Goal: Task Accomplishment & Management: Manage account settings

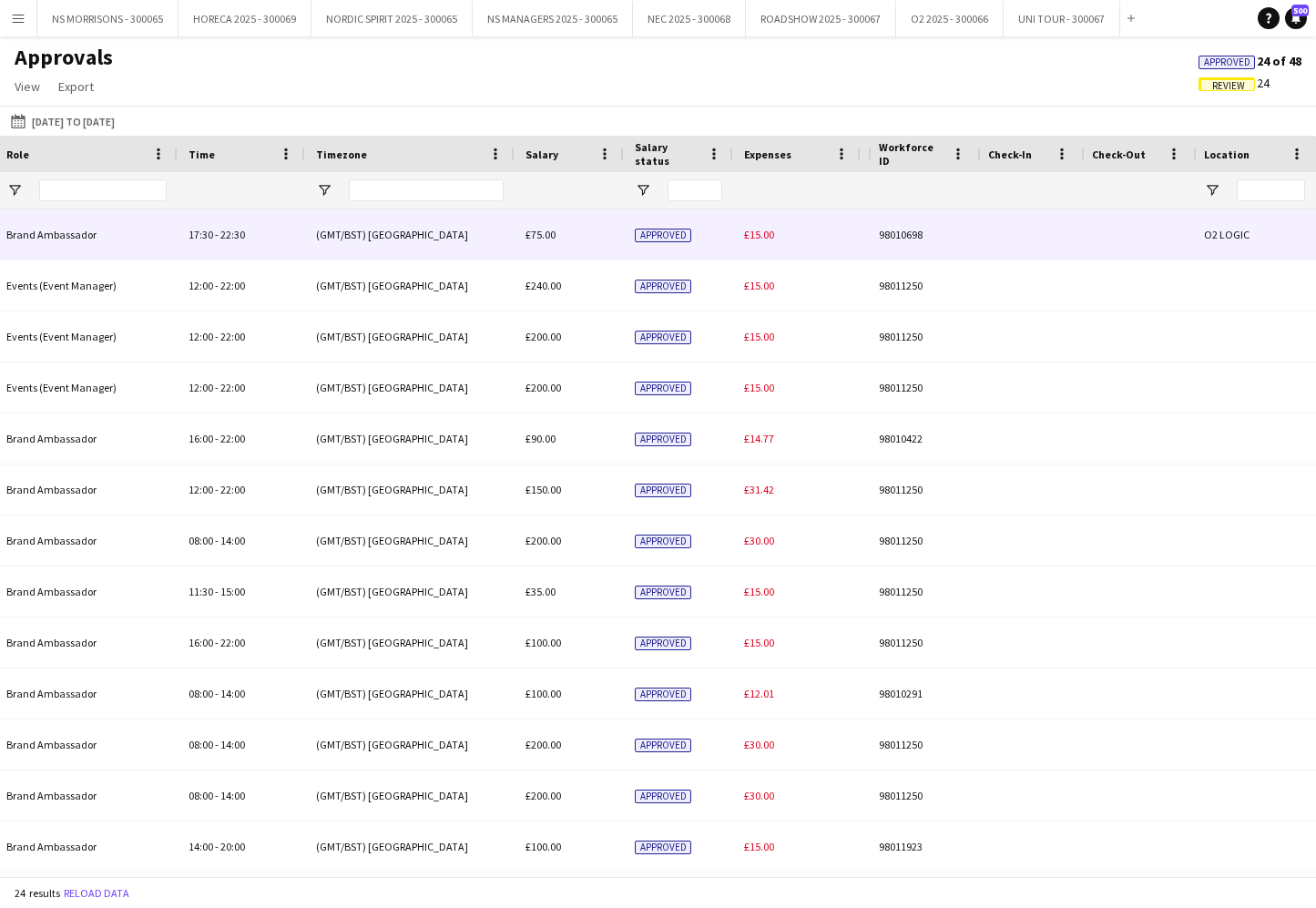
click at [755, 229] on span "£15.00" at bounding box center [759, 235] width 30 height 14
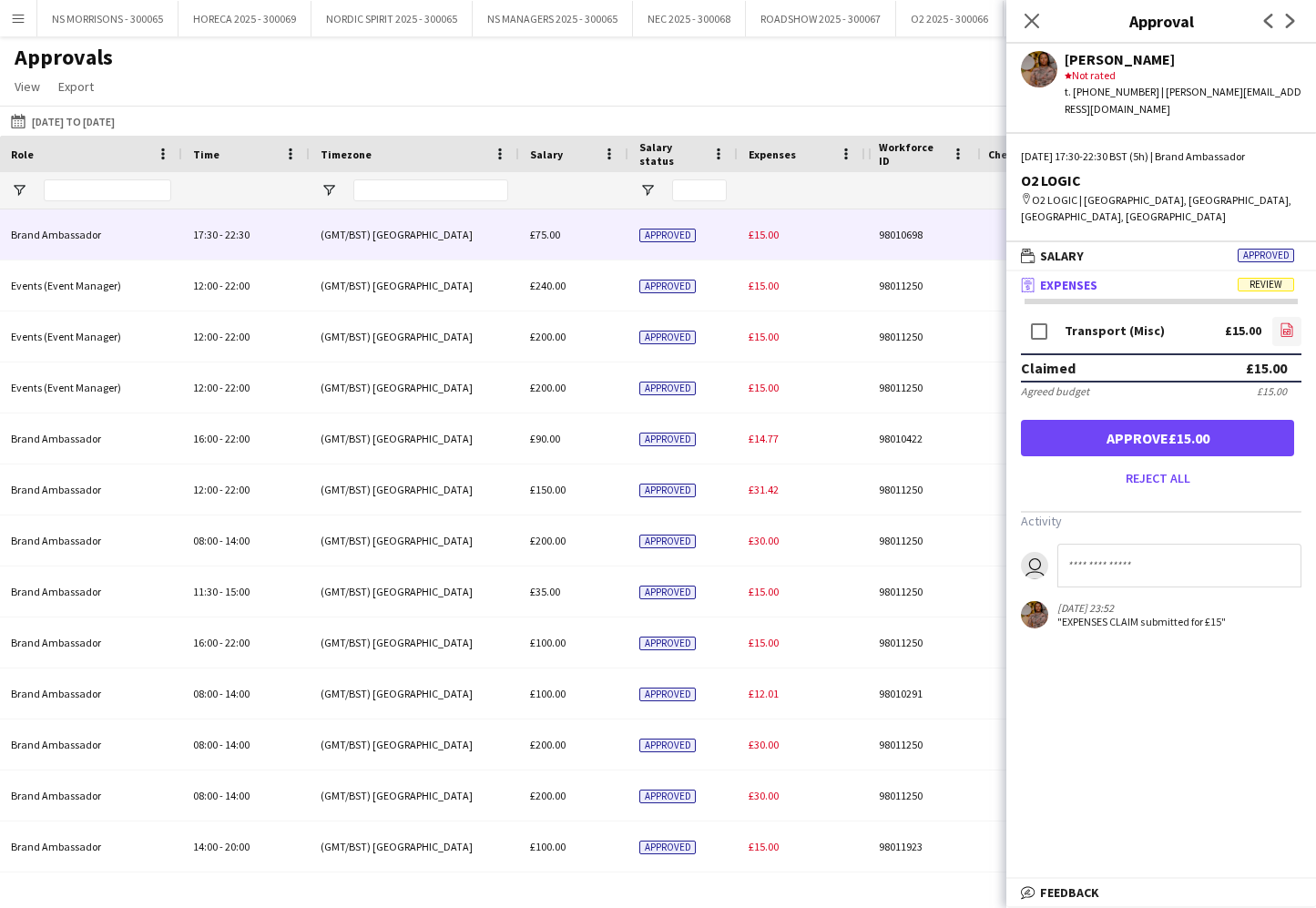
click at [1285, 323] on icon "file-image" at bounding box center [1287, 330] width 15 height 15
click at [1246, 420] on button "Approve £15.00" at bounding box center [1157, 439] width 273 height 37
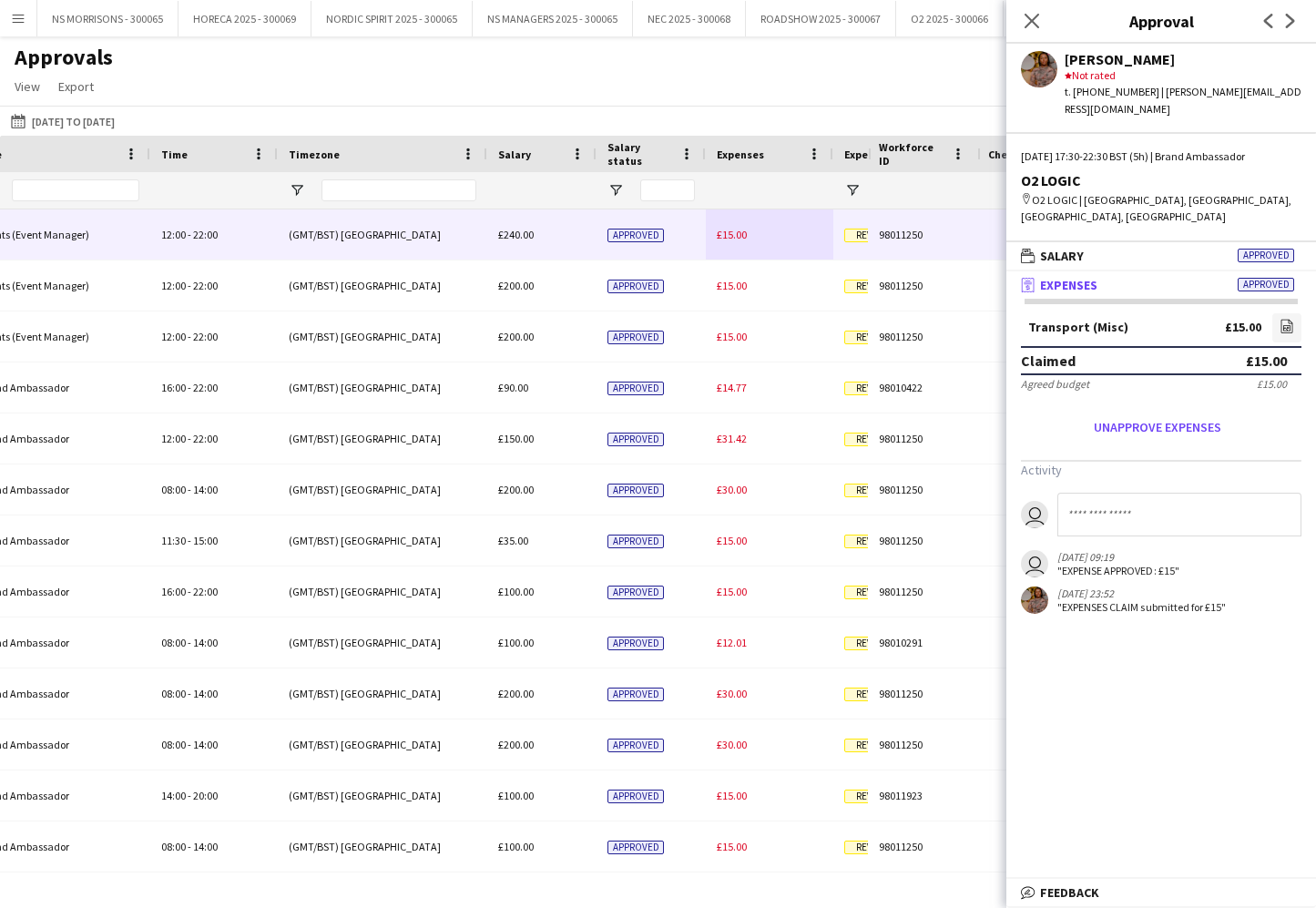
click at [733, 234] on span "£15.00" at bounding box center [731, 235] width 30 height 14
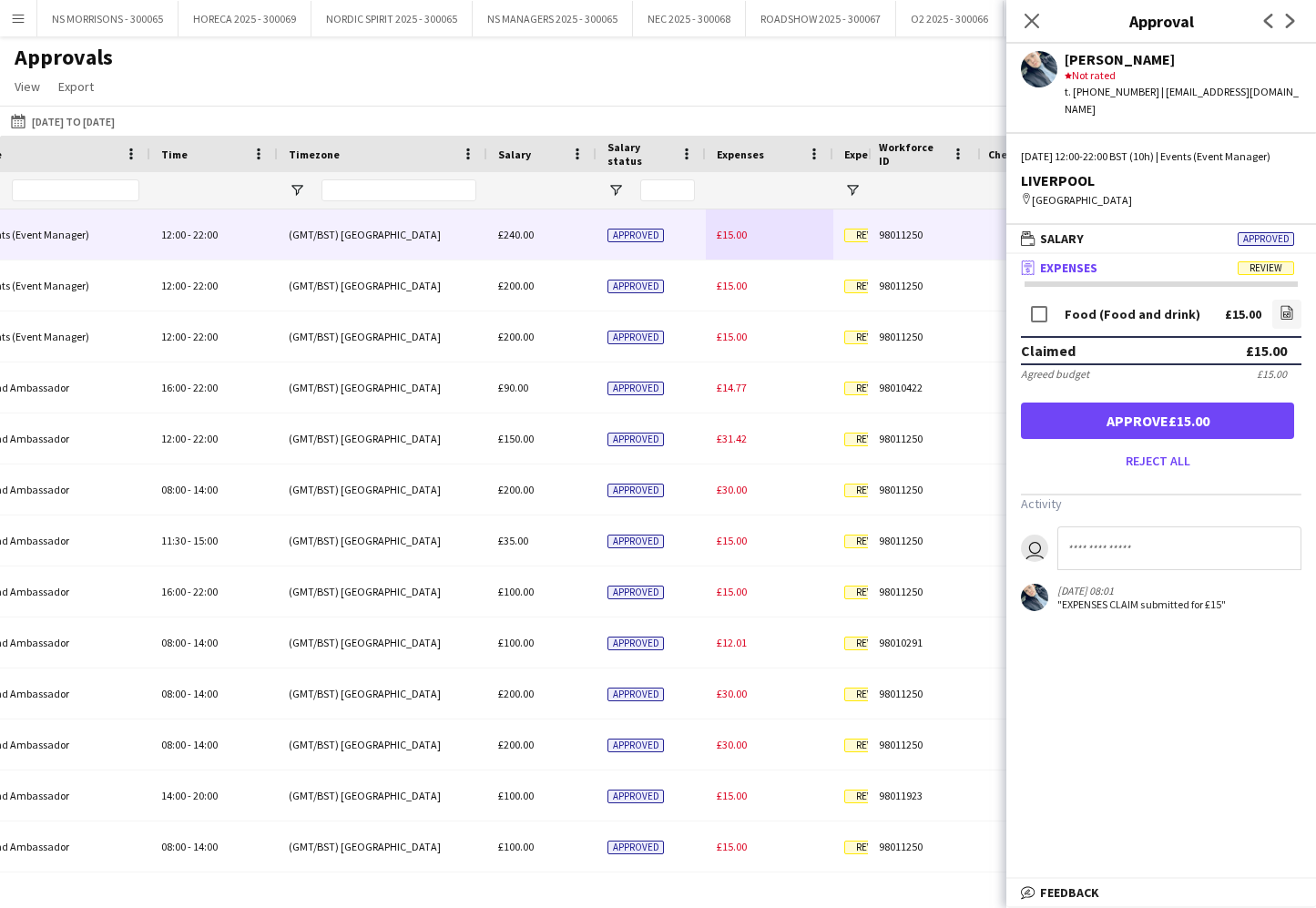
click at [1167, 412] on button "Approve £15.00" at bounding box center [1157, 421] width 273 height 37
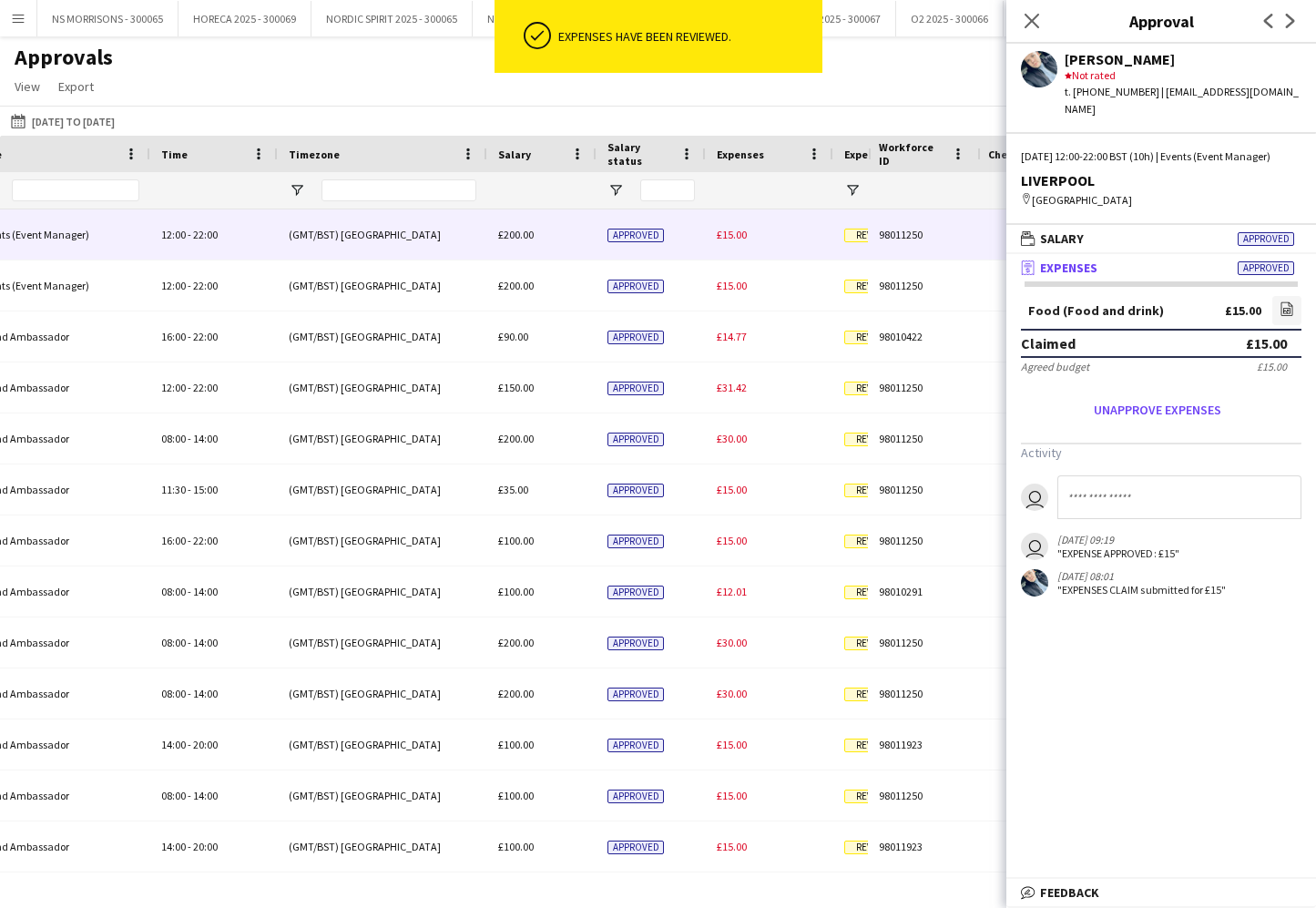
click at [739, 244] on div "£15.00" at bounding box center [769, 235] width 128 height 50
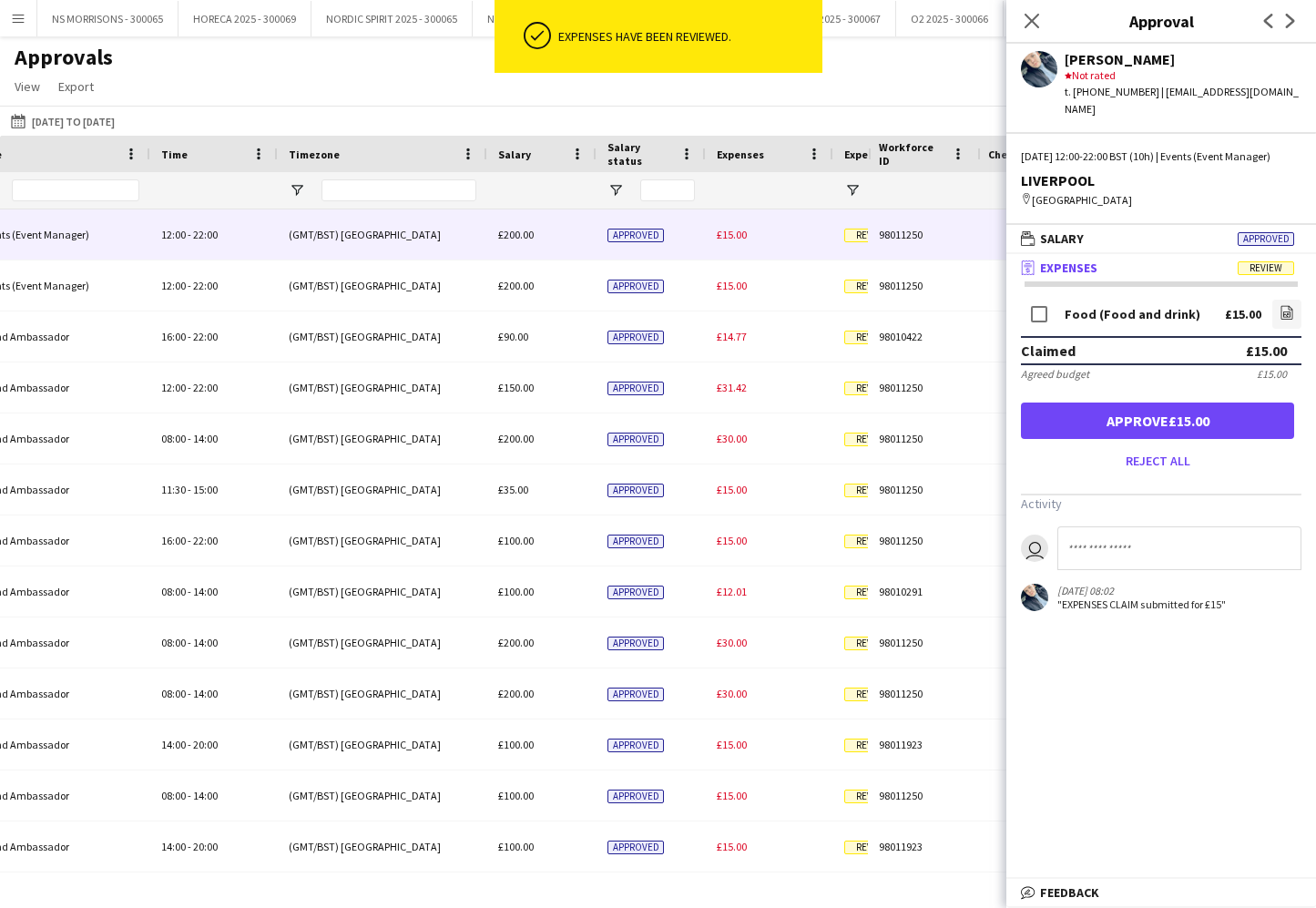
click at [1116, 415] on button "Approve £15.00" at bounding box center [1157, 421] width 273 height 37
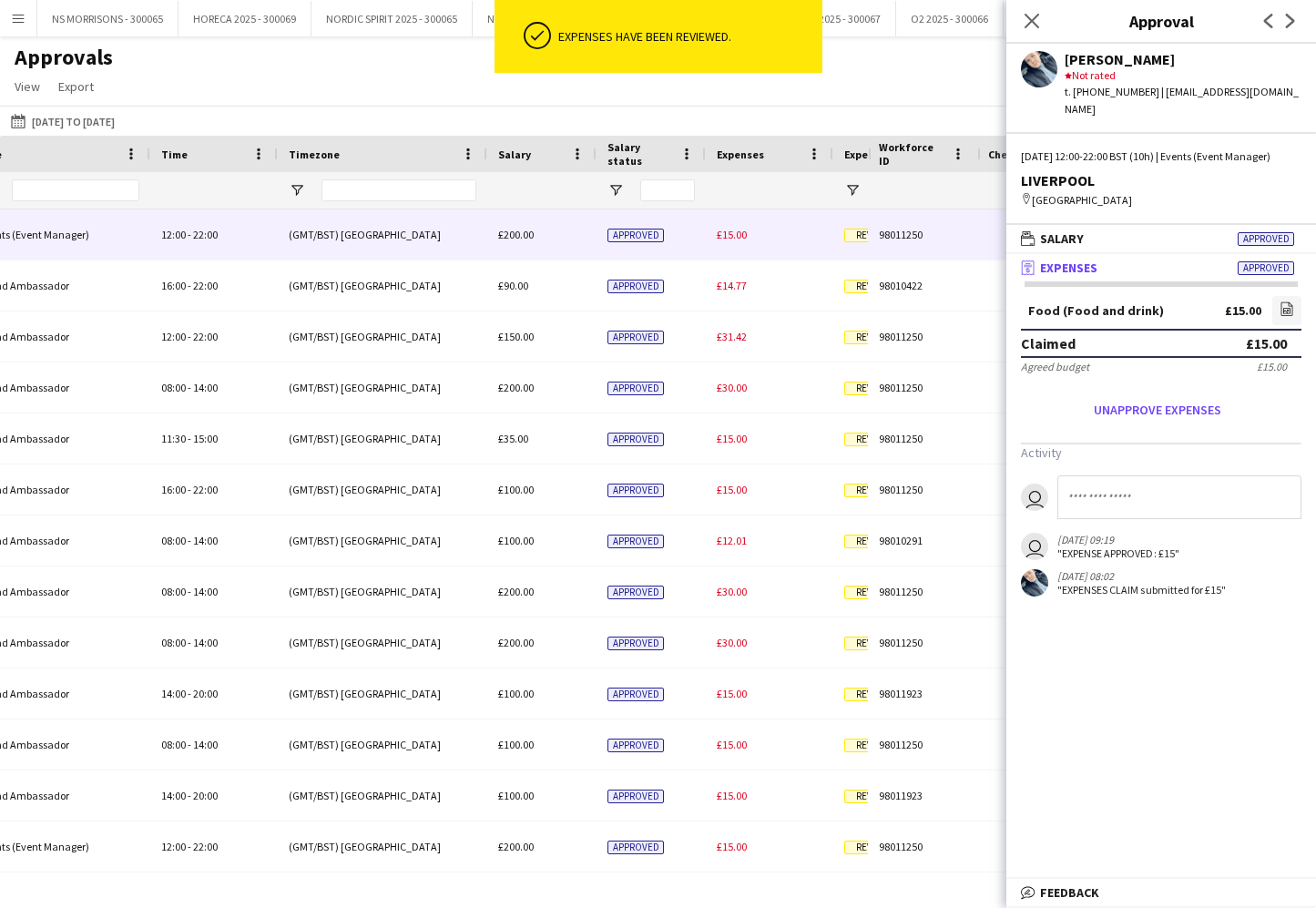
click at [730, 241] on div "£15.00" at bounding box center [769, 235] width 128 height 50
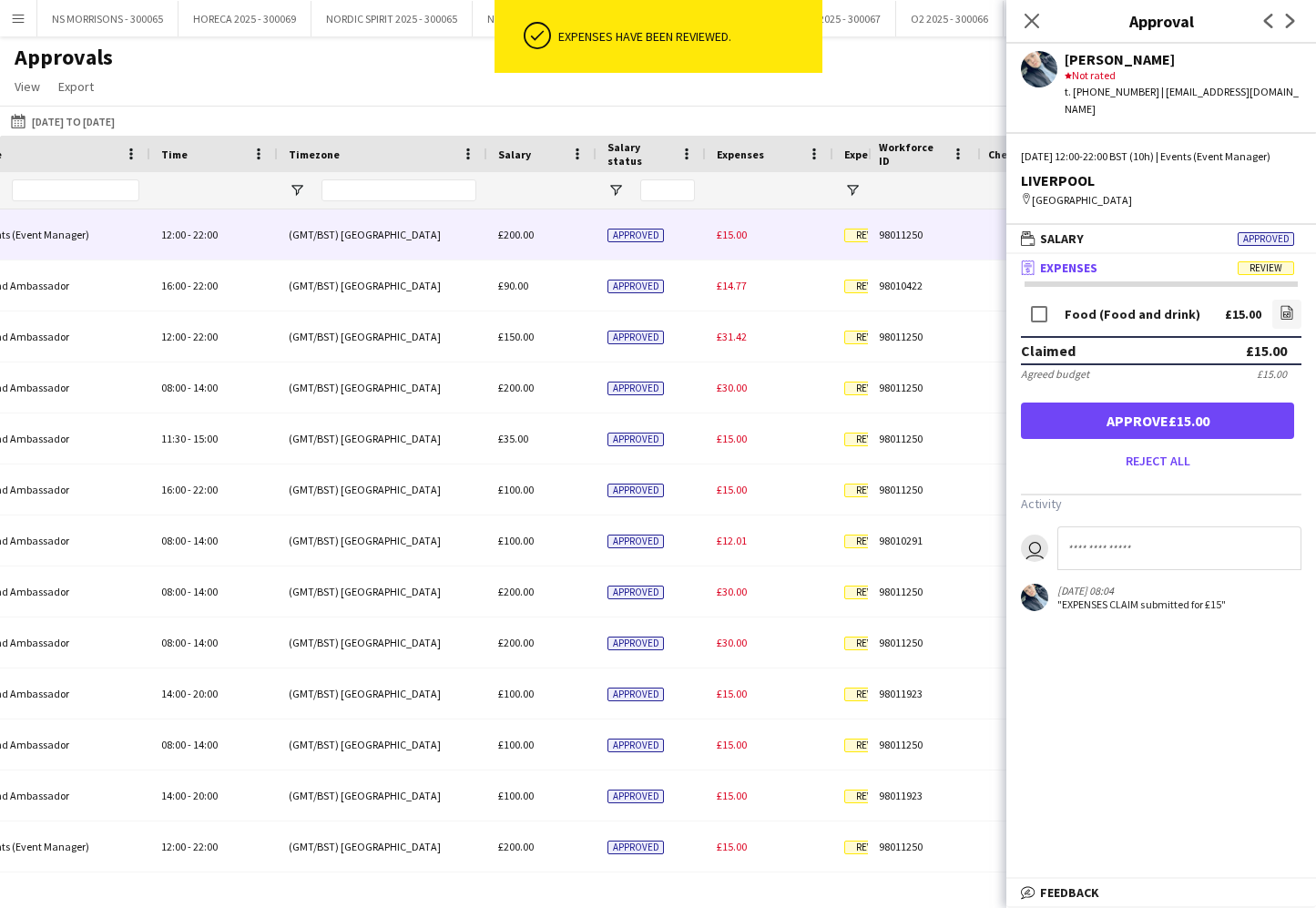
click at [1144, 407] on button "Approve £15.00" at bounding box center [1157, 421] width 273 height 37
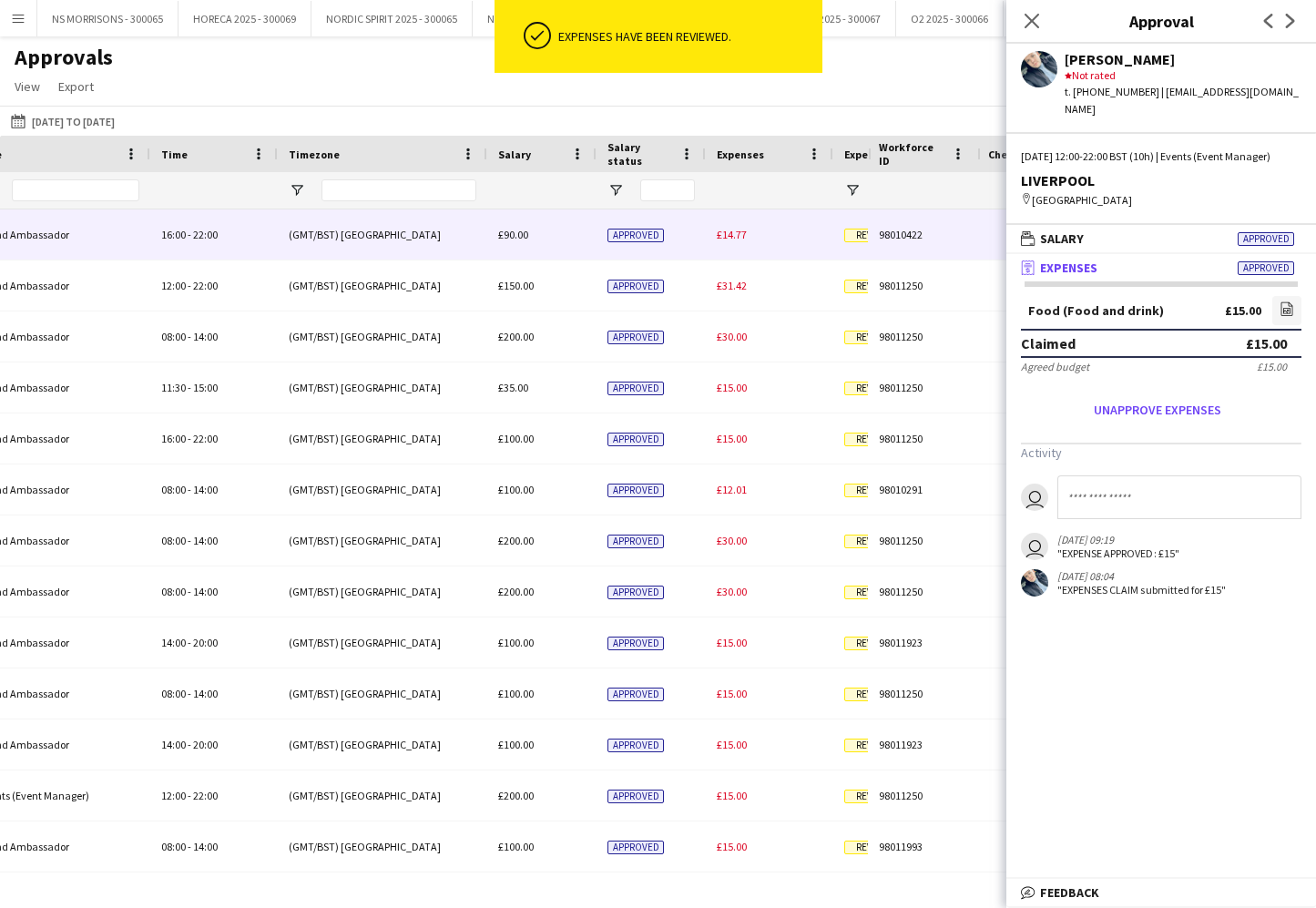
click at [729, 243] on div "£14.77" at bounding box center [769, 235] width 128 height 50
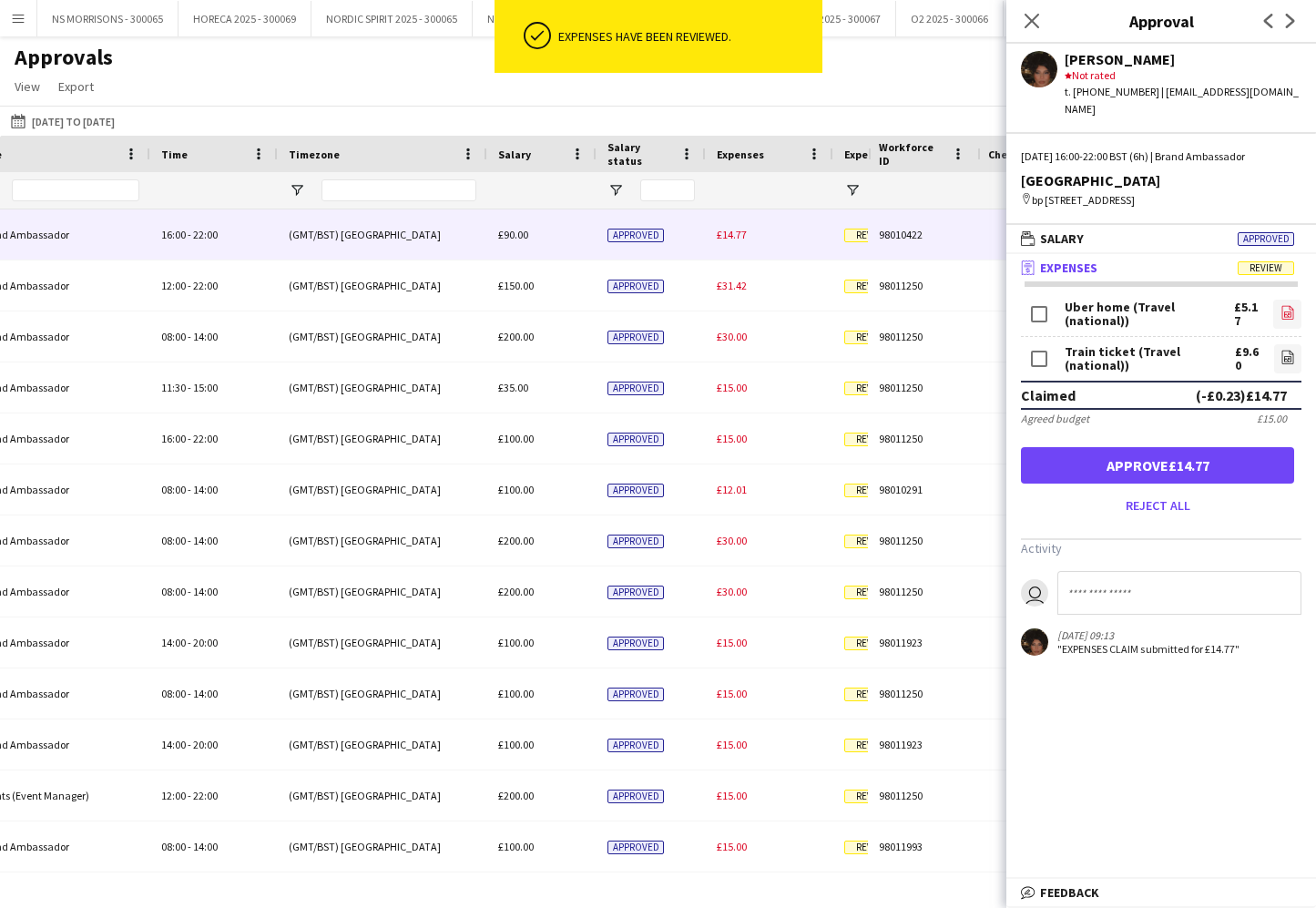
click at [1281, 305] on icon "file-image" at bounding box center [1287, 313] width 15 height 15
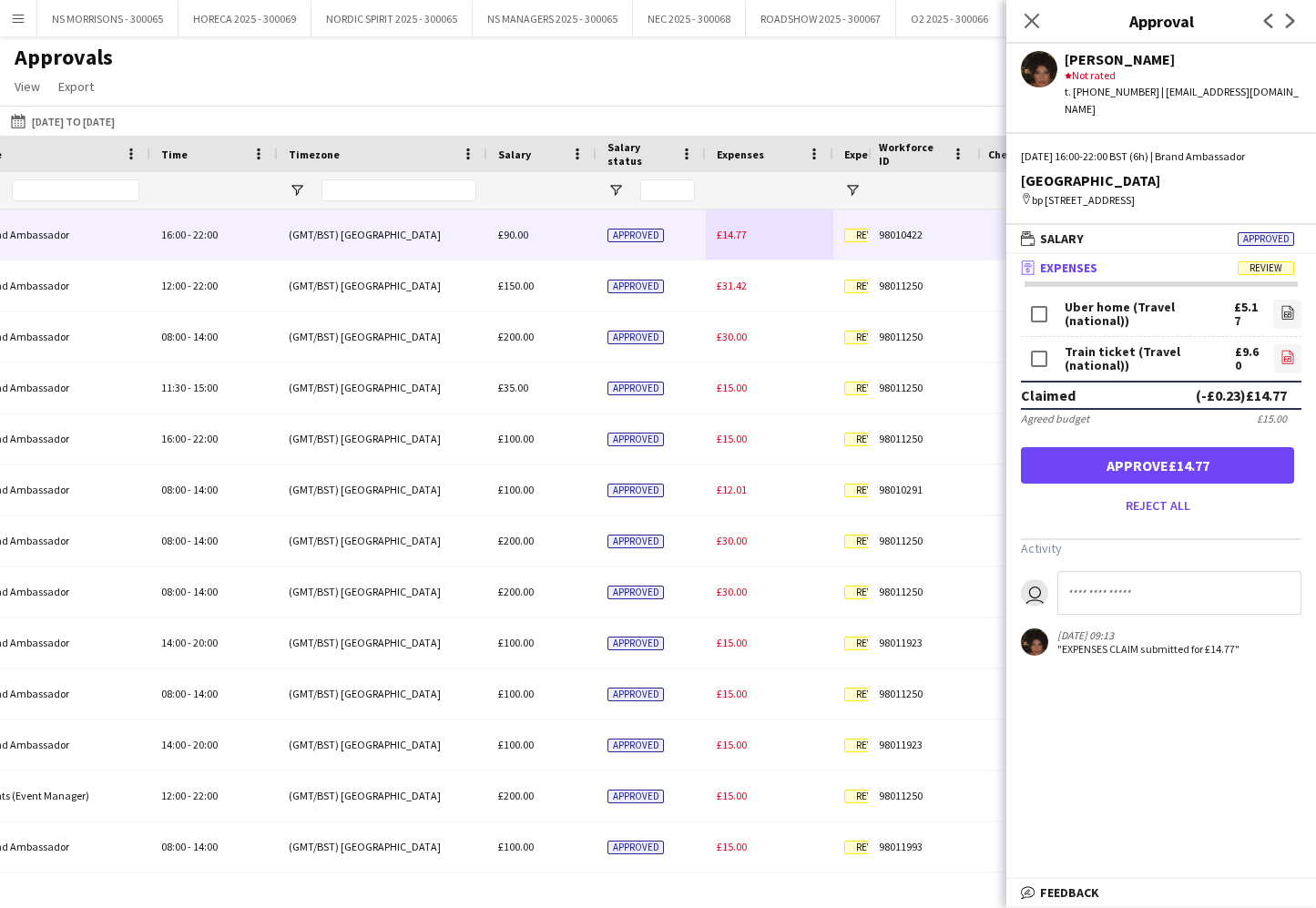
click at [1280, 351] on icon "file-image" at bounding box center [1287, 357] width 15 height 15
click at [1081, 459] on button "Approve £14.77" at bounding box center [1157, 465] width 273 height 37
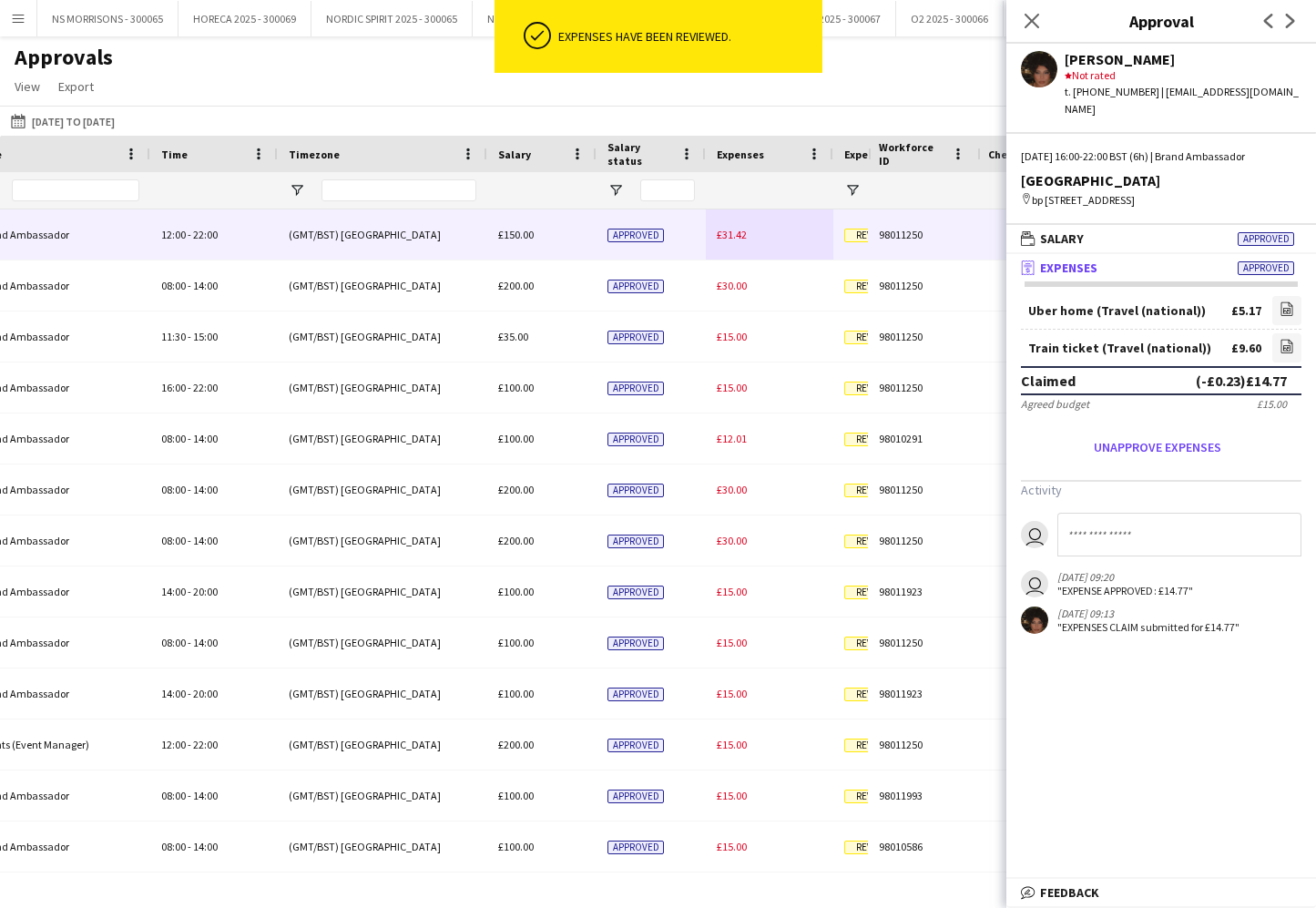
click at [719, 234] on span "£31.42" at bounding box center [731, 235] width 30 height 14
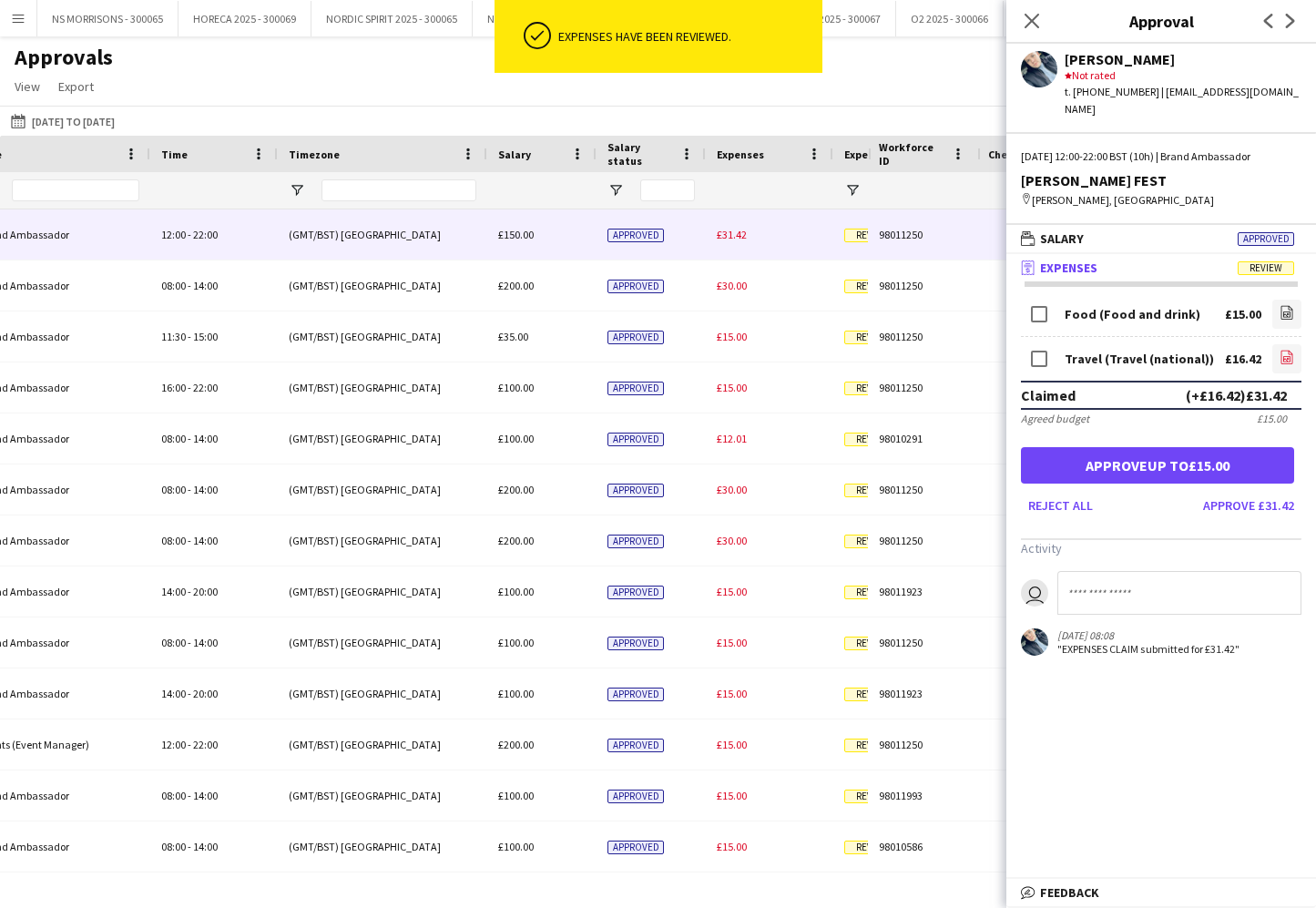
click at [1285, 350] on icon "file-image" at bounding box center [1287, 357] width 15 height 15
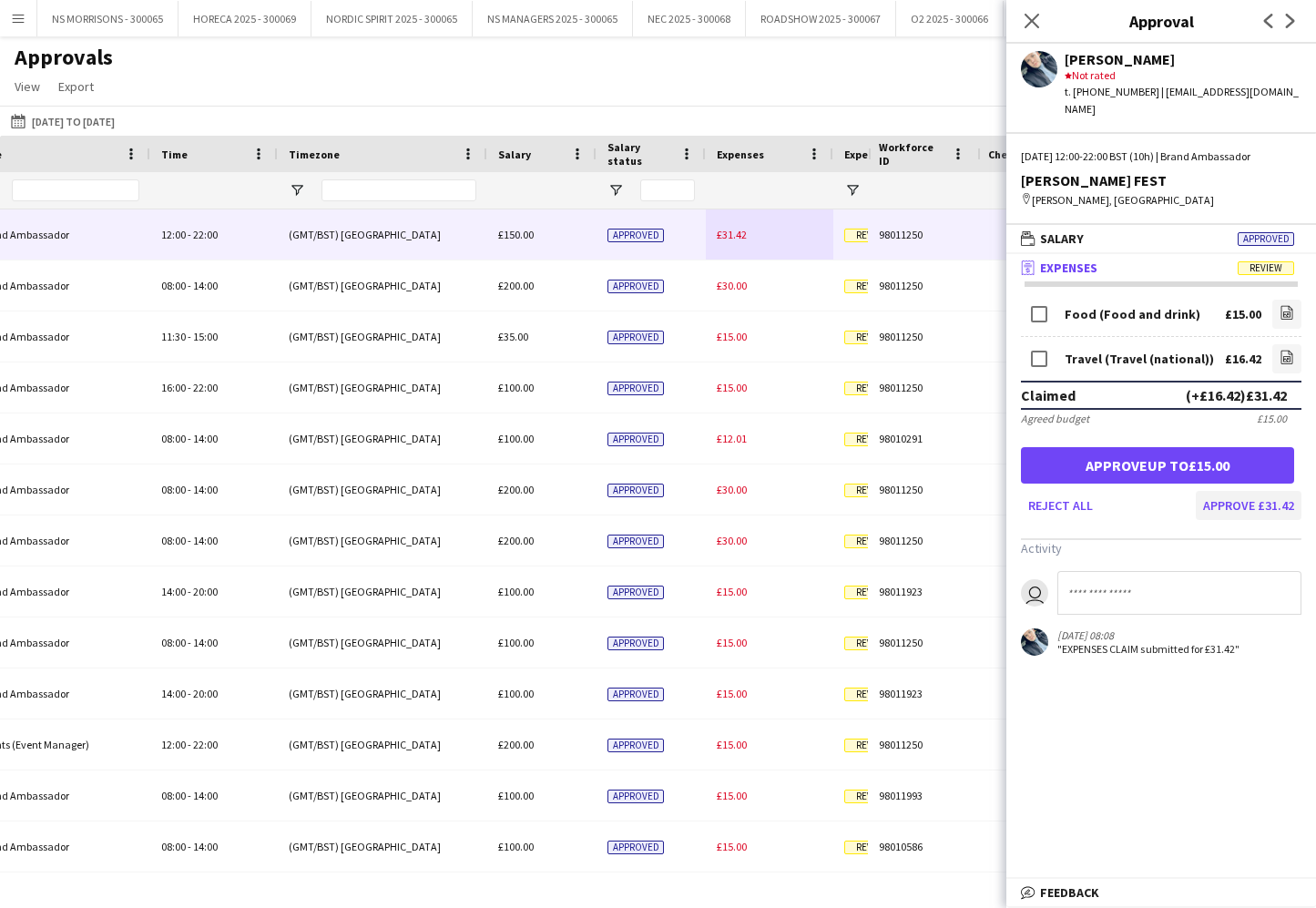
click at [1221, 491] on button "Approve £31.42" at bounding box center [1248, 506] width 106 height 29
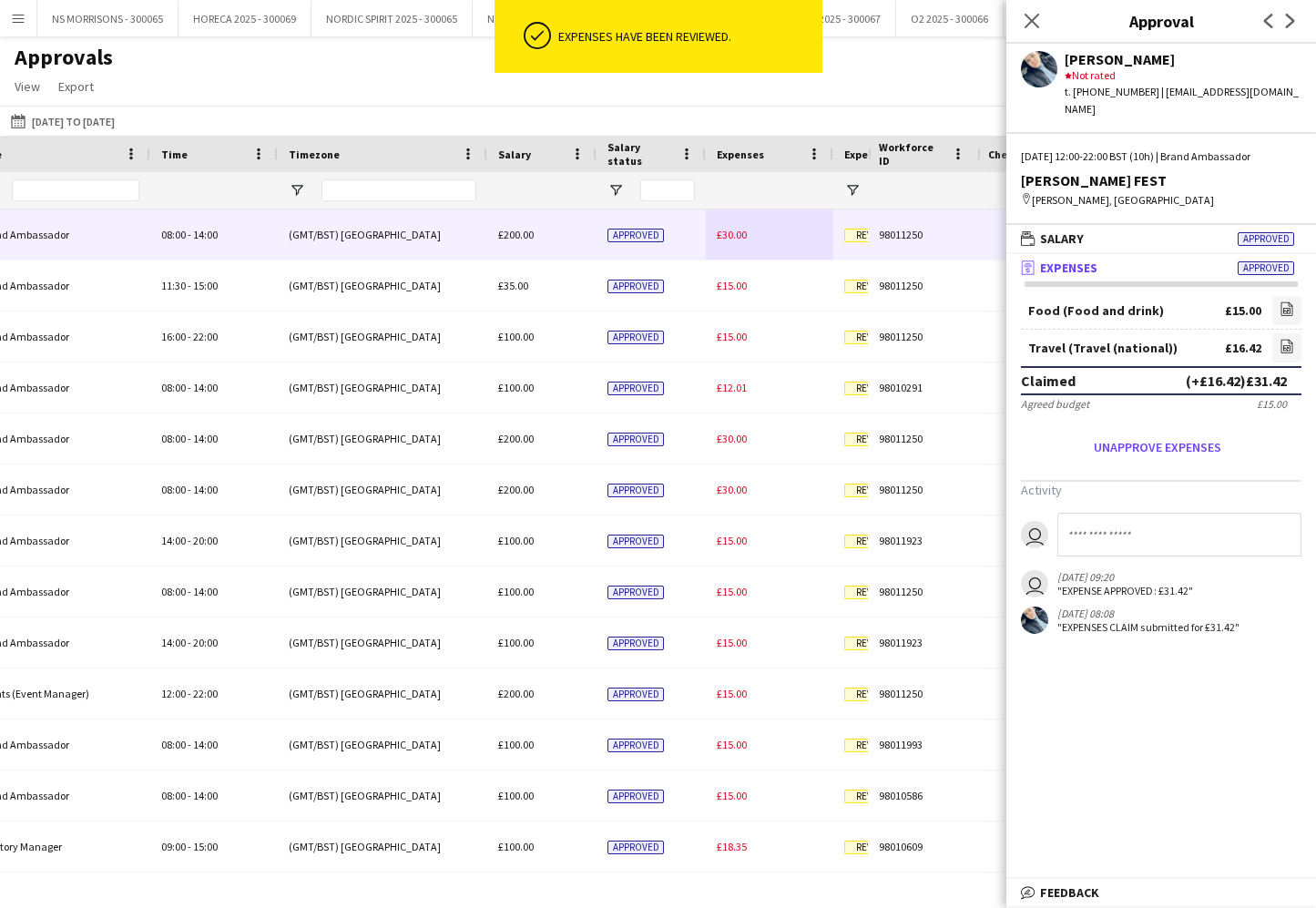
click at [745, 235] on span "£30.00" at bounding box center [731, 235] width 30 height 14
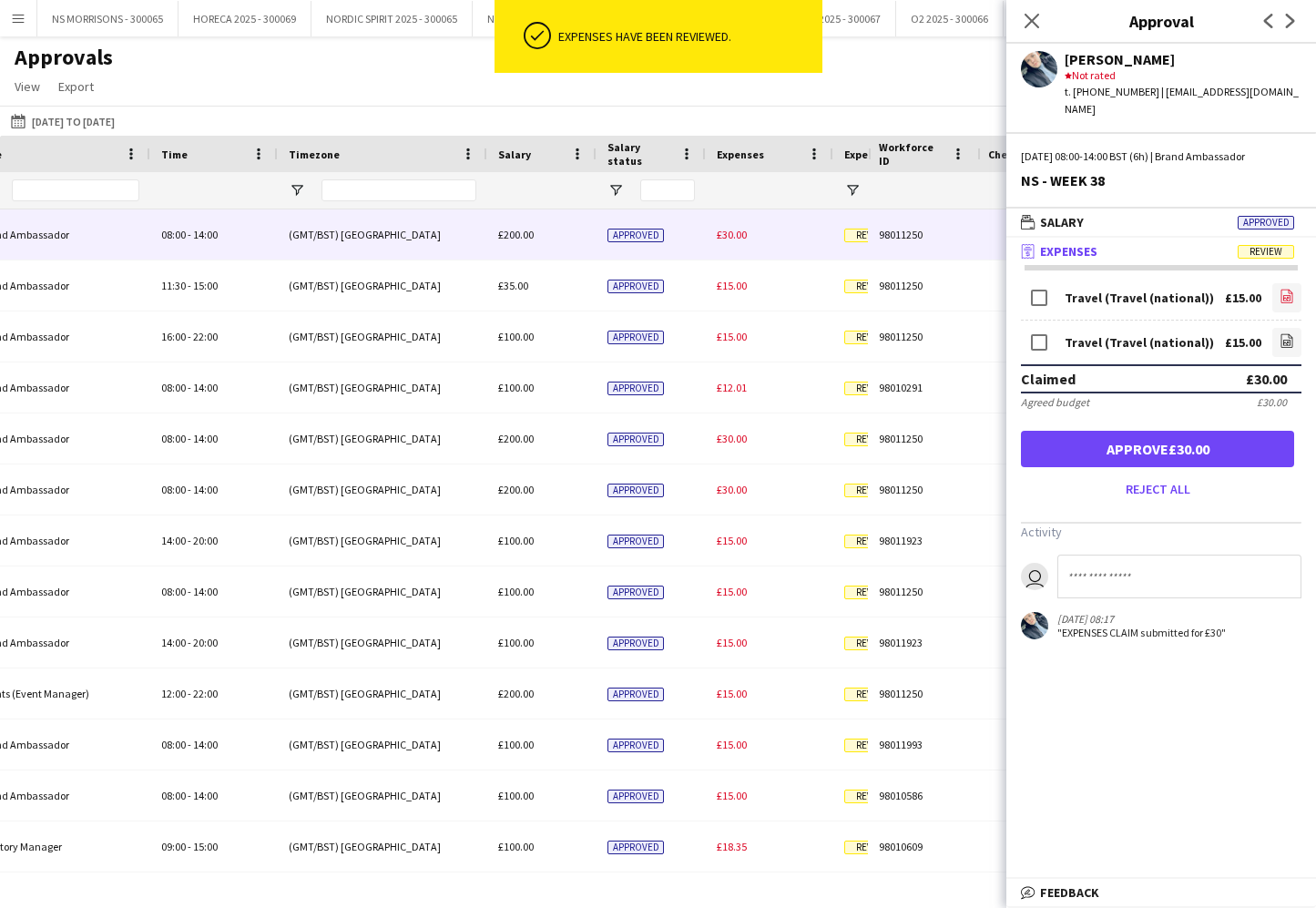
click at [1278, 283] on link "file-image" at bounding box center [1287, 298] width 29 height 29
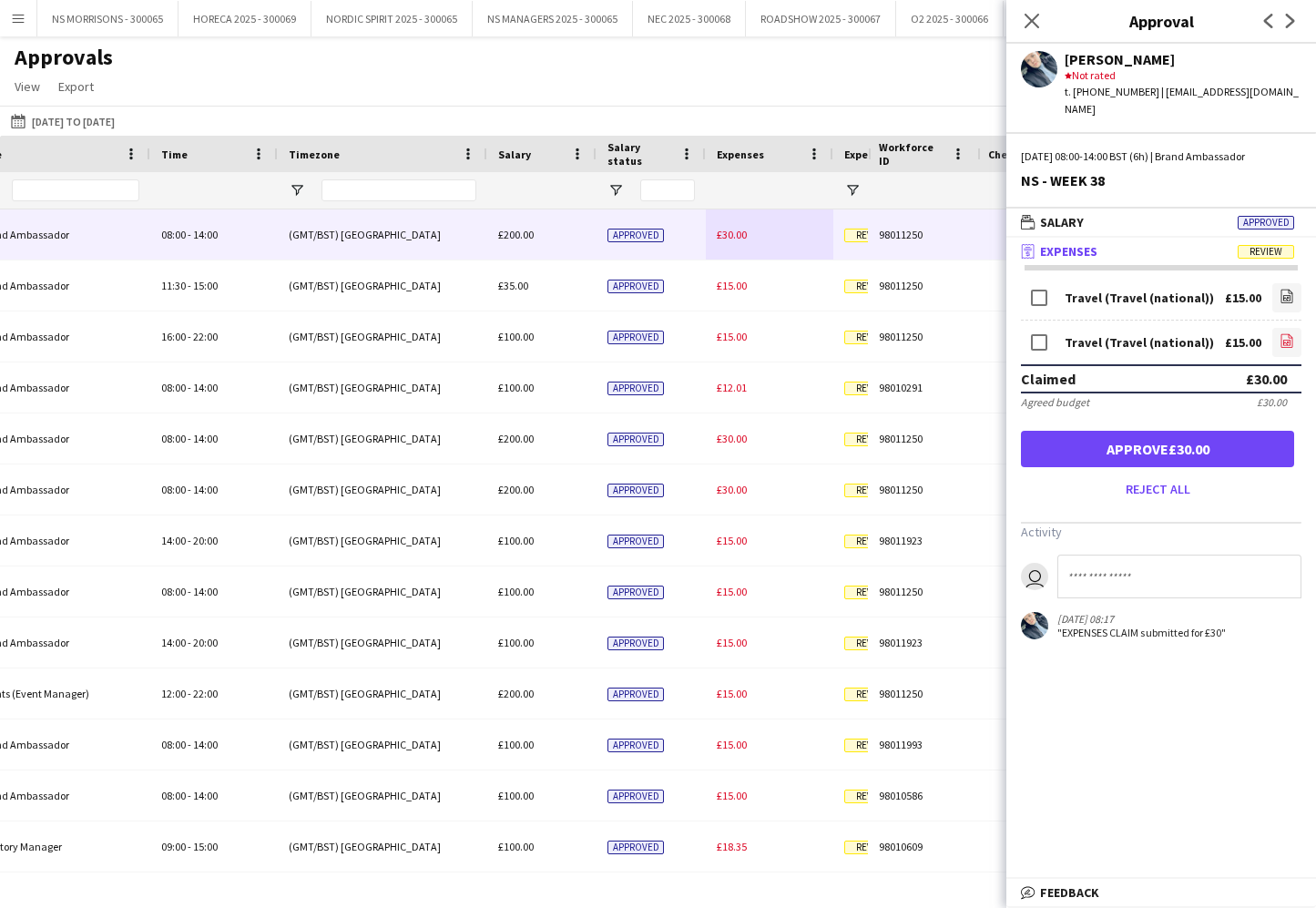
click at [1288, 334] on icon at bounding box center [1287, 340] width 12 height 14
click at [1073, 431] on button "Approve £30.00" at bounding box center [1157, 449] width 273 height 37
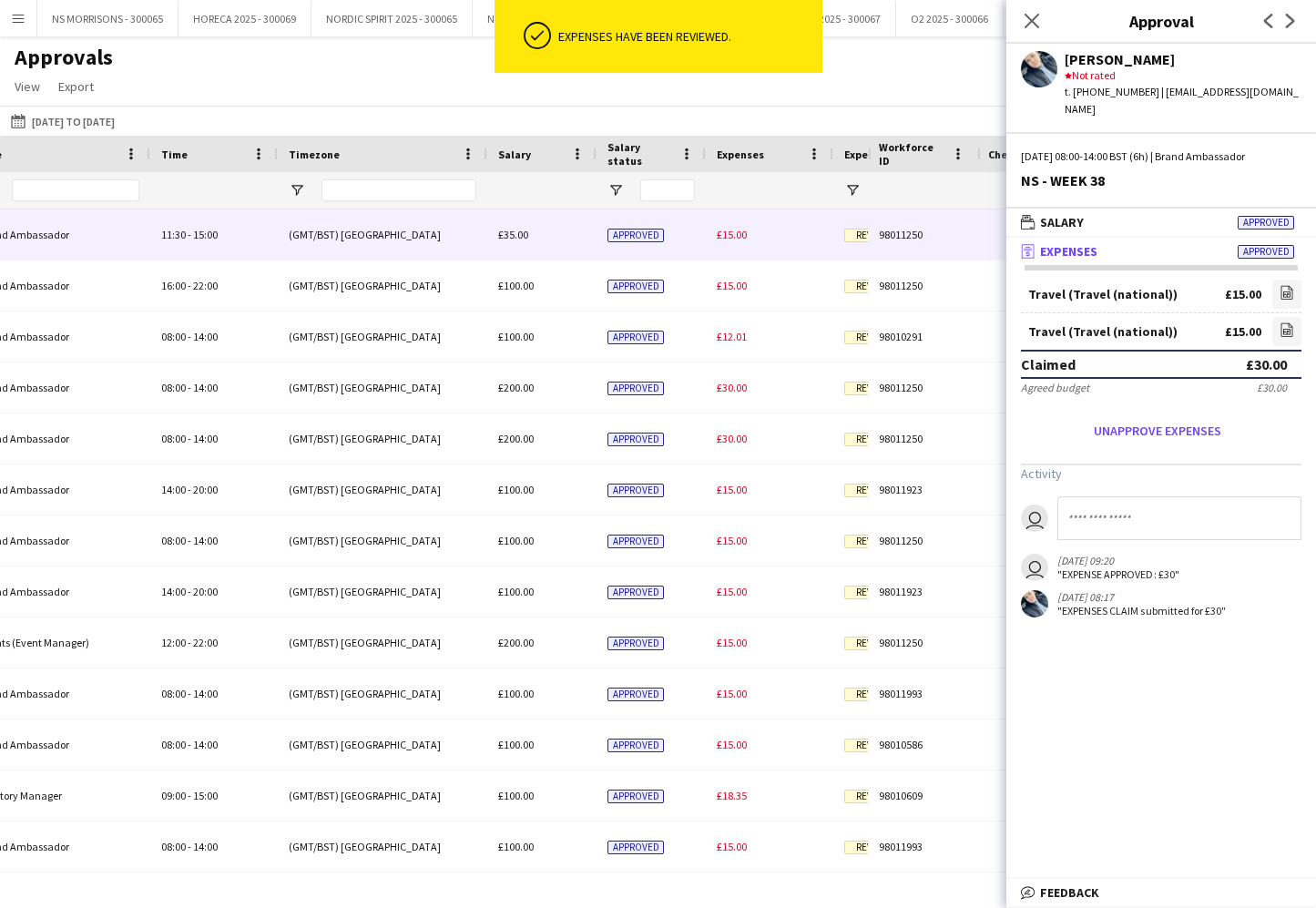
click at [723, 234] on span "£15.00" at bounding box center [731, 235] width 30 height 14
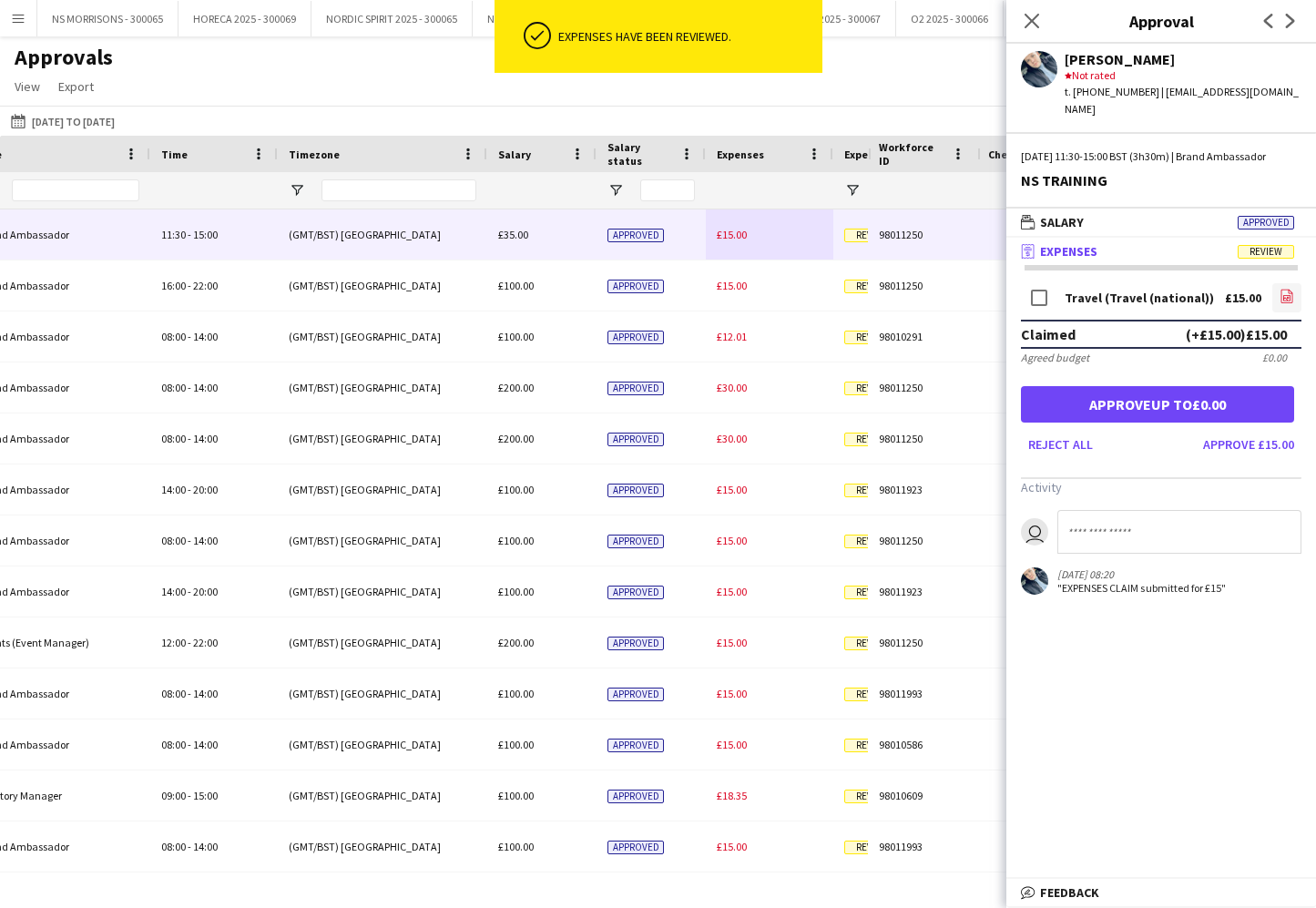
click at [1293, 298] on icon "file-image" at bounding box center [1287, 296] width 15 height 15
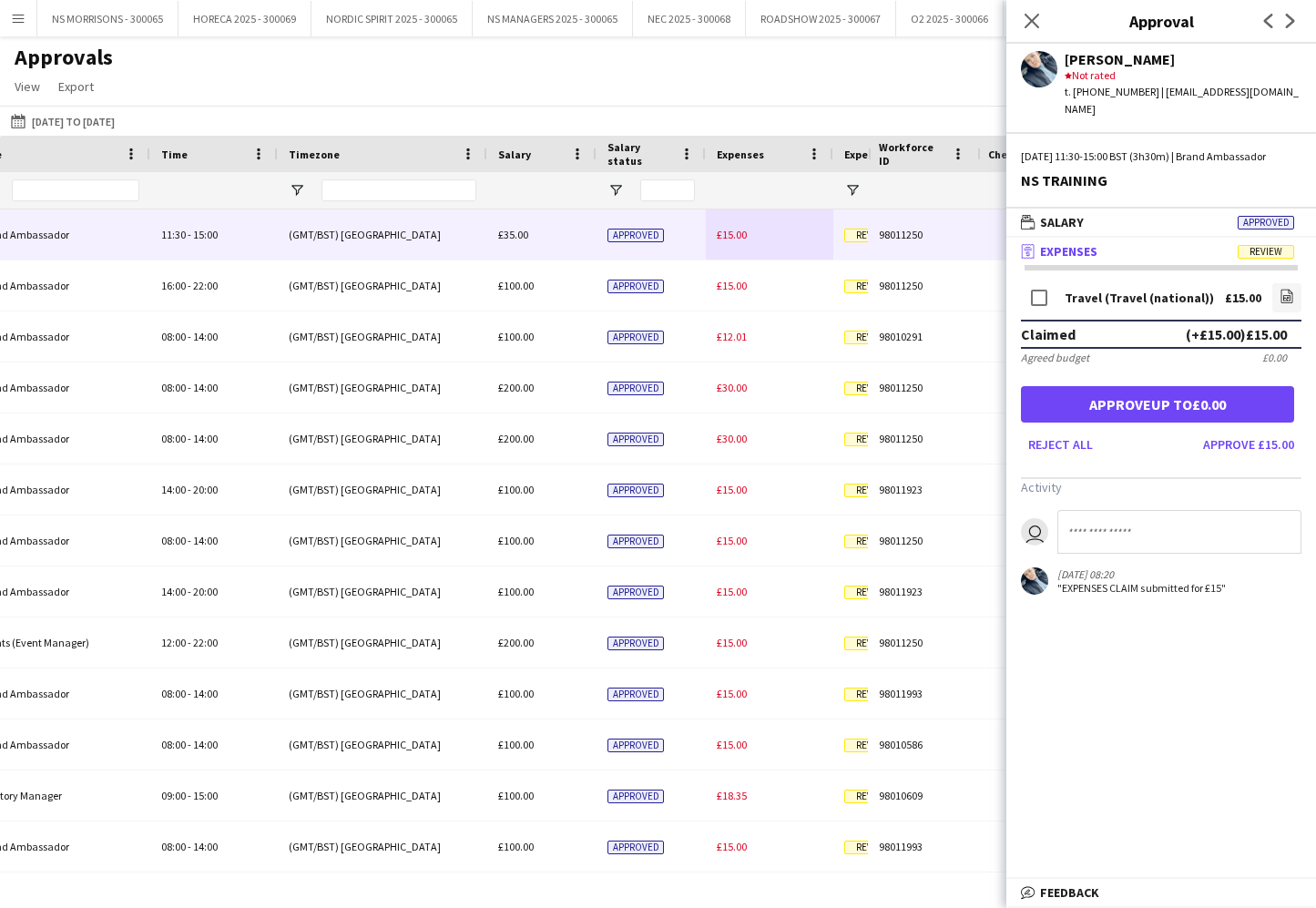
click at [1257, 437] on button "Approve £15.00" at bounding box center [1248, 444] width 106 height 29
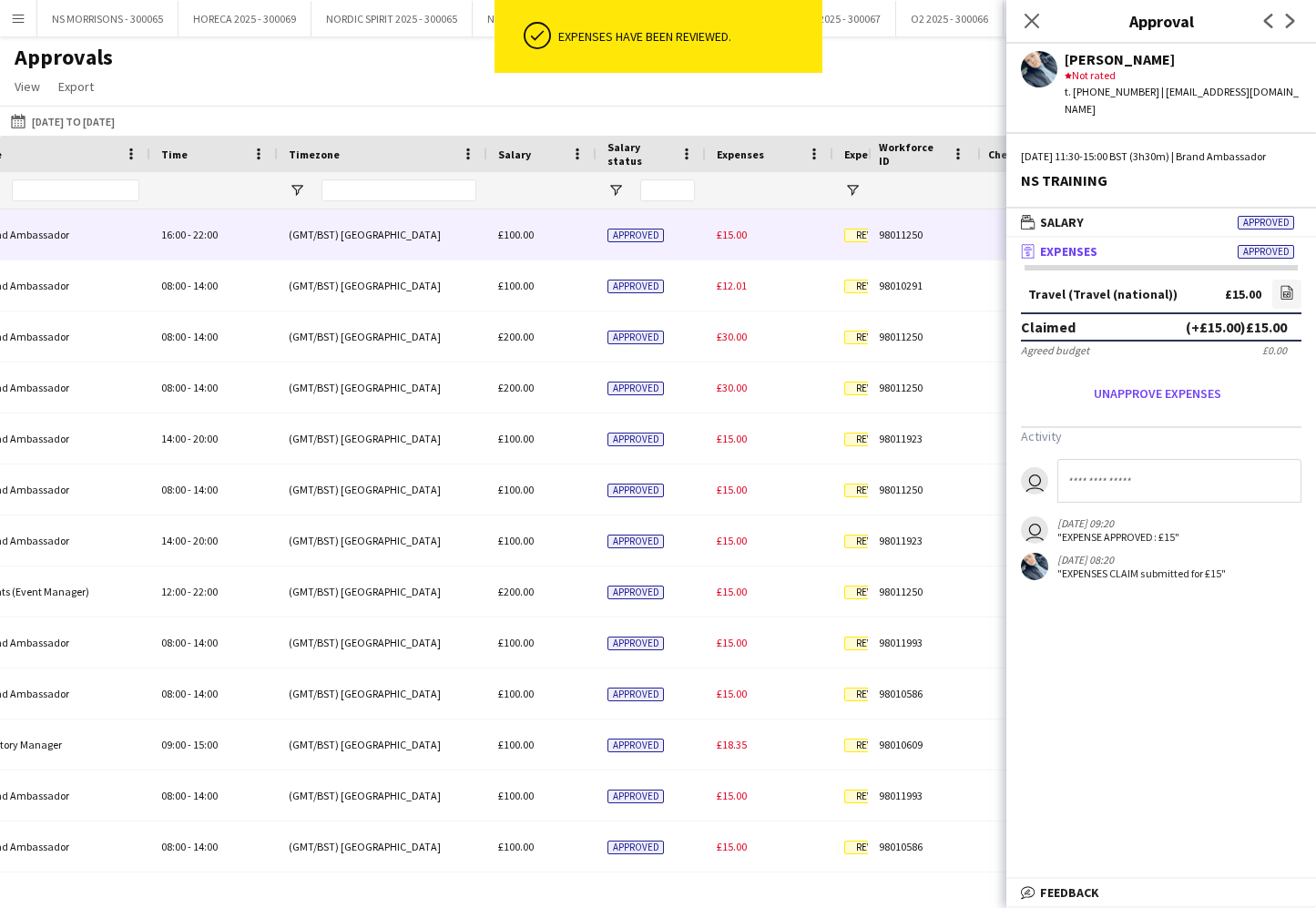
click at [727, 241] on div "£15.00" at bounding box center [769, 235] width 128 height 50
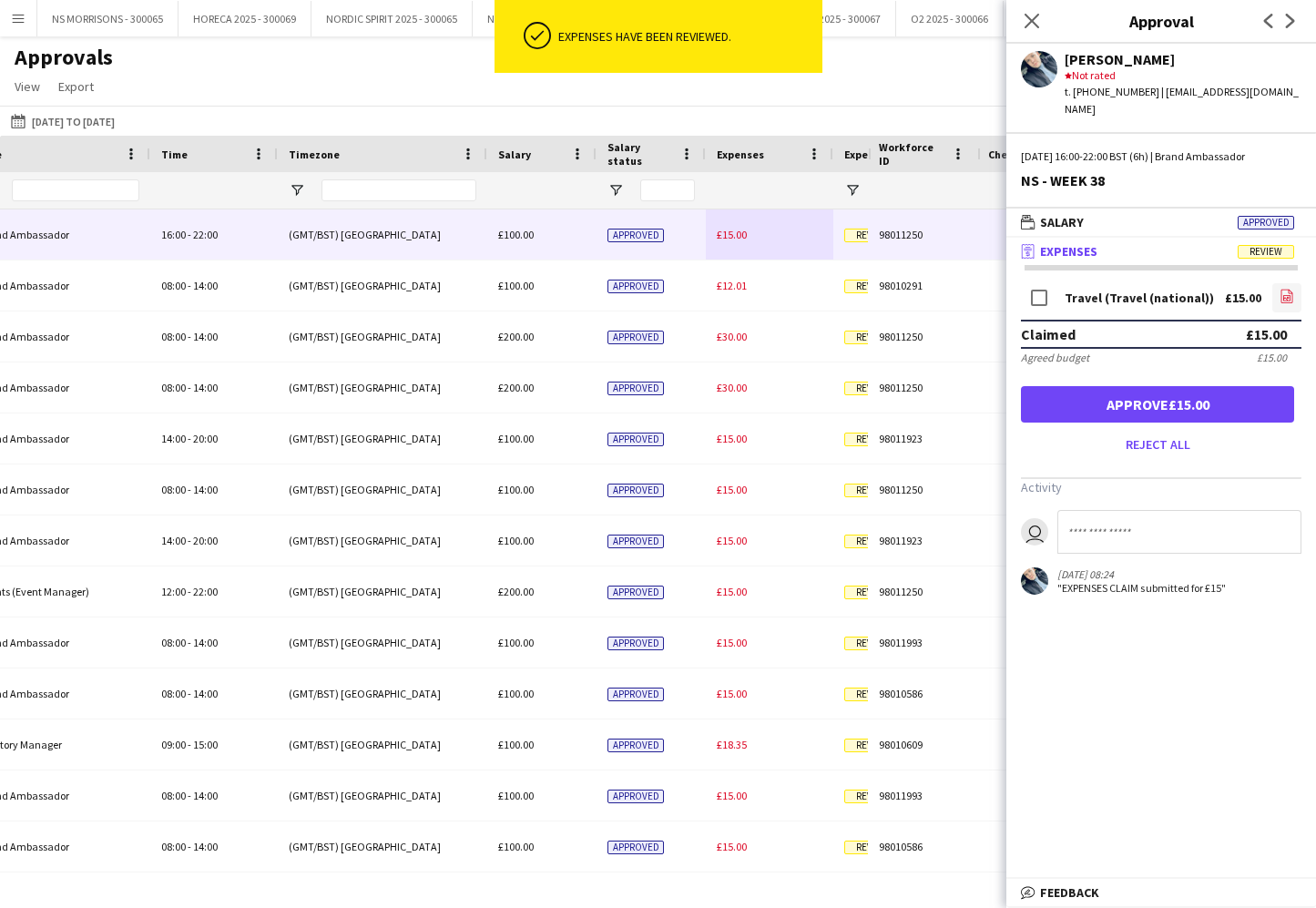
click at [1291, 289] on icon "file-image" at bounding box center [1287, 296] width 15 height 15
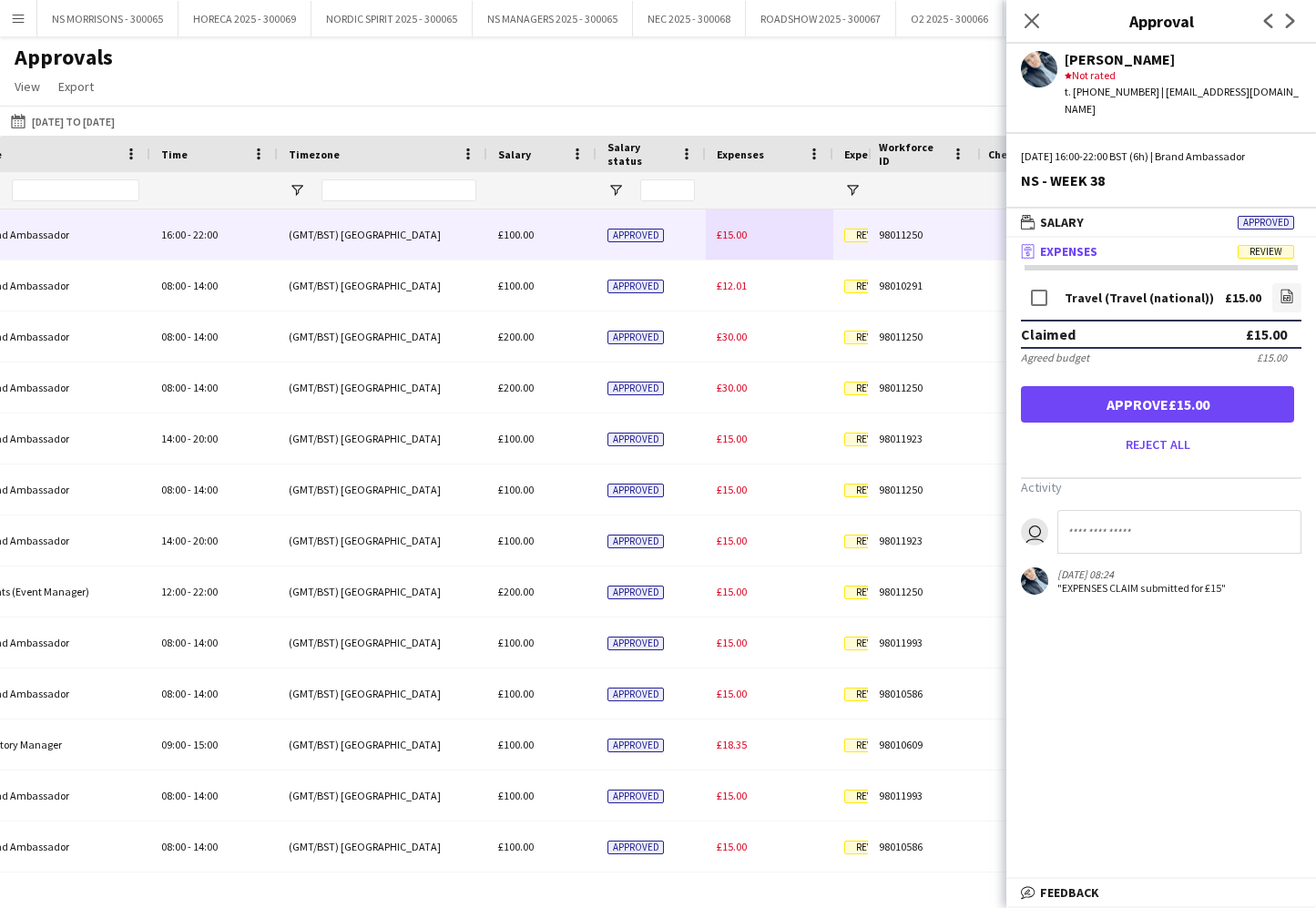
click at [1115, 400] on button "Approve £15.00" at bounding box center [1157, 405] width 273 height 37
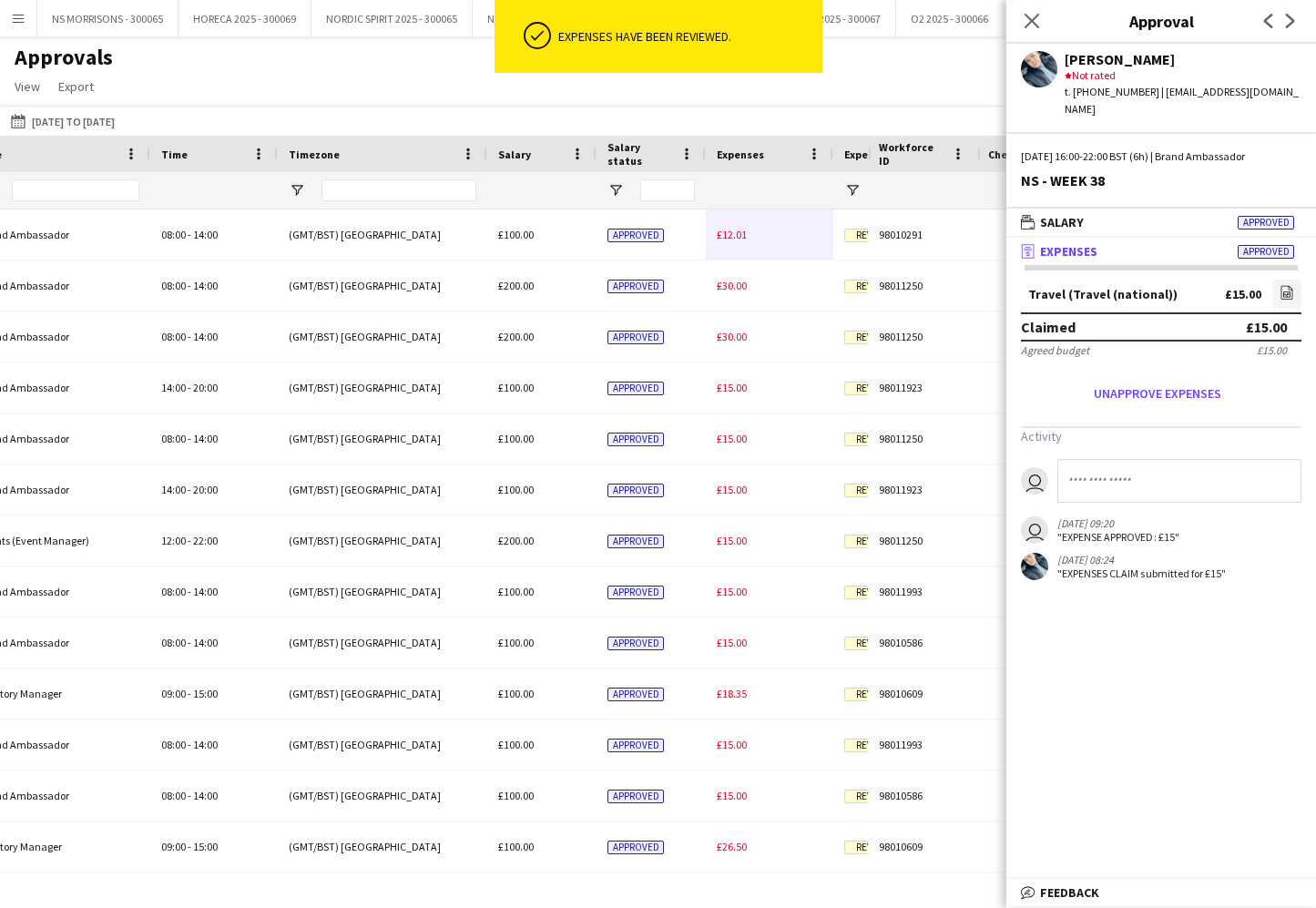
click at [725, 240] on span "£12.01" at bounding box center [731, 235] width 30 height 14
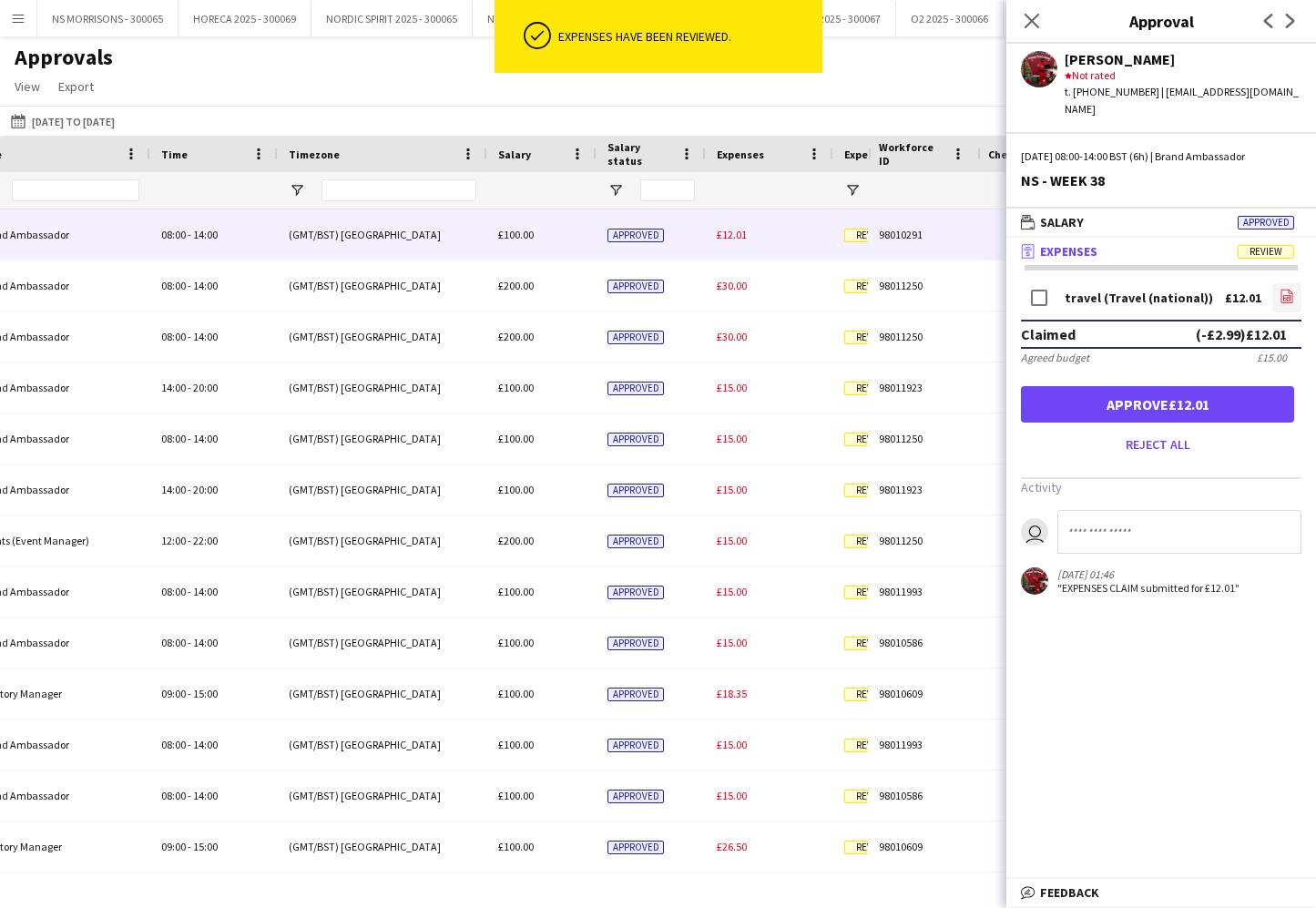
click at [1286, 289] on icon "file-image" at bounding box center [1287, 296] width 15 height 15
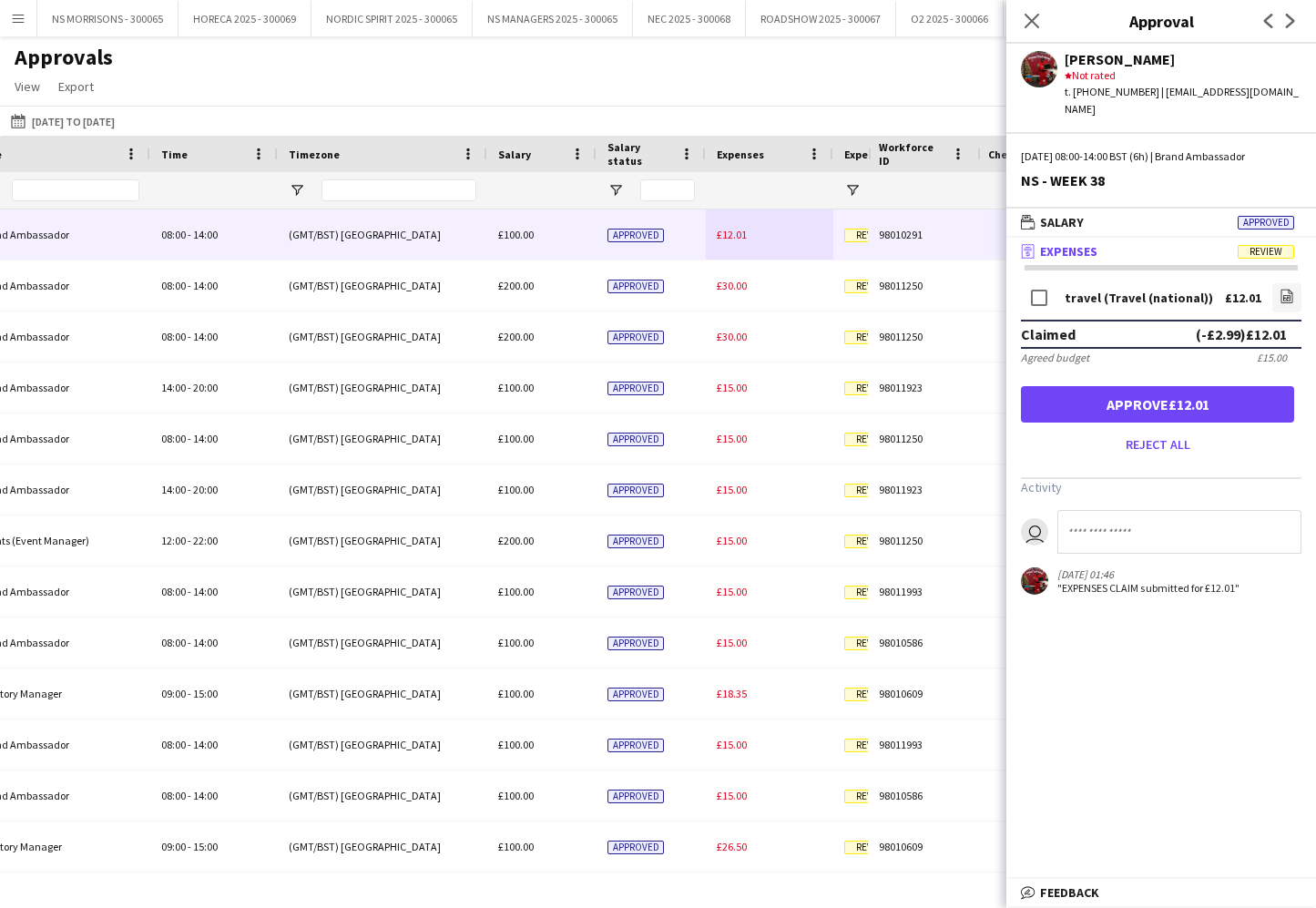
click at [1144, 386] on button "Approve £12.01" at bounding box center [1157, 405] width 273 height 37
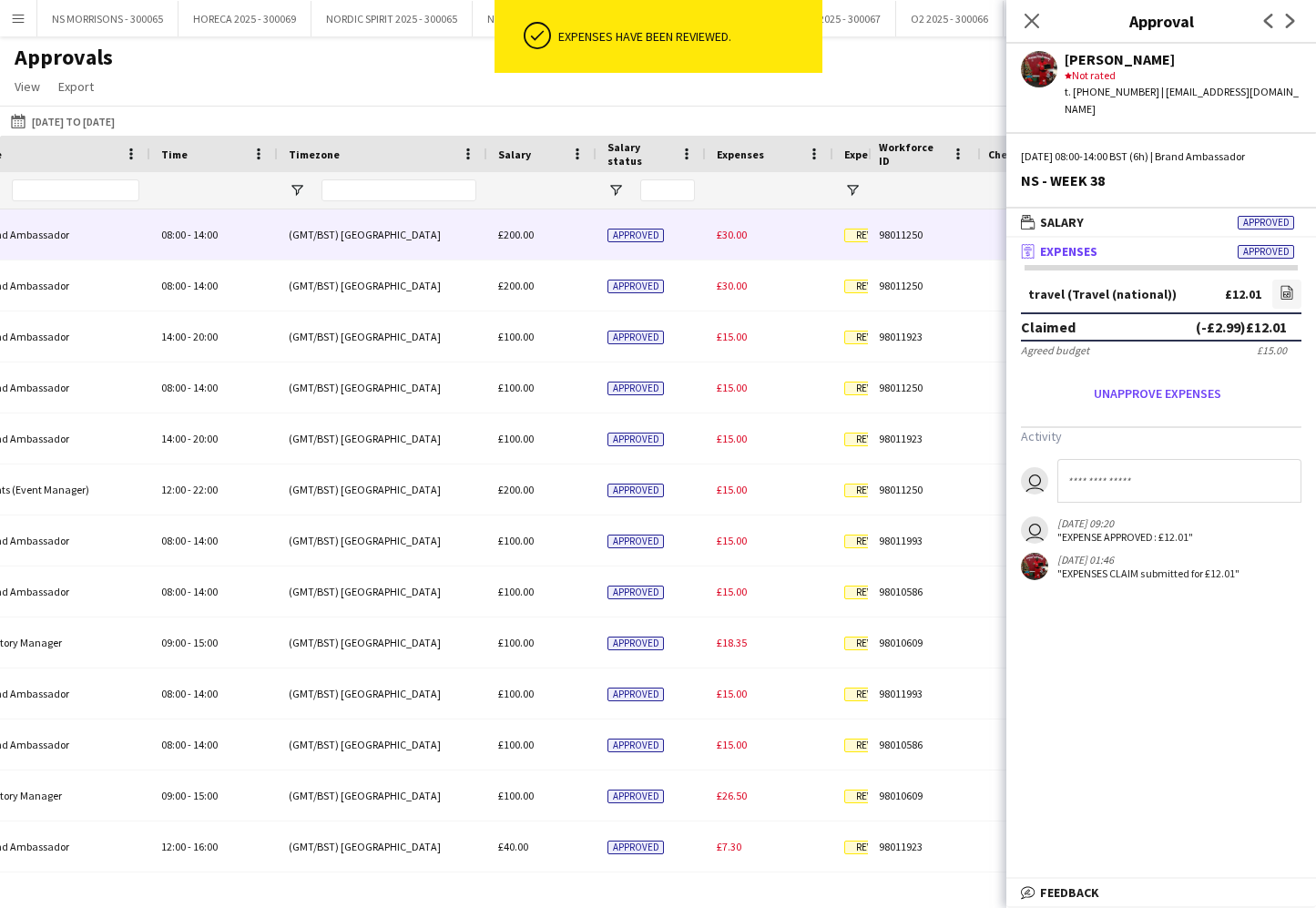
click at [744, 228] on span "£30.00" at bounding box center [731, 235] width 30 height 14
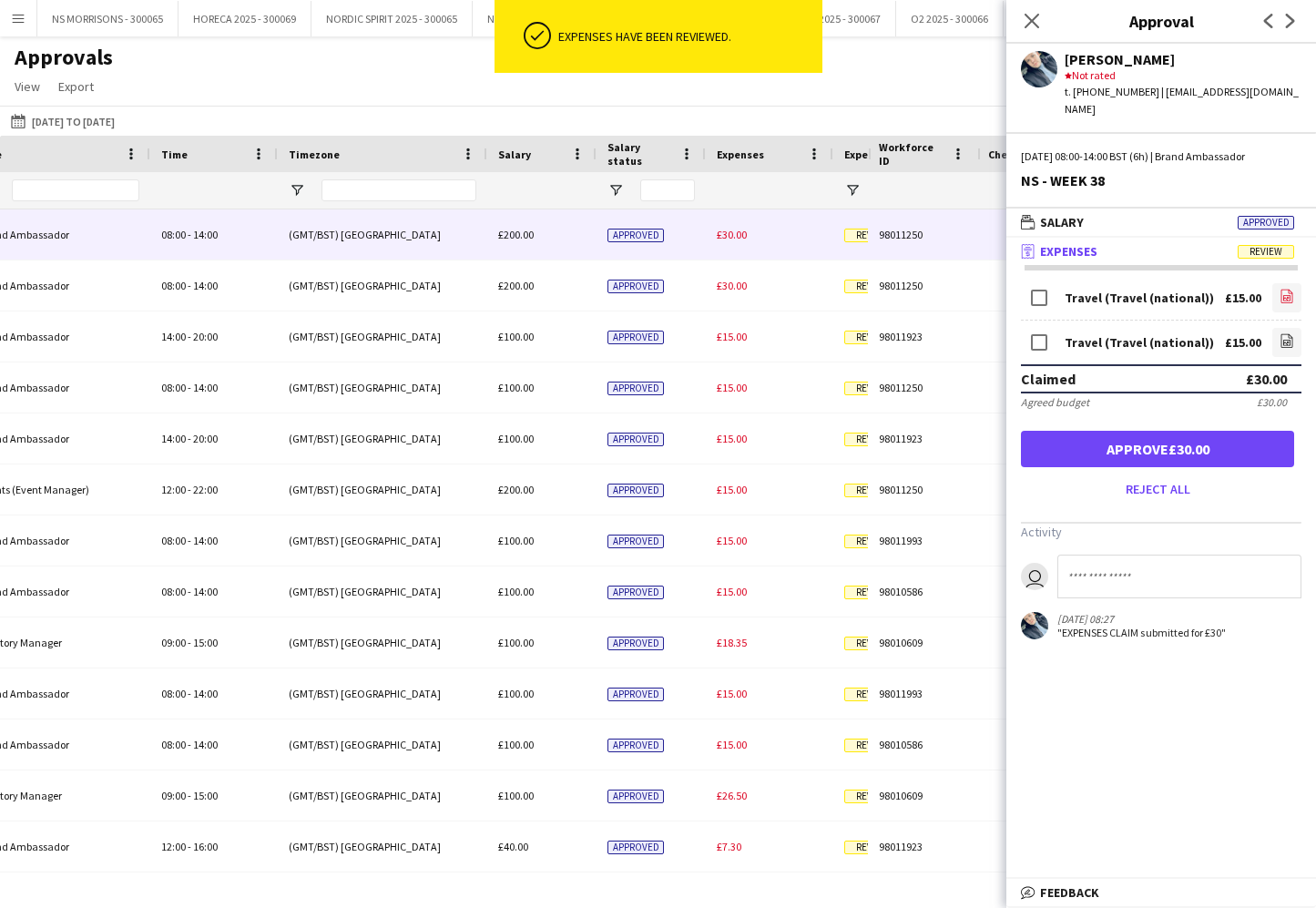
click at [1289, 289] on icon "file-image" at bounding box center [1287, 296] width 15 height 15
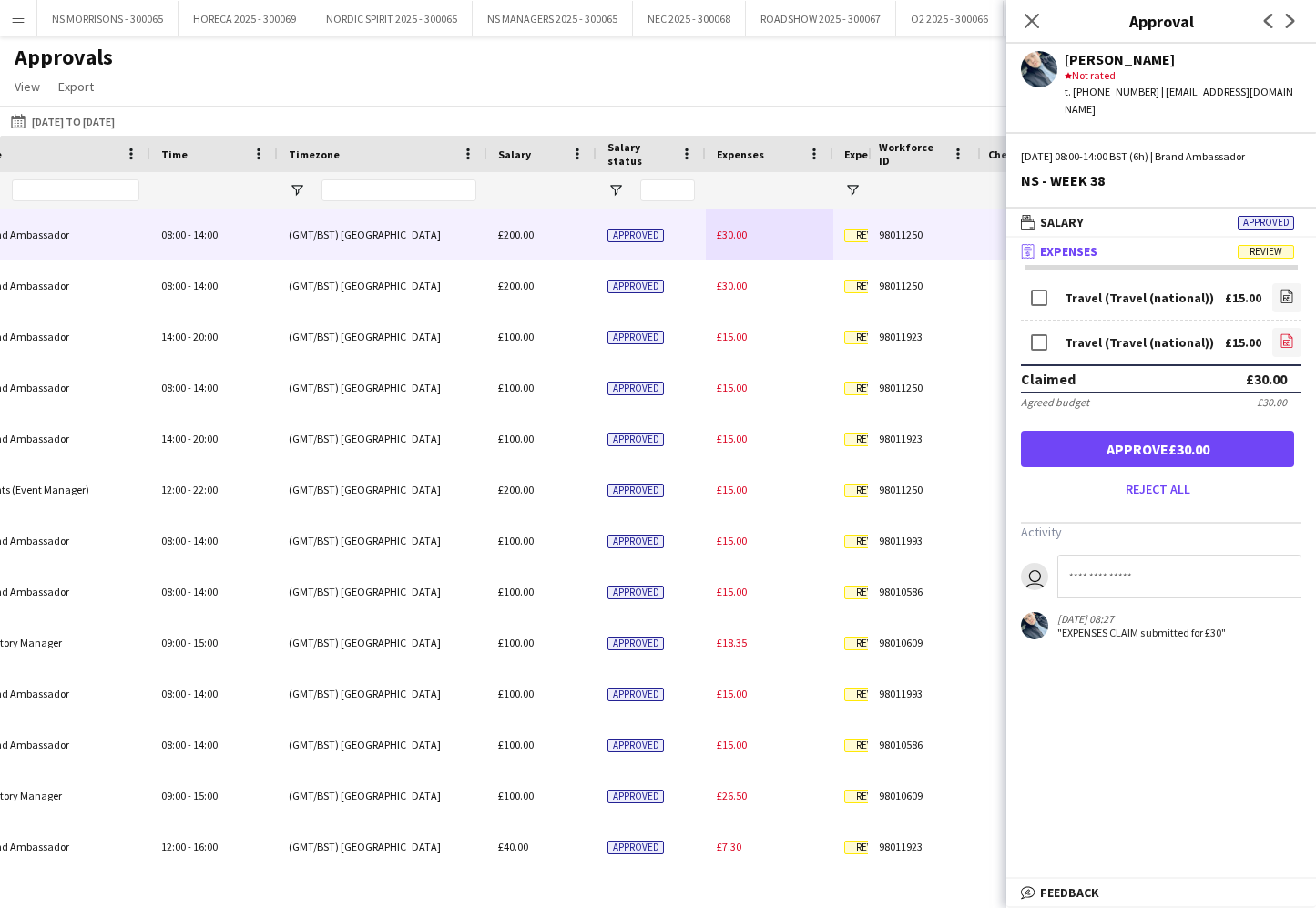
click at [1288, 339] on icon at bounding box center [1287, 342] width 7 height 6
click at [1232, 431] on button "Approve £30.00" at bounding box center [1157, 449] width 273 height 37
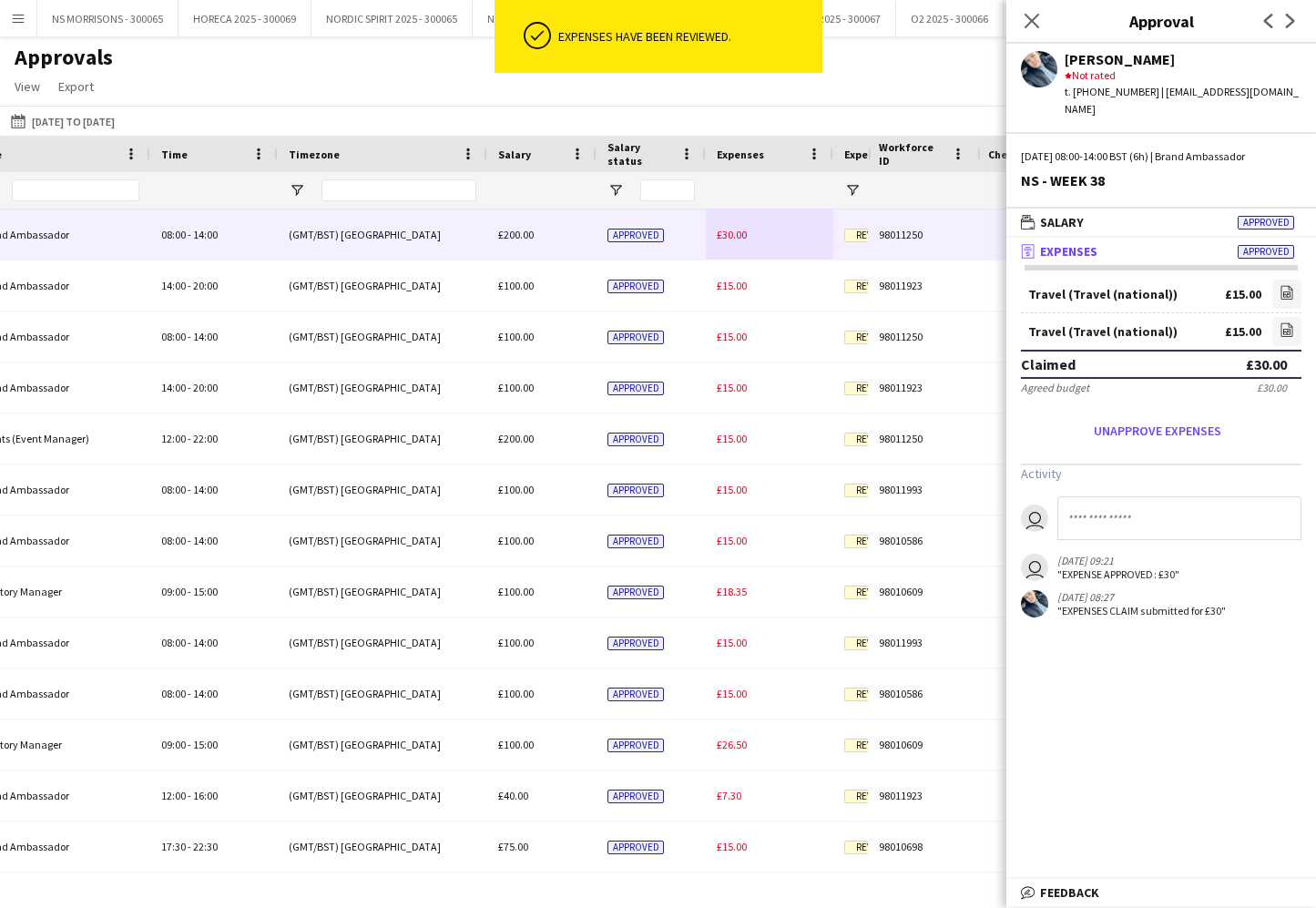
click at [713, 236] on div "£30.00" at bounding box center [769, 235] width 128 height 50
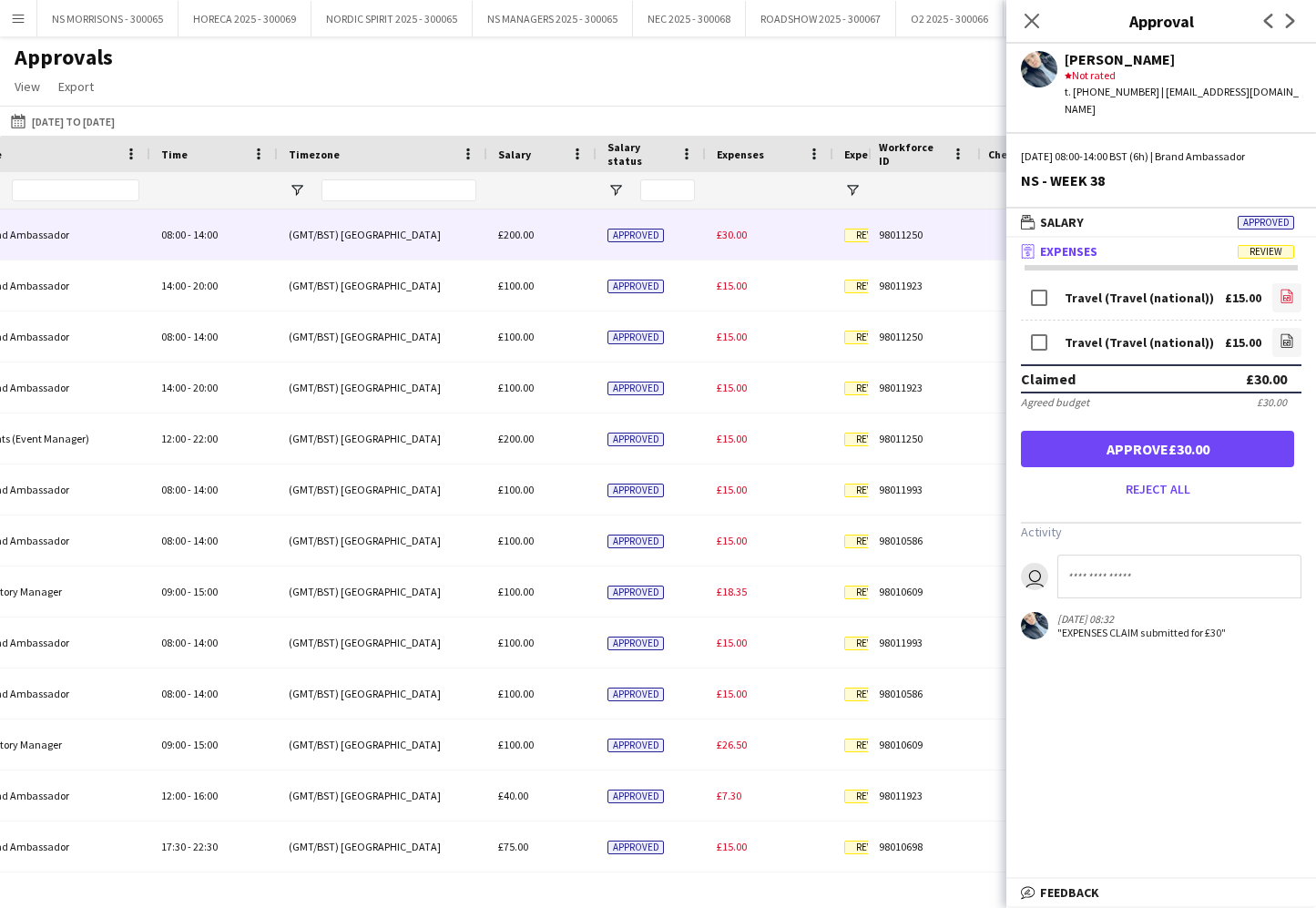
click at [1283, 295] on icon at bounding box center [1287, 298] width 7 height 6
click at [1281, 333] on icon "file-image" at bounding box center [1287, 340] width 15 height 15
drag, startPoint x: 1165, startPoint y: 440, endPoint x: 1033, endPoint y: 380, distance: 145.0
click at [1165, 440] on button "Approve £30.00" at bounding box center [1157, 449] width 273 height 37
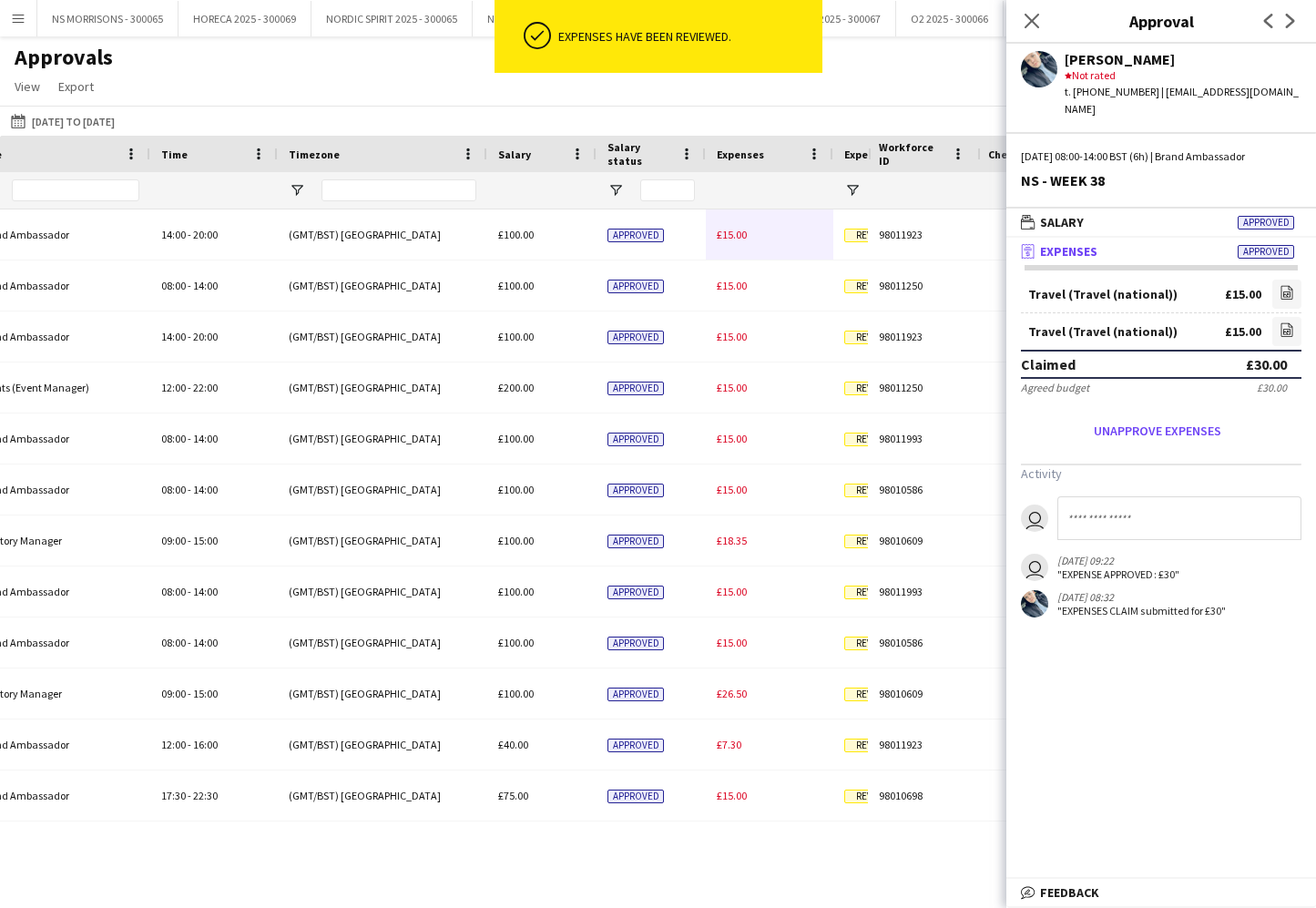
click at [736, 234] on span "£15.00" at bounding box center [731, 235] width 30 height 14
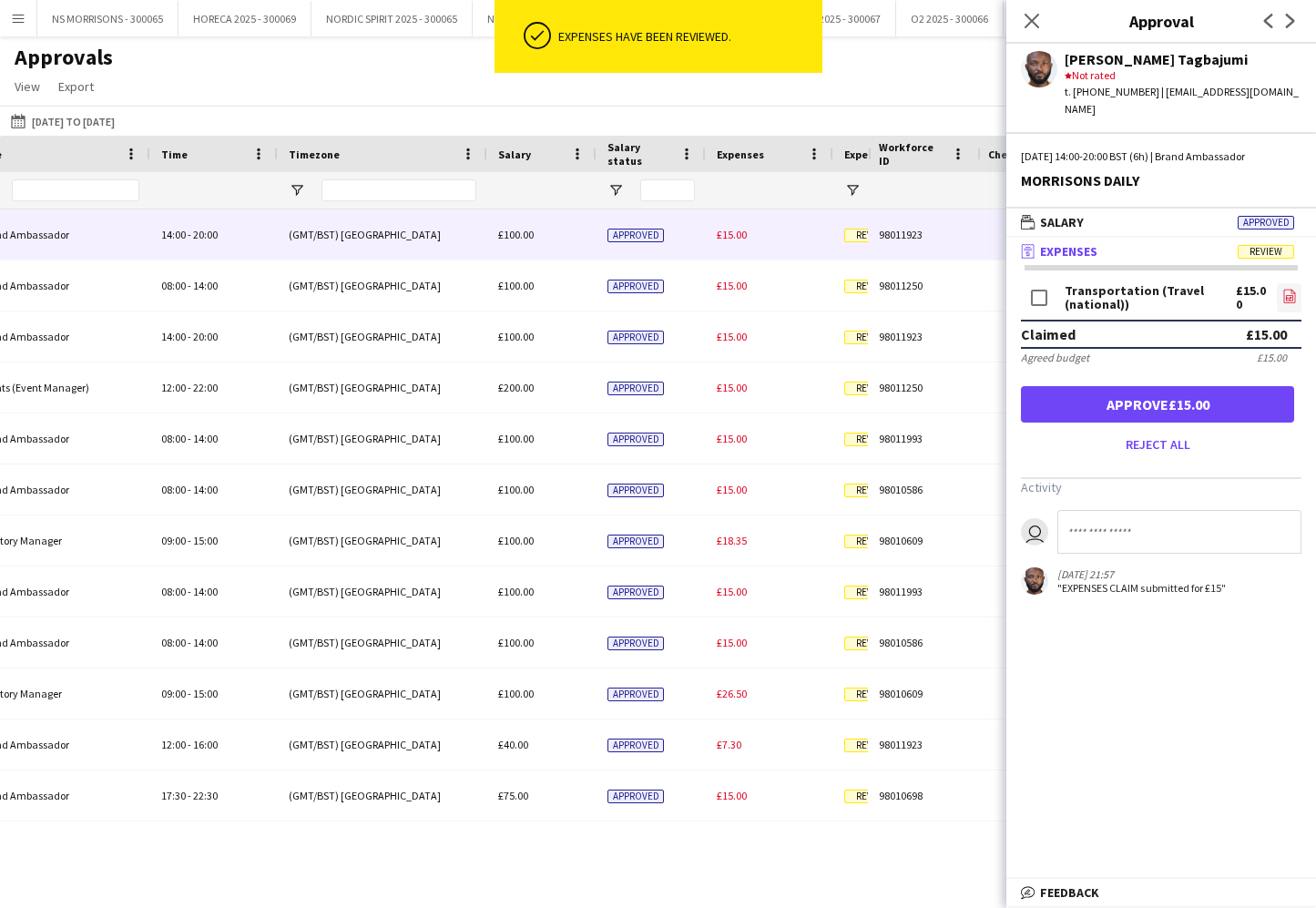
click at [1282, 289] on icon "file-image" at bounding box center [1289, 296] width 15 height 15
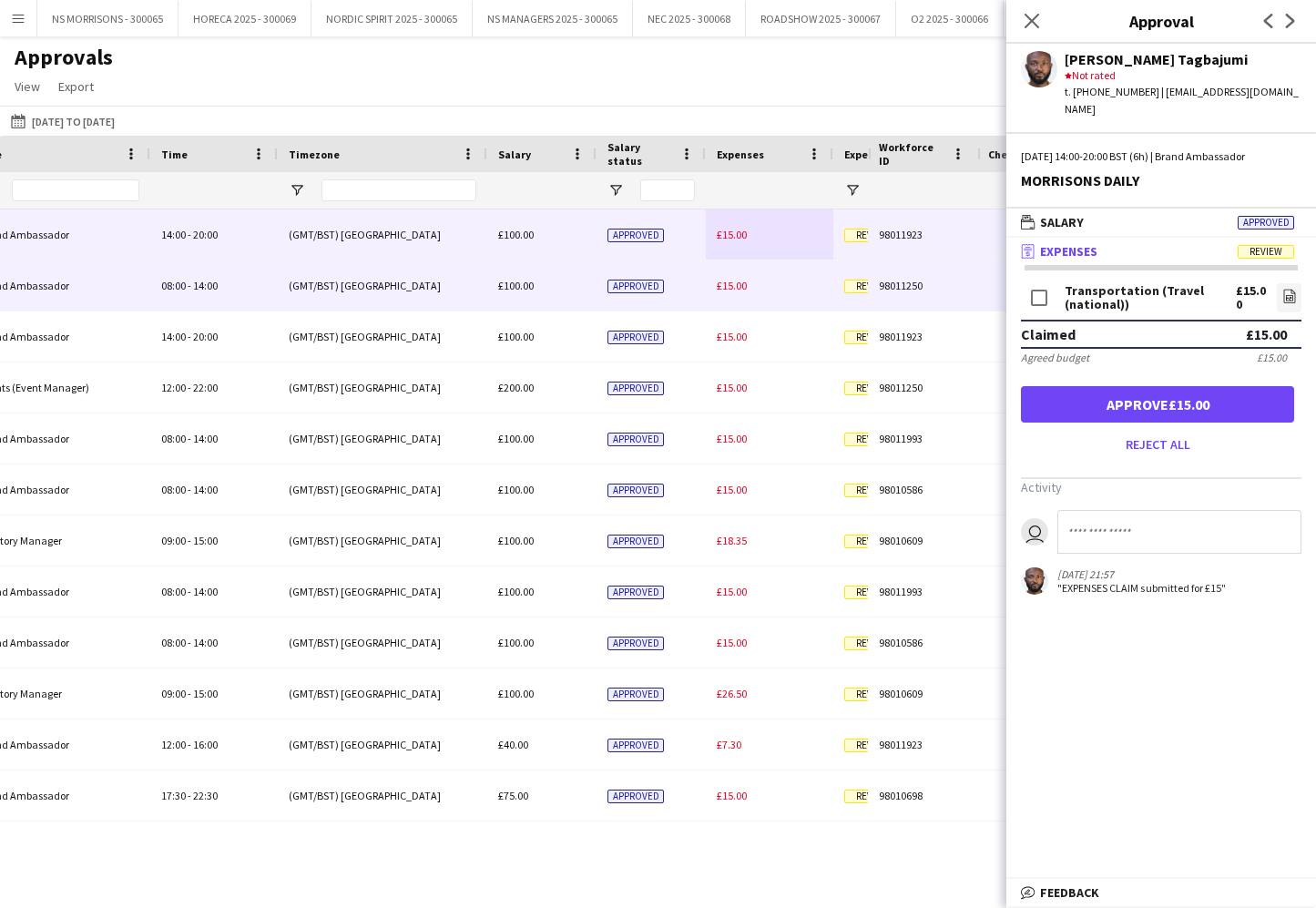
click at [739, 274] on div "£15.00" at bounding box center [769, 285] width 128 height 50
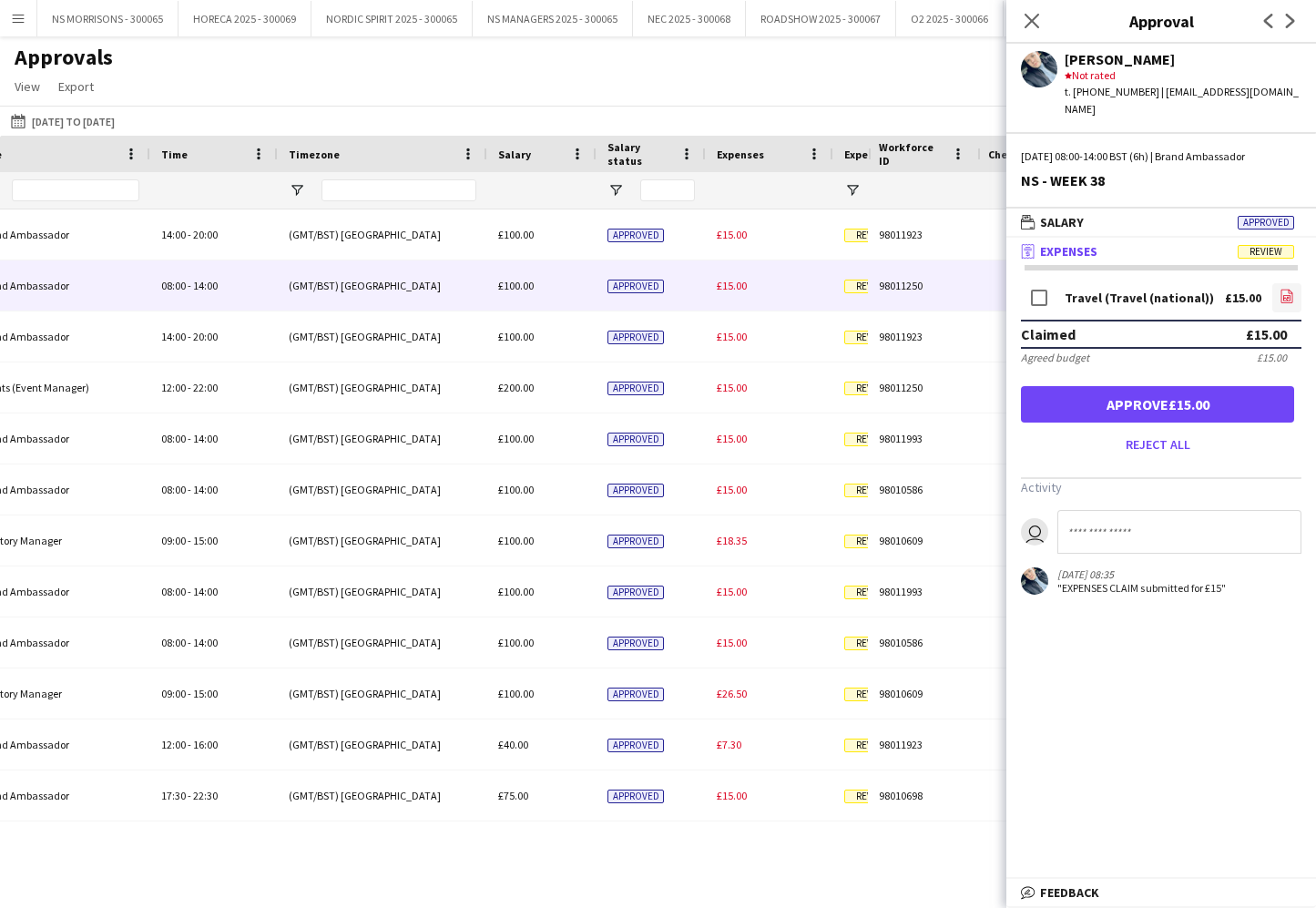
click at [1289, 289] on icon "file-image" at bounding box center [1287, 296] width 15 height 15
click at [1087, 386] on button "Approve £15.00" at bounding box center [1157, 405] width 273 height 37
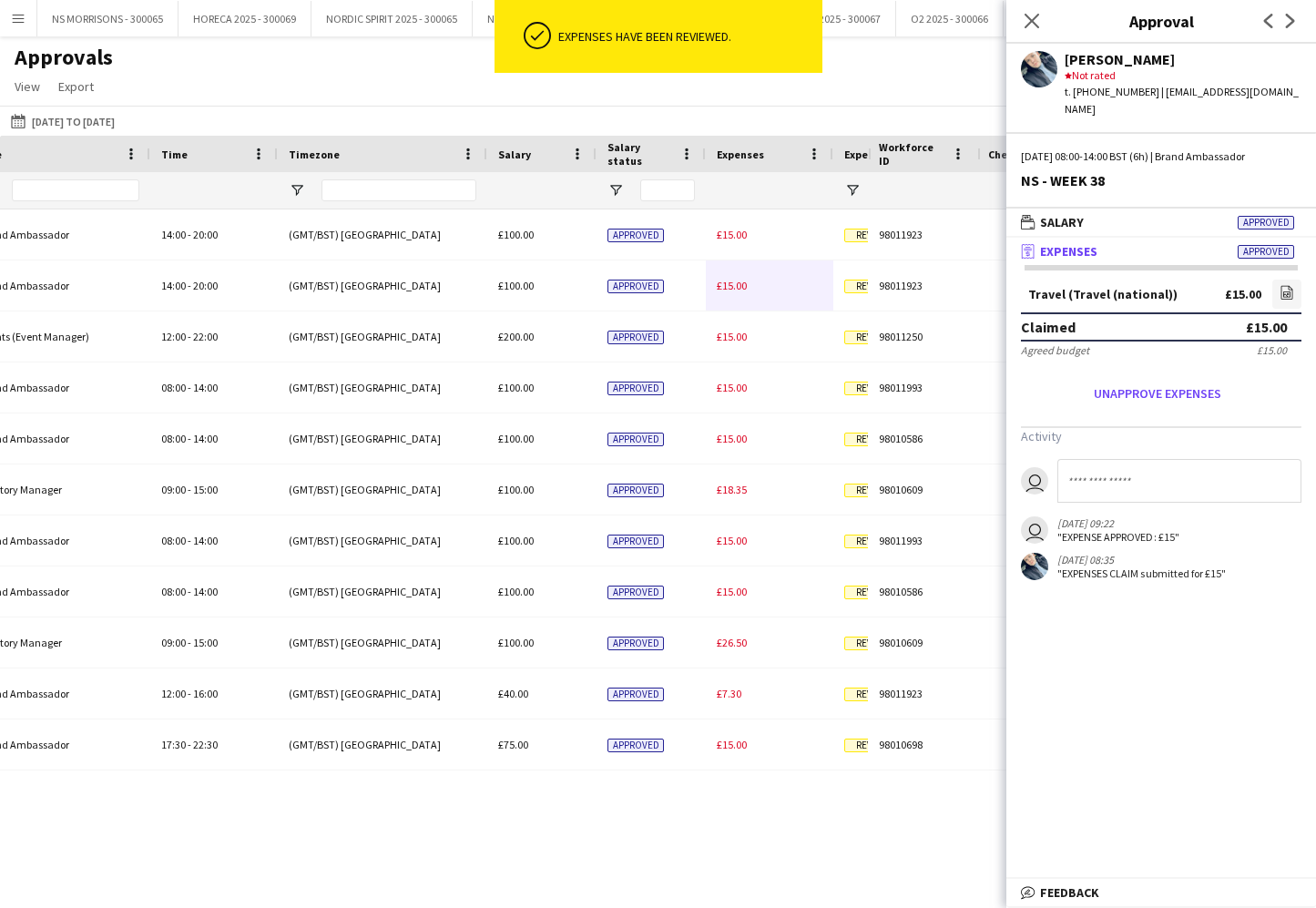
click at [722, 282] on span "£15.00" at bounding box center [731, 285] width 30 height 14
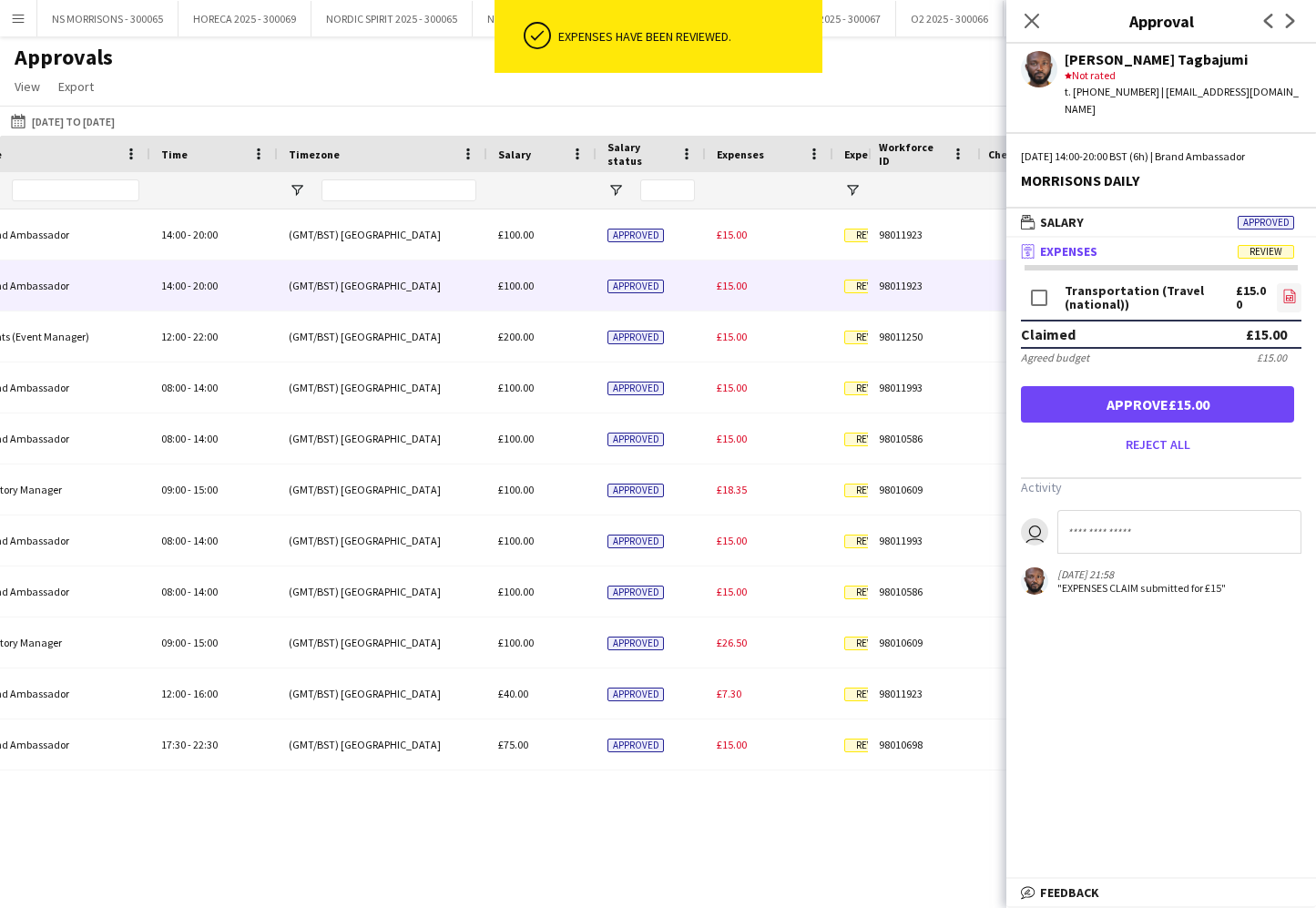
click at [1290, 289] on icon "file-image" at bounding box center [1289, 296] width 15 height 15
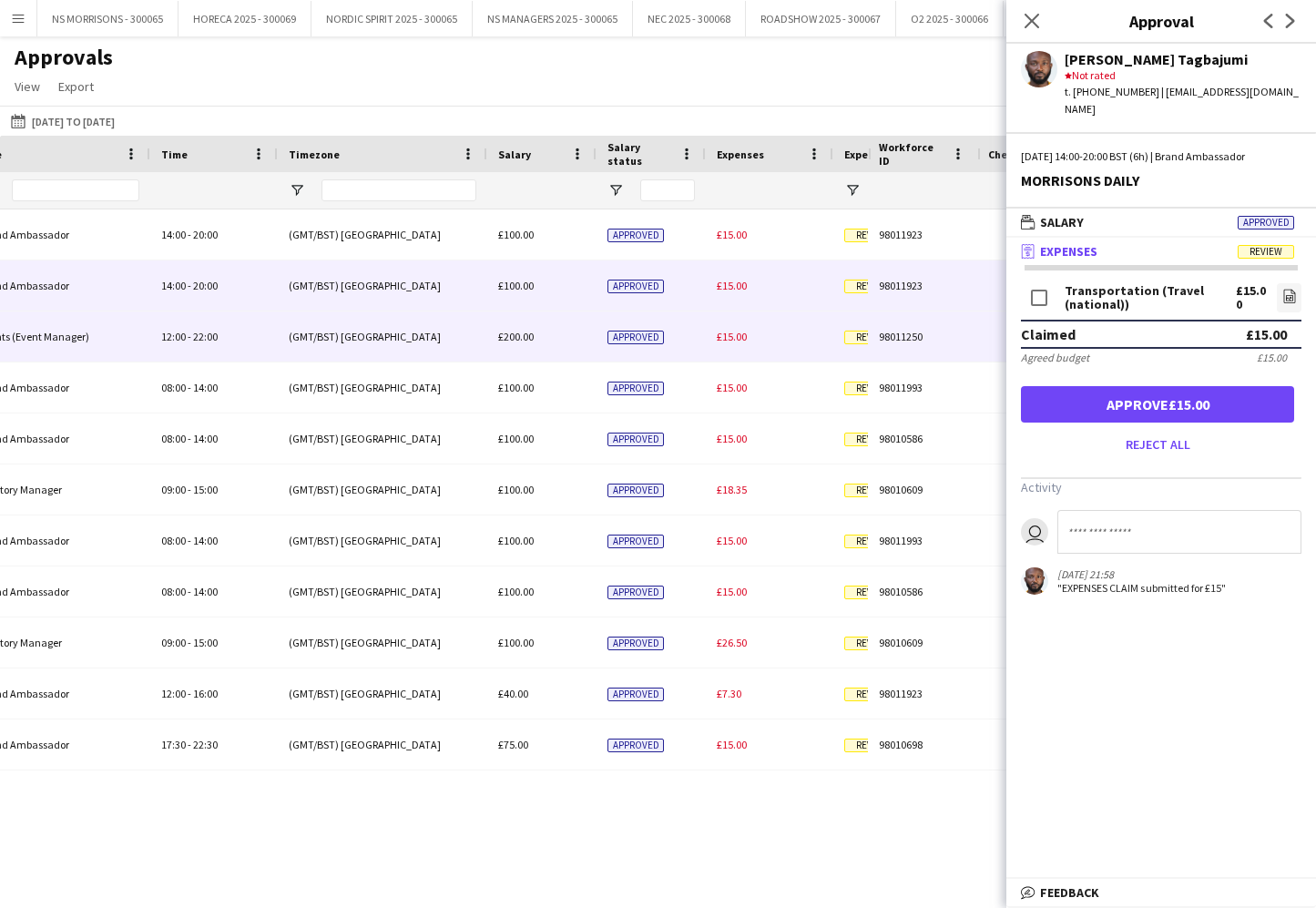
click at [748, 339] on div "£15.00" at bounding box center [769, 337] width 128 height 50
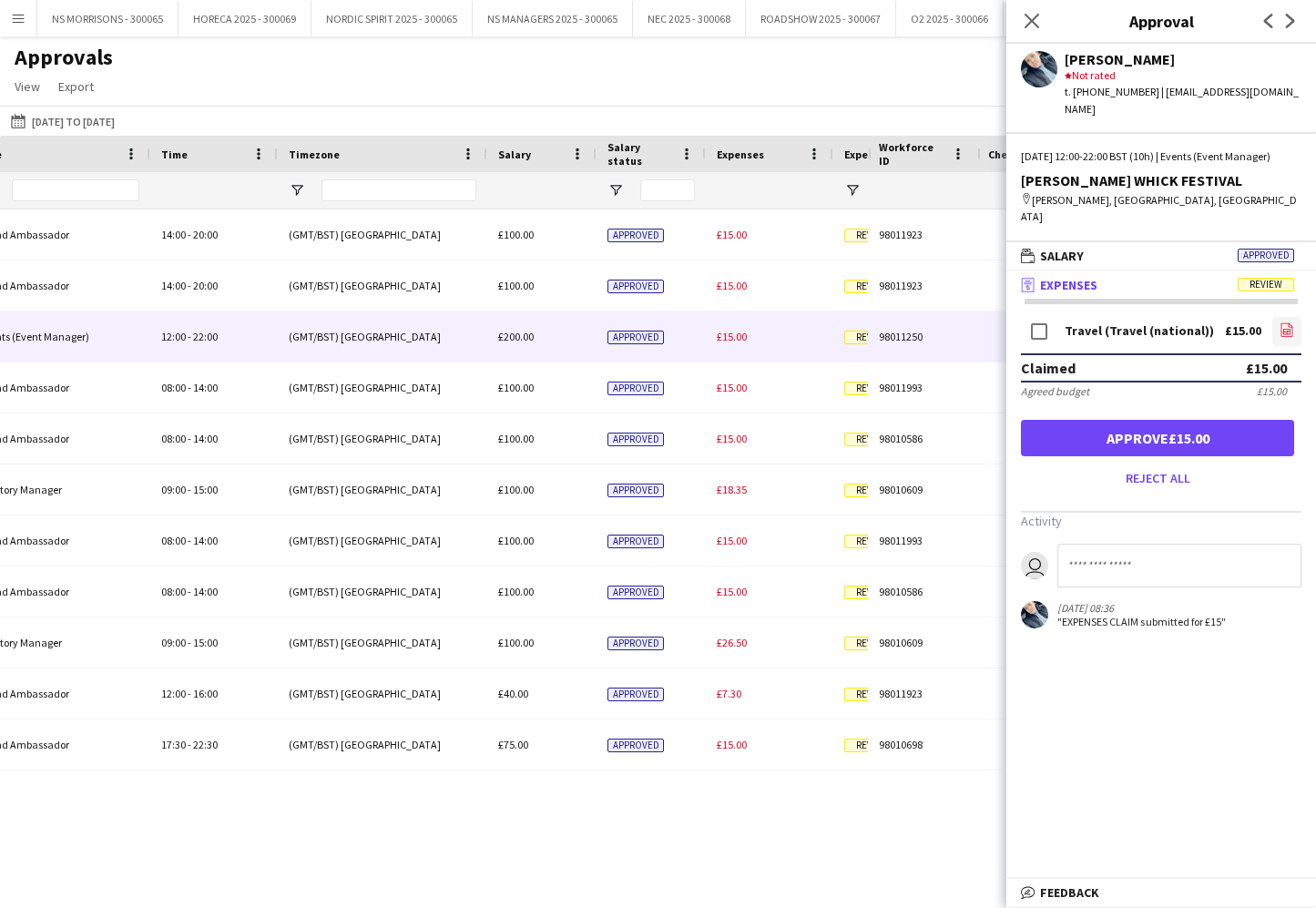
click at [1292, 323] on icon "file-image" at bounding box center [1287, 330] width 15 height 15
click at [1061, 423] on button "Approve £15.00" at bounding box center [1157, 439] width 273 height 37
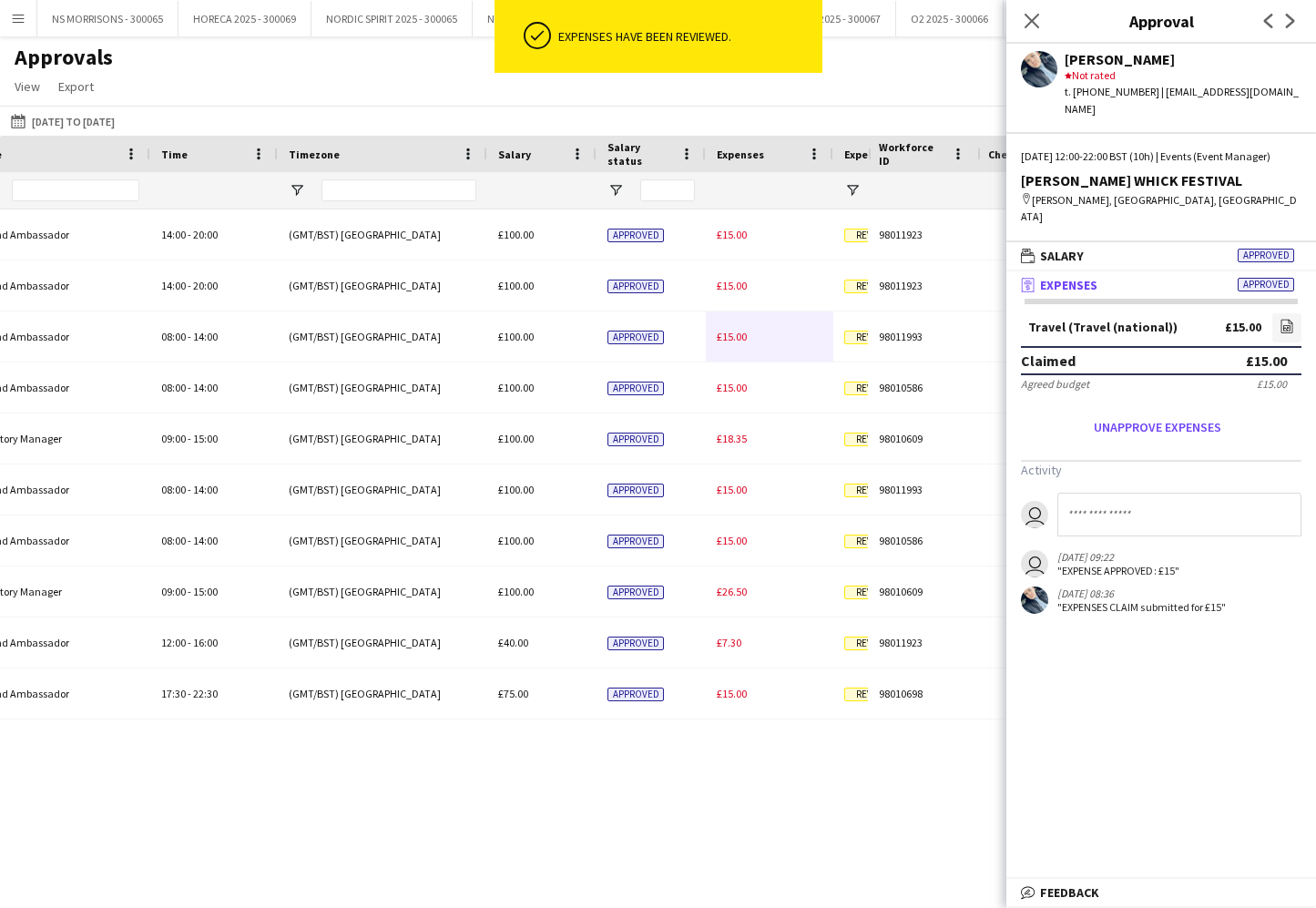
click at [727, 349] on div "£15.00" at bounding box center [769, 337] width 128 height 50
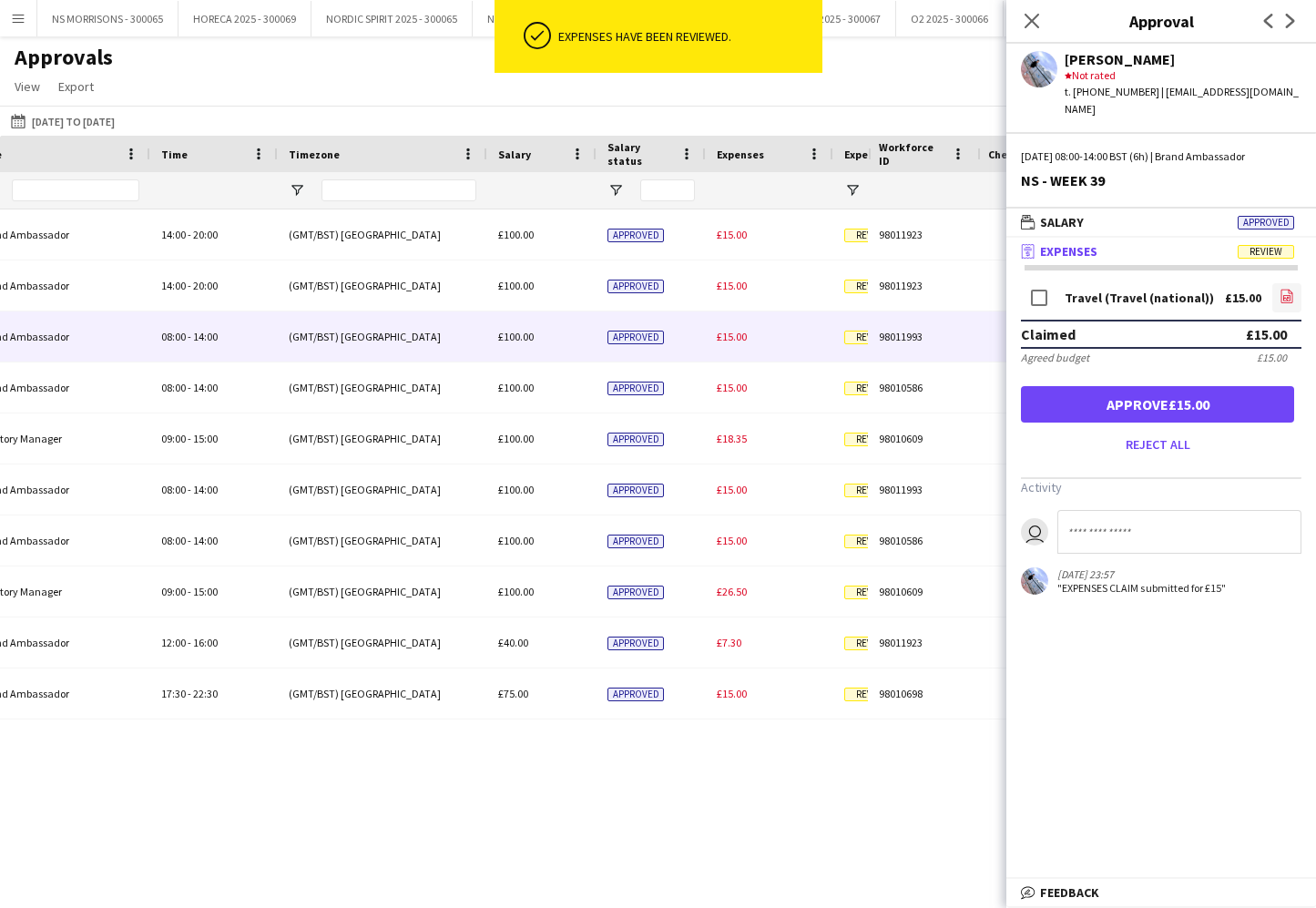
click at [1288, 291] on link "file-image" at bounding box center [1287, 298] width 29 height 29
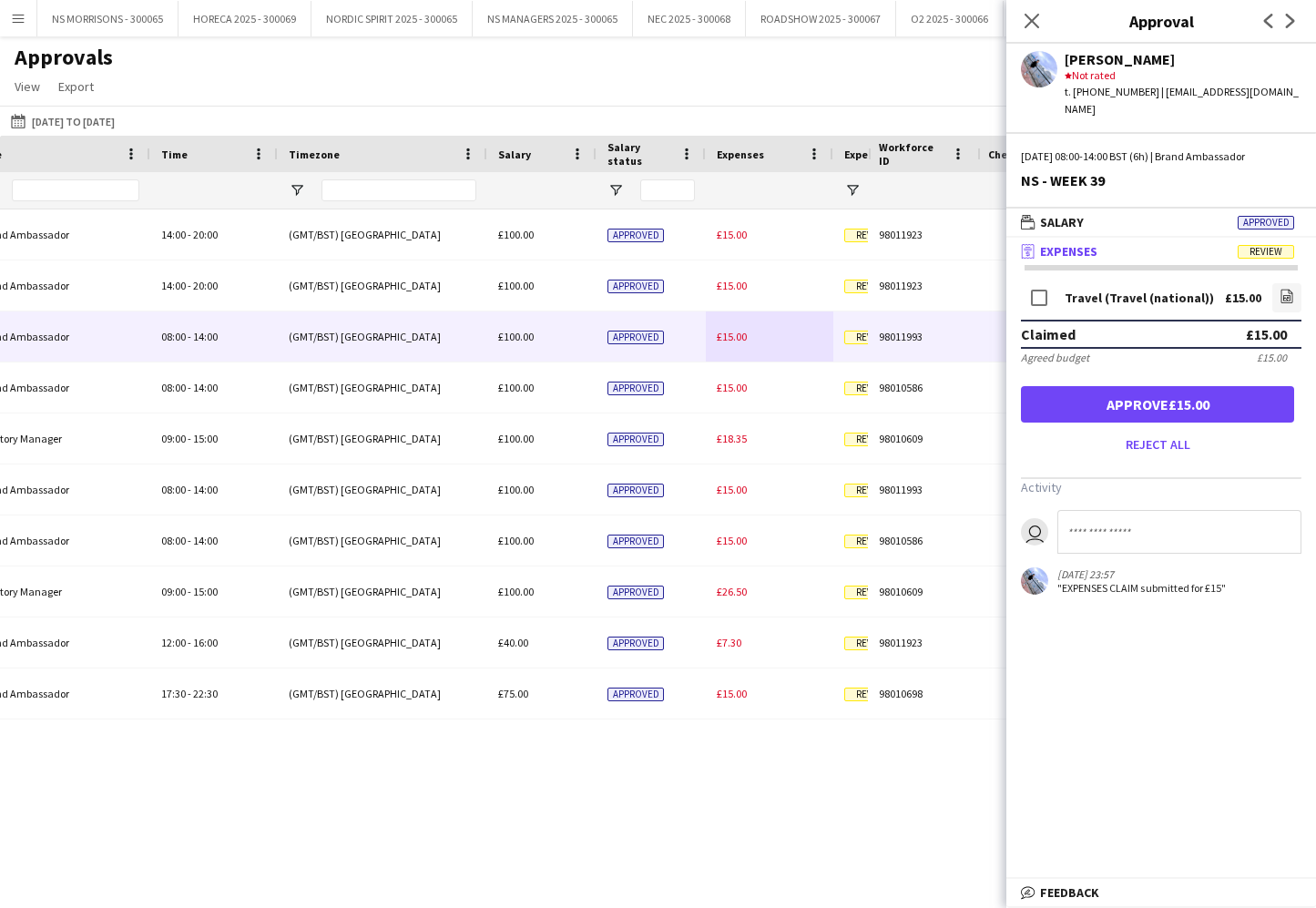
click at [1026, 386] on button "Approve £15.00" at bounding box center [1157, 405] width 273 height 37
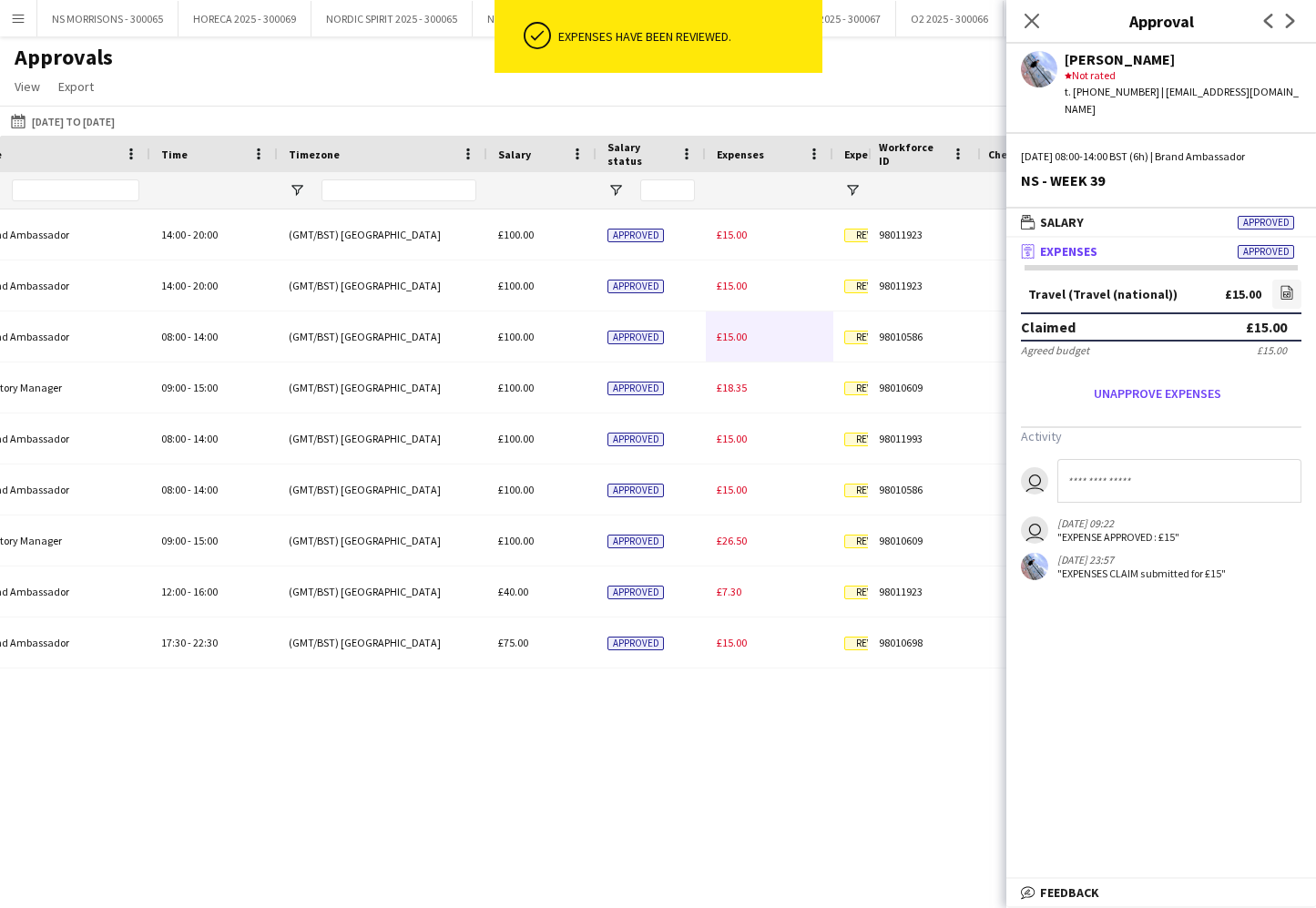
click at [718, 333] on span "£15.00" at bounding box center [731, 336] width 30 height 14
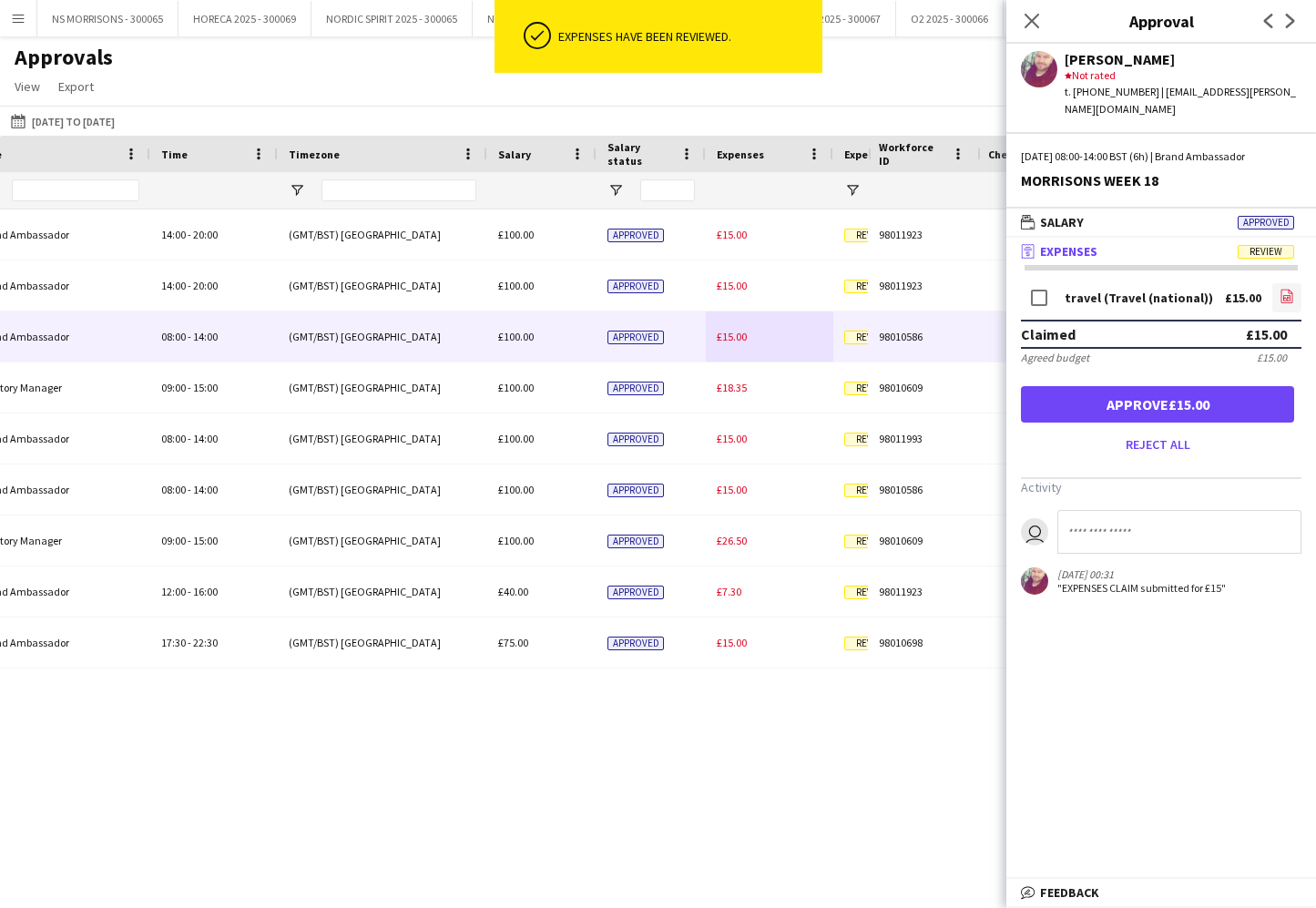
click at [1285, 289] on app-icon "file-image" at bounding box center [1287, 298] width 15 height 18
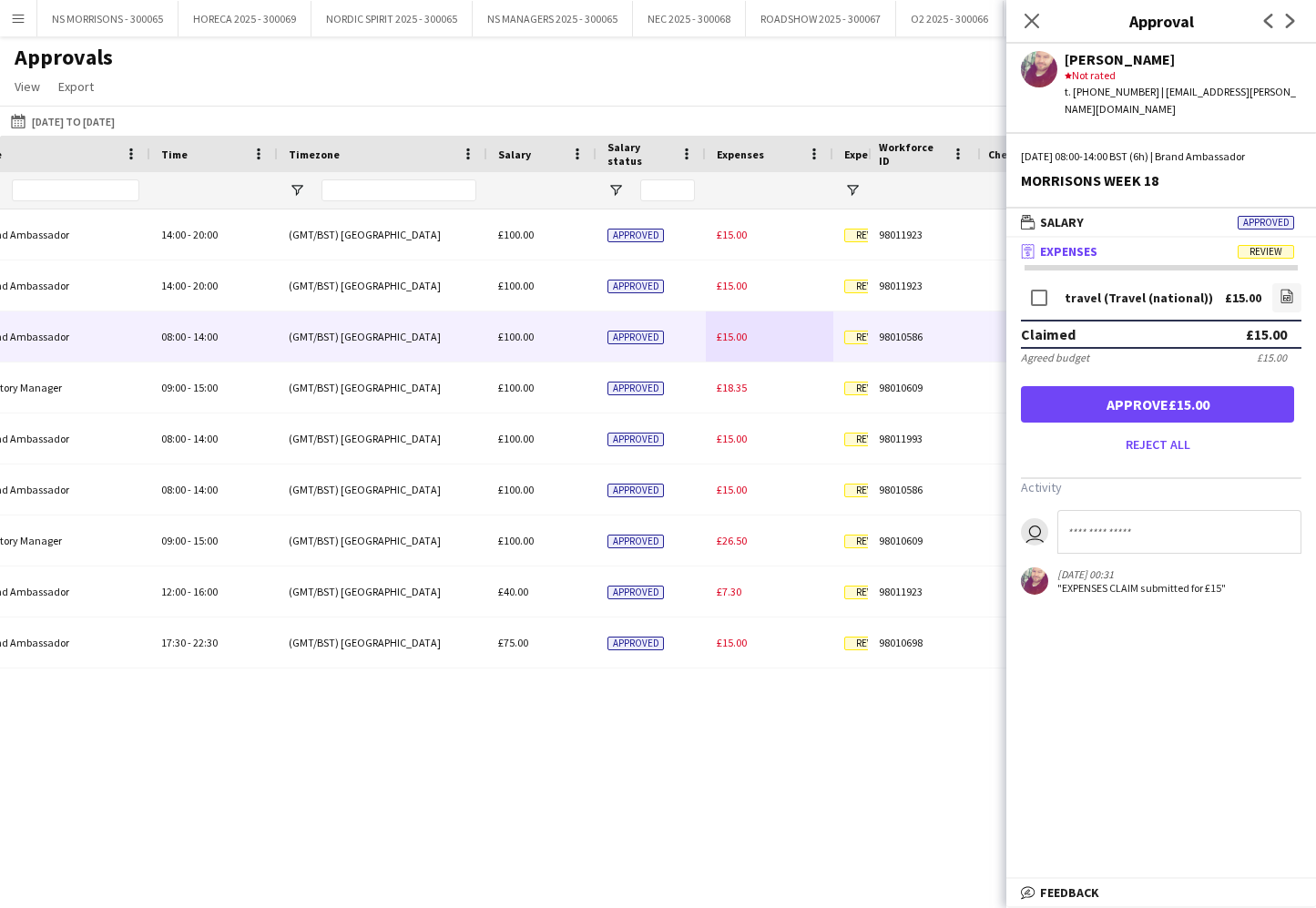
drag, startPoint x: 1263, startPoint y: 392, endPoint x: 1245, endPoint y: 391, distance: 18.0
click at [1263, 392] on button "Approve £15.00" at bounding box center [1157, 405] width 273 height 37
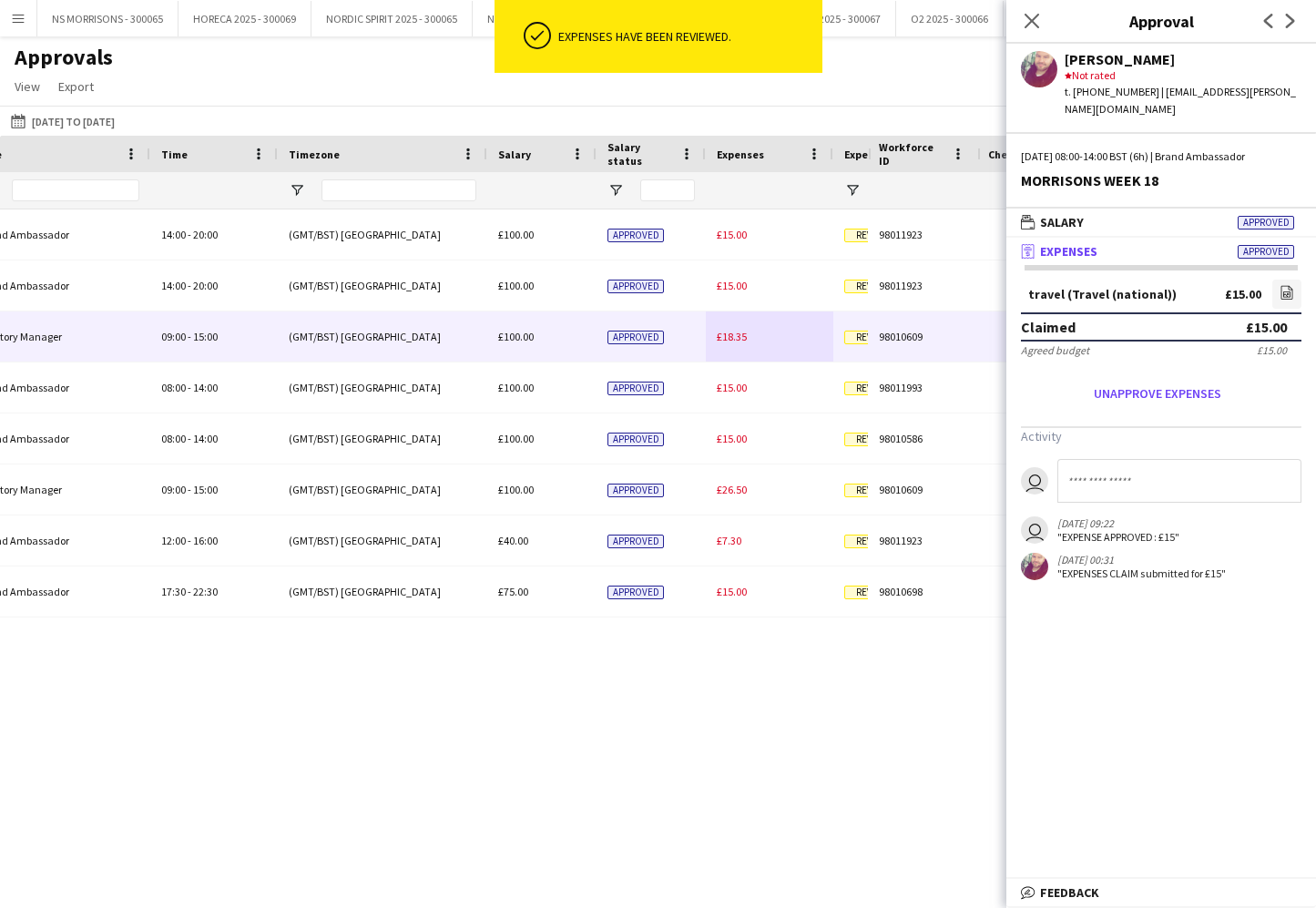
drag, startPoint x: 718, startPoint y: 335, endPoint x: 923, endPoint y: 353, distance: 205.8
click at [719, 336] on span "£18.35" at bounding box center [731, 336] width 30 height 14
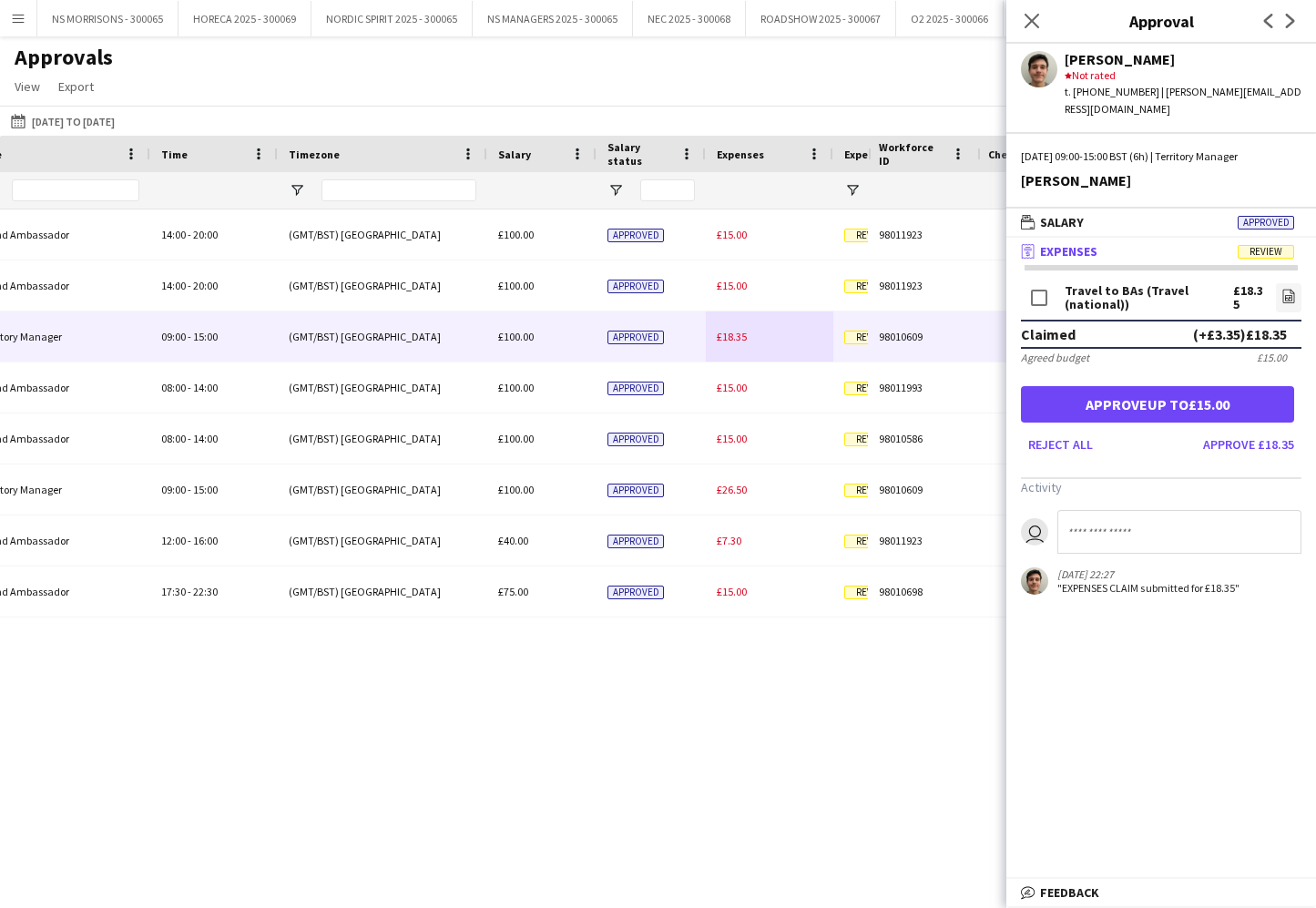
click at [1246, 430] on button "Approve £18.35" at bounding box center [1248, 444] width 106 height 29
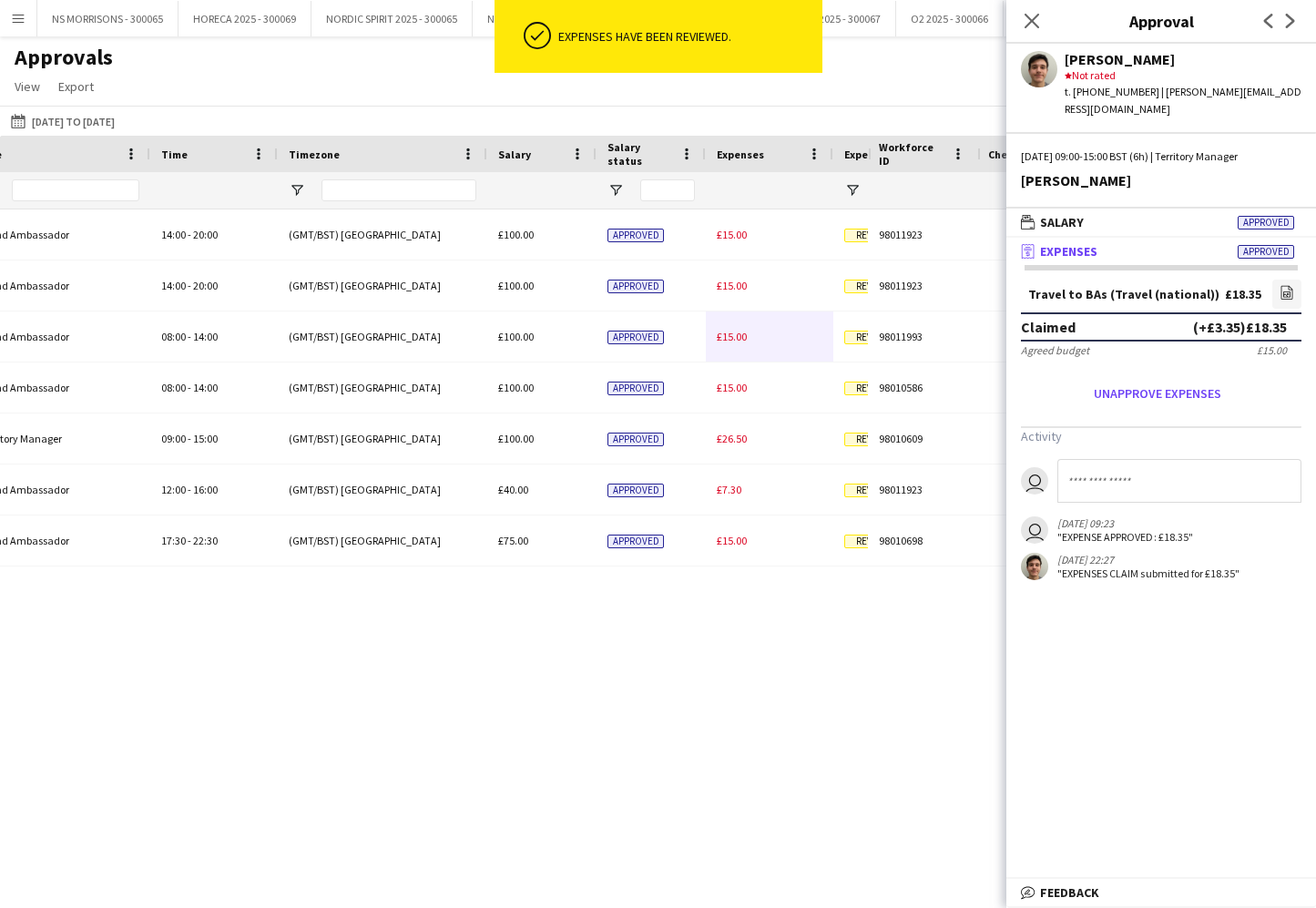
click at [733, 351] on div "£15.00" at bounding box center [769, 337] width 128 height 50
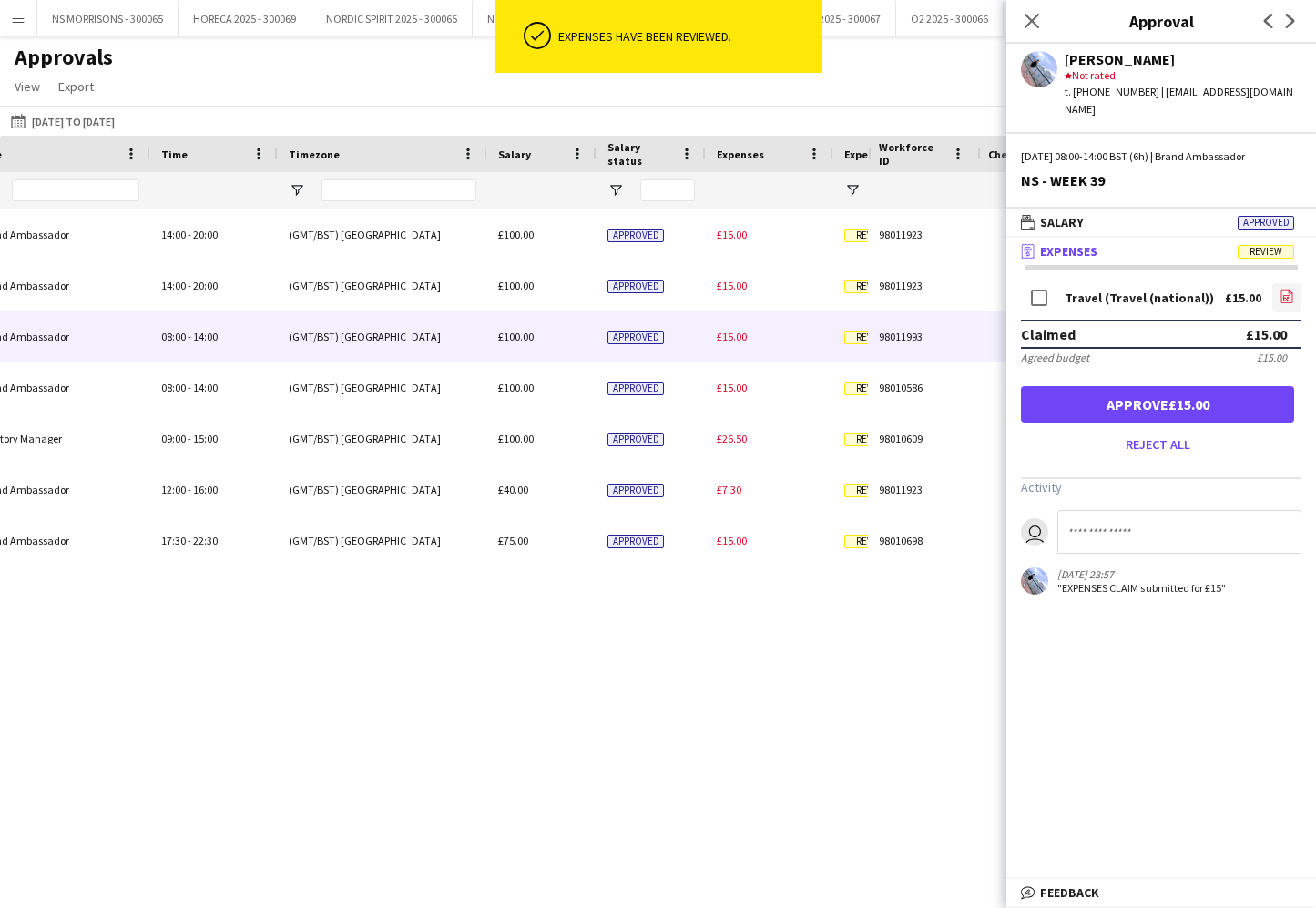
click at [1287, 290] on icon at bounding box center [1287, 296] width 12 height 14
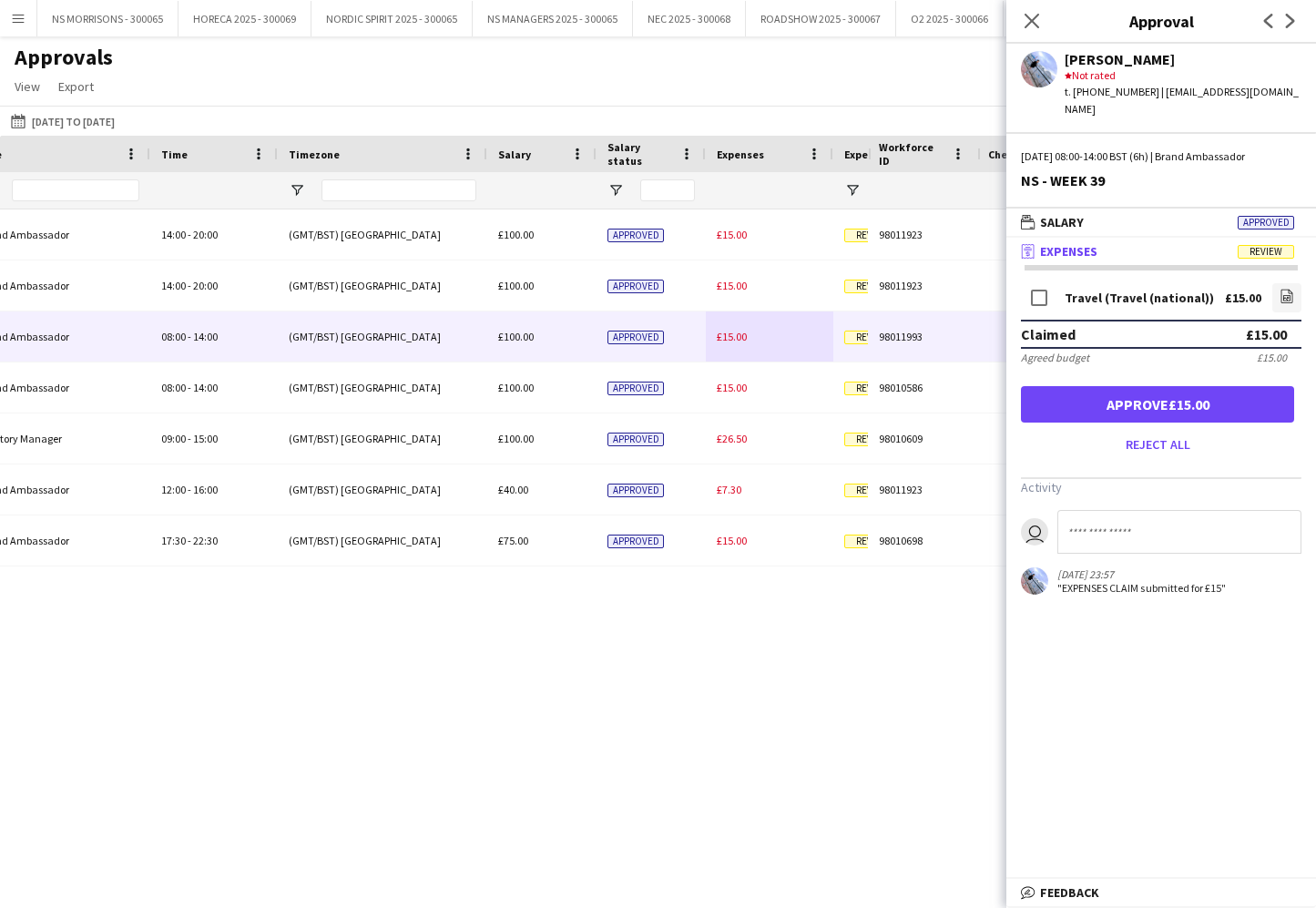
click at [1169, 397] on button "Approve £15.00" at bounding box center [1157, 405] width 273 height 37
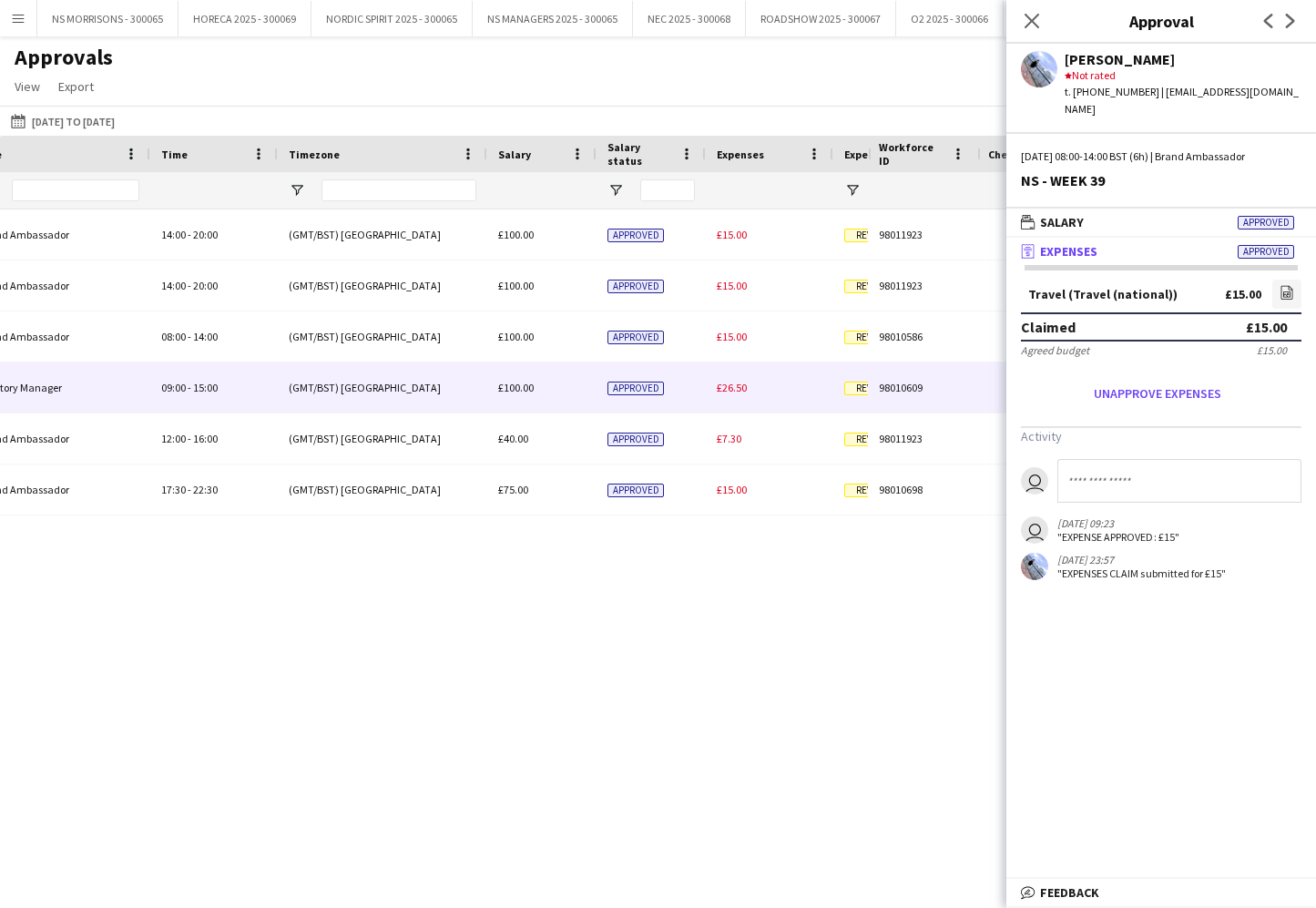
click at [738, 389] on span "£26.50" at bounding box center [731, 387] width 30 height 14
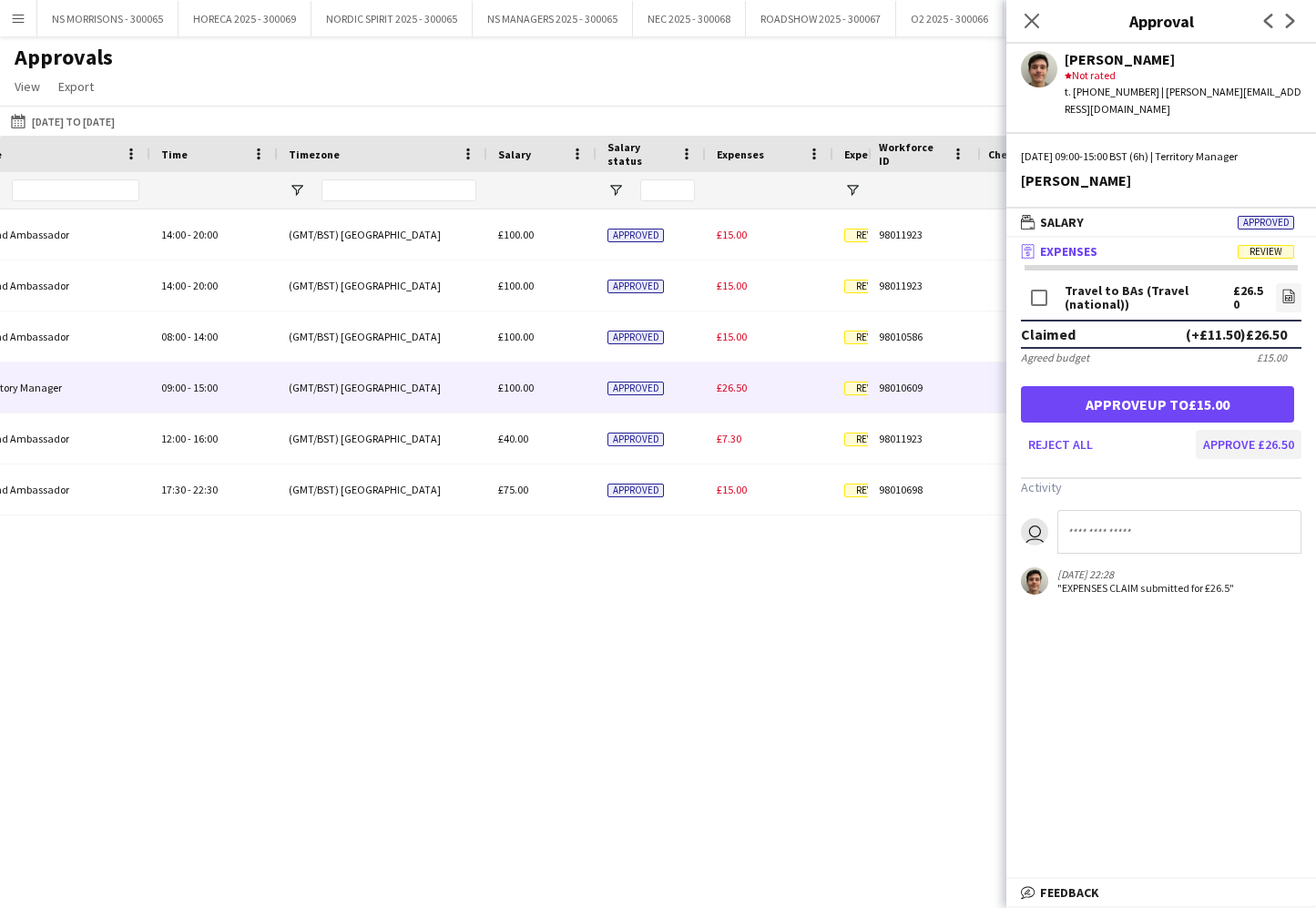
click at [1249, 430] on button "Approve £26.50" at bounding box center [1248, 444] width 106 height 29
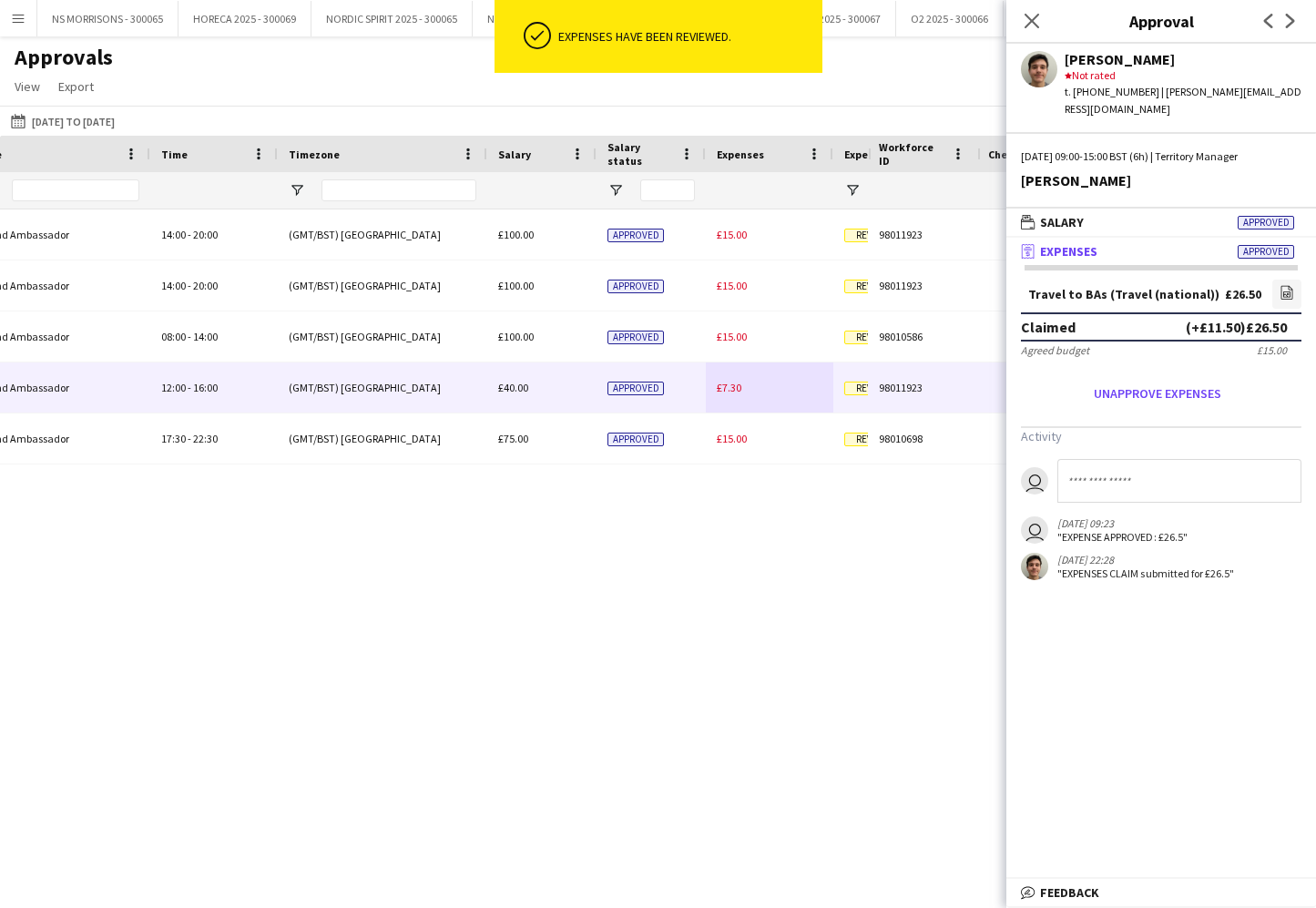
drag, startPoint x: 738, startPoint y: 382, endPoint x: 751, endPoint y: 381, distance: 13.0
click at [738, 382] on span "£7.30" at bounding box center [728, 387] width 25 height 14
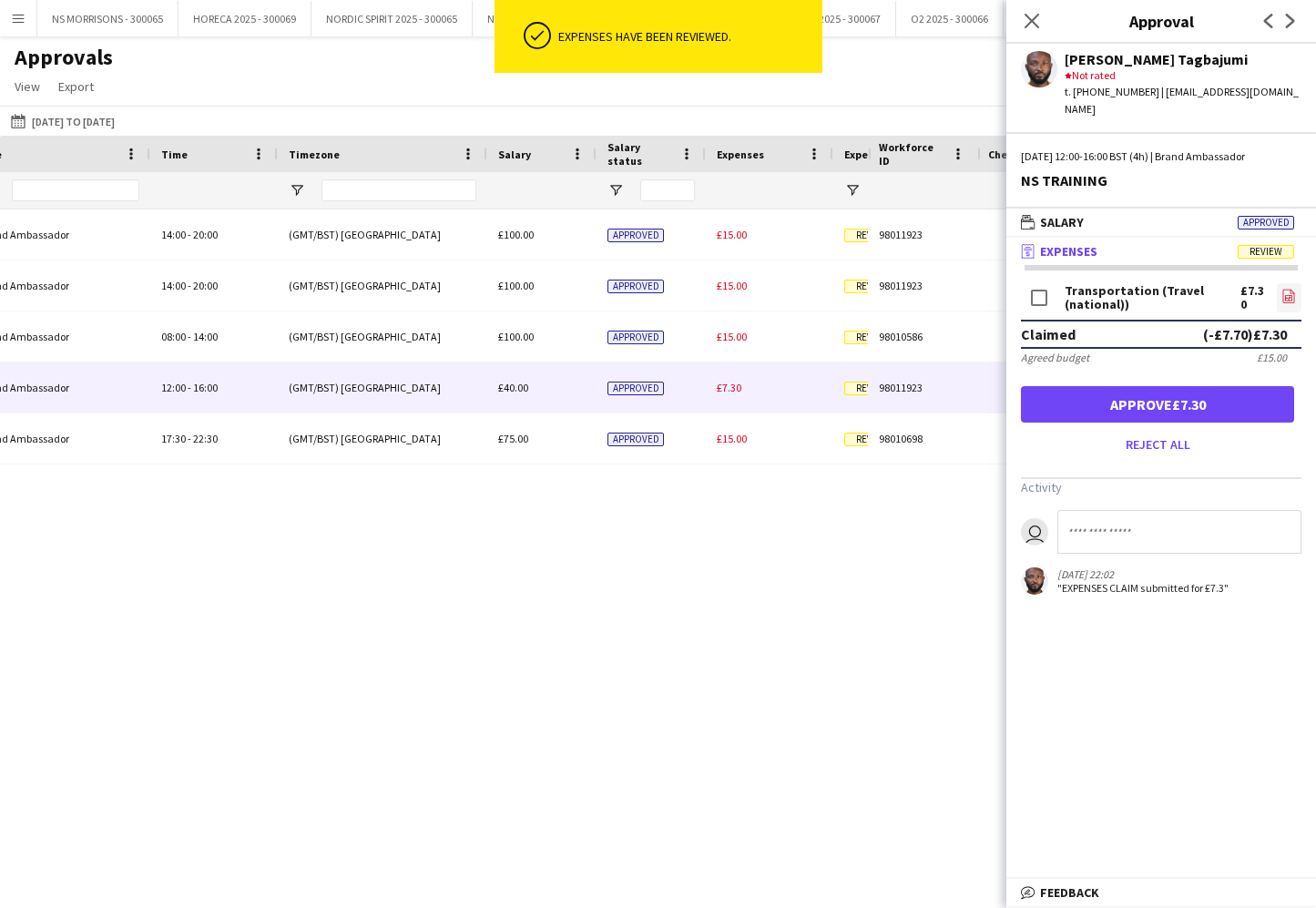
click at [1286, 289] on icon "file-image" at bounding box center [1288, 296] width 15 height 15
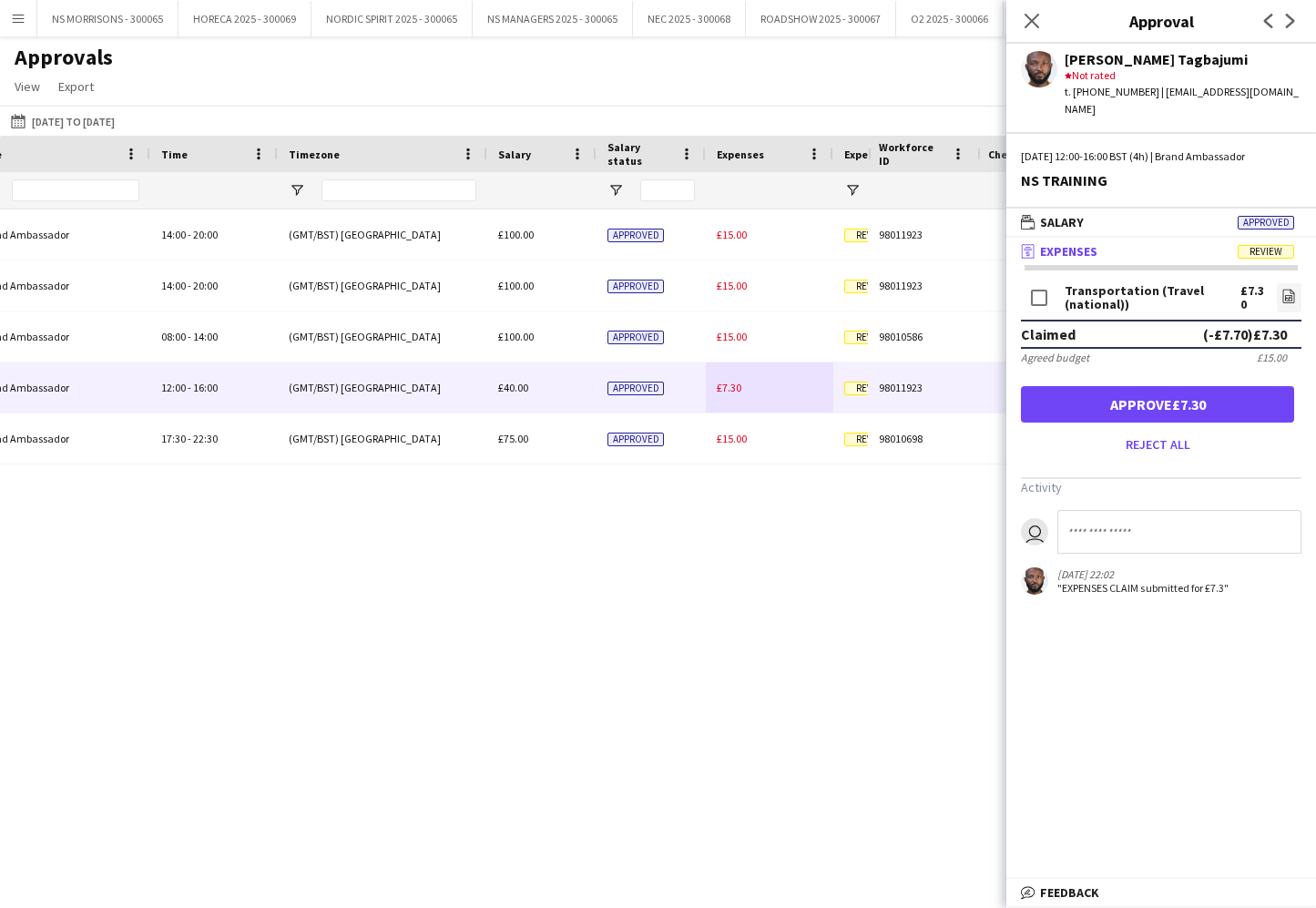
click at [1068, 386] on button "Approve £7.30" at bounding box center [1157, 405] width 273 height 37
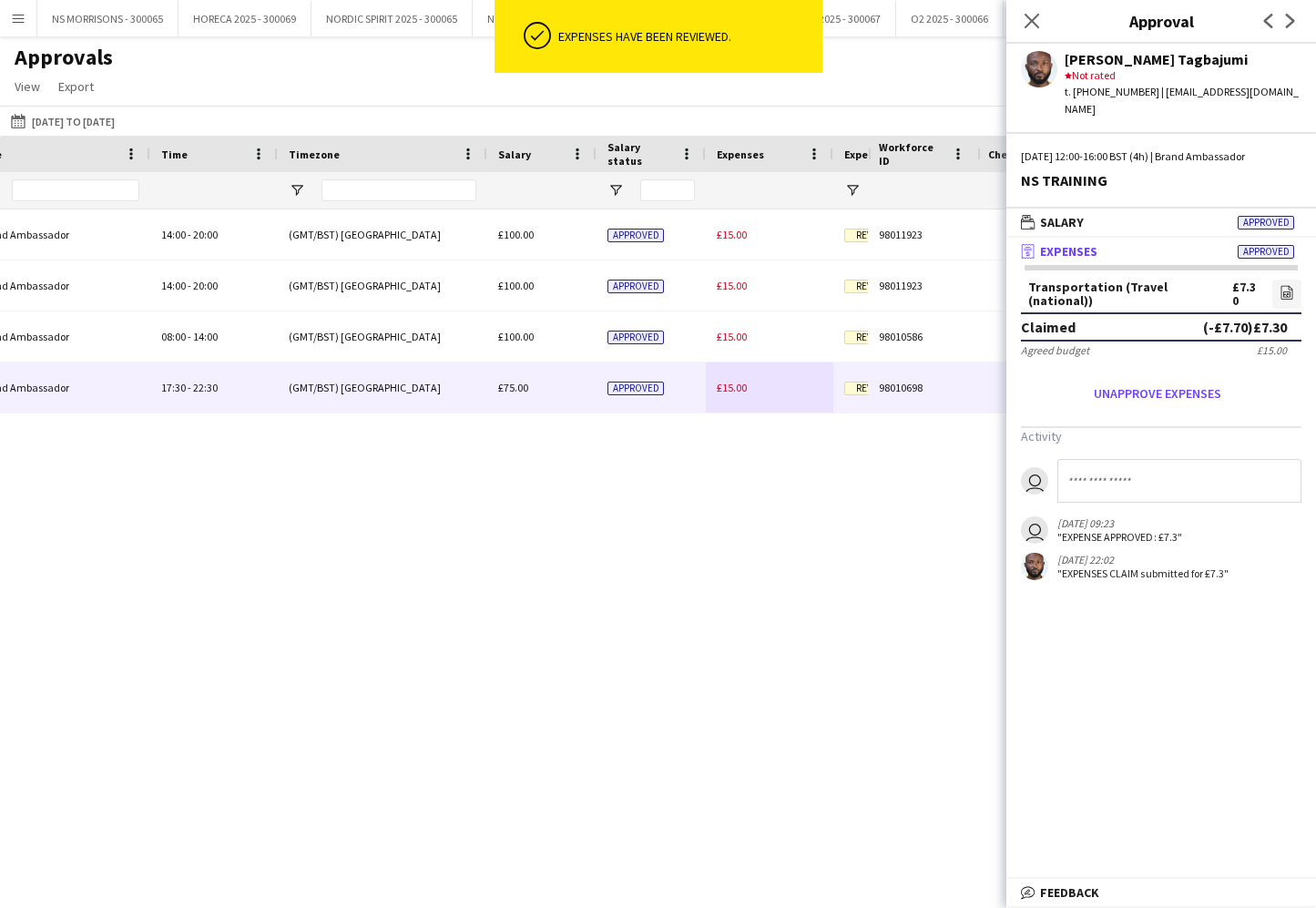
click at [727, 386] on span "£15.00" at bounding box center [731, 387] width 30 height 14
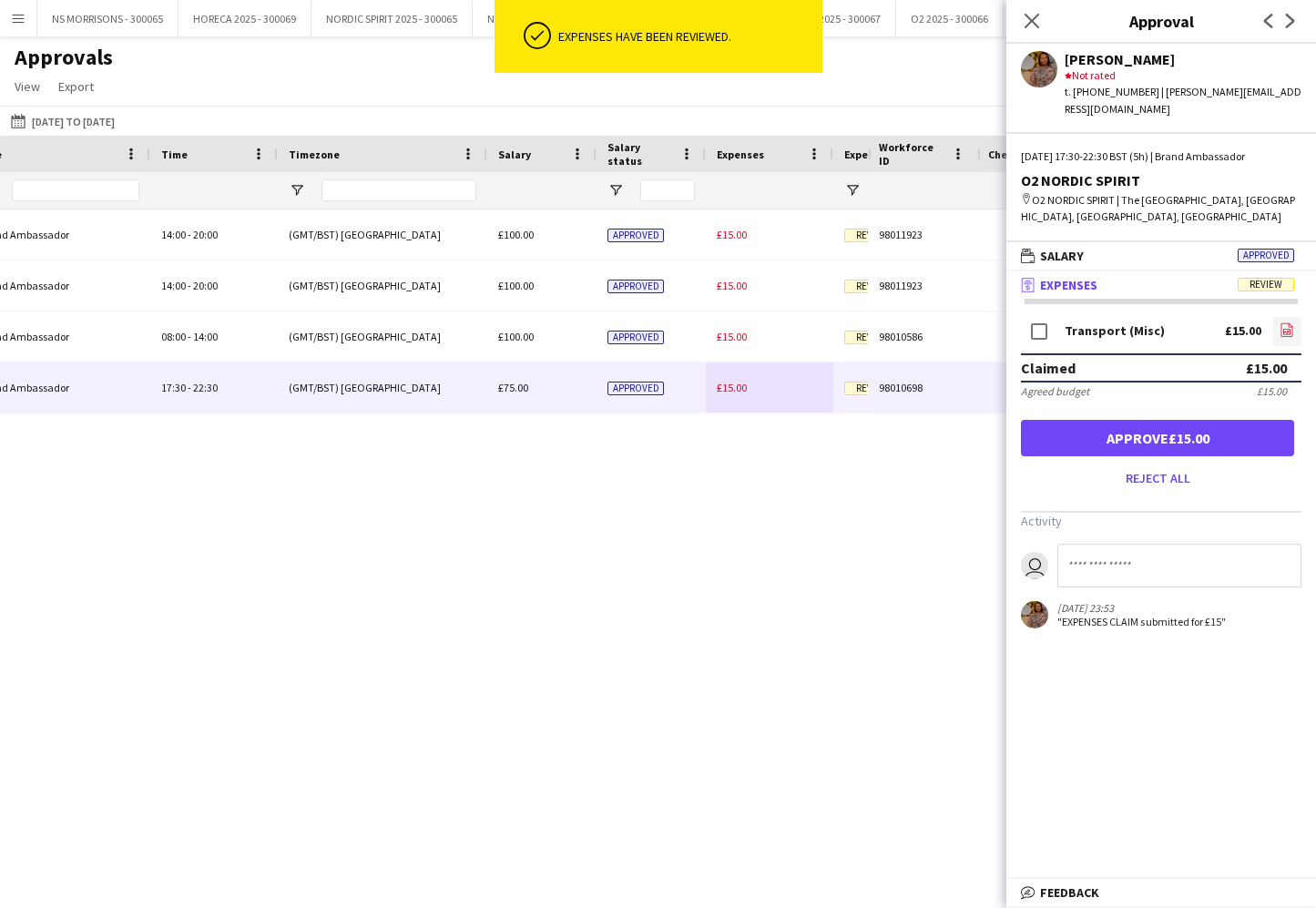
click at [1287, 323] on icon "file-image" at bounding box center [1287, 330] width 15 height 15
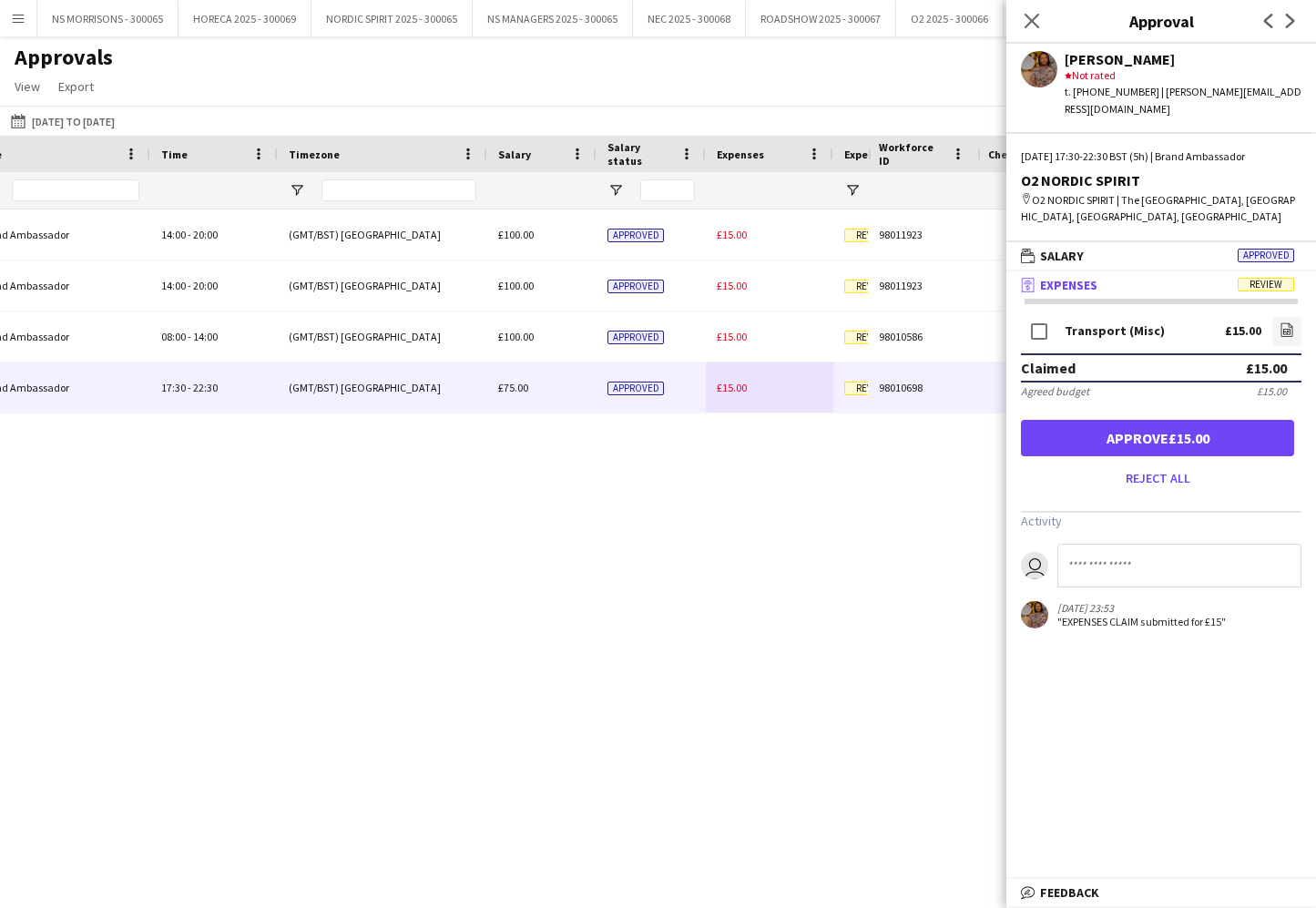
click at [1231, 431] on button "Approve £15.00" at bounding box center [1157, 439] width 273 height 37
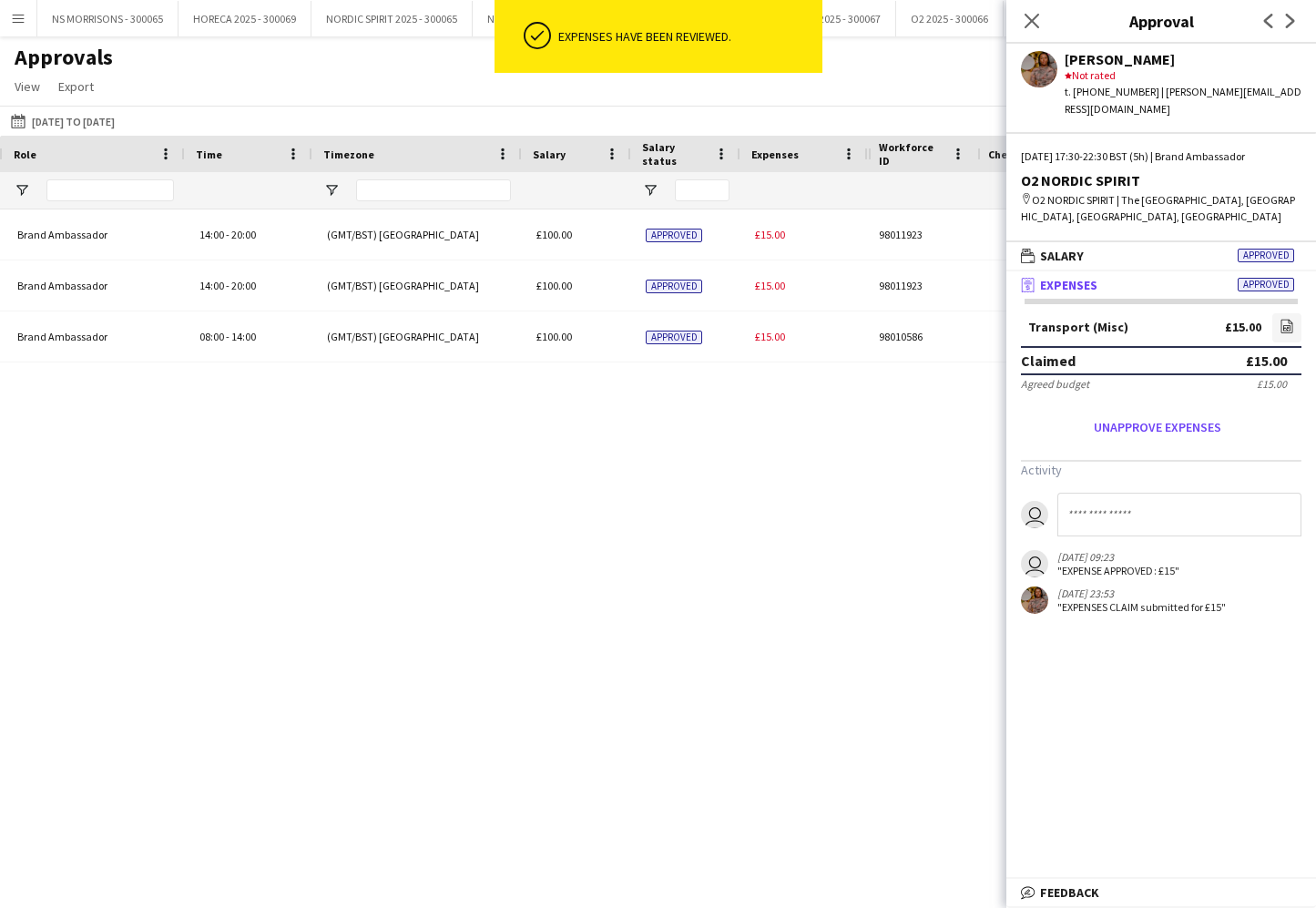
scroll to position [0, 693]
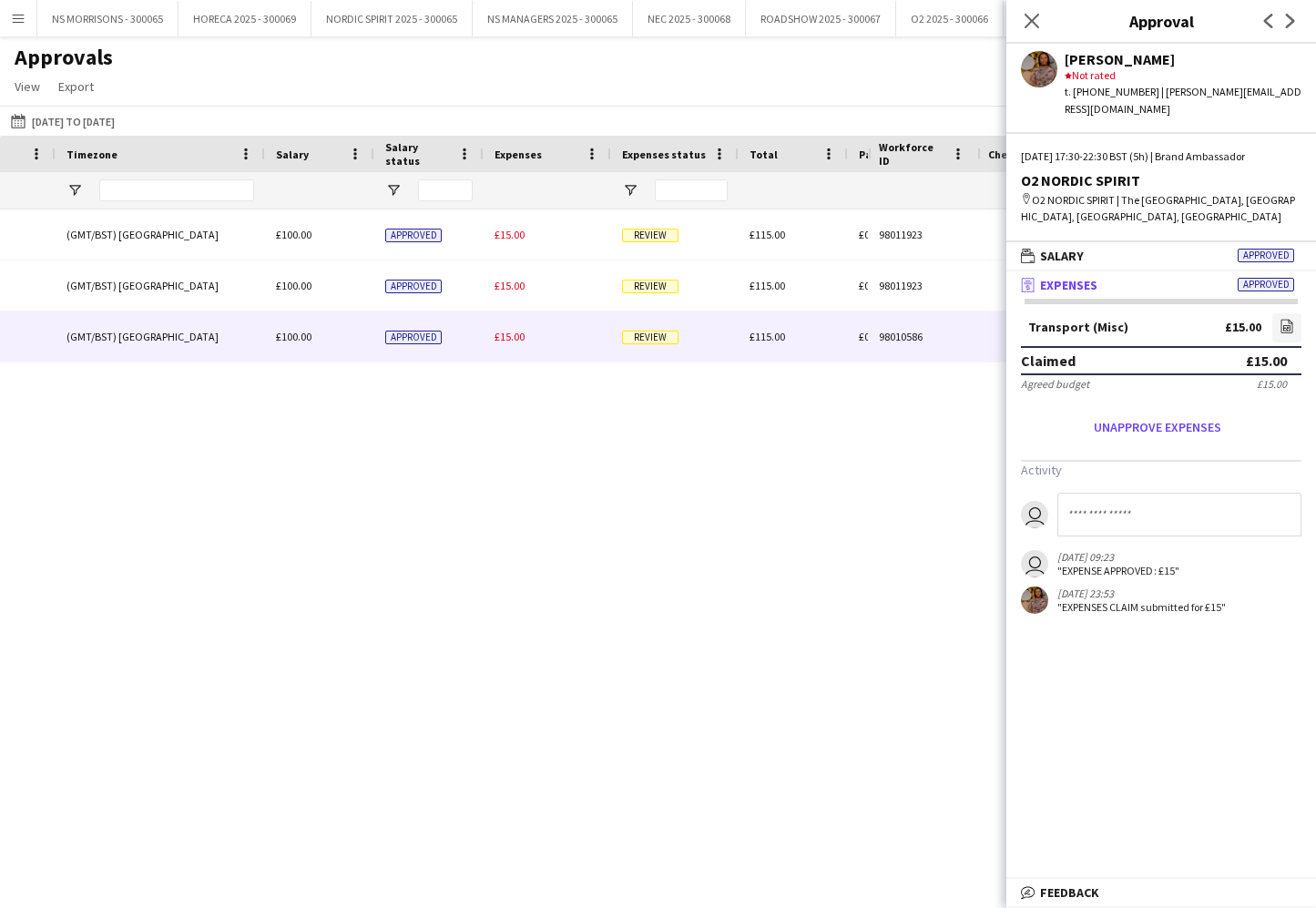
drag, startPoint x: 531, startPoint y: 344, endPoint x: 617, endPoint y: 335, distance: 86.5
click at [530, 344] on div "£15.00" at bounding box center [547, 337] width 128 height 50
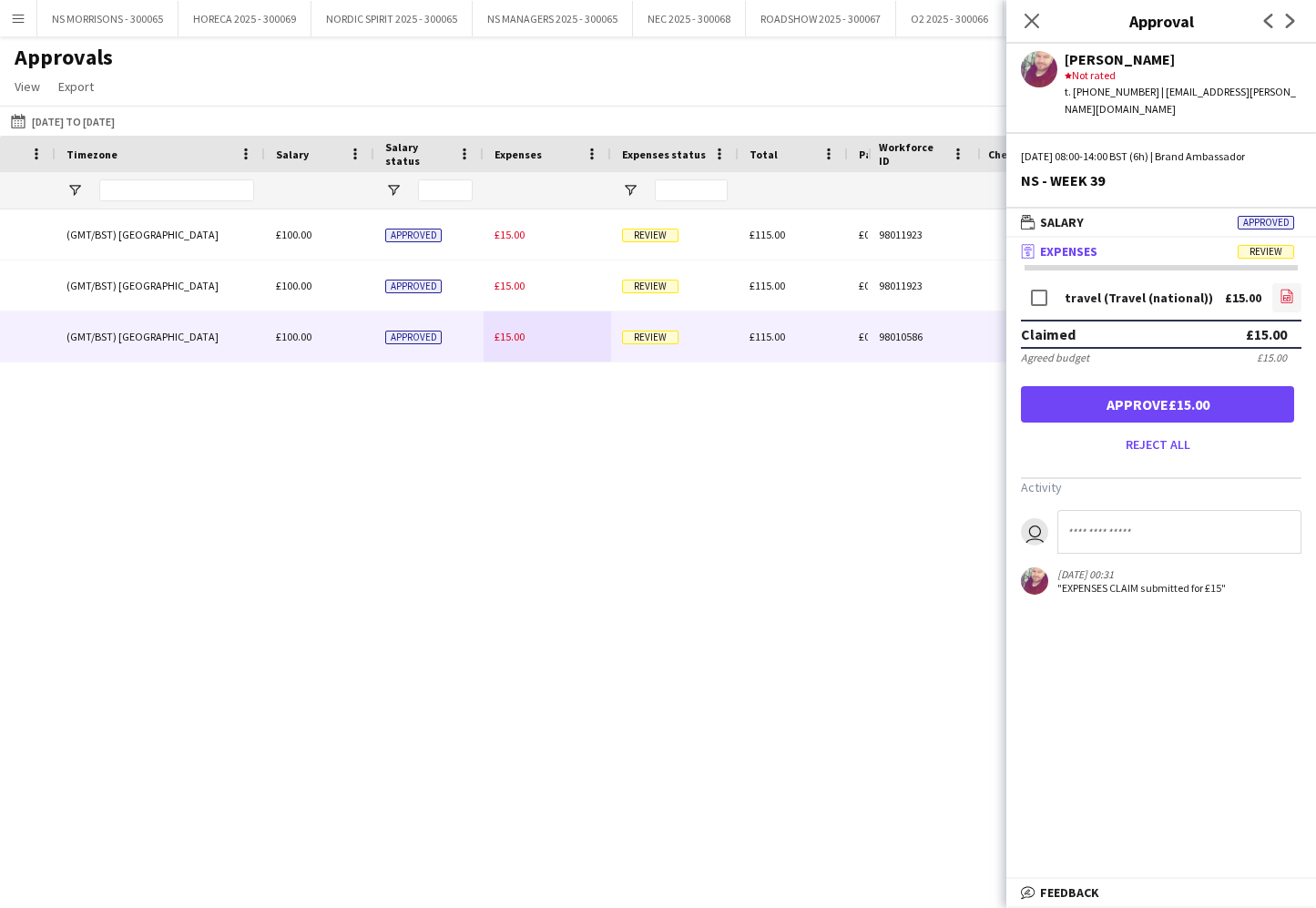
click at [1285, 289] on icon "file-image" at bounding box center [1287, 296] width 15 height 15
click at [1073, 386] on button "Approve £15.00" at bounding box center [1157, 405] width 273 height 37
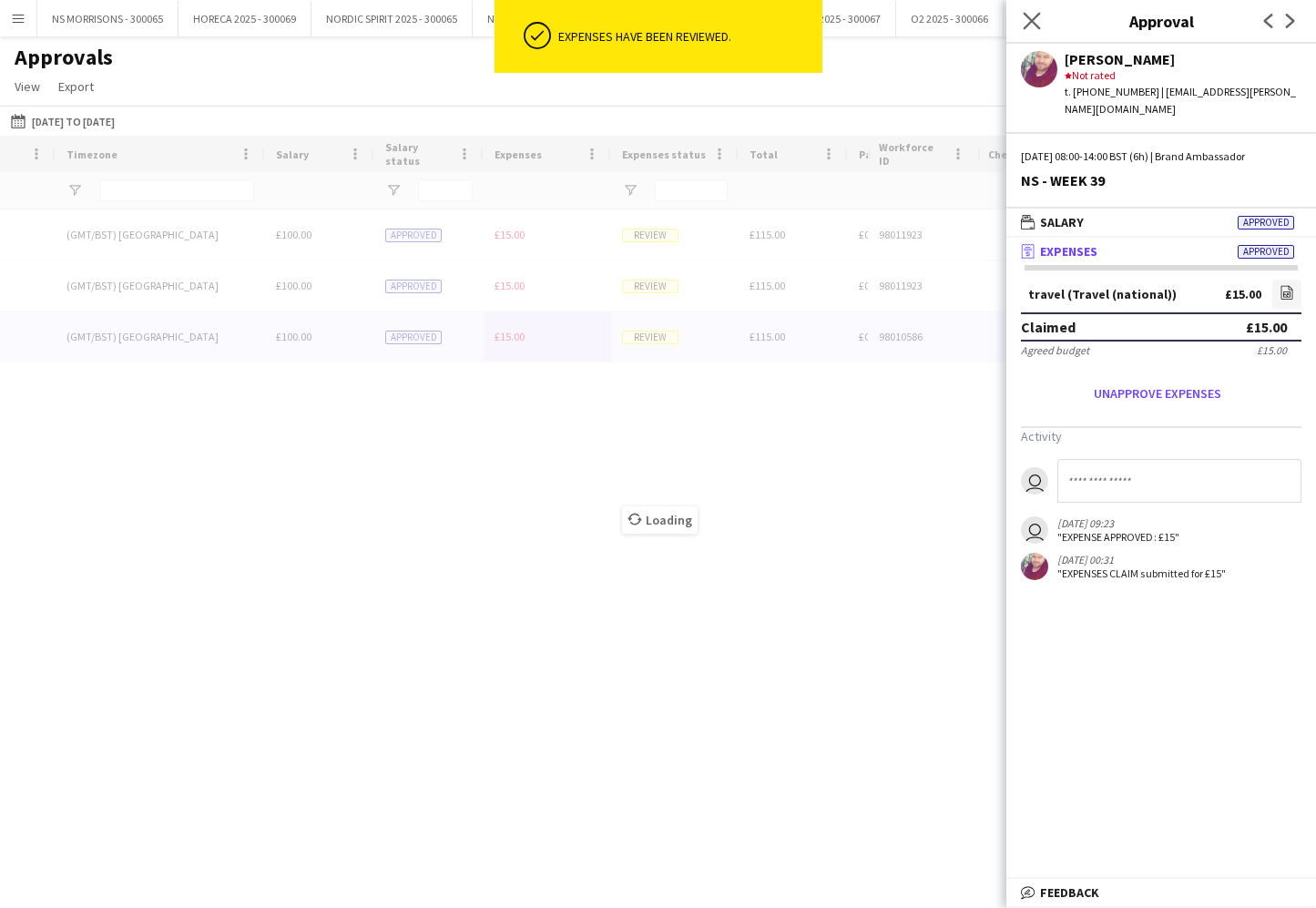
click at [1023, 16] on app-icon "Close pop-in" at bounding box center [1032, 21] width 27 height 27
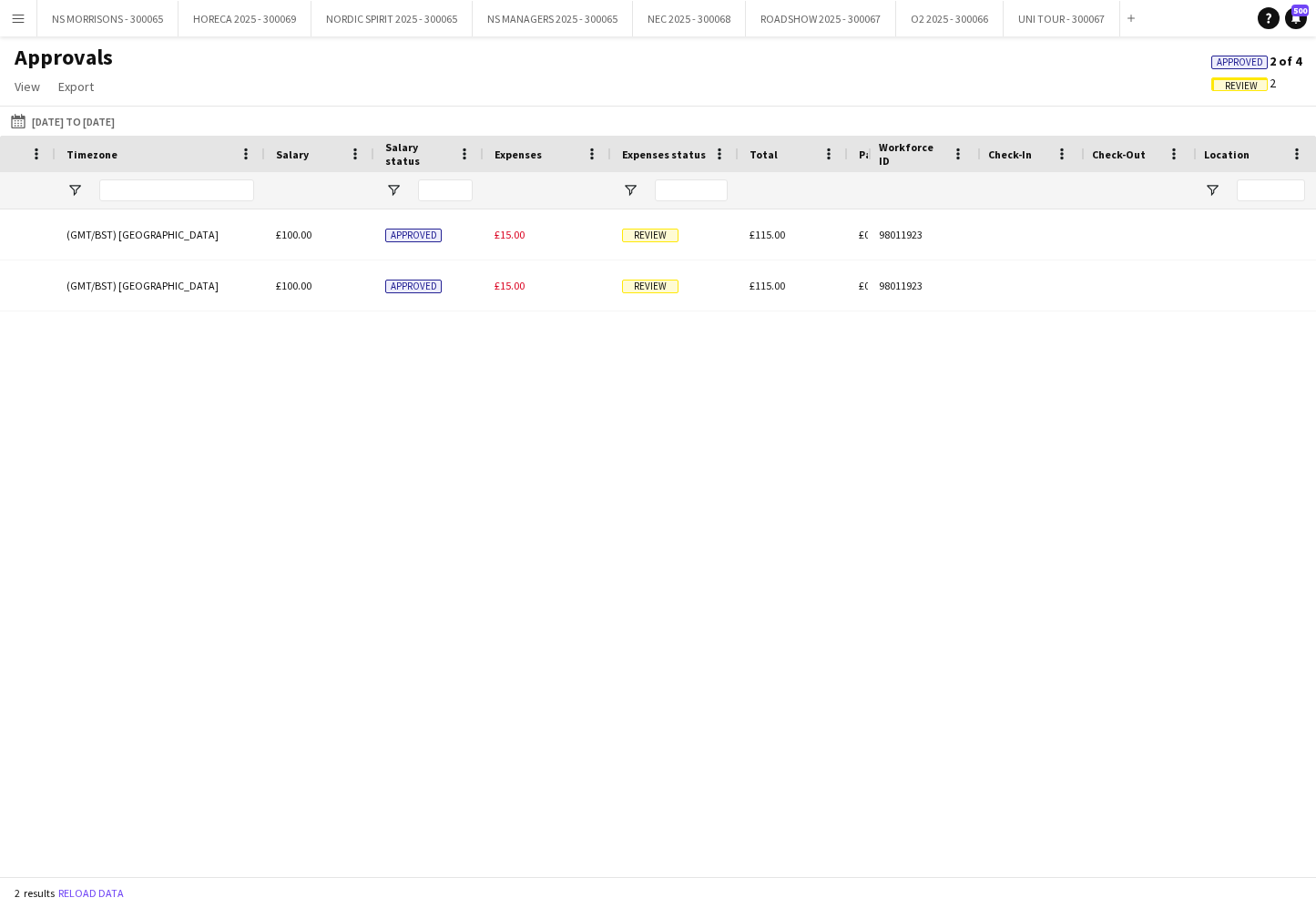
drag, startPoint x: 18, startPoint y: 18, endPoint x: 59, endPoint y: 99, distance: 90.8
click at [17, 18] on app-icon "Menu" at bounding box center [18, 18] width 15 height 15
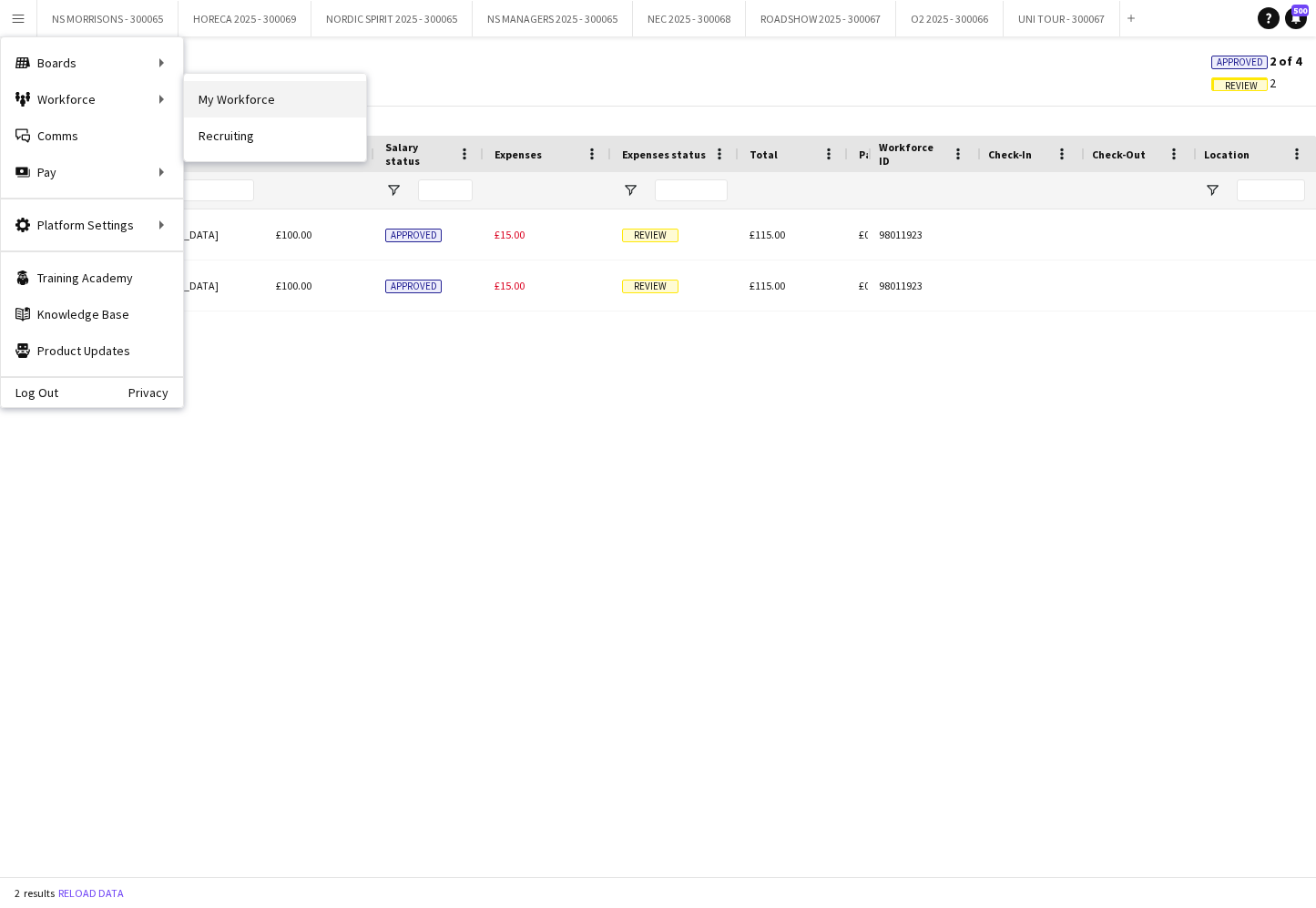
click at [291, 103] on link "My Workforce" at bounding box center [275, 99] width 182 height 37
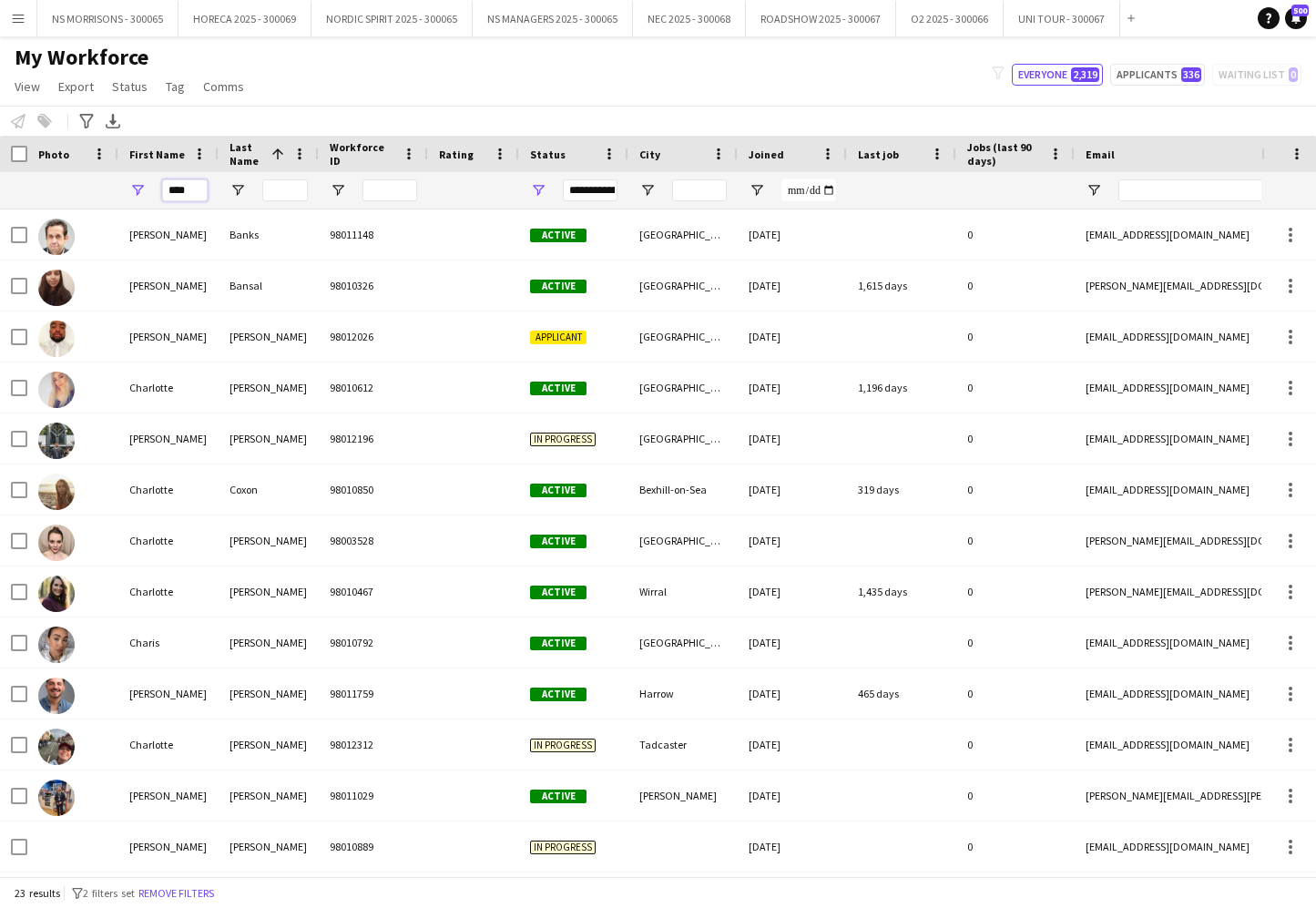
drag, startPoint x: 198, startPoint y: 195, endPoint x: 152, endPoint y: 190, distance: 46.3
click at [152, 190] on div "****" at bounding box center [168, 190] width 100 height 37
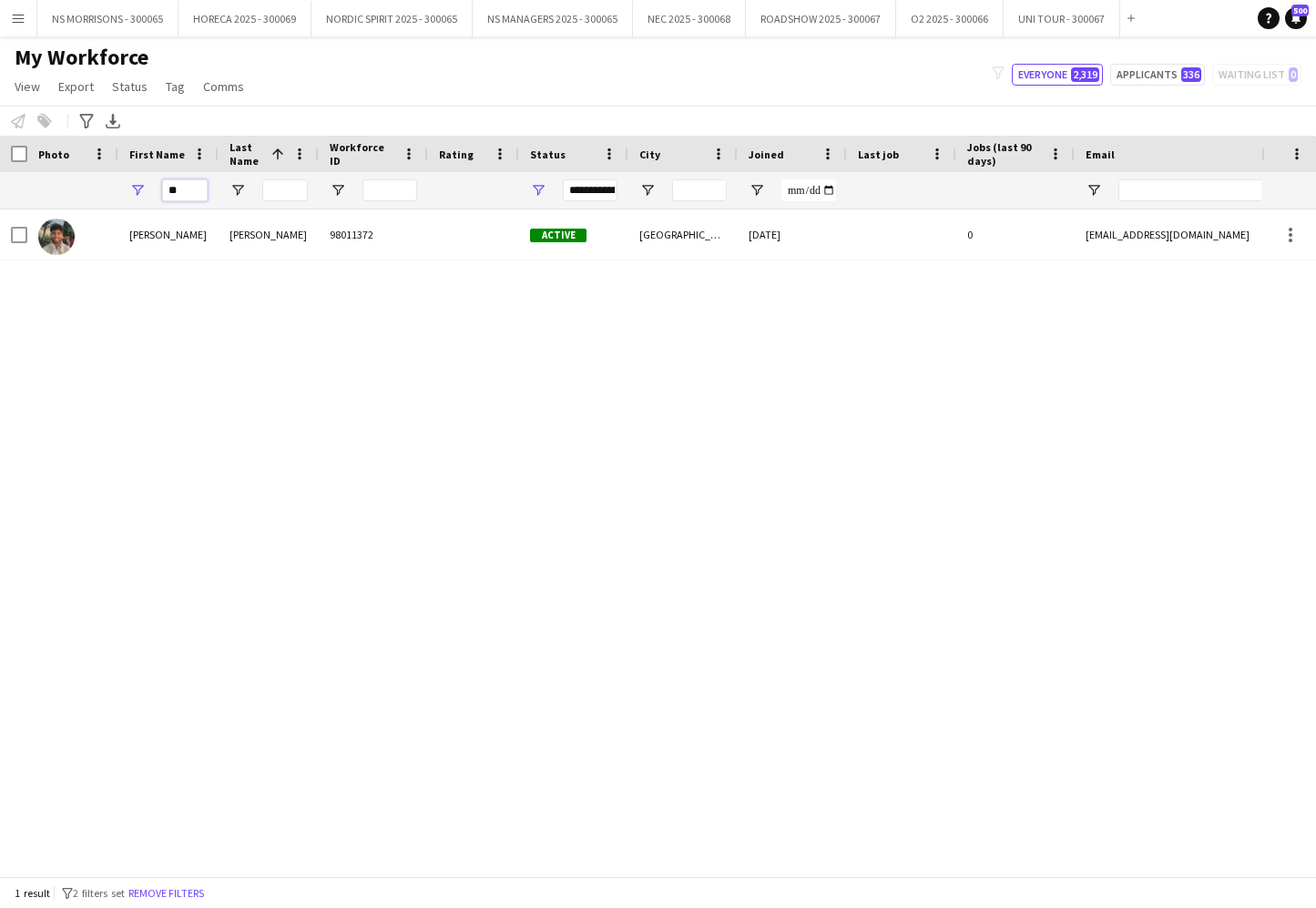
type input "*"
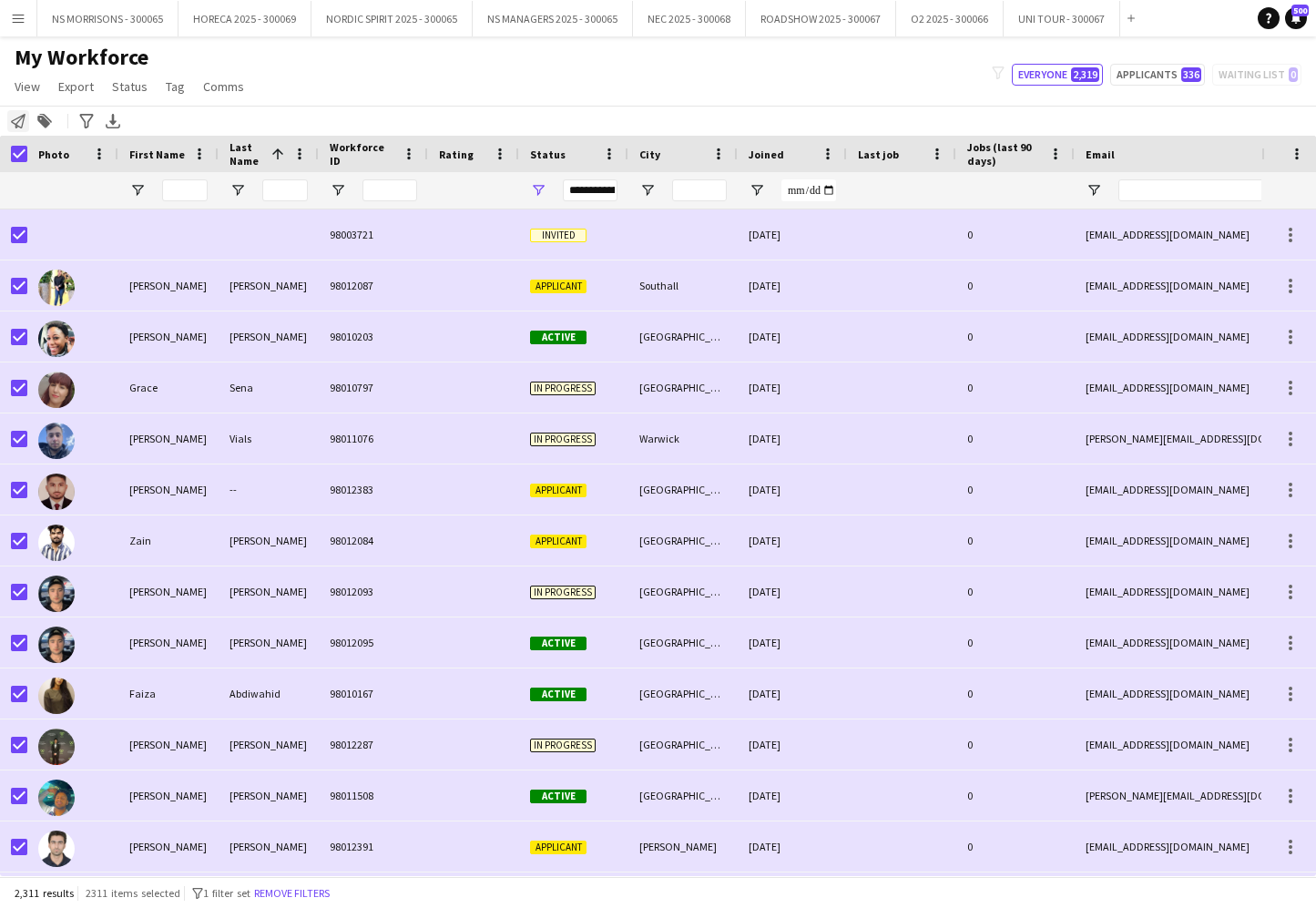
click at [17, 125] on icon "Notify workforce" at bounding box center [18, 121] width 15 height 15
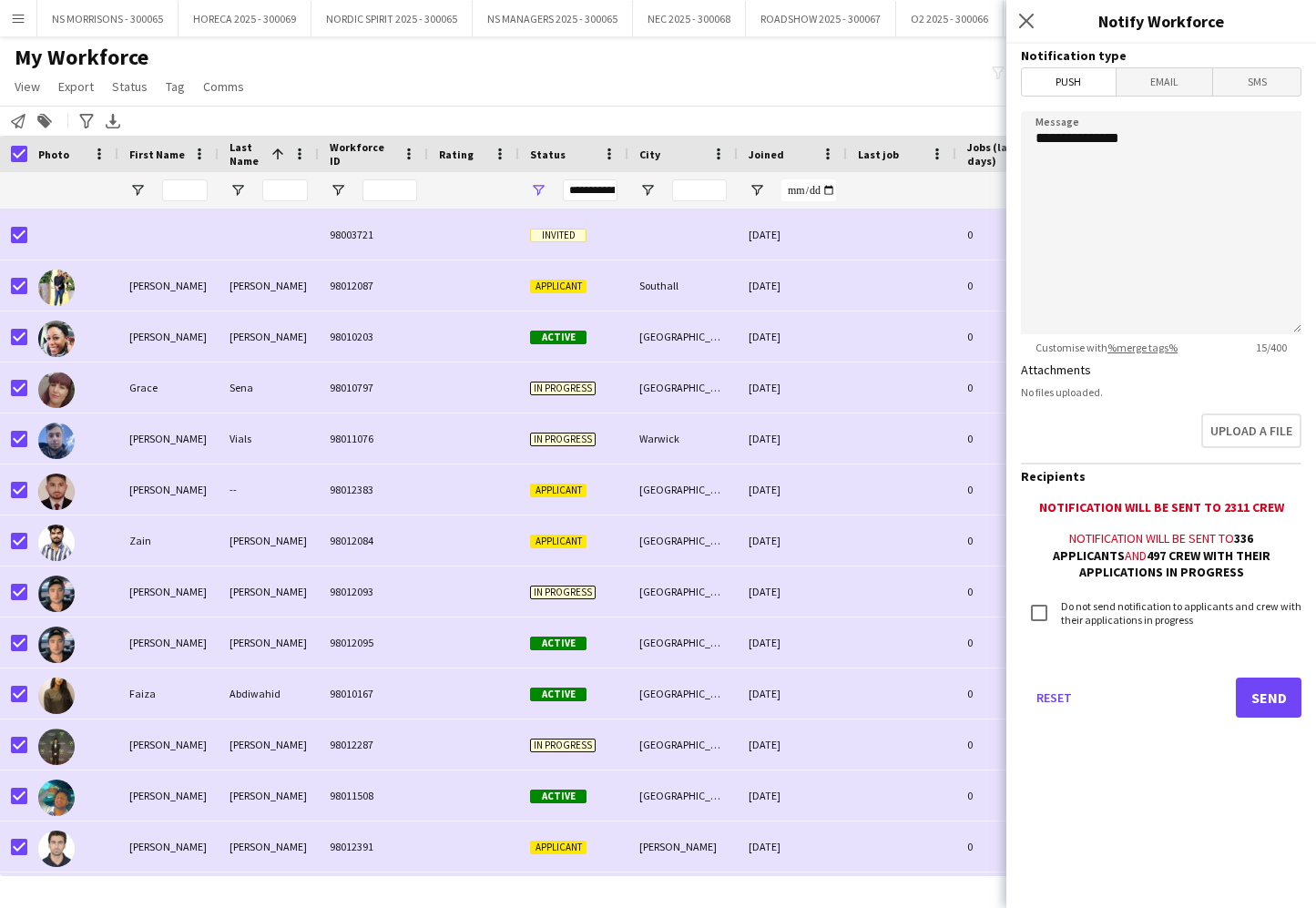
drag, startPoint x: 1179, startPoint y: 90, endPoint x: 1179, endPoint y: 105, distance: 15.0
click at [1179, 90] on span "Email" at bounding box center [1164, 82] width 97 height 28
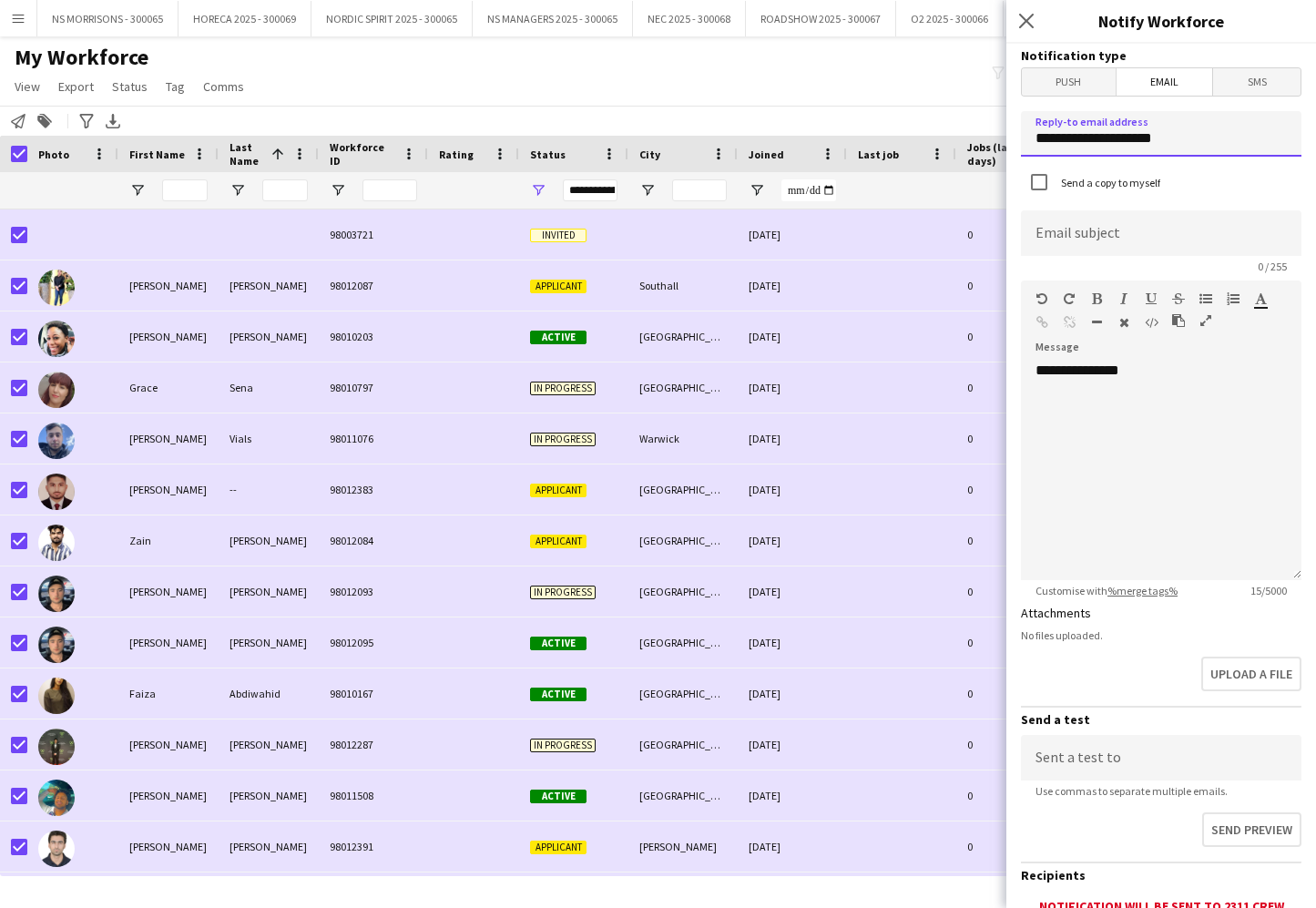
drag, startPoint x: 1182, startPoint y: 143, endPoint x: 1023, endPoint y: 136, distance: 159.2
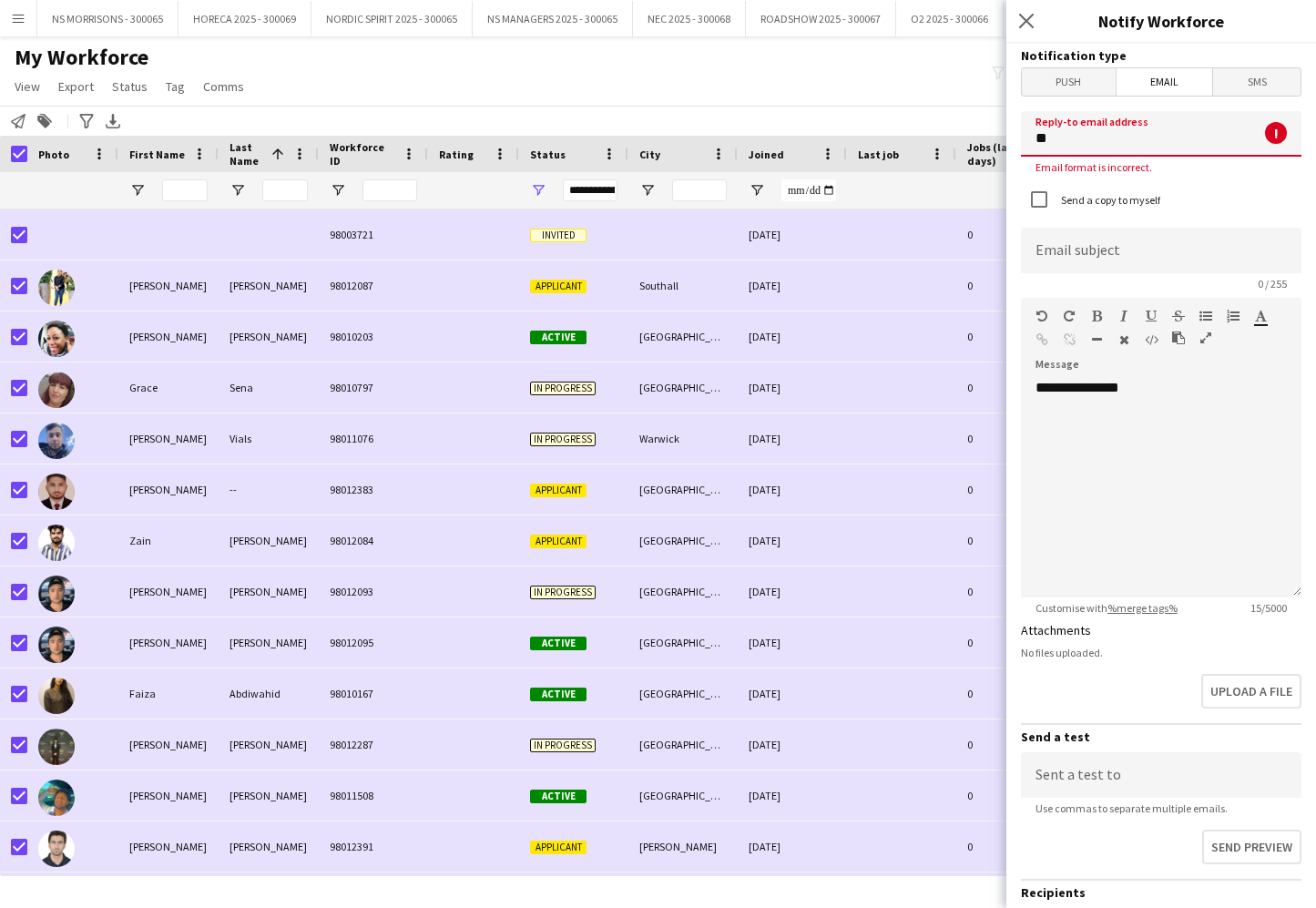
type input "*"
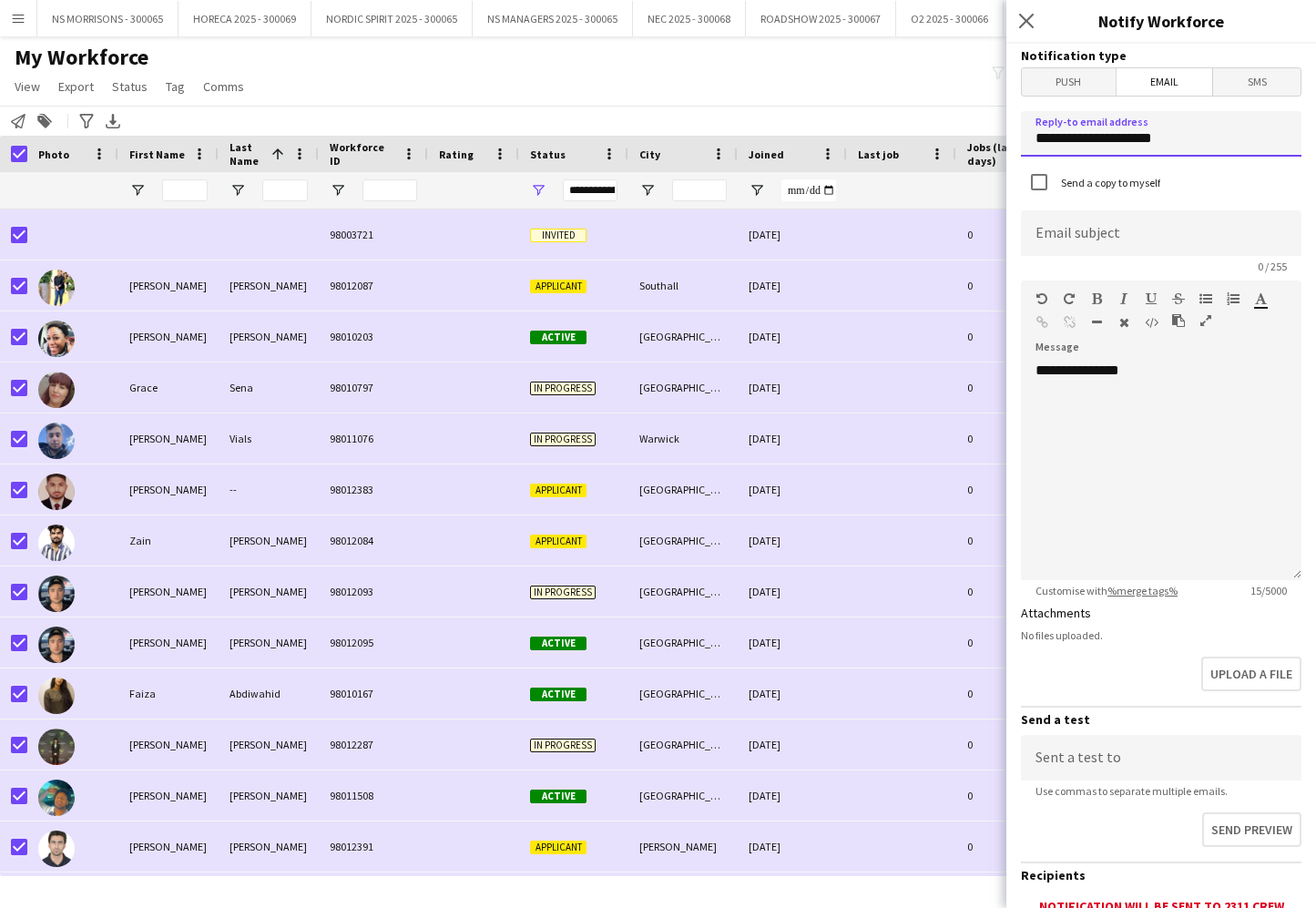
type input "**********"
click at [1114, 403] on div "**********" at bounding box center [1161, 471] width 280 height 219
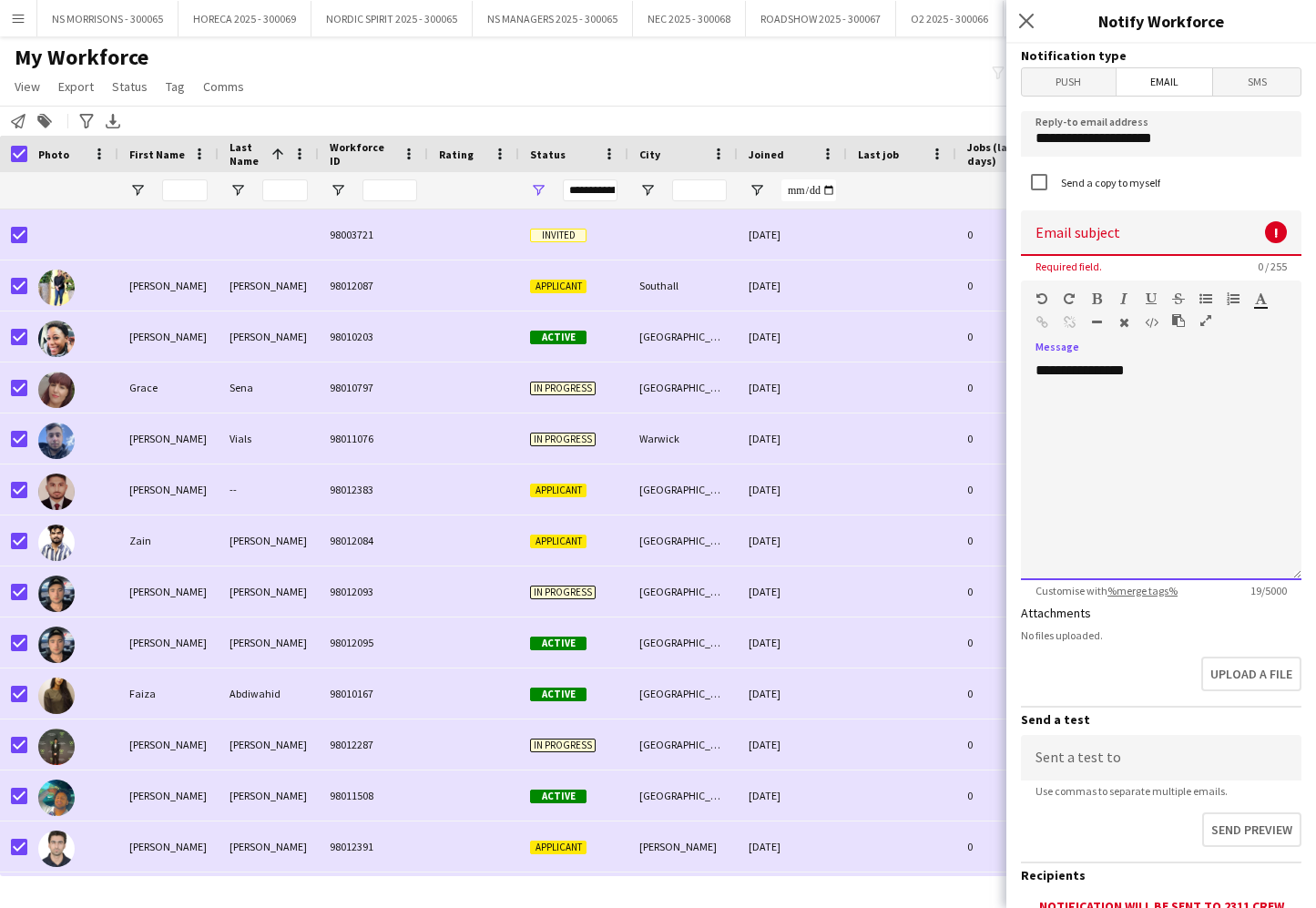
scroll to position [1006, 0]
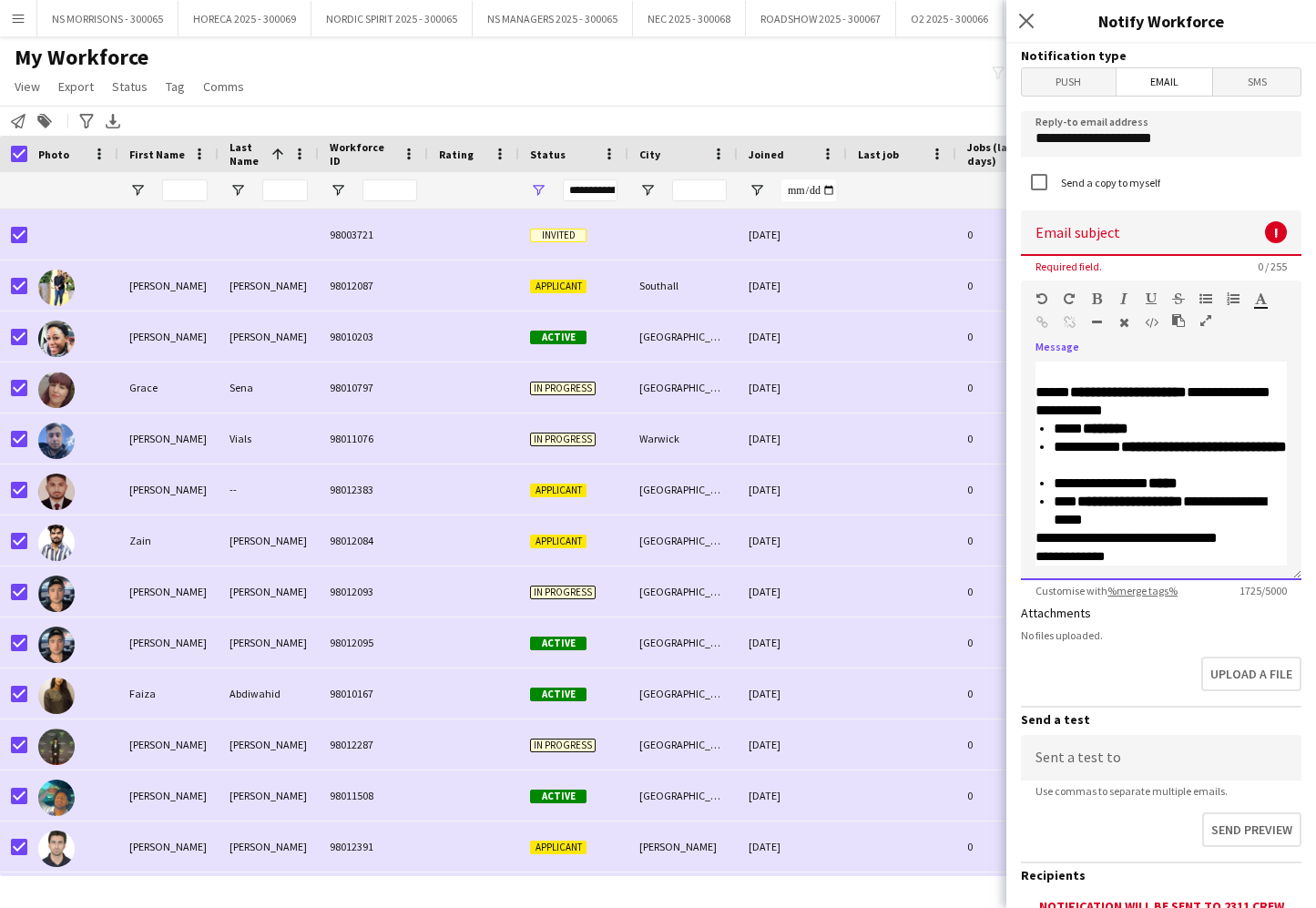
click at [1187, 515] on div "**********" at bounding box center [1171, 511] width 234 height 37
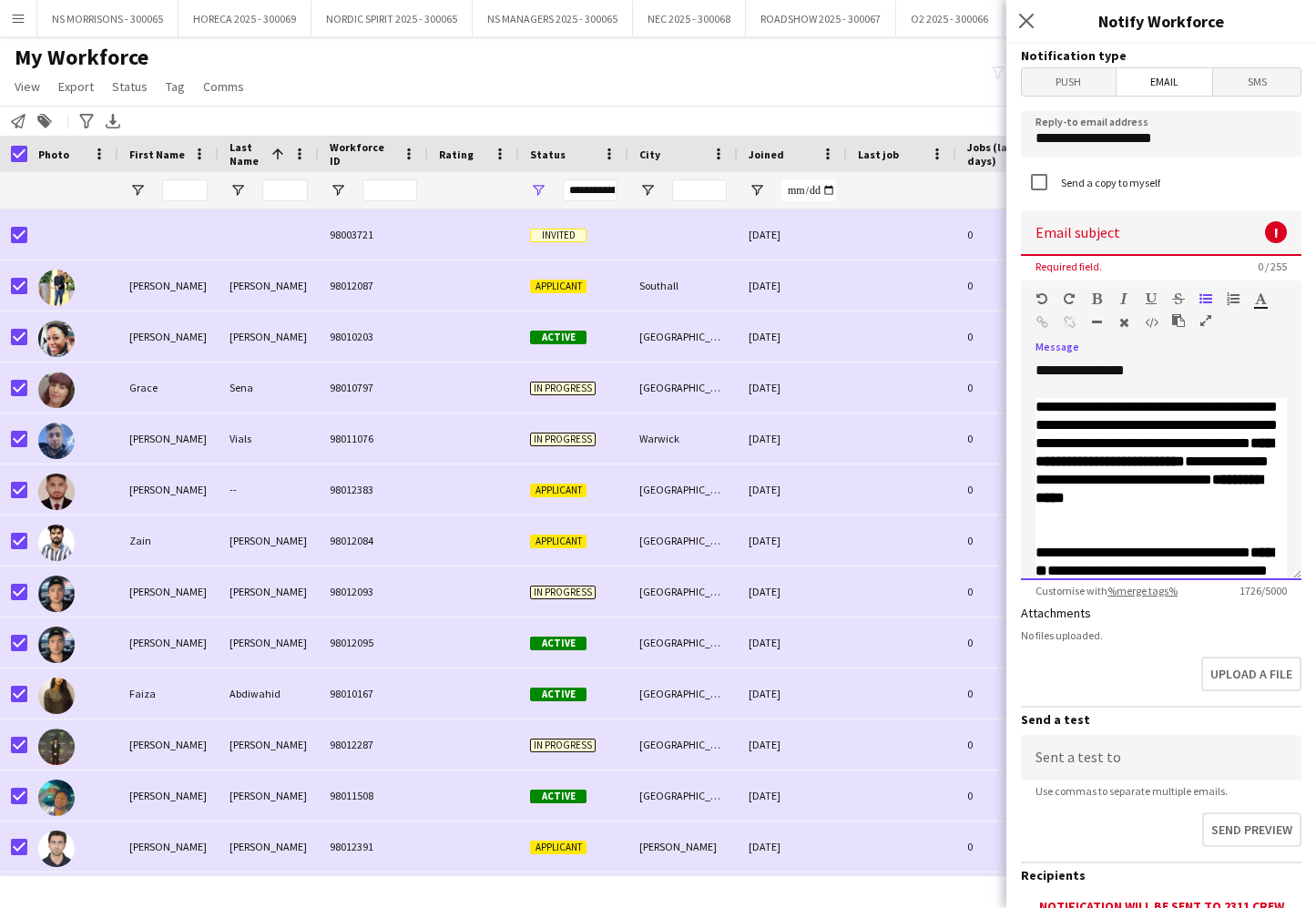
scroll to position [0, 0]
drag, startPoint x: 1039, startPoint y: 477, endPoint x: 1276, endPoint y: 480, distance: 237.0
click at [1277, 480] on div "**********" at bounding box center [1161, 462] width 251 height 128
copy div "**********"
click at [1104, 237] on input at bounding box center [1161, 234] width 280 height 46
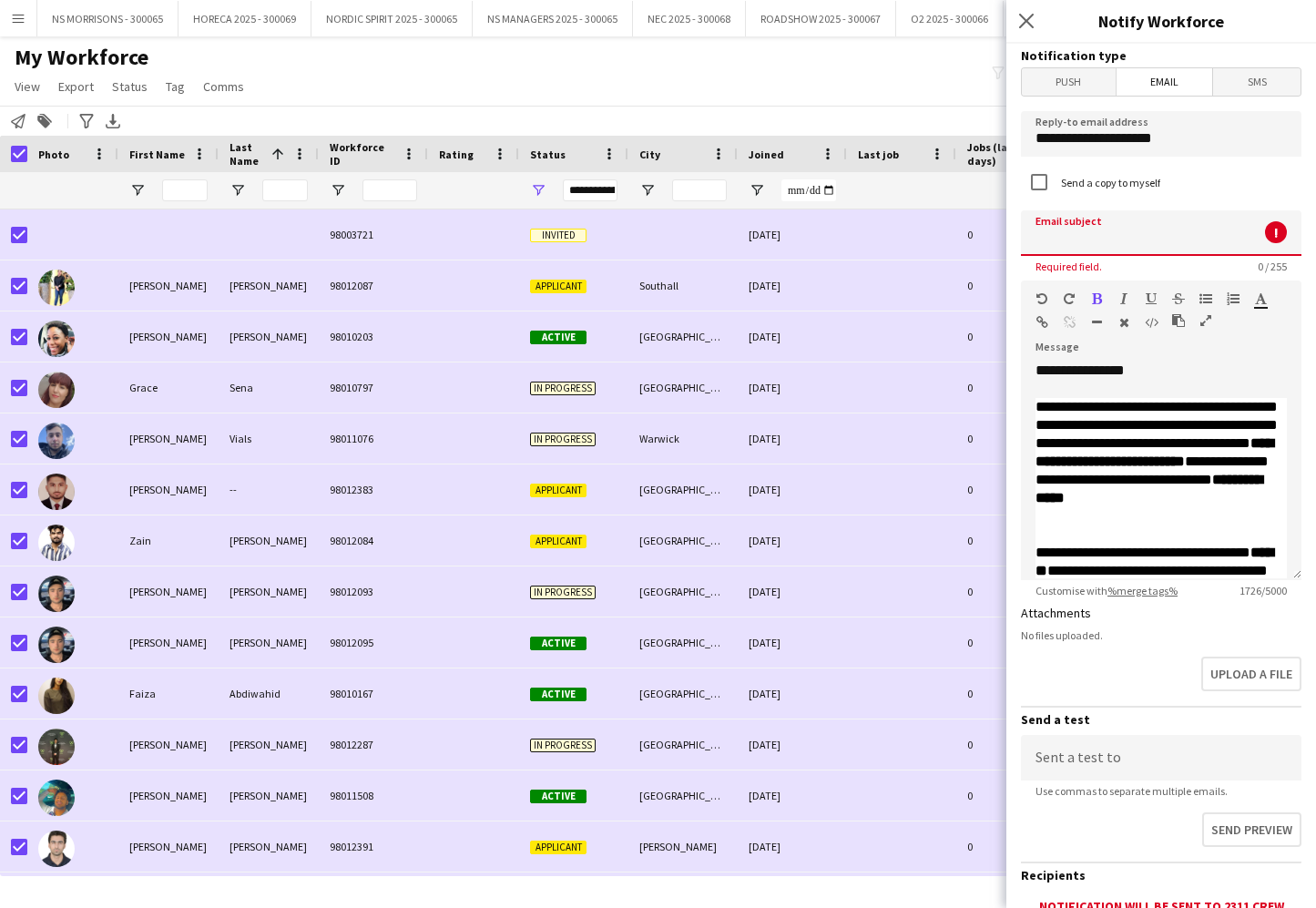
paste input "**********"
paste input "**"
drag, startPoint x: 1177, startPoint y: 242, endPoint x: 1028, endPoint y: 238, distance: 149.1
click at [1008, 243] on form "**********" at bounding box center [1161, 606] width 310 height 1124
click at [1051, 235] on input "**********" at bounding box center [1161, 234] width 280 height 46
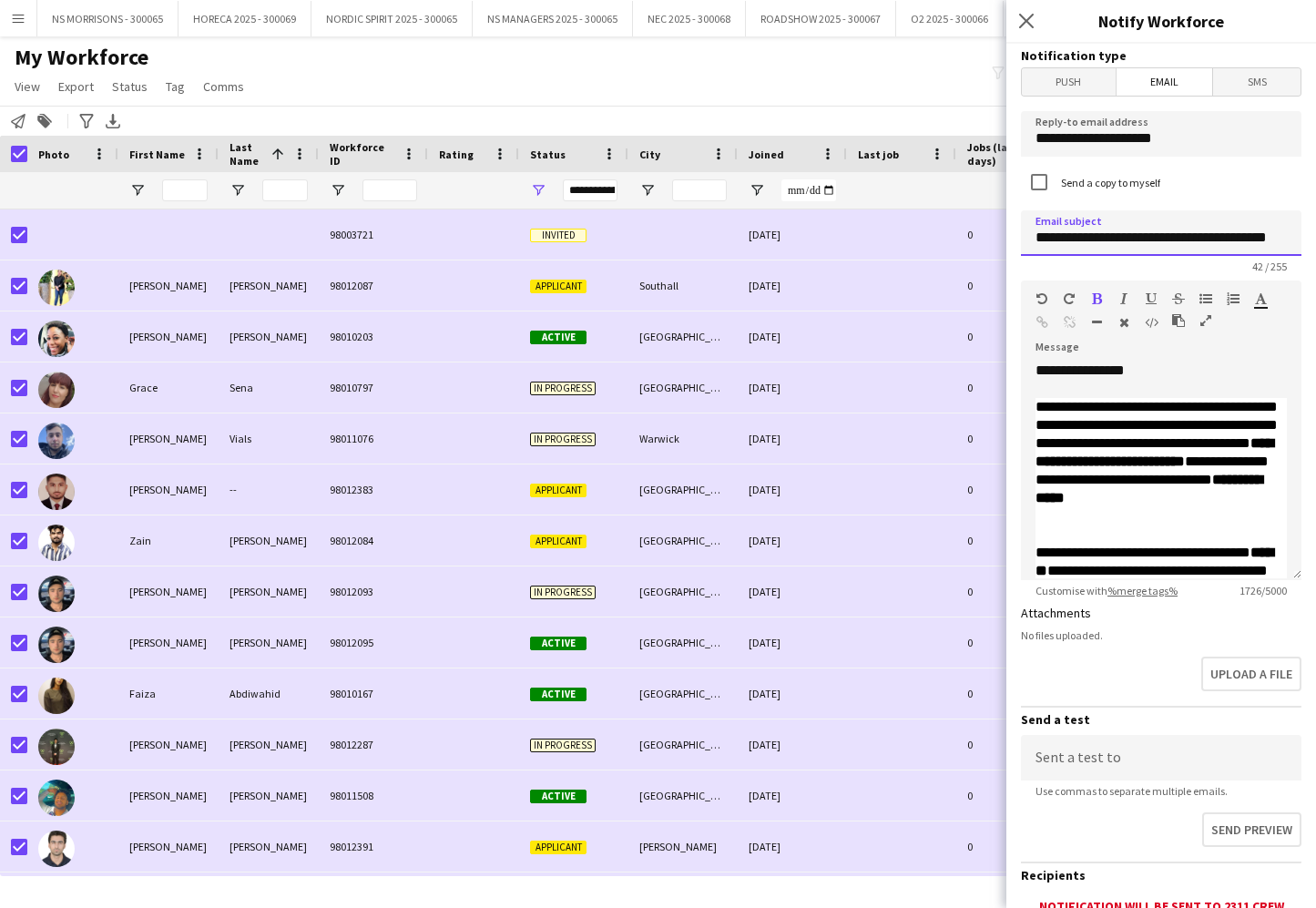
click at [1037, 236] on input "**********" at bounding box center [1161, 234] width 280 height 46
paste input "**"
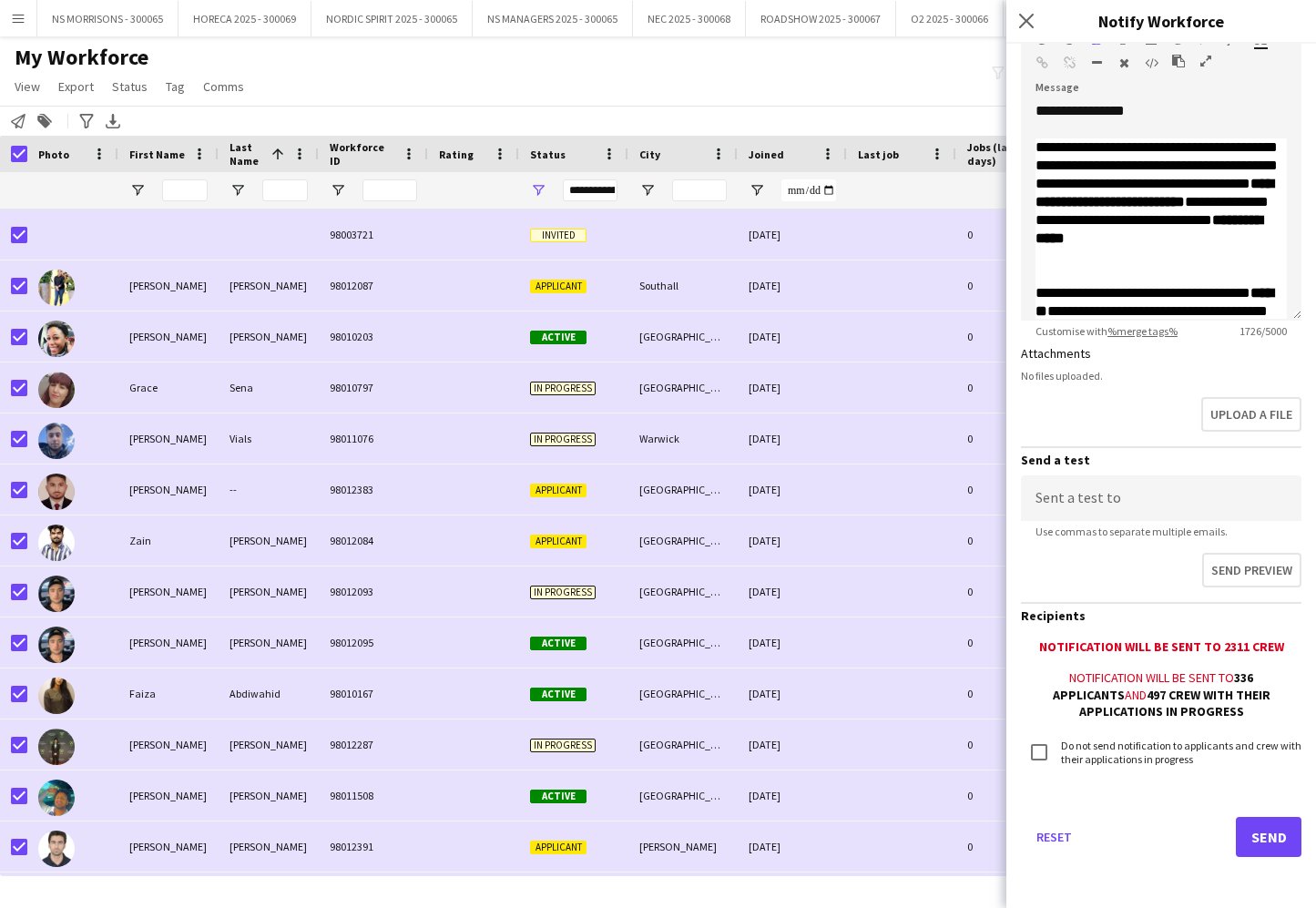
scroll to position [259, 0]
type input "**********"
click at [1273, 833] on button "Send" at bounding box center [1268, 838] width 65 height 40
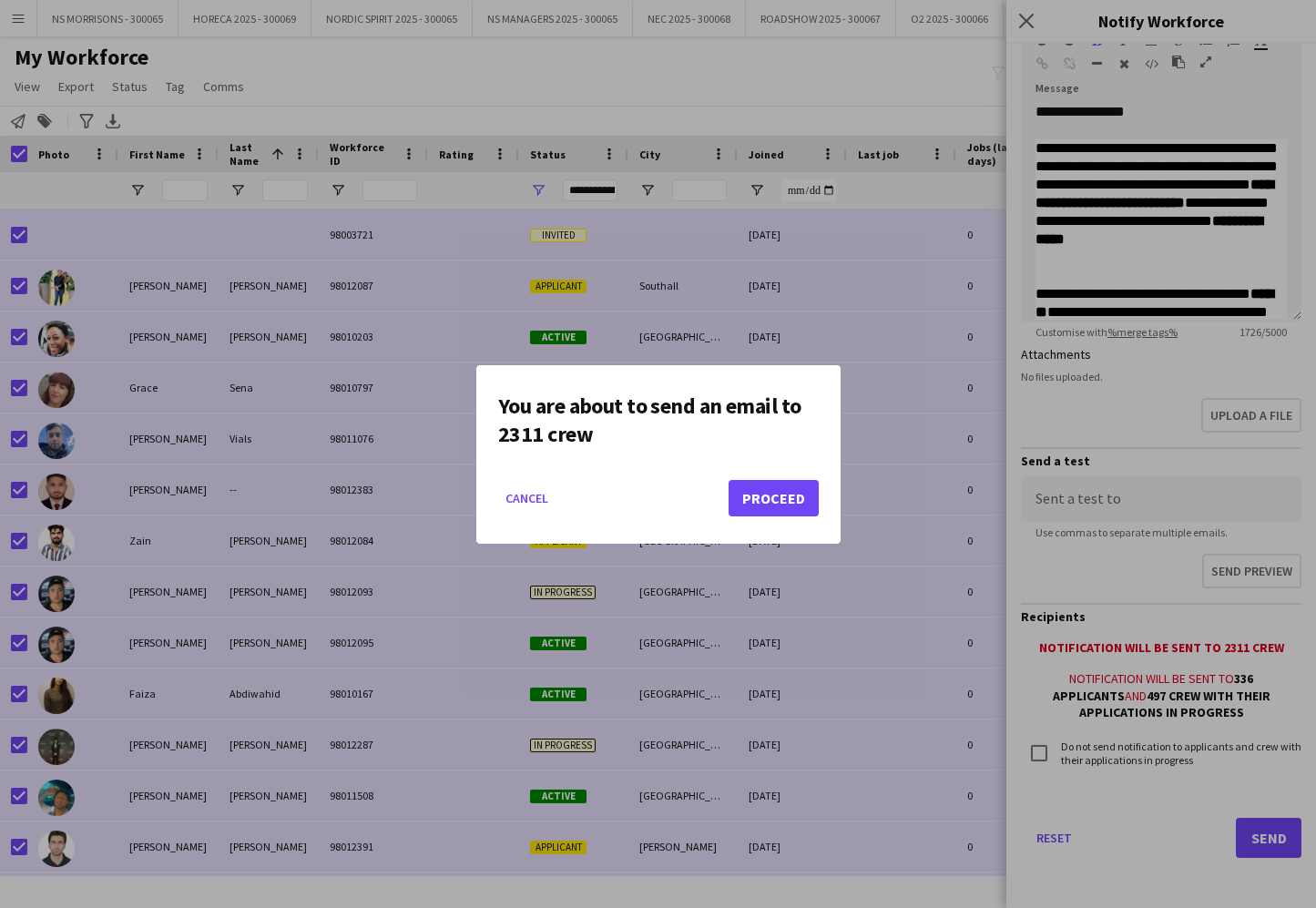
click at [806, 500] on button "Proceed" at bounding box center [773, 499] width 90 height 37
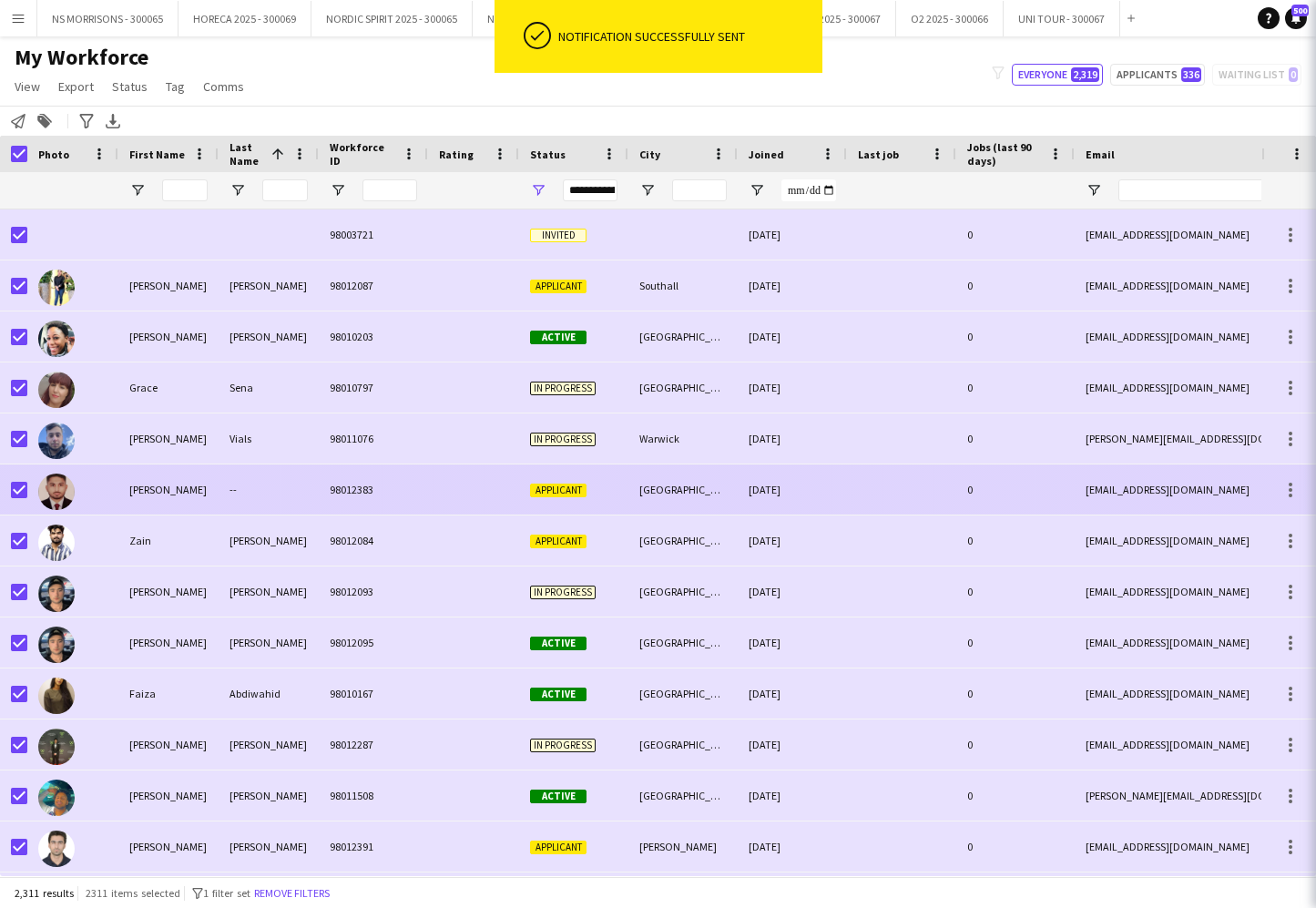
scroll to position [0, 0]
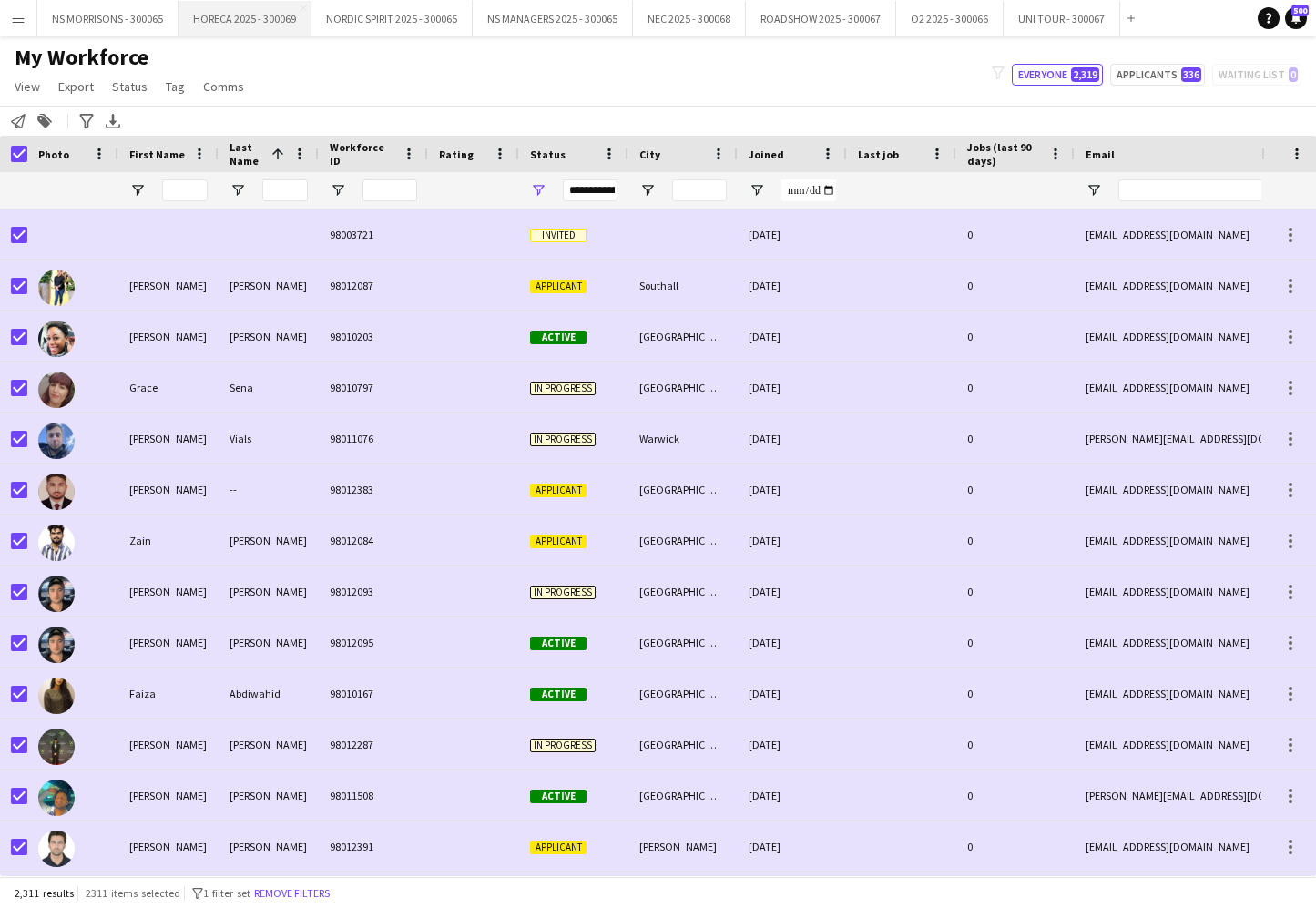
click at [270, 24] on button "HORECA 2025 - 300069 Close" at bounding box center [245, 18] width 133 height 36
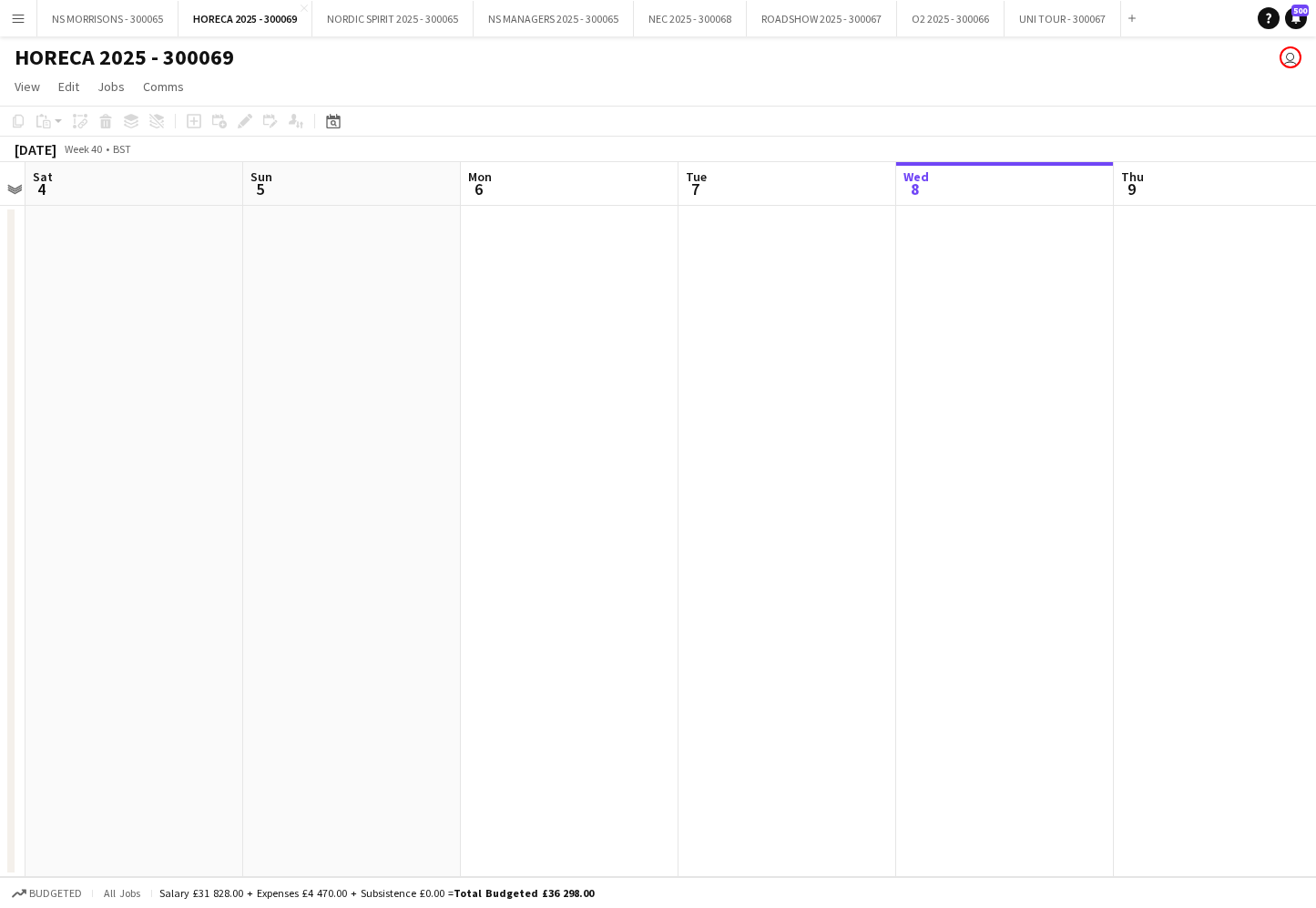
scroll to position [0, 626]
click at [972, 19] on button "O2 2025 - 300066 Close" at bounding box center [950, 18] width 108 height 36
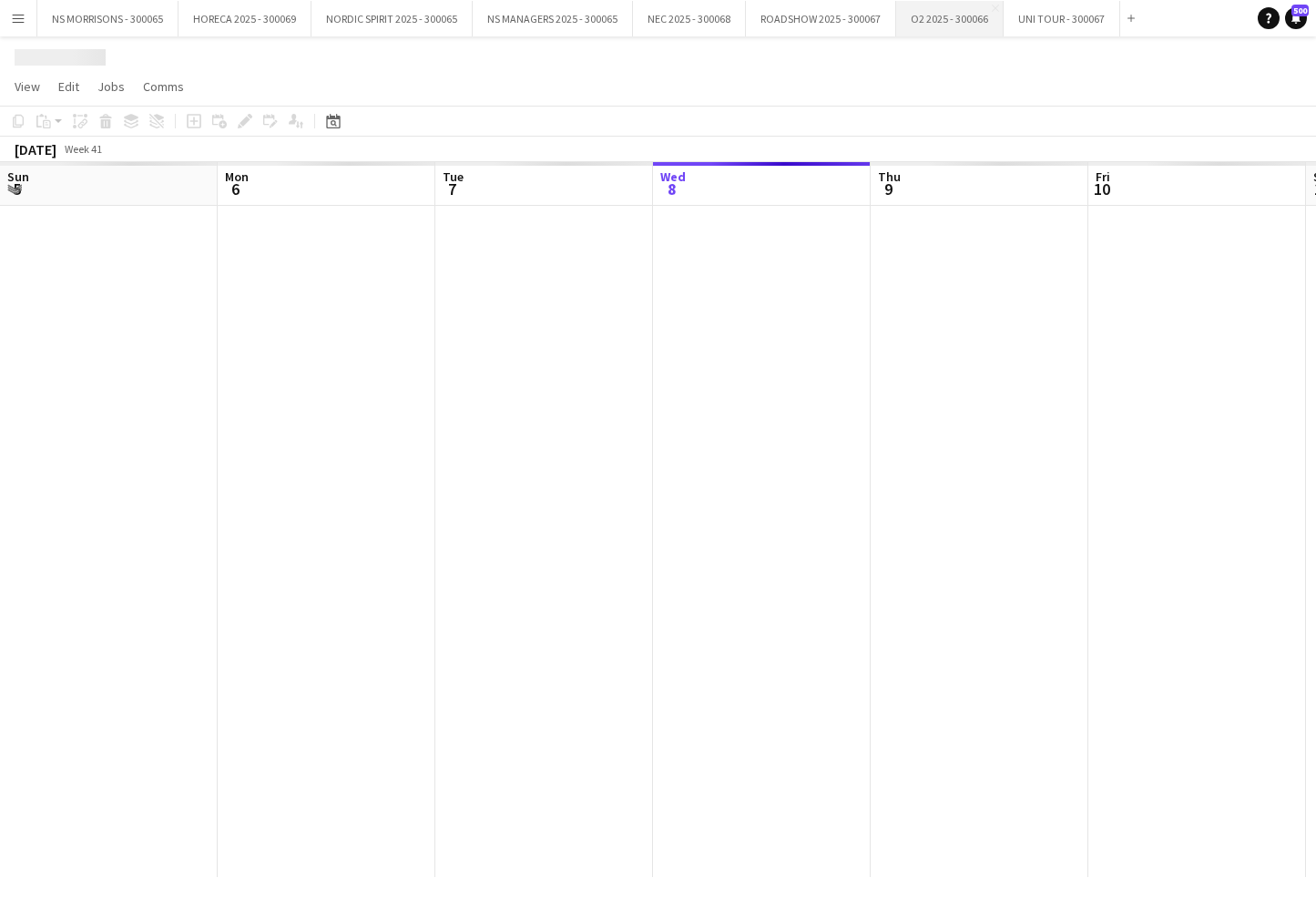
drag, startPoint x: 972, startPoint y: 19, endPoint x: 962, endPoint y: 29, distance: 14.1
click at [972, 19] on button "O2 2025 - 300066 Close" at bounding box center [949, 18] width 108 height 36
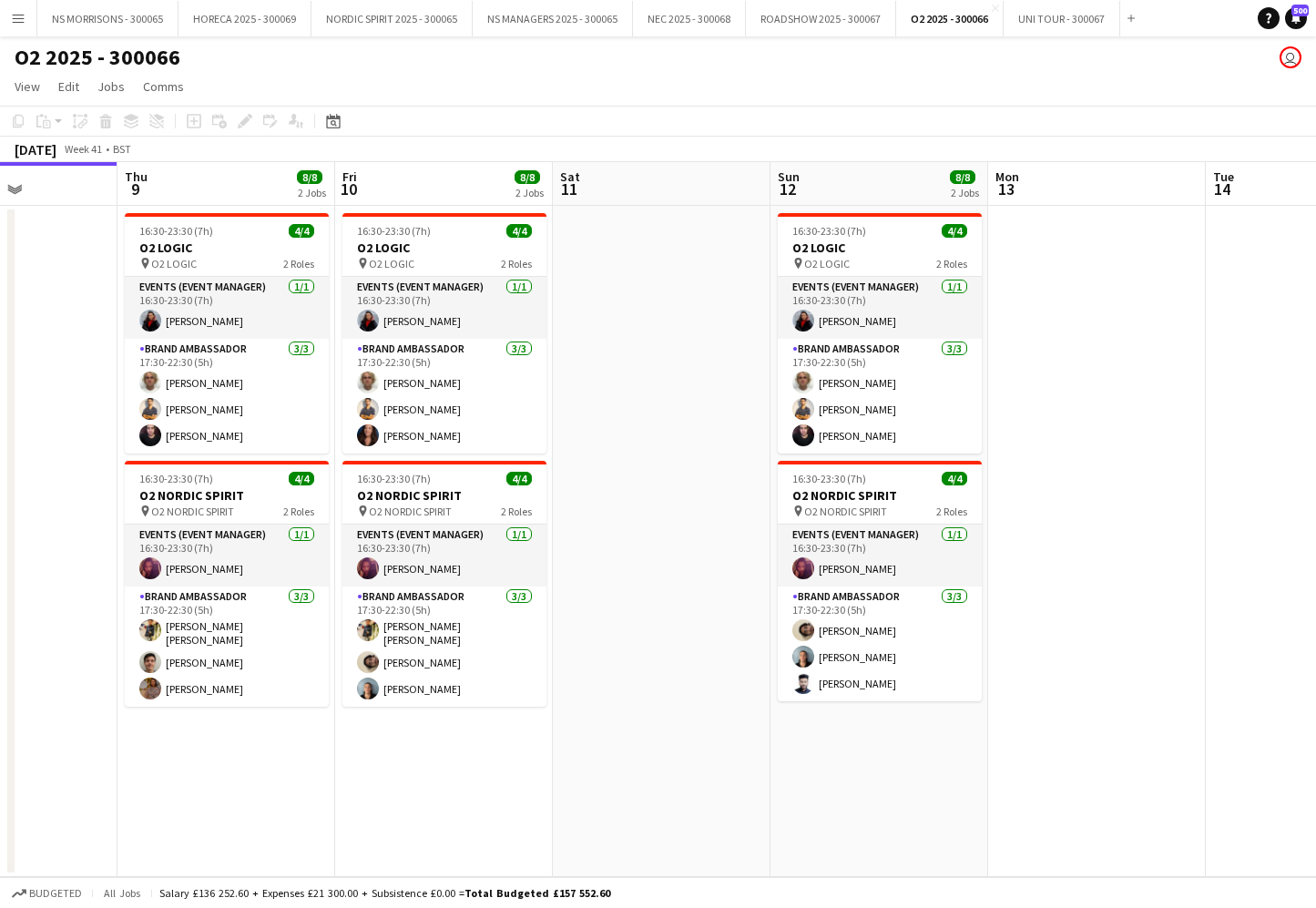
scroll to position [0, 538]
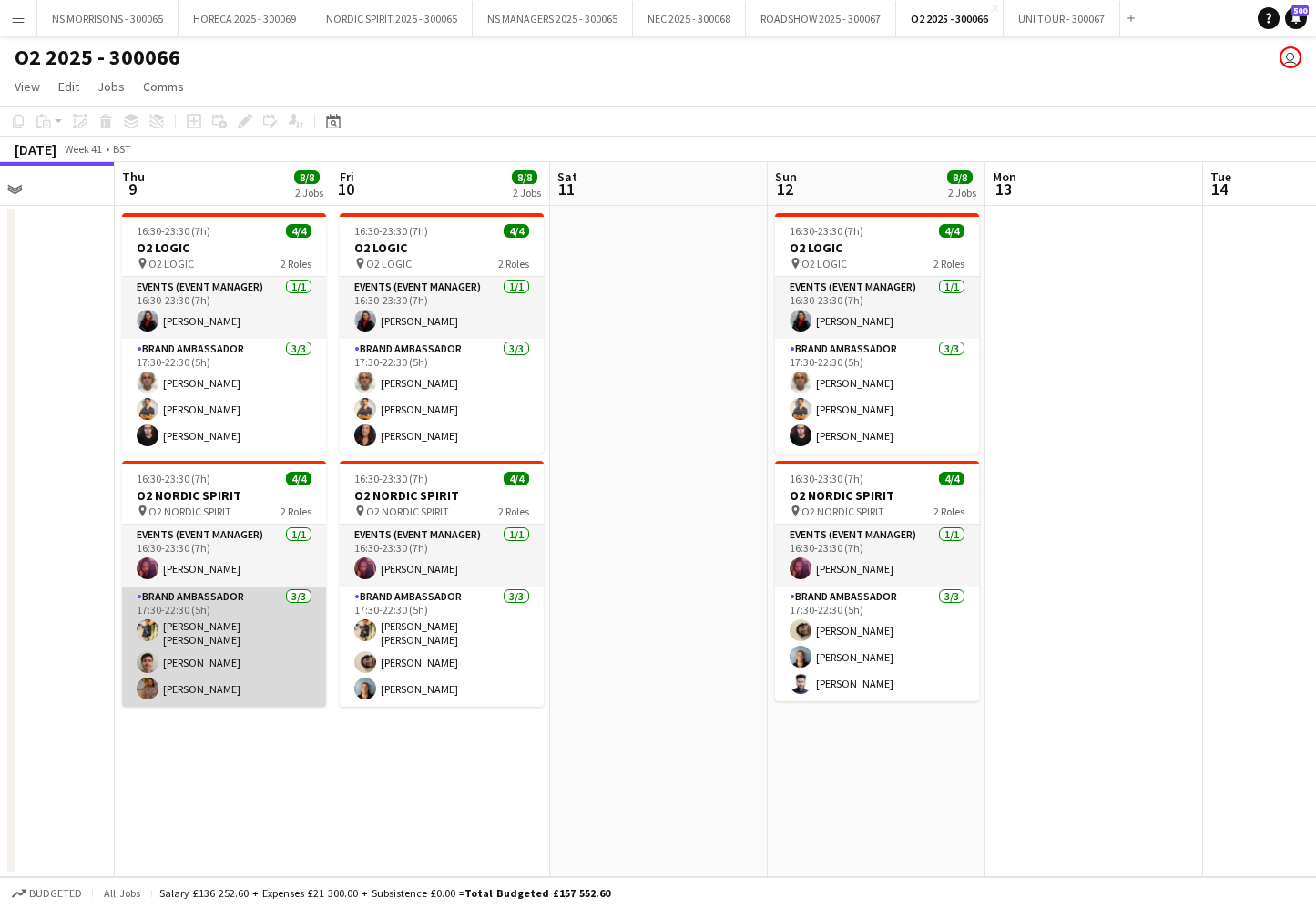
click at [215, 655] on app-card-role "Brand Ambassador [DATE] 17:30-22:30 (5h) [PERSON_NAME] [PERSON_NAME] [PERSON_NA…" at bounding box center [224, 647] width 204 height 121
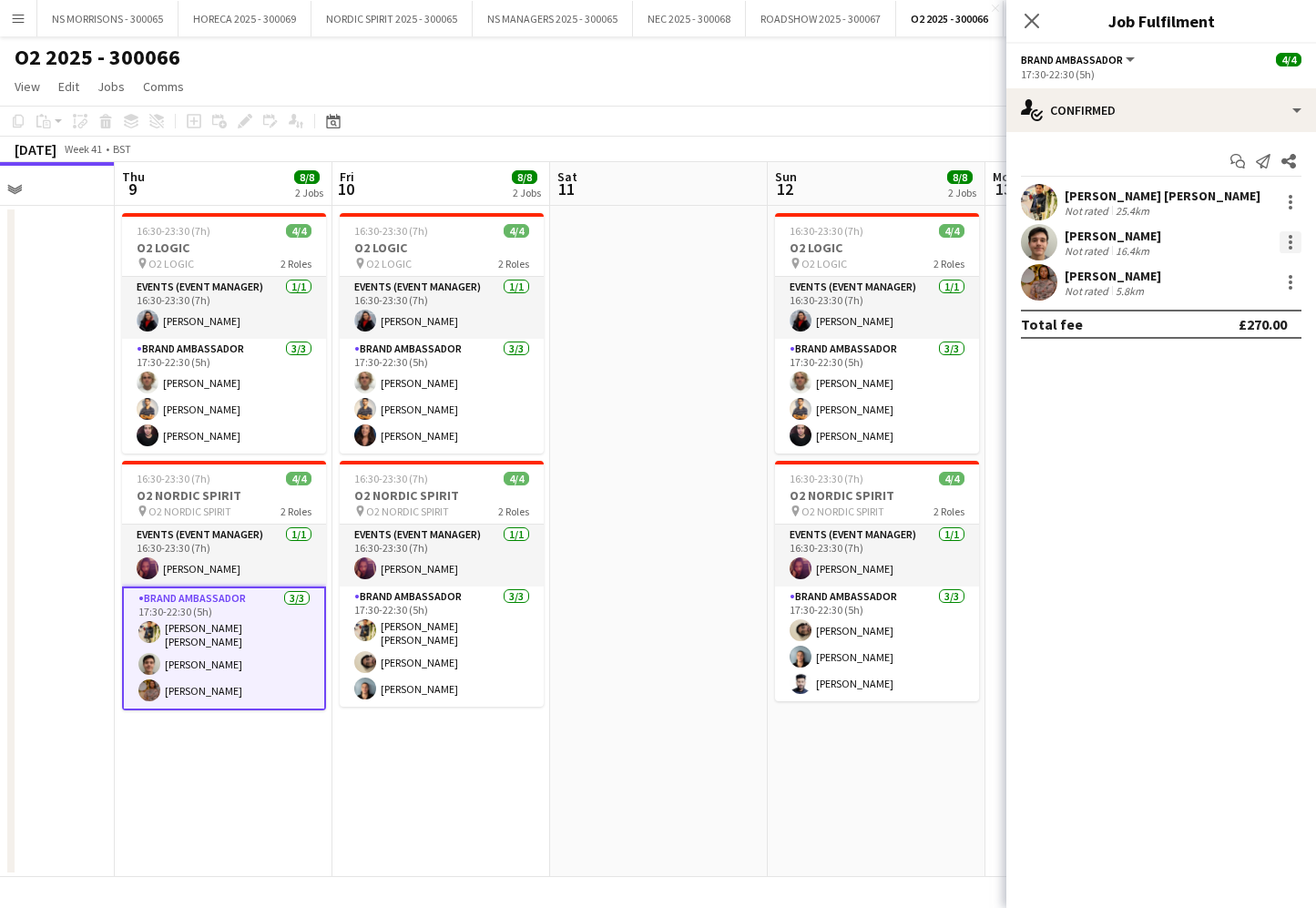
drag, startPoint x: 1288, startPoint y: 237, endPoint x: 1285, endPoint y: 249, distance: 12.4
click at [1288, 237] on div at bounding box center [1290, 236] width 4 height 4
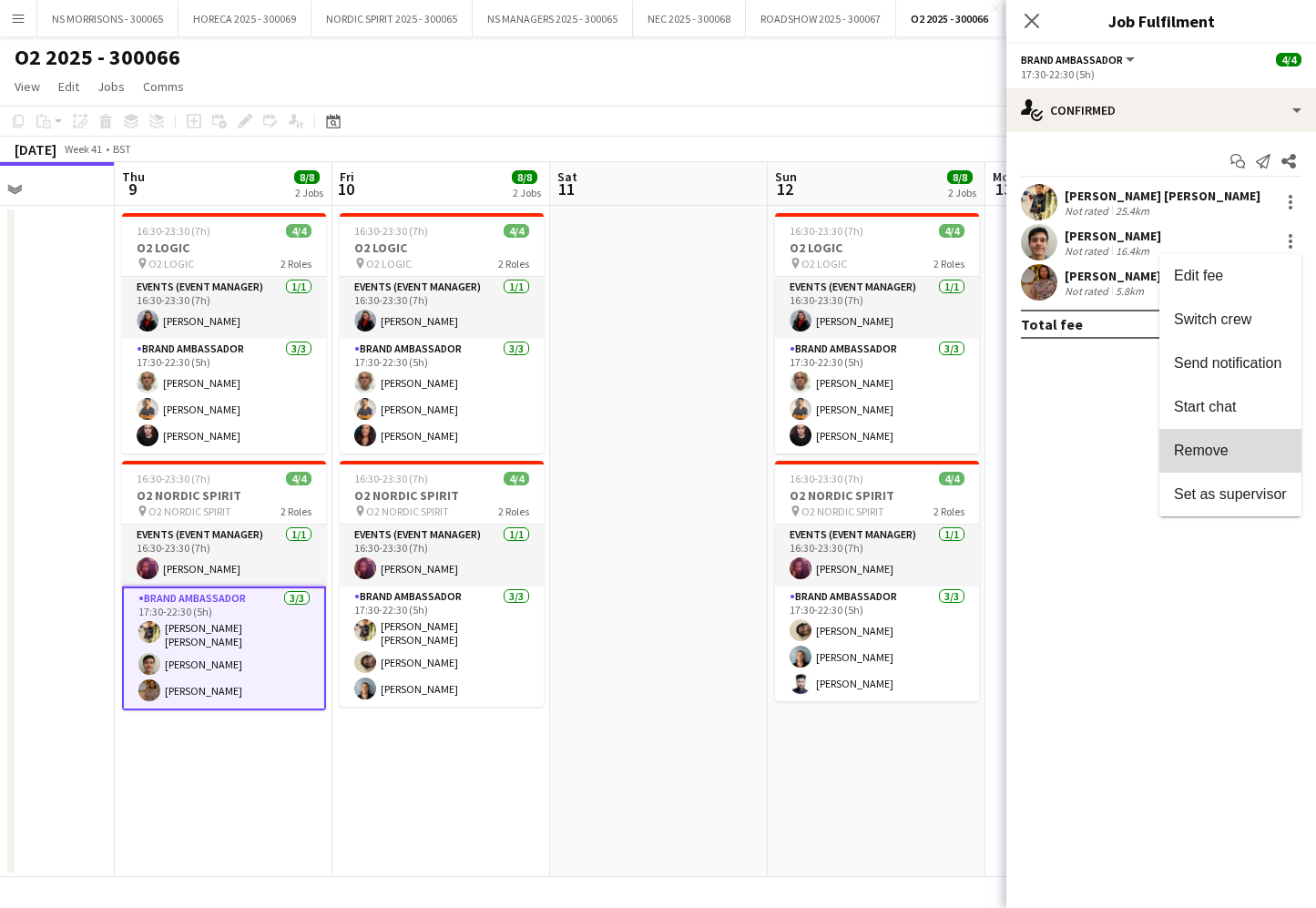
click at [1191, 454] on span "Remove" at bounding box center [1200, 450] width 54 height 16
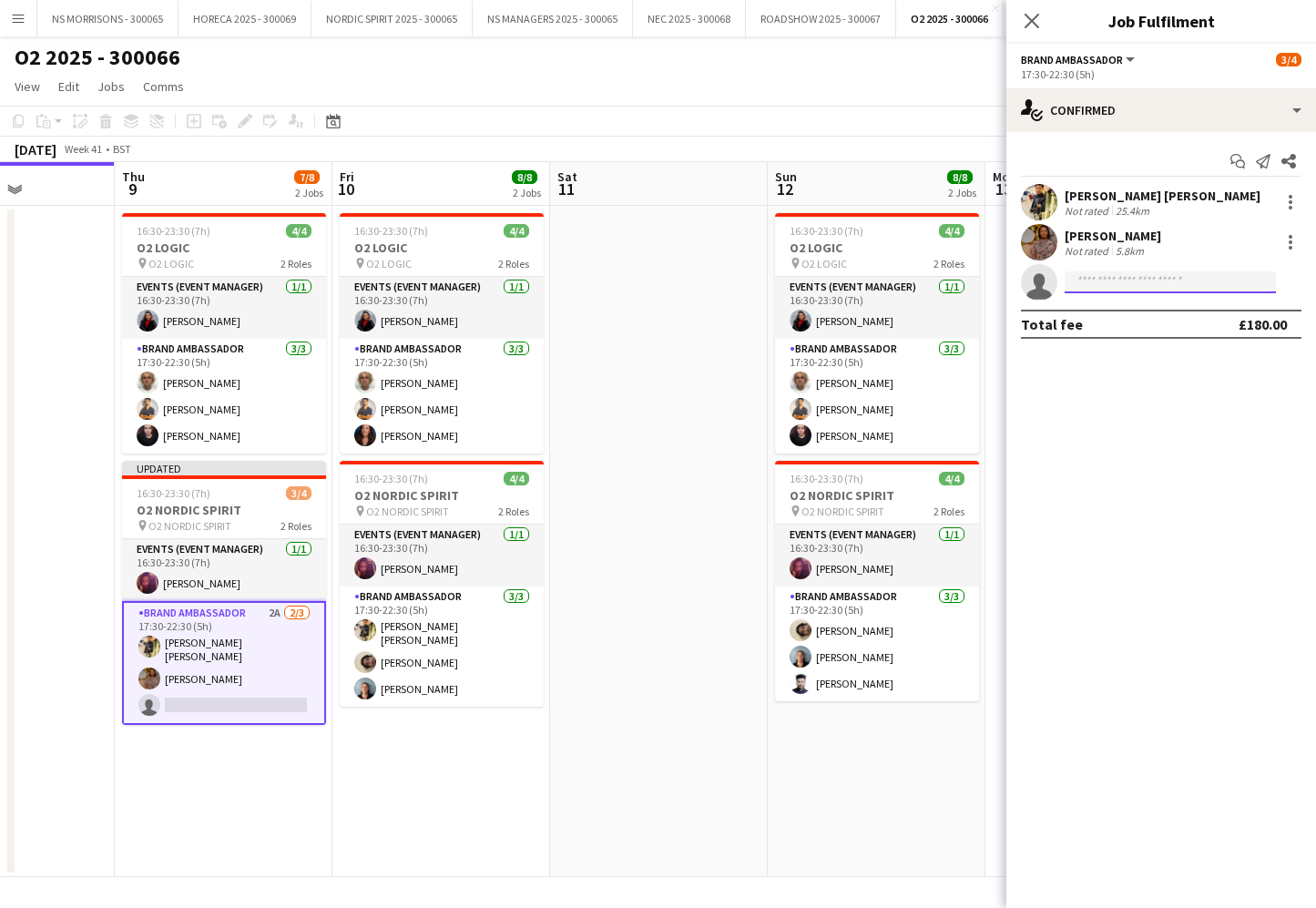
click at [1126, 274] on input at bounding box center [1171, 282] width 212 height 22
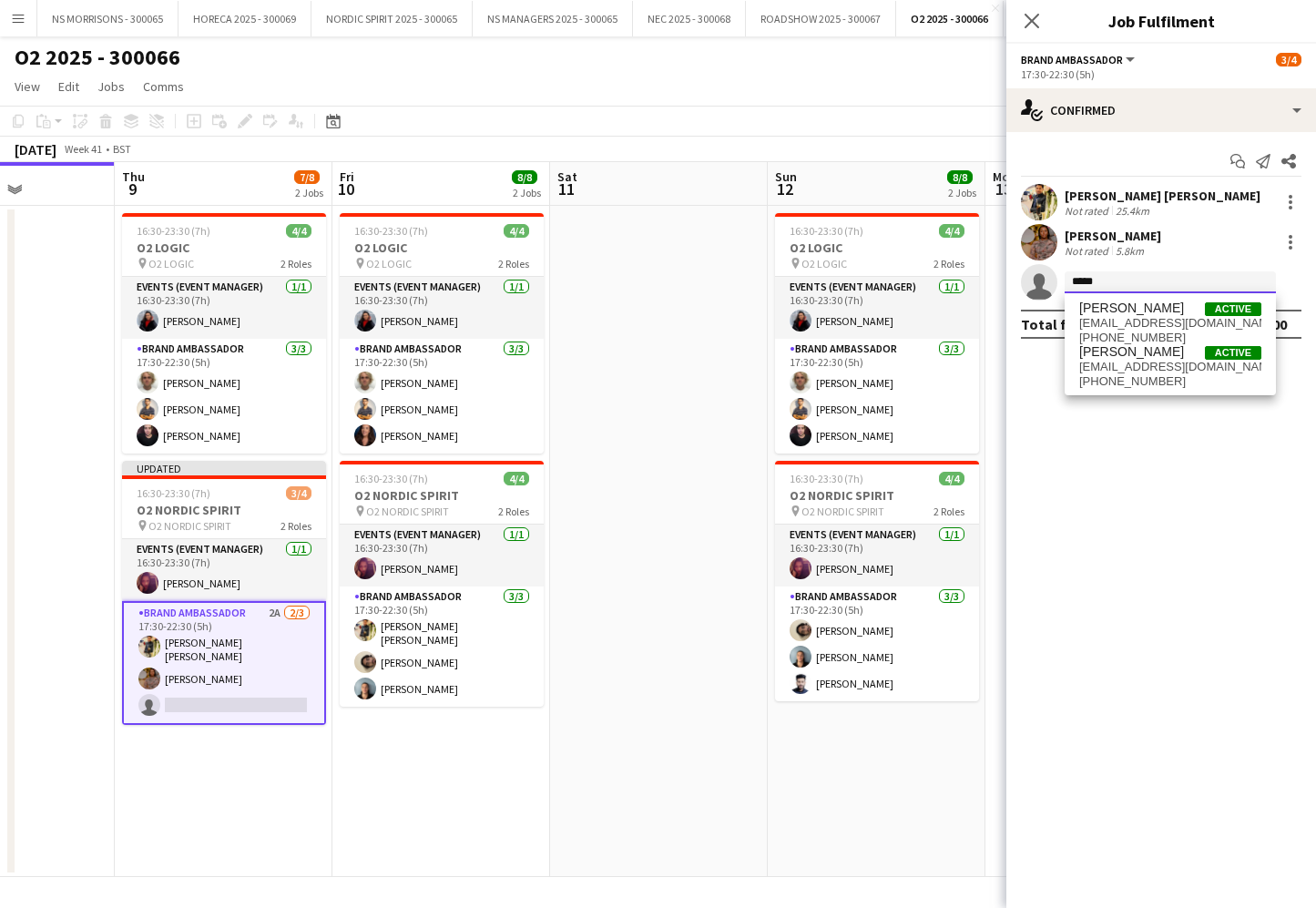
type input "*****"
drag, startPoint x: 1126, startPoint y: 274, endPoint x: 1133, endPoint y: 359, distance: 85.3
click at [1133, 359] on span "[PERSON_NAME]" at bounding box center [1131, 351] width 105 height 16
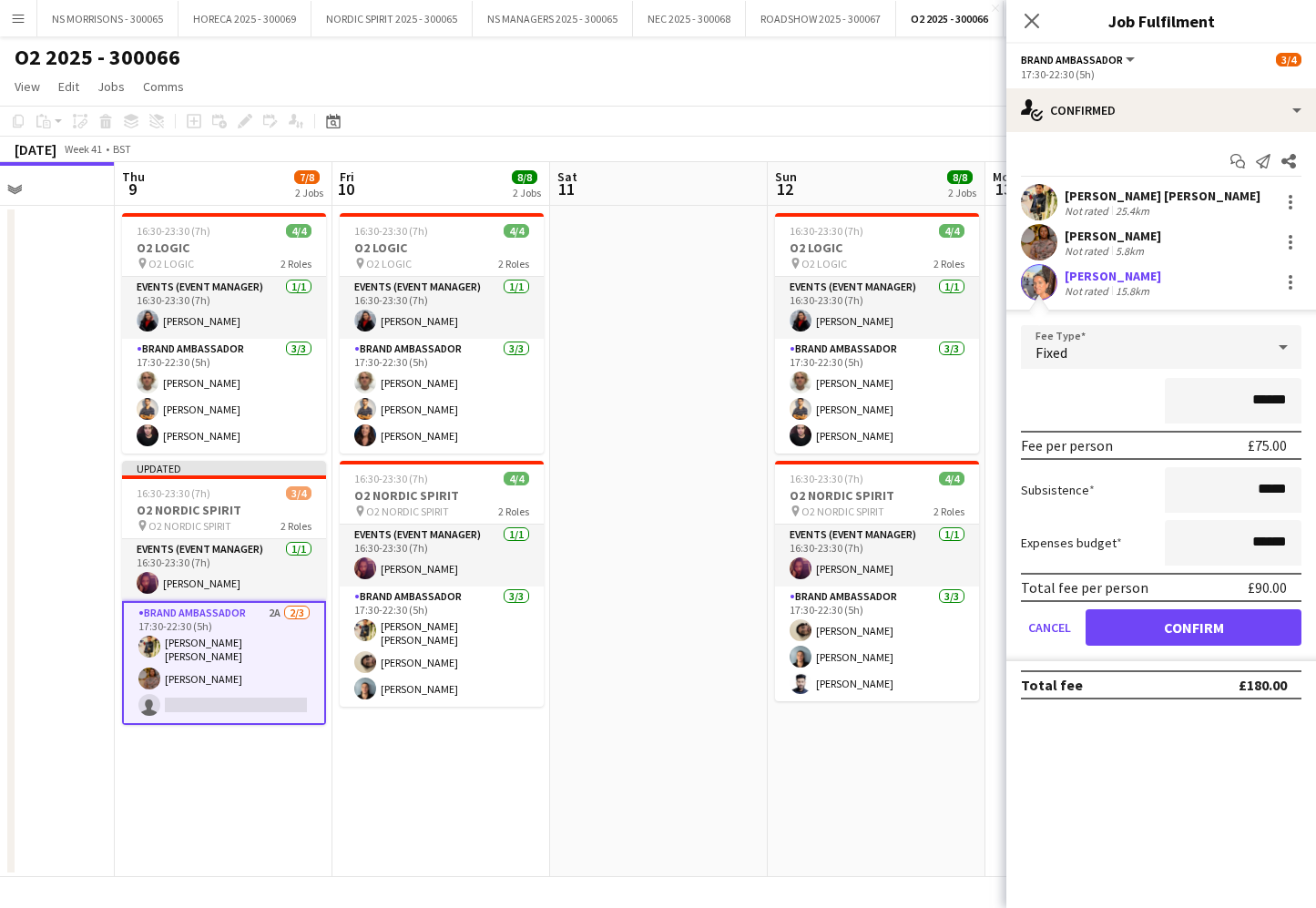
click at [1125, 611] on button "Confirm" at bounding box center [1193, 627] width 216 height 37
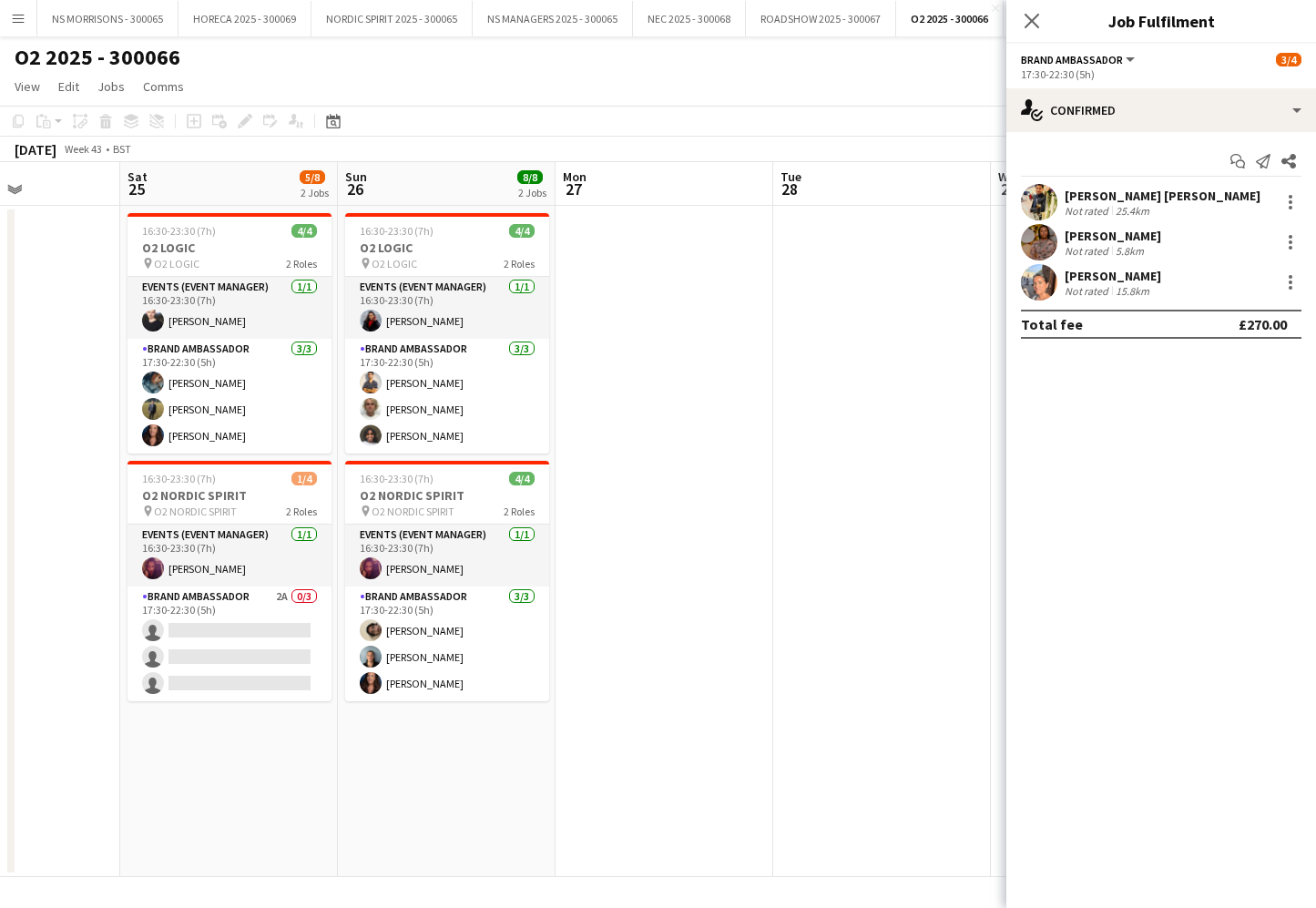
scroll to position [0, 515]
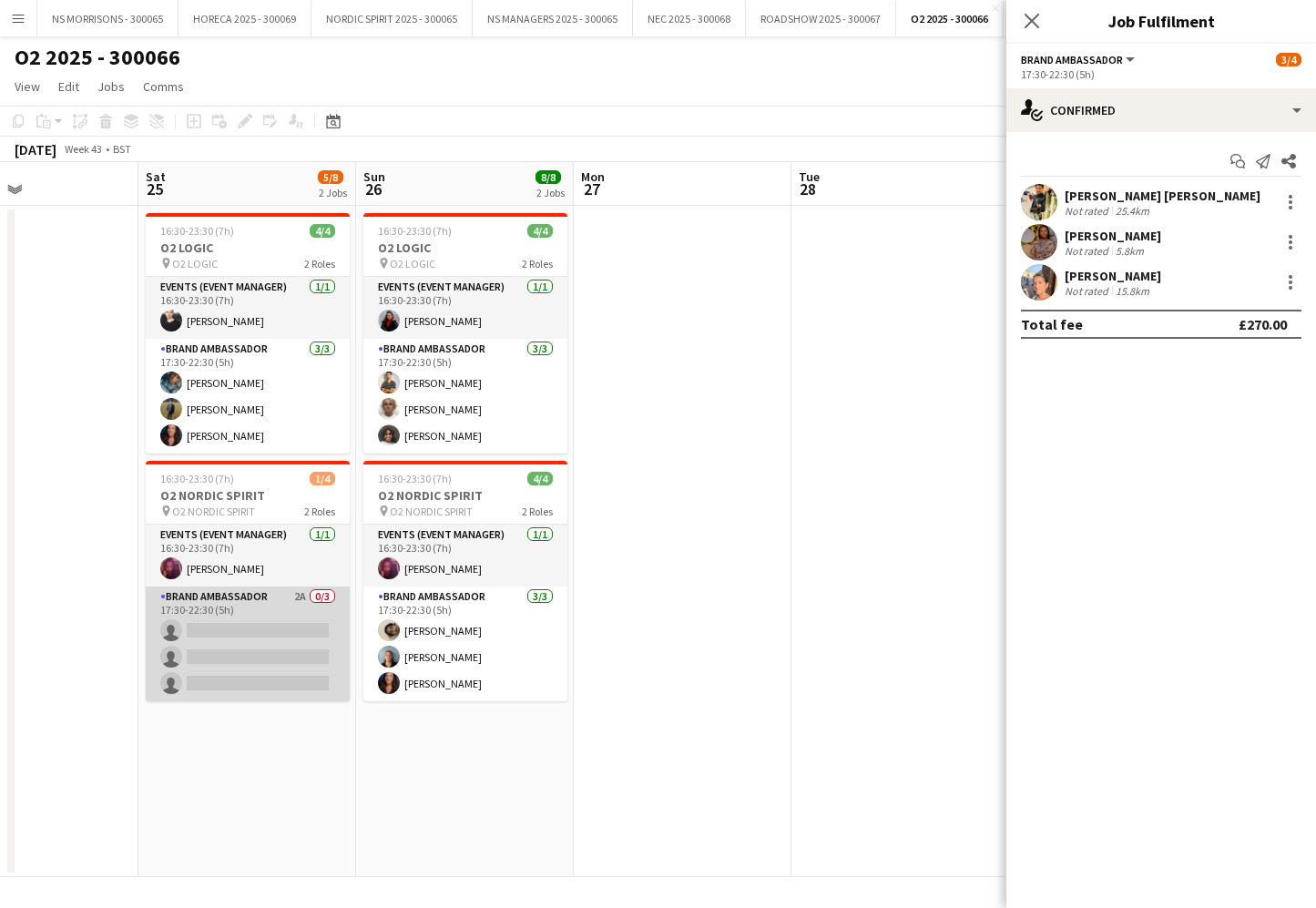
click at [223, 665] on app-card-role "Brand Ambassador 2A 0/3 17:30-22:30 (5h) single-neutral-actions single-neutral-…" at bounding box center [247, 644] width 204 height 115
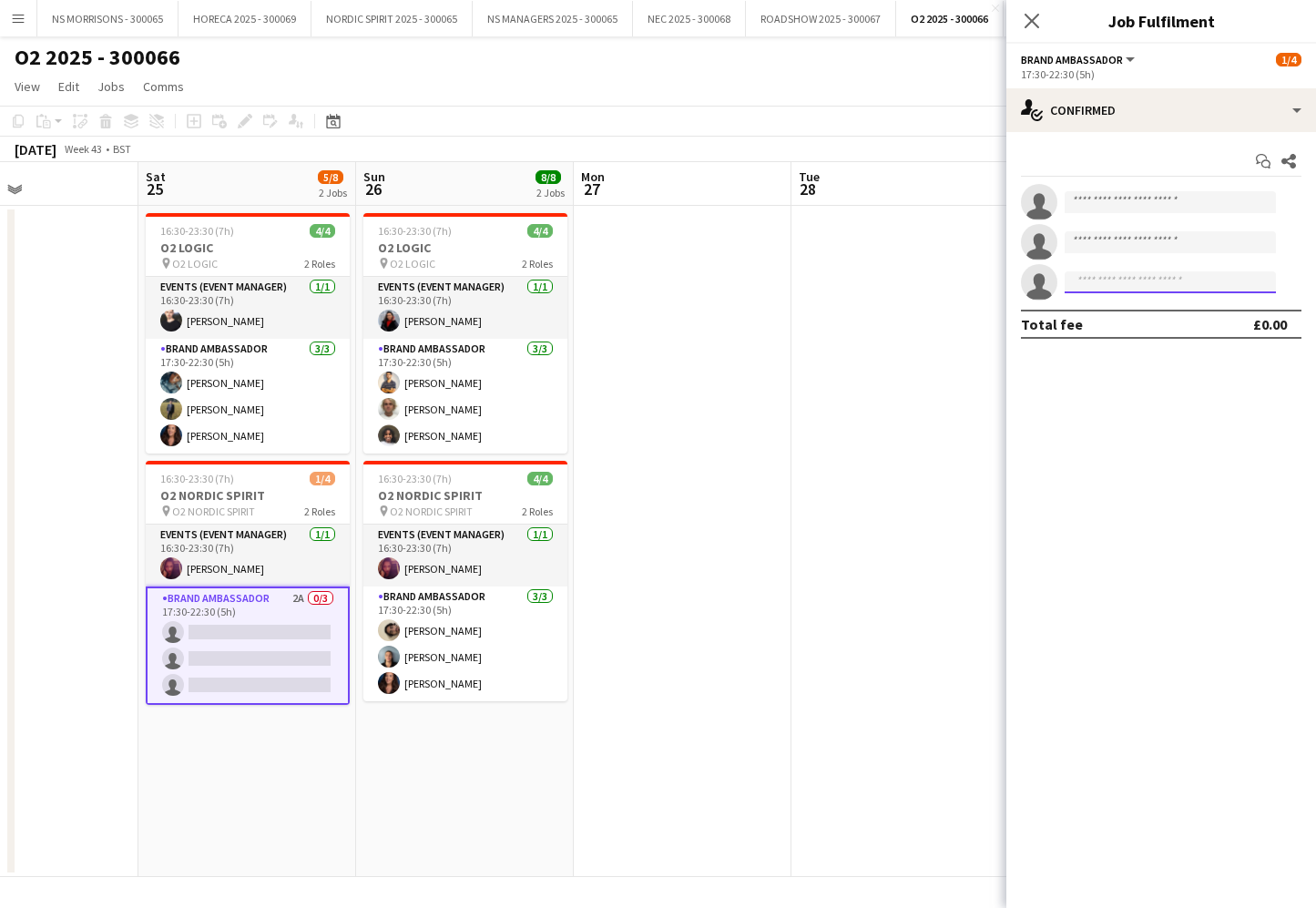
click at [1121, 288] on input at bounding box center [1171, 282] width 212 height 22
type input "****"
drag, startPoint x: 1123, startPoint y: 298, endPoint x: 1128, endPoint y: 318, distance: 20.6
click at [1128, 318] on span "[EMAIL_ADDRESS][DOMAIN_NAME]" at bounding box center [1170, 324] width 182 height 15
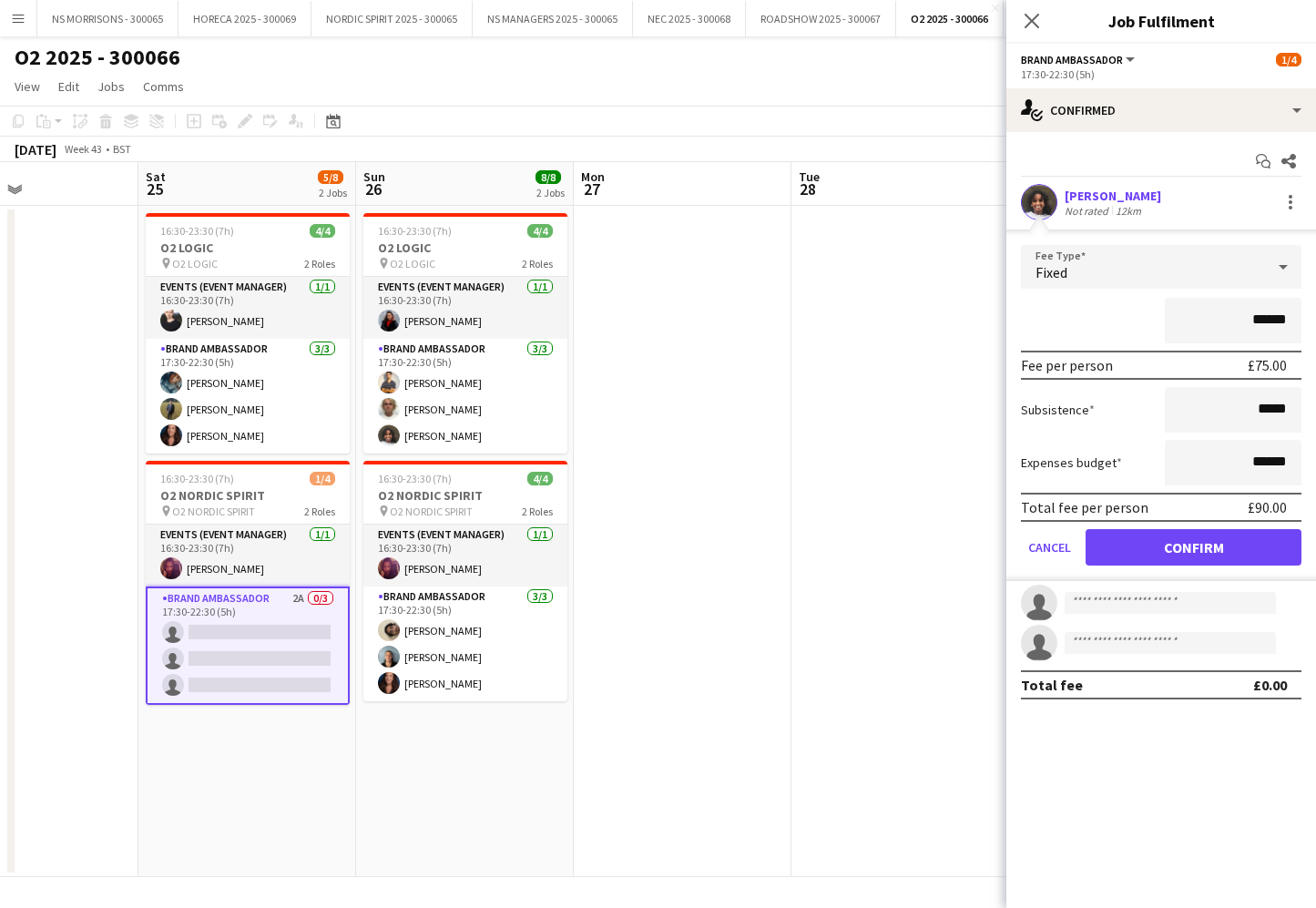
click at [1152, 537] on button "Confirm" at bounding box center [1193, 547] width 216 height 37
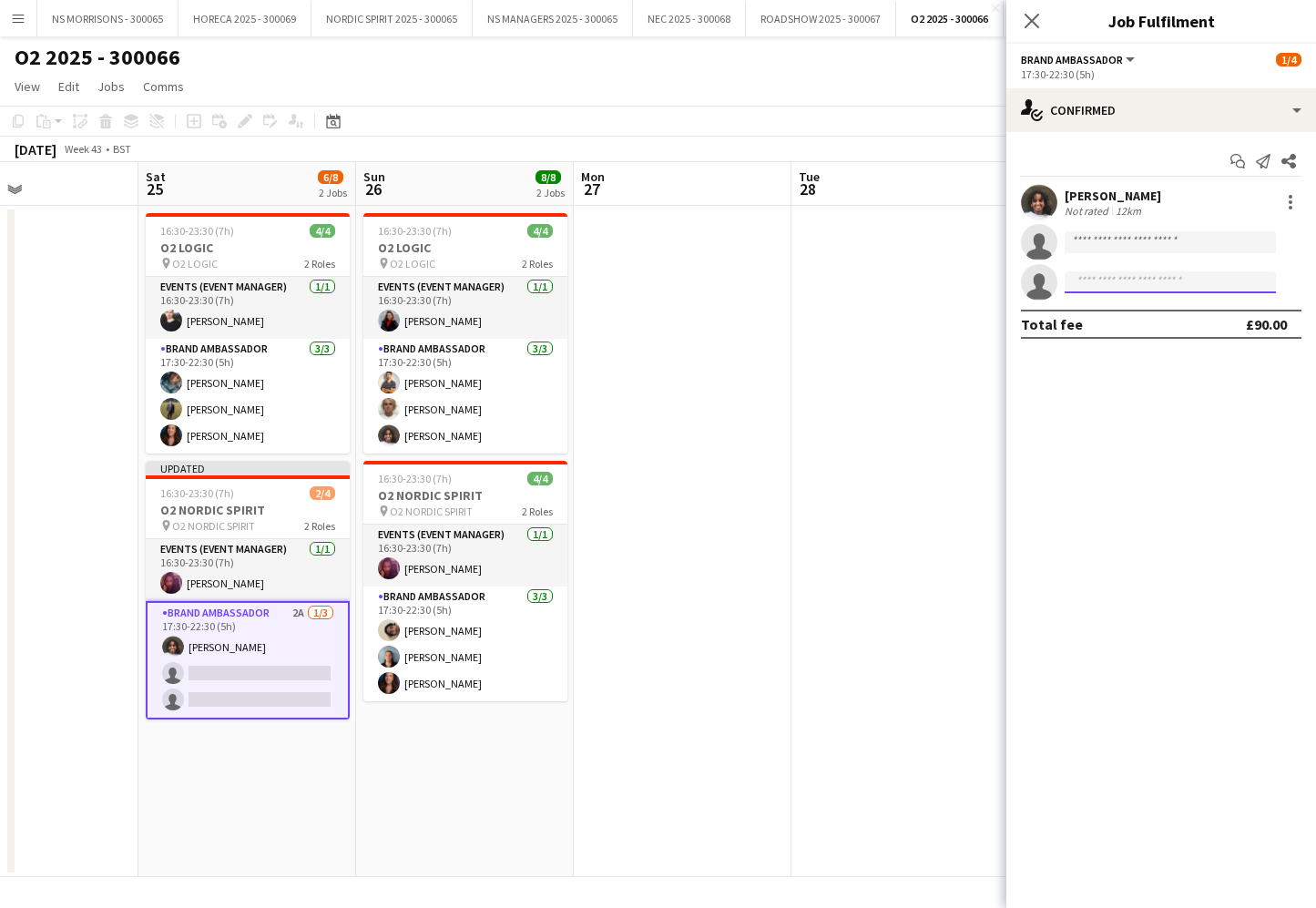
click at [1111, 280] on input at bounding box center [1171, 282] width 212 height 22
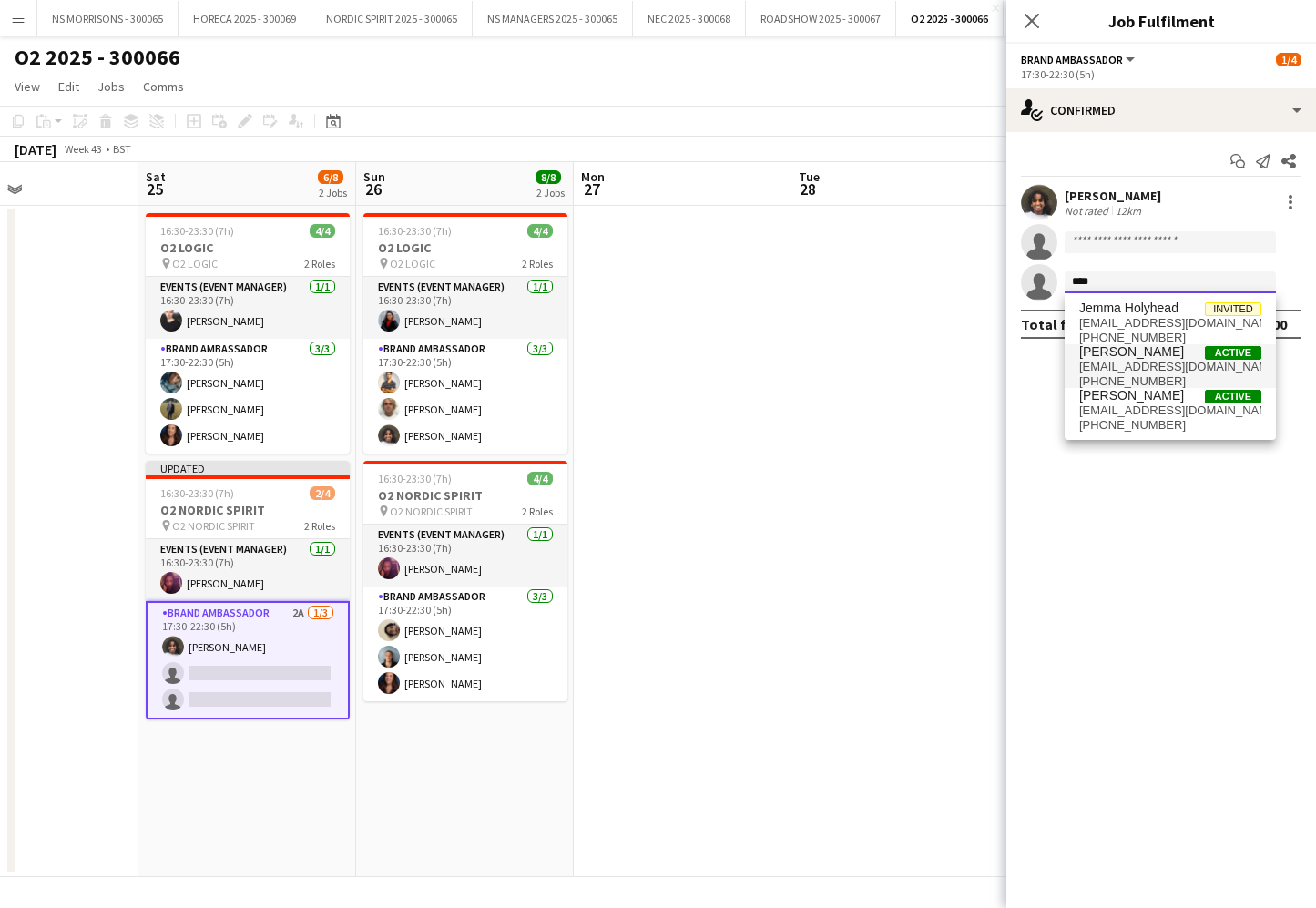
type input "****"
click at [1098, 369] on span "[EMAIL_ADDRESS][DOMAIN_NAME]" at bounding box center [1170, 367] width 182 height 15
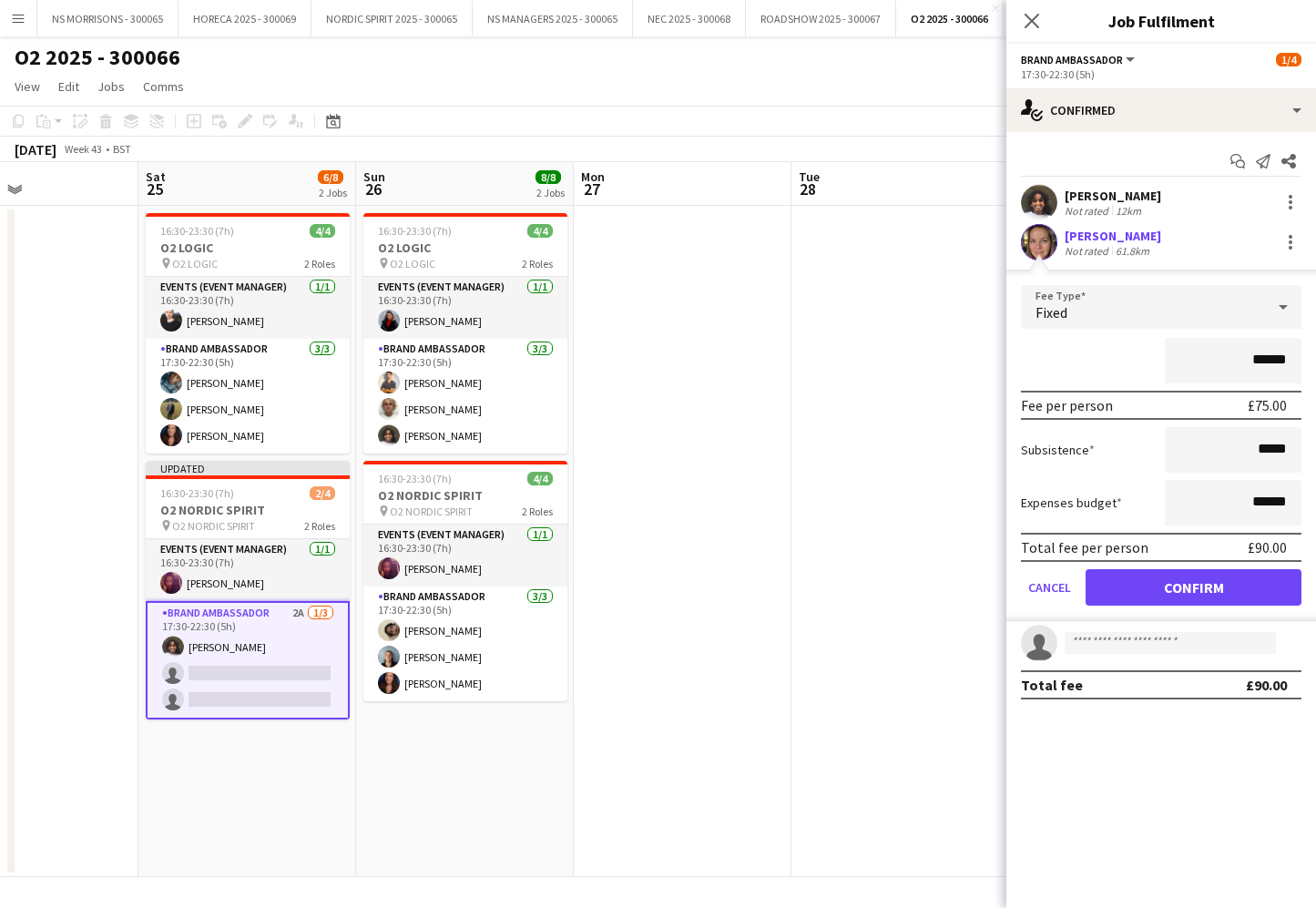
drag, startPoint x: 1123, startPoint y: 586, endPoint x: 1111, endPoint y: 546, distance: 41.8
click at [1122, 585] on button "Confirm" at bounding box center [1193, 588] width 216 height 37
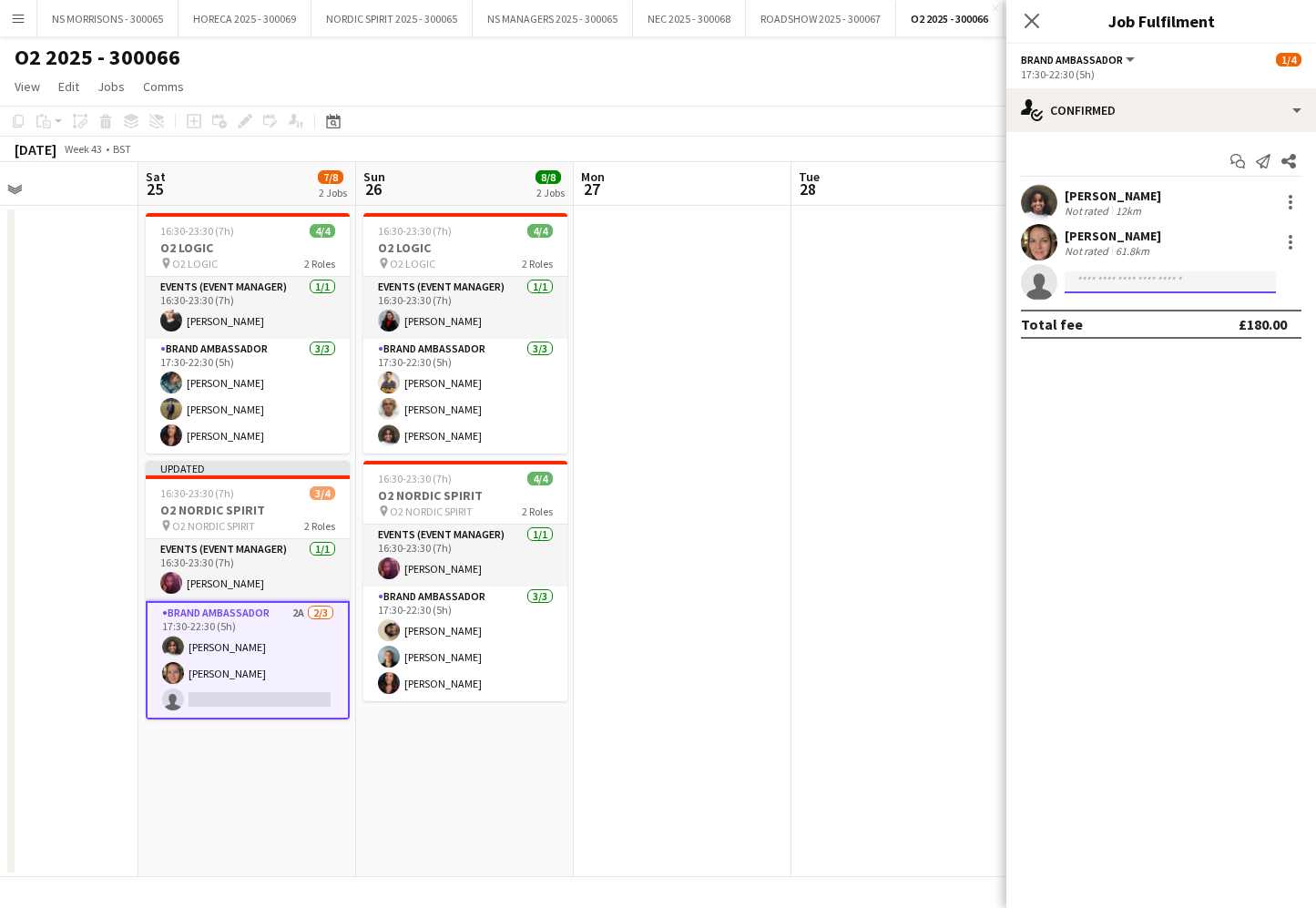
click at [1103, 276] on input at bounding box center [1171, 282] width 212 height 22
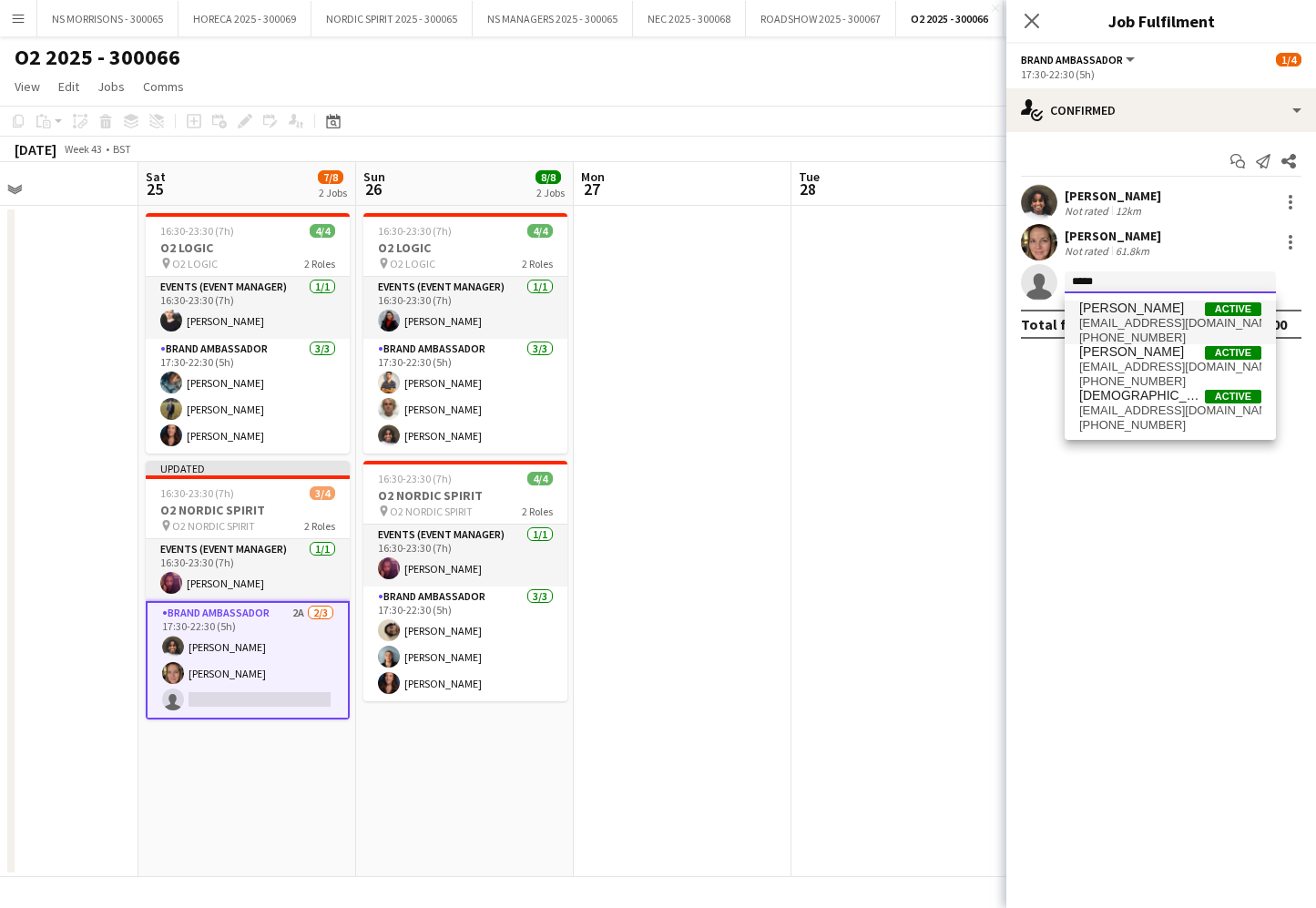
type input "*****"
click at [1106, 328] on span "[EMAIL_ADDRESS][DOMAIN_NAME]" at bounding box center [1170, 324] width 182 height 15
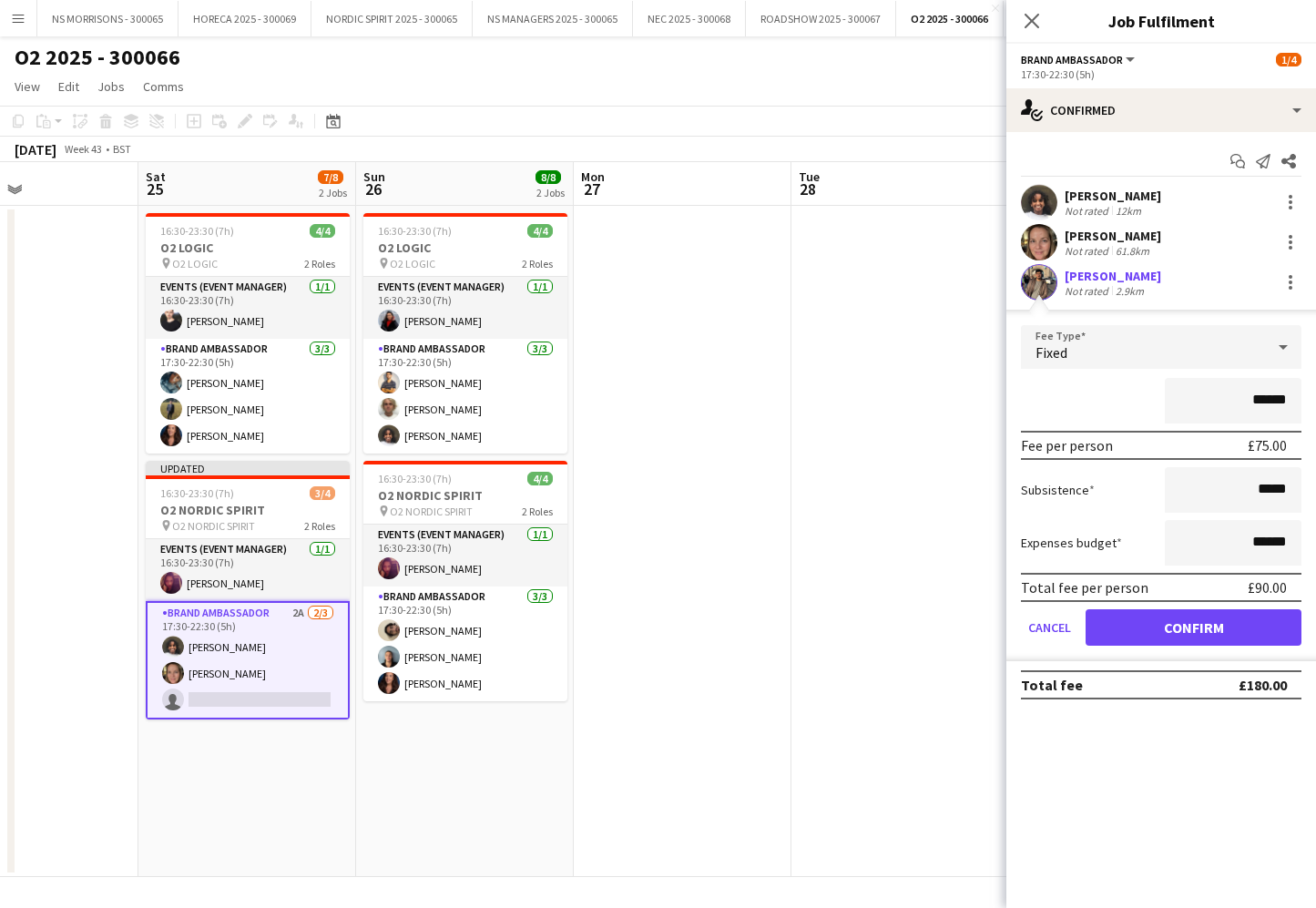
click at [1125, 626] on button "Confirm" at bounding box center [1193, 627] width 216 height 37
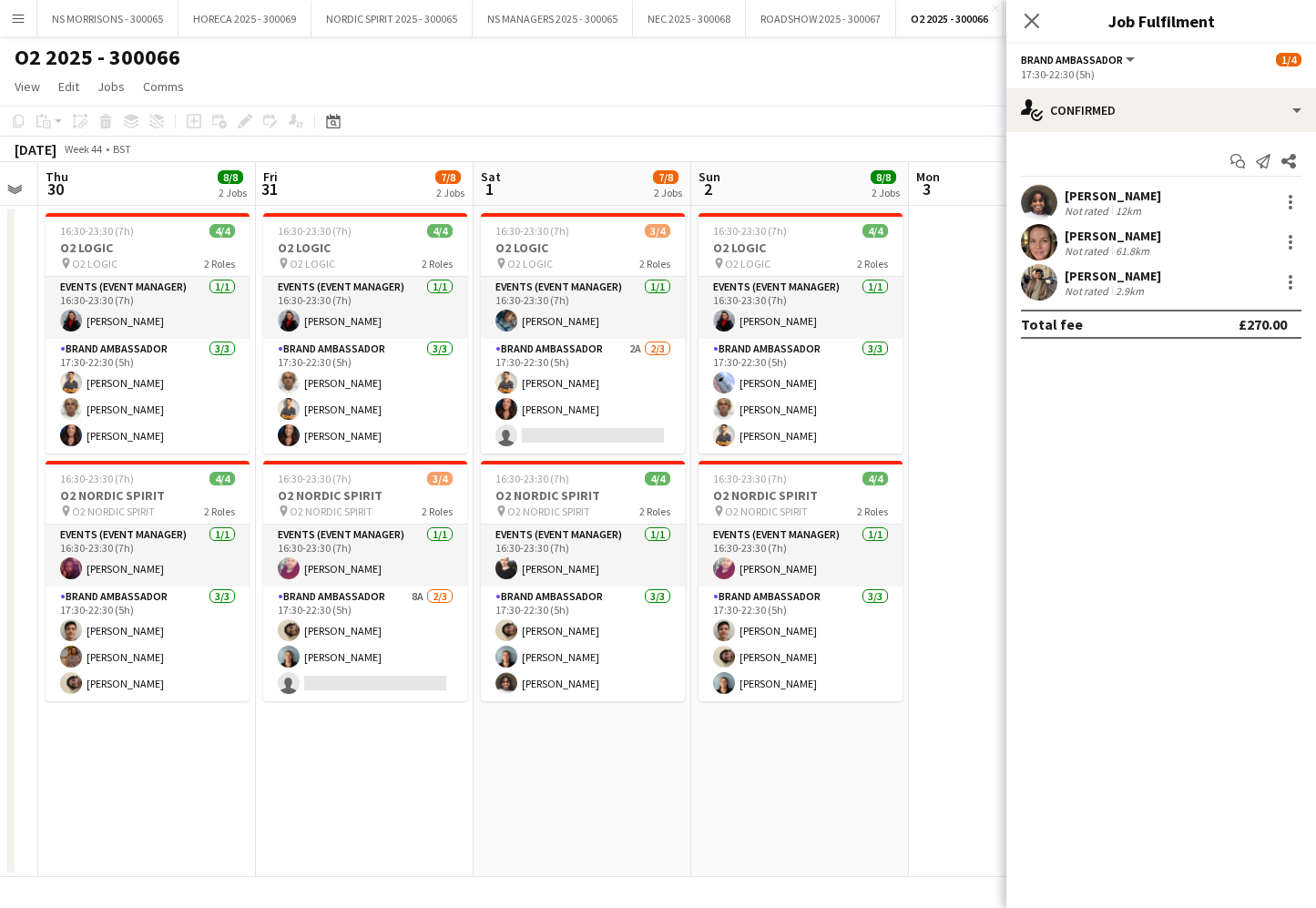
scroll to position [0, 810]
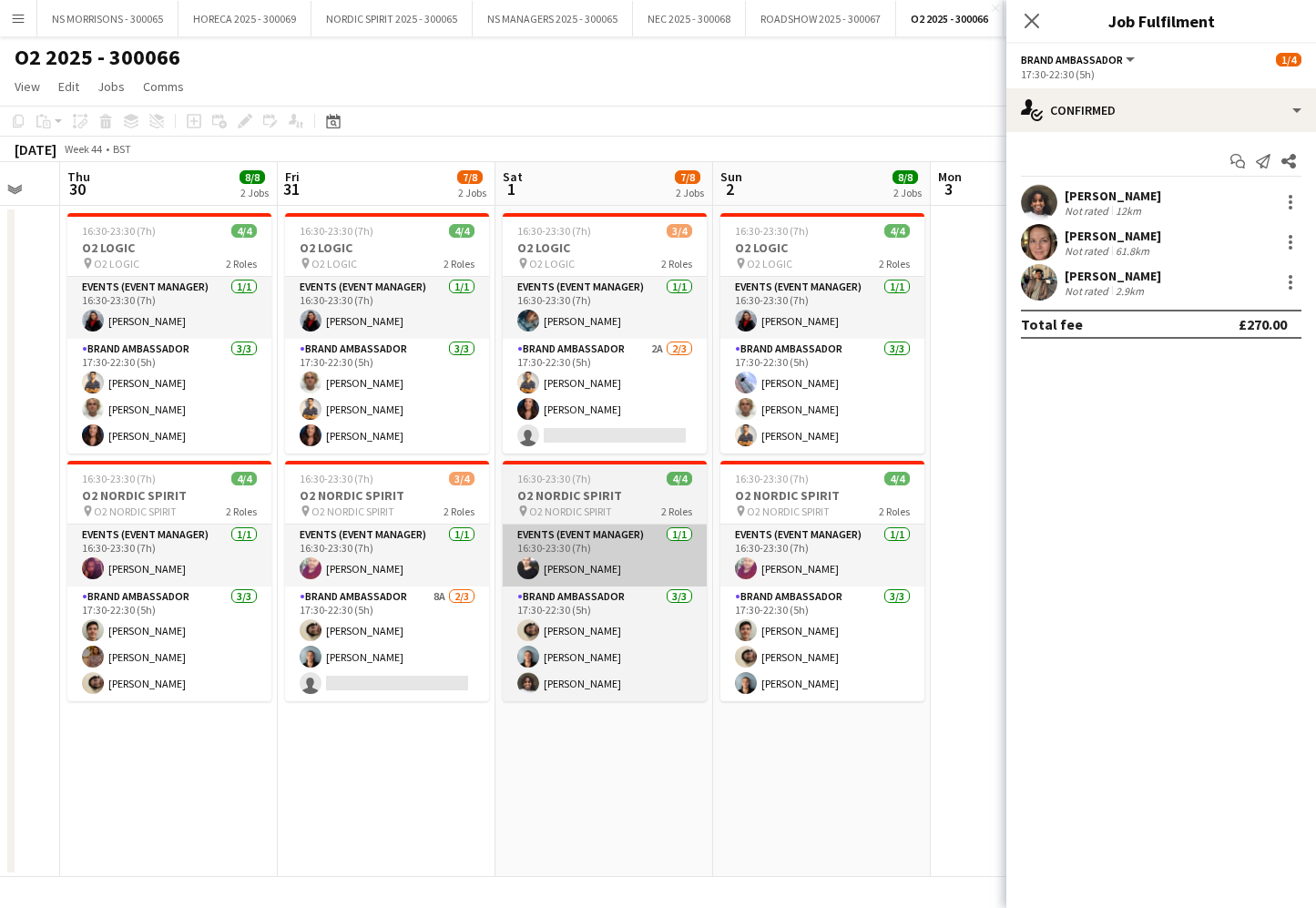
drag, startPoint x: 431, startPoint y: 676, endPoint x: 650, endPoint y: 549, distance: 253.2
click at [431, 676] on app-card-role "Brand Ambassador 8A [DATE] 17:30-22:30 (5h) [PERSON_NAME] [PERSON_NAME] single-…" at bounding box center [387, 644] width 204 height 115
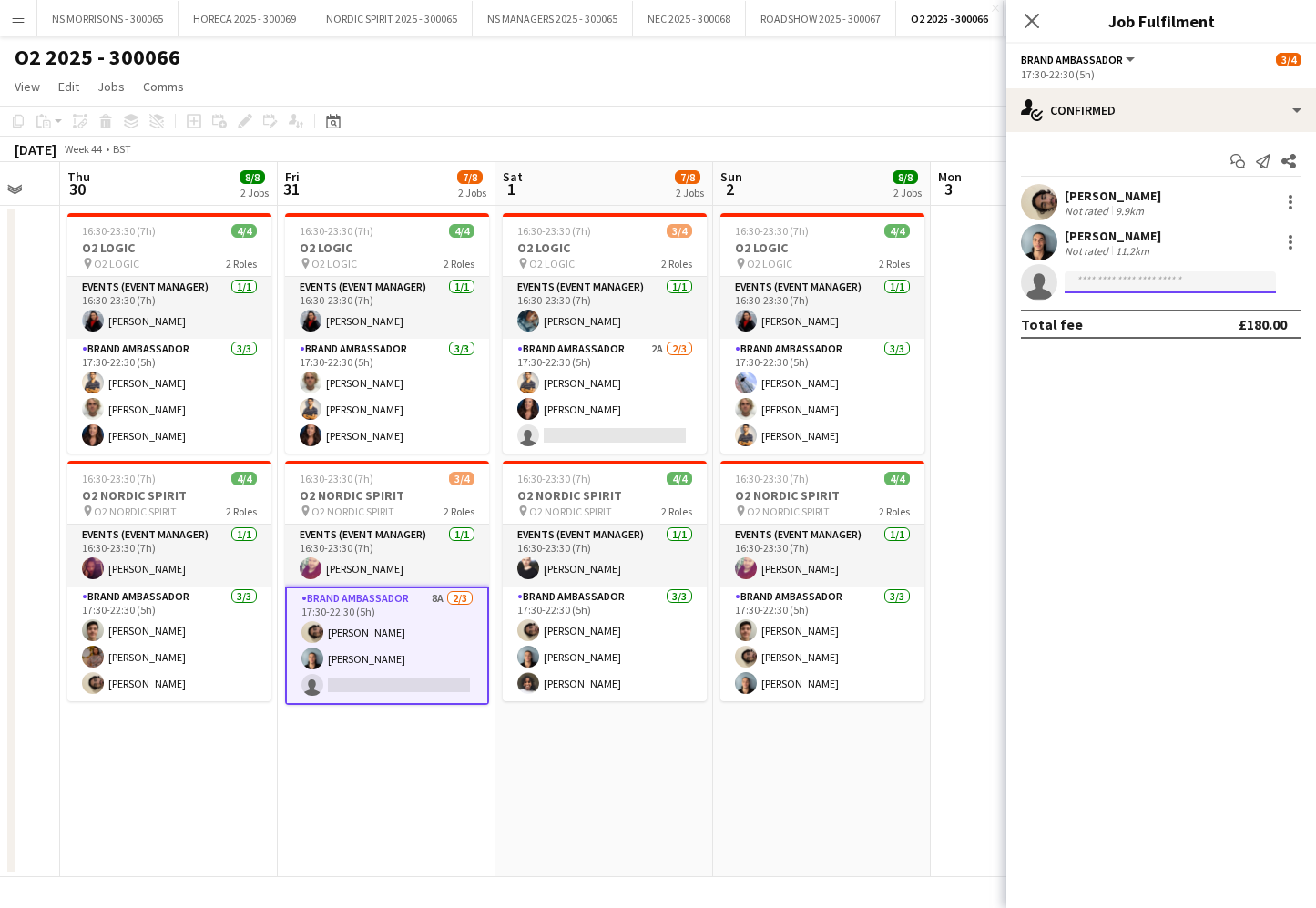
click at [1135, 291] on input at bounding box center [1171, 282] width 212 height 22
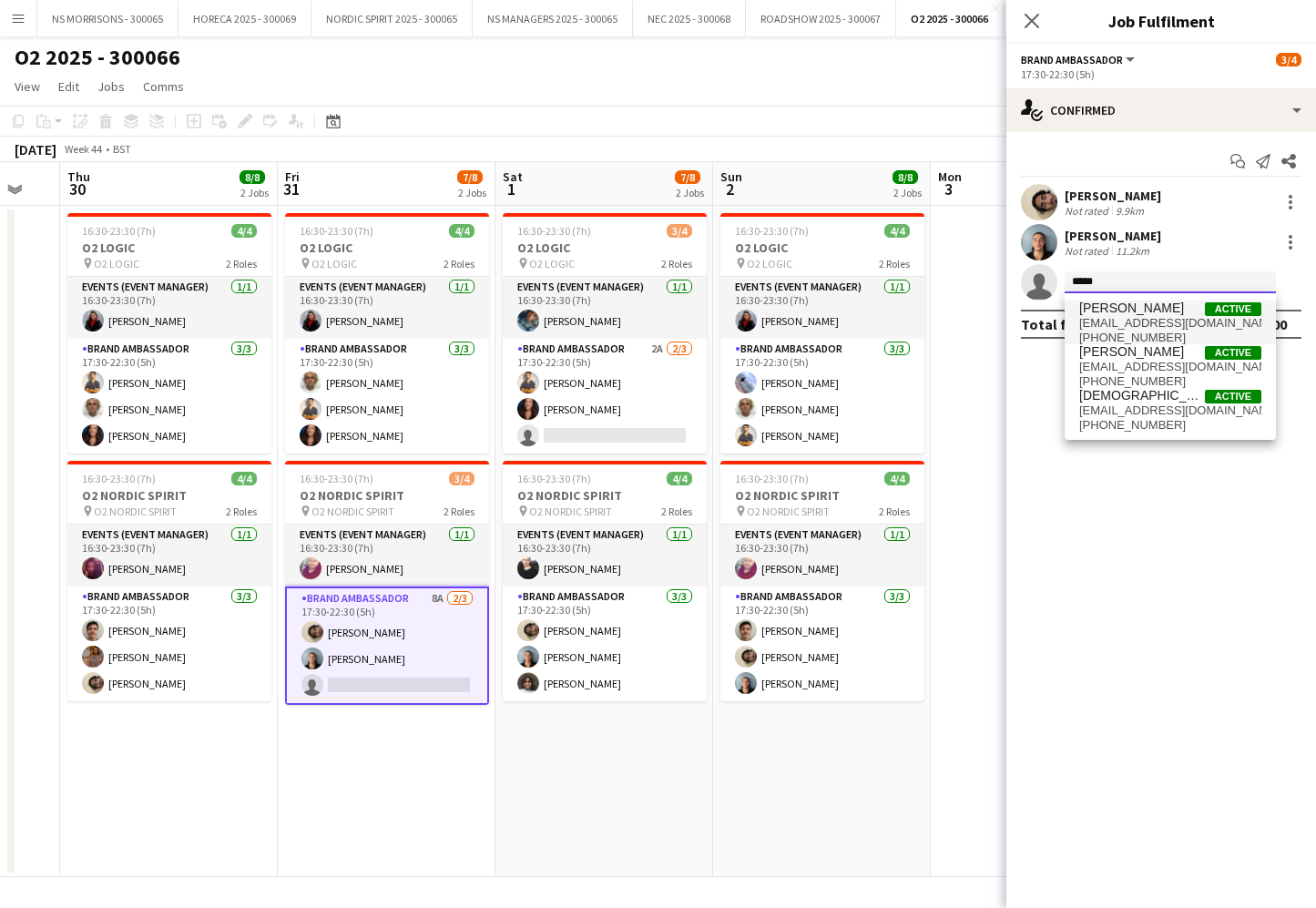
type input "*****"
click at [1135, 332] on span "[PHONE_NUMBER]" at bounding box center [1170, 338] width 182 height 15
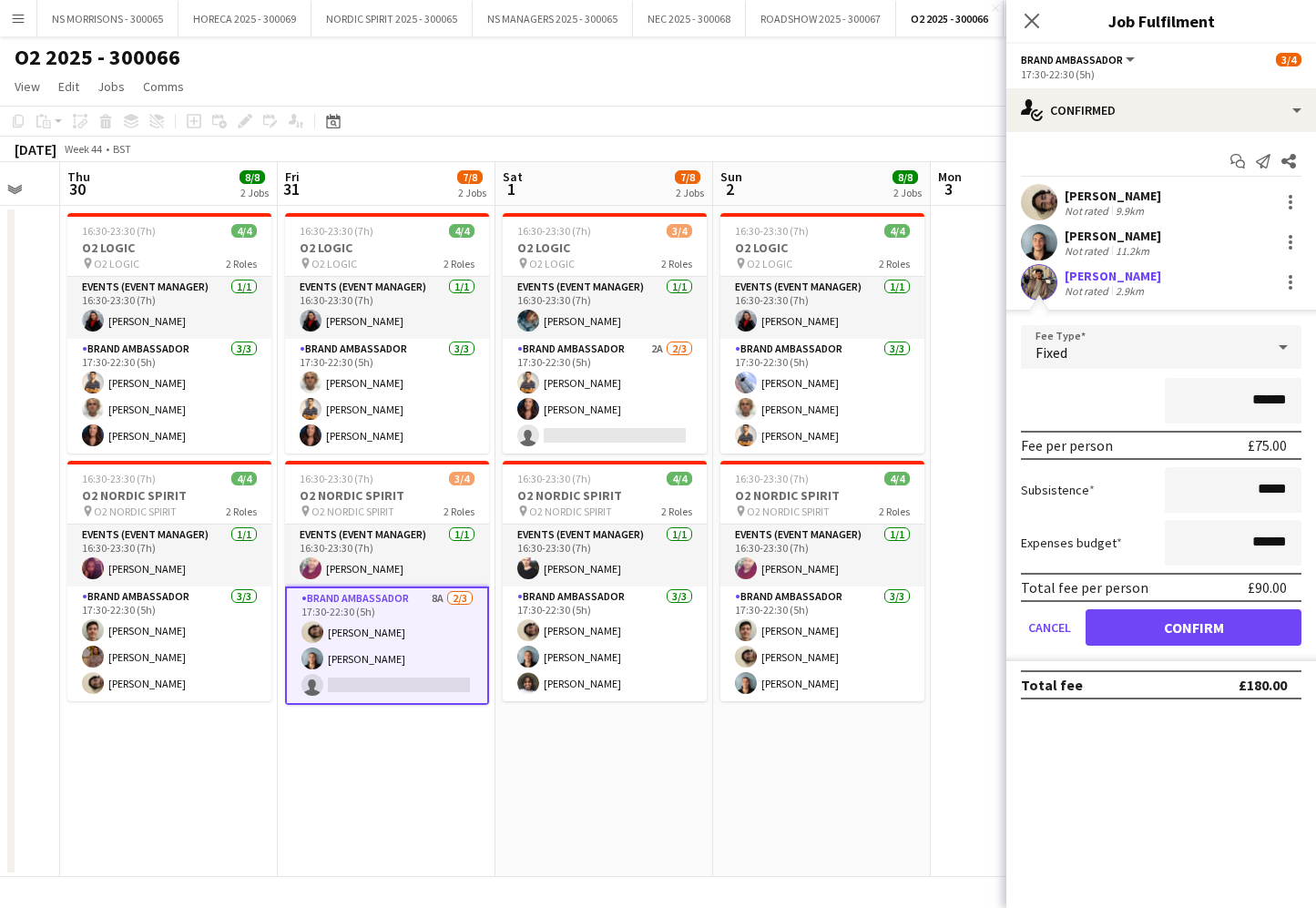
click at [1142, 614] on button "Confirm" at bounding box center [1193, 627] width 216 height 37
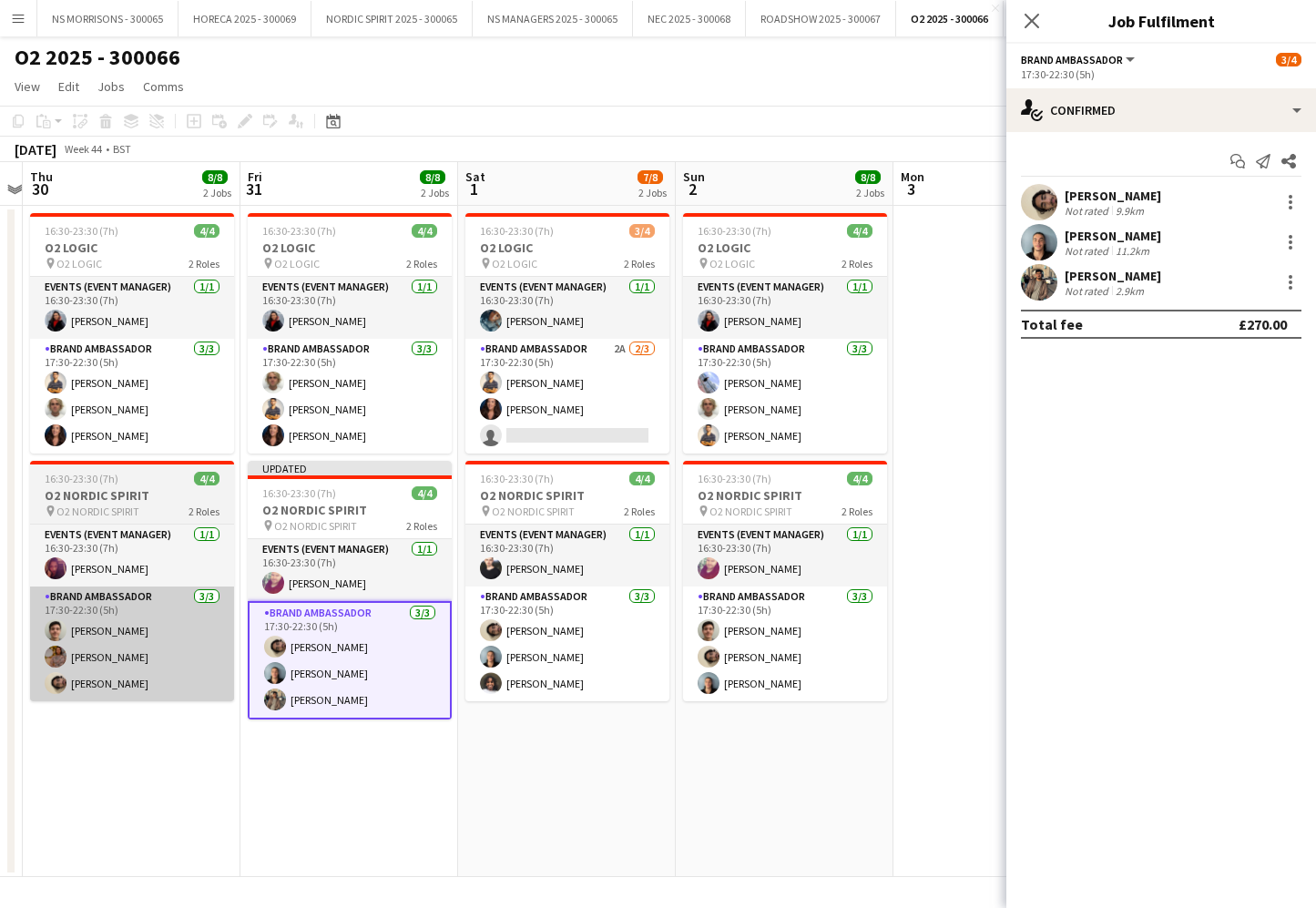
scroll to position [0, 850]
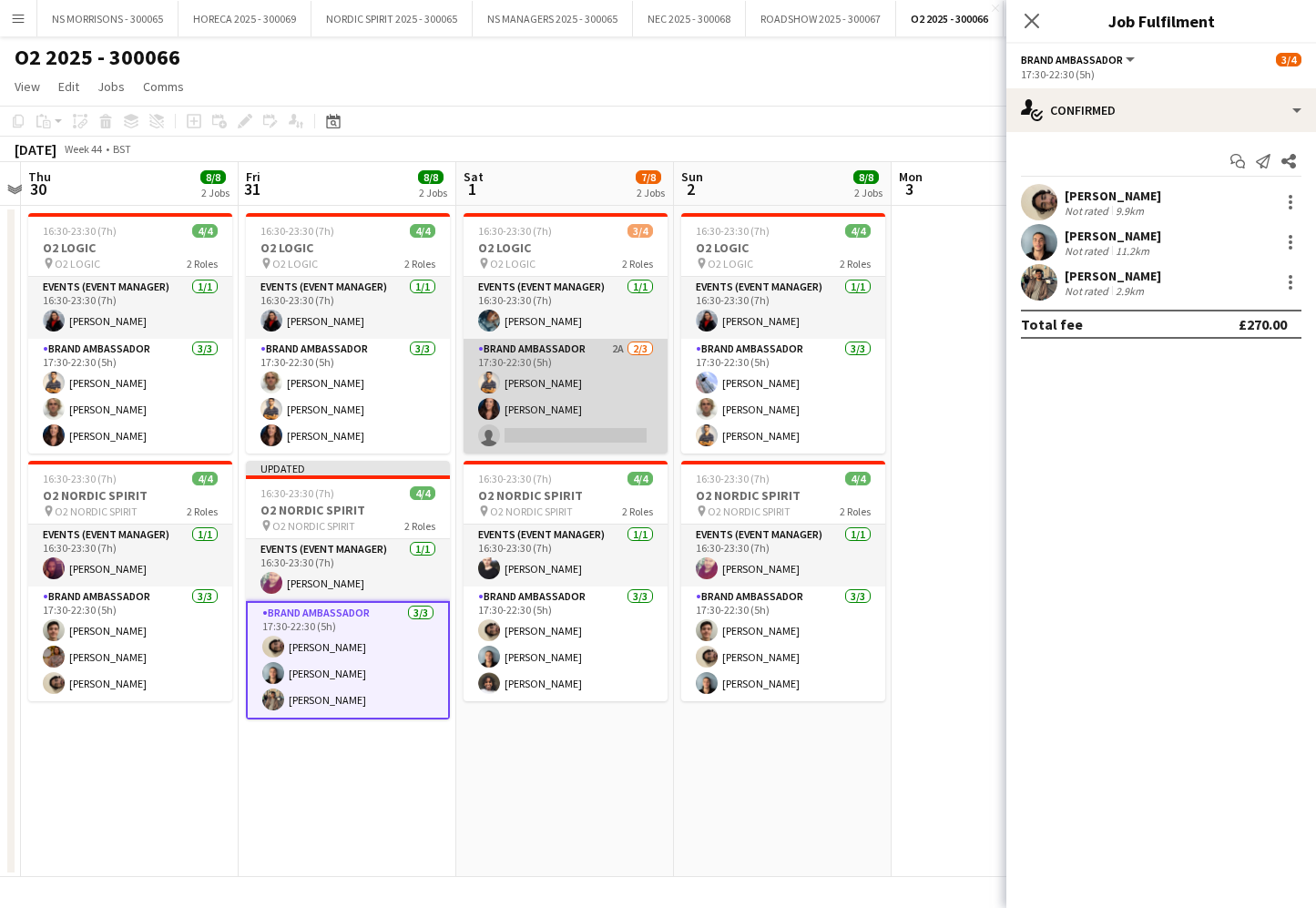
click at [562, 430] on app-card-role "Brand Ambassador 2A [DATE] 17:30-22:30 (5h) Muhammad [PERSON_NAME] [PERSON_NAME…" at bounding box center [566, 396] width 204 height 115
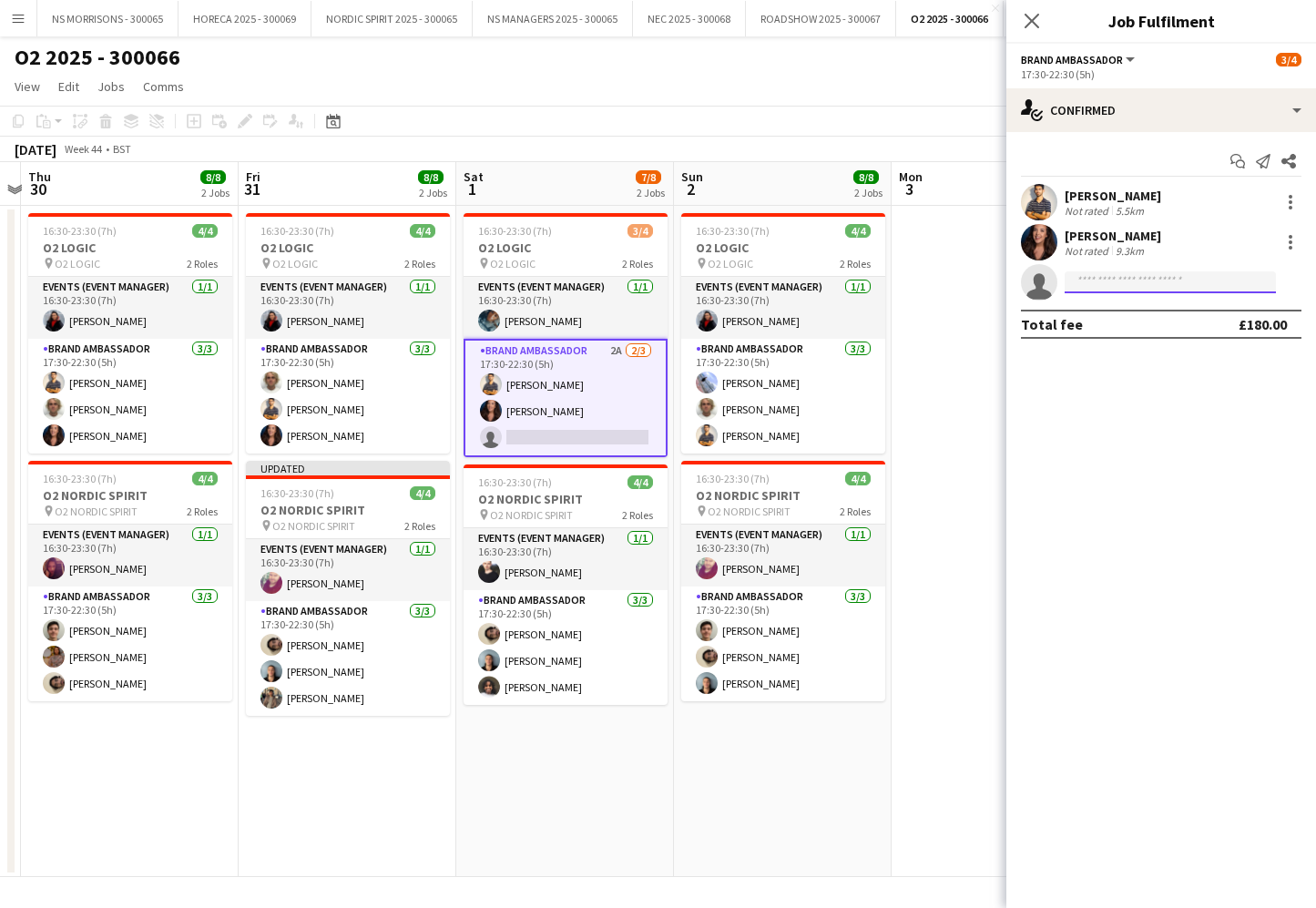
click at [1227, 290] on input at bounding box center [1171, 282] width 212 height 22
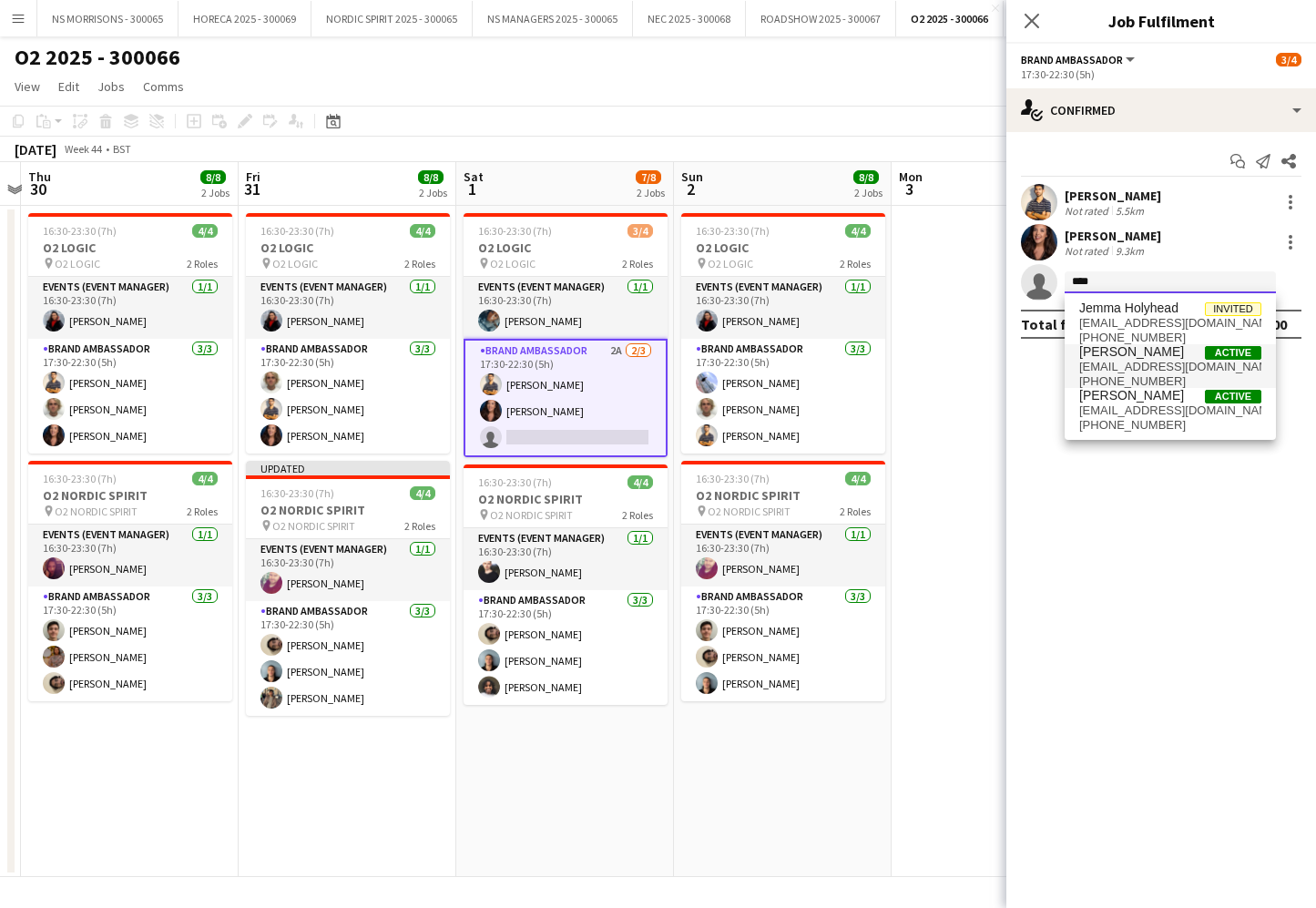
type input "****"
drag, startPoint x: 1202, startPoint y: 344, endPoint x: 1194, endPoint y: 353, distance: 12.0
click at [1201, 344] on span "[PERSON_NAME] Active" at bounding box center [1170, 351] width 182 height 16
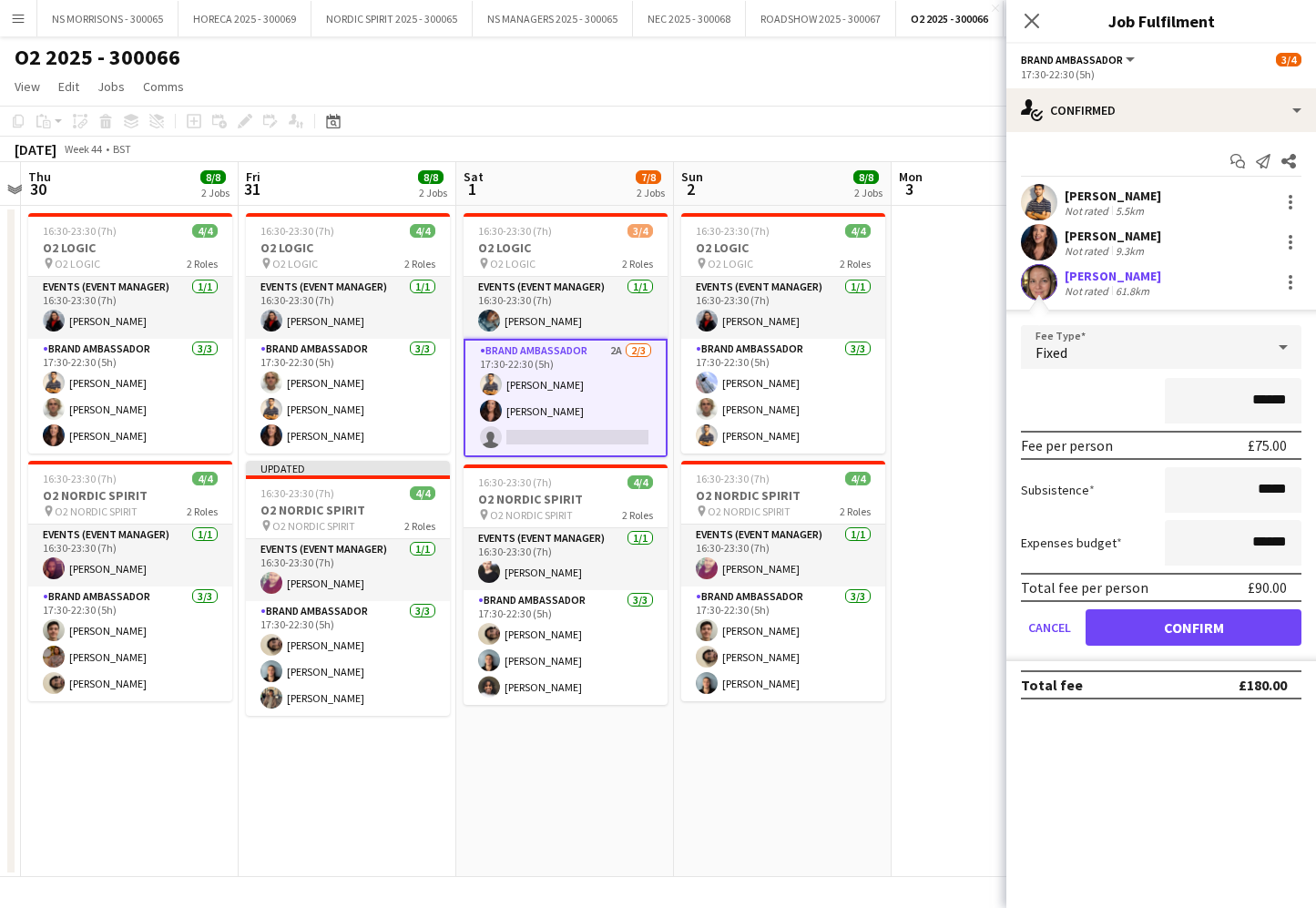
click at [1115, 611] on button "Confirm" at bounding box center [1193, 627] width 216 height 37
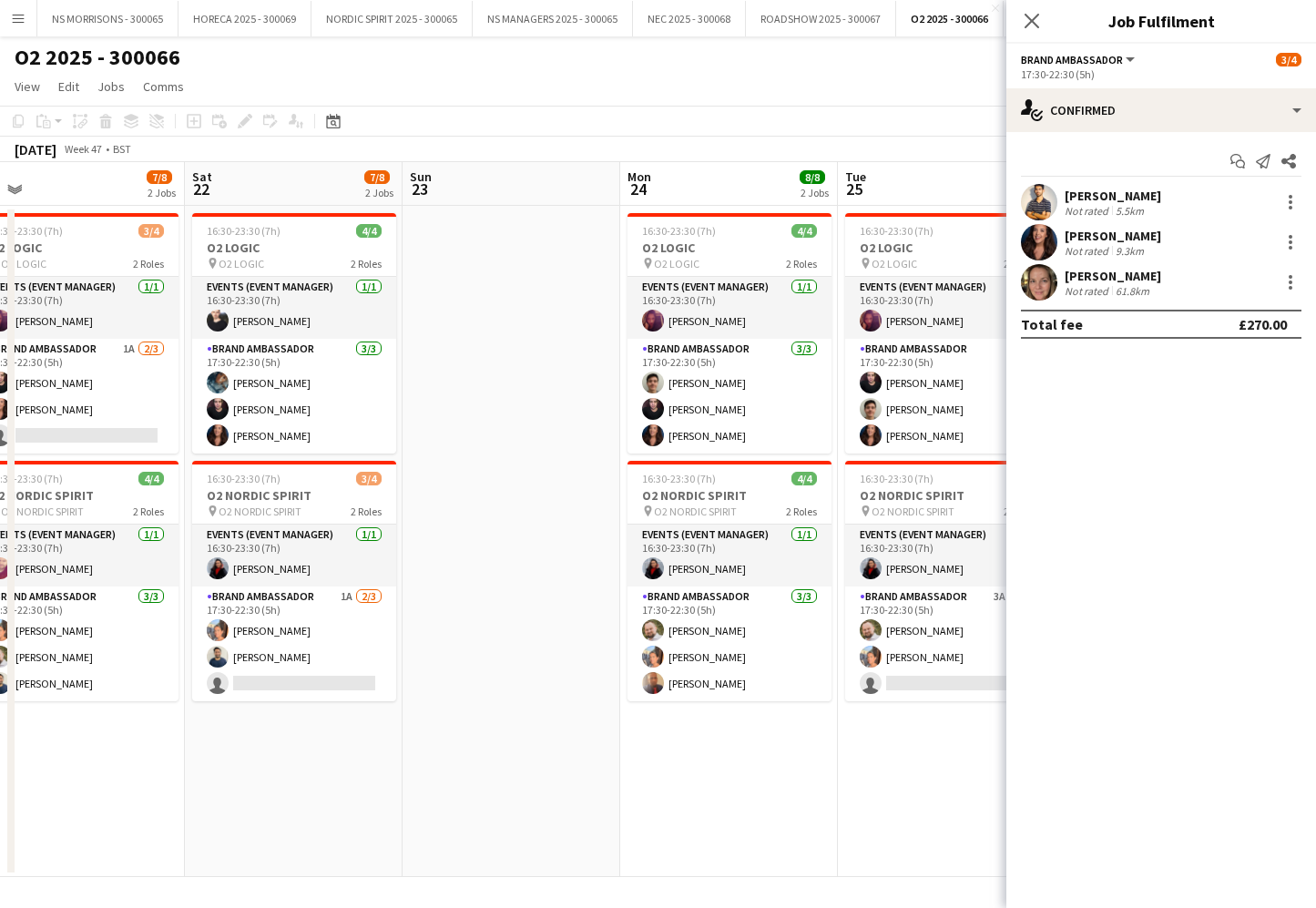
scroll to position [0, 691]
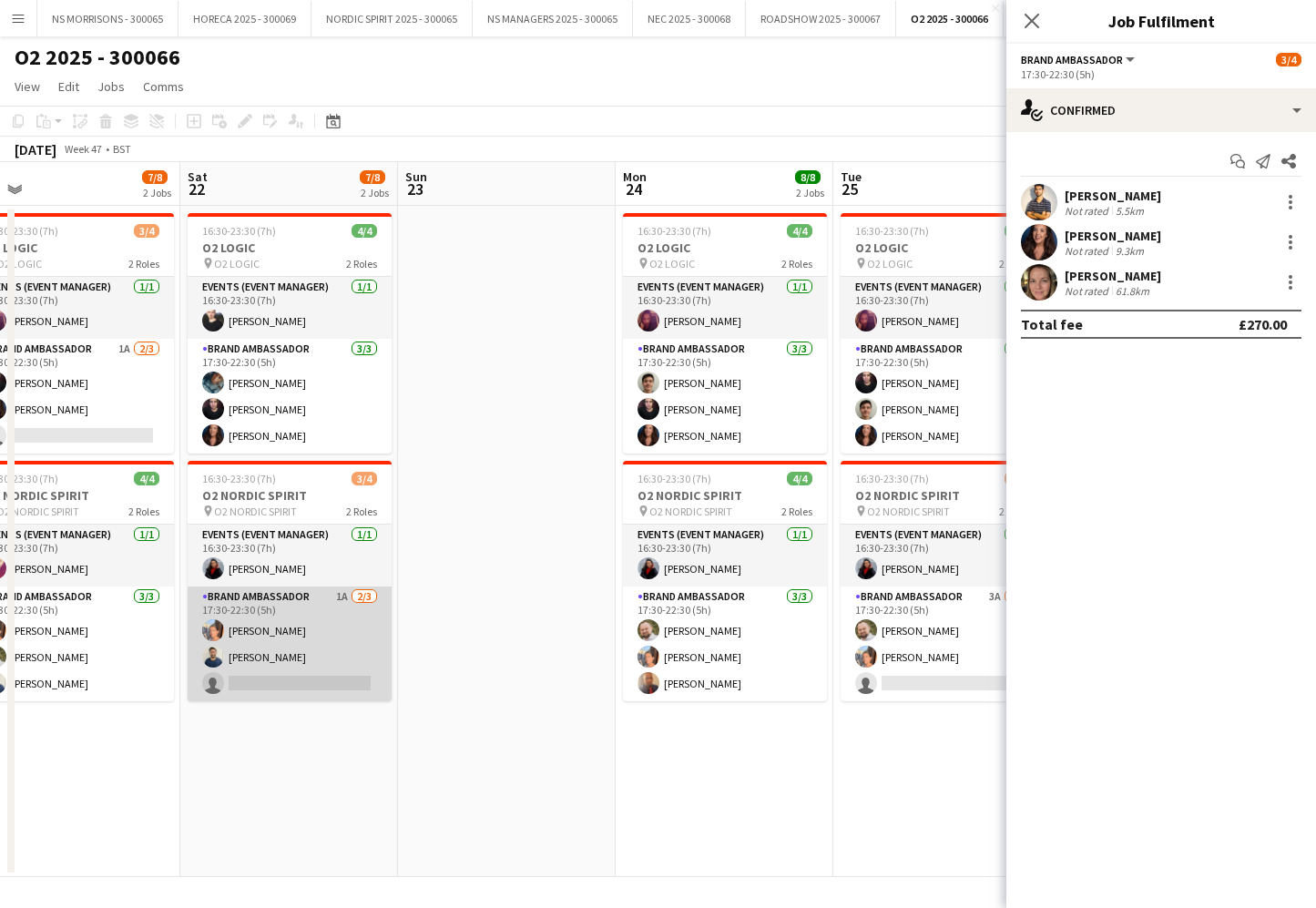
click at [297, 668] on app-card-role "Brand Ambassador 1A [DATE] 17:30-22:30 (5h) [PERSON_NAME] [PERSON_NAME] single-…" at bounding box center [290, 644] width 204 height 115
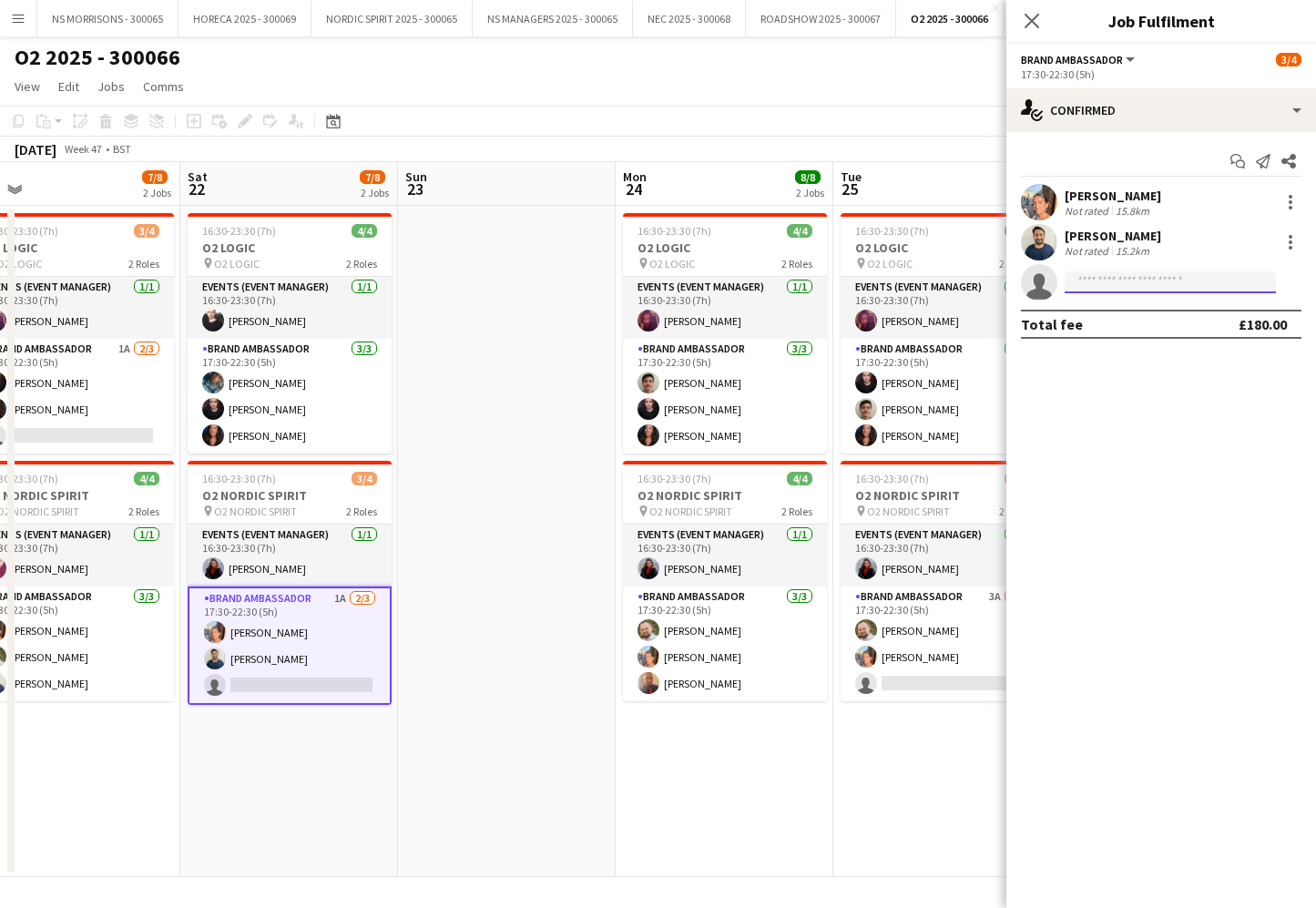
click at [1133, 278] on input at bounding box center [1171, 282] width 212 height 22
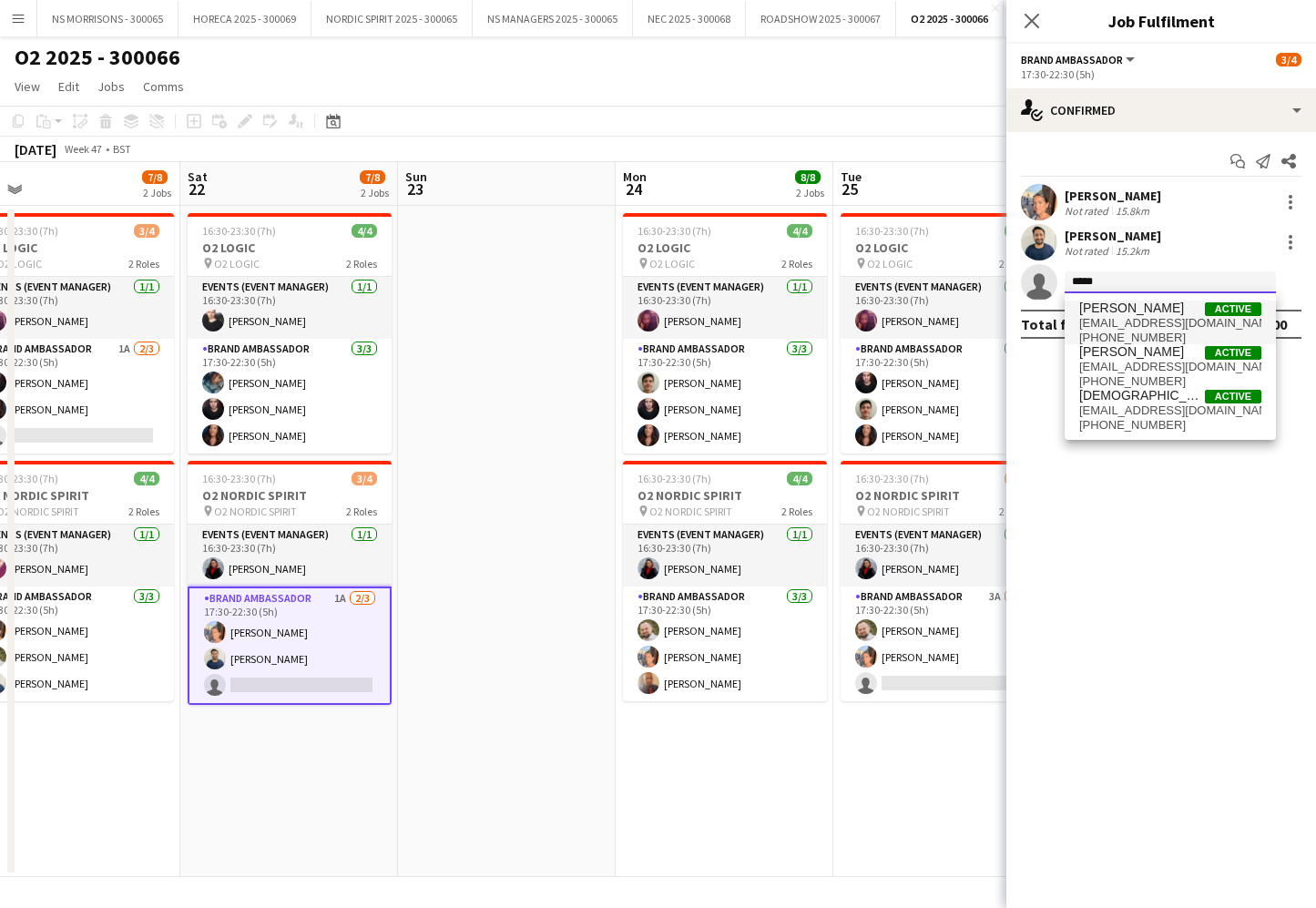
type input "*****"
click at [1130, 314] on span "[PERSON_NAME]" at bounding box center [1131, 308] width 105 height 16
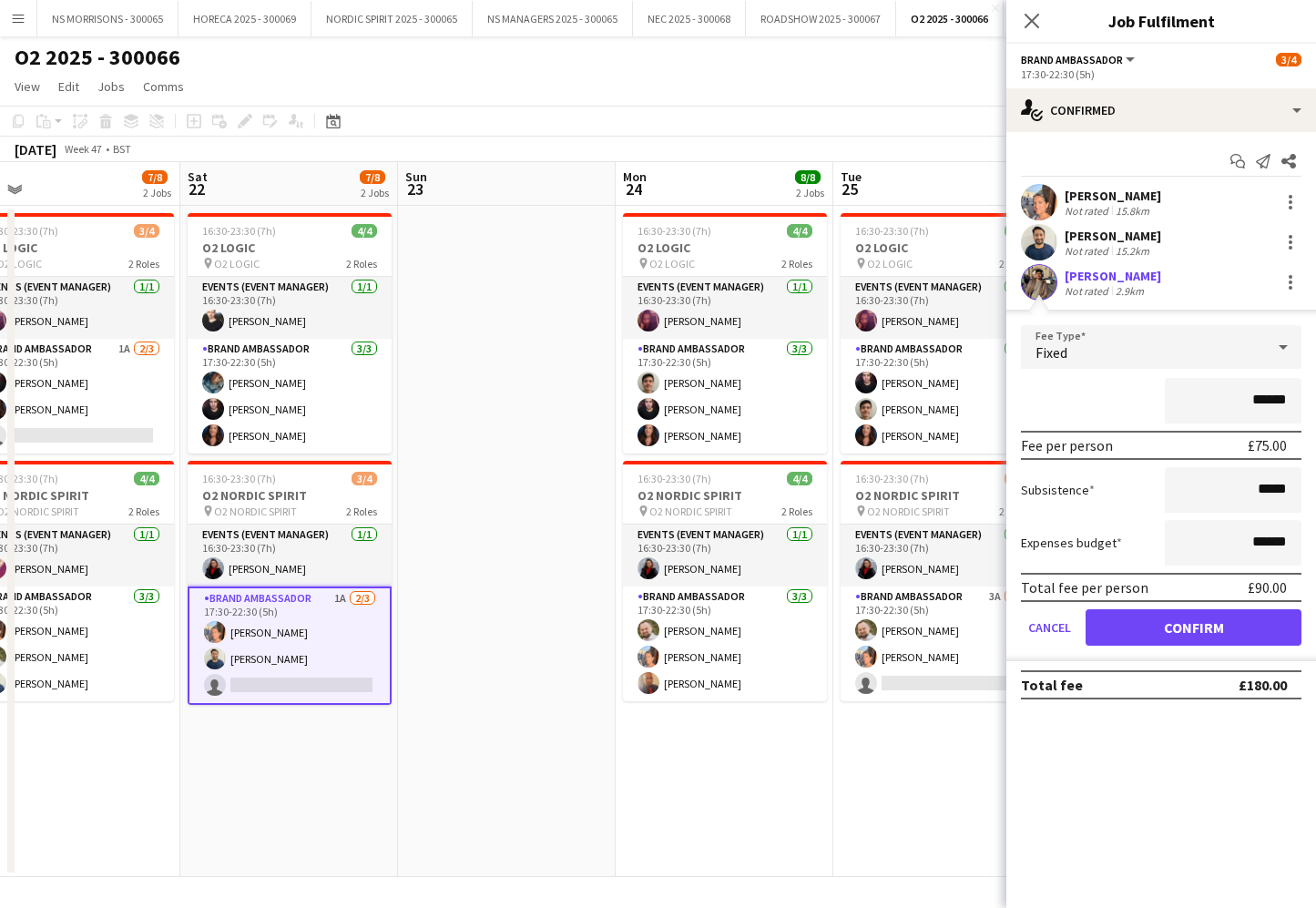
click at [1098, 628] on button "Confirm" at bounding box center [1193, 627] width 216 height 37
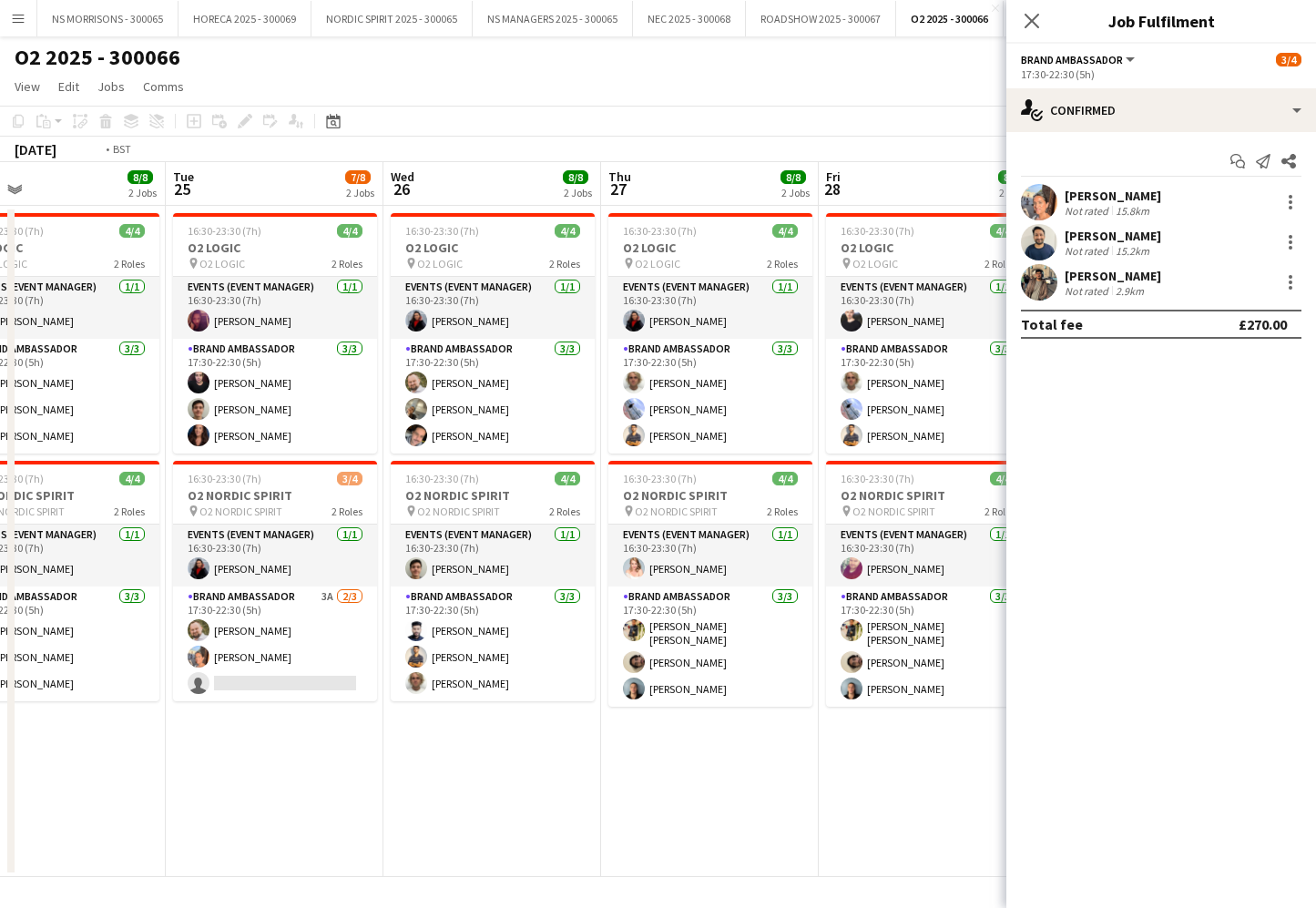
scroll to position [0, 510]
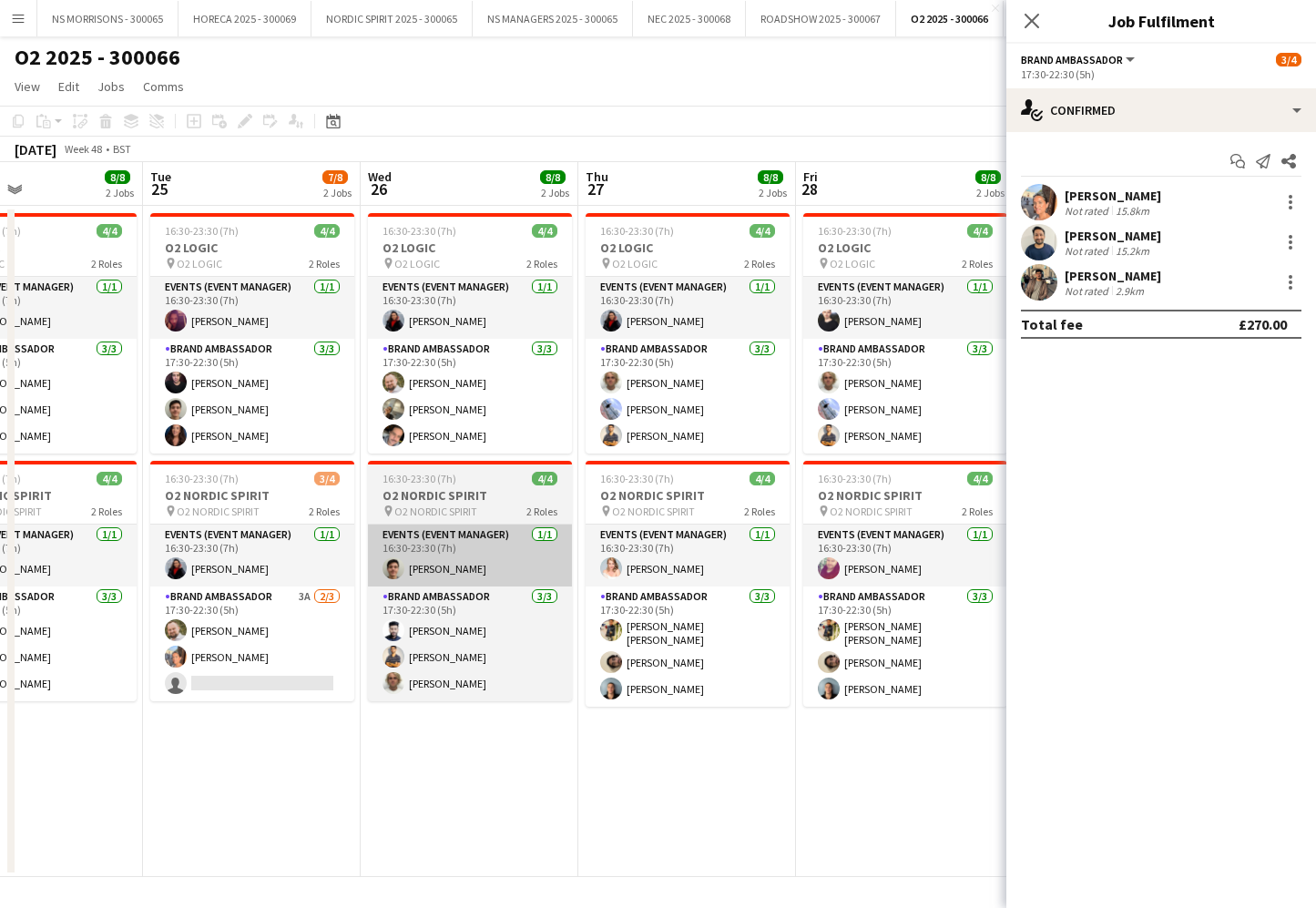
drag, startPoint x: 275, startPoint y: 667, endPoint x: 510, endPoint y: 564, distance: 256.6
click at [275, 667] on app-card-role "Brand Ambassador 3A [DATE] 17:30-22:30 (5h) [PERSON_NAME] [PERSON_NAME] single-…" at bounding box center [252, 644] width 204 height 115
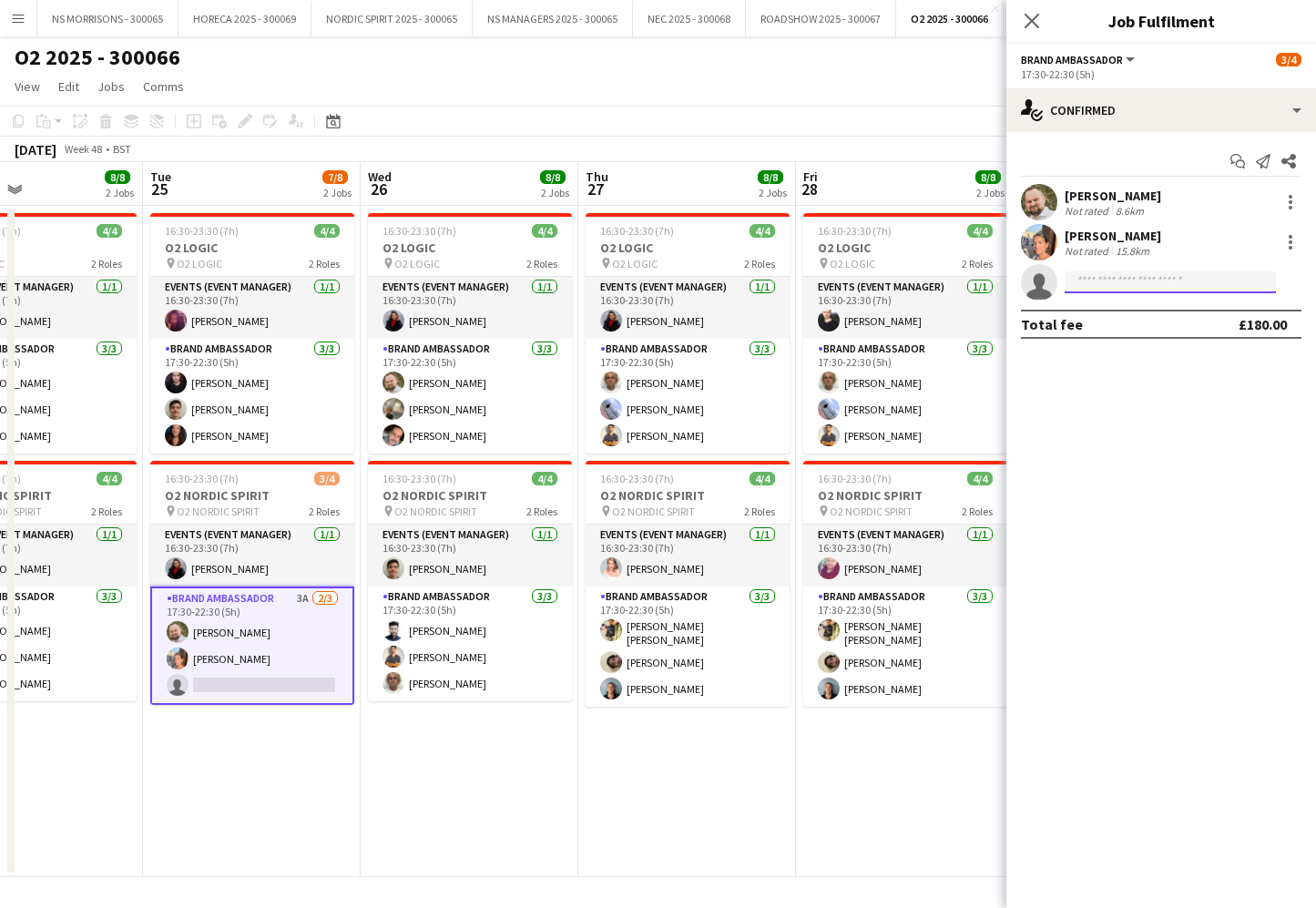
click at [1077, 285] on input at bounding box center [1171, 282] width 212 height 22
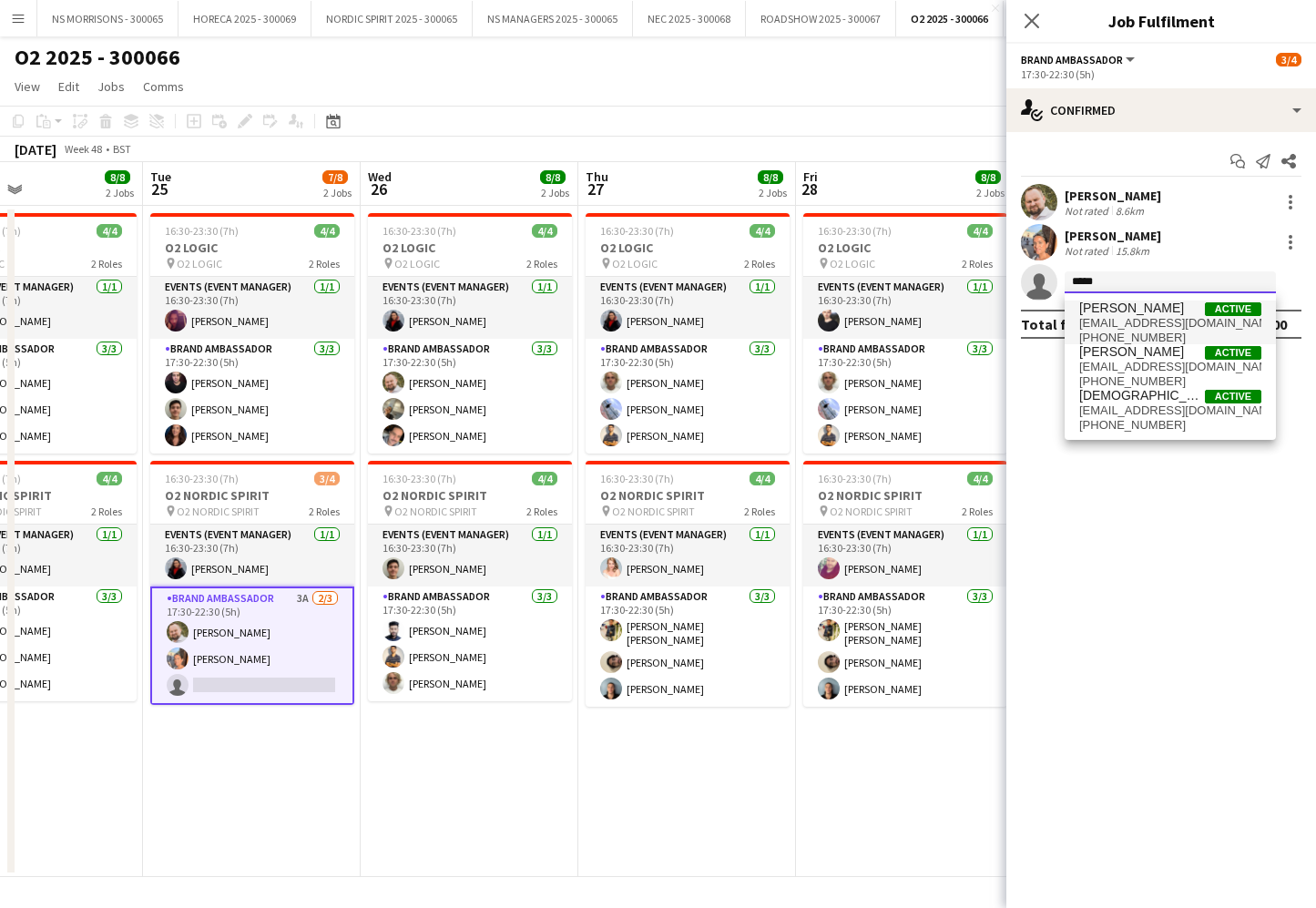
type input "*****"
click at [1119, 314] on span "[PERSON_NAME]" at bounding box center [1131, 308] width 105 height 16
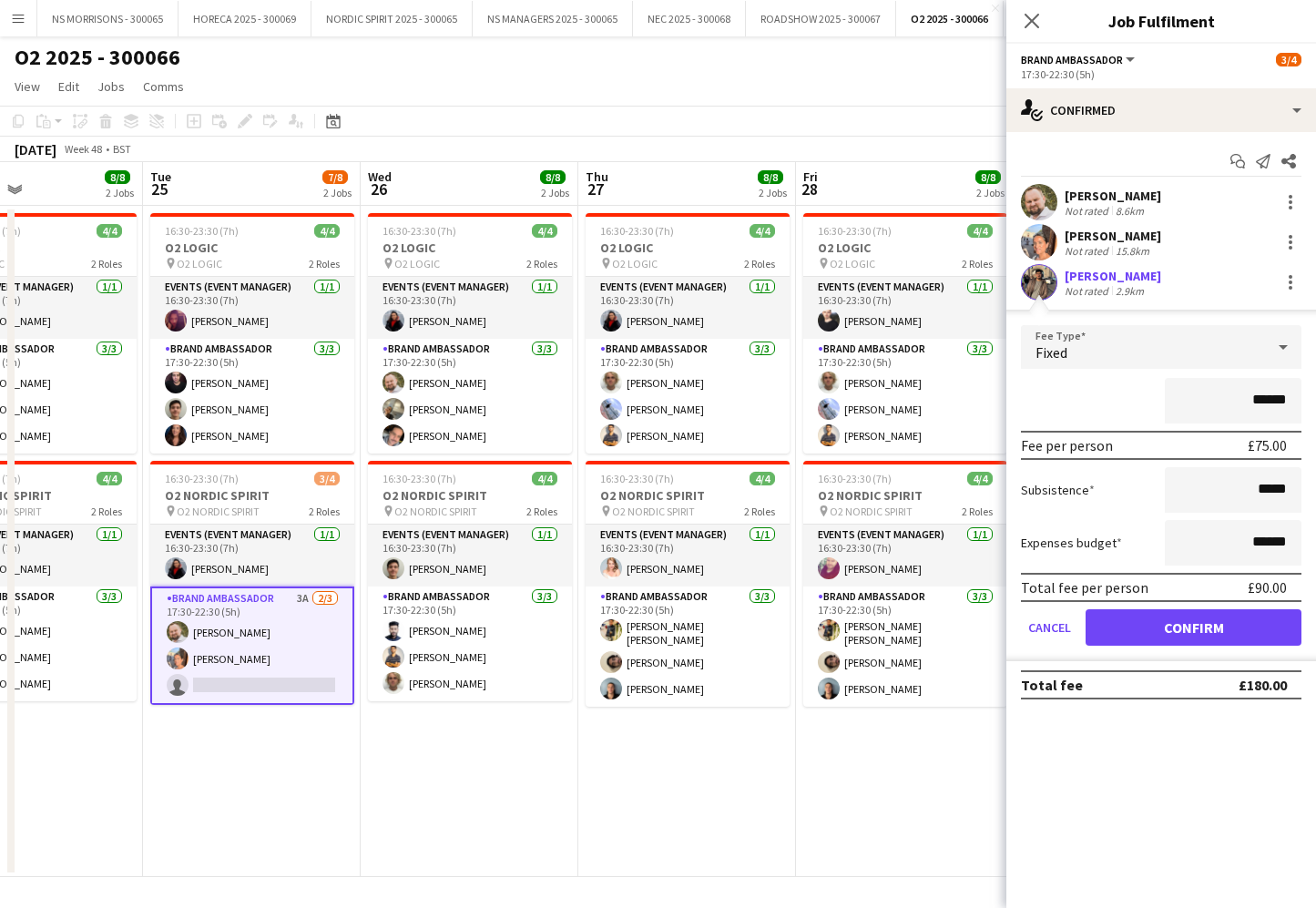
click at [1131, 630] on button "Confirm" at bounding box center [1193, 627] width 216 height 37
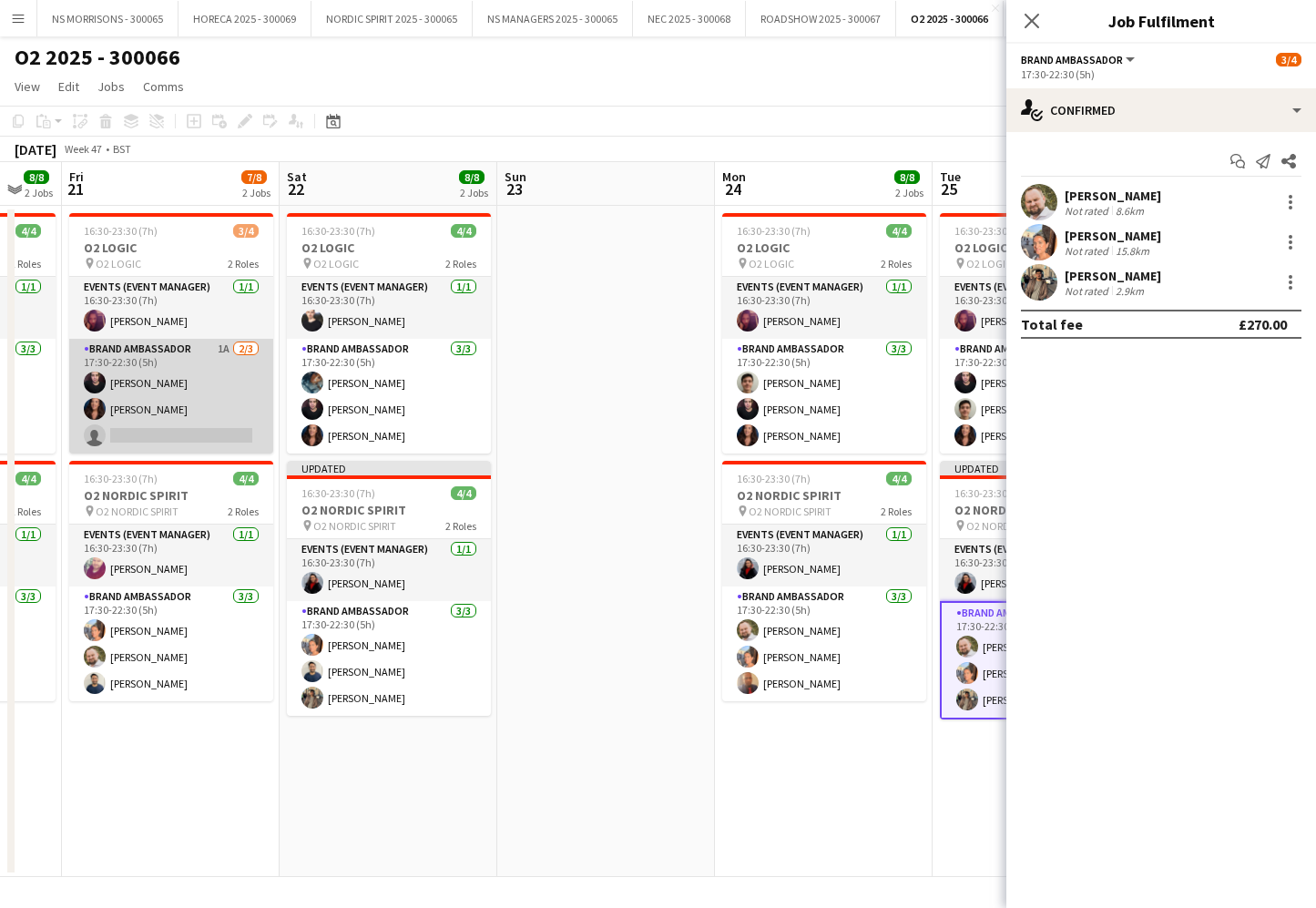
scroll to position [0, 373]
click at [196, 428] on app-card-role "Brand Ambassador 1A [DATE] 17:30-22:30 (5h) [PERSON_NAME] [PERSON_NAME] single-…" at bounding box center [171, 396] width 204 height 115
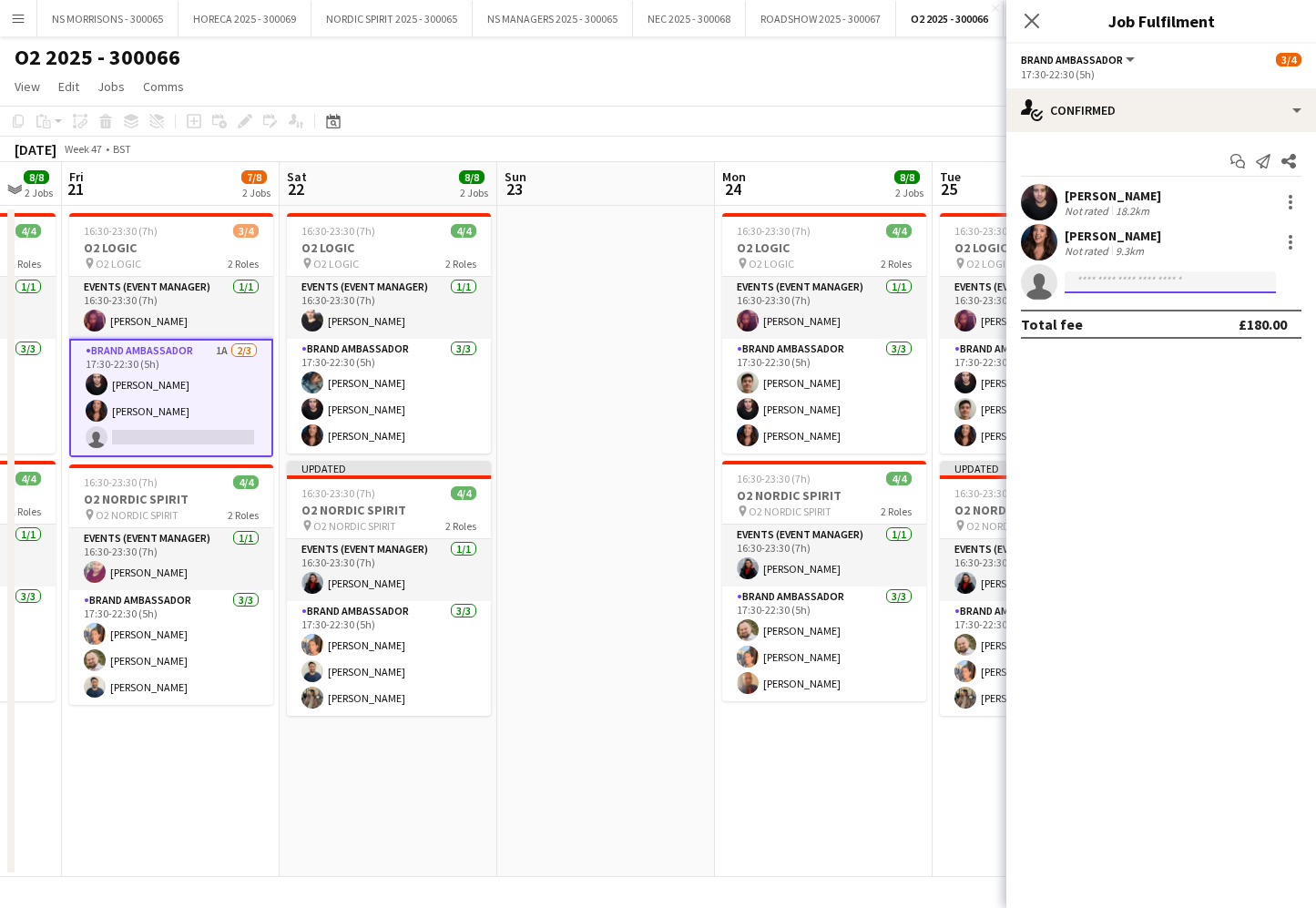
click at [1162, 288] on input at bounding box center [1171, 282] width 212 height 22
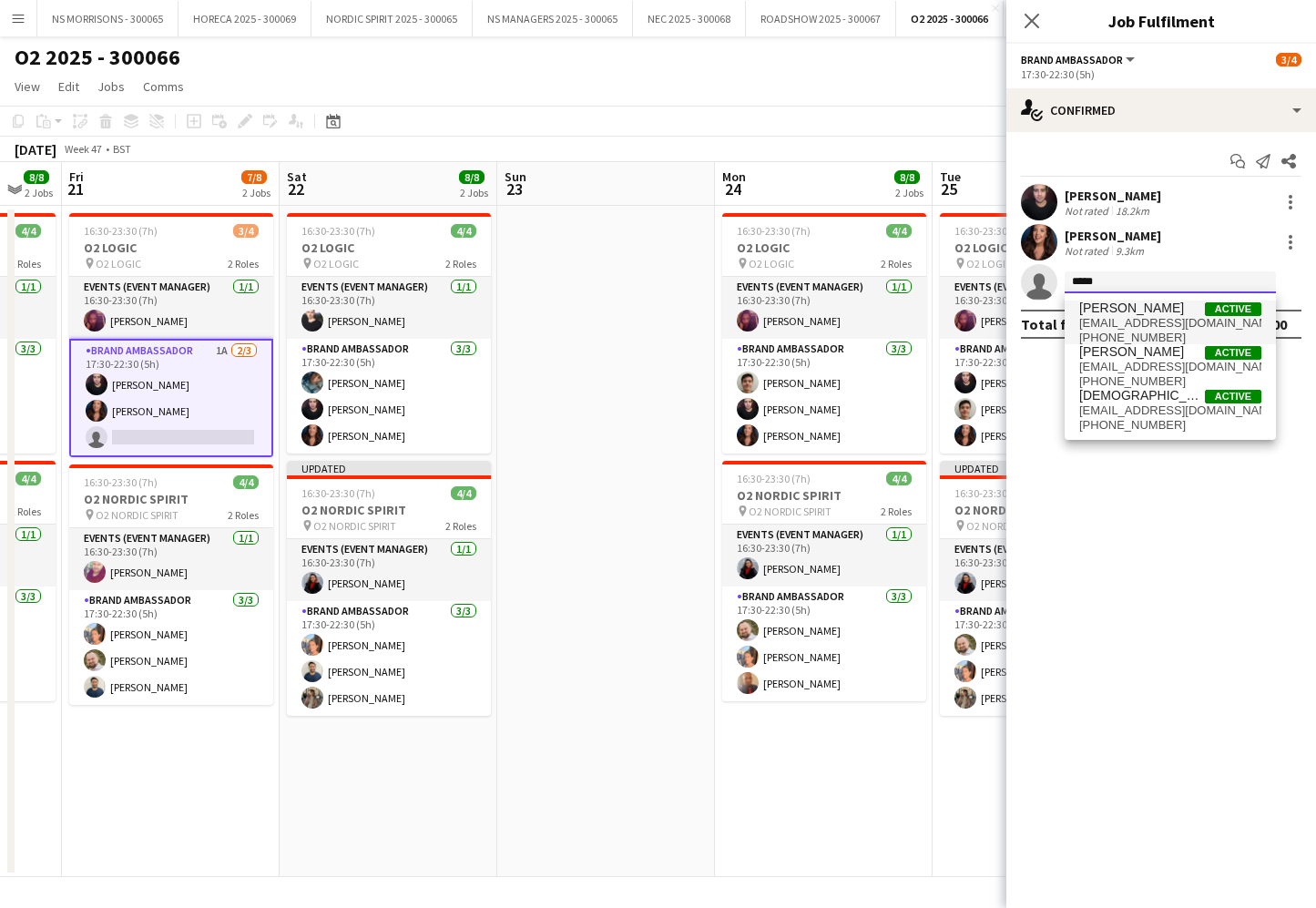
type input "*****"
click at [1163, 312] on span "[PERSON_NAME]" at bounding box center [1131, 308] width 105 height 16
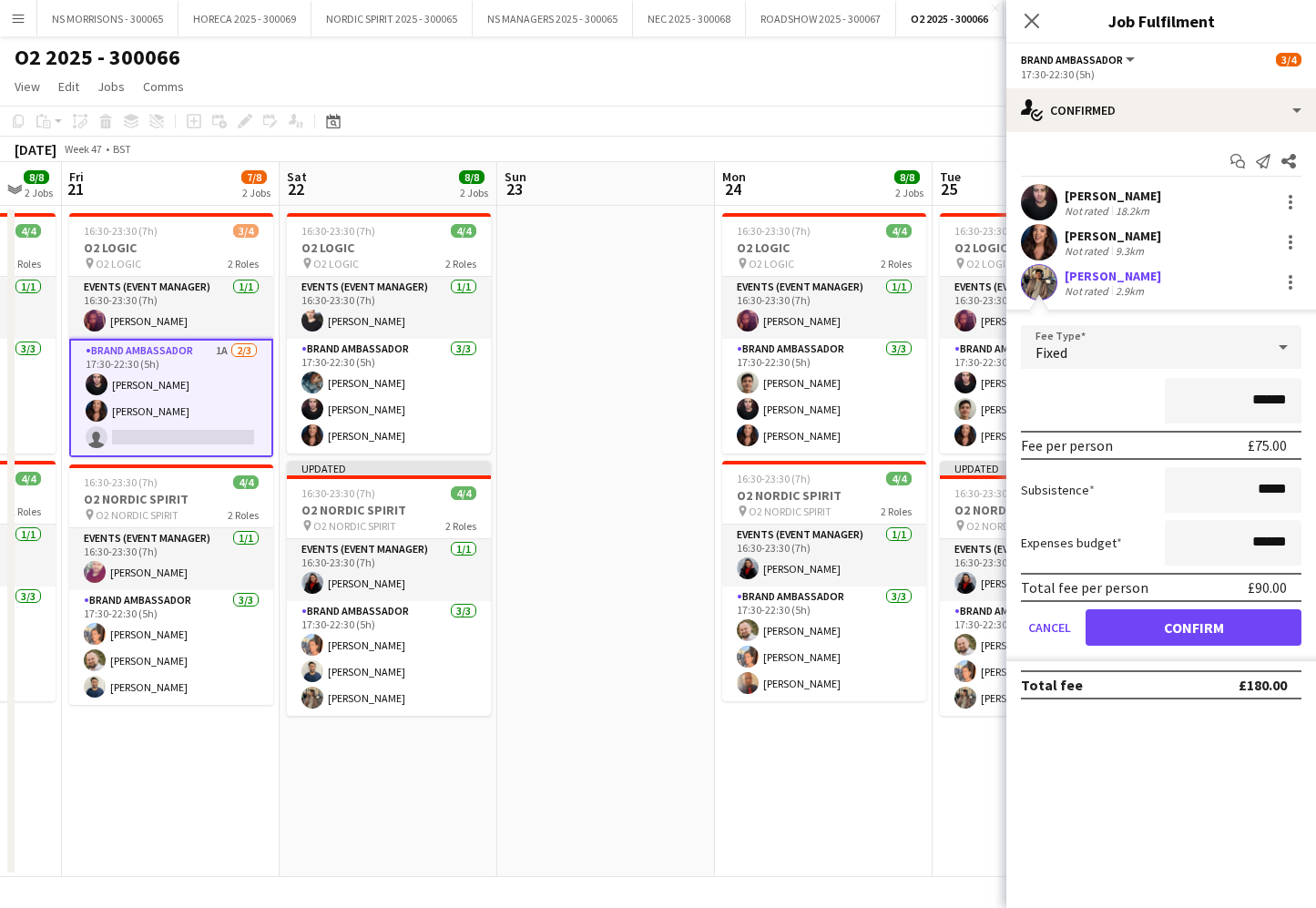
click at [1138, 629] on button "Confirm" at bounding box center [1193, 627] width 216 height 37
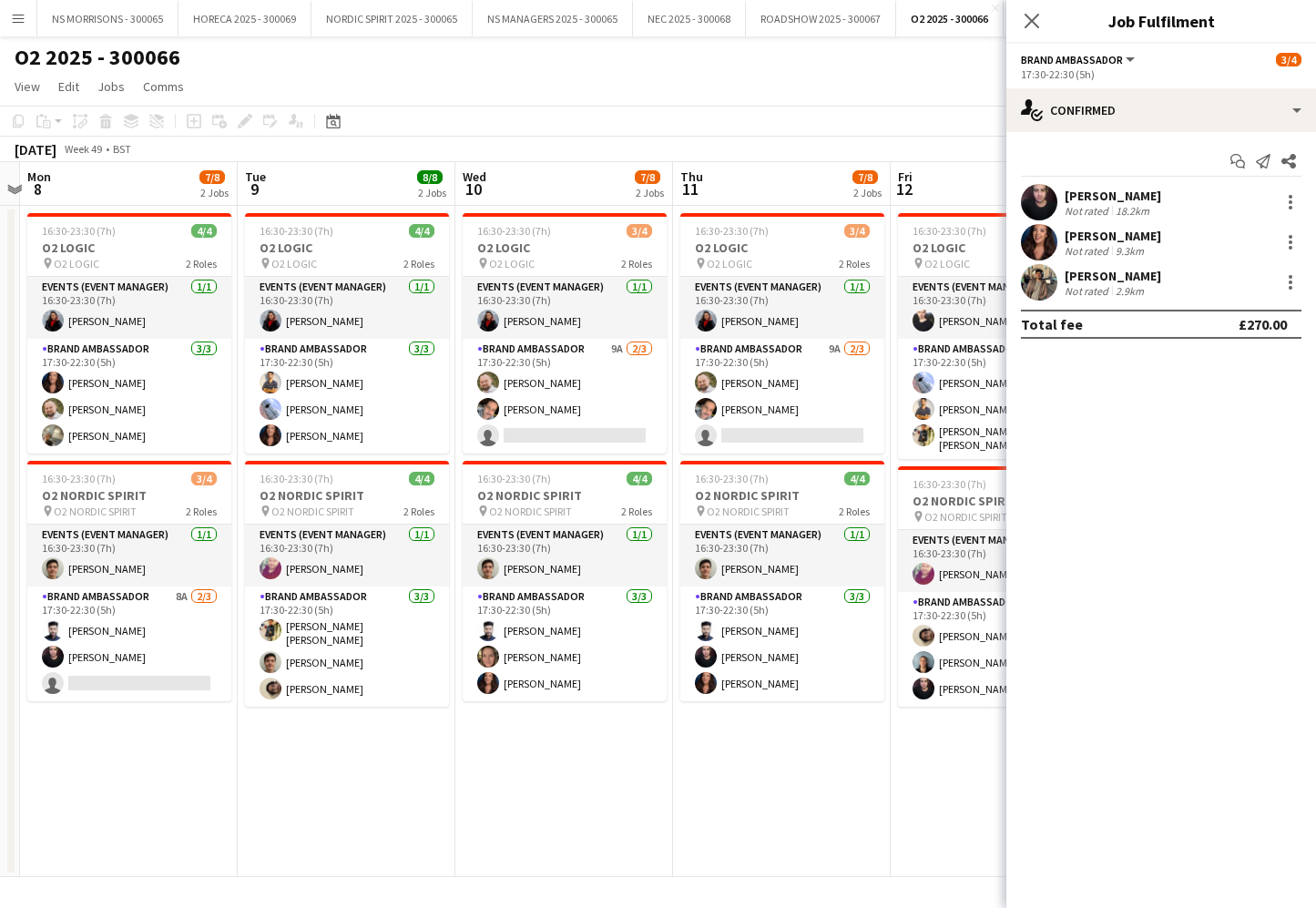
scroll to position [0, 408]
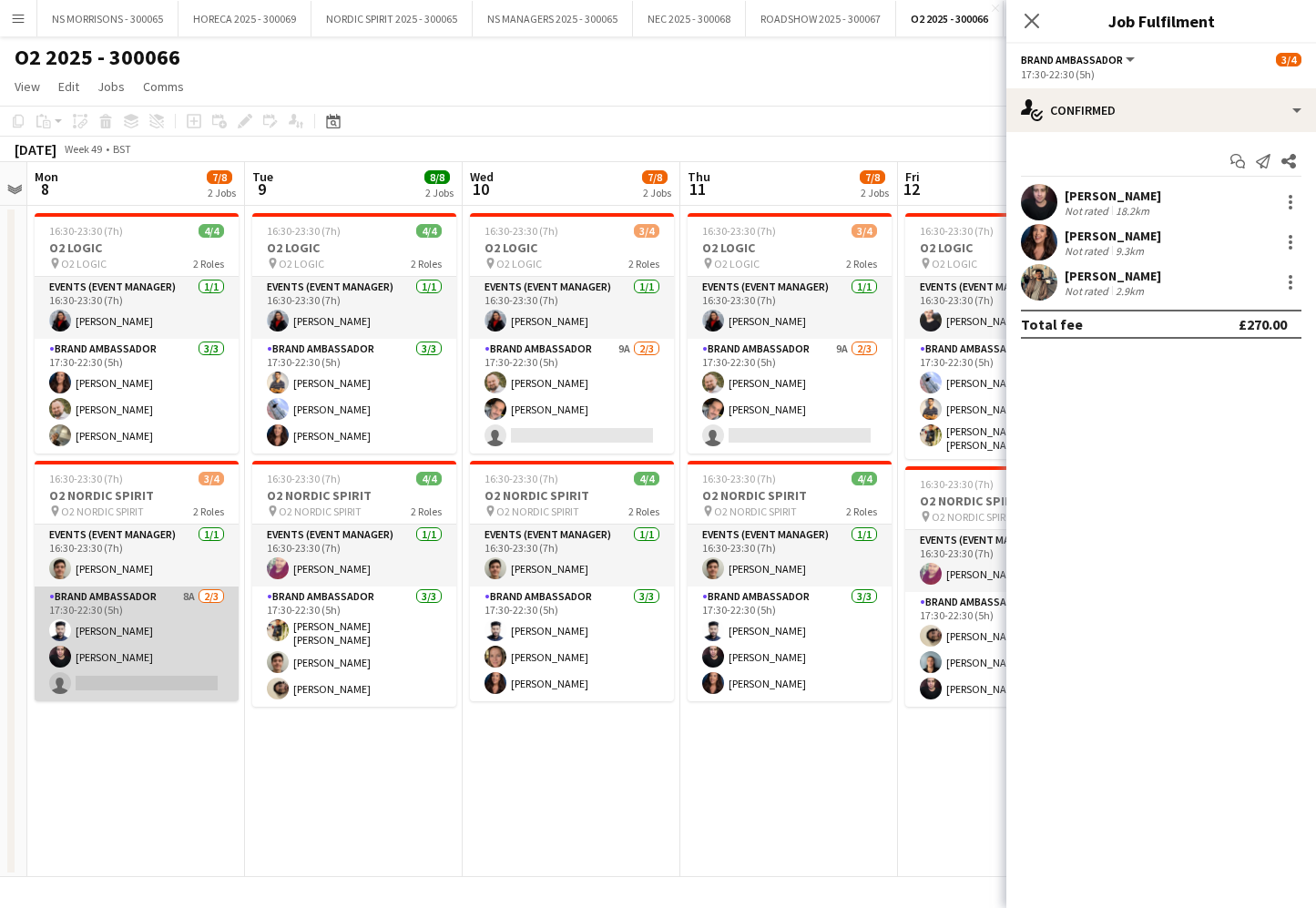
click at [157, 679] on app-card-role "Brand Ambassador 8A [DATE] 17:30-22:30 (5h) [PERSON_NAME] Arukattil [PERSON_NAM…" at bounding box center [137, 644] width 204 height 115
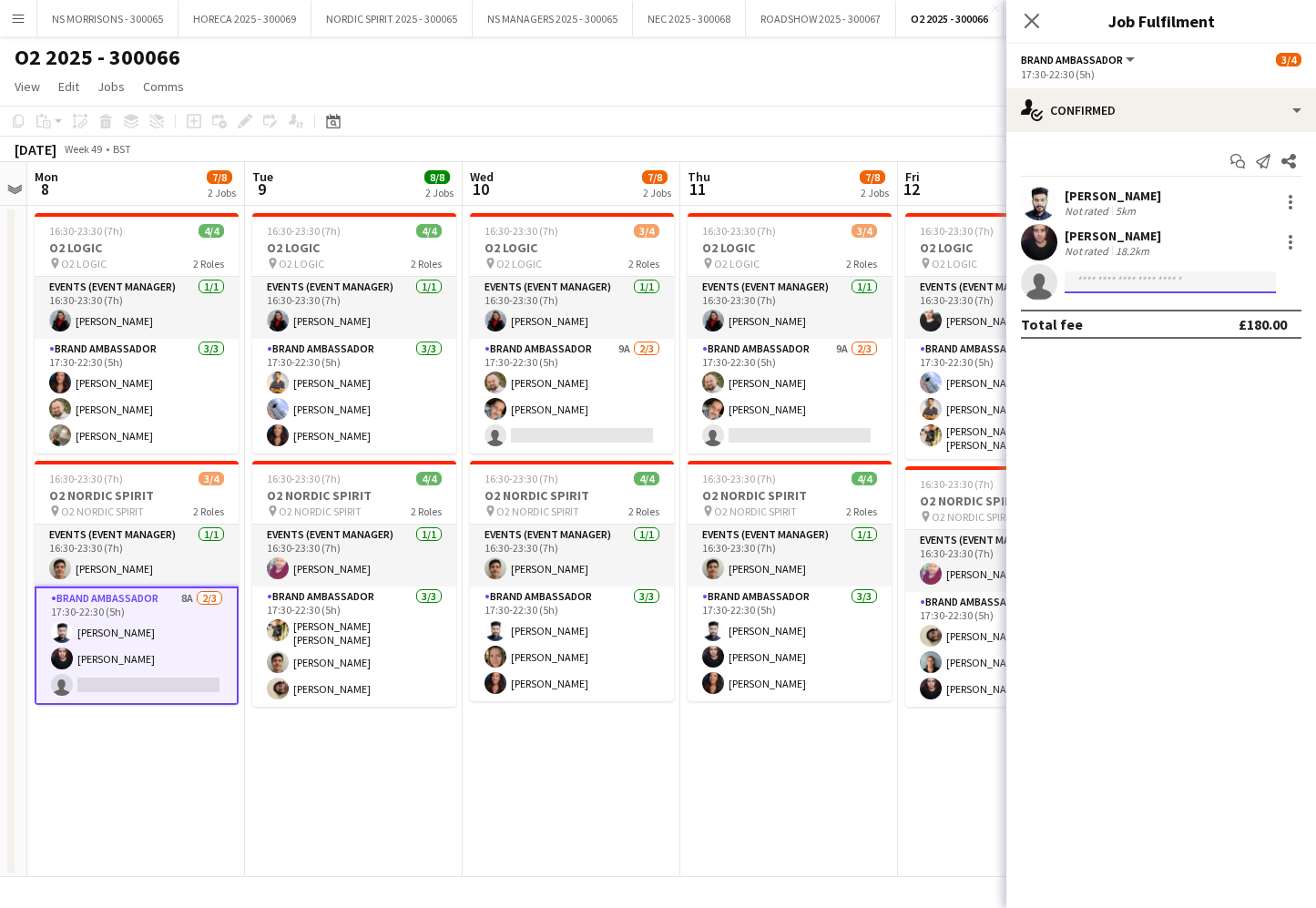
click at [1096, 289] on input at bounding box center [1171, 282] width 212 height 22
type input "*****"
click at [1098, 328] on span "[EMAIL_ADDRESS][DOMAIN_NAME]" at bounding box center [1170, 324] width 182 height 15
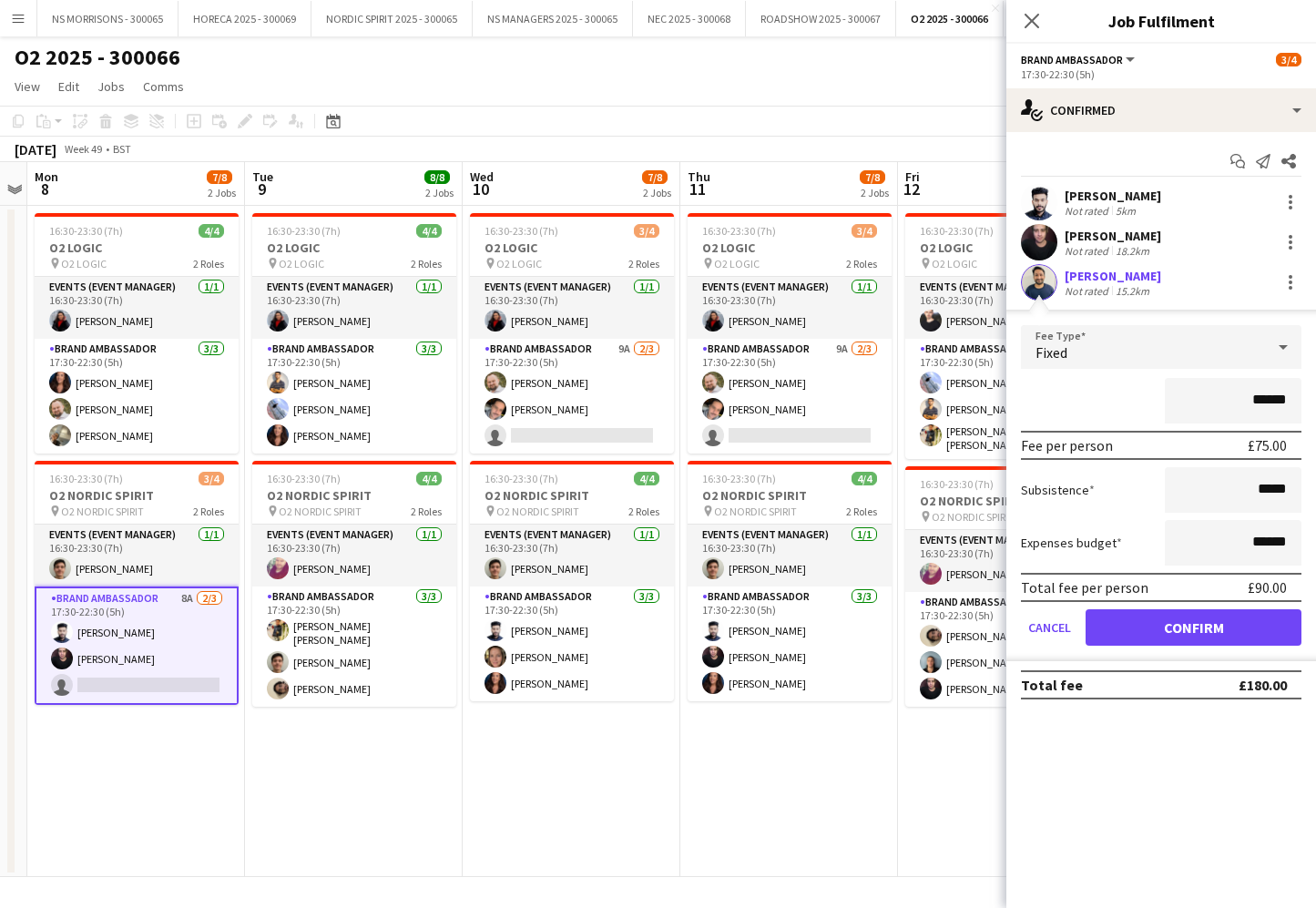
drag, startPoint x: 1109, startPoint y: 626, endPoint x: 1053, endPoint y: 587, distance: 68.2
click at [1107, 617] on button "Confirm" at bounding box center [1193, 627] width 216 height 37
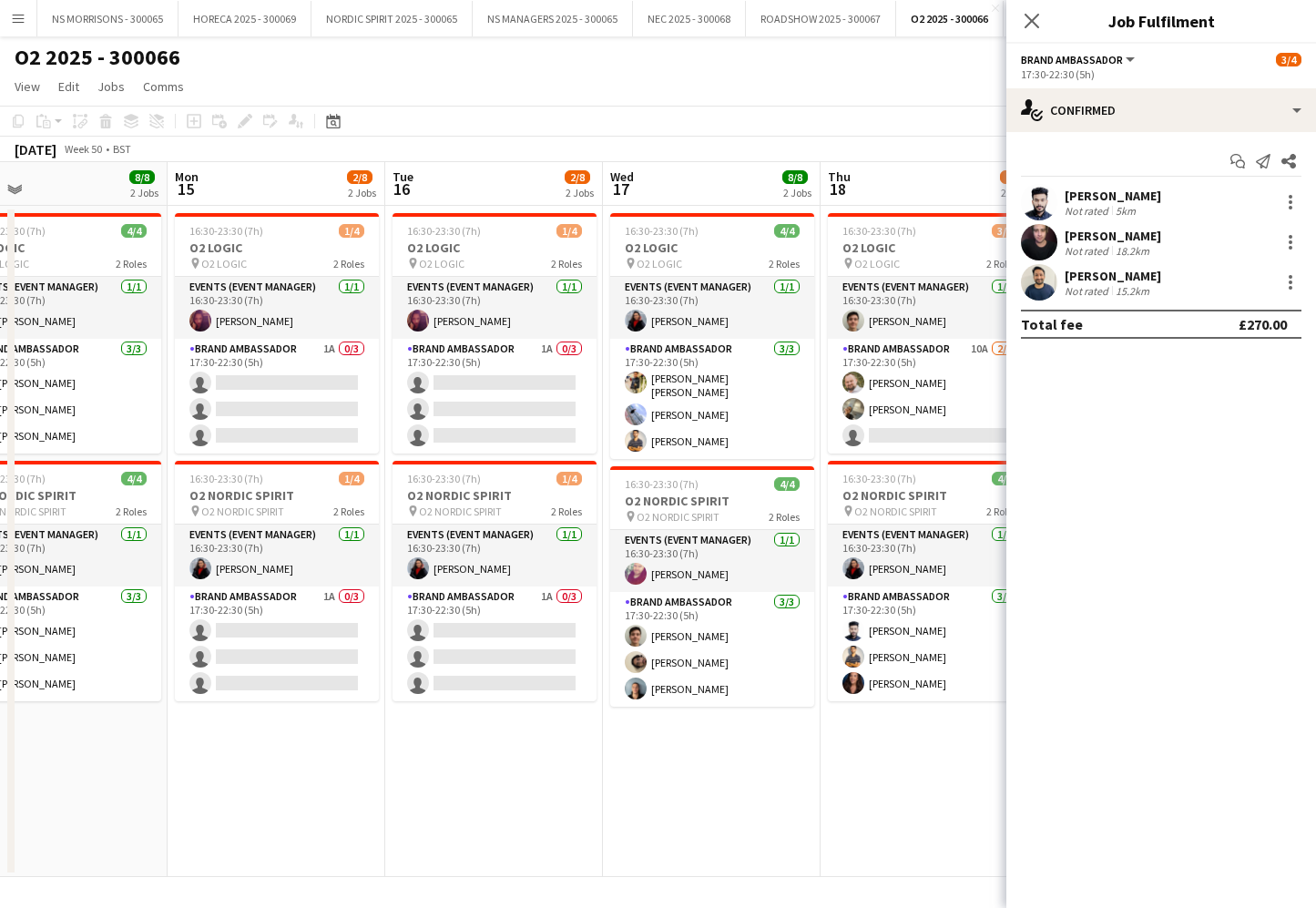
scroll to position [0, 918]
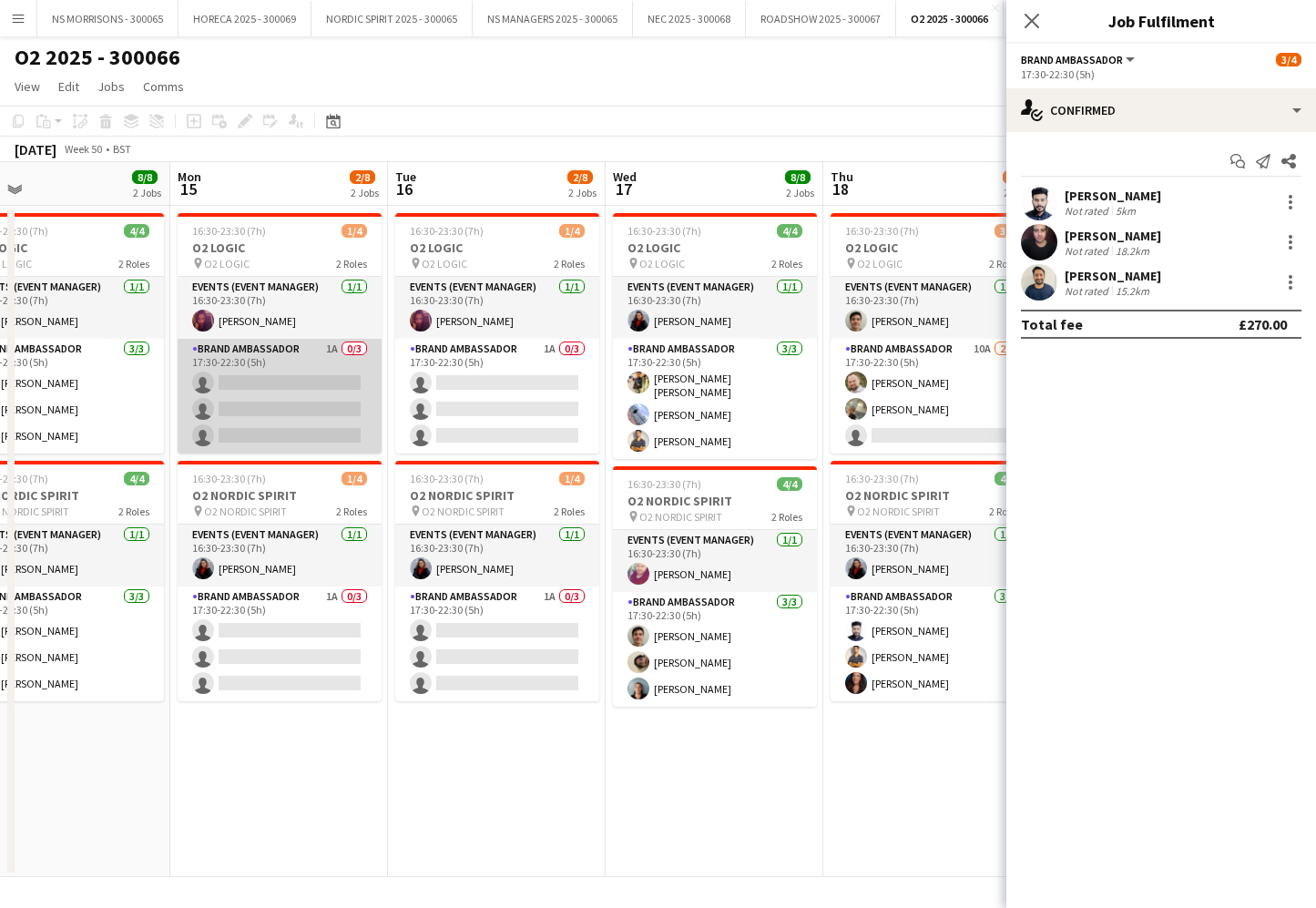
click at [306, 391] on app-card-role "Brand Ambassador 1A 0/3 17:30-22:30 (5h) single-neutral-actions single-neutral-…" at bounding box center [280, 396] width 204 height 115
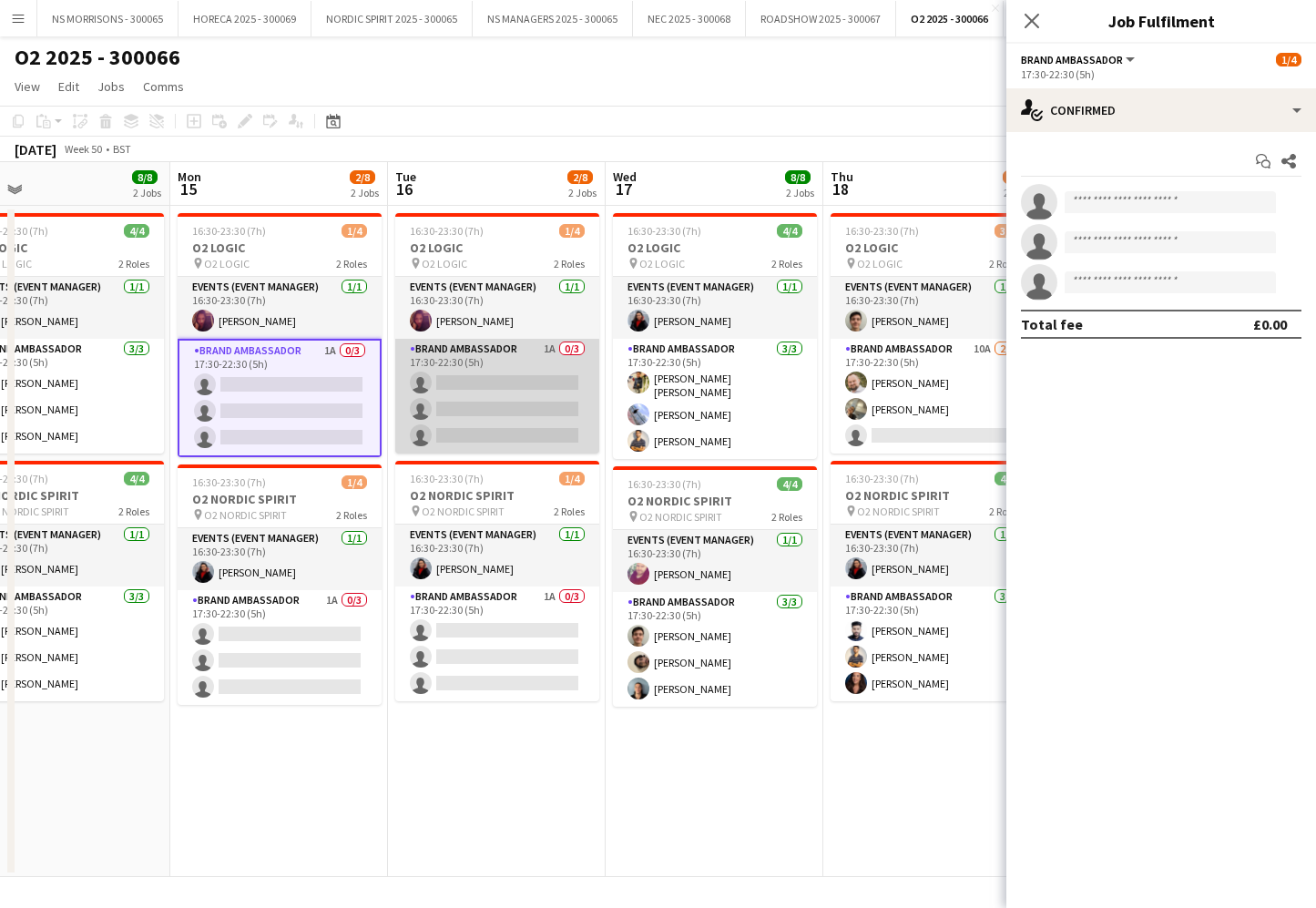
click at [464, 395] on app-card-role "Brand Ambassador 1A 0/3 17:30-22:30 (5h) single-neutral-actions single-neutral-…" at bounding box center [498, 396] width 204 height 115
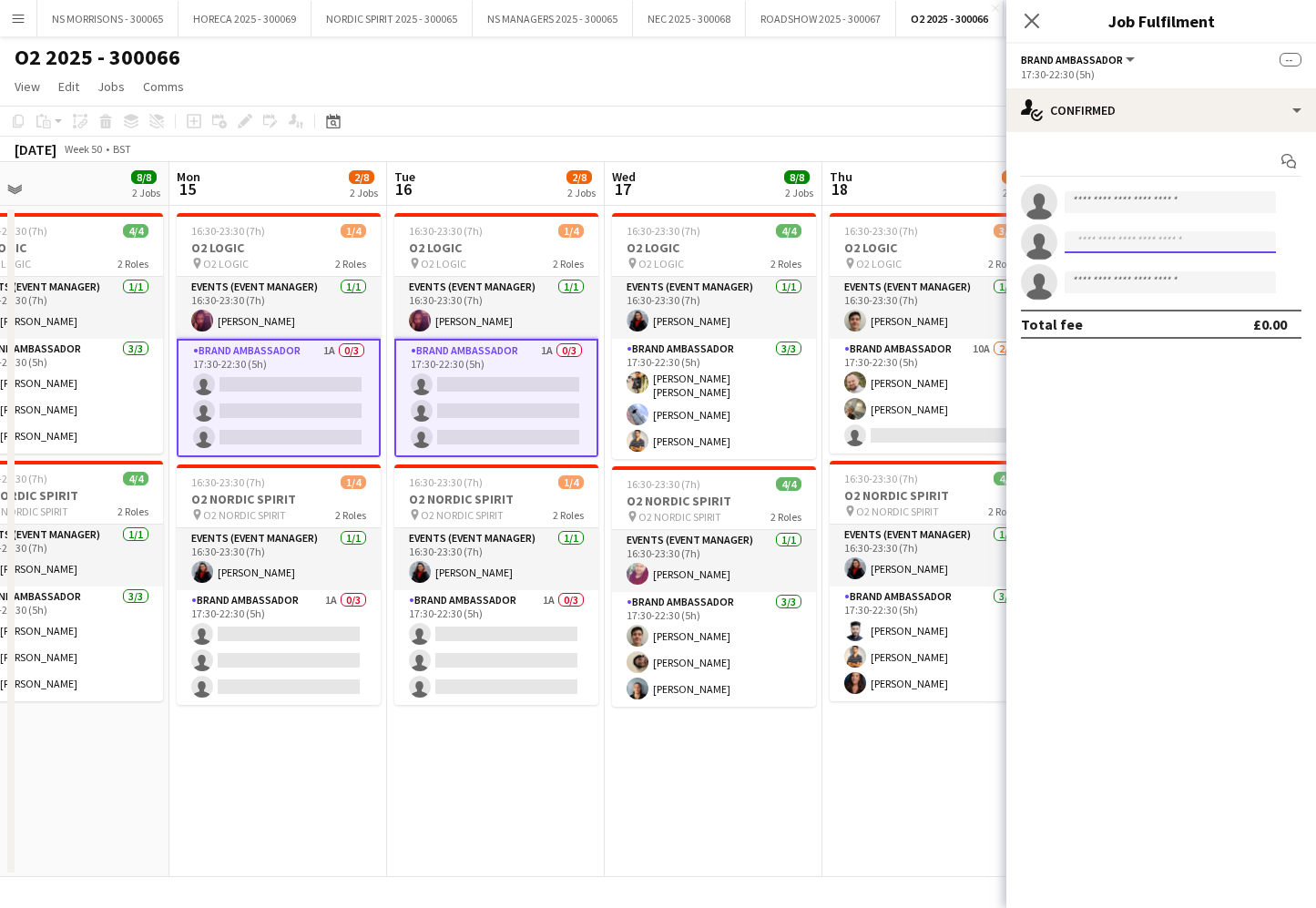
click at [1124, 241] on input at bounding box center [1171, 243] width 212 height 22
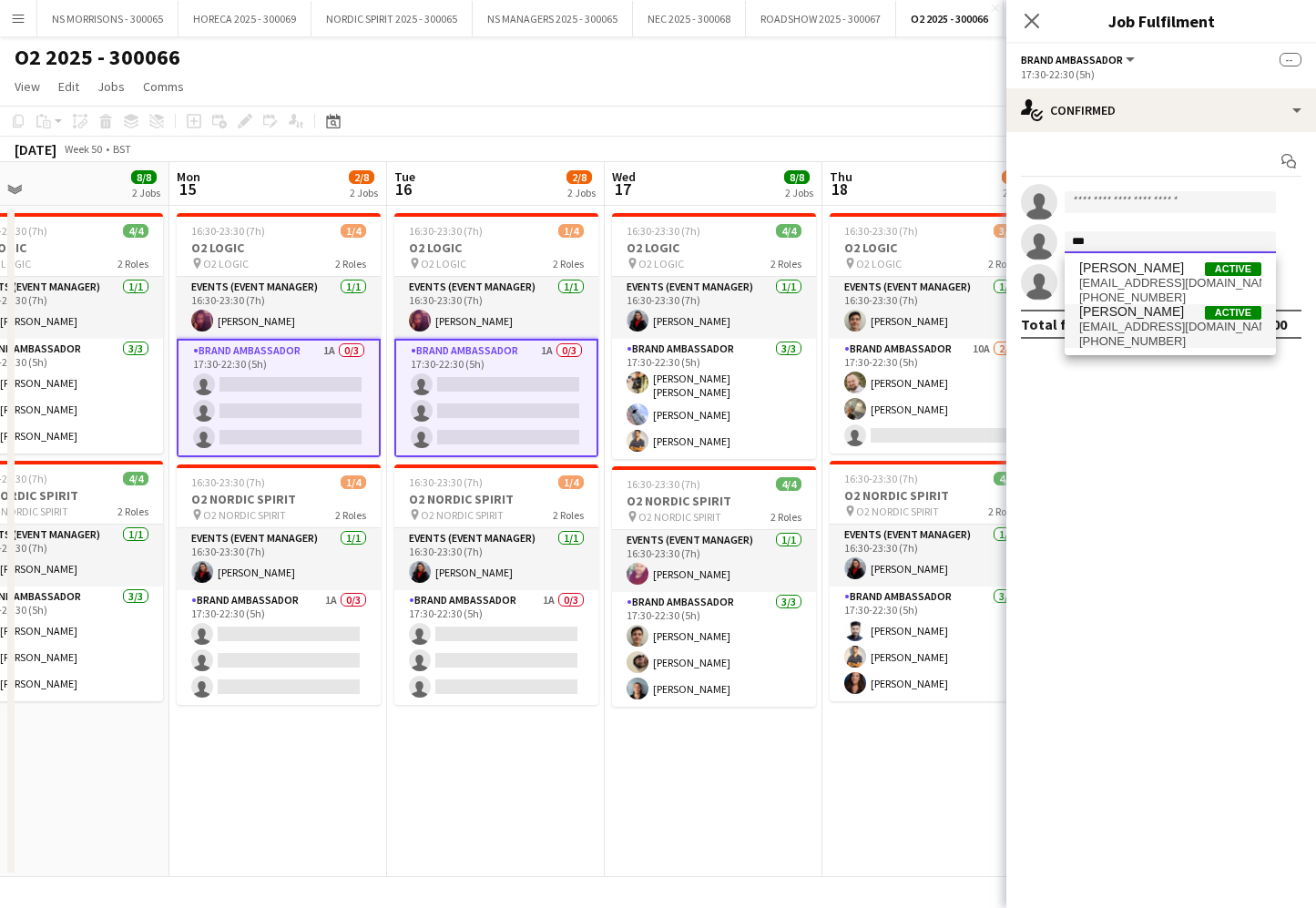
type input "***"
click at [1125, 319] on span "[PERSON_NAME]" at bounding box center [1131, 312] width 105 height 16
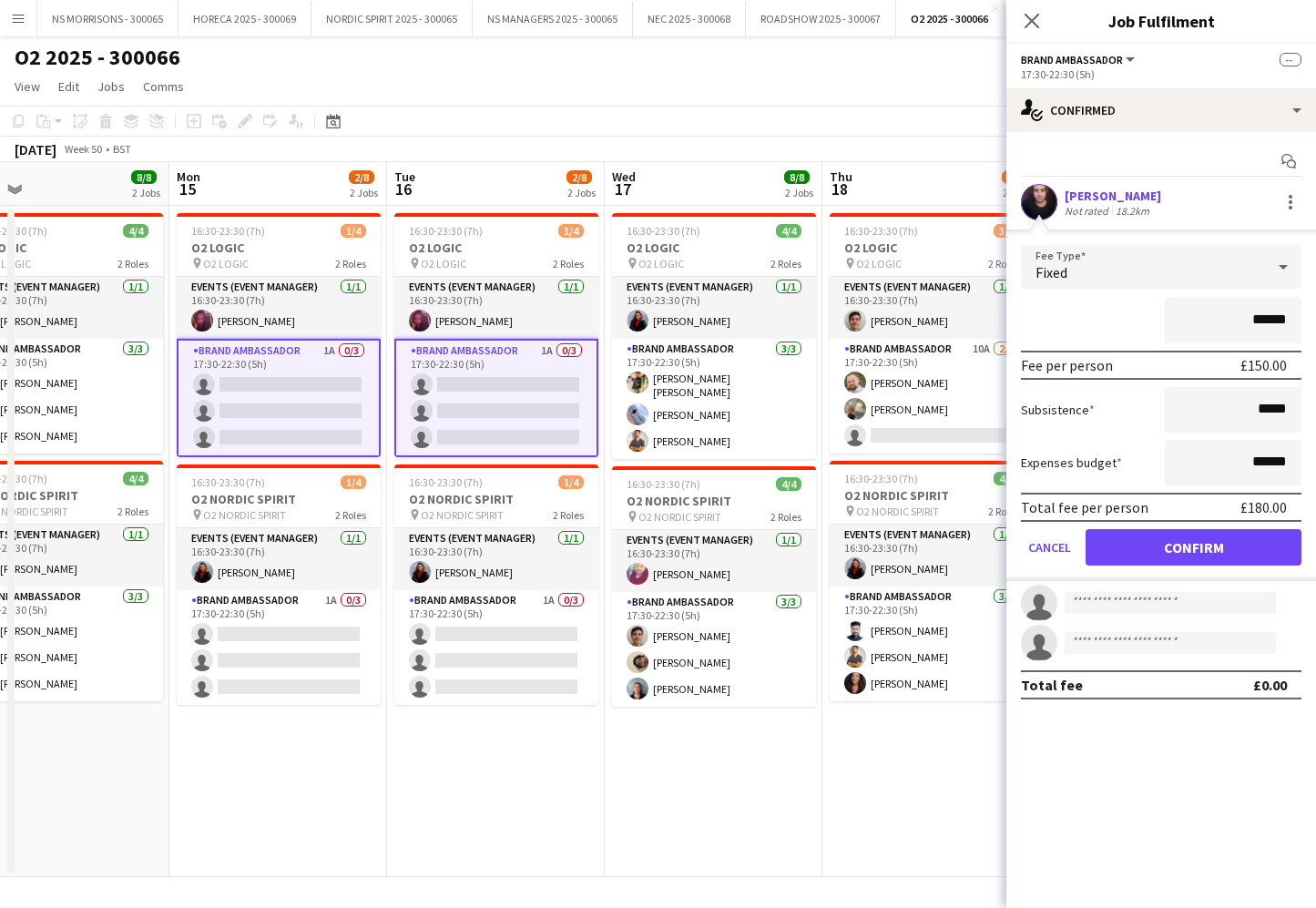
drag, startPoint x: 1139, startPoint y: 551, endPoint x: 1087, endPoint y: 408, distance: 152.2
click at [1139, 551] on button "Confirm" at bounding box center [1193, 547] width 216 height 37
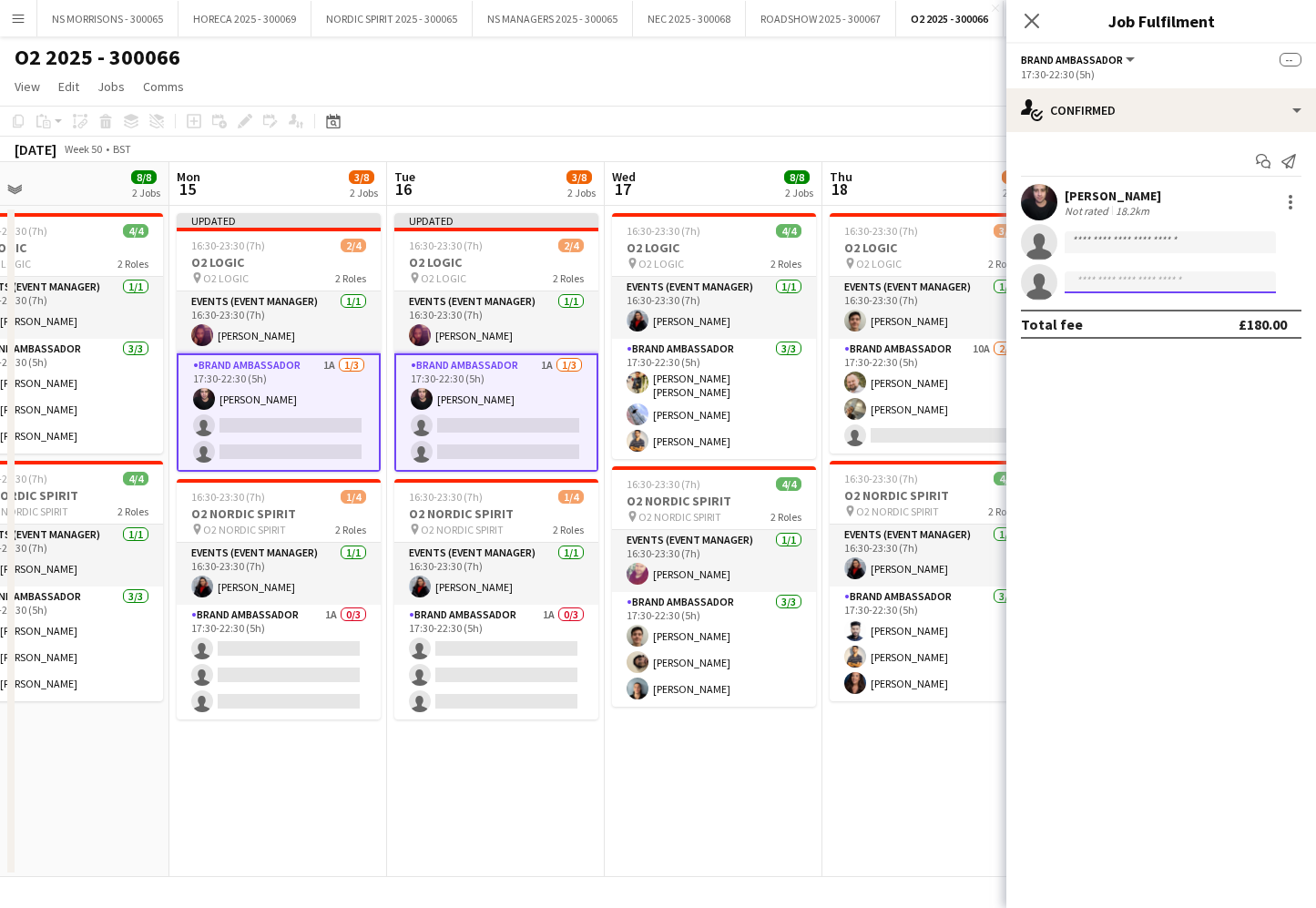
click at [1091, 285] on input at bounding box center [1171, 282] width 212 height 22
type input "****"
click at [1099, 328] on span "[EMAIL_ADDRESS][DOMAIN_NAME]" at bounding box center [1170, 324] width 182 height 15
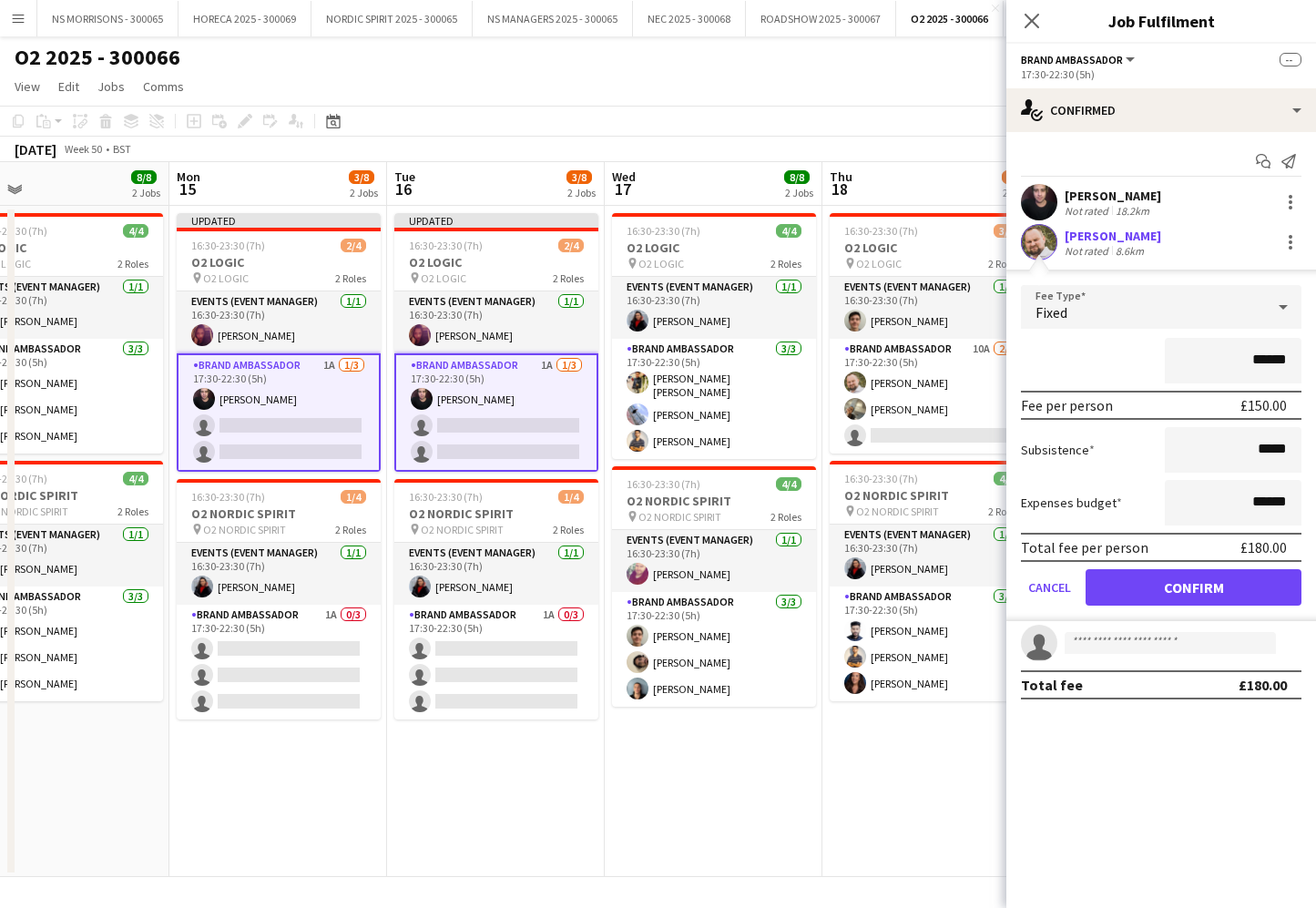
click at [1118, 578] on button "Confirm" at bounding box center [1193, 588] width 216 height 37
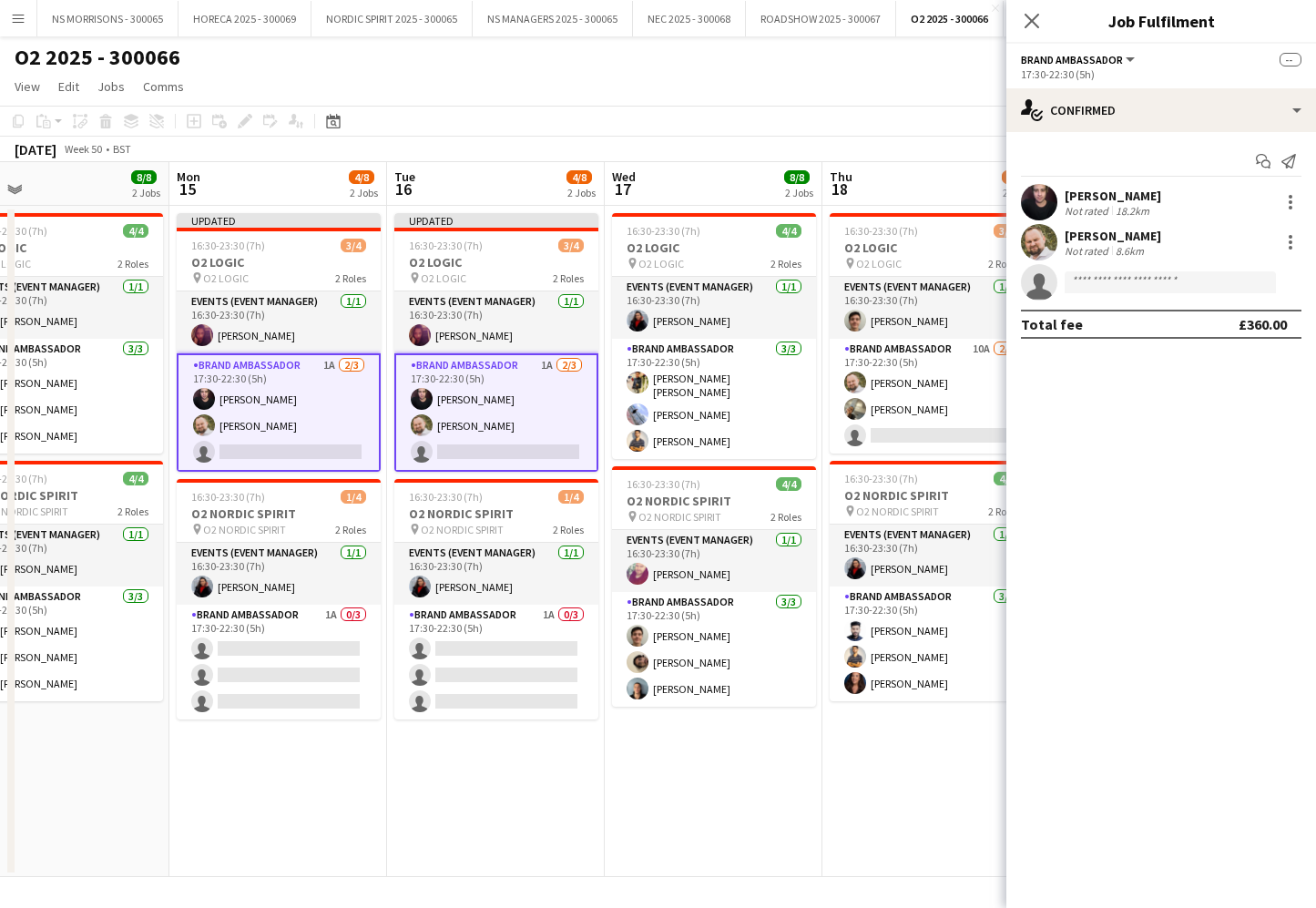
click at [275, 448] on app-card-role "Brand Ambassador 1A [DATE] 17:30-22:30 (5h) [PERSON_NAME] [PERSON_NAME] single-…" at bounding box center [279, 412] width 204 height 119
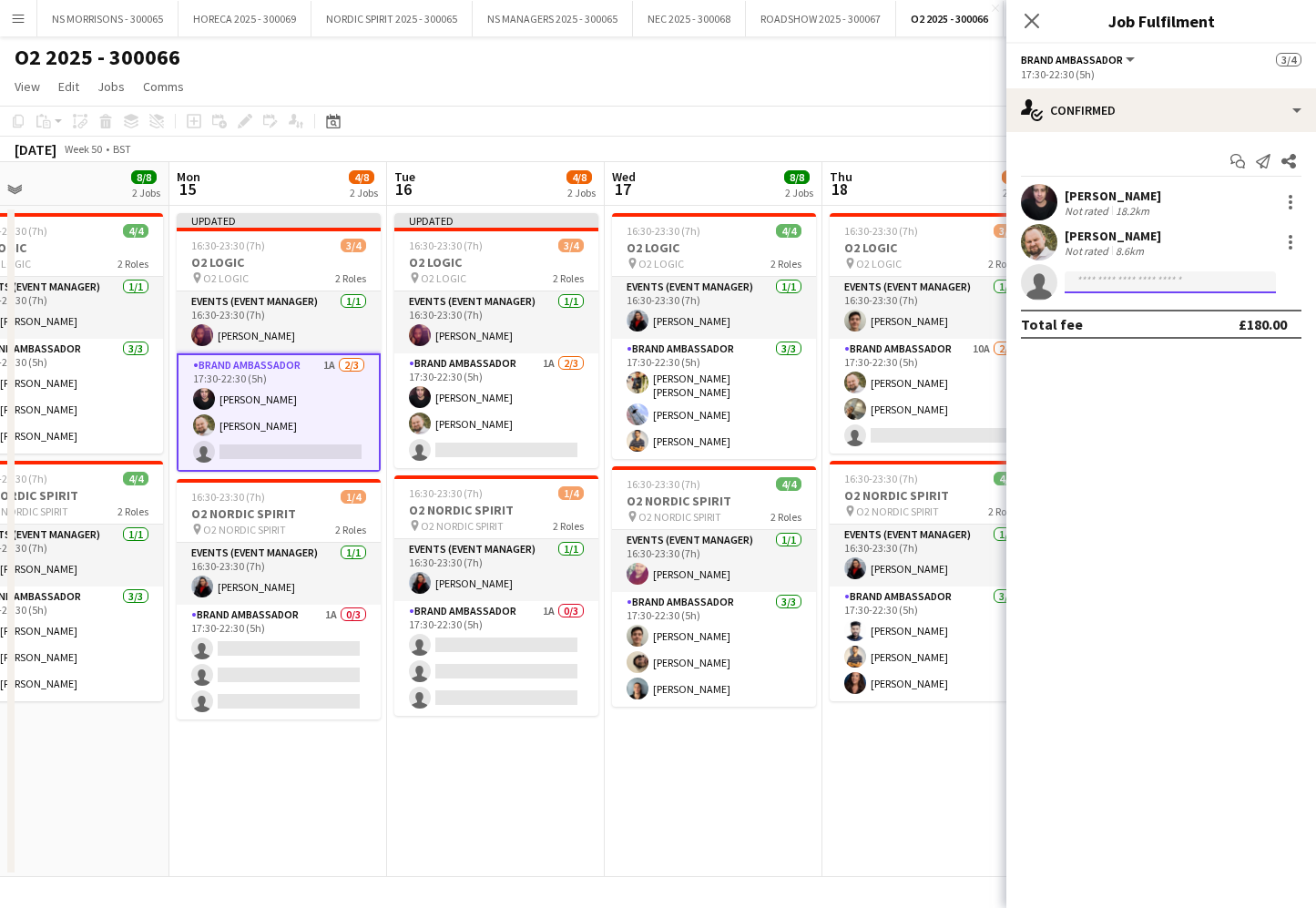
click at [1089, 286] on input at bounding box center [1171, 282] width 212 height 22
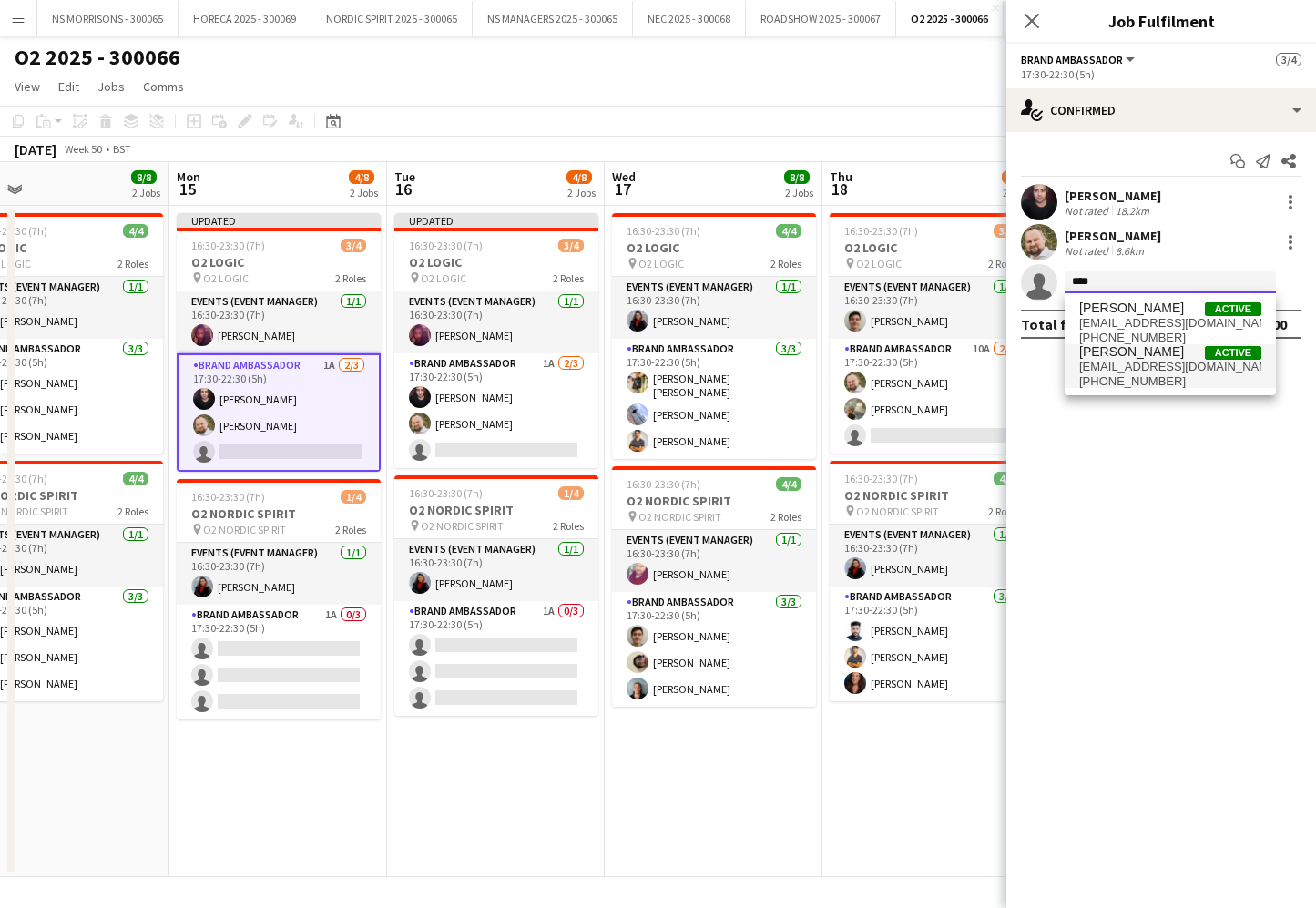
type input "****"
click at [1093, 361] on span "[EMAIL_ADDRESS][DOMAIN_NAME]" at bounding box center [1170, 367] width 182 height 15
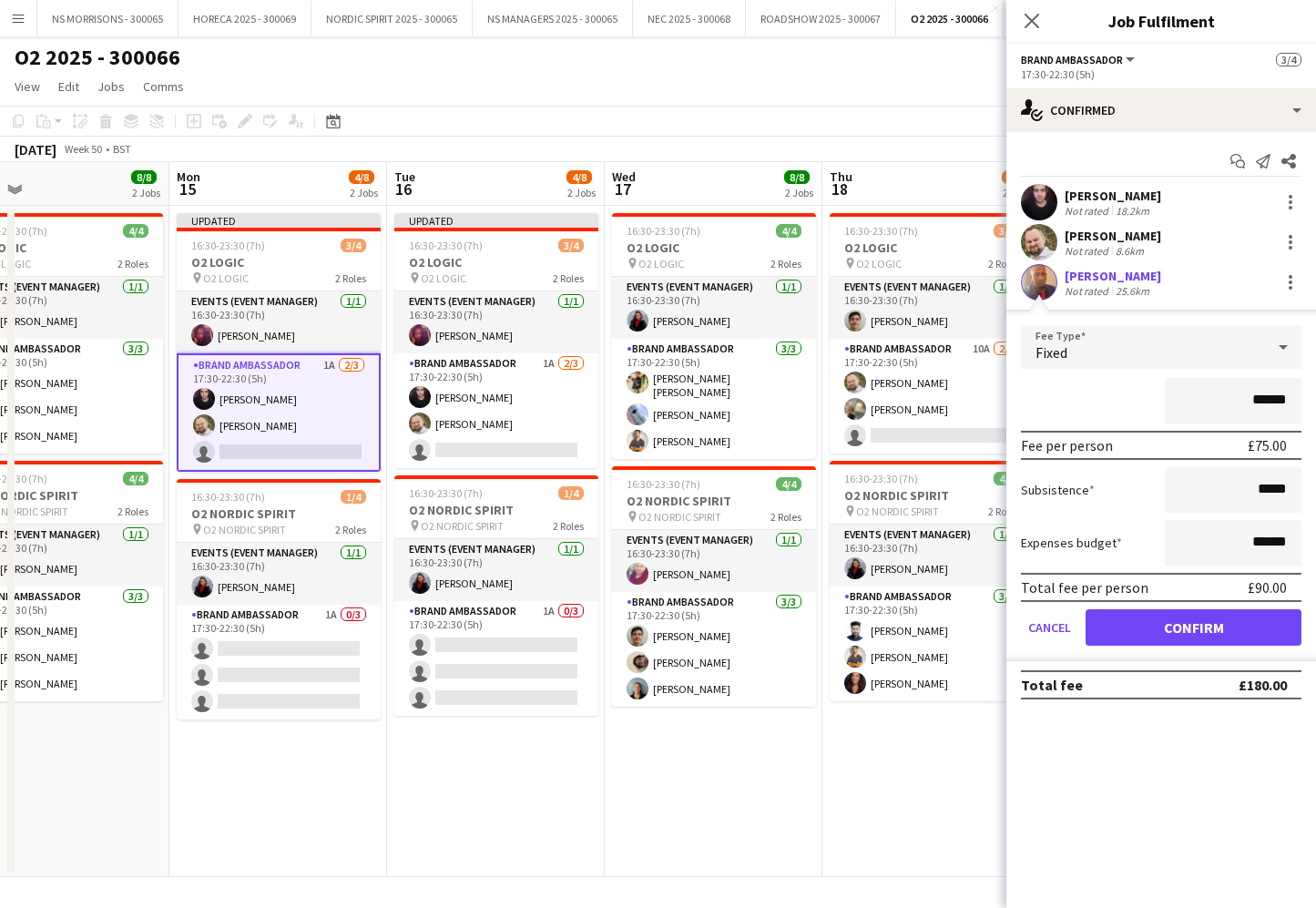
drag, startPoint x: 1150, startPoint y: 626, endPoint x: 1087, endPoint y: 584, distance: 75.7
click at [1150, 626] on button "Confirm" at bounding box center [1193, 627] width 216 height 37
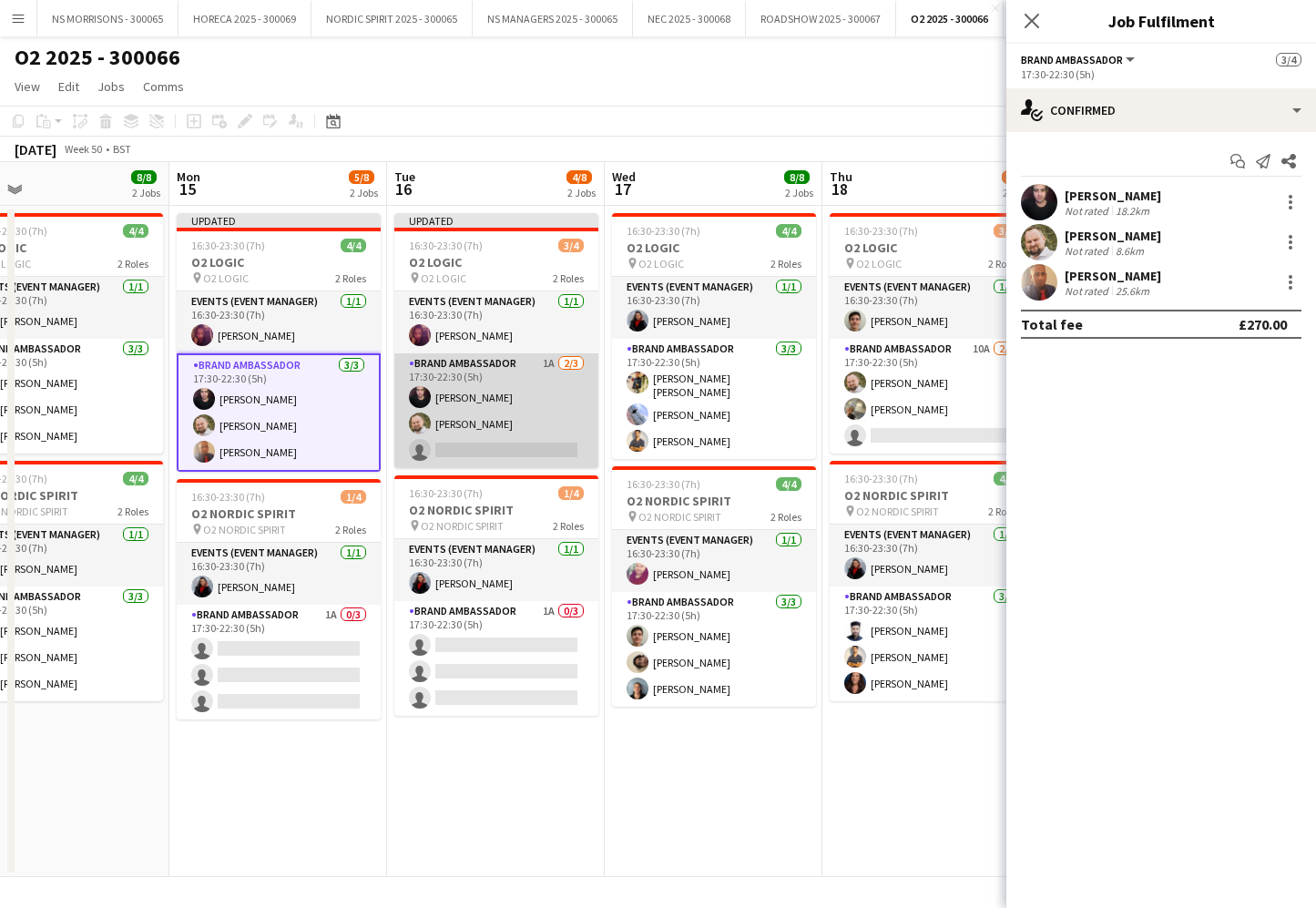
click at [459, 445] on app-card-role "Brand Ambassador 1A [DATE] 17:30-22:30 (5h) [PERSON_NAME] [PERSON_NAME] single-…" at bounding box center [497, 410] width 204 height 115
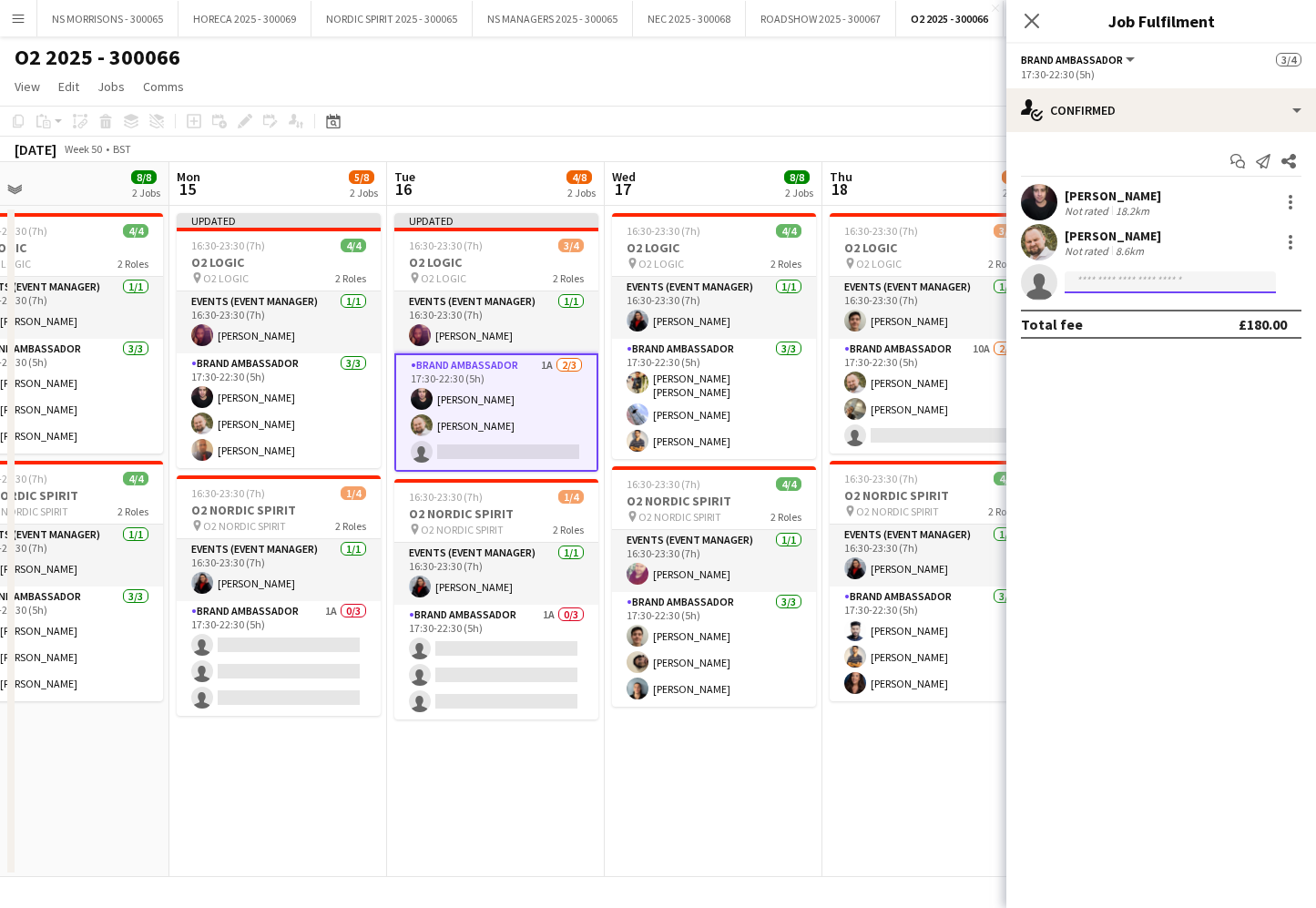
click at [1151, 280] on input at bounding box center [1171, 282] width 212 height 22
type input "*"
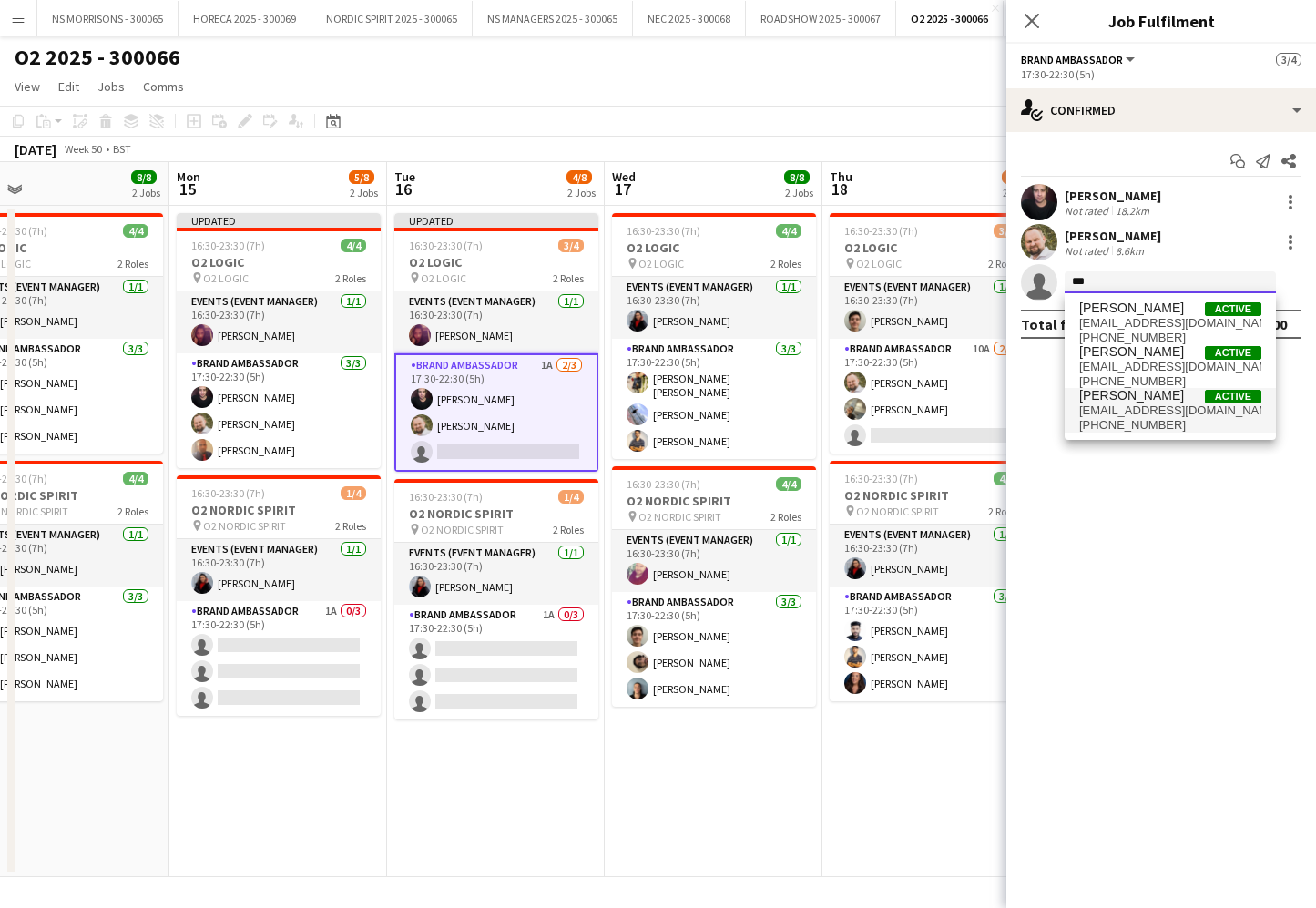
type input "***"
click at [1127, 391] on span "[PERSON_NAME]" at bounding box center [1131, 396] width 105 height 16
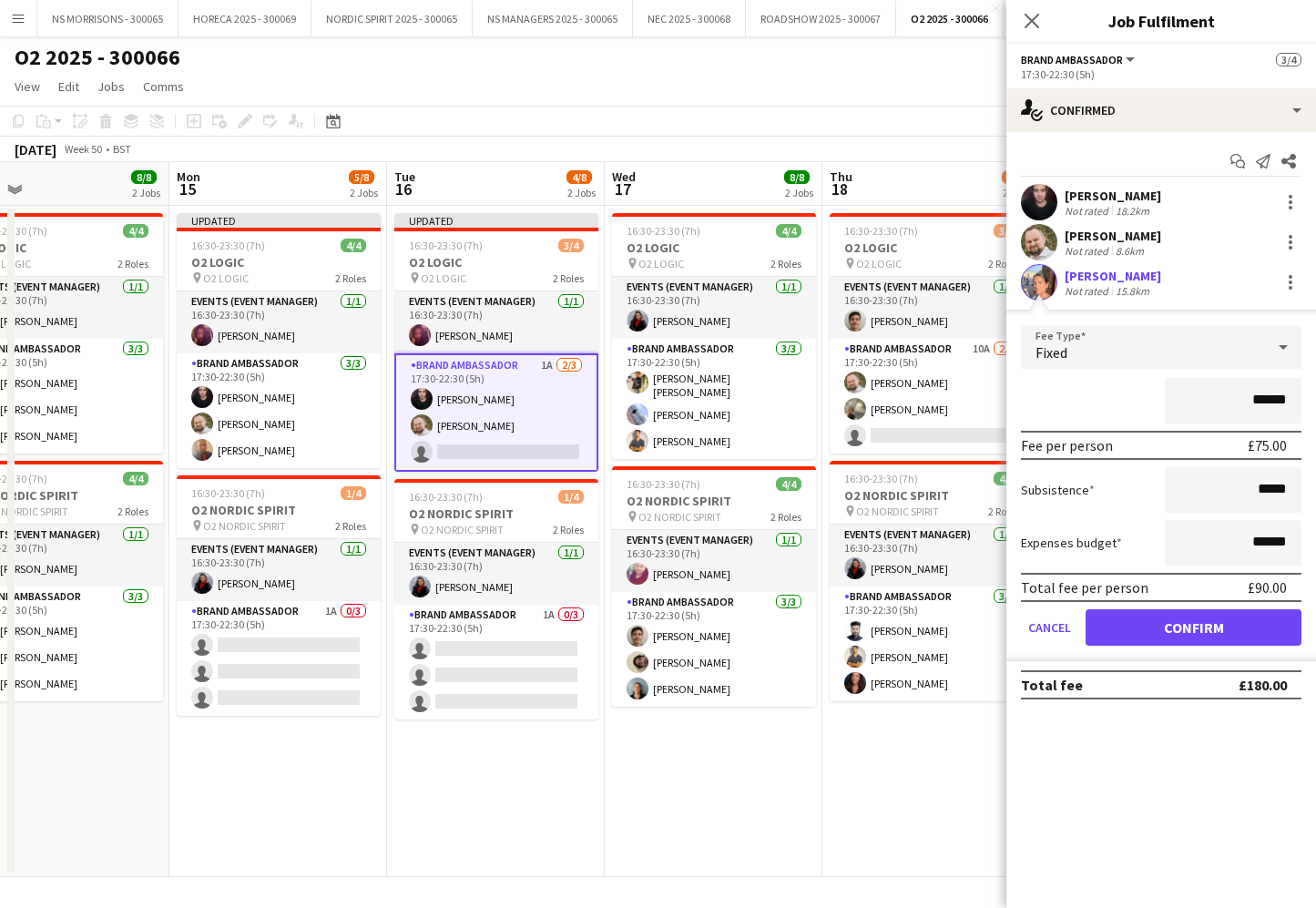
click at [1115, 622] on button "Confirm" at bounding box center [1193, 627] width 216 height 37
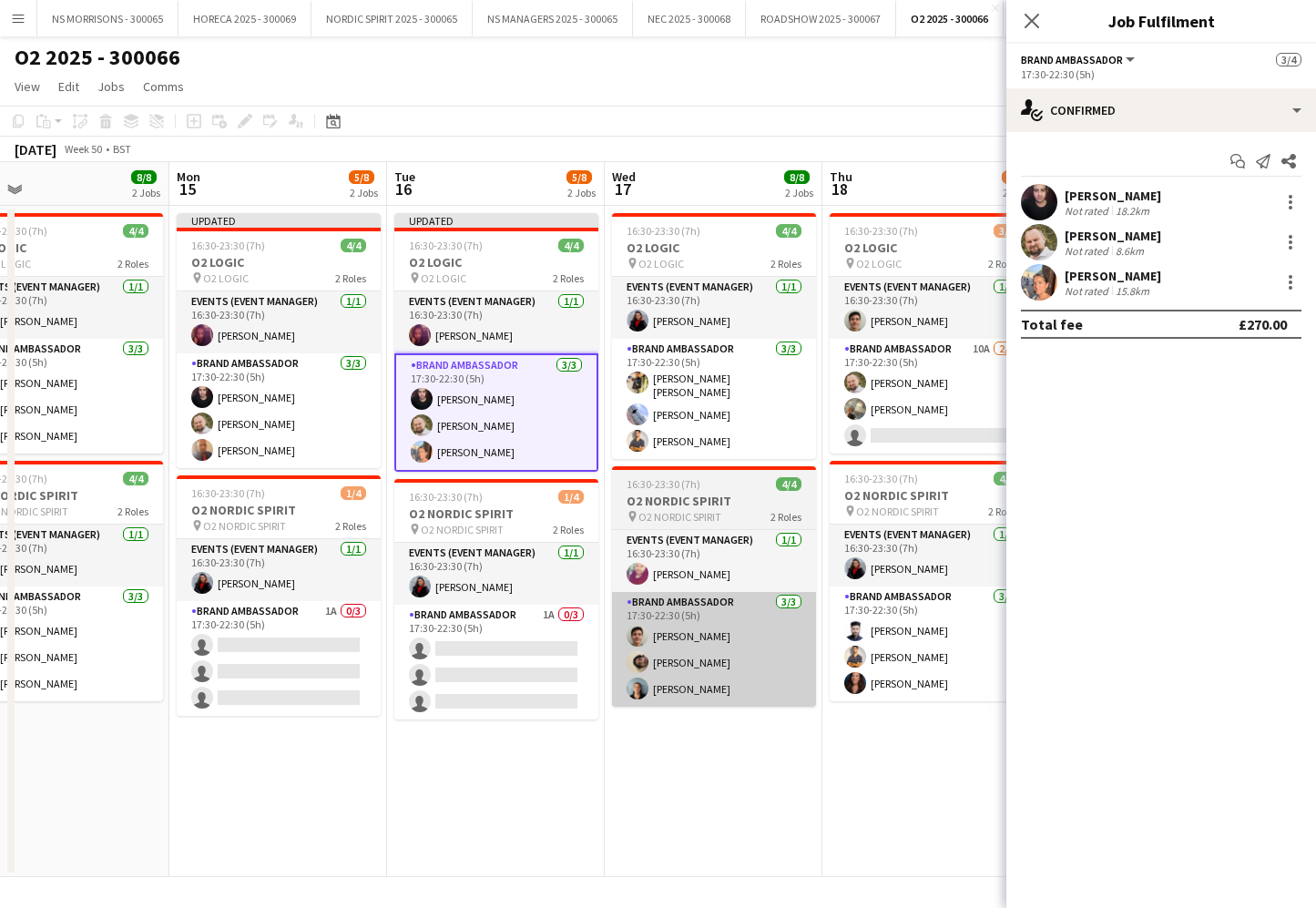
drag, startPoint x: 513, startPoint y: 661, endPoint x: 617, endPoint y: 618, distance: 112.5
click at [513, 661] on app-card-role "Brand Ambassador 1A 0/3 17:30-22:30 (5h) single-neutral-actions single-neutral-…" at bounding box center [497, 662] width 204 height 115
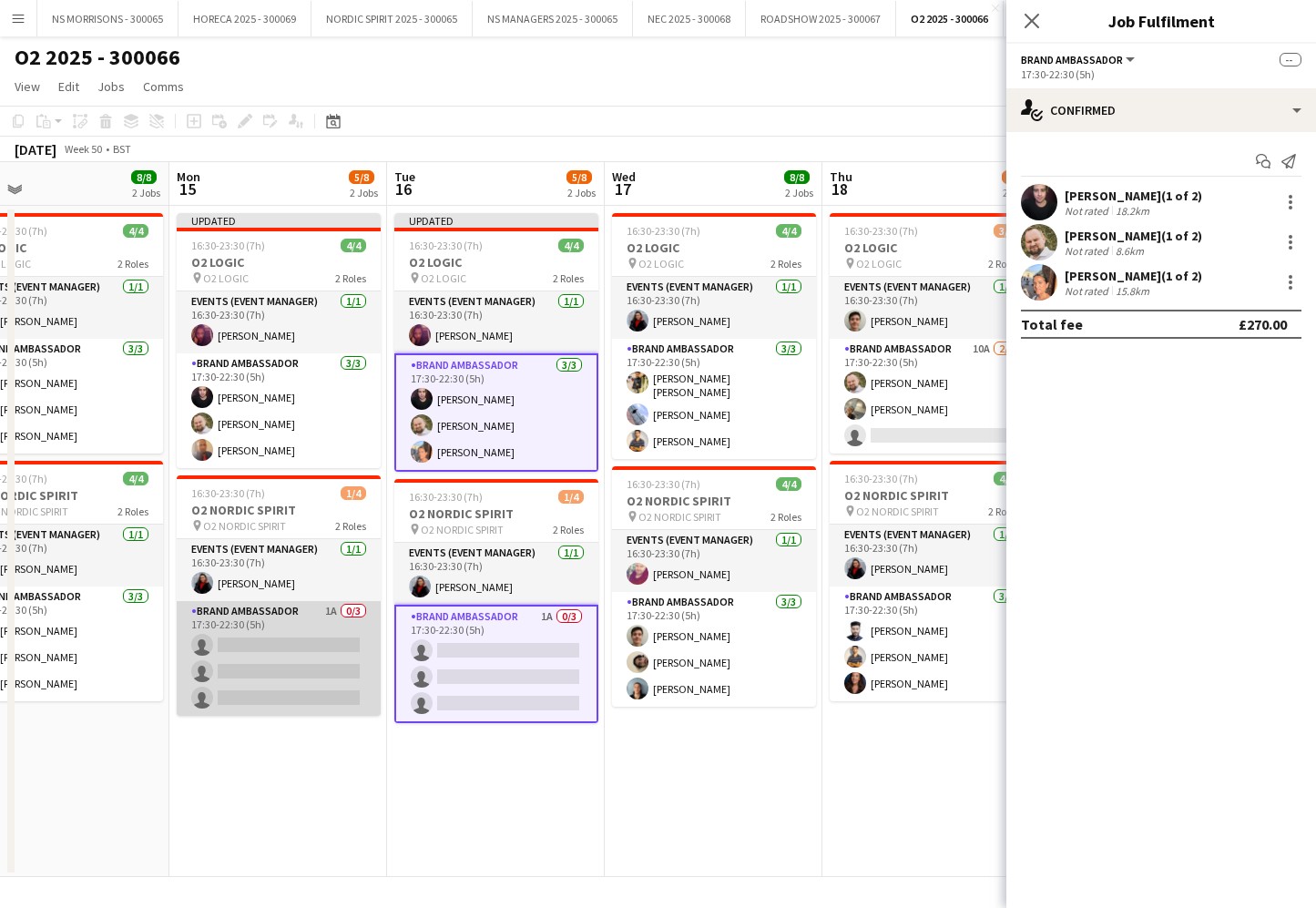
click at [299, 638] on app-card-role "Brand Ambassador 1A 0/3 17:30-22:30 (5h) single-neutral-actions single-neutral-…" at bounding box center [279, 659] width 204 height 115
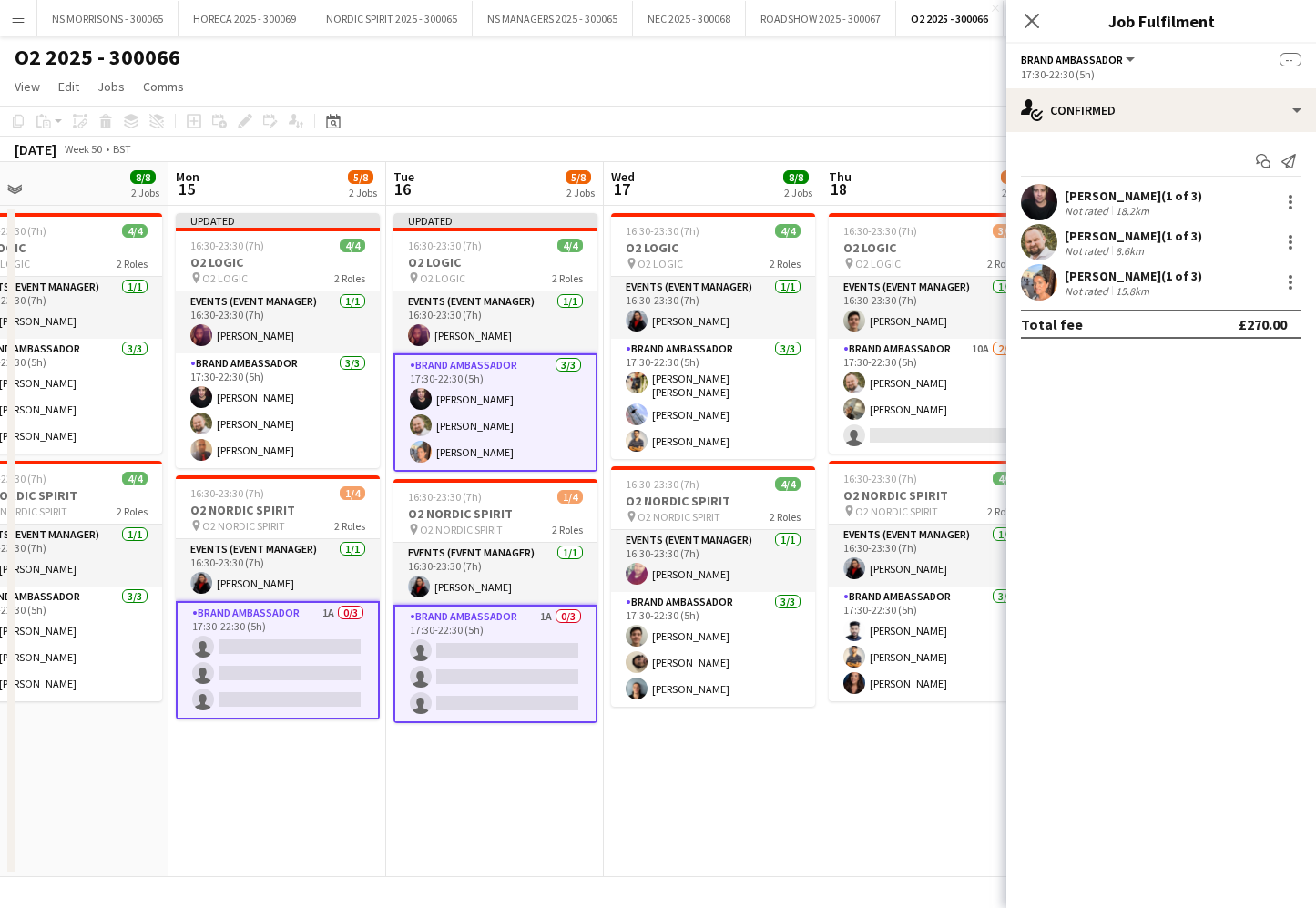
click at [527, 403] on app-card-role "Brand Ambassador [DATE] 17:30-22:30 (5h) [PERSON_NAME] [PERSON_NAME] [PERSON_NA…" at bounding box center [496, 412] width 204 height 119
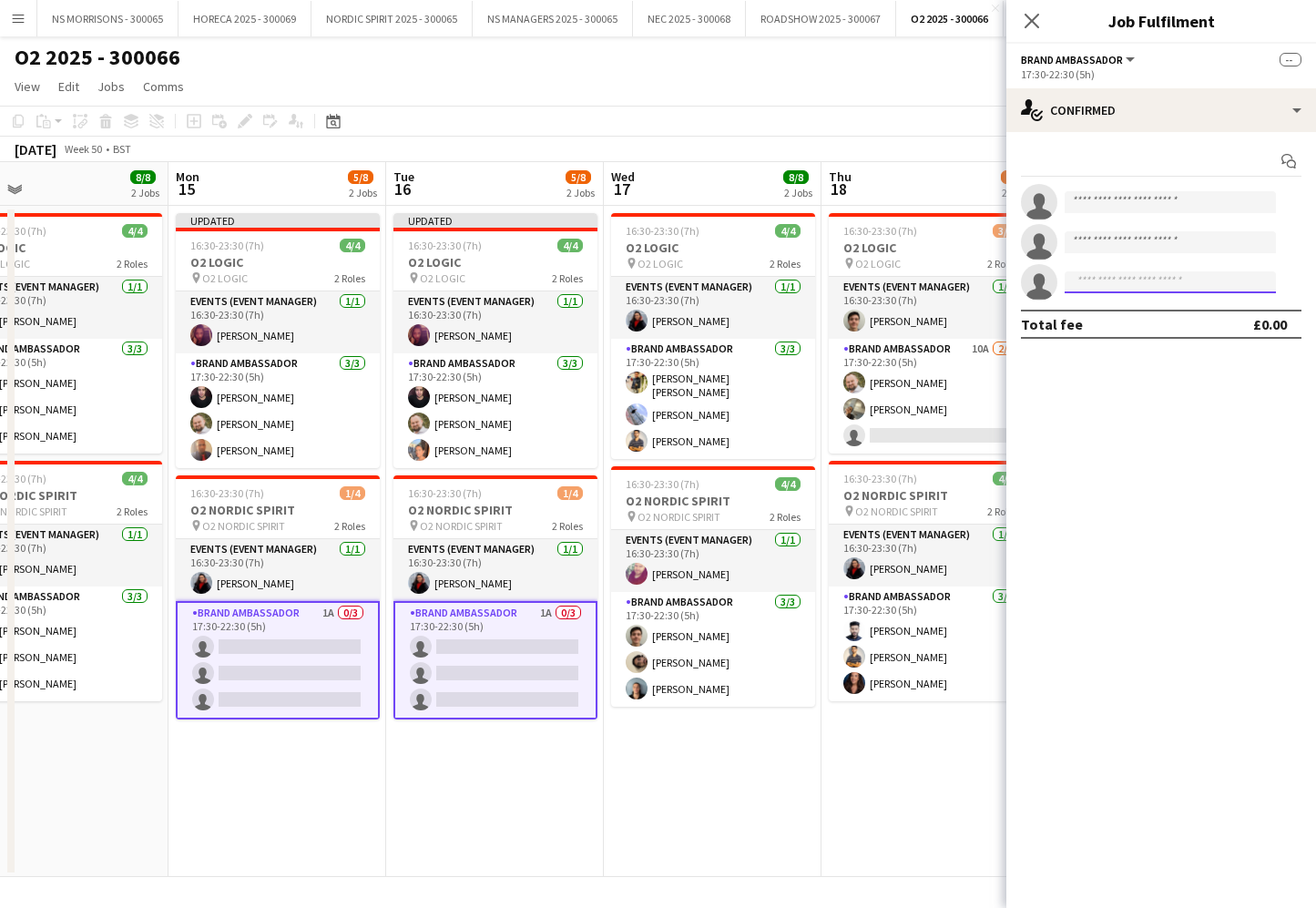
click at [1072, 281] on input at bounding box center [1171, 282] width 212 height 22
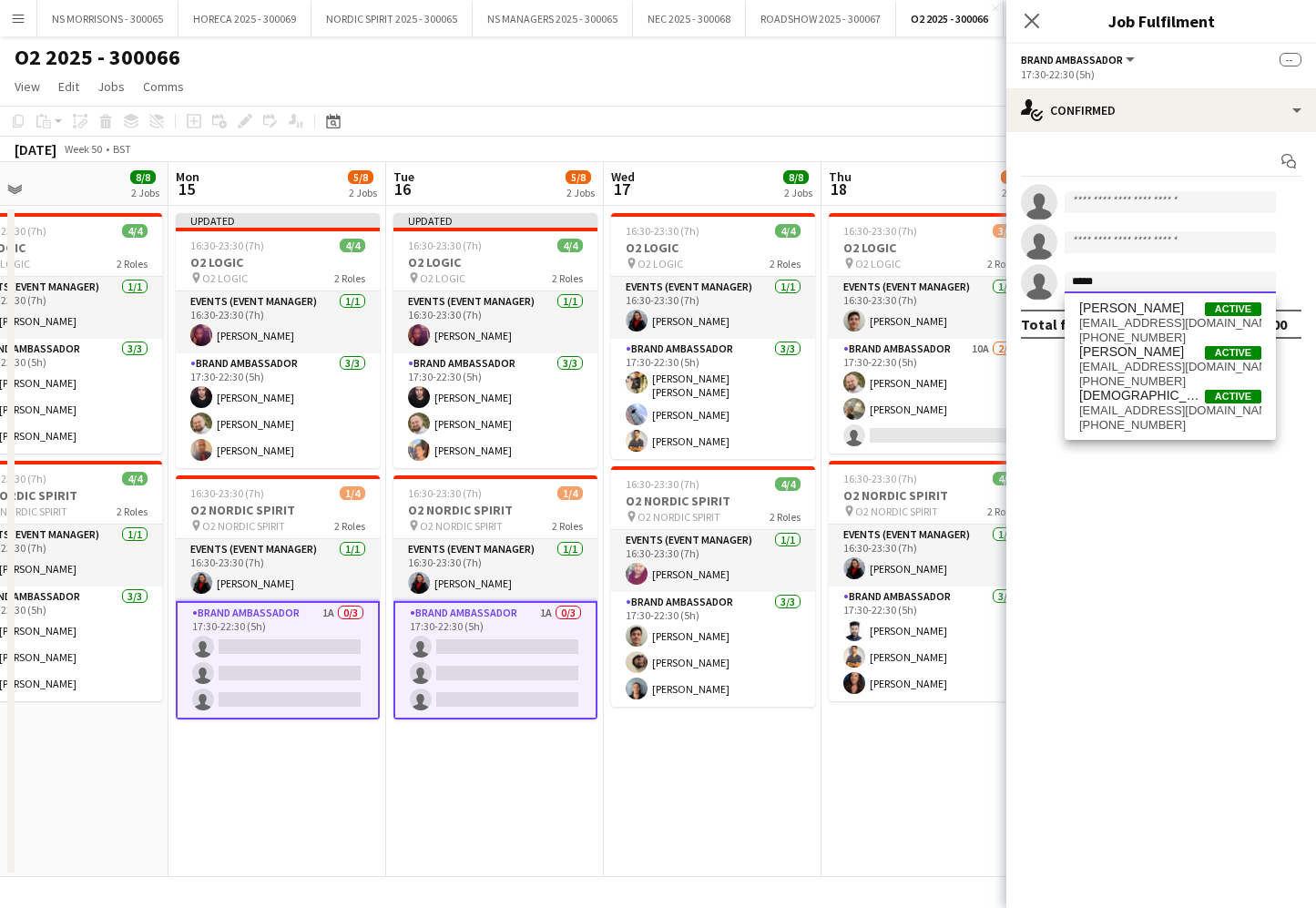
type input "*****"
click at [1070, 306] on mat-option "[PERSON_NAME] Active [EMAIL_ADDRESS][DOMAIN_NAME] [PHONE_NUMBER]" at bounding box center [1171, 323] width 212 height 44
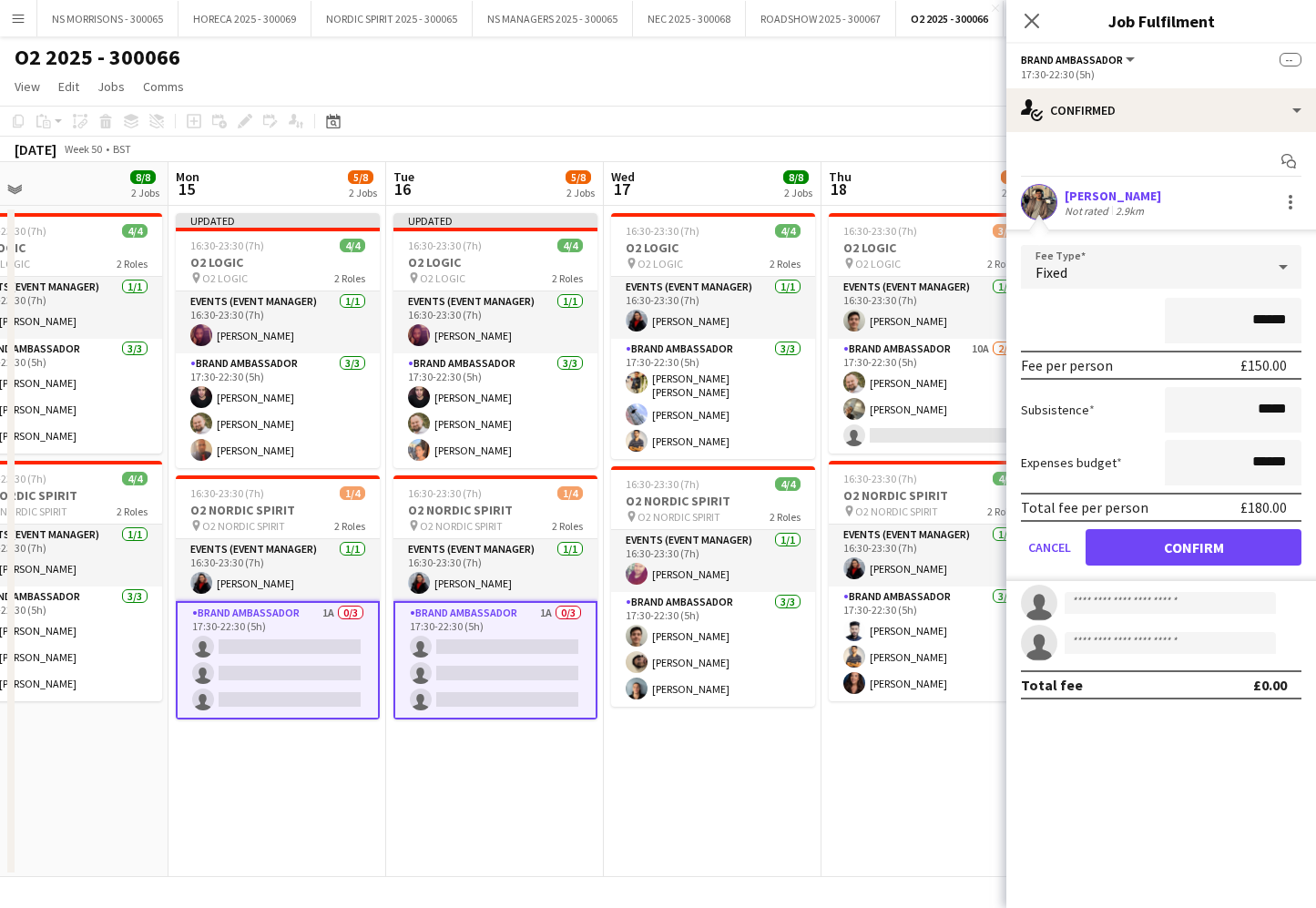
click at [1145, 550] on button "Confirm" at bounding box center [1193, 547] width 216 height 37
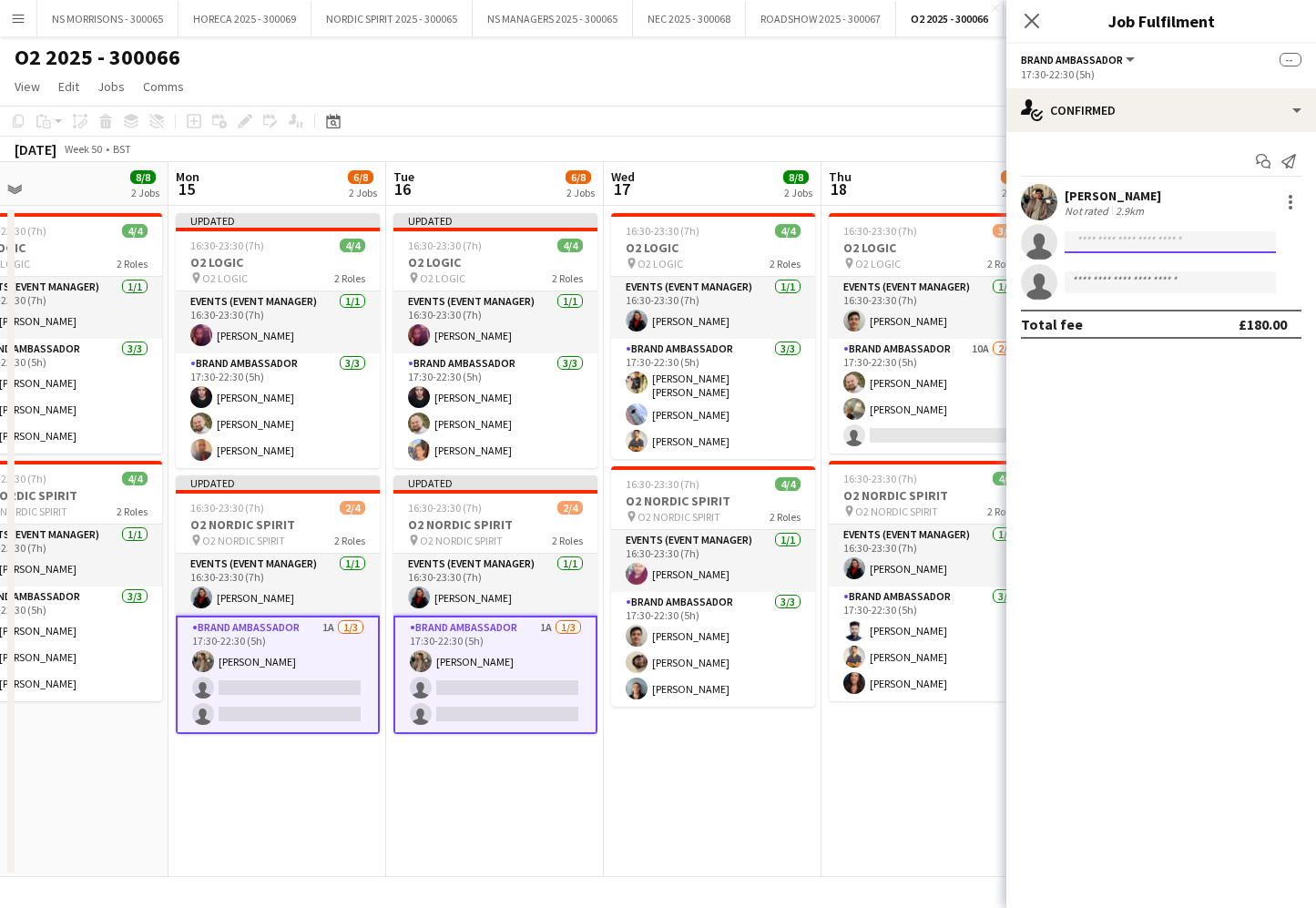
click at [1143, 244] on input at bounding box center [1171, 243] width 212 height 22
type input "****"
click at [1166, 273] on span "[PERSON_NAME]" at bounding box center [1131, 268] width 105 height 16
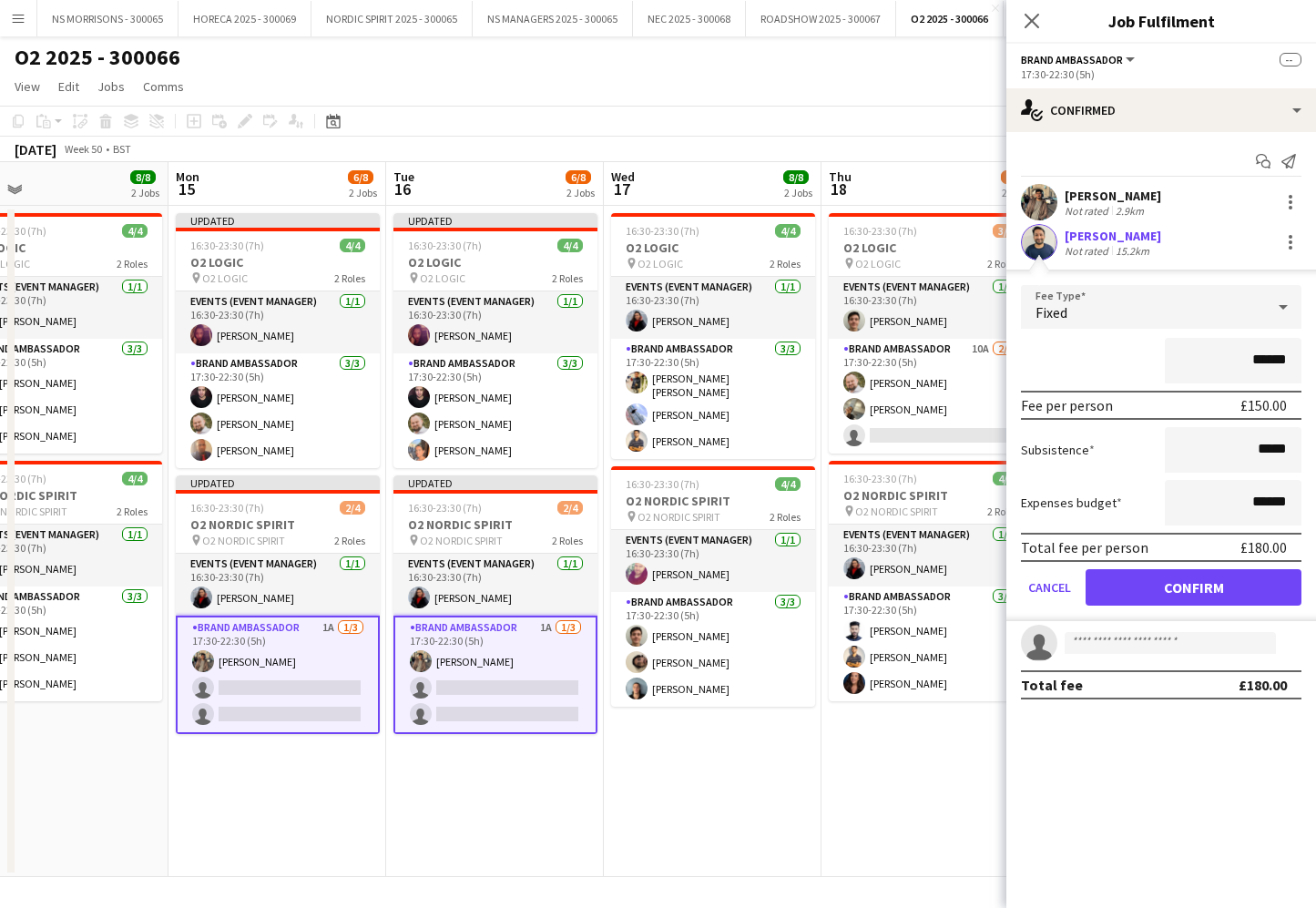
drag, startPoint x: 1108, startPoint y: 584, endPoint x: 1110, endPoint y: 547, distance: 37.1
click at [1108, 583] on button "Confirm" at bounding box center [1193, 588] width 216 height 37
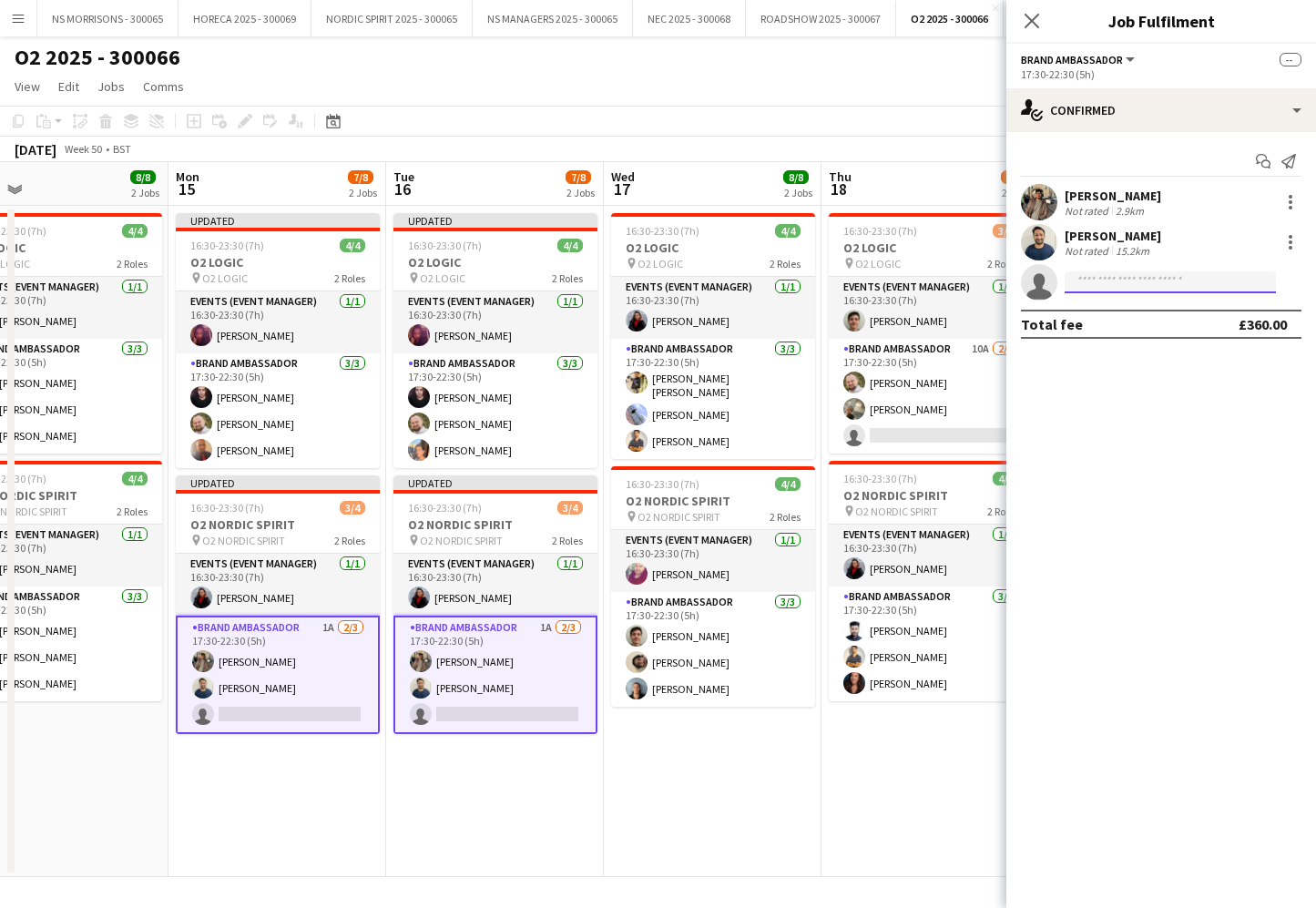
click at [1104, 286] on input at bounding box center [1171, 282] width 212 height 22
type input "****"
drag, startPoint x: 1110, startPoint y: 305, endPoint x: 1112, endPoint y: 338, distance: 33.1
click at [1109, 305] on span "[PERSON_NAME]" at bounding box center [1131, 308] width 105 height 16
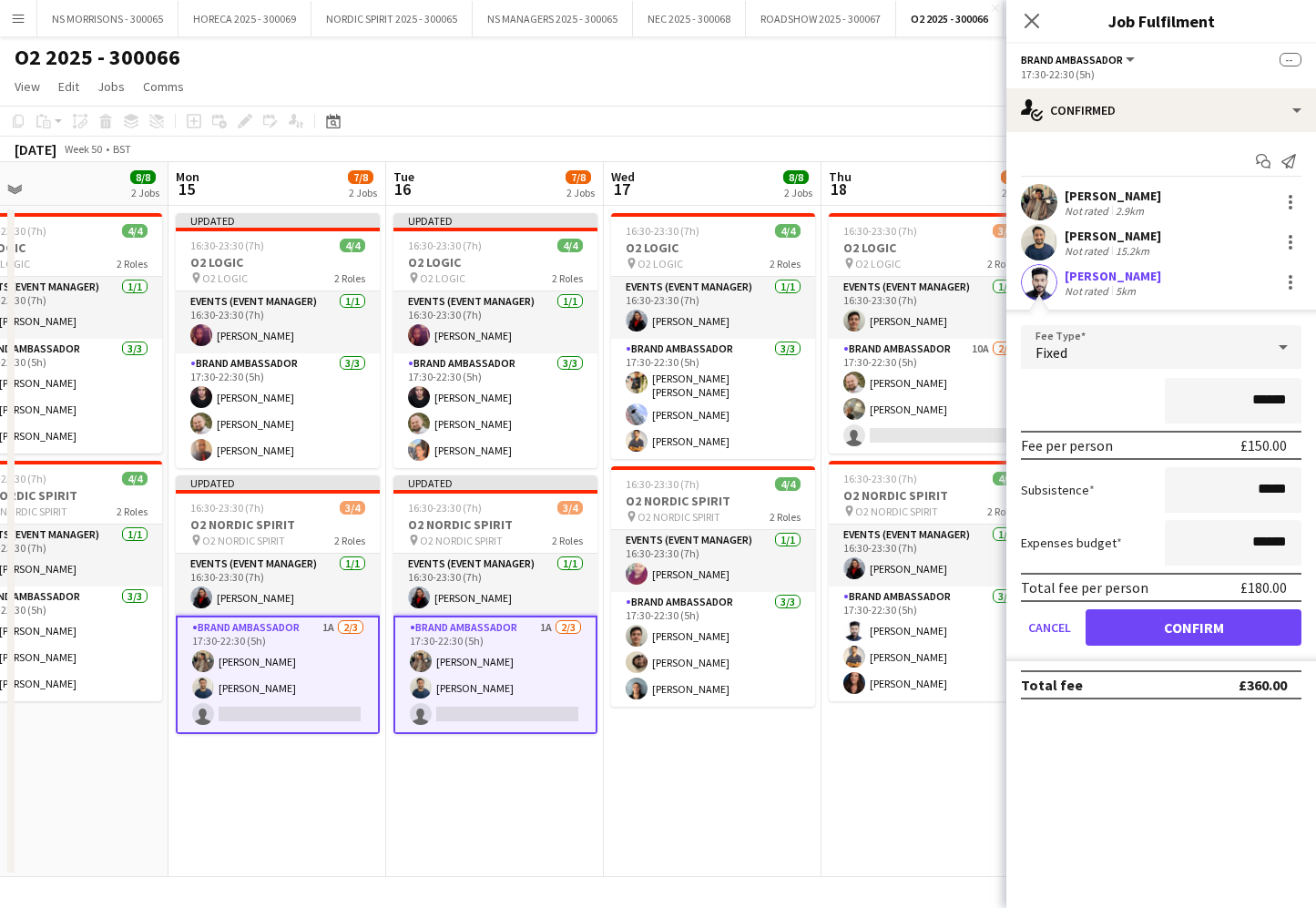
click at [1104, 632] on button "Confirm" at bounding box center [1193, 627] width 216 height 37
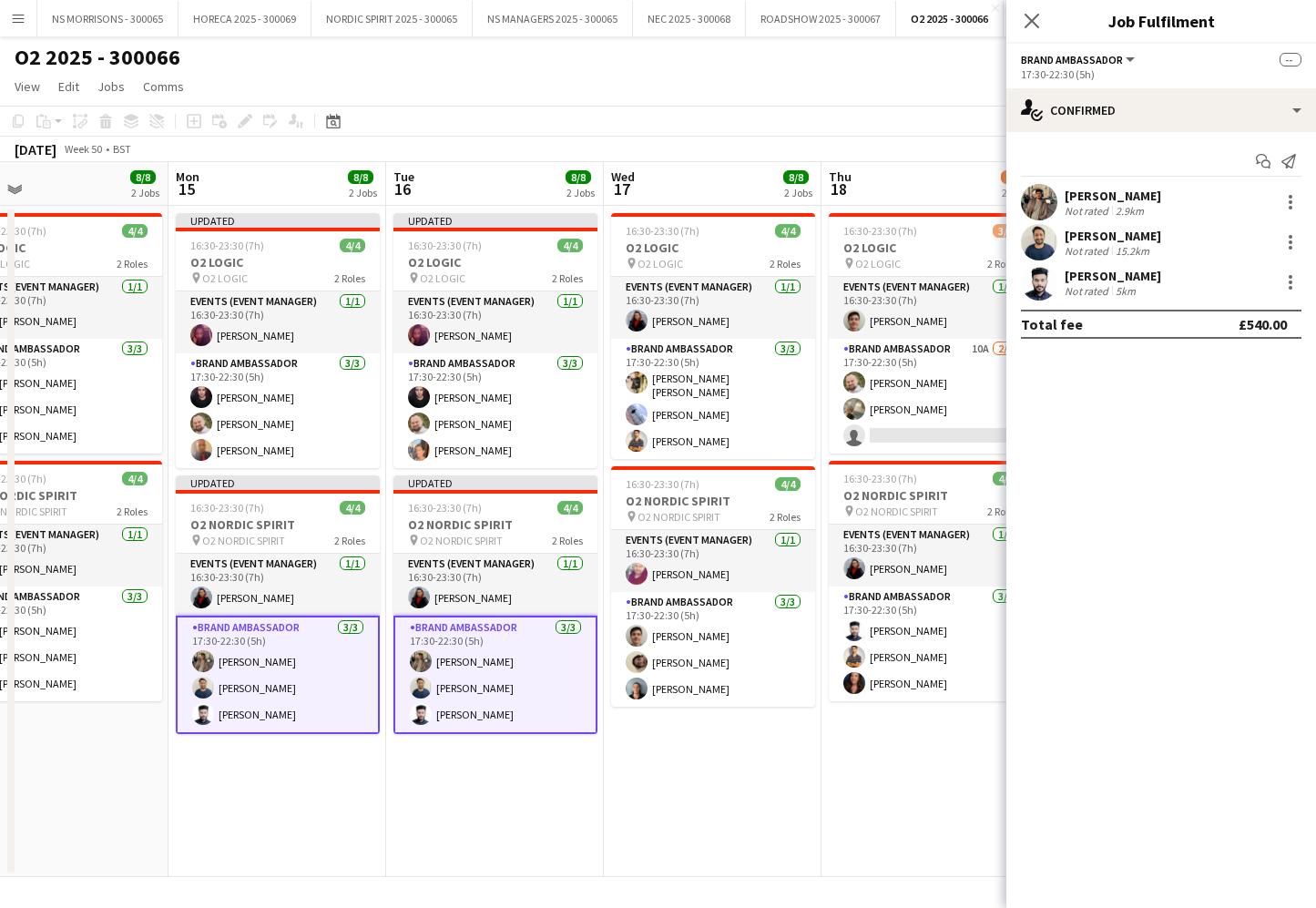
click at [788, 769] on app-date-cell "16:30-23:30 (7h) 4/4 O2 LOGIC pin O2 LOGIC 2 Roles Events (Event Manager) [DATE…" at bounding box center [713, 542] width 218 height 672
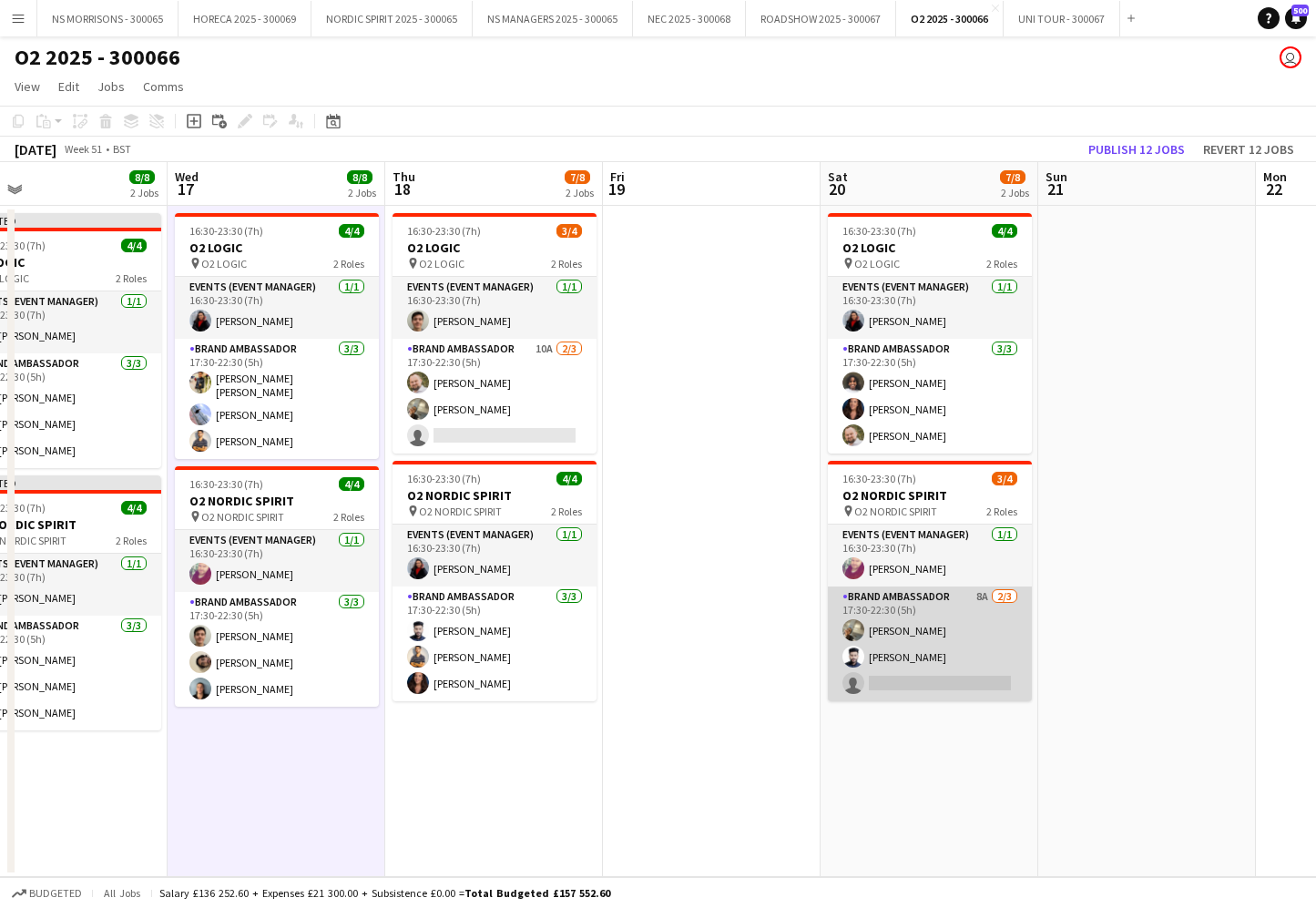
click at [985, 688] on app-card-role "Brand Ambassador 8A [DATE] 17:30-22:30 (5h) [PERSON_NAME] [PERSON_NAME] single-…" at bounding box center [930, 644] width 204 height 115
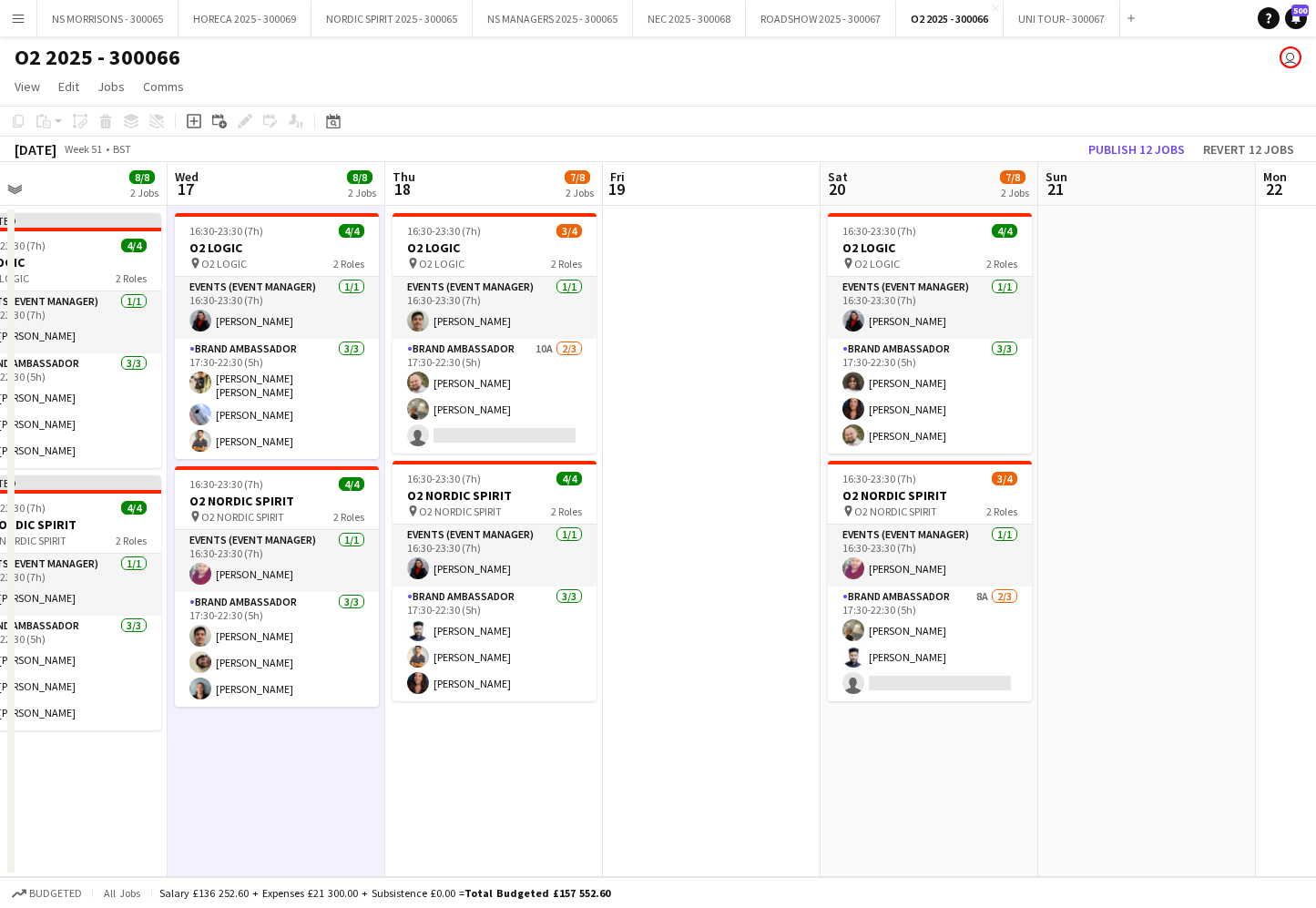
scroll to position [0, 704]
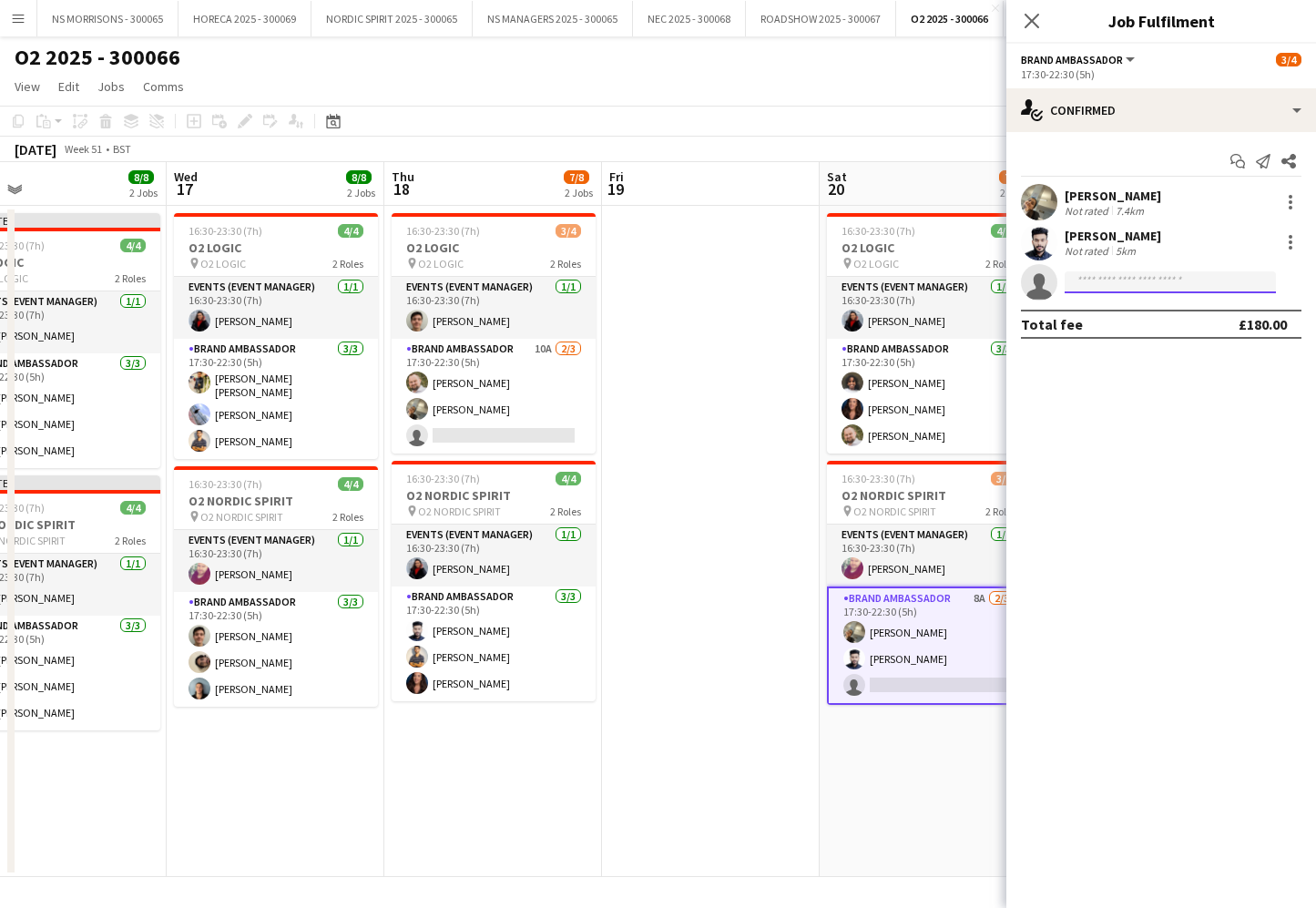
click at [1114, 279] on input at bounding box center [1171, 282] width 212 height 22
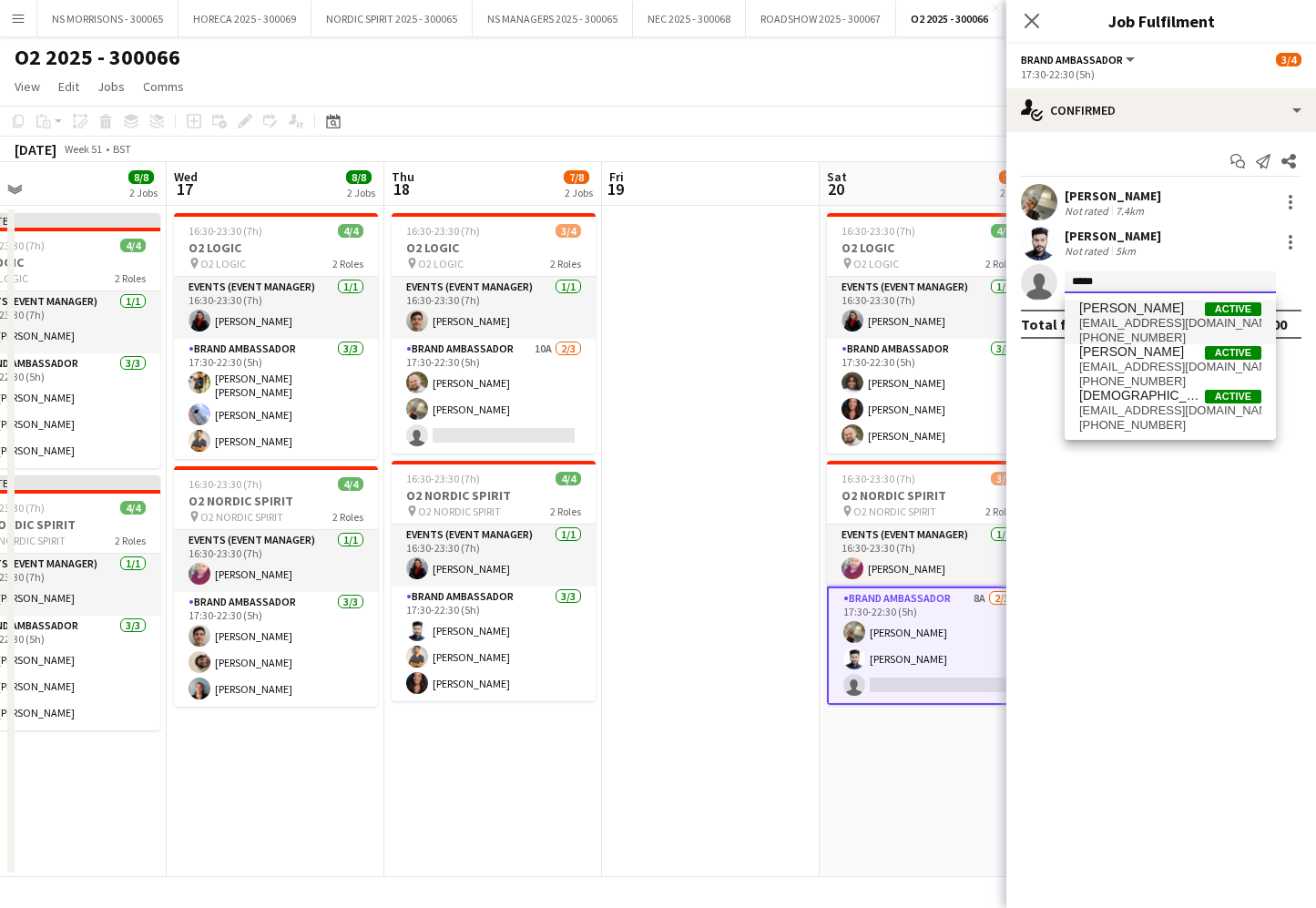
type input "*****"
click at [1137, 330] on span "[PHONE_NUMBER]" at bounding box center [1170, 338] width 182 height 15
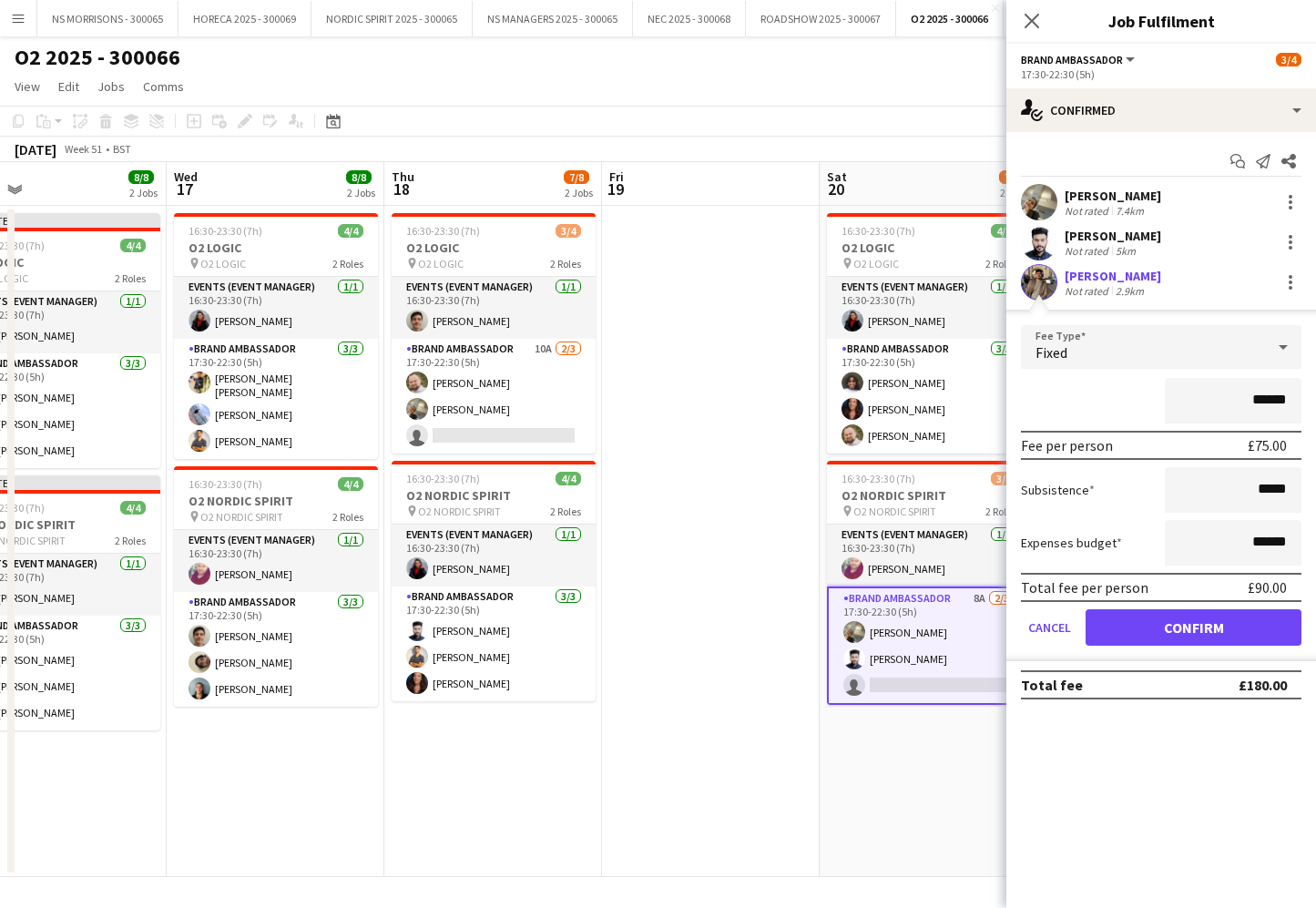
drag, startPoint x: 1122, startPoint y: 635, endPoint x: 1110, endPoint y: 634, distance: 12.0
click at [1121, 635] on button "Confirm" at bounding box center [1193, 627] width 216 height 37
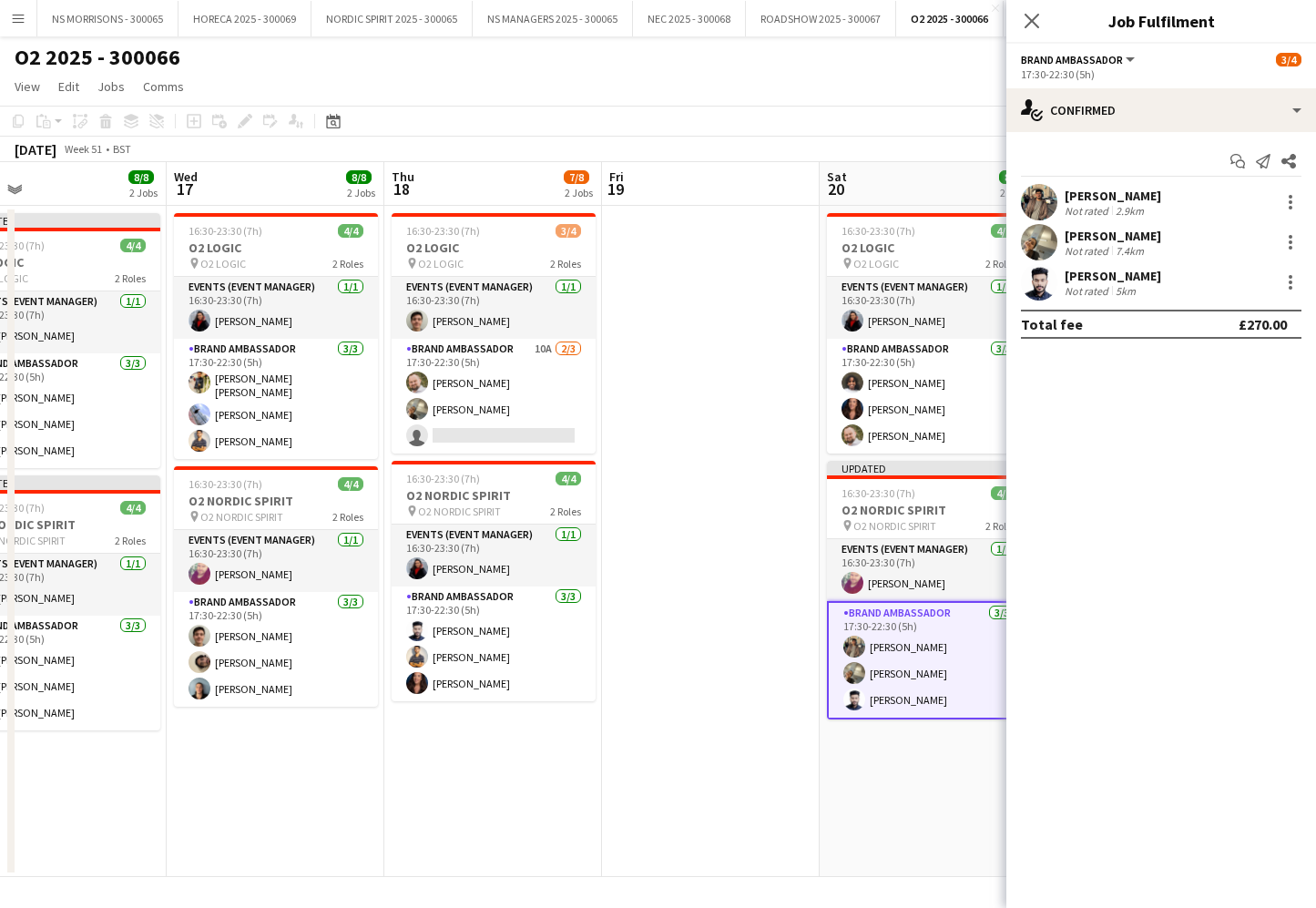
click at [755, 515] on app-date-cell at bounding box center [711, 542] width 218 height 672
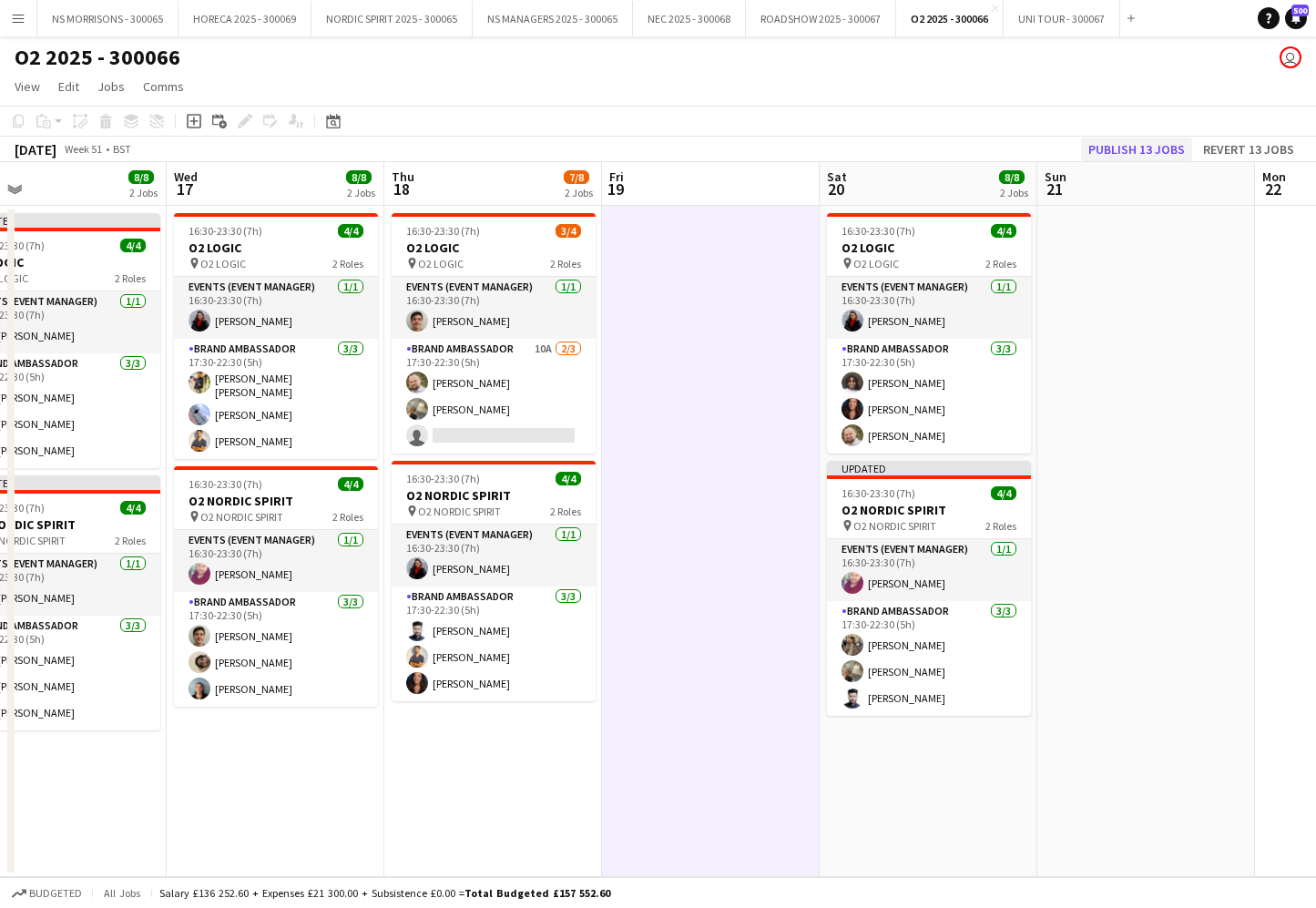
click at [1134, 146] on button "Publish 13 jobs" at bounding box center [1136, 150] width 111 height 24
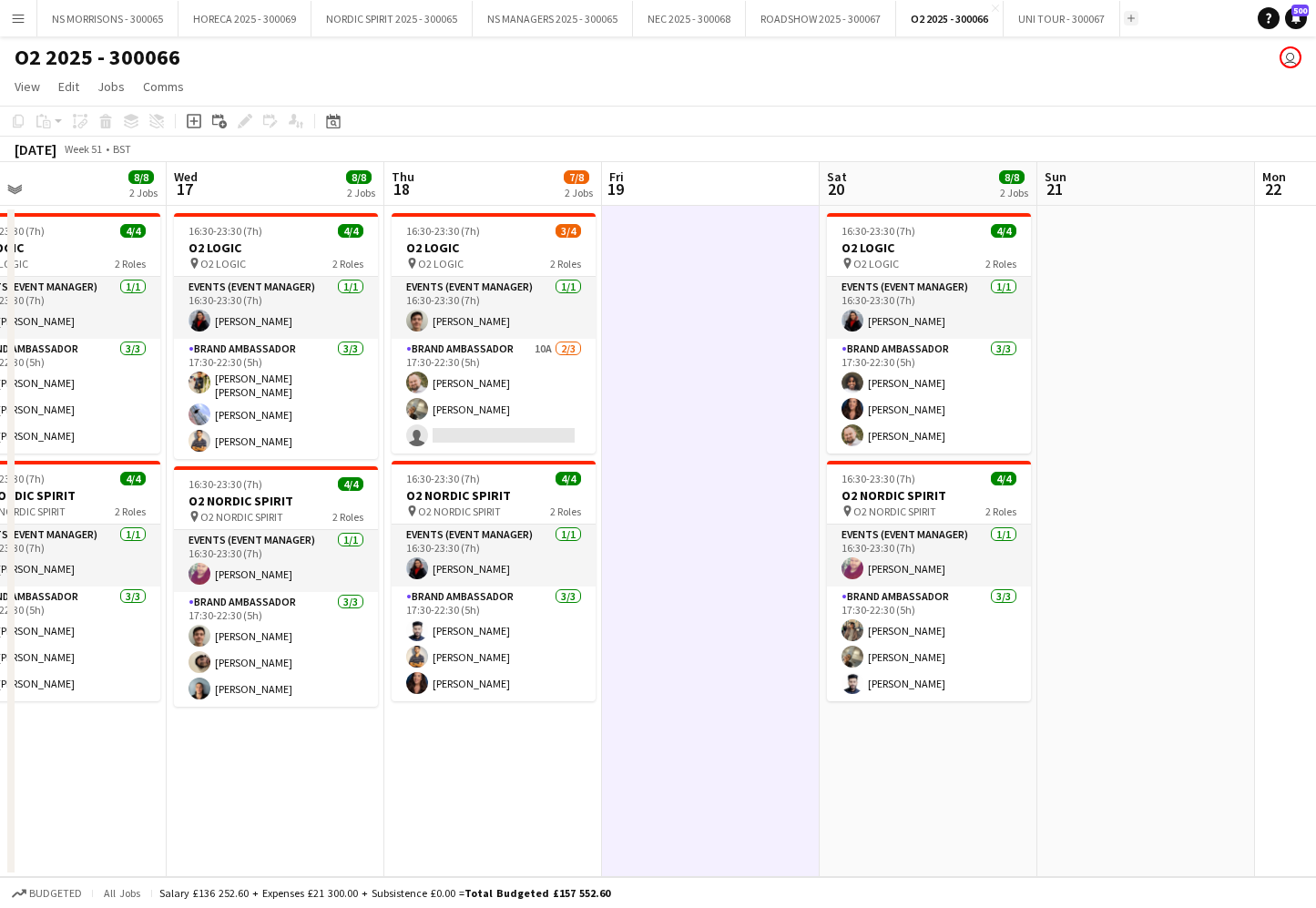
click at [1135, 21] on app-icon "Add" at bounding box center [1131, 18] width 7 height 7
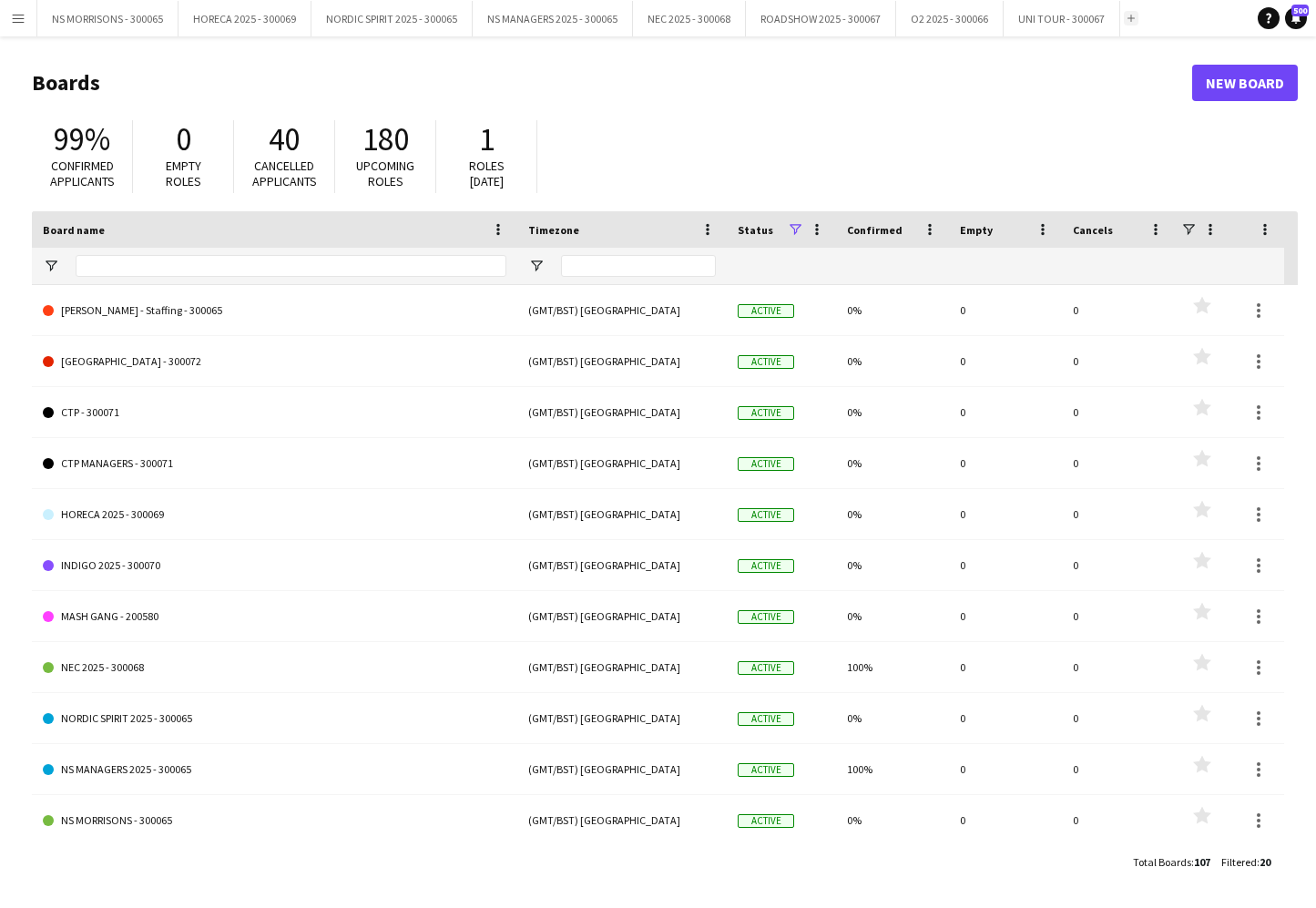
click at [1134, 23] on button "Add" at bounding box center [1131, 18] width 15 height 15
click at [1130, 17] on app-icon "Add" at bounding box center [1131, 18] width 7 height 7
click at [15, 22] on app-icon "Menu" at bounding box center [18, 18] width 15 height 15
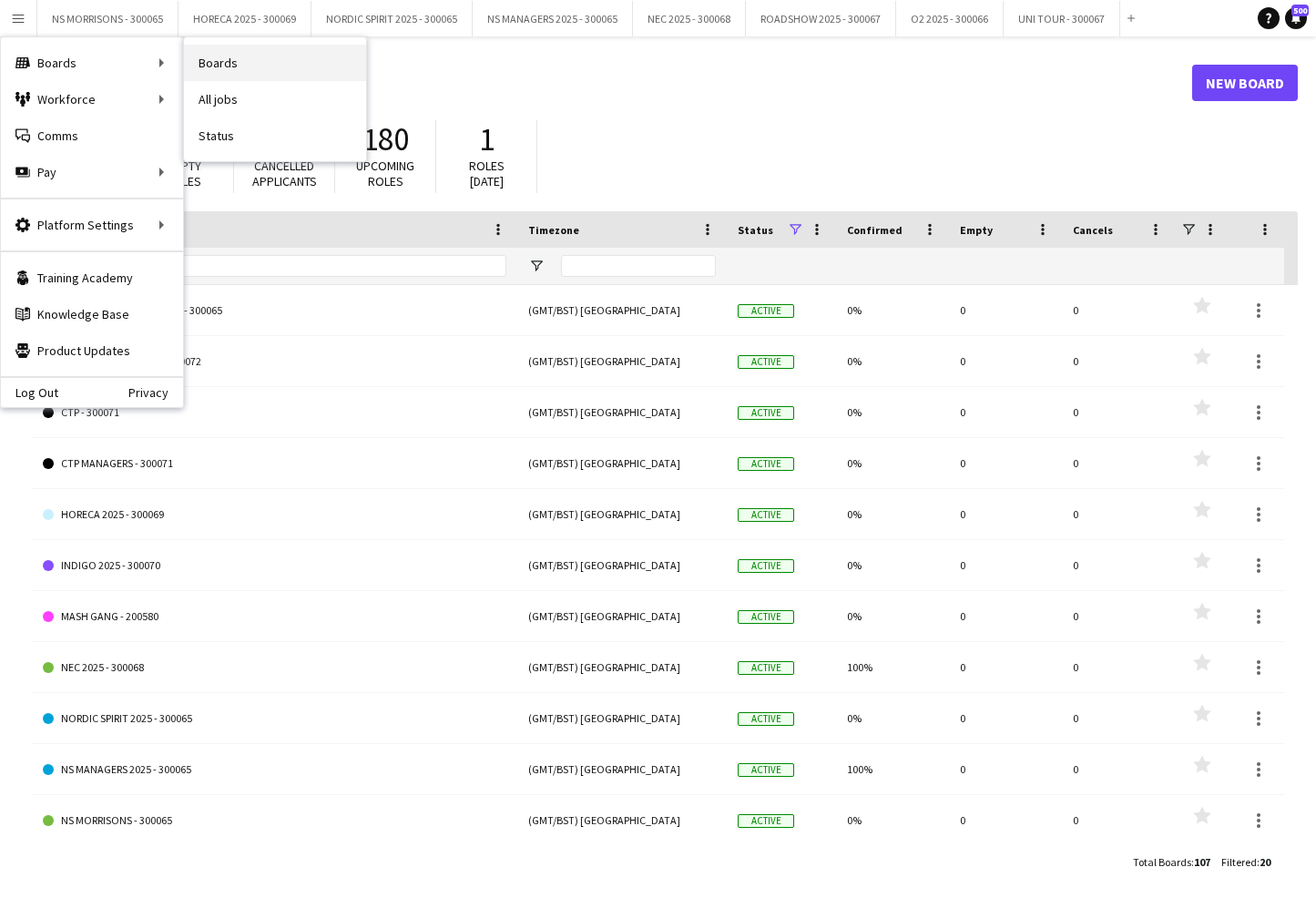
click at [297, 80] on link "Boards" at bounding box center [275, 63] width 182 height 37
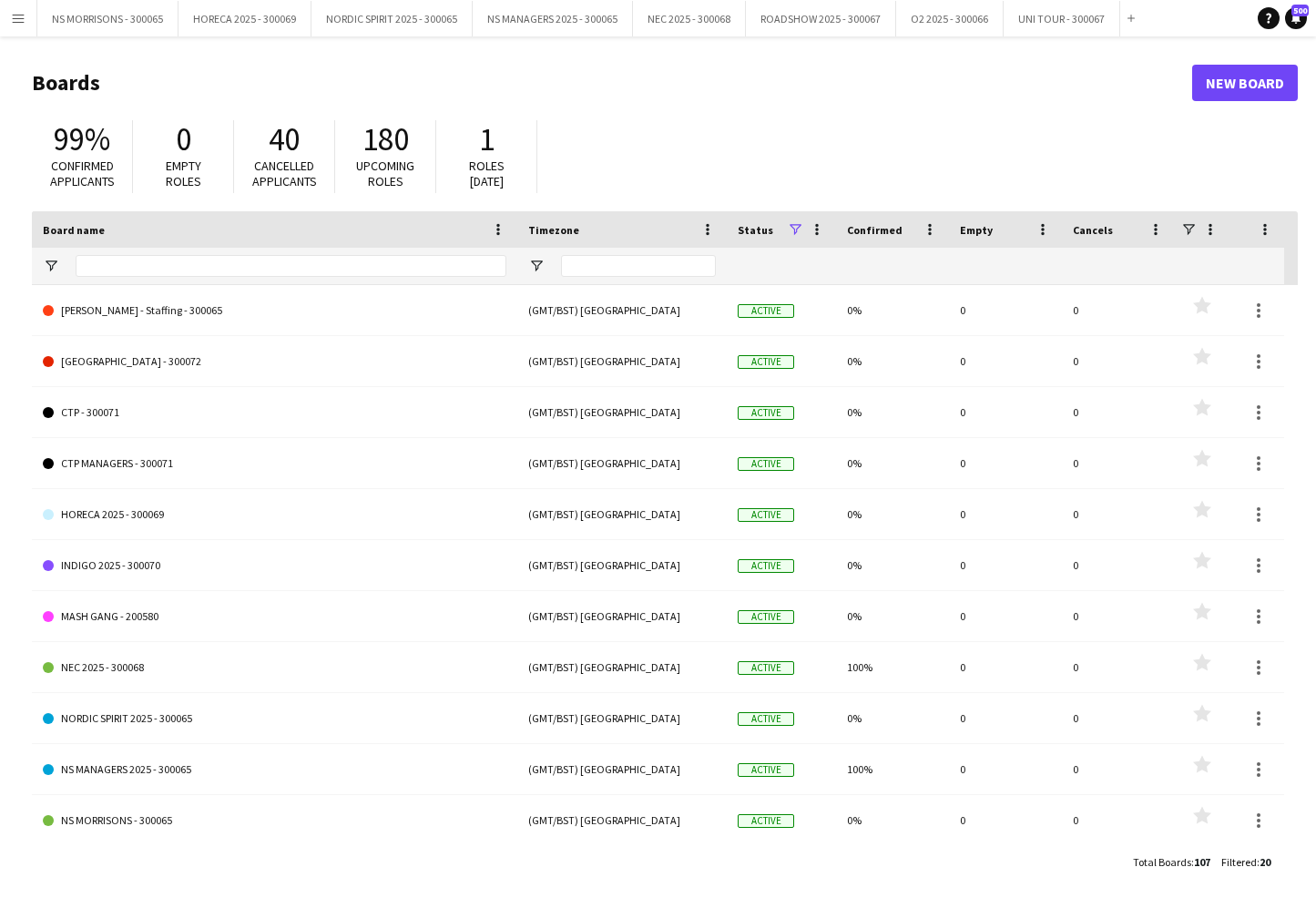
drag, startPoint x: 1300, startPoint y: 72, endPoint x: 1265, endPoint y: 75, distance: 35.1
click at [1298, 73] on main "Boards New Board 99% Confirmed applicants 0 Empty roles 40 Cancelled applicants…" at bounding box center [658, 472] width 1316 height 871
click at [1259, 77] on link "New Board" at bounding box center [1244, 83] width 106 height 37
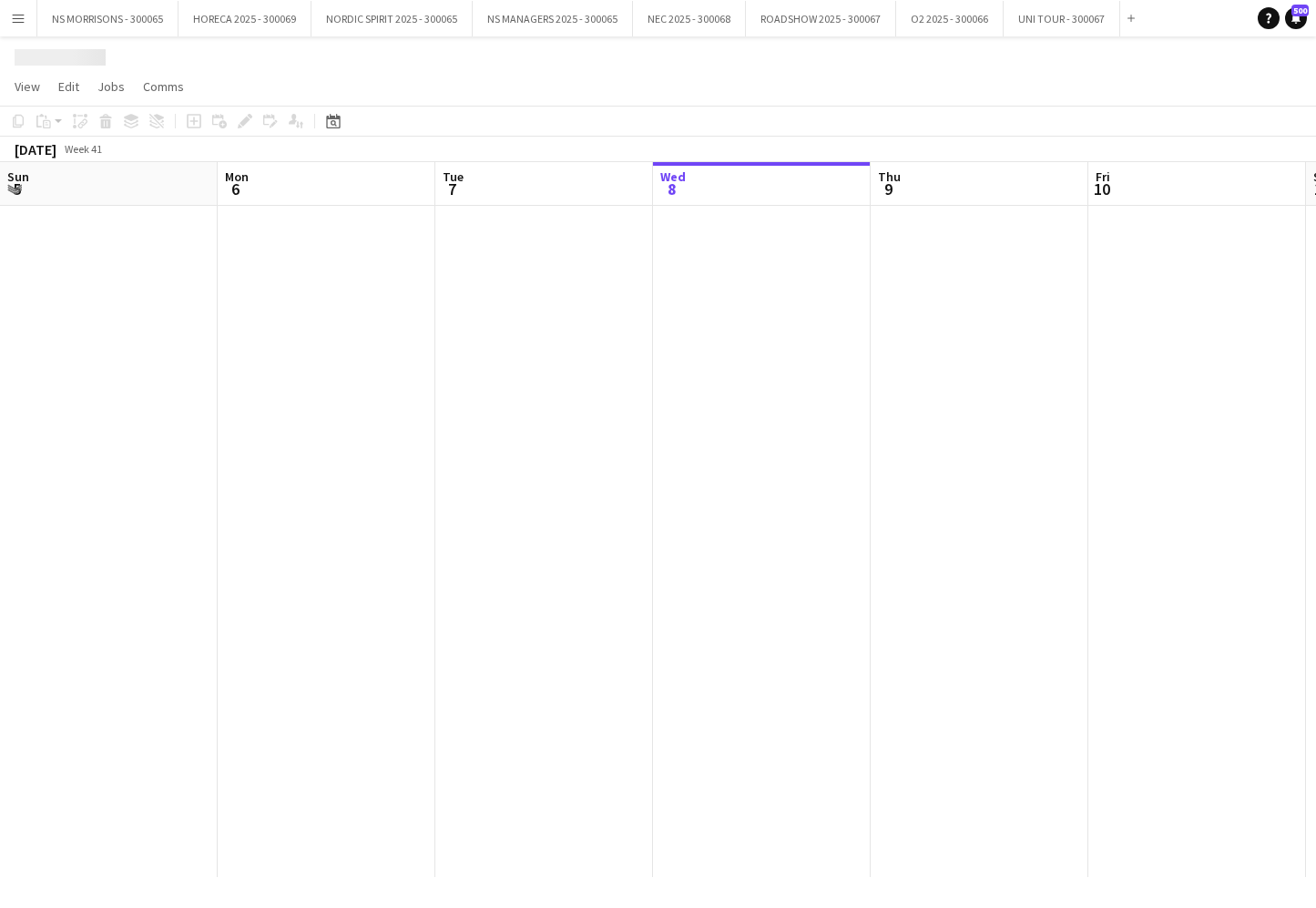
scroll to position [0, 435]
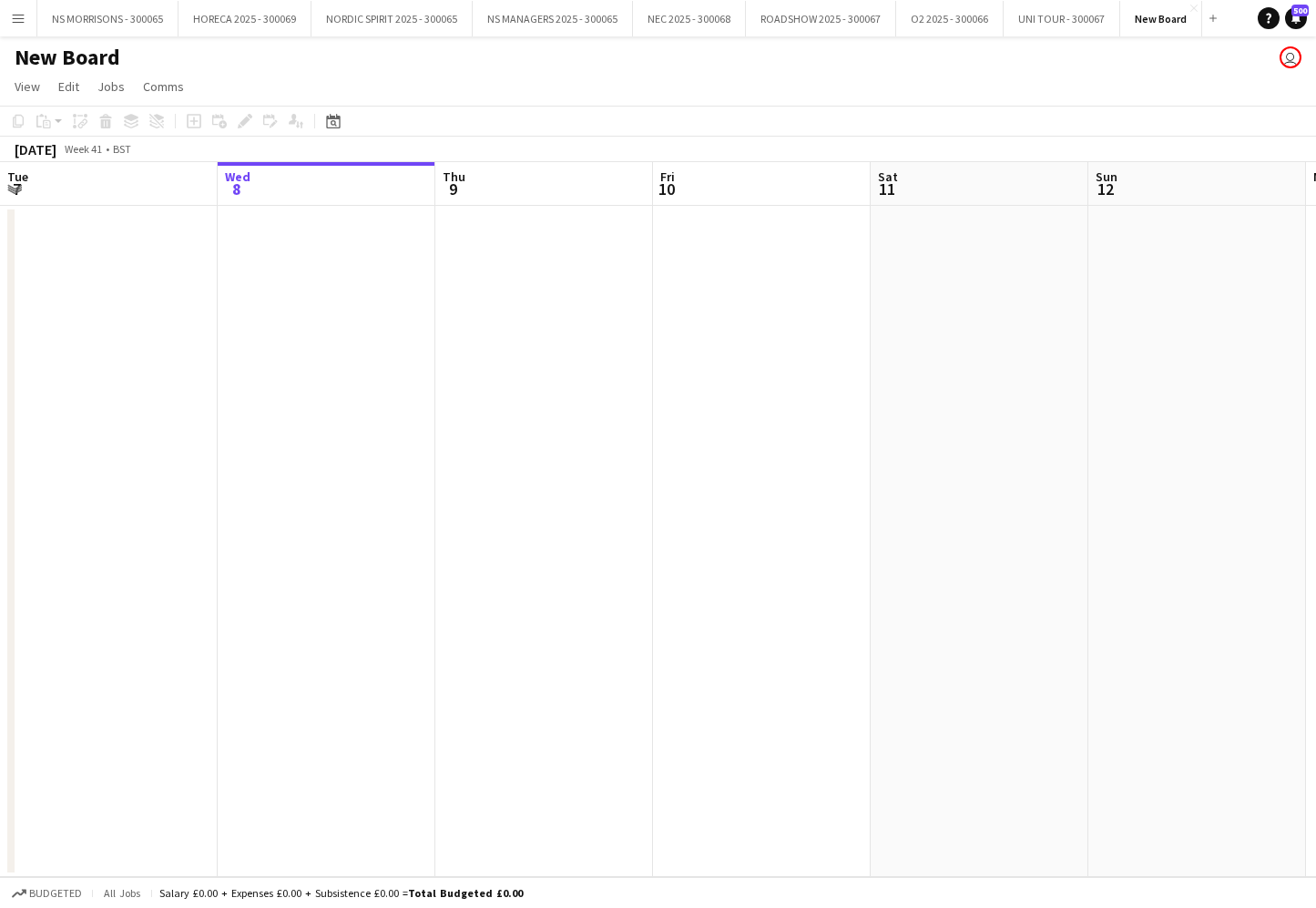
click at [261, 70] on div "New Board user" at bounding box center [658, 54] width 1316 height 35
click at [62, 43] on div "New Board user" at bounding box center [658, 54] width 1316 height 35
click at [132, 60] on div "New Board user" at bounding box center [658, 54] width 1316 height 35
click at [113, 59] on h1 "New Board" at bounding box center [67, 58] width 106 height 28
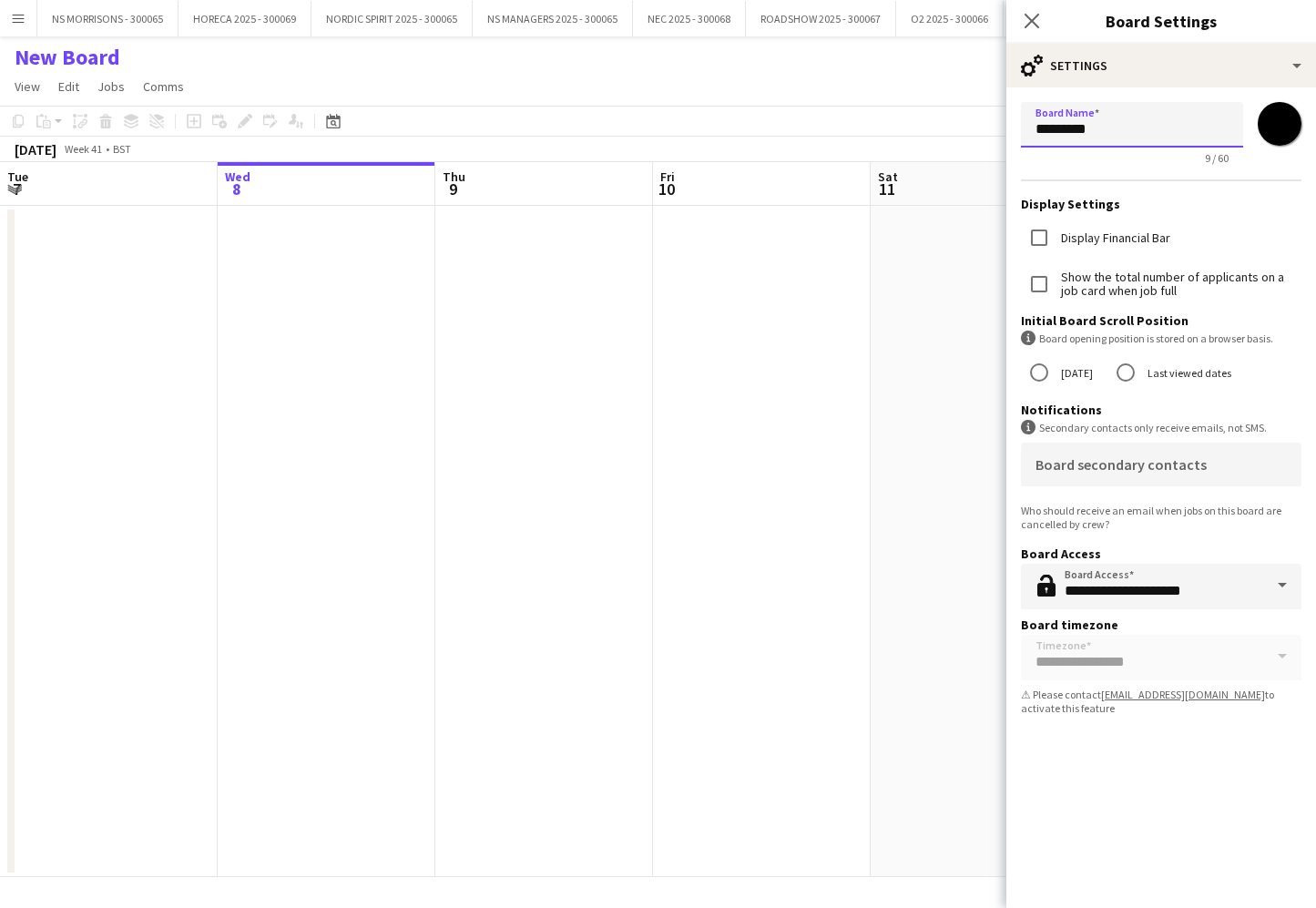
drag, startPoint x: 1118, startPoint y: 131, endPoint x: 1029, endPoint y: 126, distance: 89.1
click at [1013, 129] on form "**********" at bounding box center [1161, 412] width 310 height 649
type input "**********"
click at [1284, 126] on input "*******" at bounding box center [1279, 123] width 65 height 65
type input "*******"
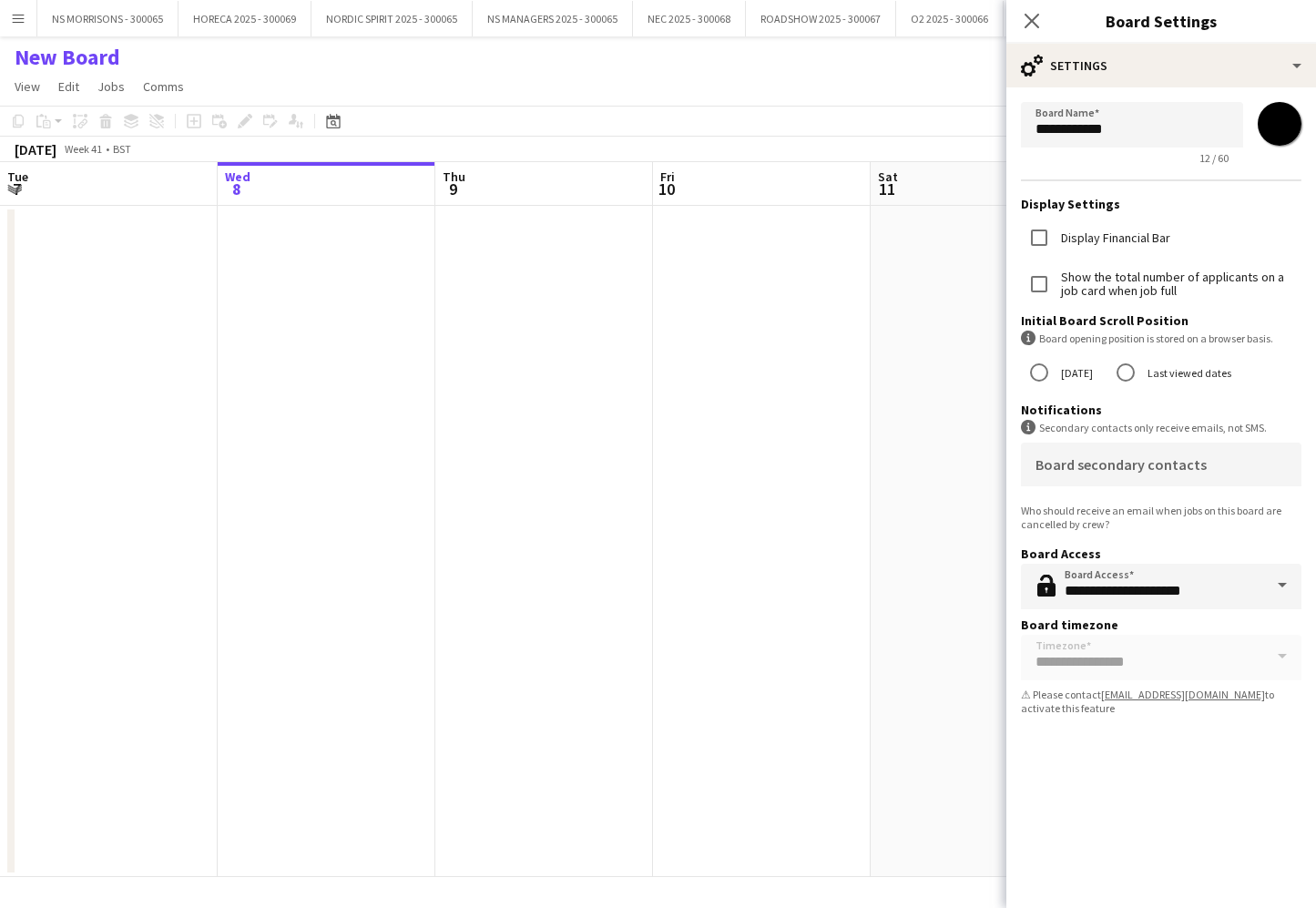
click at [936, 590] on app-date-cell at bounding box center [979, 542] width 218 height 672
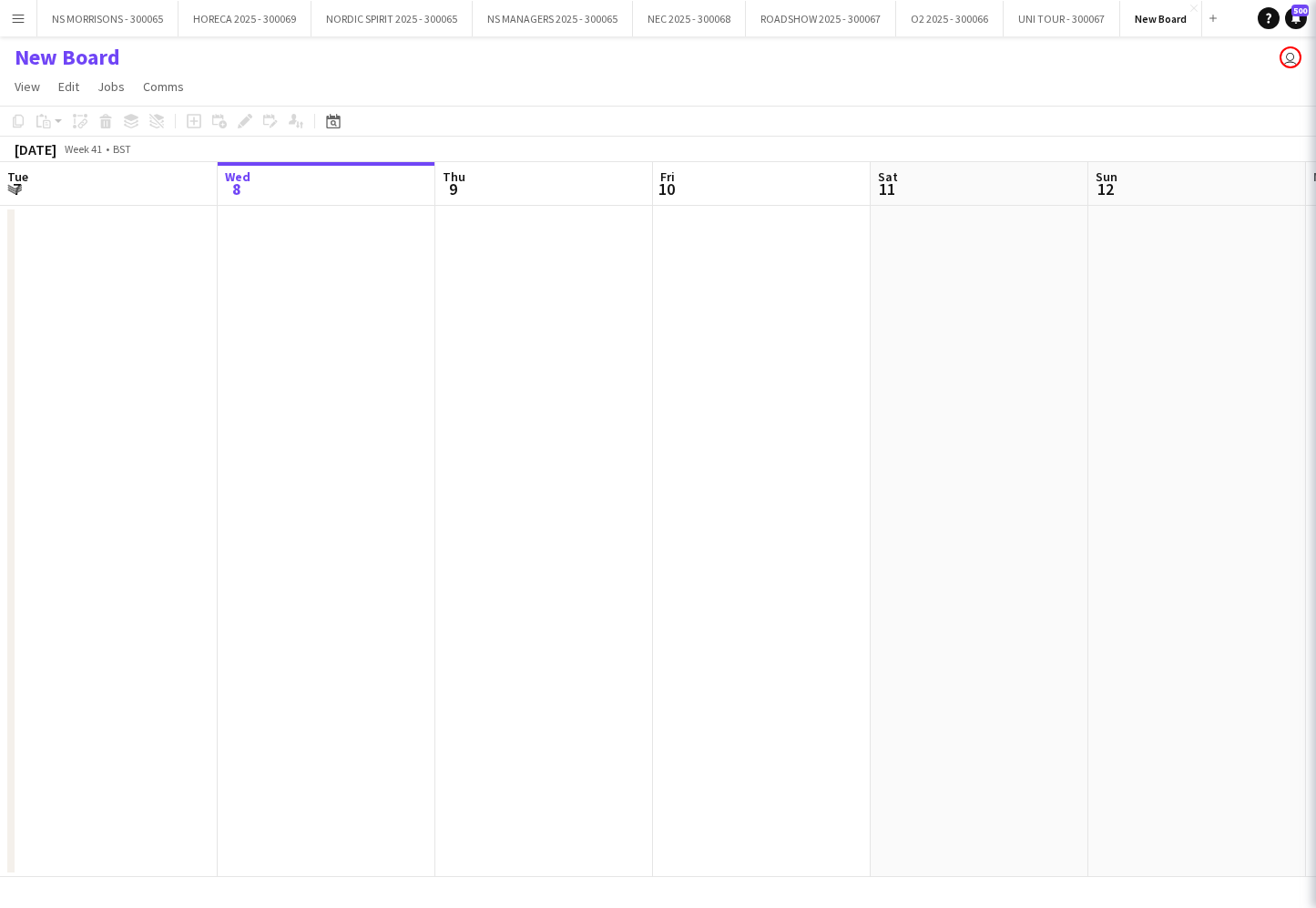
scroll to position [0, 435]
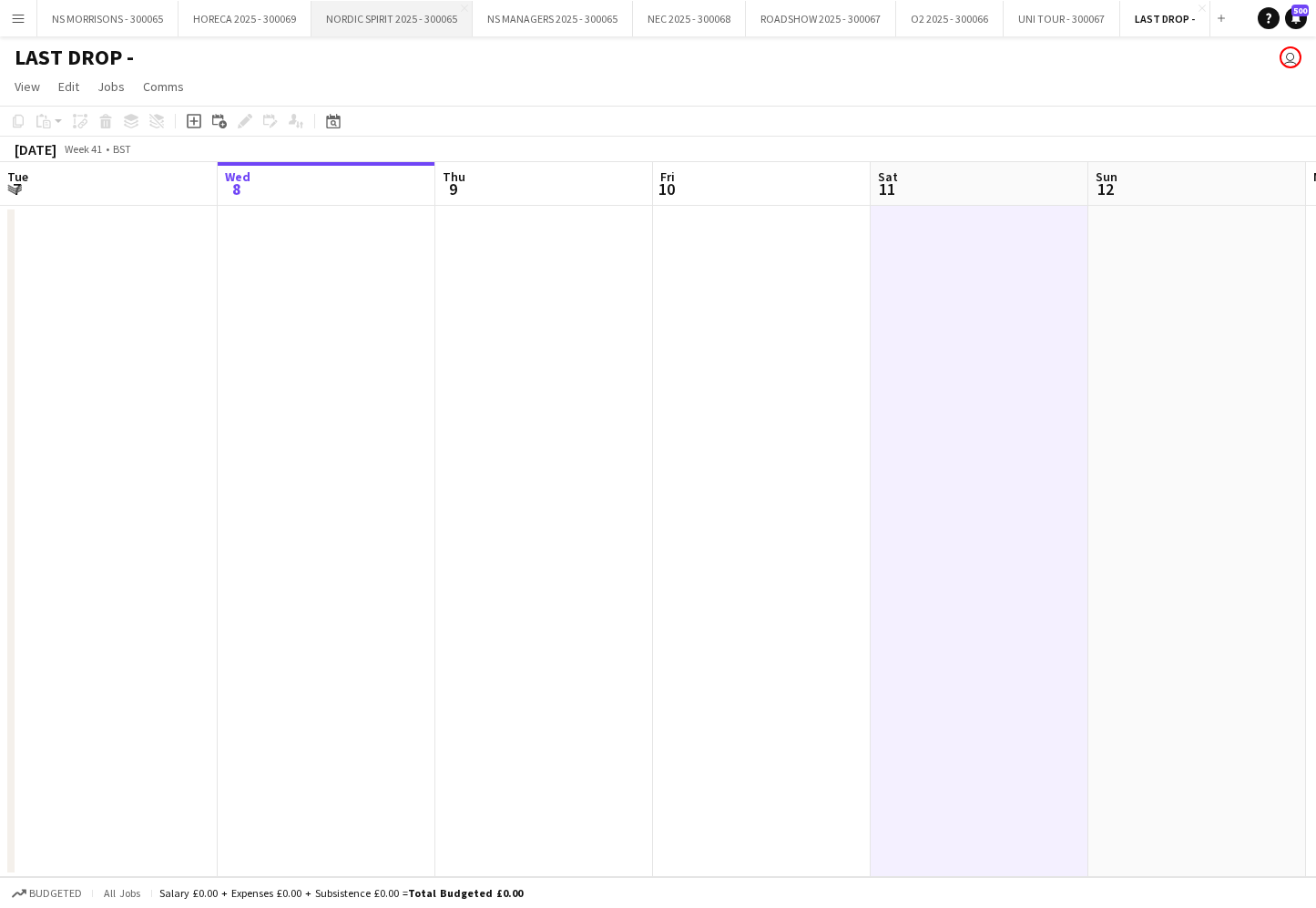
click at [335, 28] on button "NORDIC SPIRIT 2025 - 300065 Close" at bounding box center [392, 18] width 161 height 36
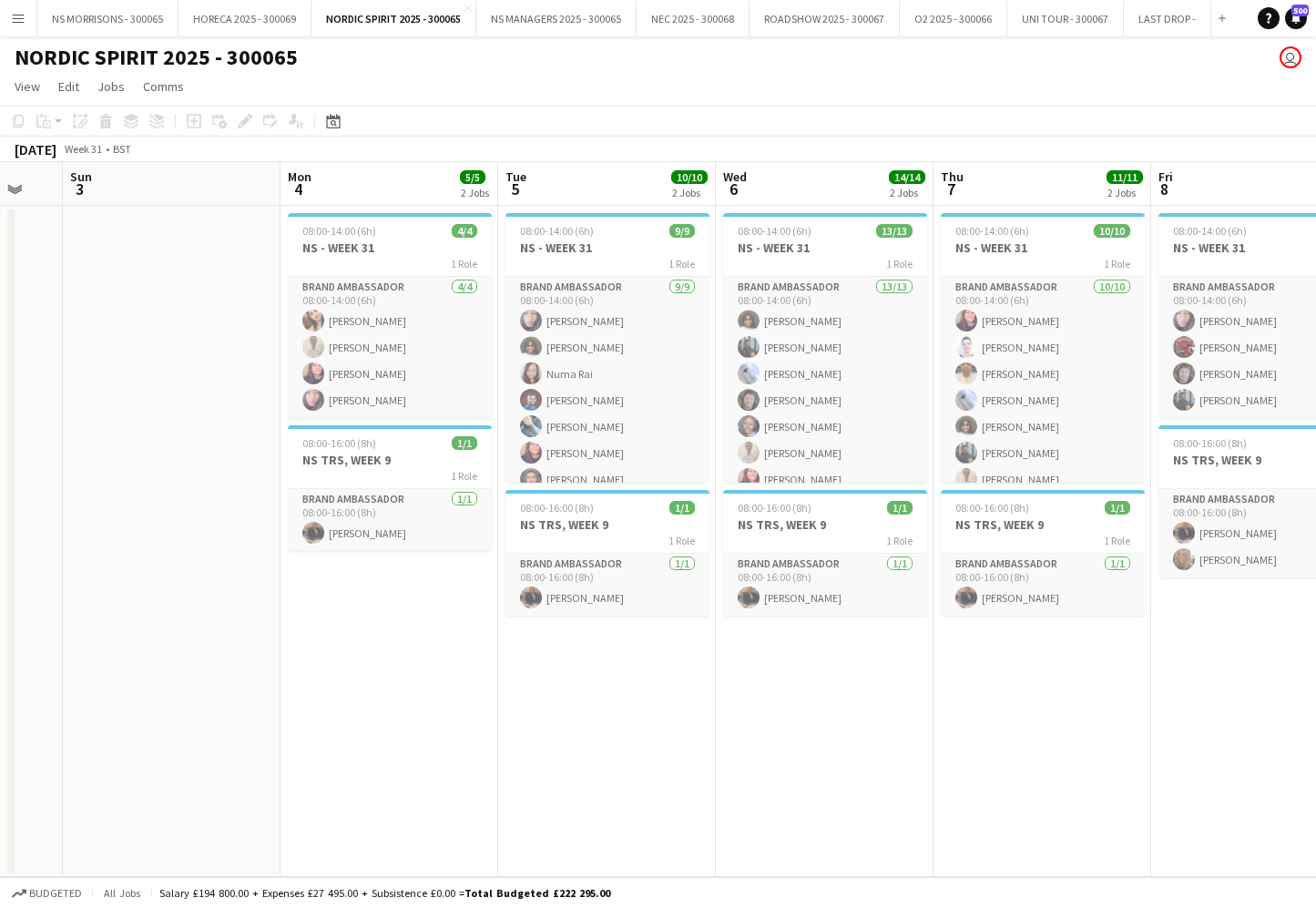
scroll to position [0, 826]
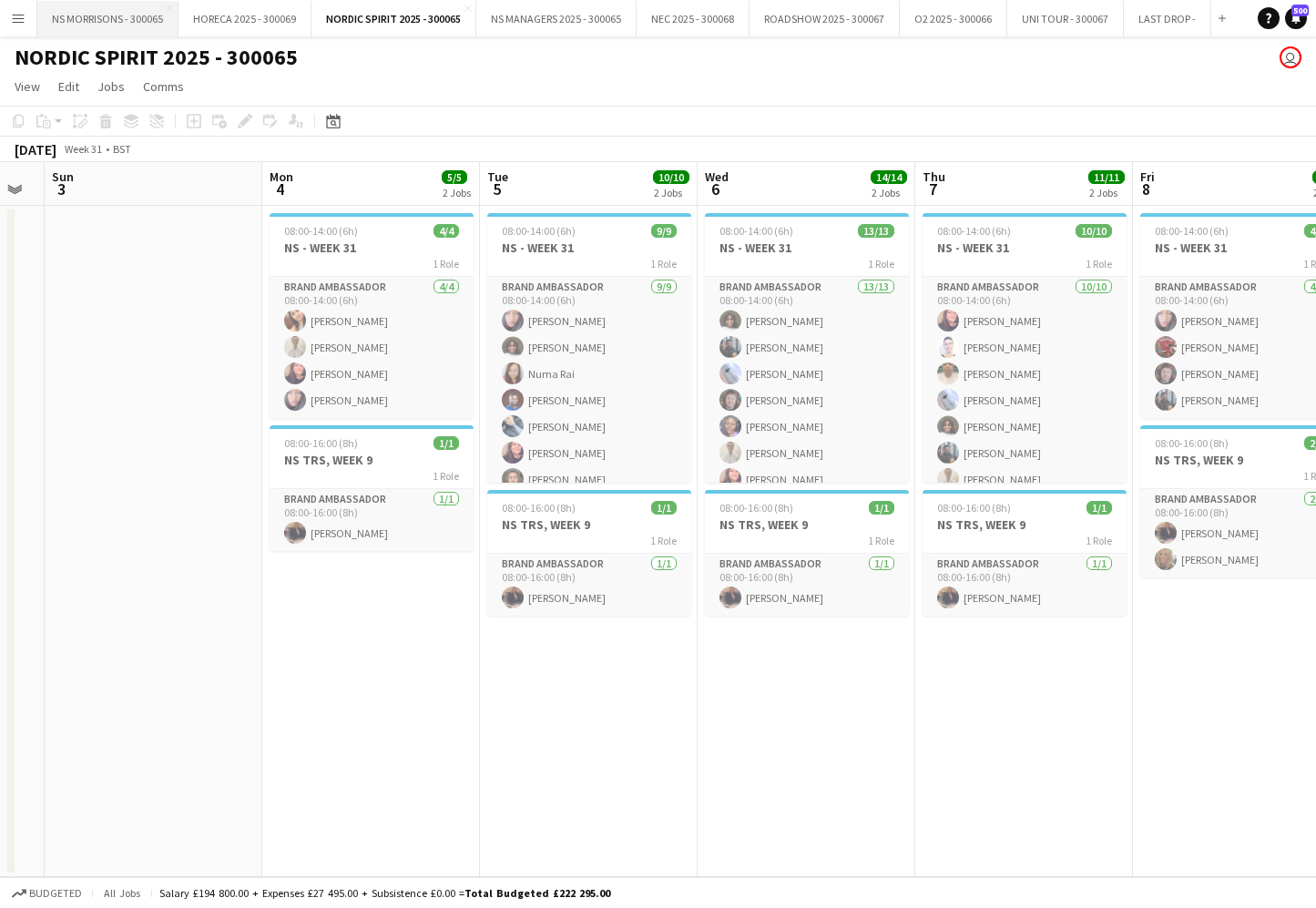
click at [126, 20] on button "NS MORRISONS - 300065 Close" at bounding box center [108, 18] width 141 height 36
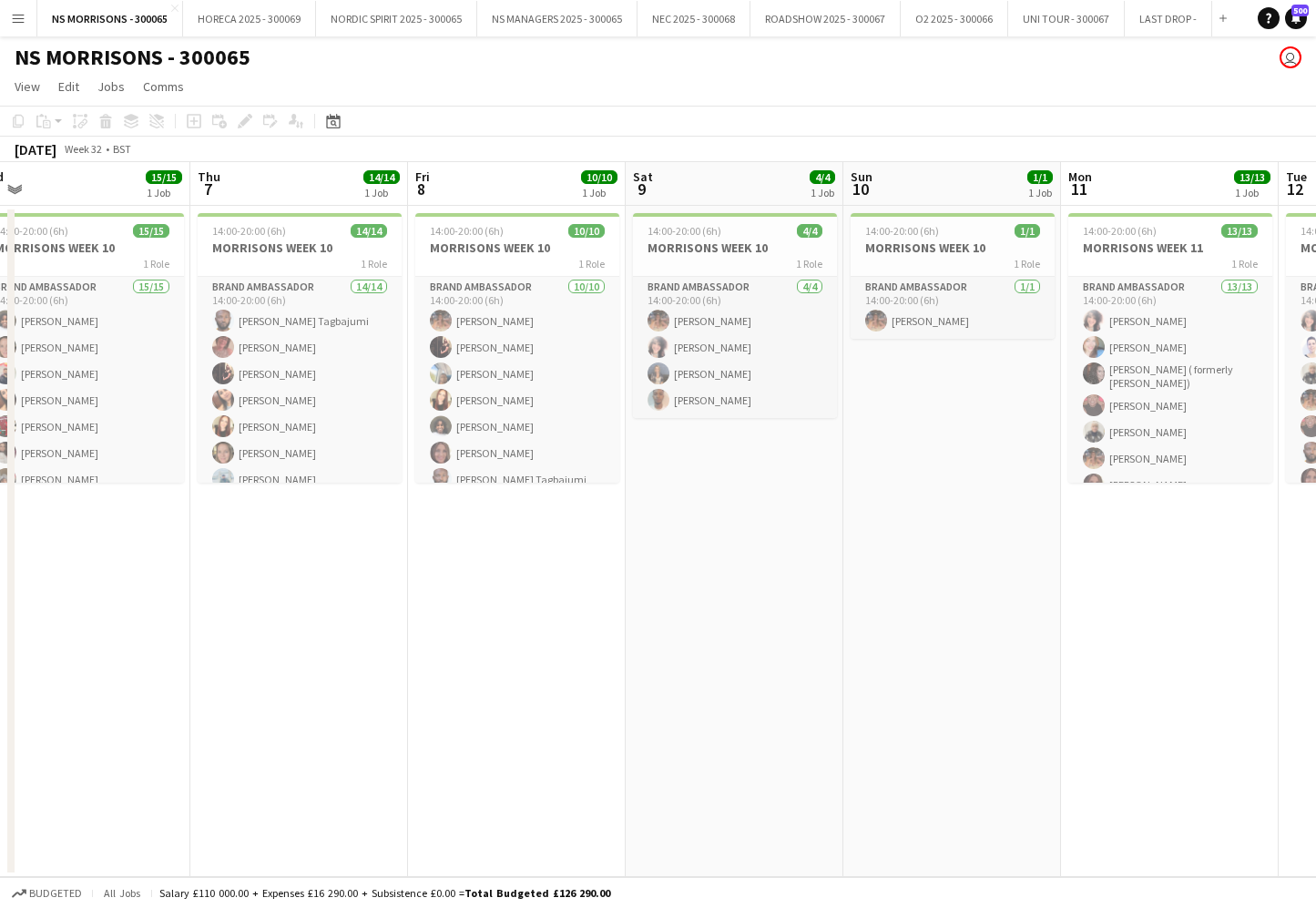
scroll to position [0, 905]
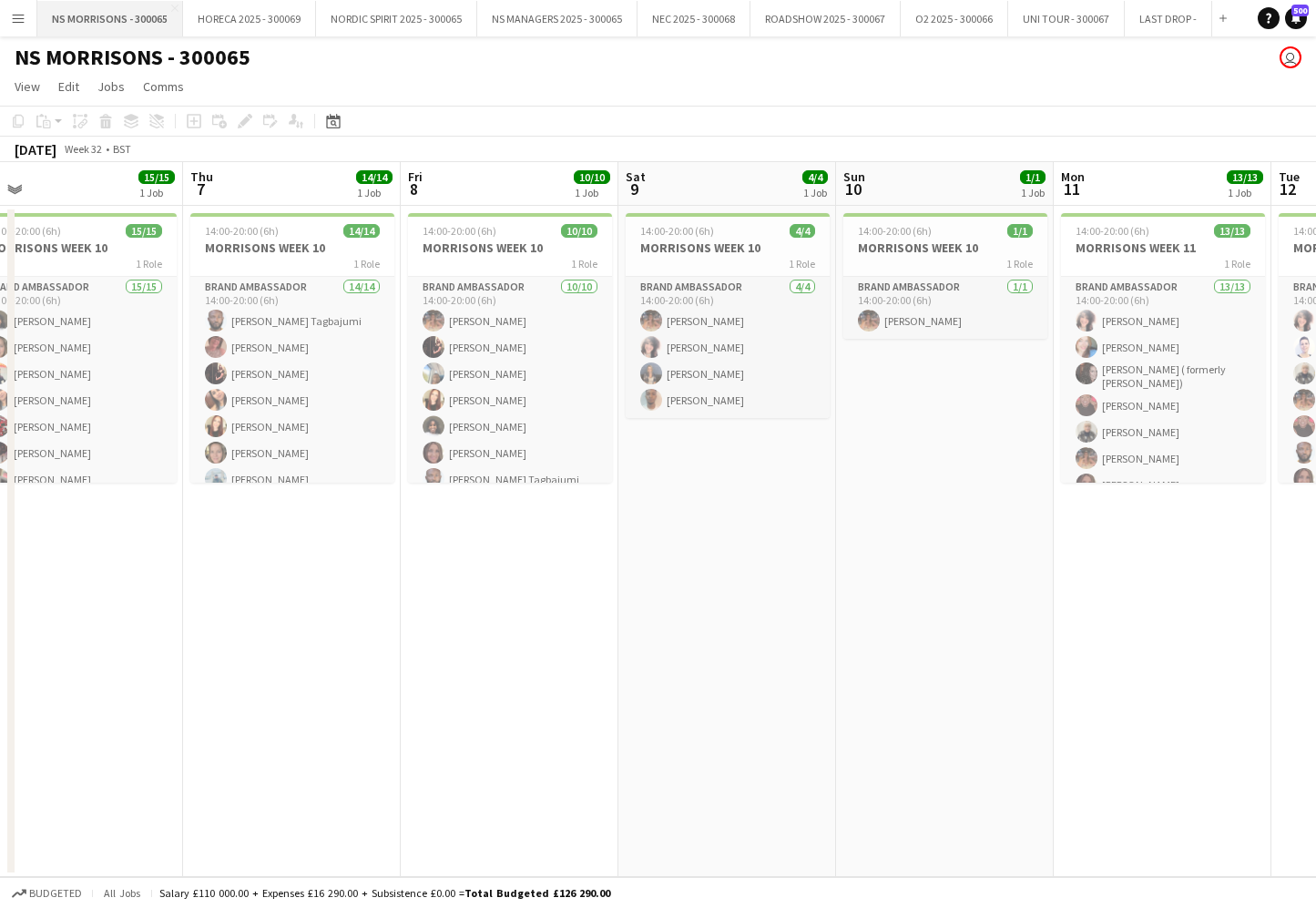
click at [38, 22] on button "NS MORRISONS - 300065 Close" at bounding box center [110, 18] width 145 height 36
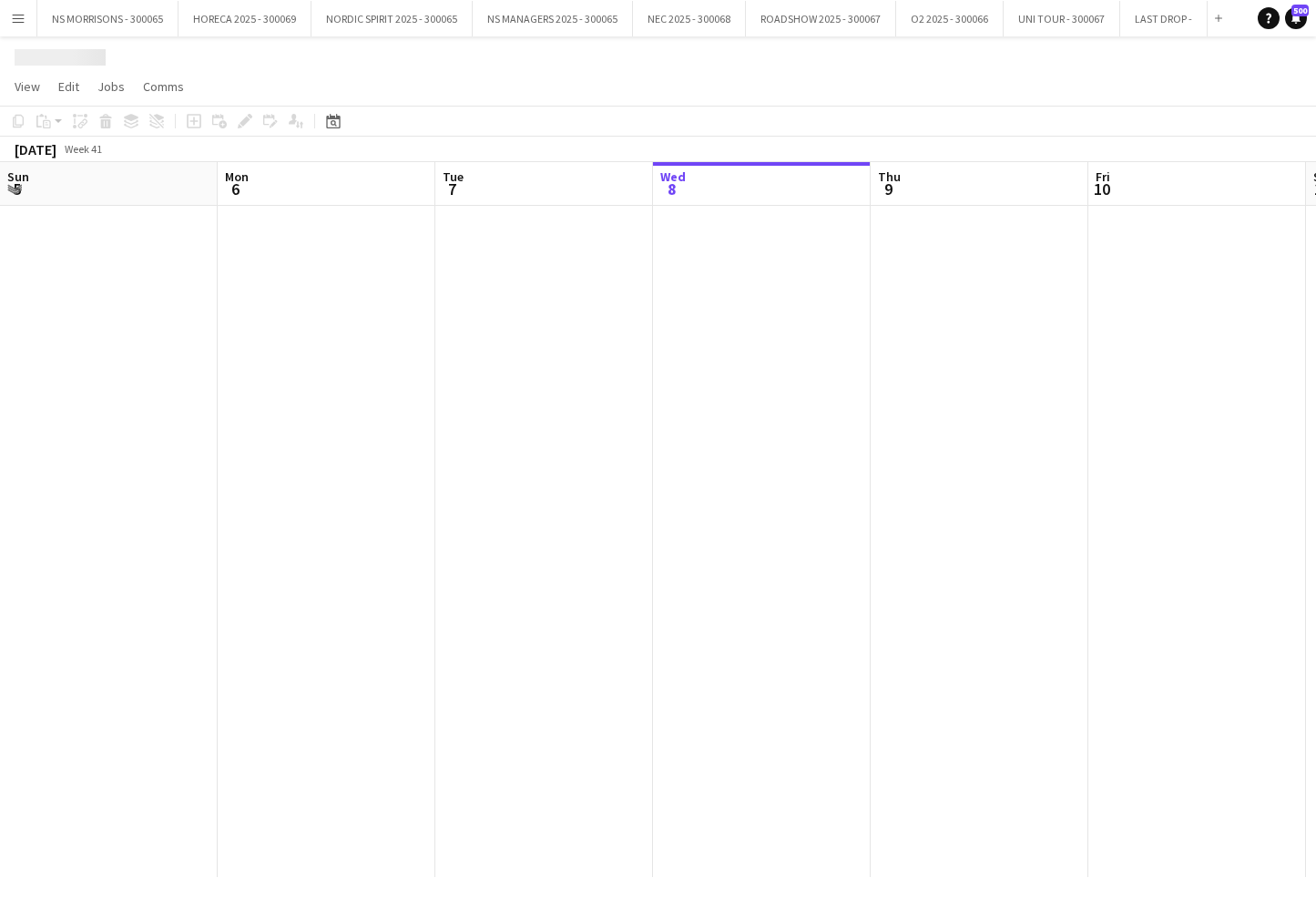
scroll to position [0, 435]
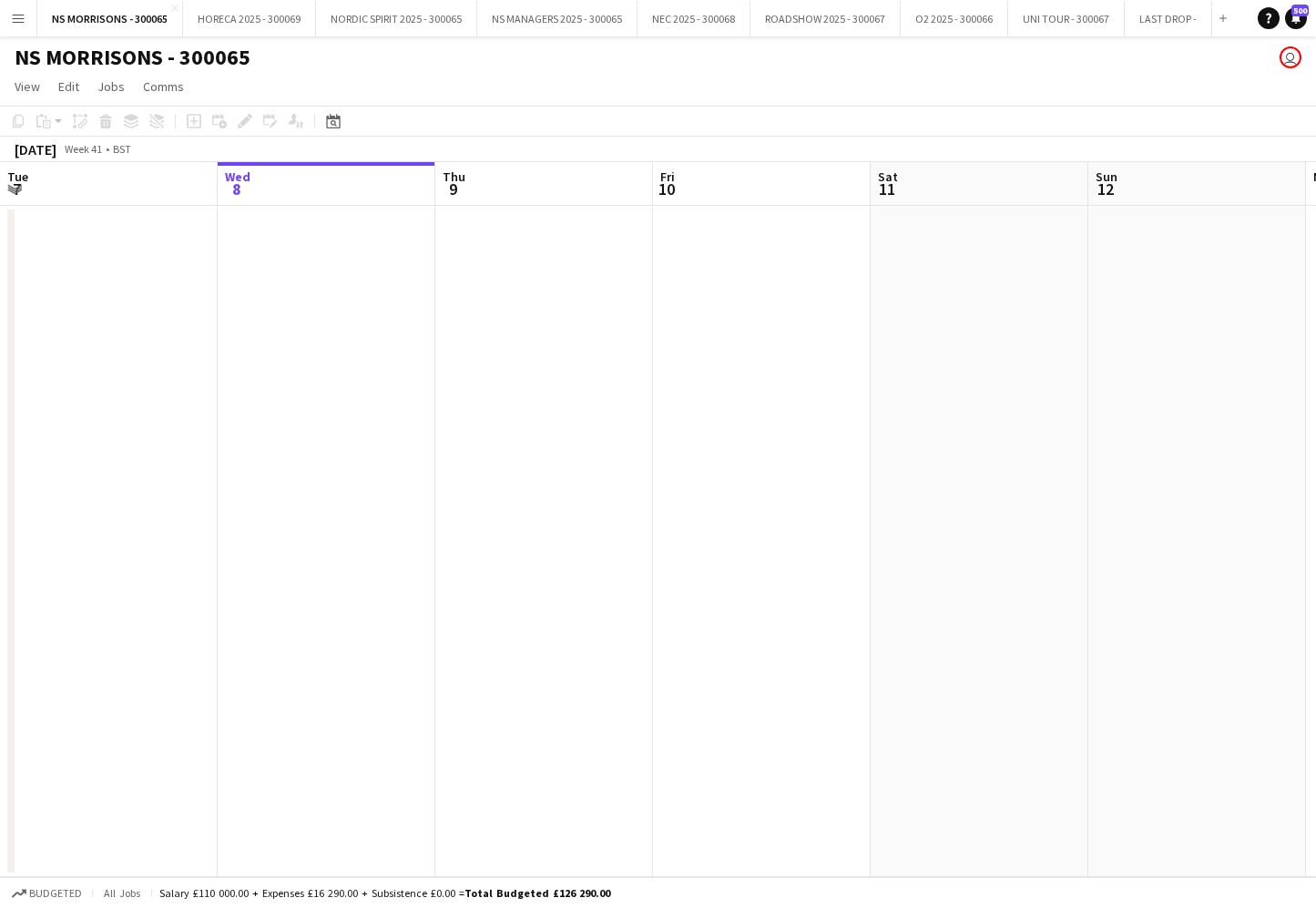
click at [27, 24] on button "Menu" at bounding box center [18, 18] width 37 height 37
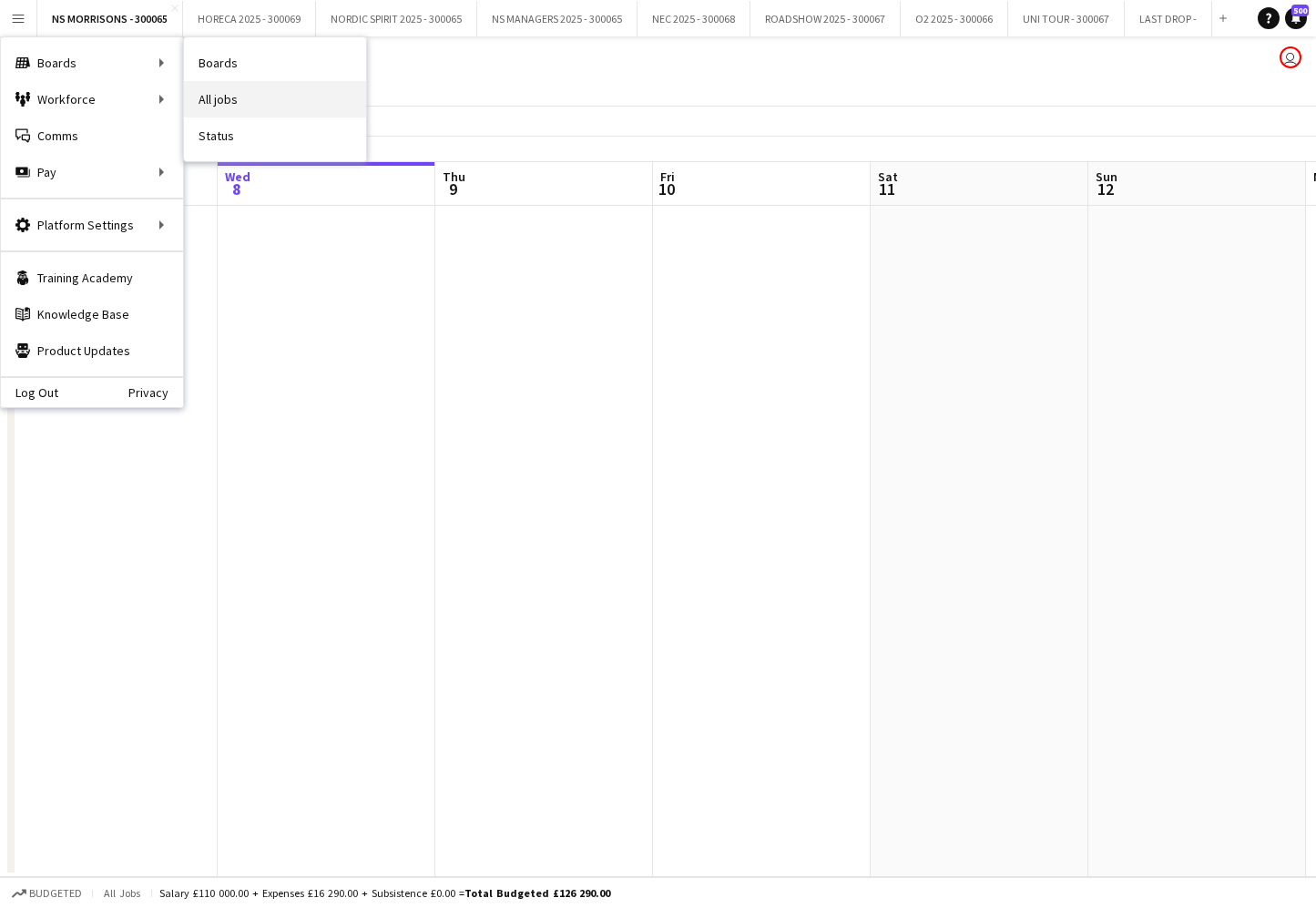
click at [249, 100] on link "All jobs" at bounding box center [275, 99] width 182 height 37
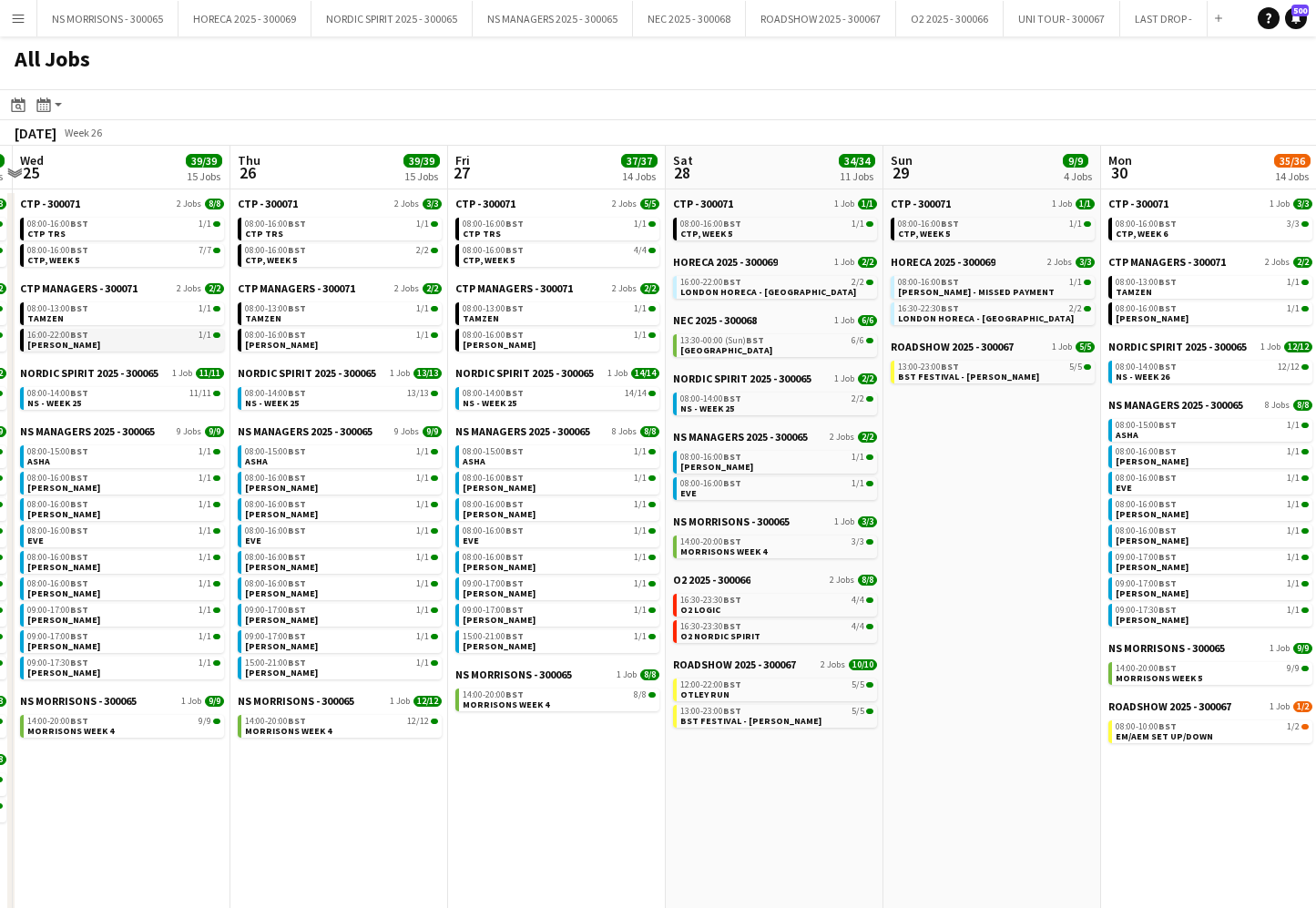
scroll to position [0, 861]
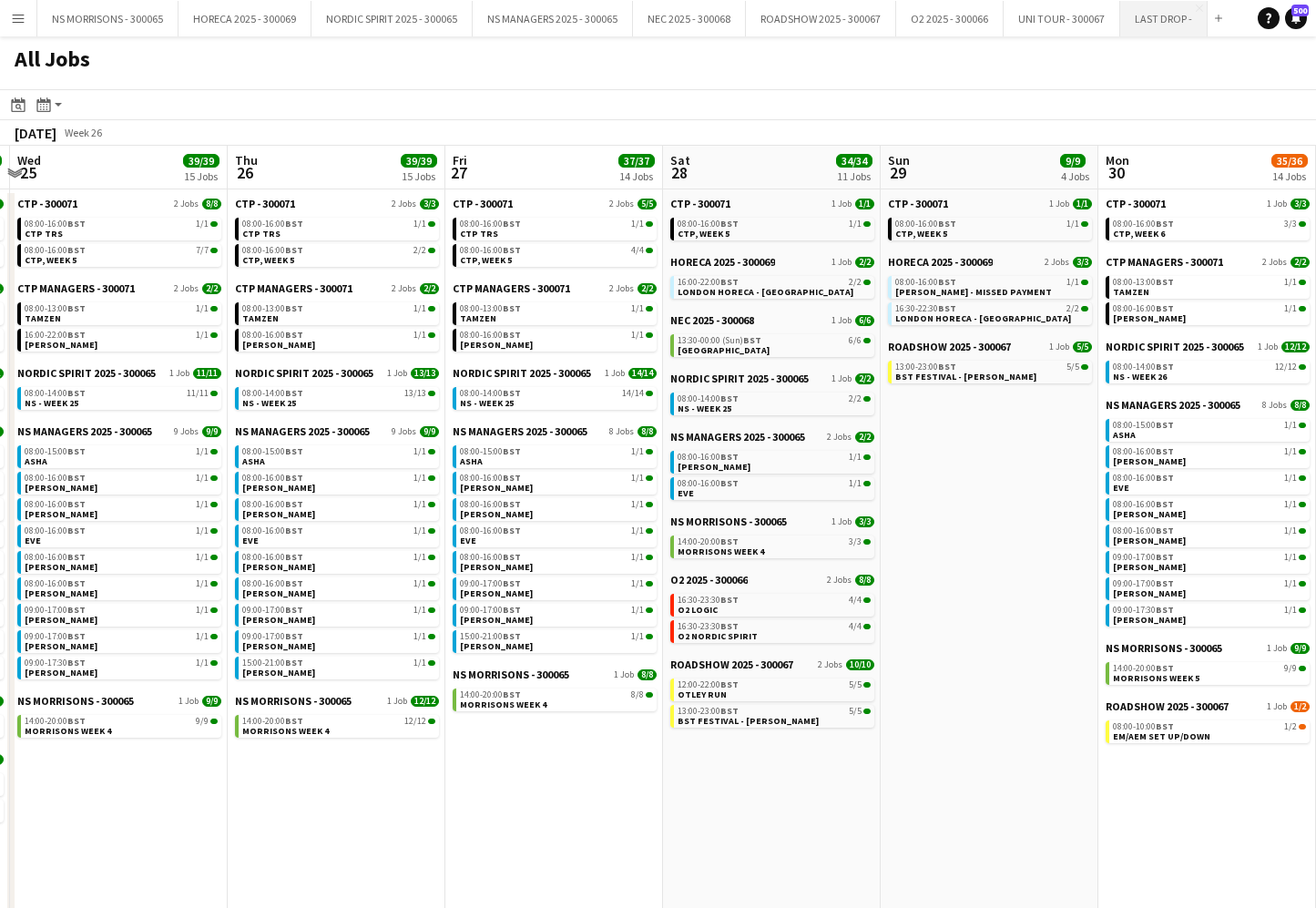
click at [1148, 22] on button "LAST DROP - Close" at bounding box center [1163, 18] width 87 height 36
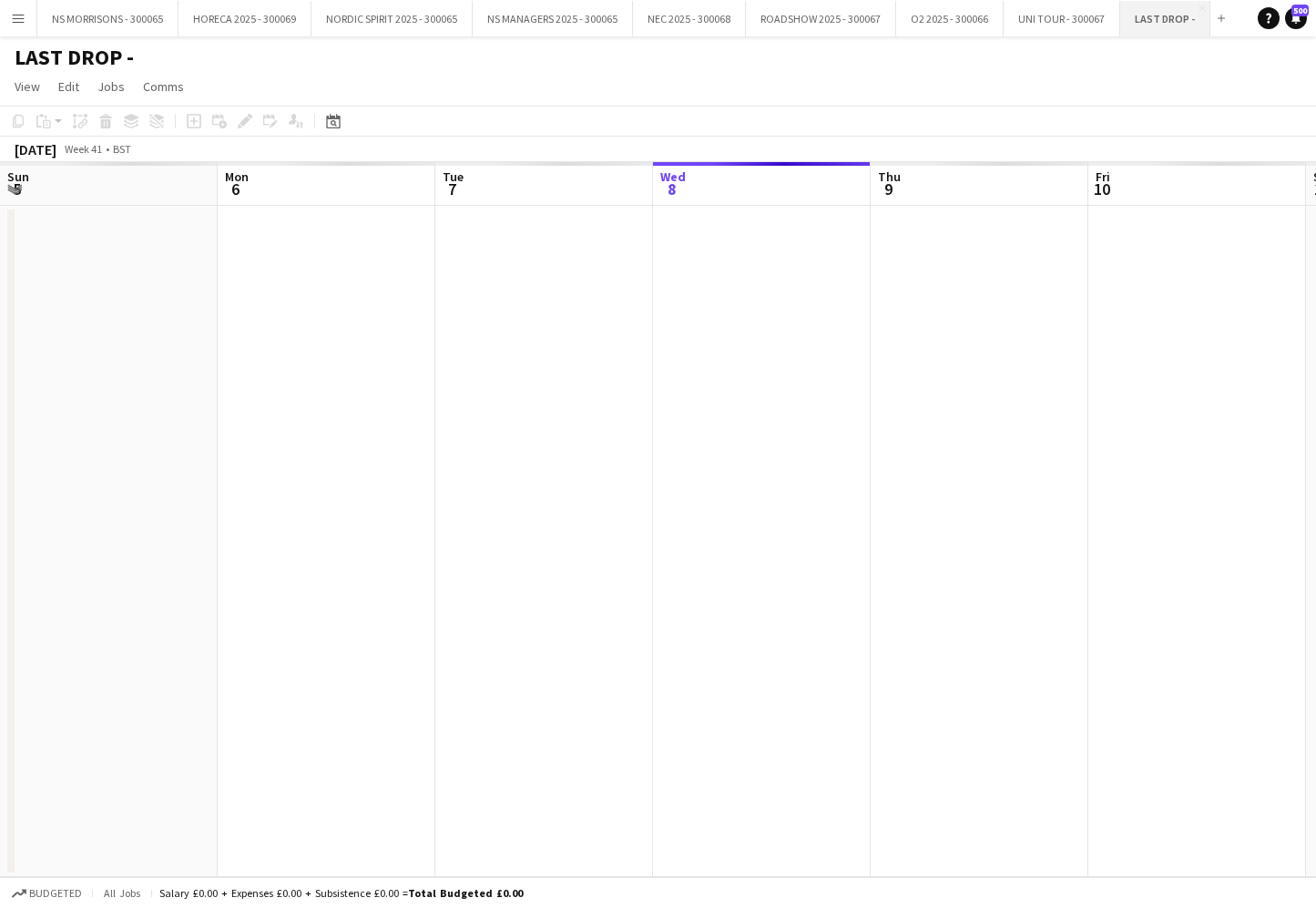
scroll to position [0, 435]
click at [160, 58] on div "LAST DROP - user" at bounding box center [658, 54] width 1316 height 35
click at [117, 61] on h1 "LAST DROP -" at bounding box center [74, 58] width 120 height 28
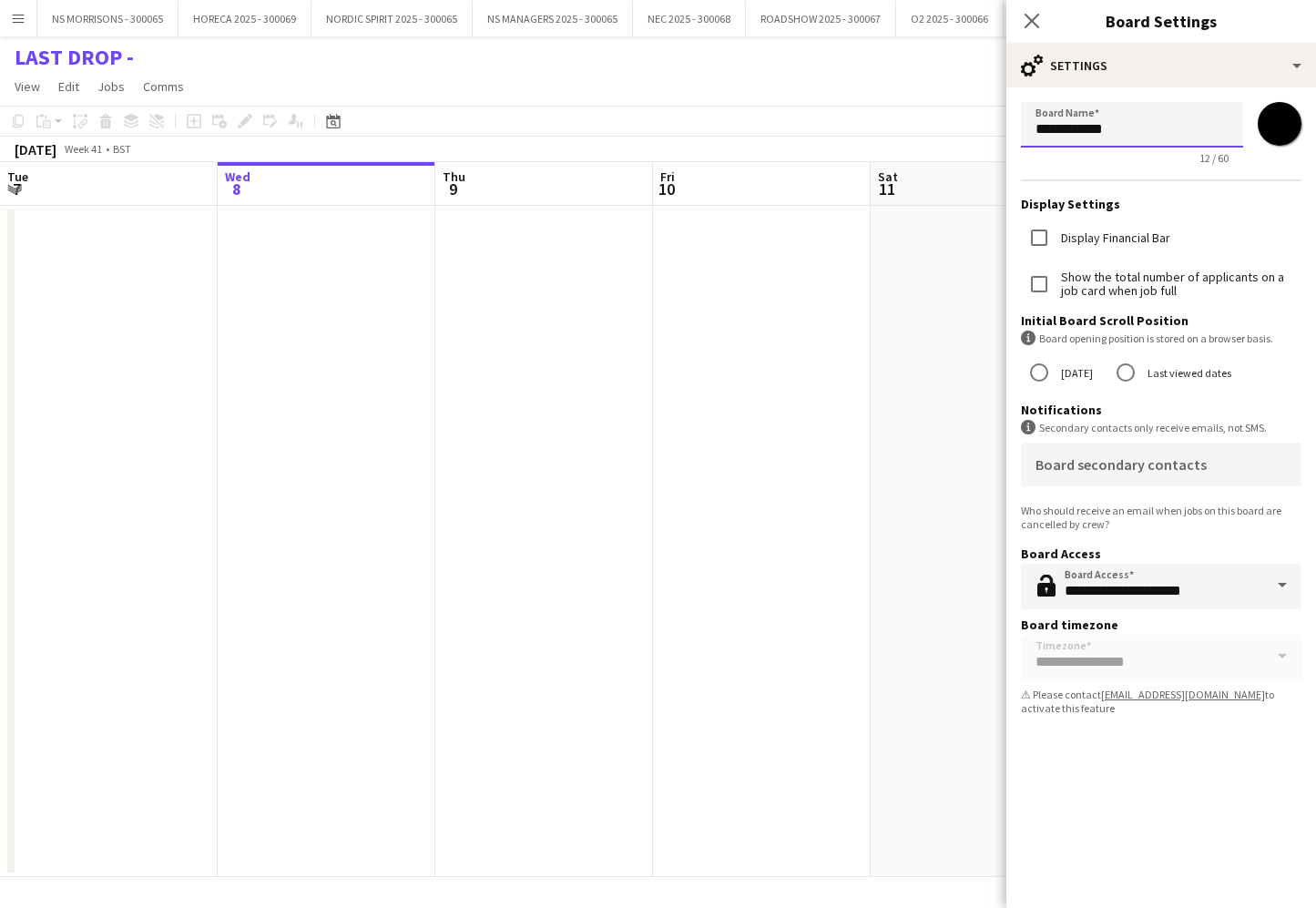
click at [1144, 123] on input "**********" at bounding box center [1132, 125] width 223 height 46
type input "**********"
click at [818, 320] on app-date-cell at bounding box center [761, 542] width 218 height 672
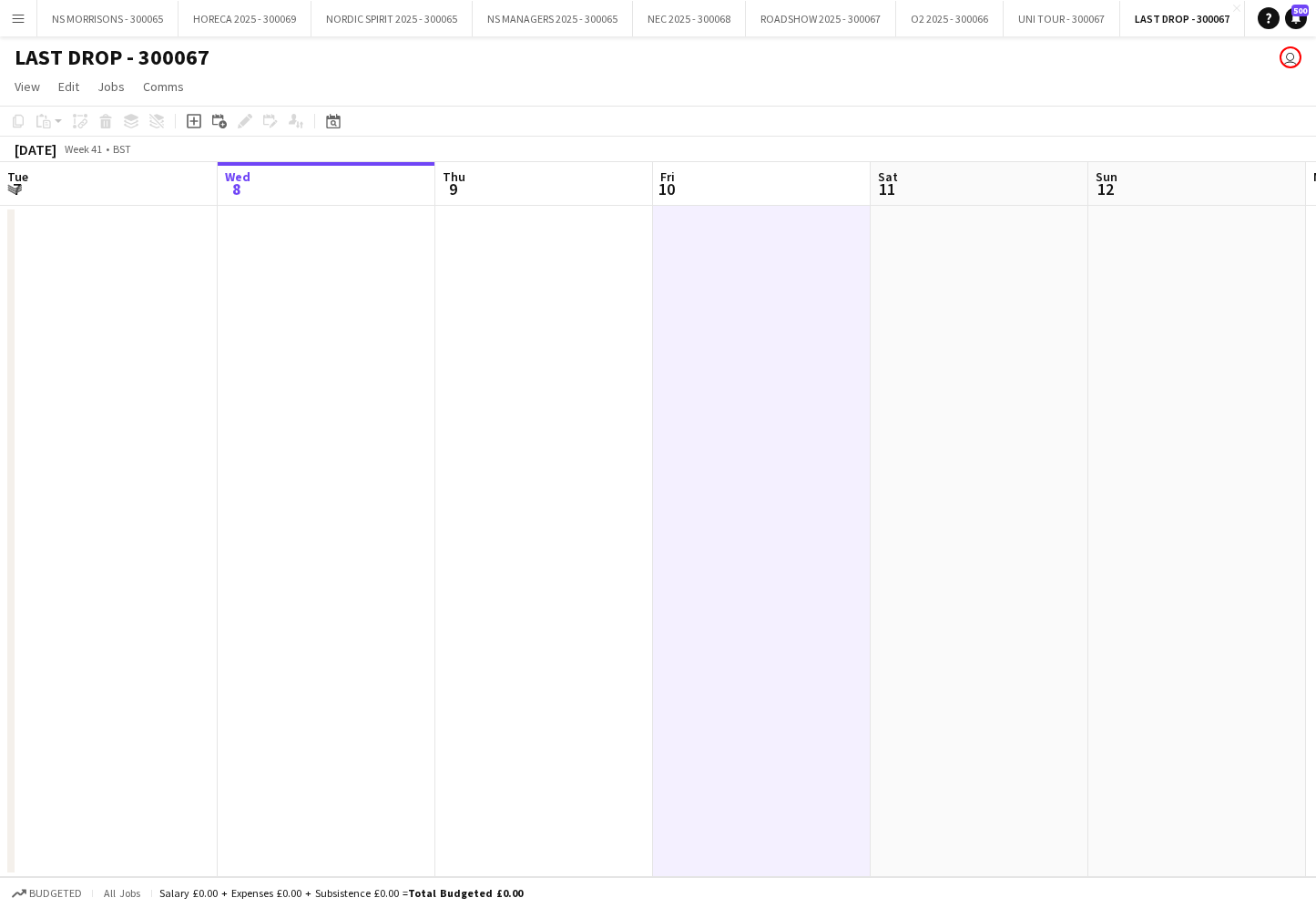
click at [15, 23] on app-icon "Menu" at bounding box center [18, 18] width 15 height 15
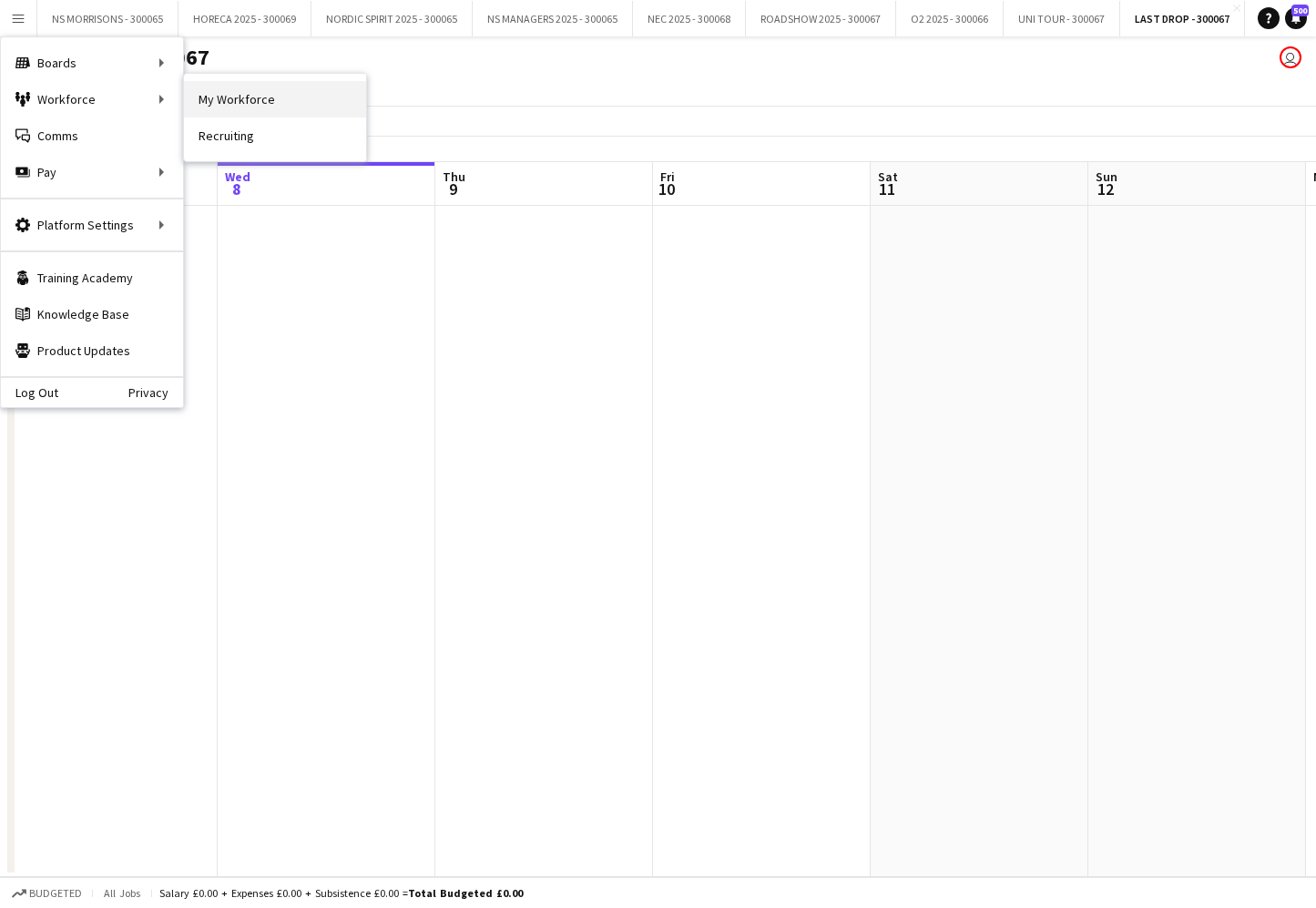
click at [274, 103] on link "My Workforce" at bounding box center [275, 99] width 182 height 37
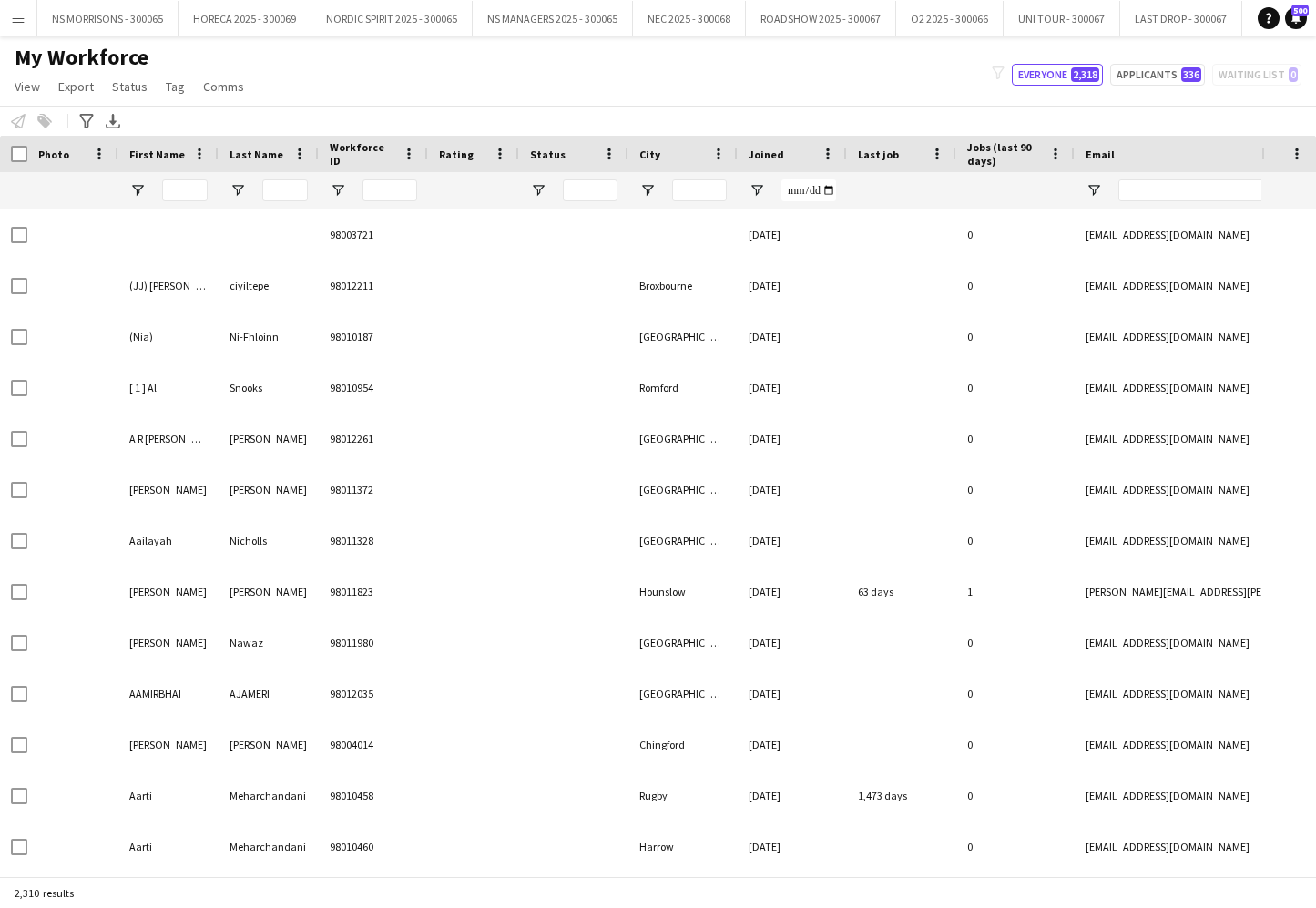
type input "**********"
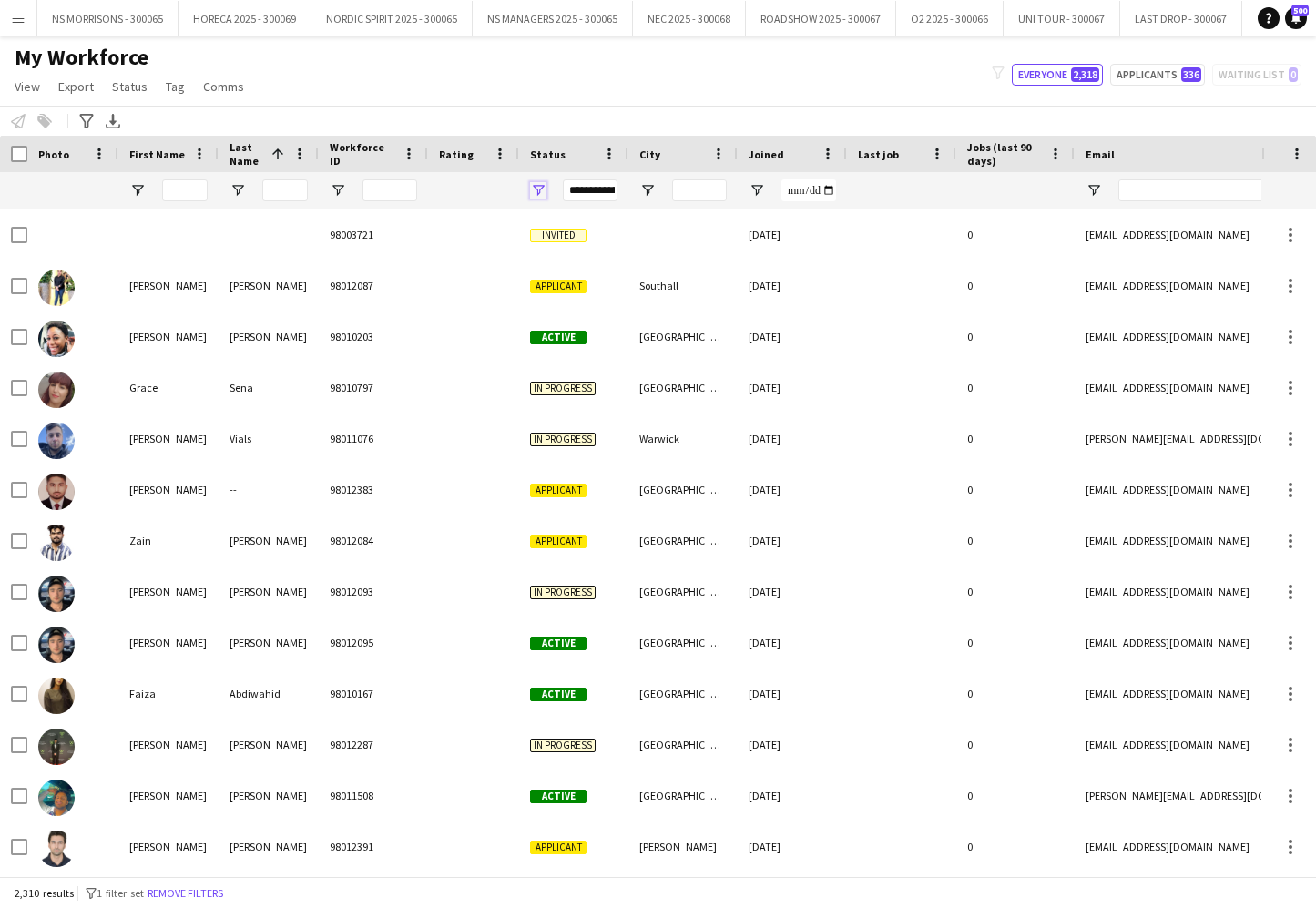
click at [537, 188] on span "Open Filter Menu" at bounding box center [538, 190] width 17 height 17
click at [484, 105] on div "My Workforce View Views Default view New view Update view Delete view Edit name…" at bounding box center [658, 75] width 1316 height 62
click at [108, 122] on icon "Export XLSX" at bounding box center [113, 121] width 15 height 15
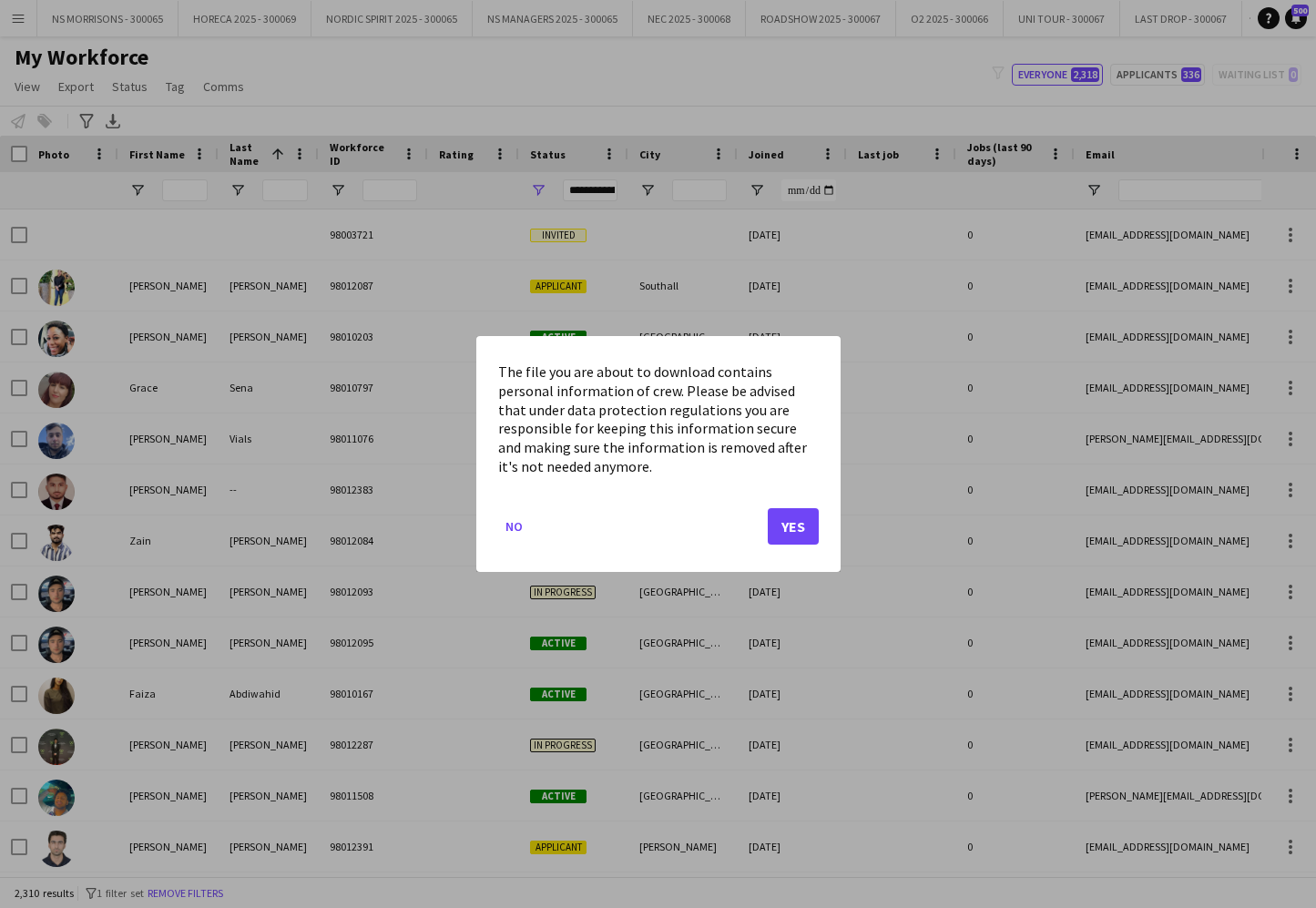
click at [797, 522] on button "Yes" at bounding box center [793, 527] width 51 height 37
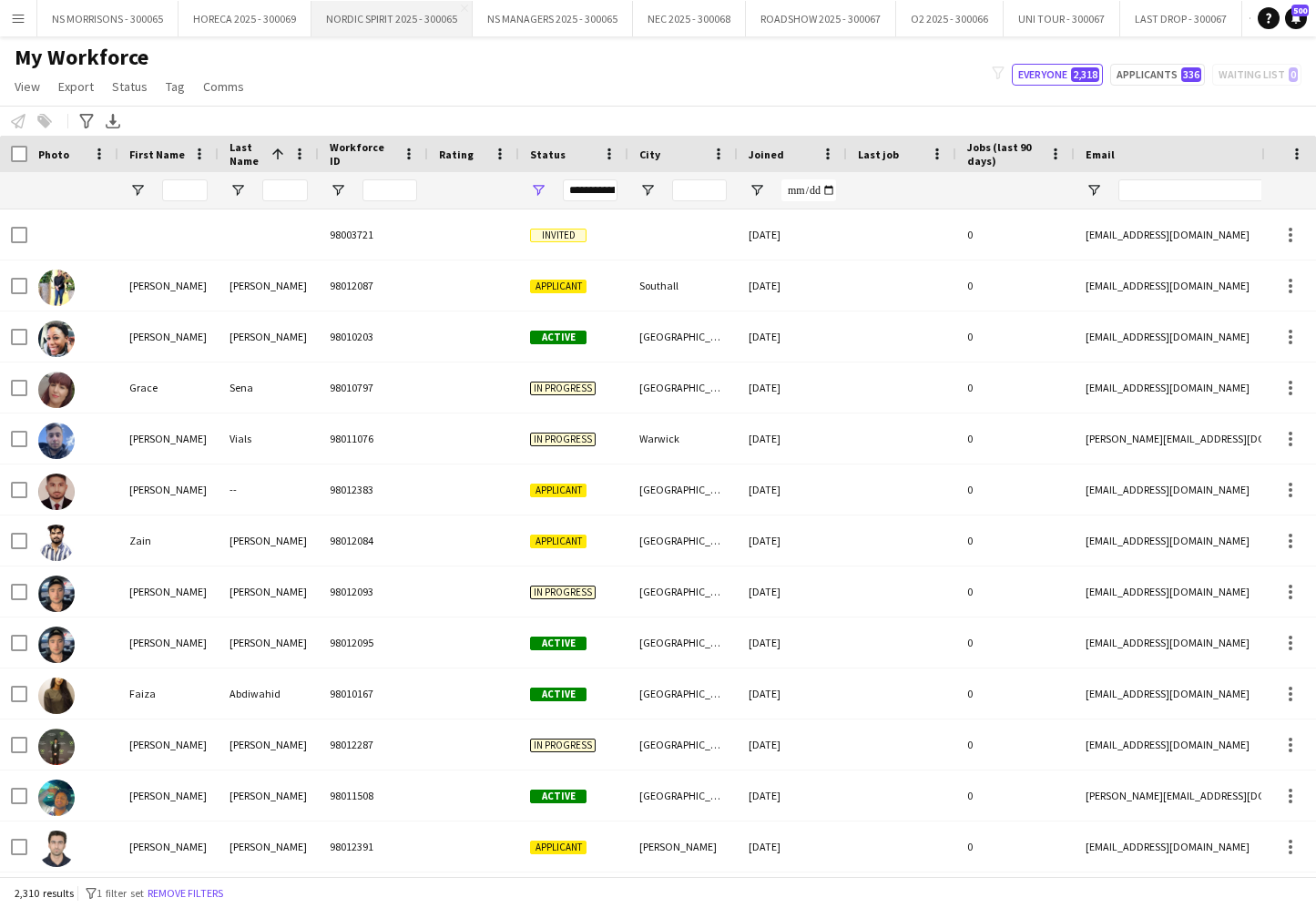
click at [406, 23] on button "NORDIC SPIRIT 2025 - 300065 Close" at bounding box center [392, 18] width 161 height 36
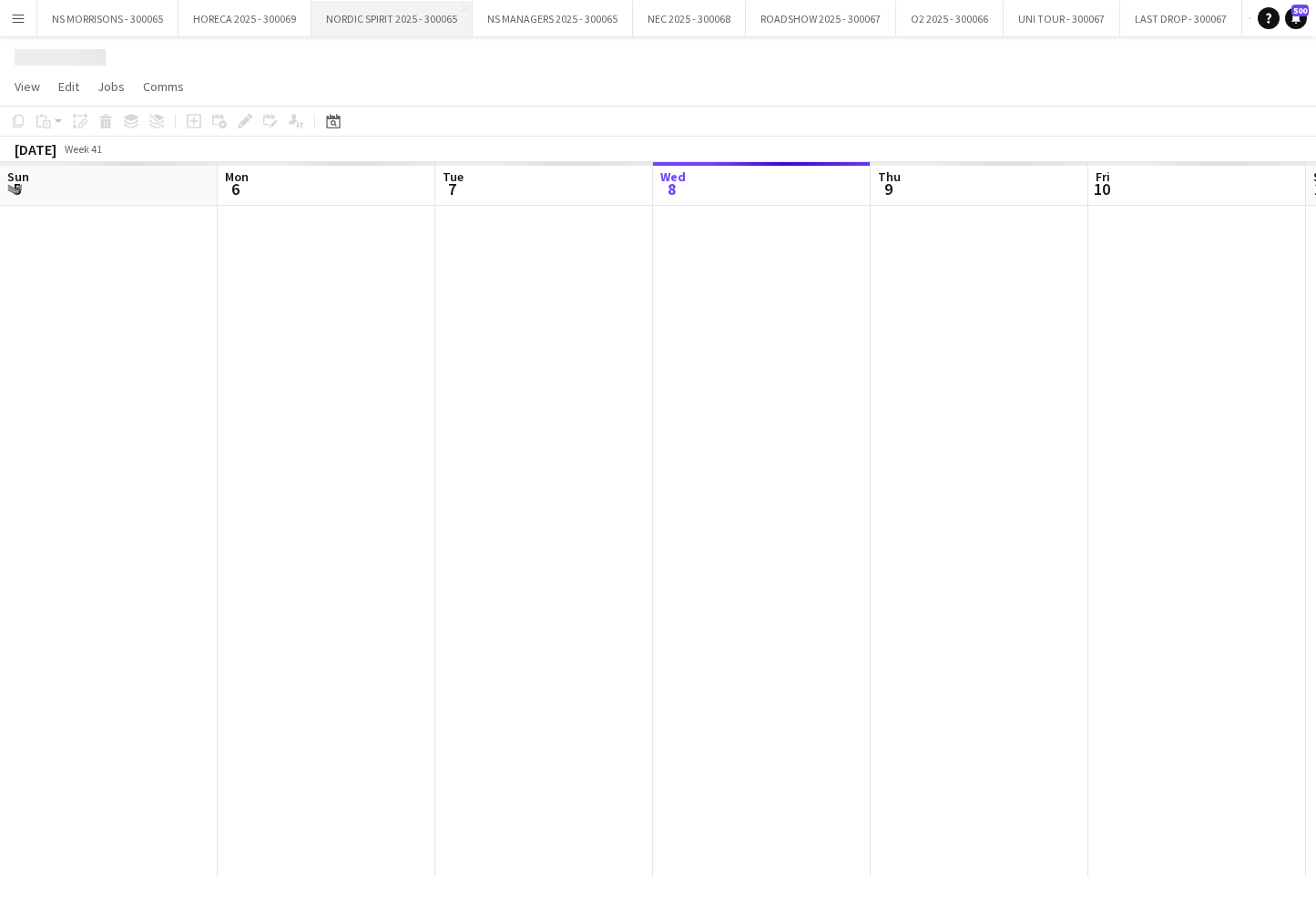
click at [406, 23] on button "NORDIC SPIRIT 2025 - 300065 Close" at bounding box center [392, 18] width 161 height 36
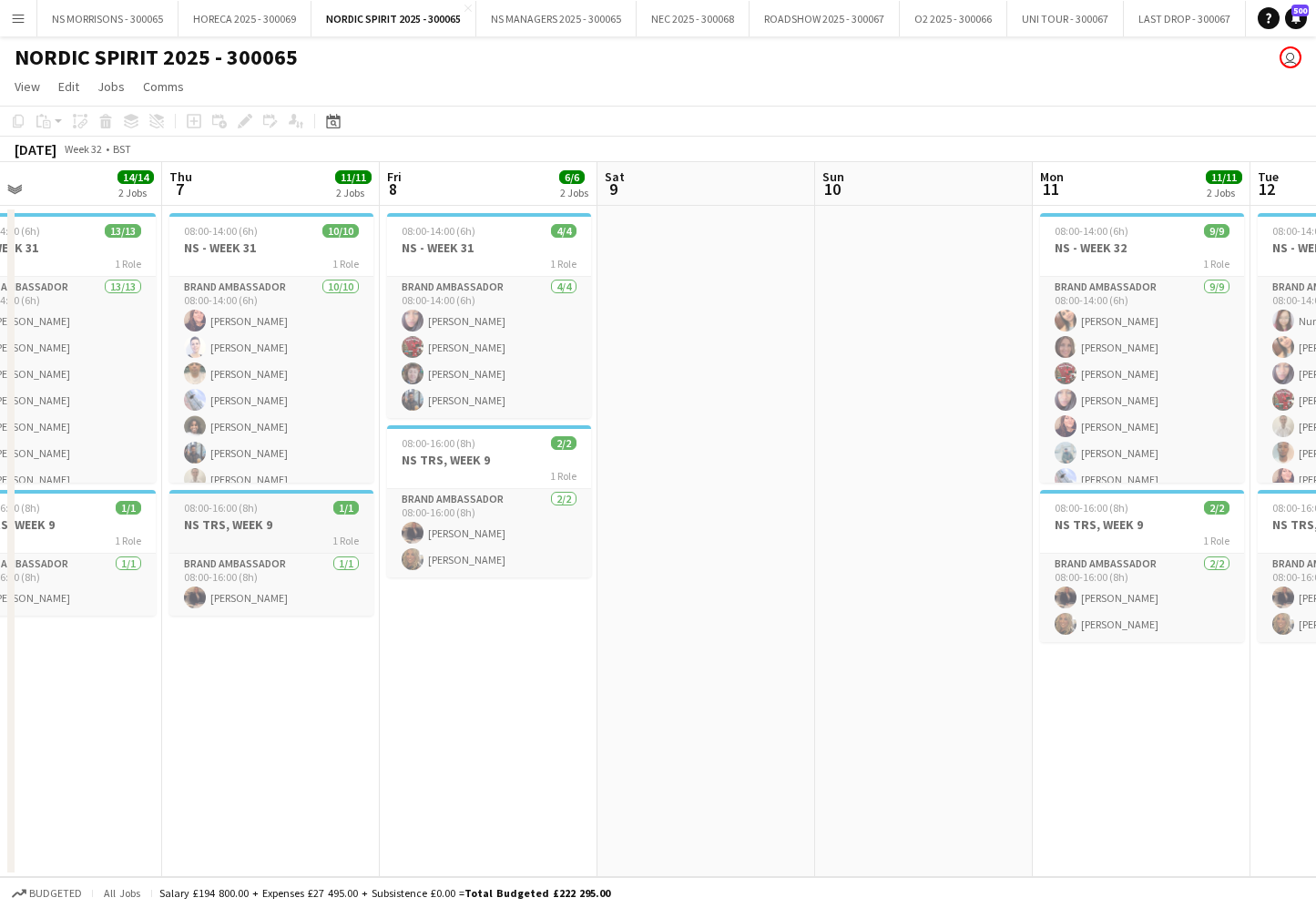
scroll to position [0, 490]
drag, startPoint x: 282, startPoint y: 520, endPoint x: 257, endPoint y: 491, distance: 38.3
click at [282, 520] on h3 "NS TRS, WEEK 9" at bounding box center [272, 524] width 204 height 17
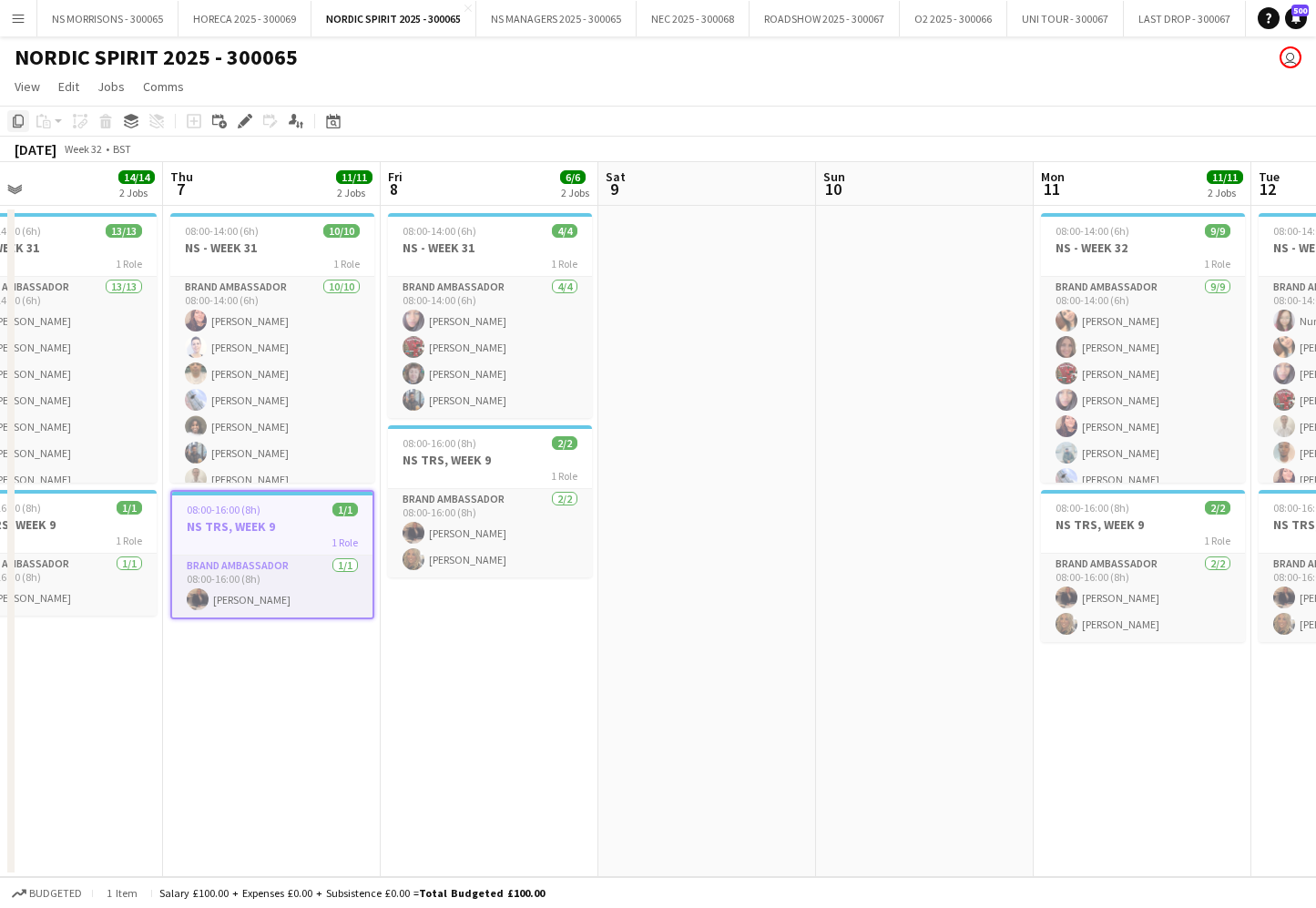
click at [21, 124] on icon "Copy" at bounding box center [18, 121] width 15 height 15
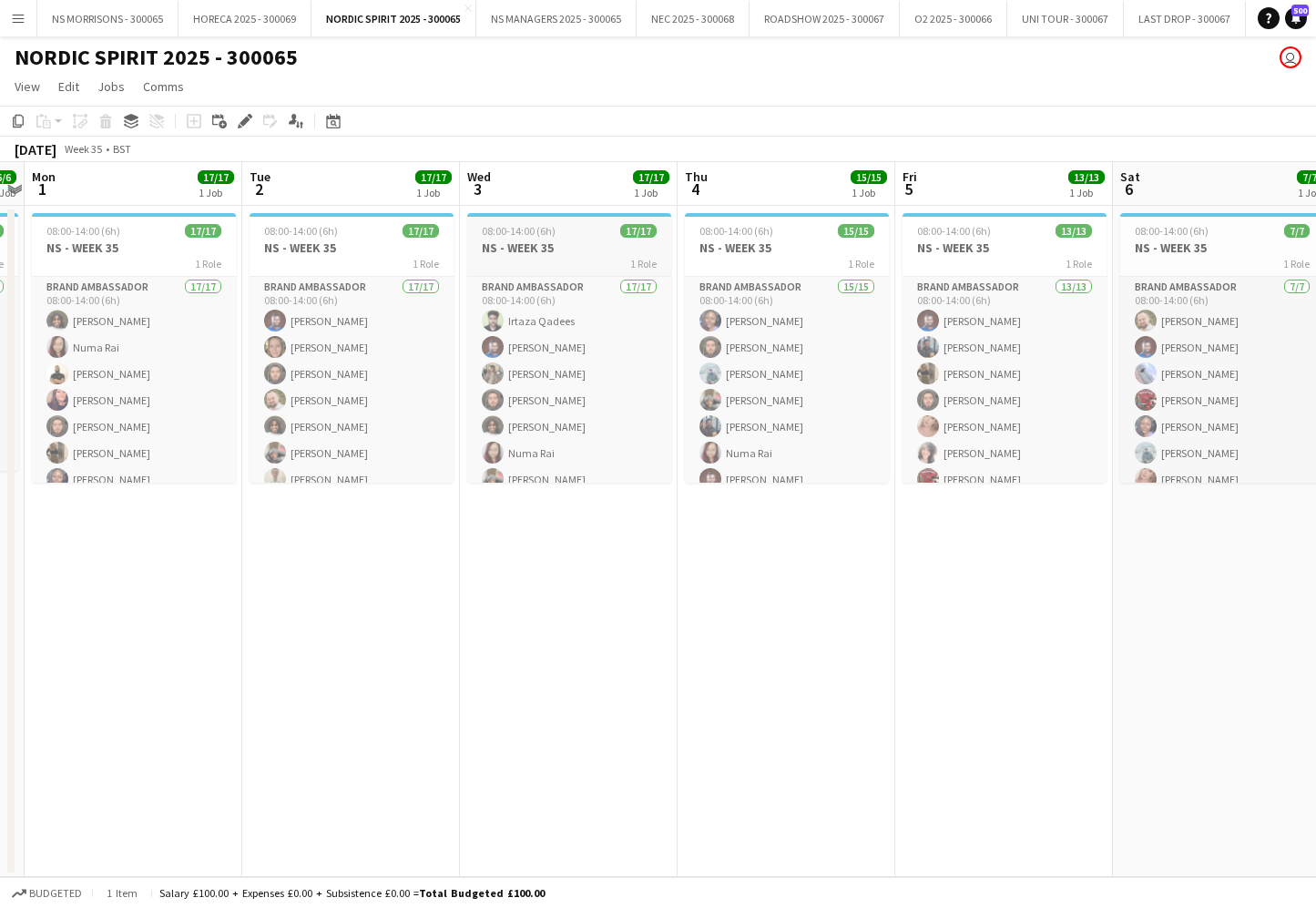
scroll to position [0, 842]
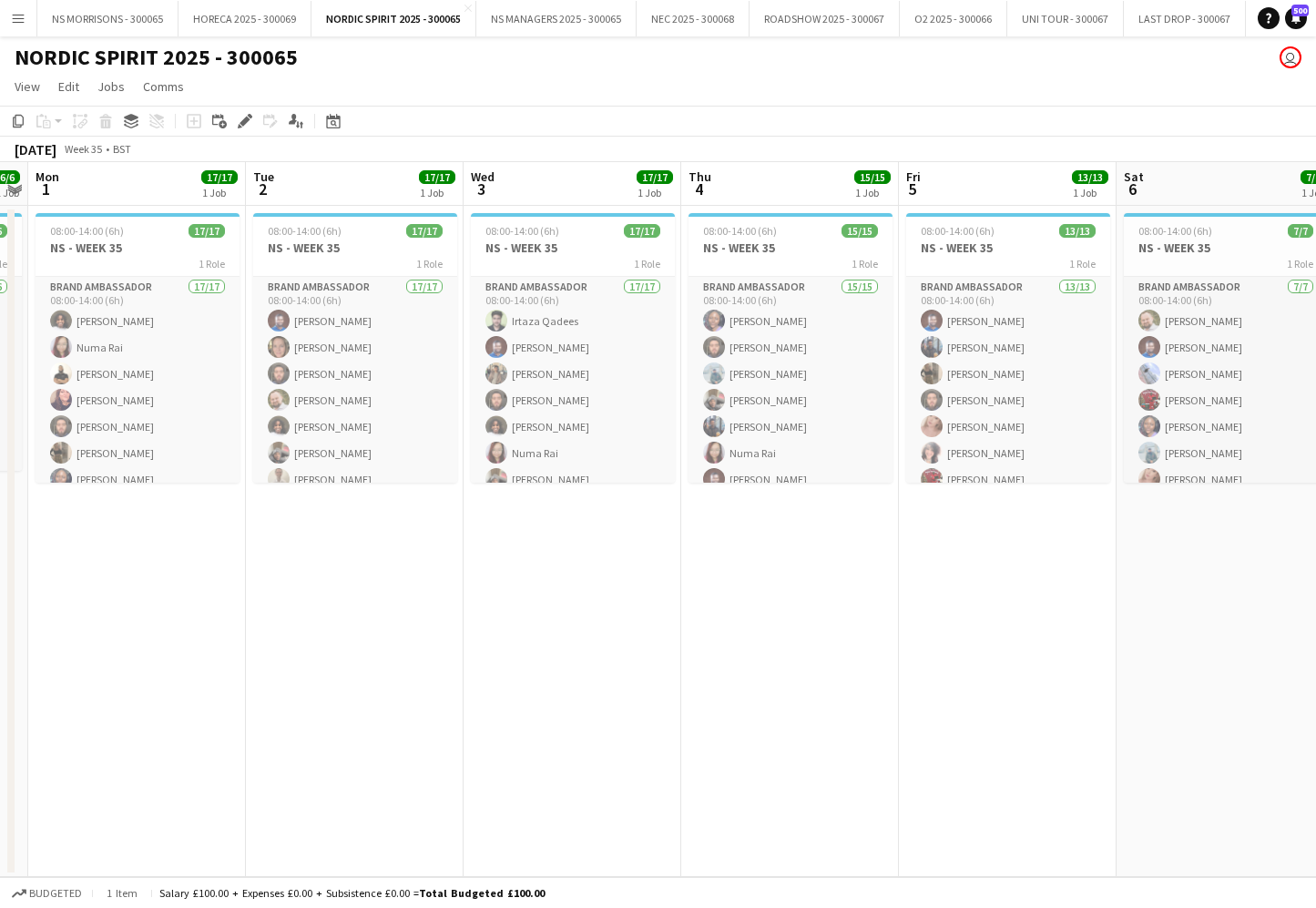
click at [118, 545] on app-date-cell "08:00-14:00 (6h) 17/17 NS - WEEK 35 1 Role Brand Ambassador 17/17 08:00-14:00 (…" at bounding box center [137, 542] width 218 height 672
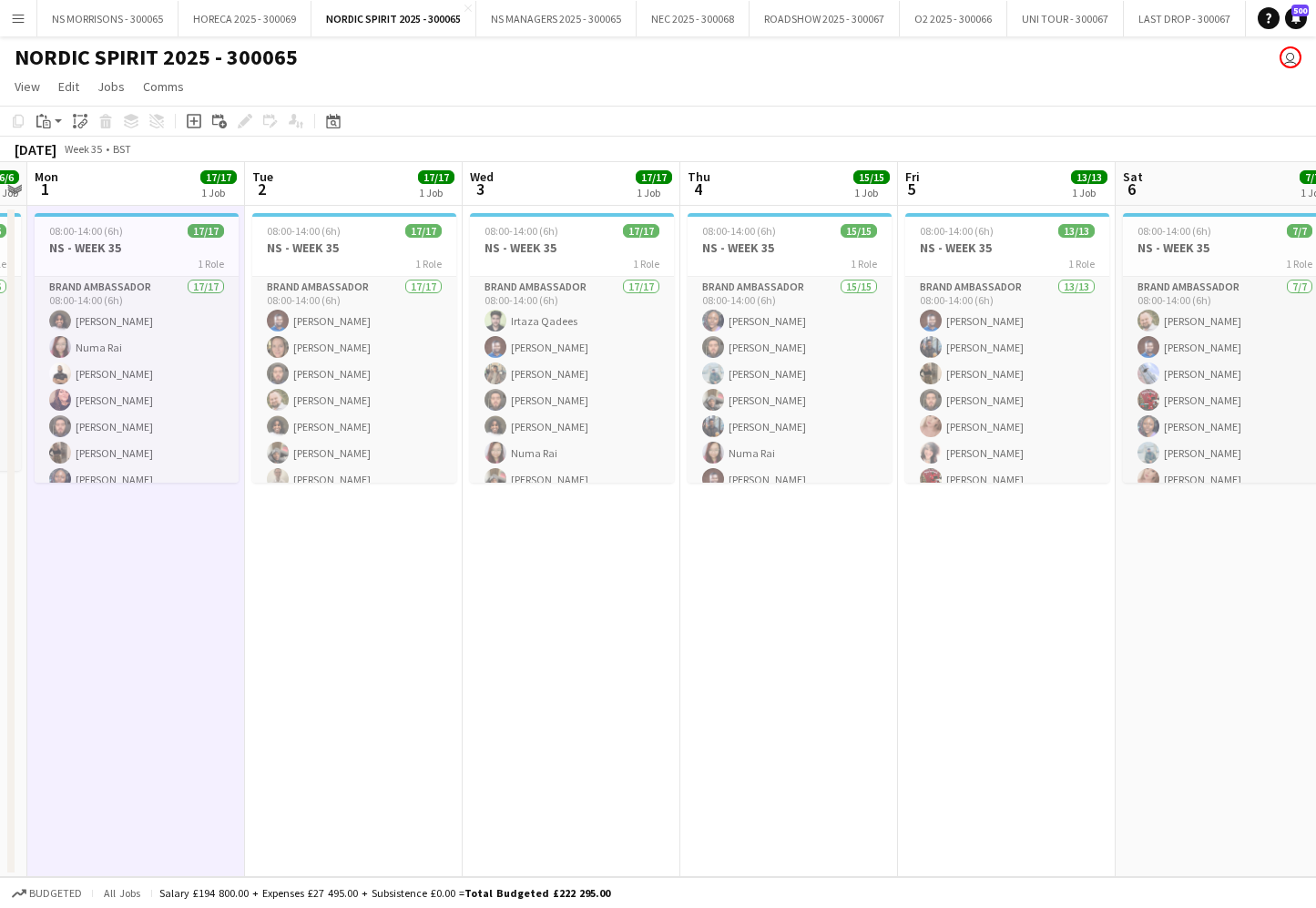
drag, startPoint x: 357, startPoint y: 557, endPoint x: 500, endPoint y: 561, distance: 143.1
click at [357, 557] on app-date-cell "08:00-14:00 (6h) 17/17 NS - WEEK 35 1 Role Brand Ambassador 17/17 08:00-14:00 (…" at bounding box center [353, 542] width 218 height 672
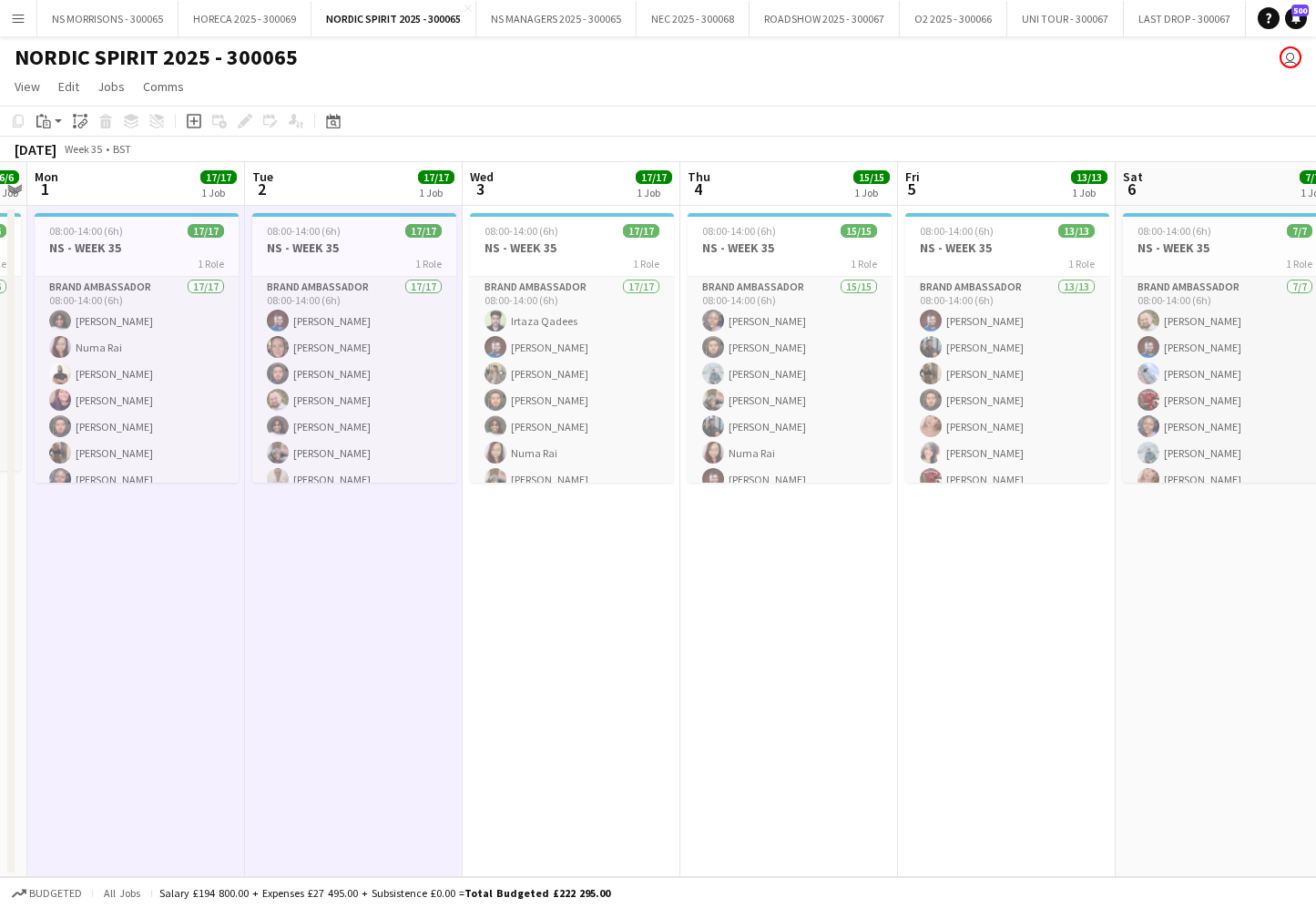
drag, startPoint x: 543, startPoint y: 562, endPoint x: 557, endPoint y: 561, distance: 14.0
click at [545, 562] on app-date-cell "08:00-14:00 (6h) 17/17 NS - WEEK 35 1 Role Brand Ambassador 17/17 08:00-14:00 (…" at bounding box center [571, 542] width 218 height 672
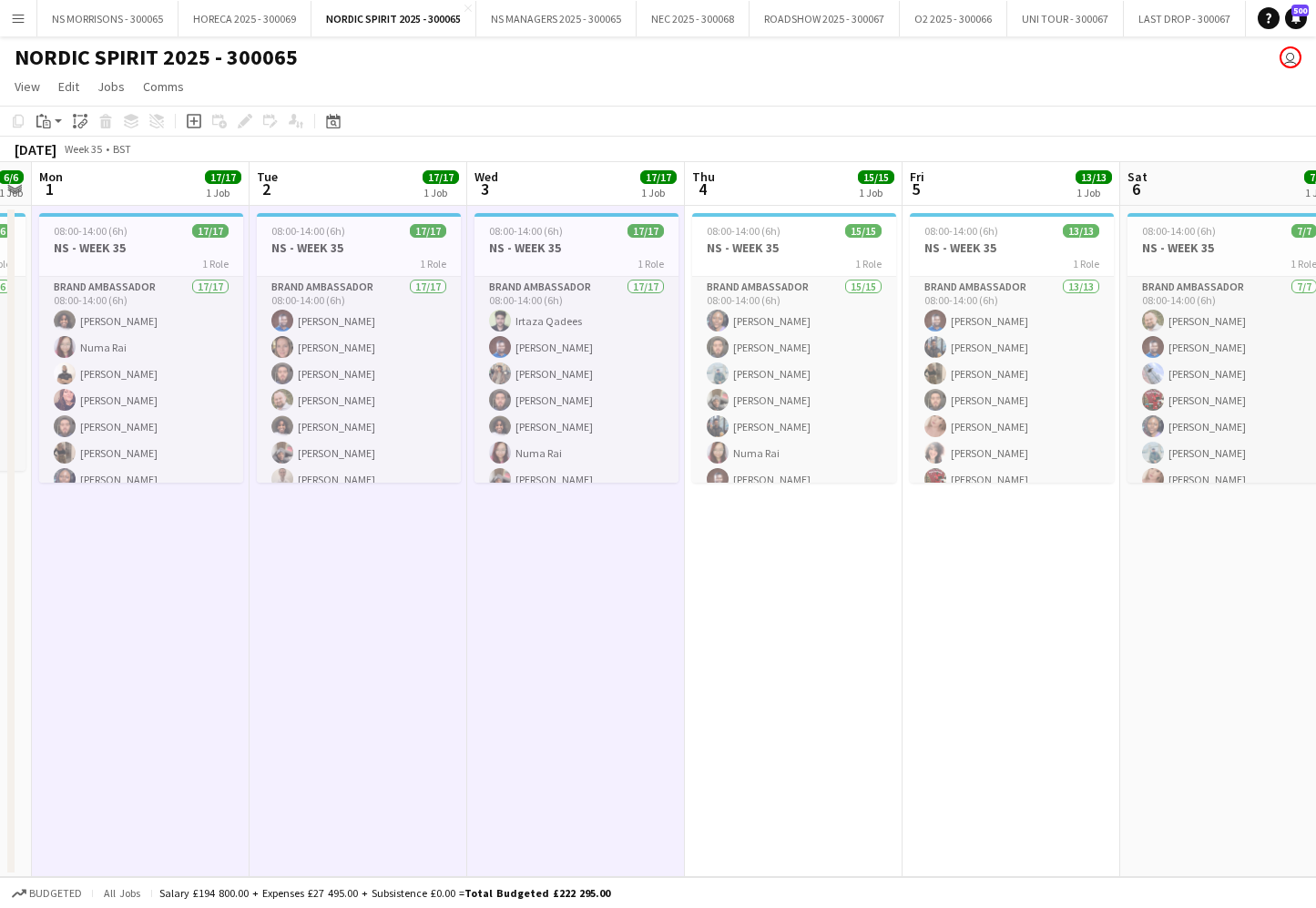
drag, startPoint x: 739, startPoint y: 553, endPoint x: 896, endPoint y: 546, distance: 157.2
click at [741, 553] on app-date-cell "08:00-14:00 (6h) 15/15 NS - WEEK 35 1 Role Brand Ambassador 15/15 08:00-14:00 (…" at bounding box center [794, 542] width 218 height 672
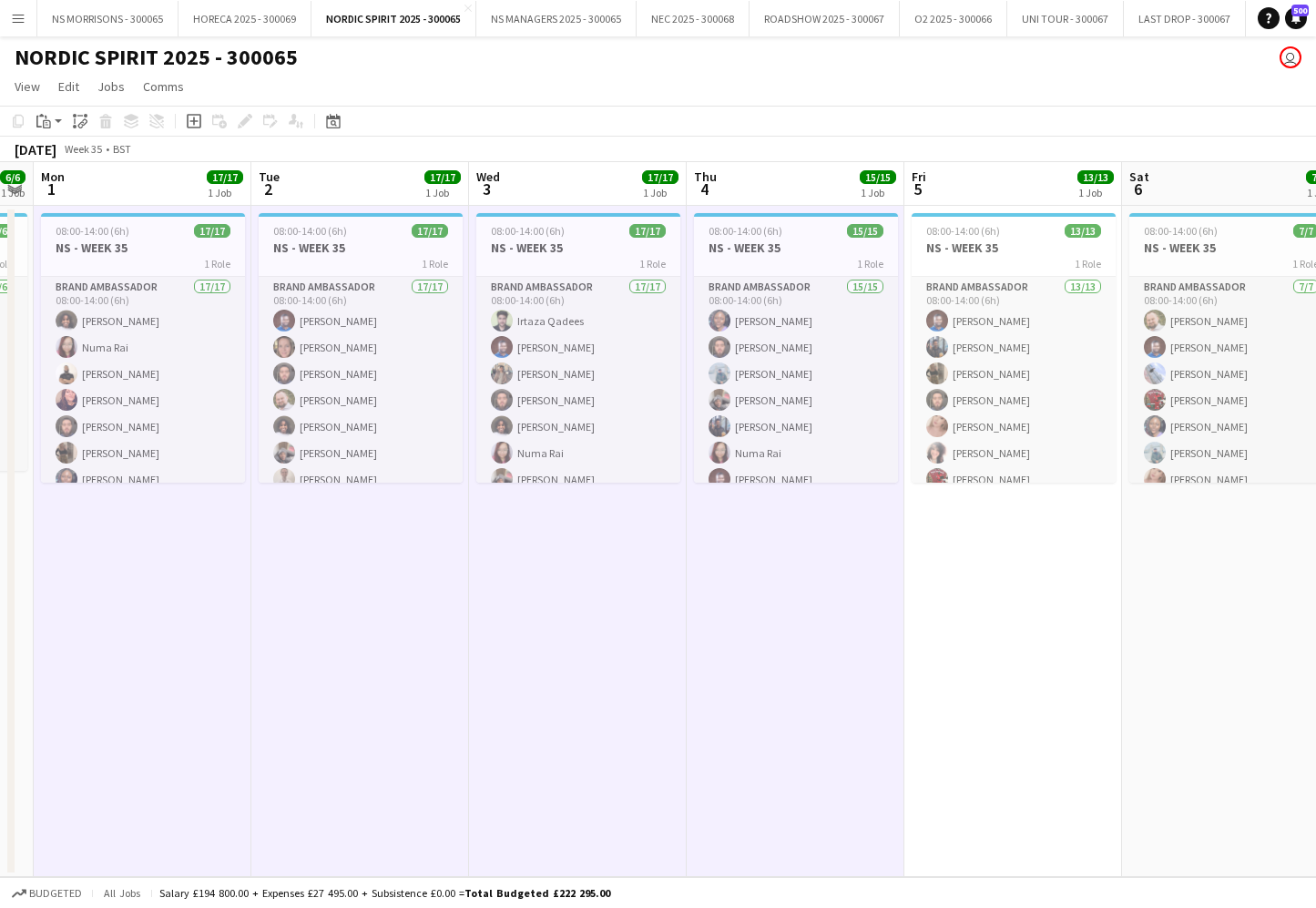
click at [924, 545] on app-date-cell "08:00-14:00 (6h) 13/13 NS - WEEK 35 1 Role Brand Ambassador 13/13 08:00-14:00 (…" at bounding box center [1013, 542] width 218 height 672
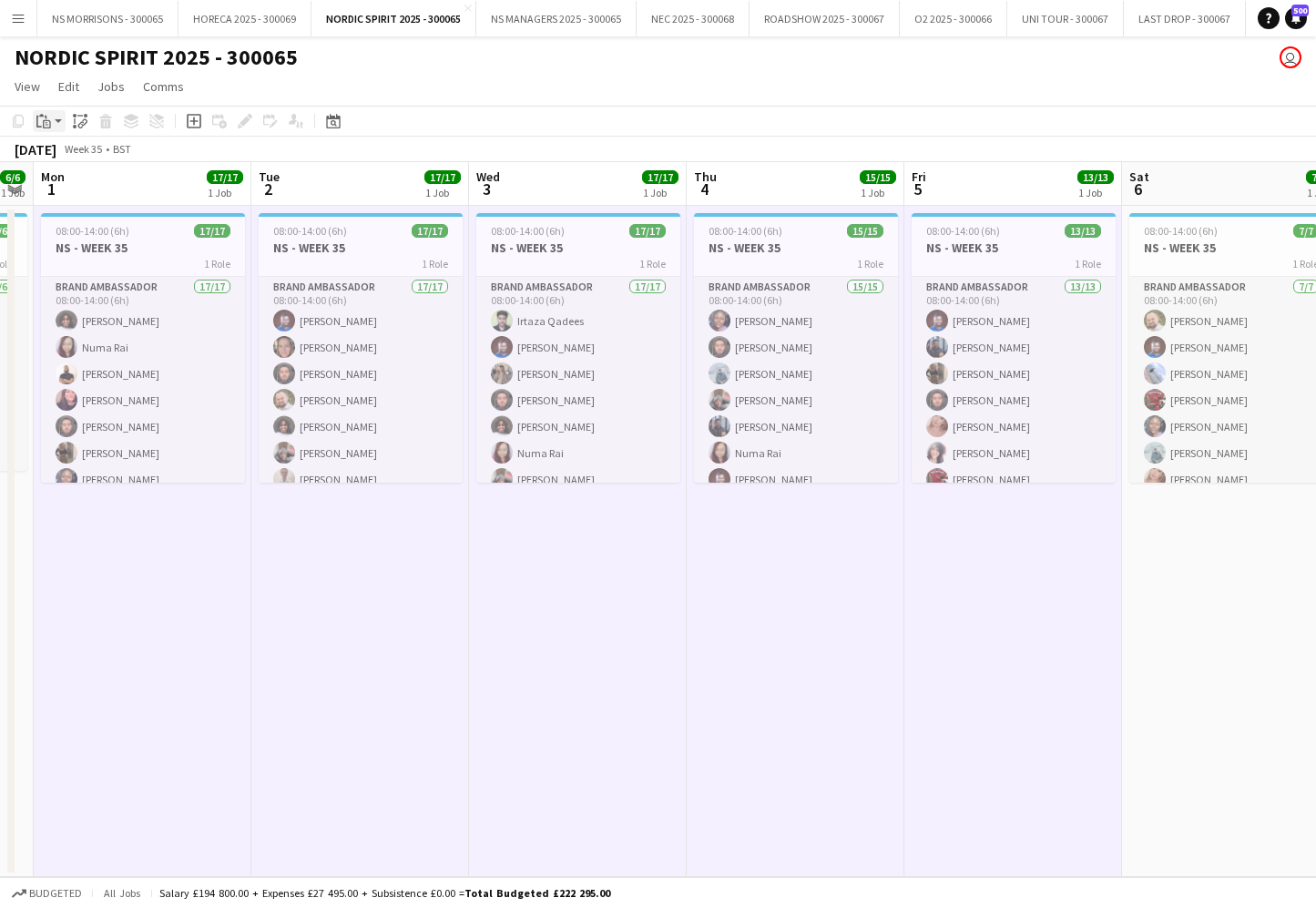
click at [51, 131] on div "Paste" at bounding box center [44, 121] width 22 height 22
click at [63, 190] on link "Paste with crew Command Shift V" at bounding box center [120, 187] width 143 height 17
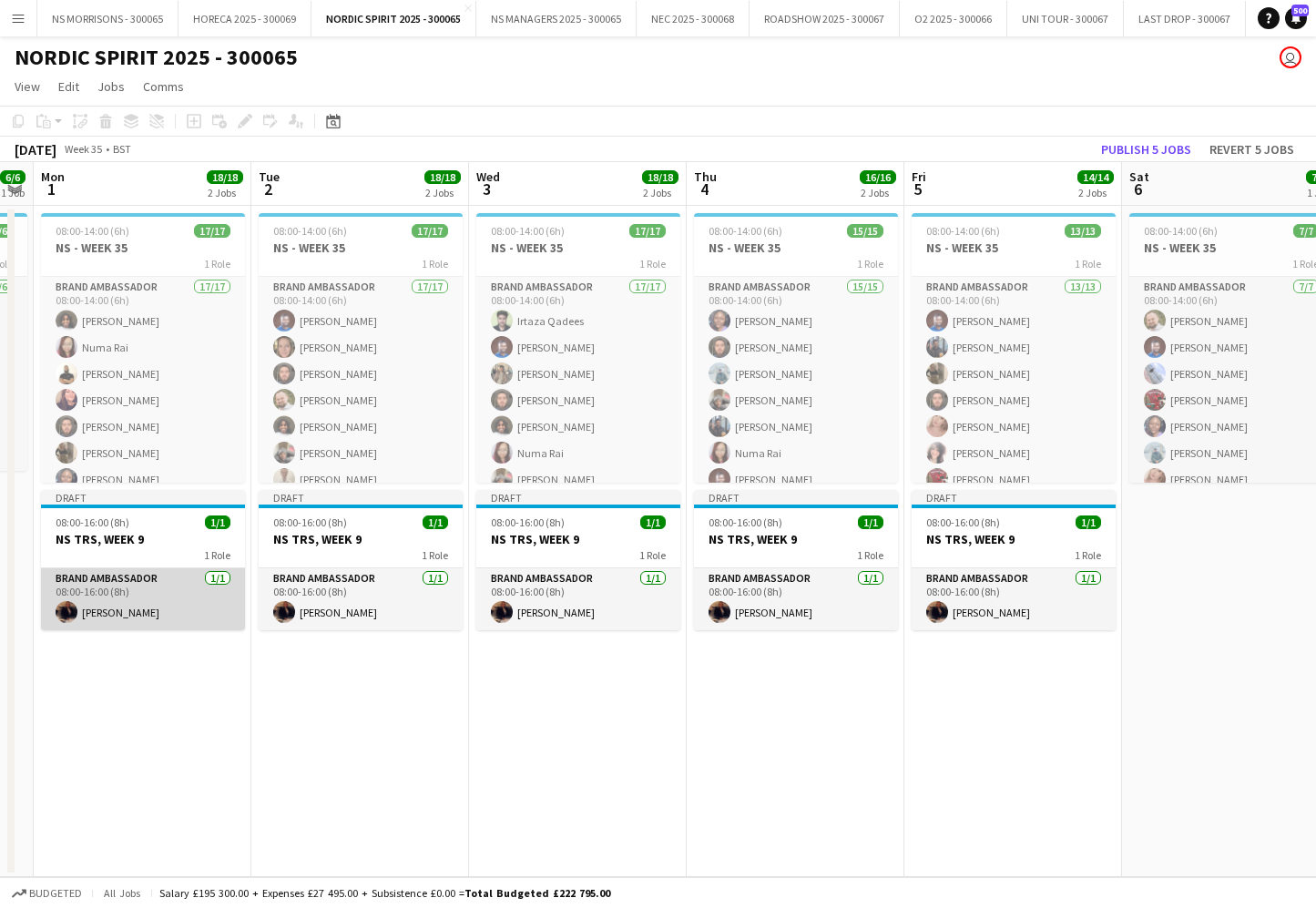
click at [129, 597] on app-card-role "Brand Ambassador [DATE] 08:00-16:00 (8h) [PERSON_NAME]" at bounding box center [143, 599] width 204 height 62
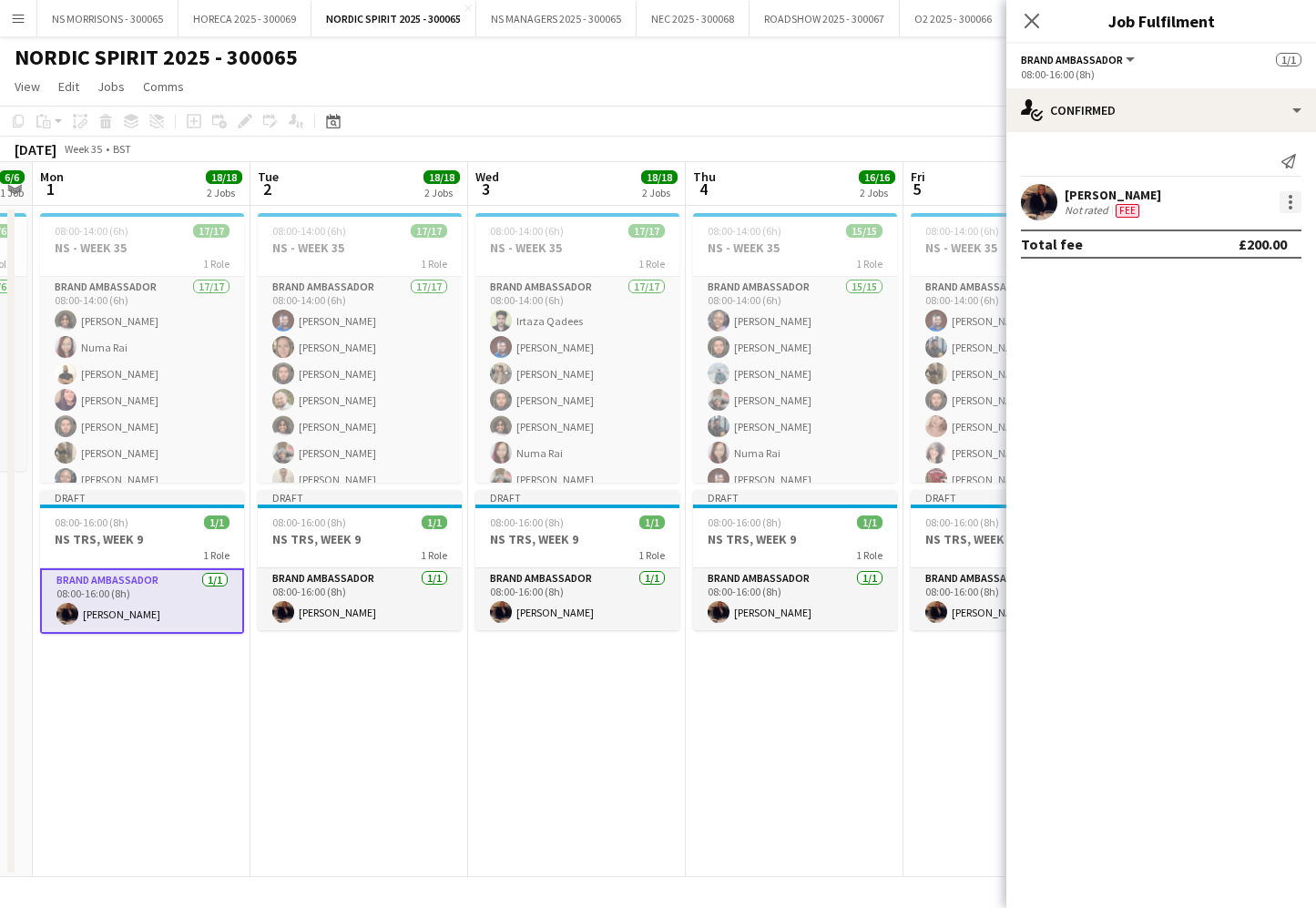
click at [1296, 205] on div at bounding box center [1290, 202] width 22 height 22
click at [1258, 242] on span "Edit fee" at bounding box center [1230, 236] width 113 height 17
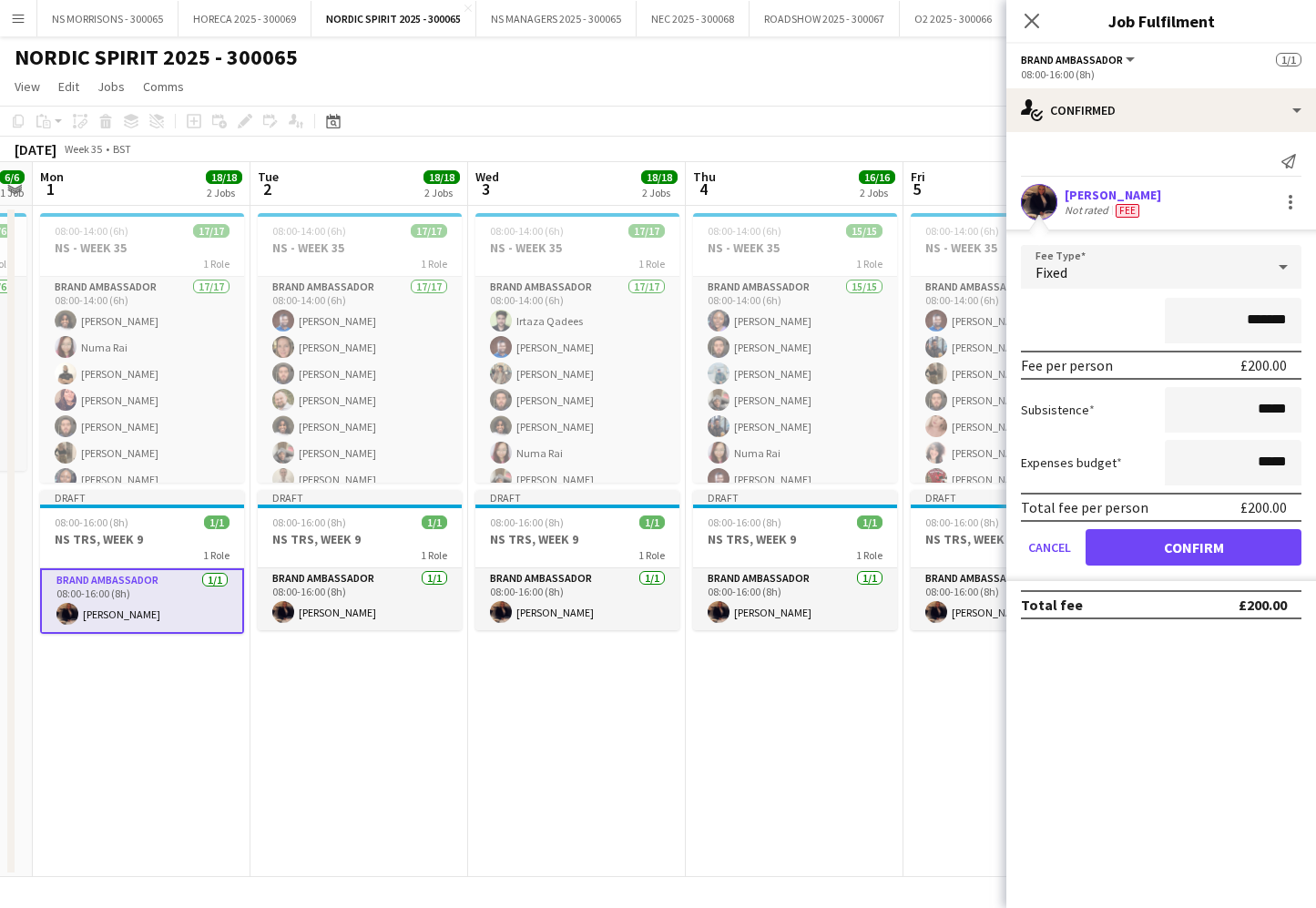
click at [708, 711] on app-date-cell "08:00-14:00 (6h) 15/15 NS - WEEK 35 1 Role Brand Ambassador 15/15 08:00-14:00 (…" at bounding box center [795, 542] width 218 height 672
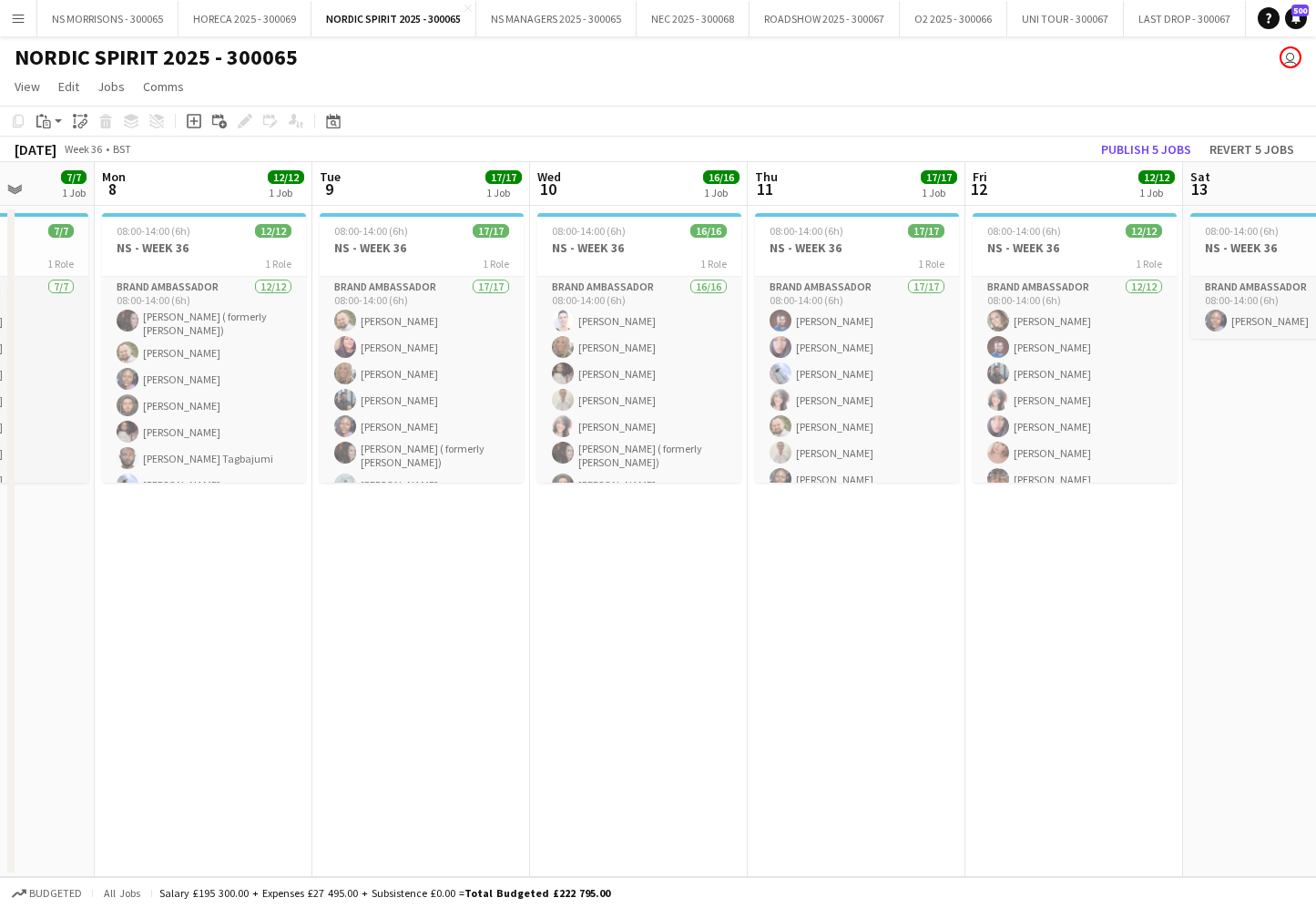
scroll to position [0, 560]
drag, startPoint x: 257, startPoint y: 583, endPoint x: 438, endPoint y: 565, distance: 181.9
click at [257, 583] on app-date-cell "08:00-14:00 (6h) 12/12 NS - WEEK 36 1 Role Brand Ambassador [DATE] 08:00-14:00 …" at bounding box center [201, 542] width 218 height 672
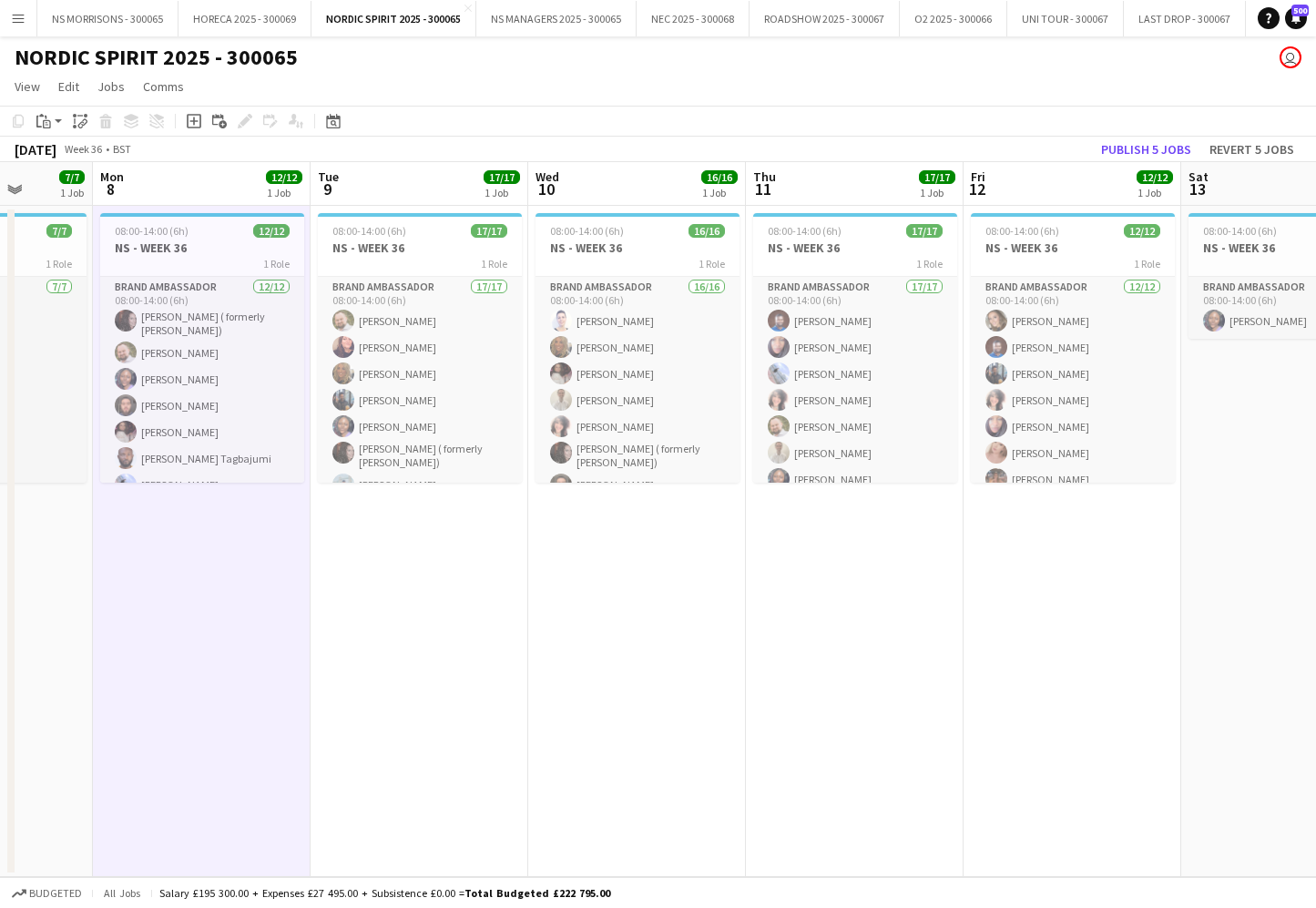
click at [452, 564] on app-date-cell "08:00-14:00 (6h) 17/17 NS - WEEK 36 1 Role Brand Ambassador 17/17 08:00-14:00 (…" at bounding box center [419, 542] width 218 height 672
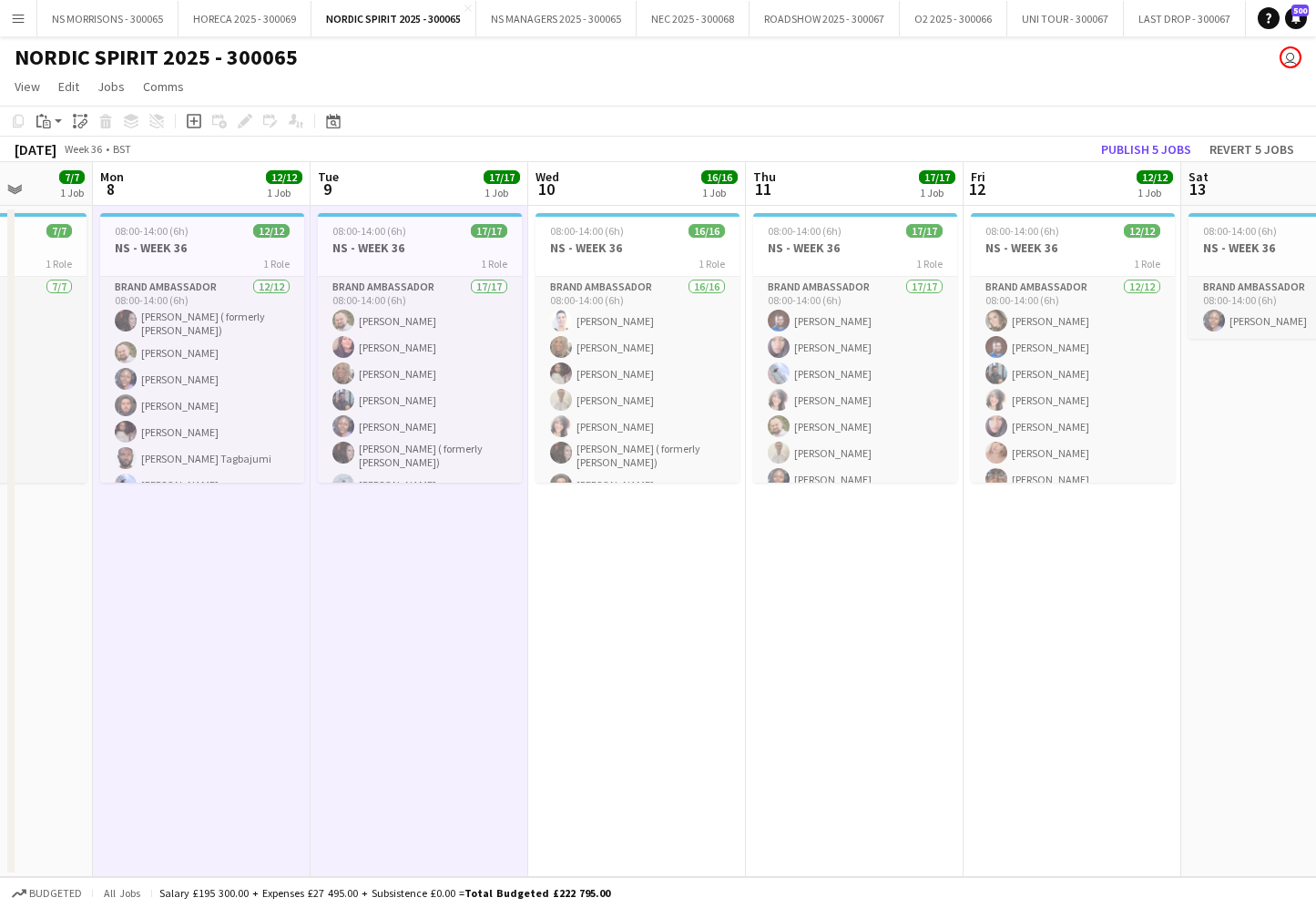
click at [671, 558] on app-date-cell "08:00-14:00 (6h) 16/16 NS - WEEK 36 1 Role Brand Ambassador 16/16 08:00-14:00 (…" at bounding box center [636, 542] width 218 height 672
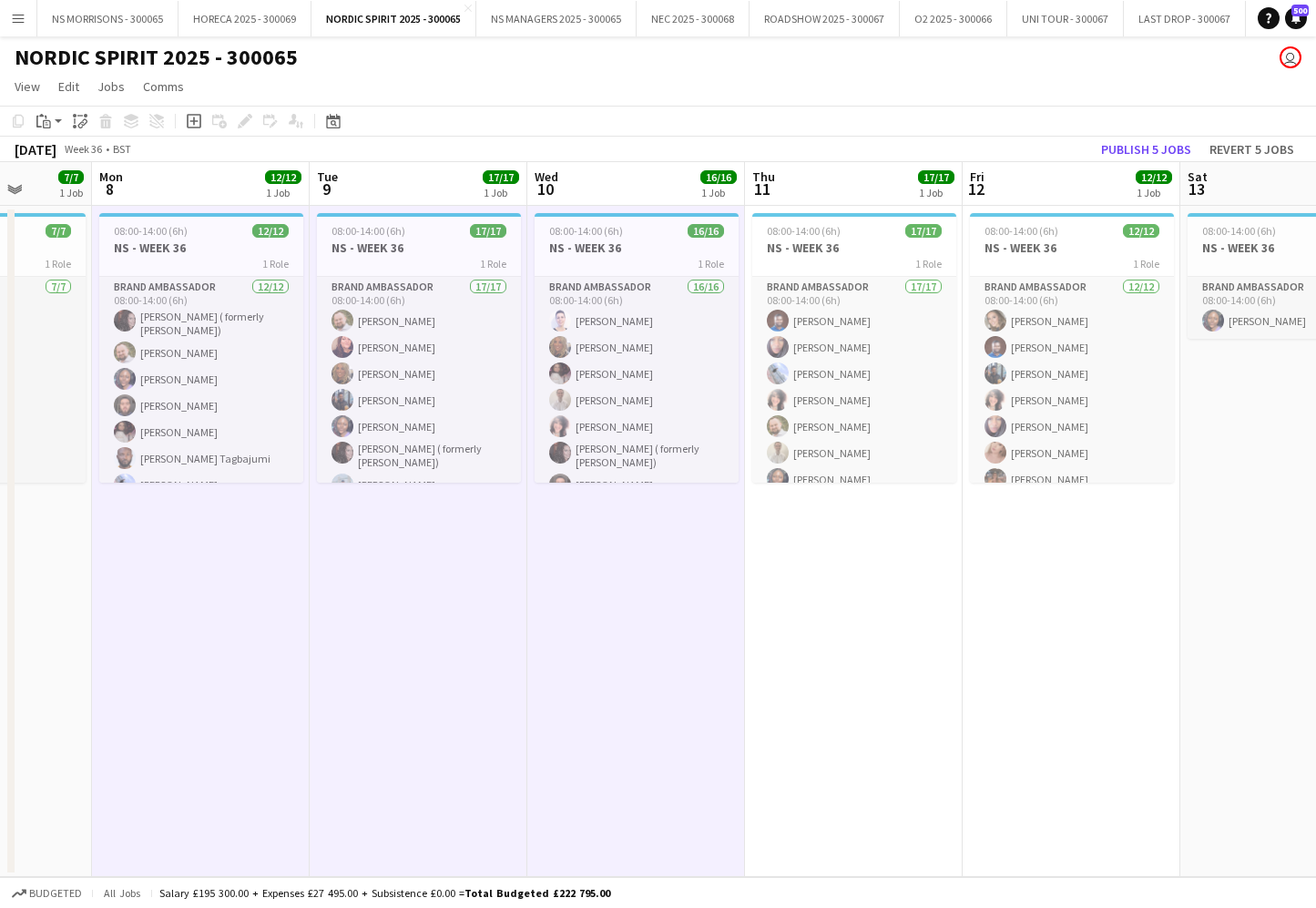
drag, startPoint x: 788, startPoint y: 560, endPoint x: 818, endPoint y: 561, distance: 30.0
click at [788, 560] on app-date-cell "08:00-14:00 (6h) 17/17 NS - WEEK 36 1 Role Brand Ambassador 17/17 08:00-14:00 (…" at bounding box center [853, 542] width 218 height 672
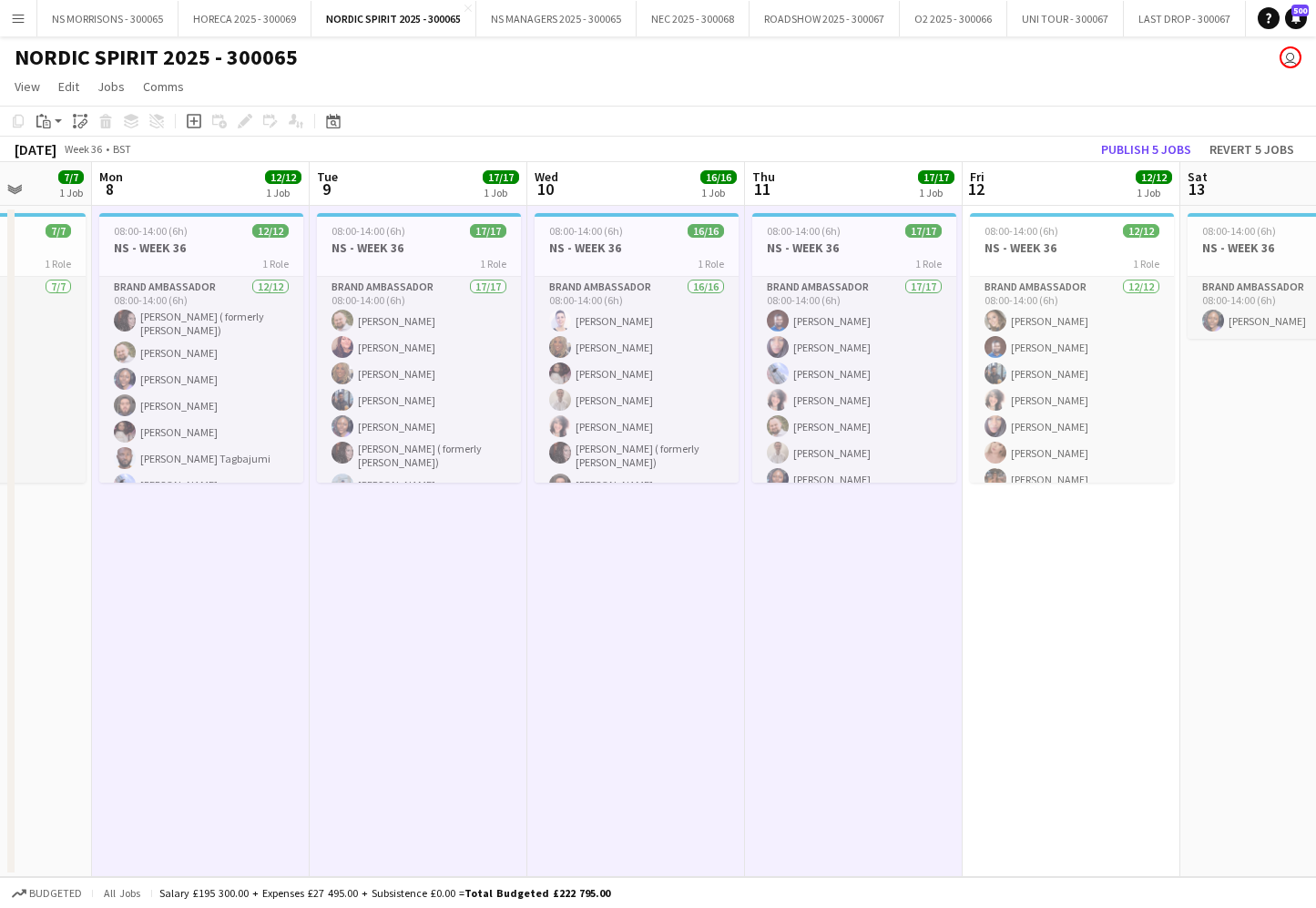
click at [973, 563] on app-date-cell "08:00-14:00 (6h) 12/12 NS - WEEK 36 1 Role Brand Ambassador [DATE] 08:00-14:00 …" at bounding box center [1071, 542] width 218 height 672
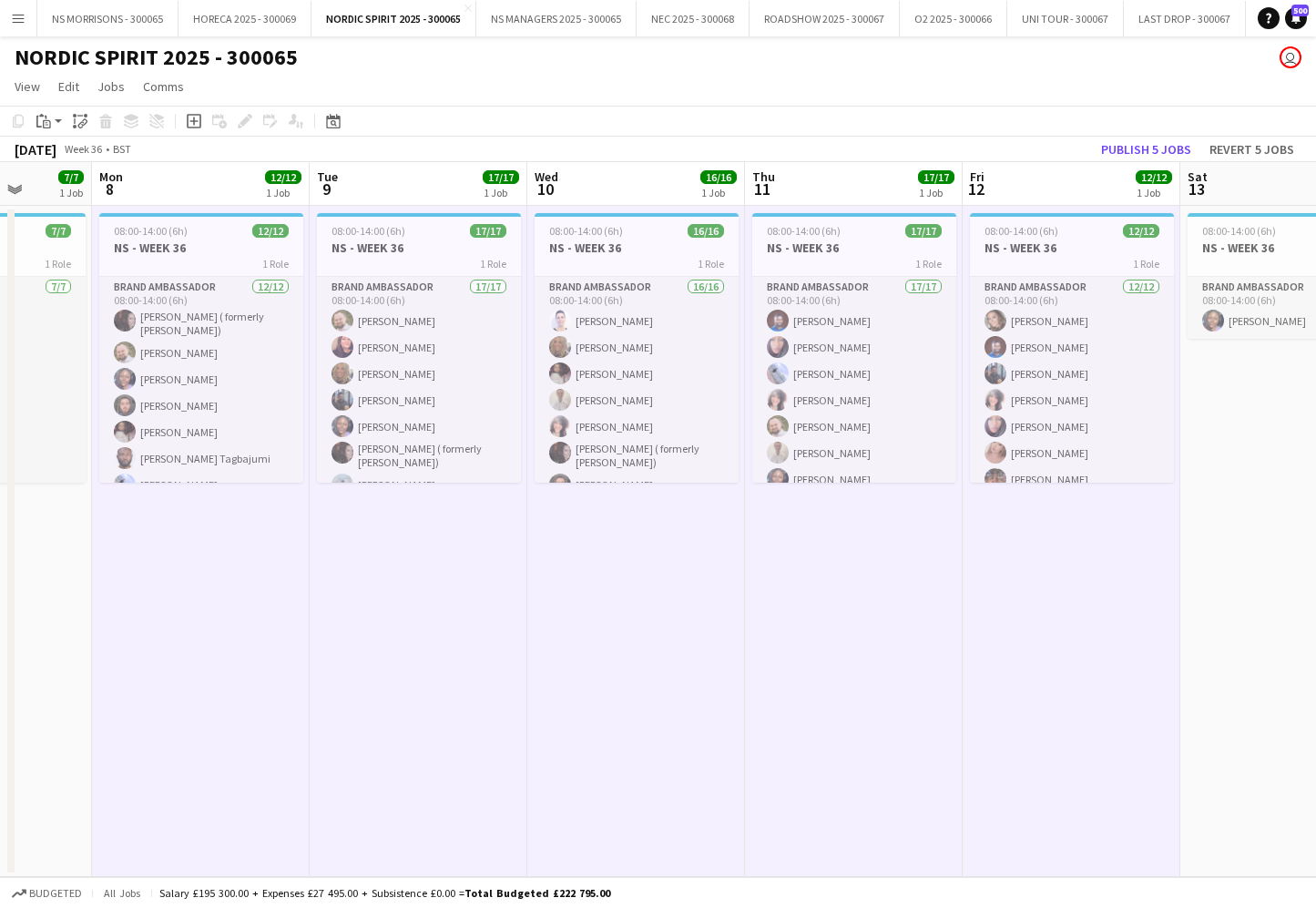
drag, startPoint x: 51, startPoint y: 126, endPoint x: 56, endPoint y: 149, distance: 23.5
click at [51, 126] on div "Paste" at bounding box center [44, 121] width 22 height 22
click at [60, 187] on link "Paste with crew Command Shift V" at bounding box center [120, 187] width 143 height 17
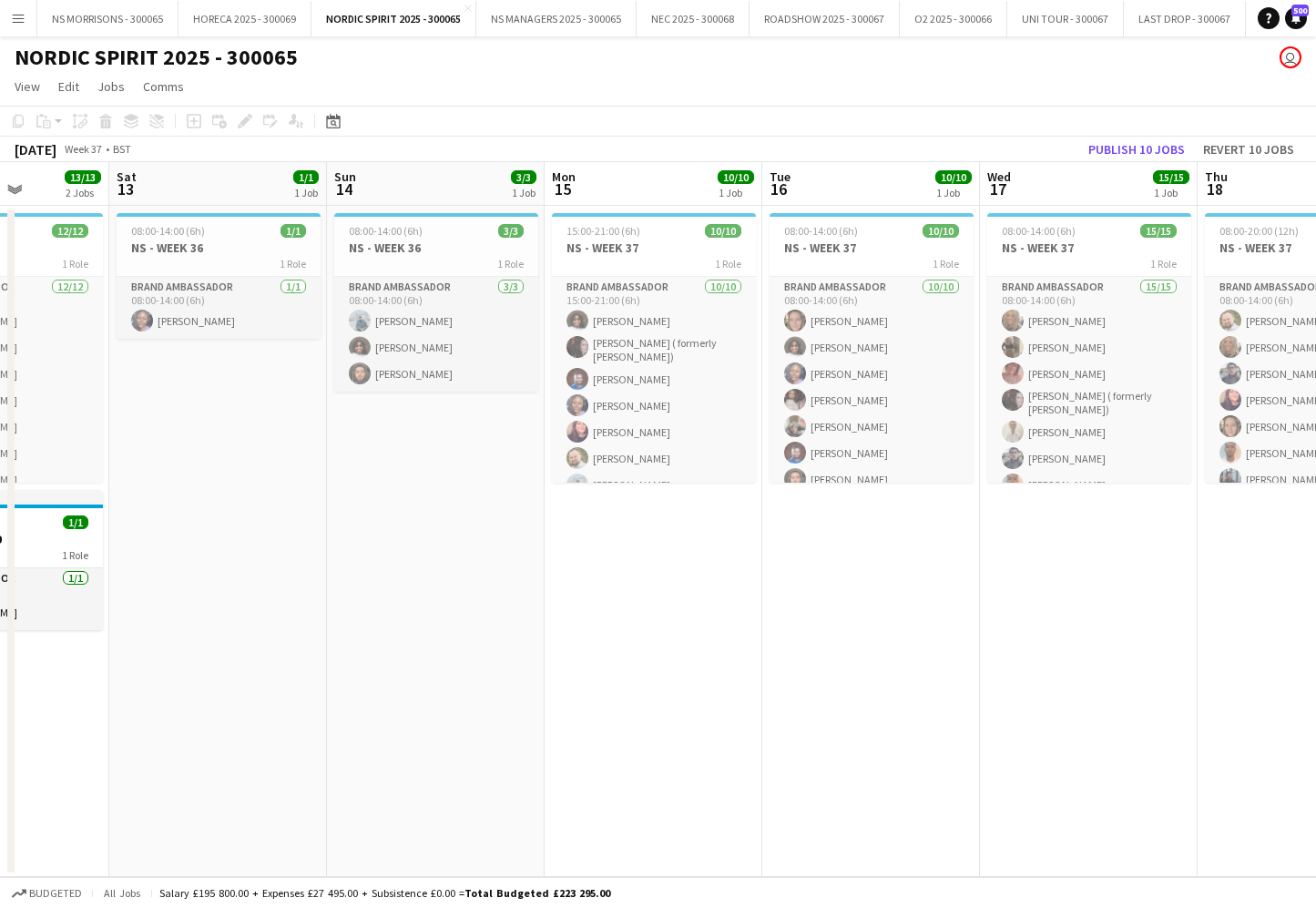
scroll to position [0, 817]
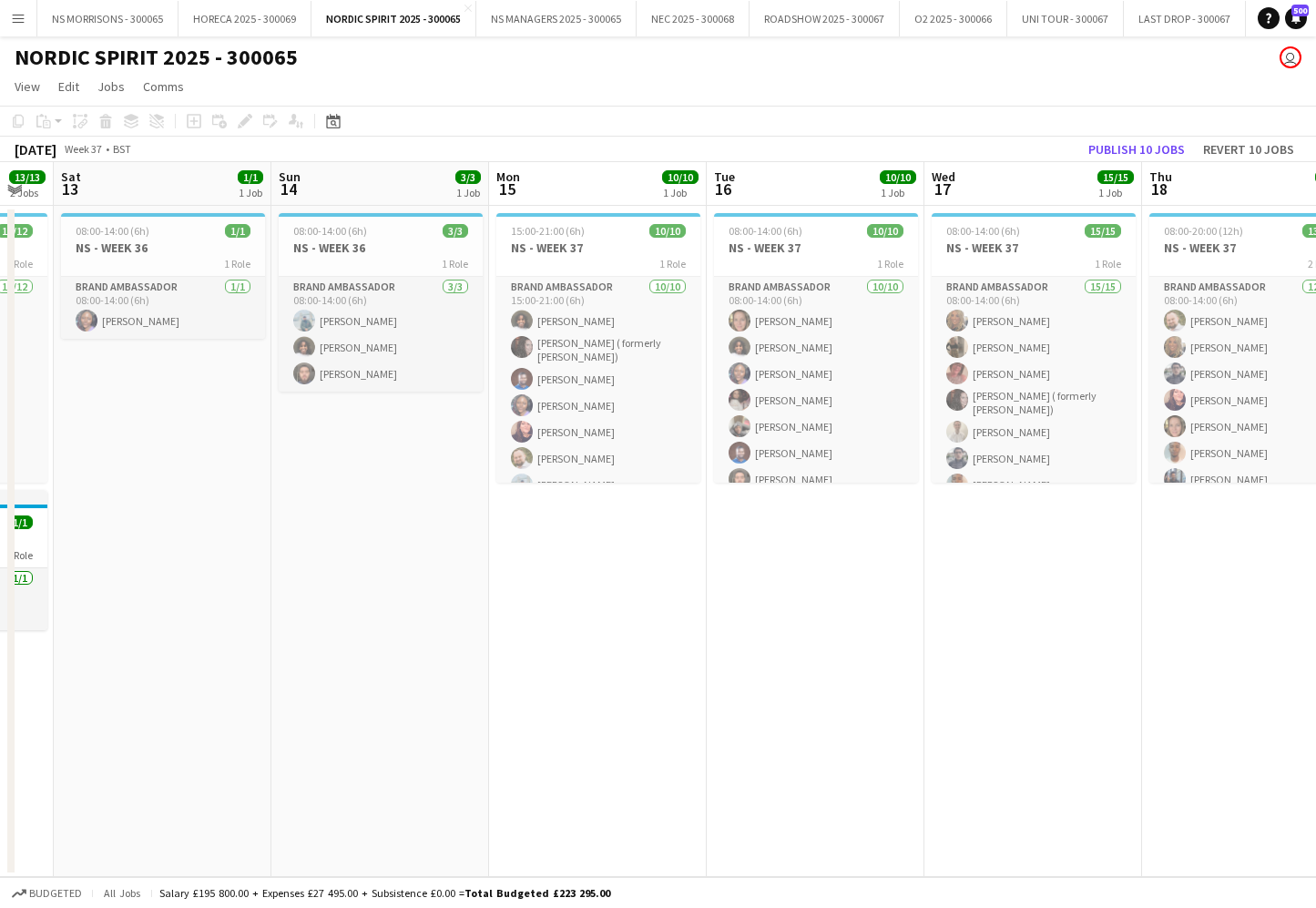
click at [583, 521] on app-date-cell "15:00-21:00 (6h) 10/10 NS - WEEK 37 1 Role Brand Ambassador [DATE] 15:00-21:00 …" at bounding box center [598, 542] width 218 height 672
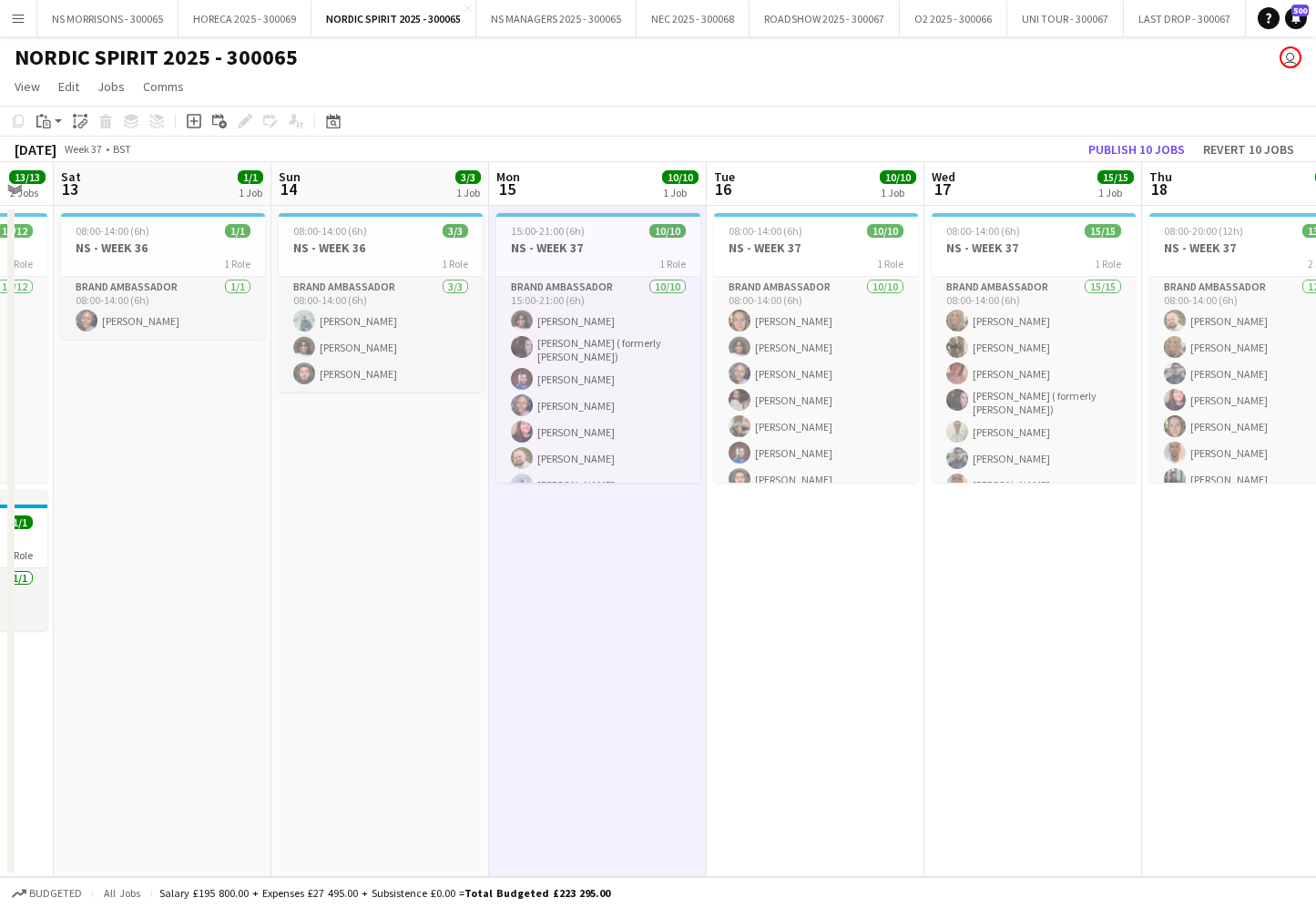
click at [767, 535] on app-date-cell "08:00-14:00 (6h) 10/10 NS - WEEK 37 1 Role Brand Ambassador [DATE] 08:00-14:00 …" at bounding box center [815, 542] width 218 height 672
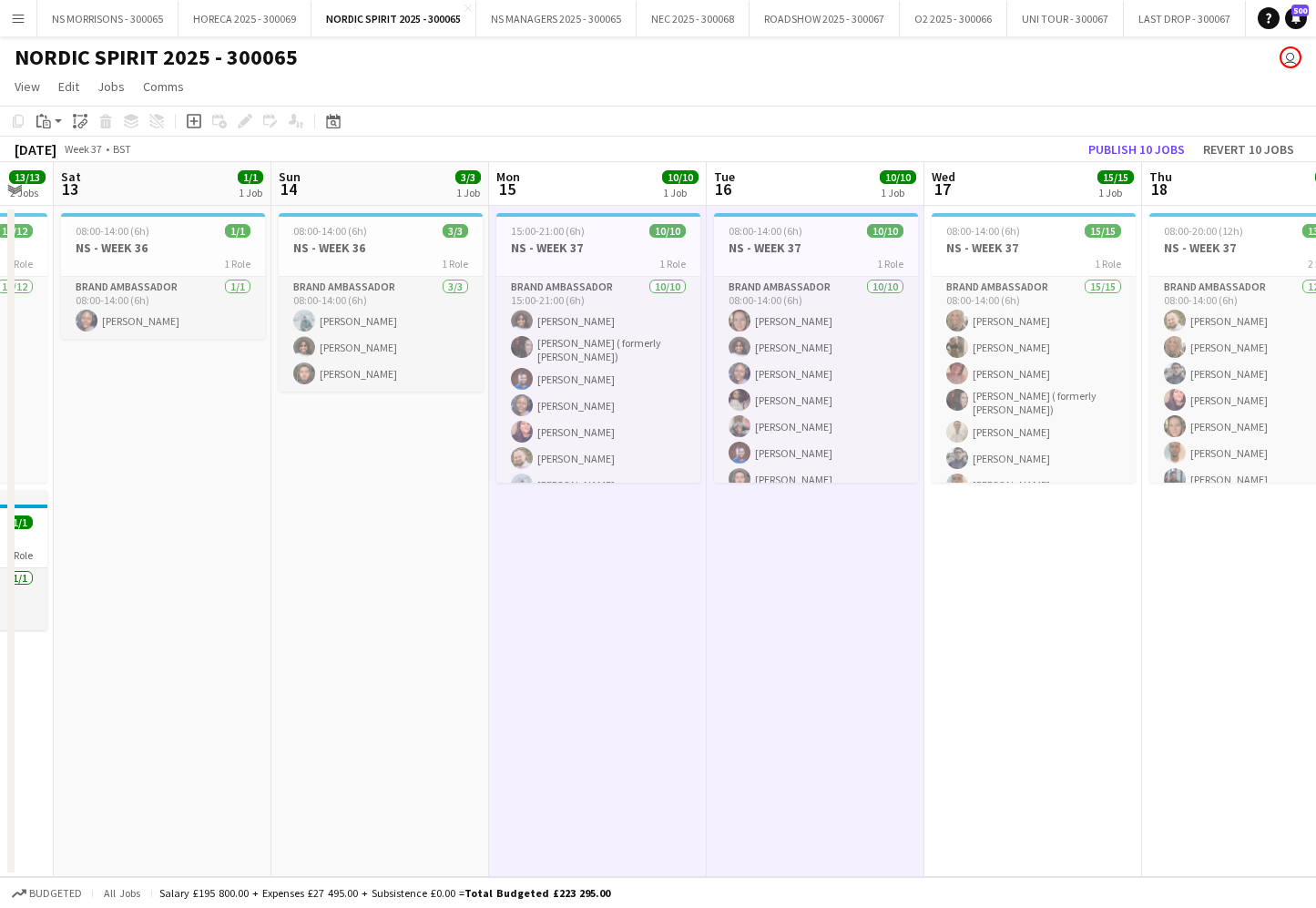
drag, startPoint x: 54, startPoint y: 126, endPoint x: 60, endPoint y: 146, distance: 20.9
click at [54, 126] on app-action-btn "Paste" at bounding box center [50, 121] width 33 height 22
click at [64, 193] on link "Paste with crew Command Shift V" at bounding box center [120, 187] width 143 height 17
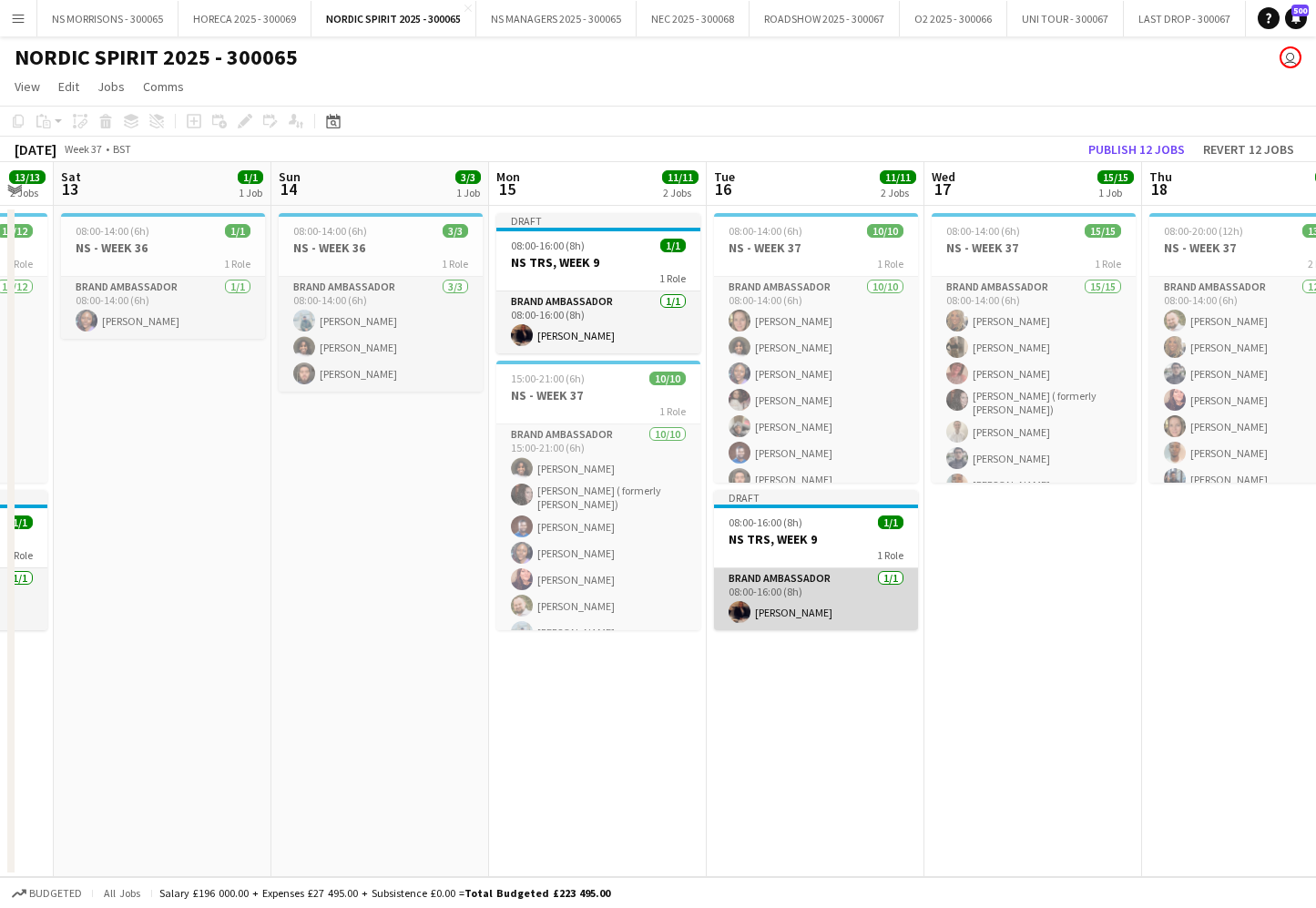
click at [767, 604] on app-card-role "Brand Ambassador [DATE] 08:00-16:00 (8h) [PERSON_NAME]" at bounding box center [816, 599] width 204 height 62
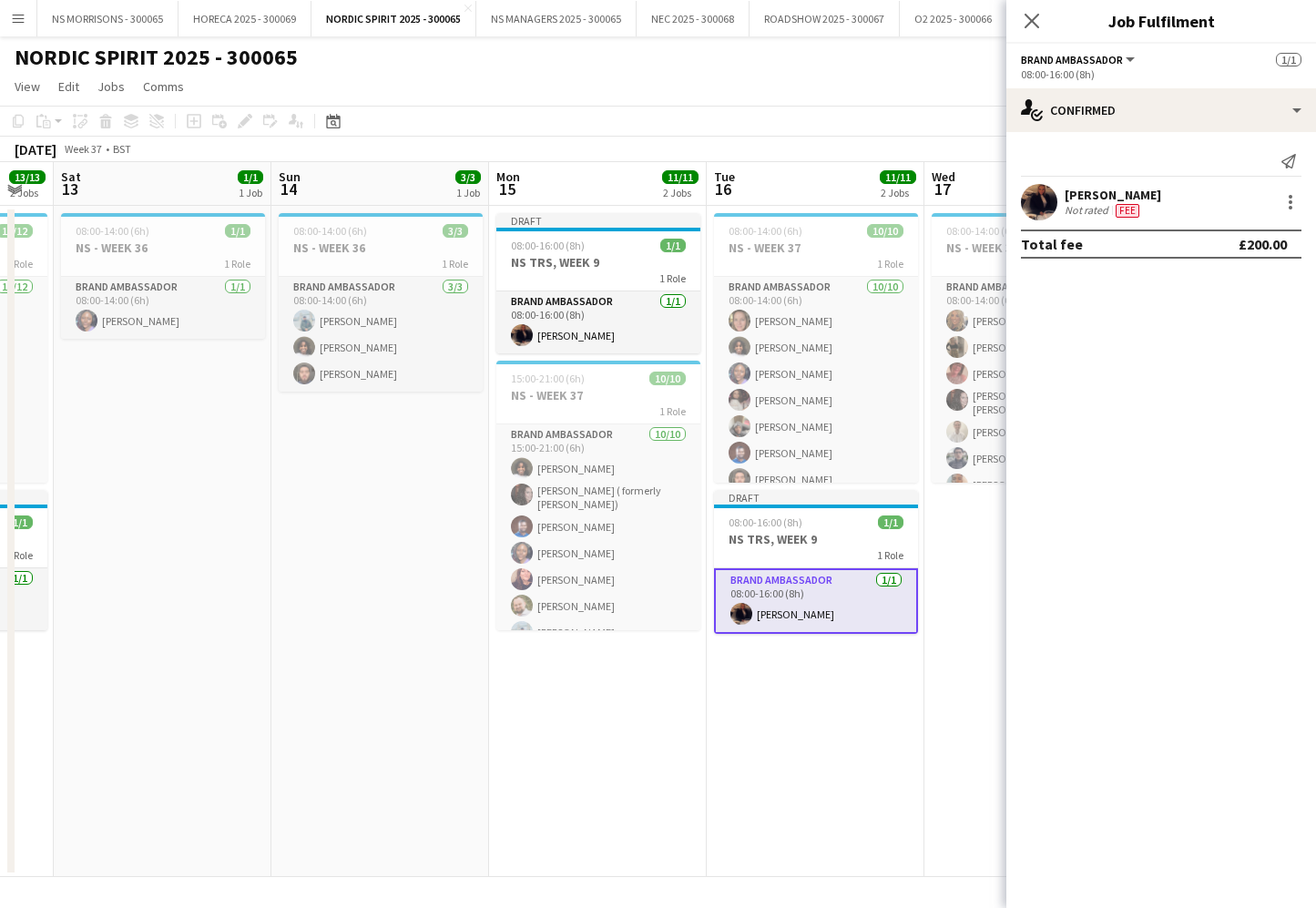
click at [567, 718] on app-date-cell "Draft 08:00-16:00 (8h) 1/1 NS TRS, WEEK 9 1 Role Brand Ambassador [DATE] 08:00-…" at bounding box center [598, 542] width 218 height 672
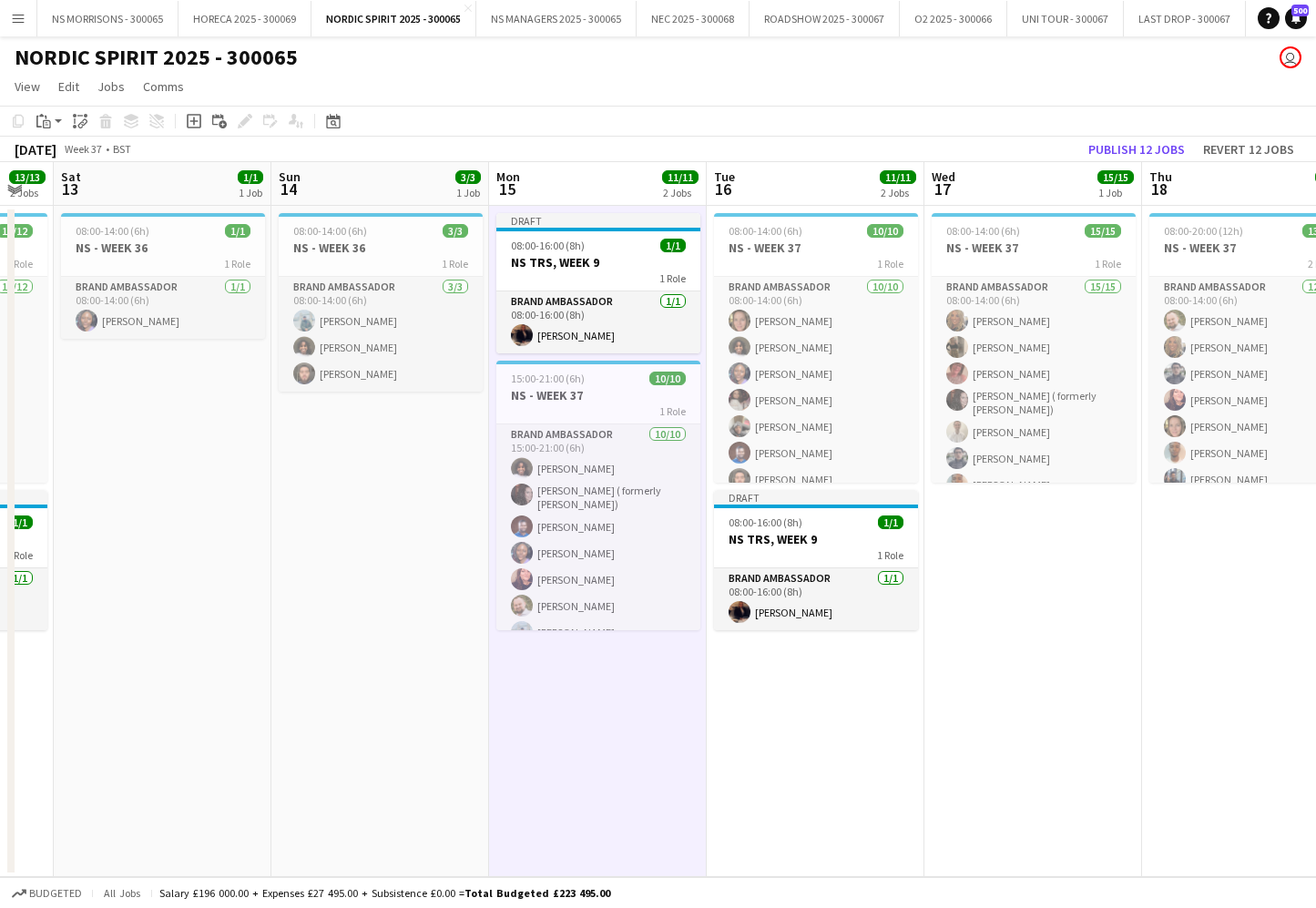
click at [1131, 143] on button "Publish 12 jobs" at bounding box center [1136, 150] width 111 height 24
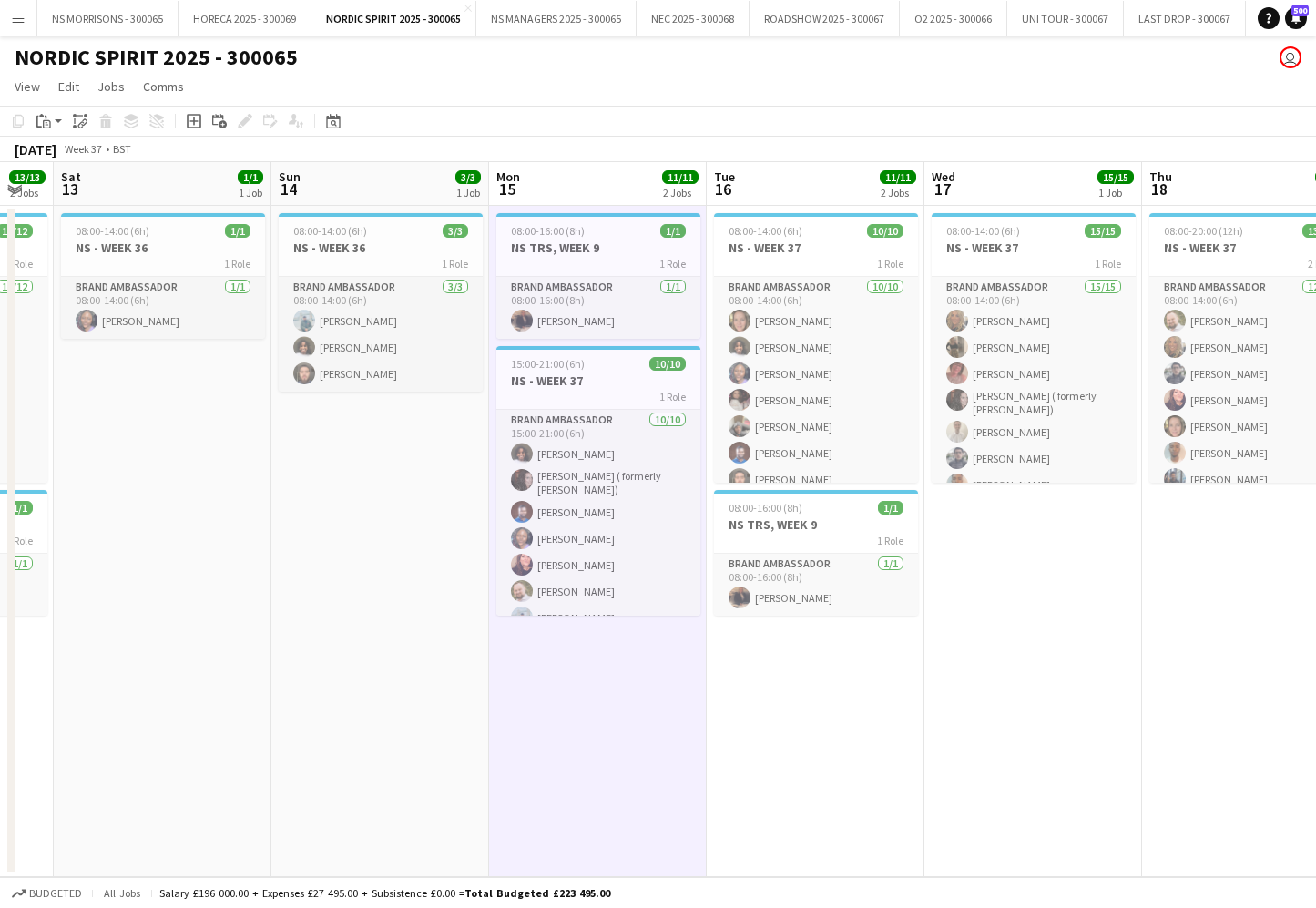
scroll to position [0, 0]
click at [120, 505] on app-date-cell "08:00-14:00 (6h) 1/1 NS - WEEK 36 1 Role Brand Ambassador [DATE] 08:00-14:00 (6…" at bounding box center [162, 542] width 218 height 672
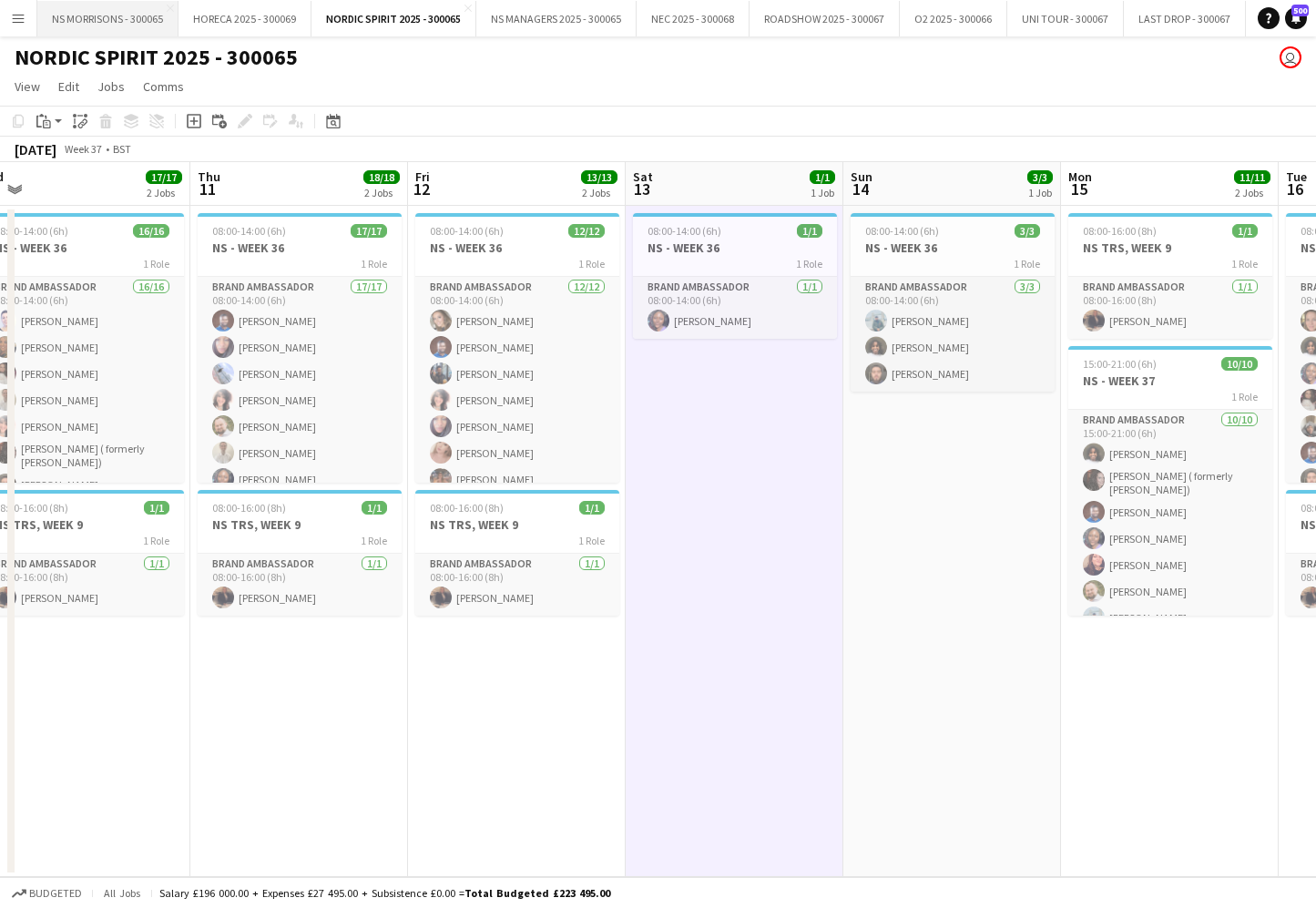
scroll to position [0, 444]
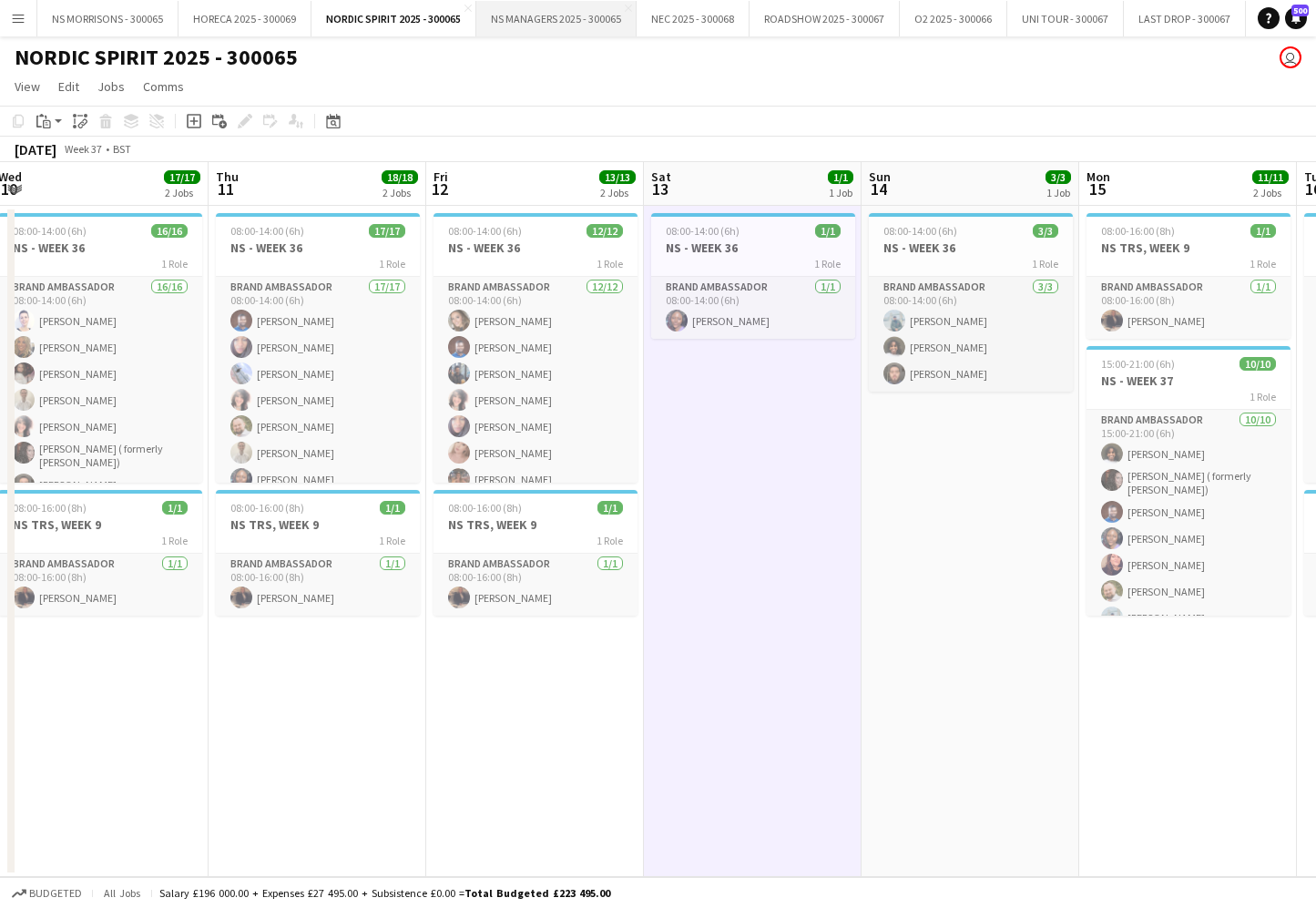
click at [511, 25] on button "NS MANAGERS 2025 - 300065 Close" at bounding box center [556, 18] width 160 height 36
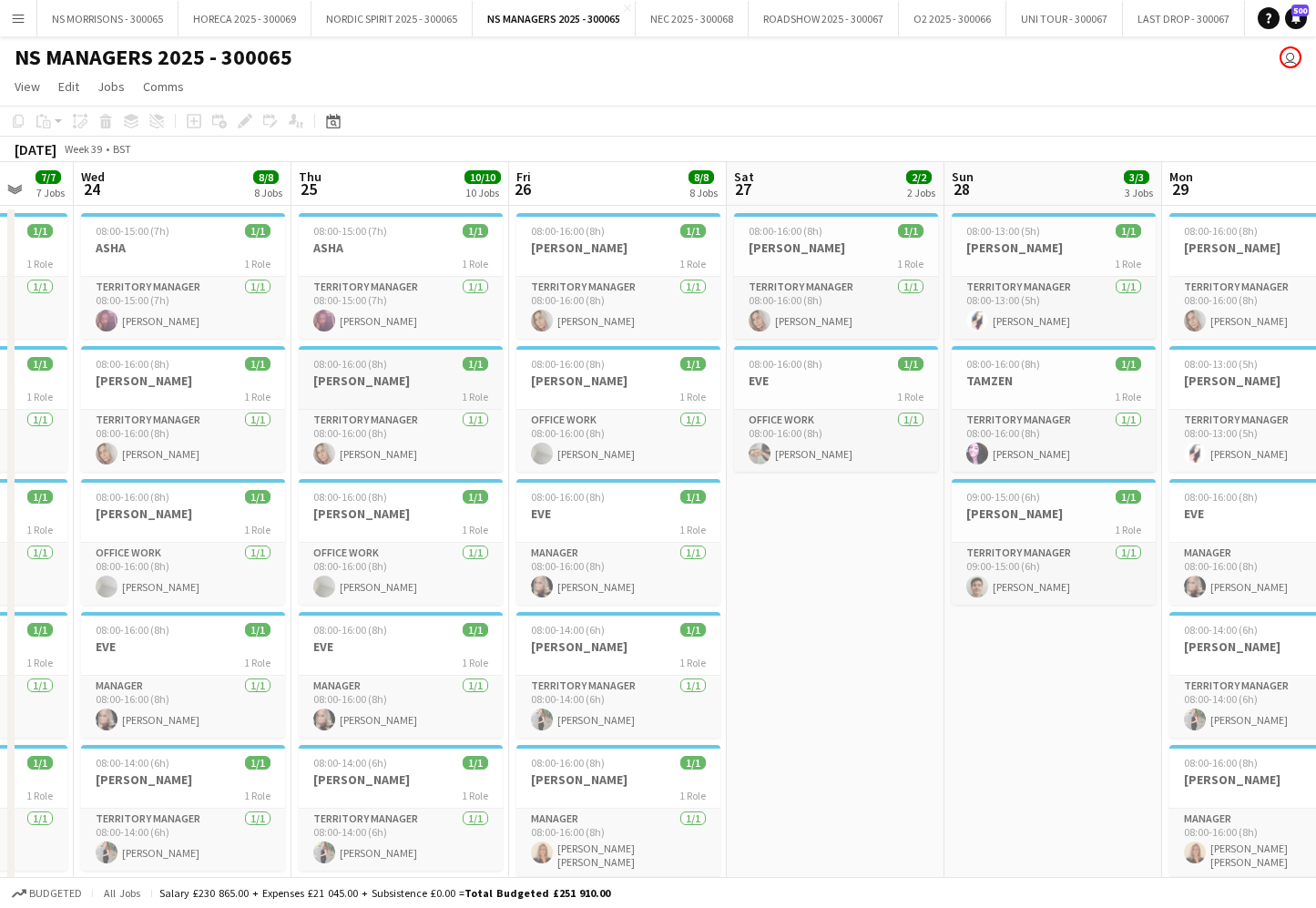
scroll to position [0, 578]
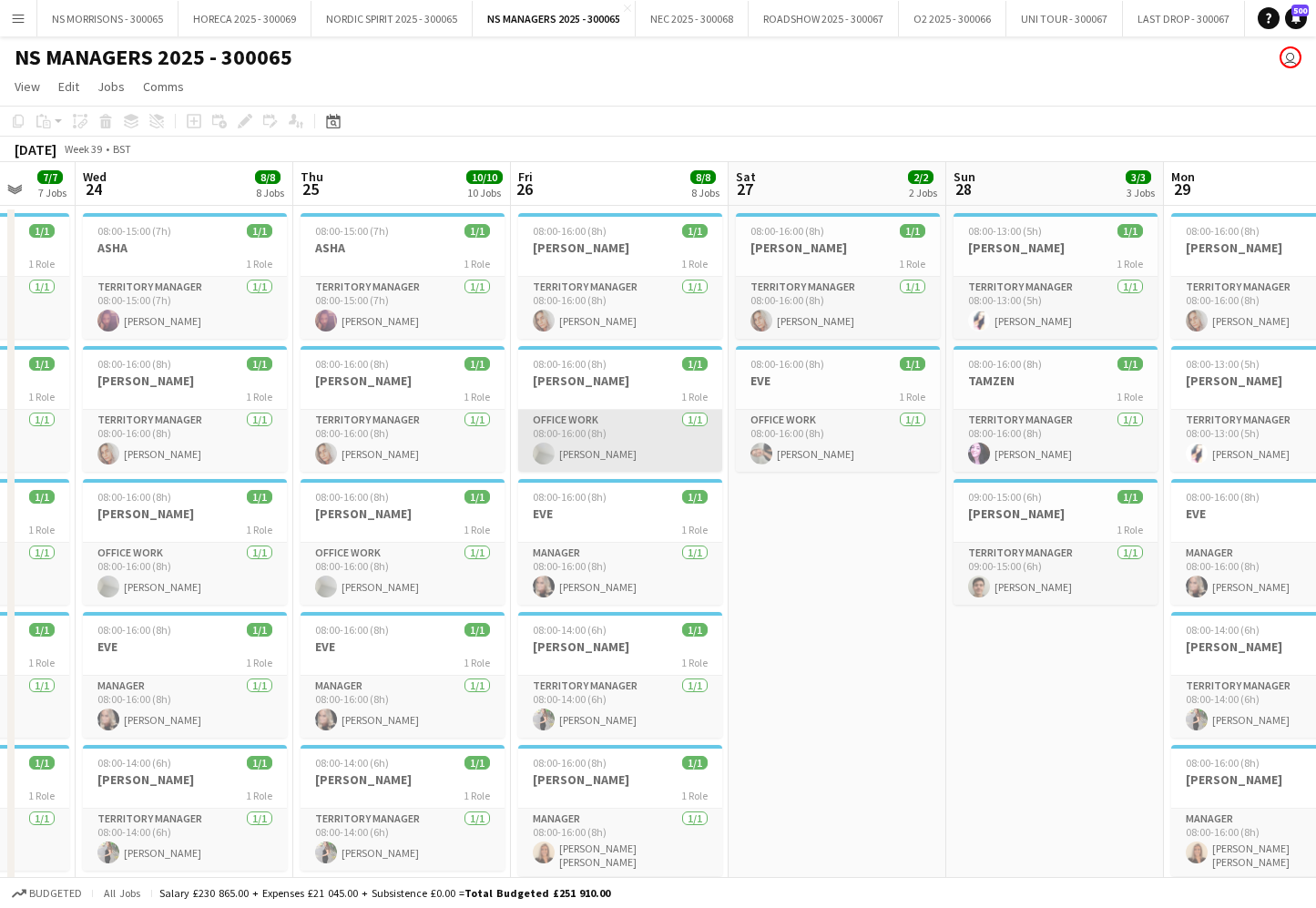
click at [579, 431] on app-card-role "Office work [DATE] 08:00-16:00 (8h) [PERSON_NAME]" at bounding box center [620, 441] width 204 height 62
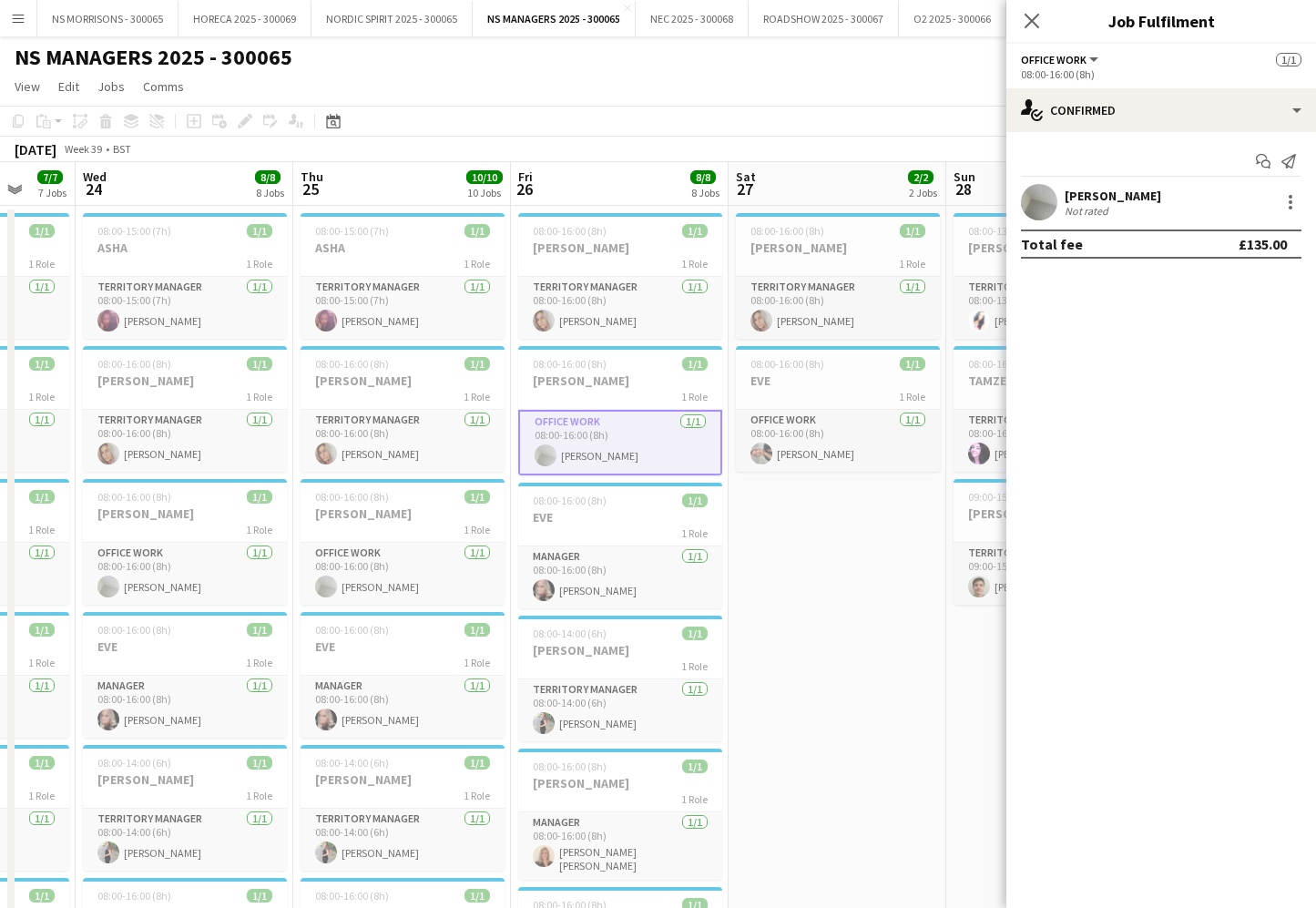
scroll to position [0, 575]
click at [1090, 194] on div "[PERSON_NAME]" at bounding box center [1113, 196] width 97 height 17
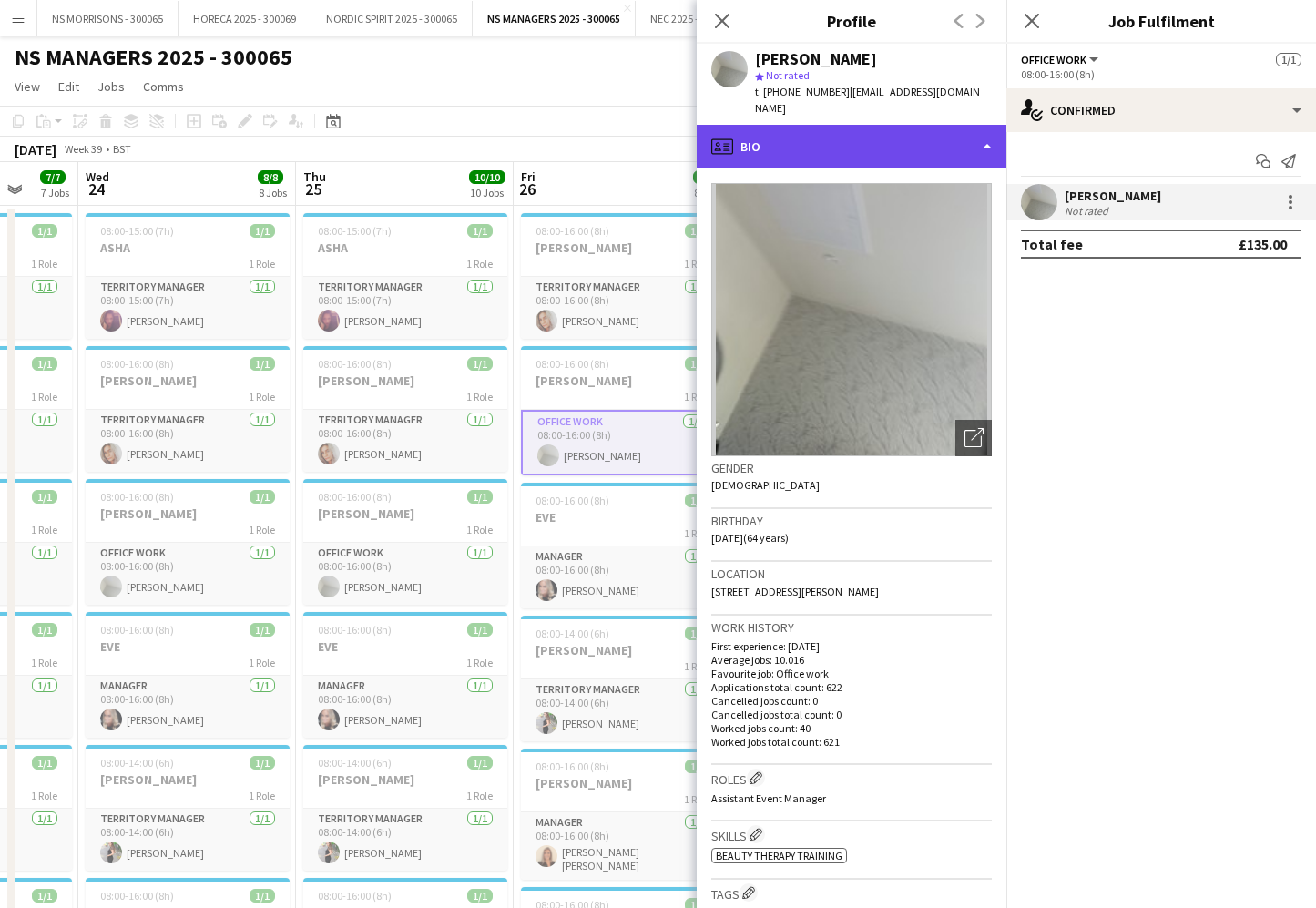
click at [898, 125] on div "profile Bio" at bounding box center [852, 147] width 310 height 44
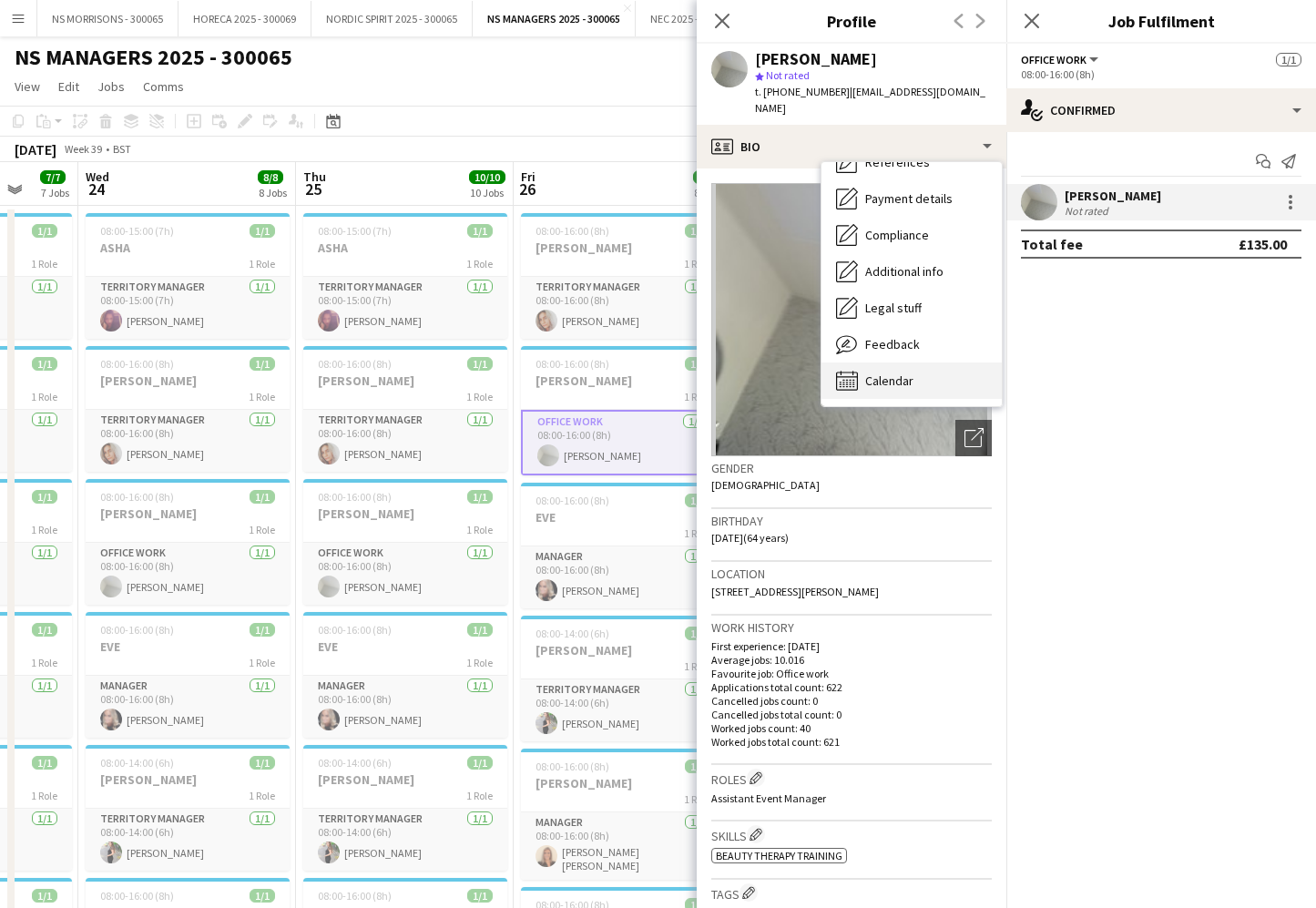
scroll to position [208, 0]
click at [895, 362] on div "Calendar Calendar" at bounding box center [911, 381] width 180 height 37
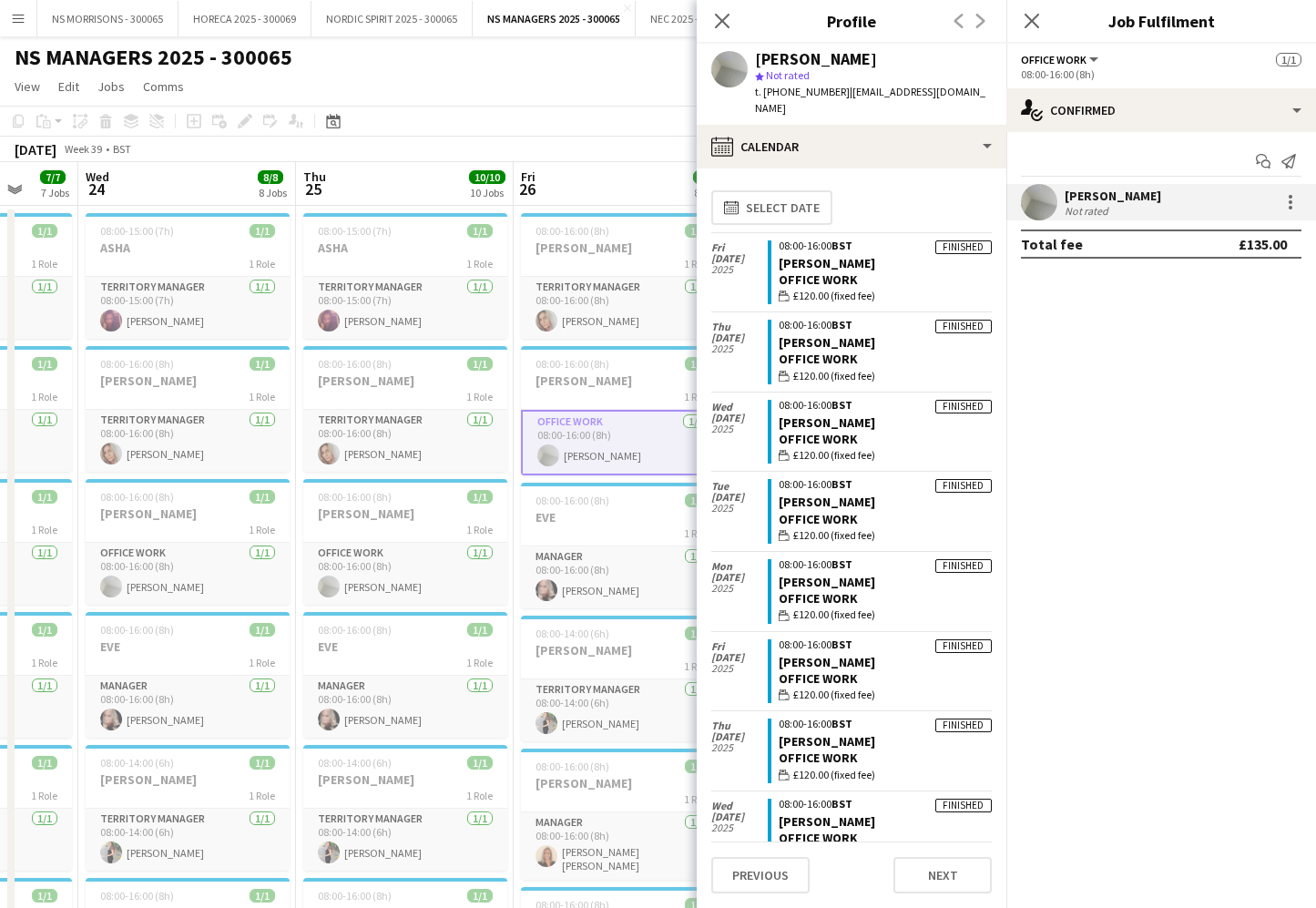
scroll to position [0, 0]
click at [727, 20] on icon "Close pop-in" at bounding box center [721, 20] width 17 height 17
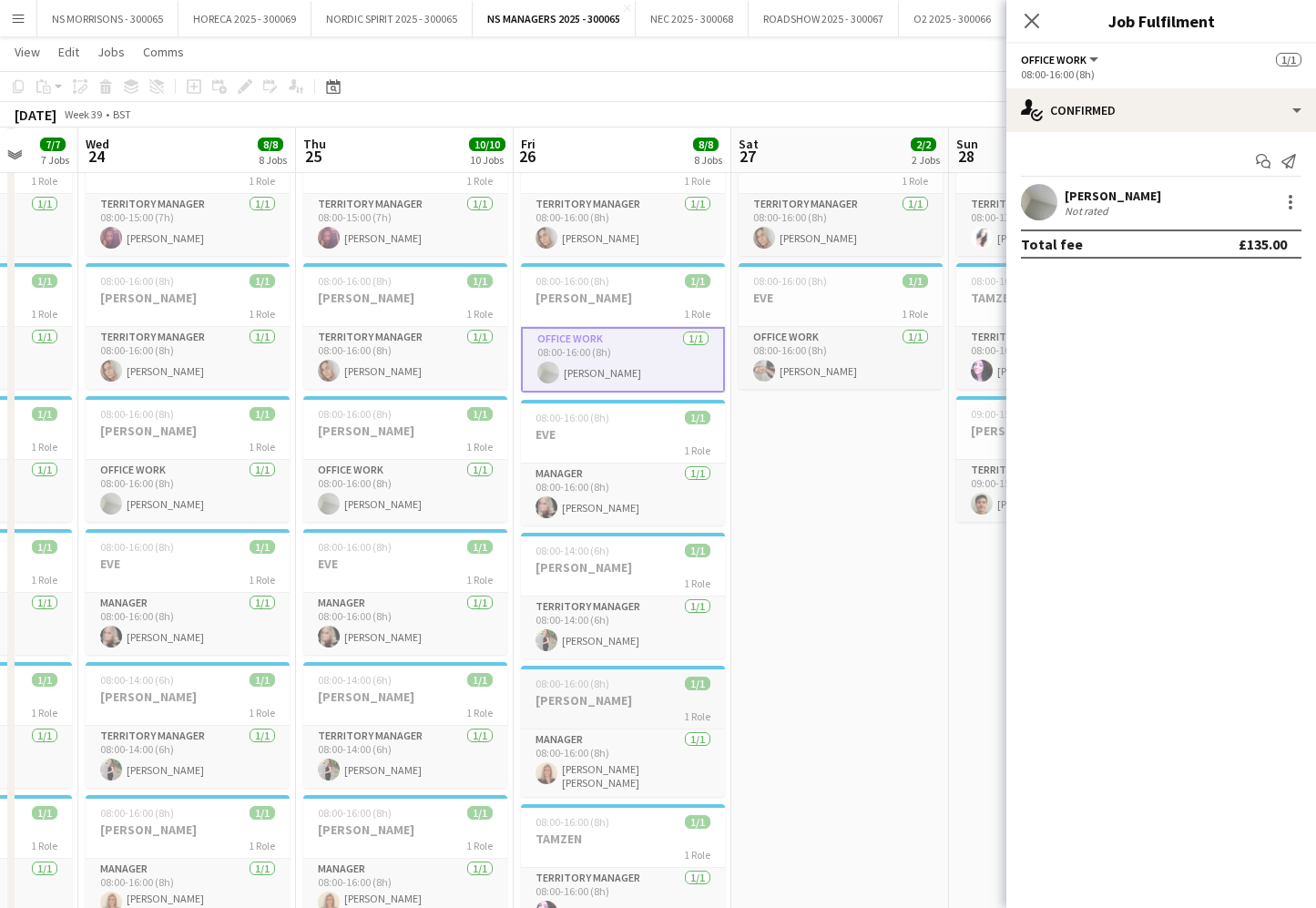
scroll to position [93, 0]
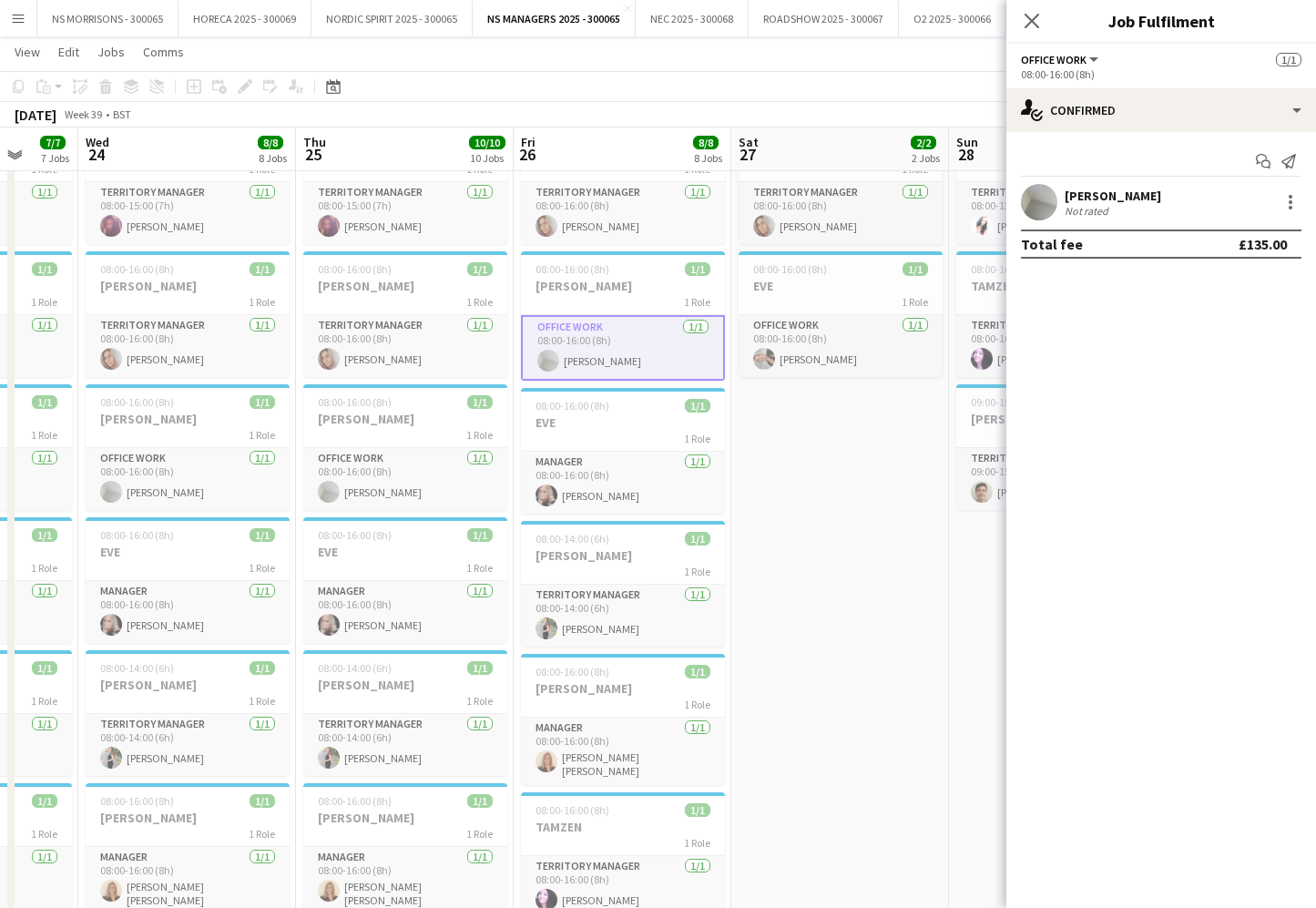
drag, startPoint x: 612, startPoint y: 744, endPoint x: 904, endPoint y: 482, distance: 392.3
click at [612, 744] on app-card-role "Manager [DATE] 08:00-16:00 (8h) [PERSON_NAME] [PERSON_NAME]" at bounding box center [623, 751] width 204 height 67
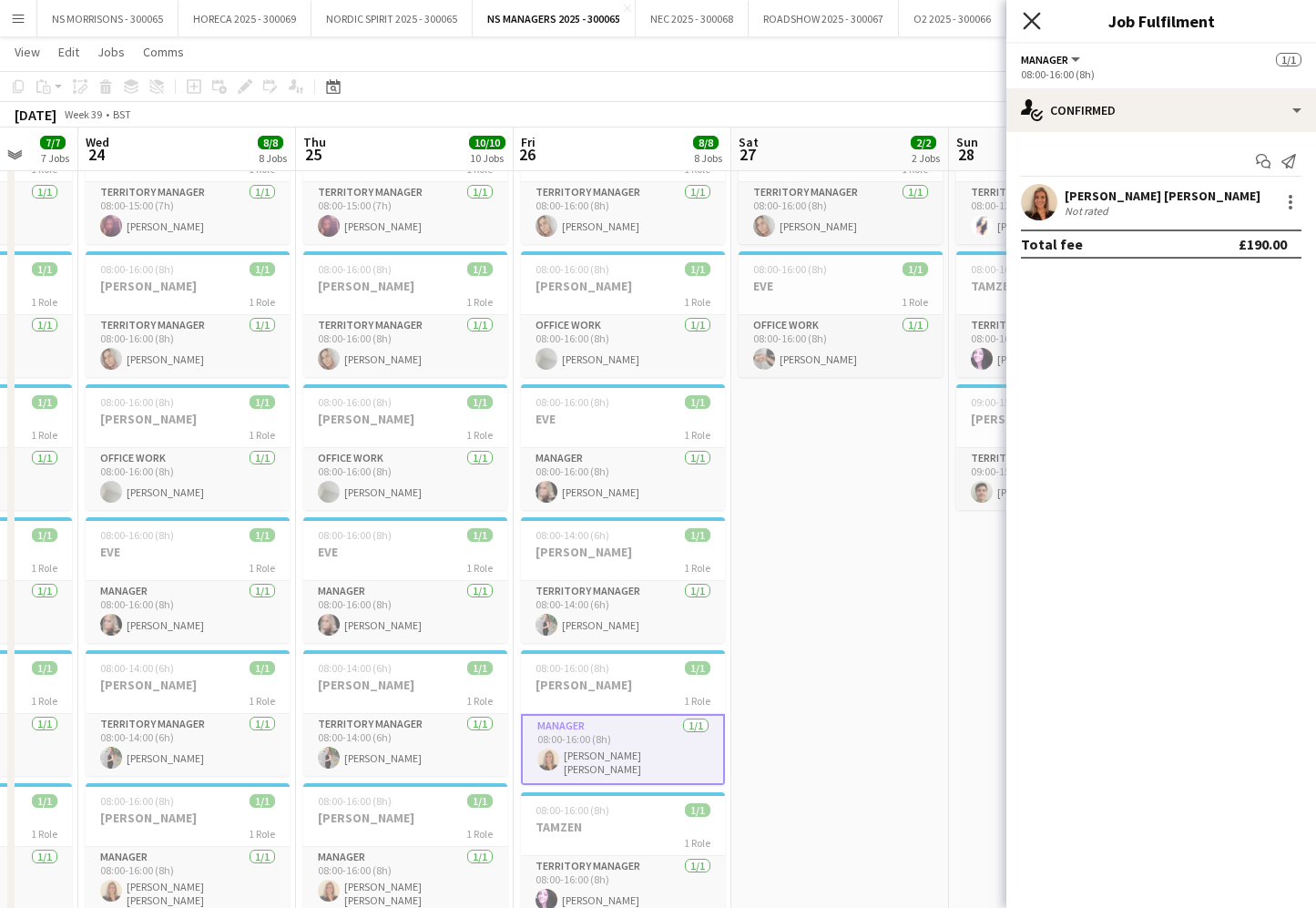
click at [1041, 24] on app-icon "Close pop-in" at bounding box center [1032, 21] width 27 height 27
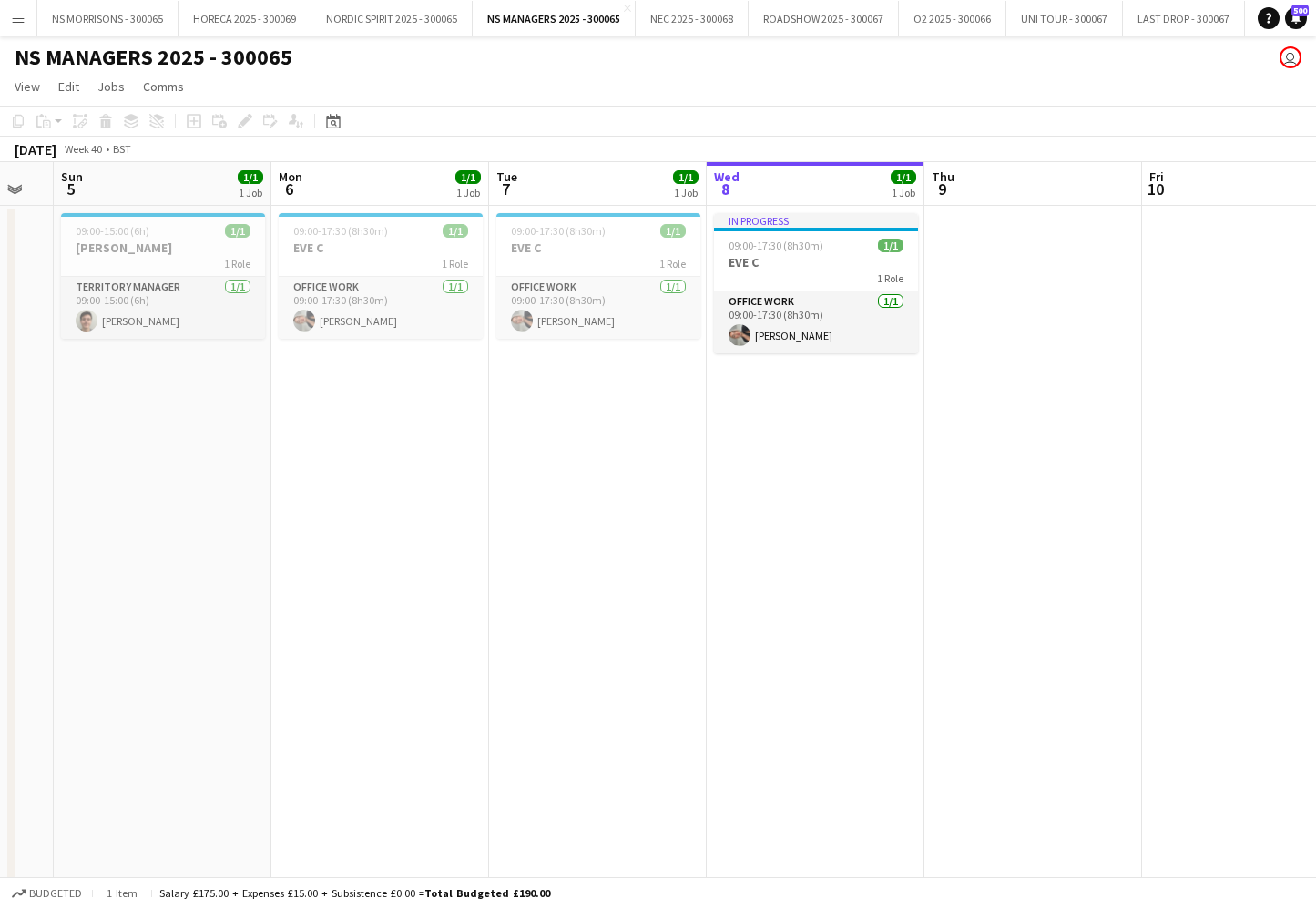
scroll to position [0, 1]
click at [18, 16] on app-icon "Menu" at bounding box center [18, 18] width 15 height 15
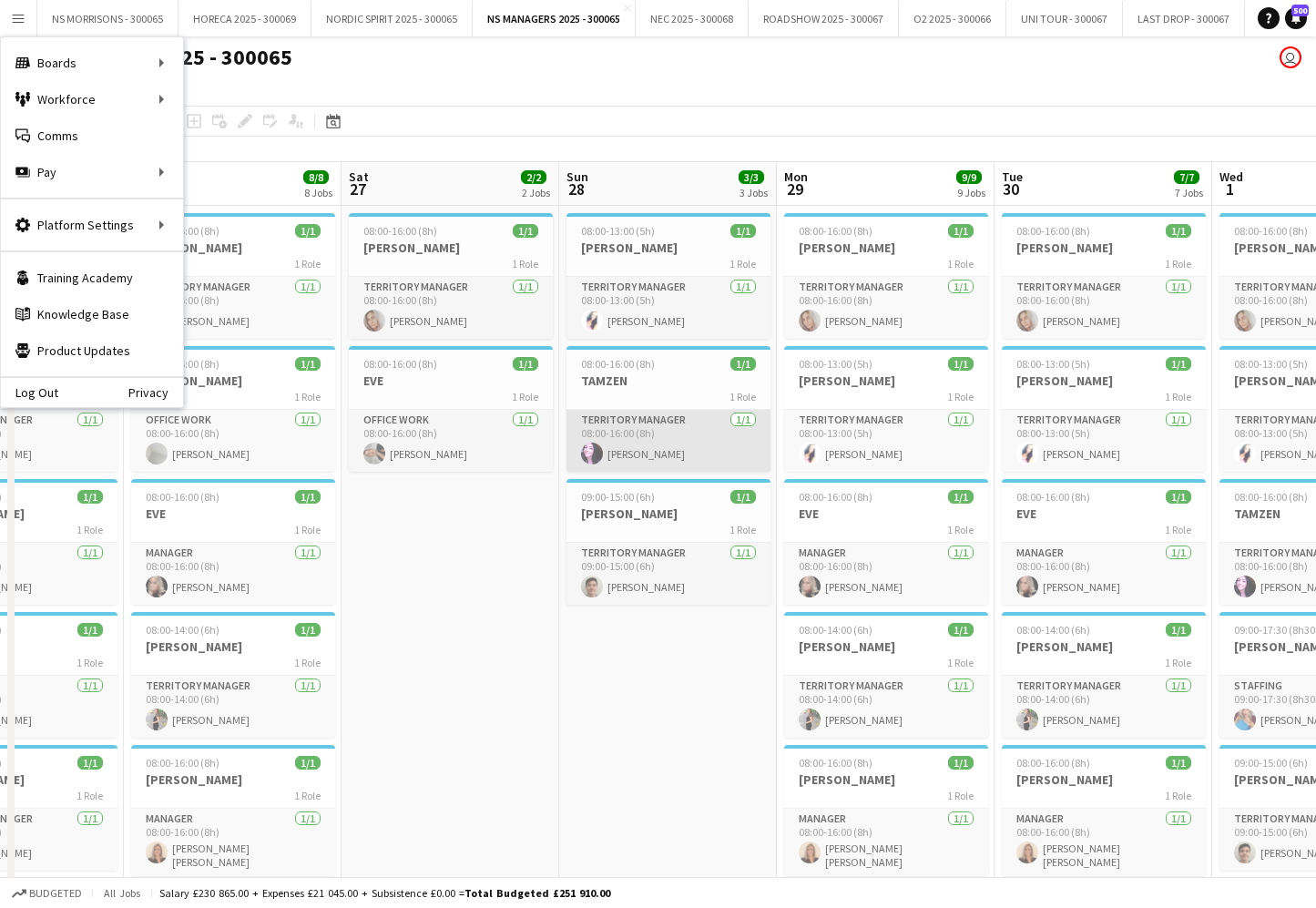
scroll to position [0, 528]
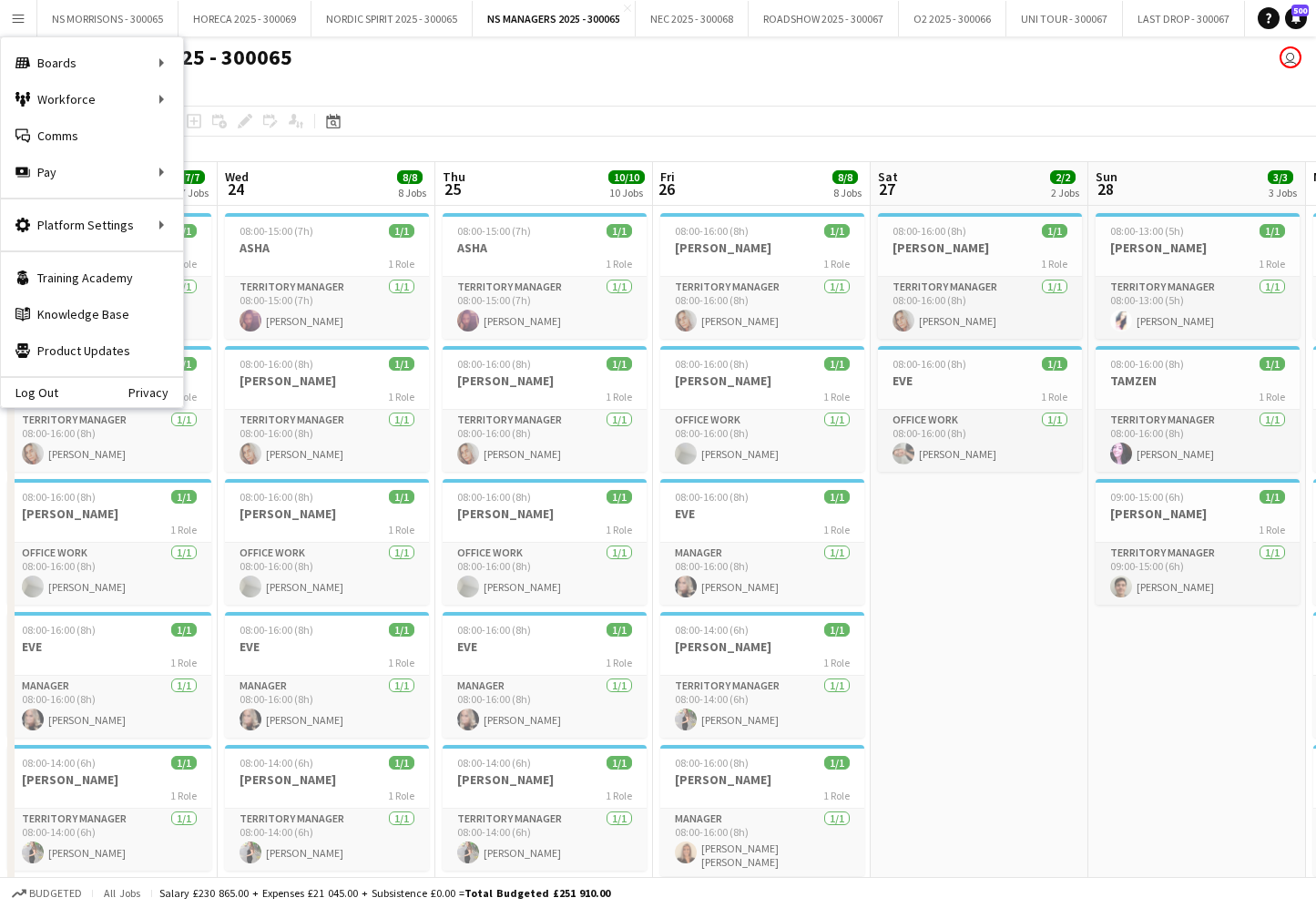
scroll to position [0, 528]
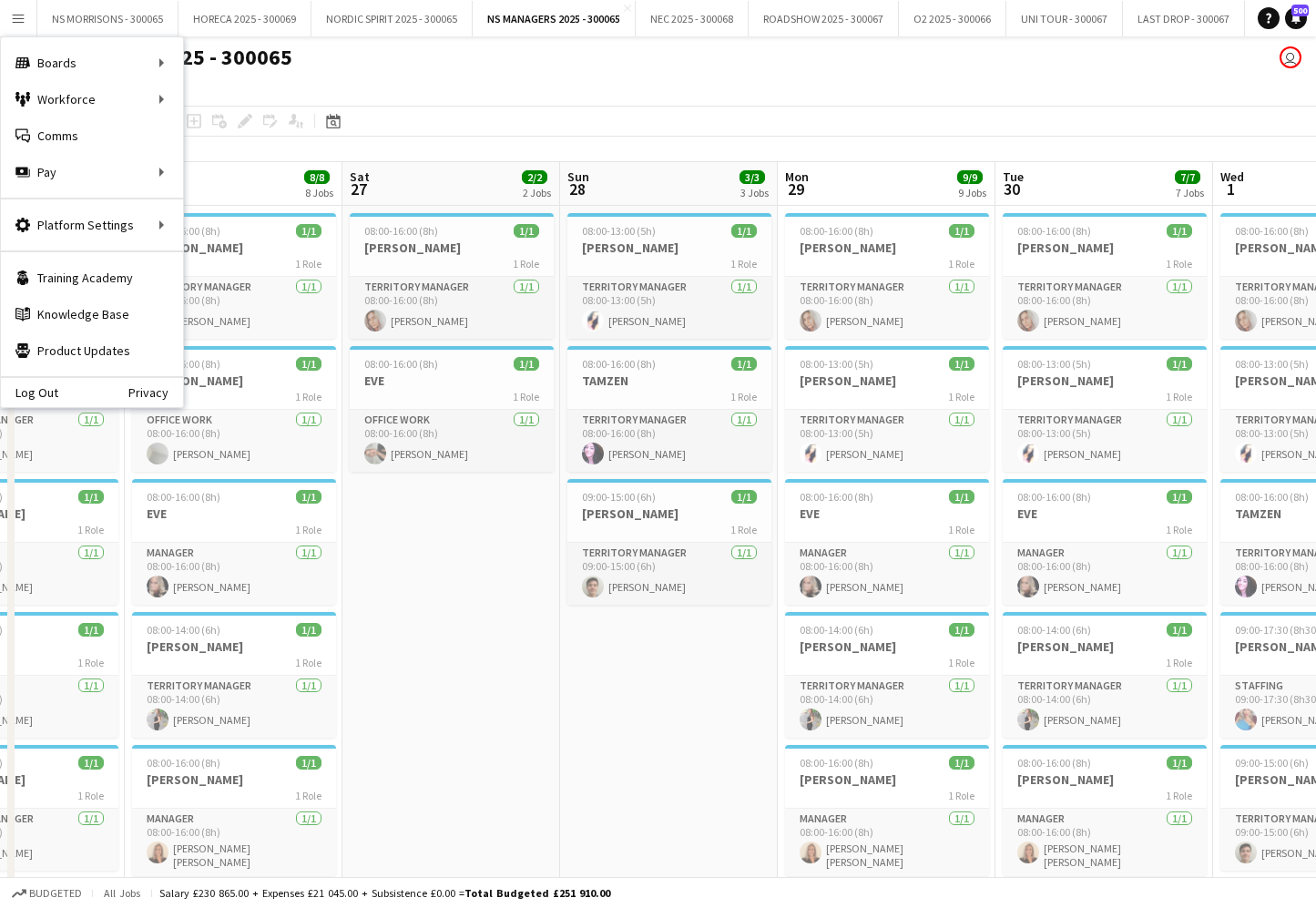
drag, startPoint x: 390, startPoint y: 615, endPoint x: 430, endPoint y: 583, distance: 51.2
click at [389, 614] on app-date-cell "08:00-16:00 (8h) 1/1 BEV 1 Role Territory Manager 1/1 08:00-16:00 (8h) beverley…" at bounding box center [451, 896] width 218 height 1380
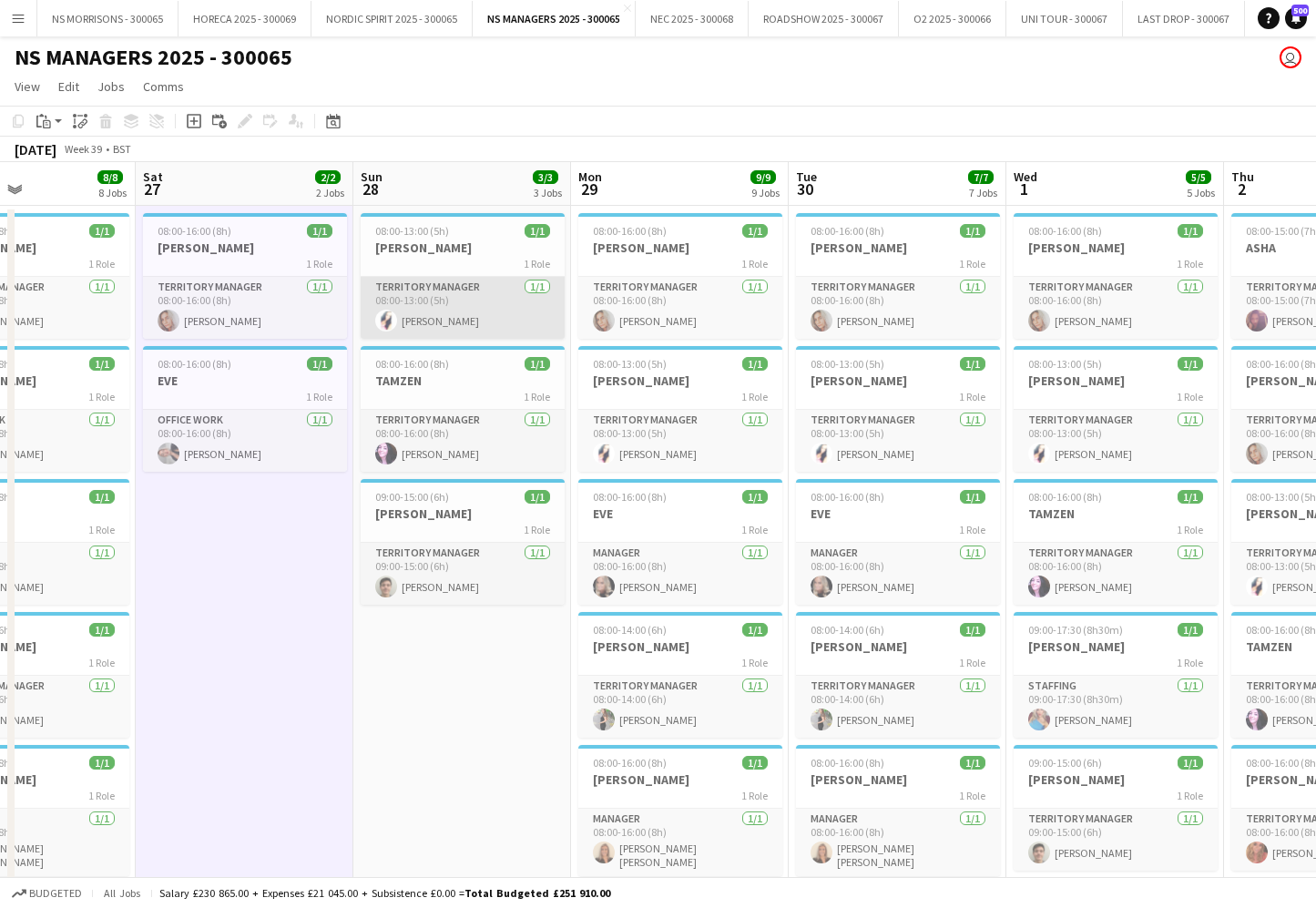
scroll to position [0, 740]
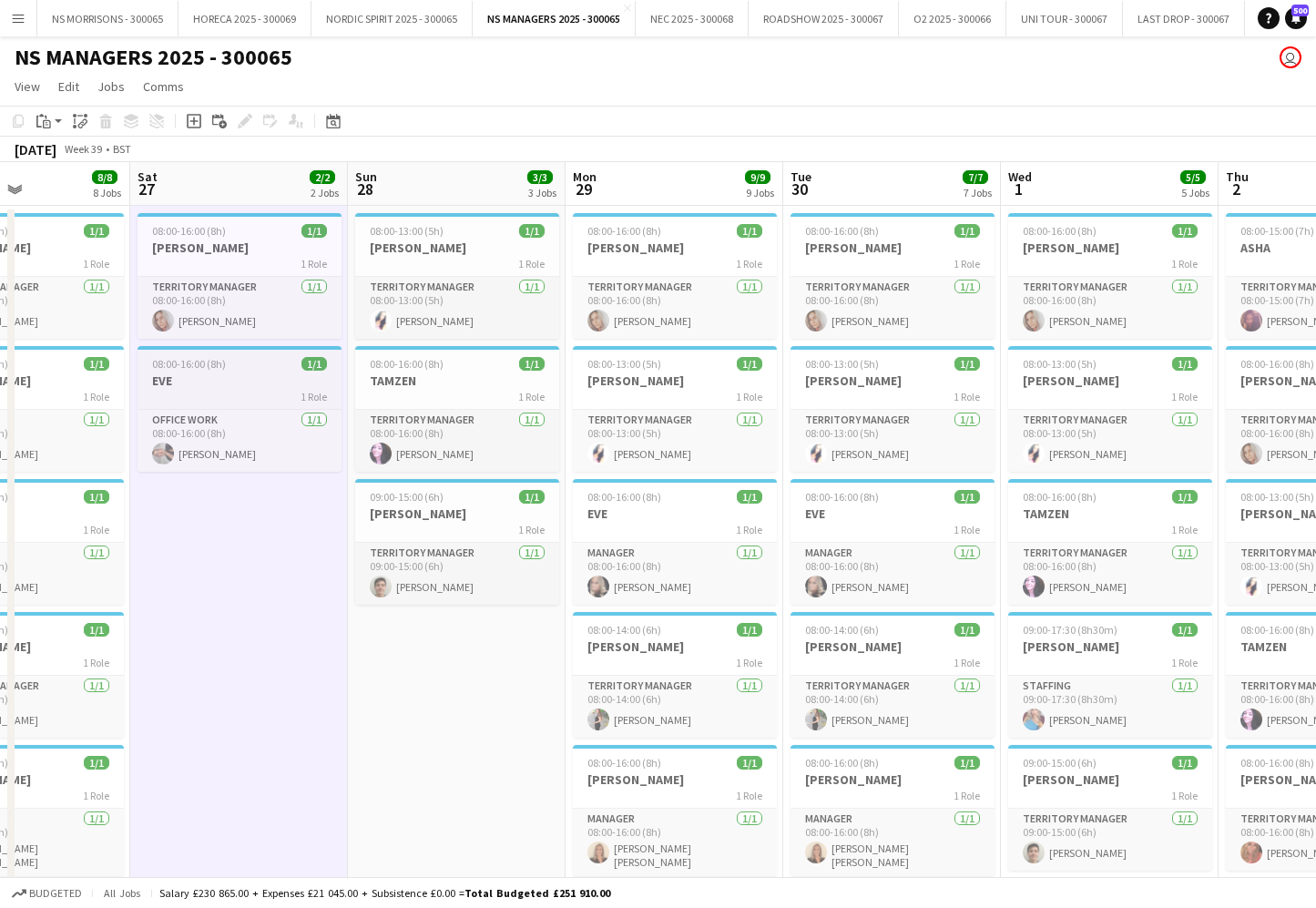
click at [254, 377] on h3 "EVE" at bounding box center [240, 381] width 204 height 17
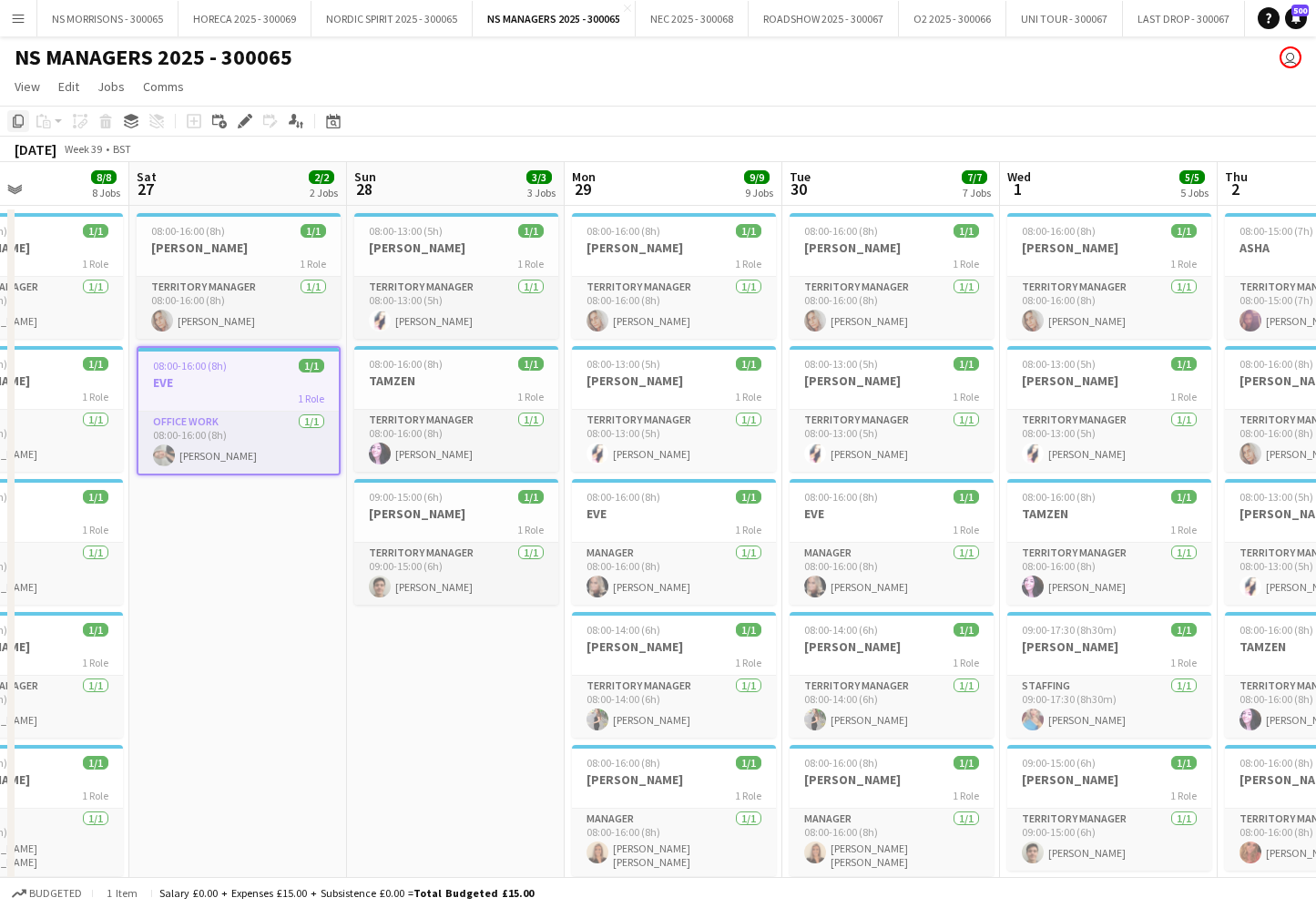
click at [17, 119] on icon "Copy" at bounding box center [18, 121] width 15 height 15
drag, startPoint x: 409, startPoint y: 638, endPoint x: 310, endPoint y: 520, distance: 154.0
click at [408, 638] on app-date-cell "08:00-13:00 (5h) 1/1 CLEO 1 Role Territory Manager 1/1 08:00-13:00 (5h) Cleo Ta…" at bounding box center [455, 896] width 218 height 1380
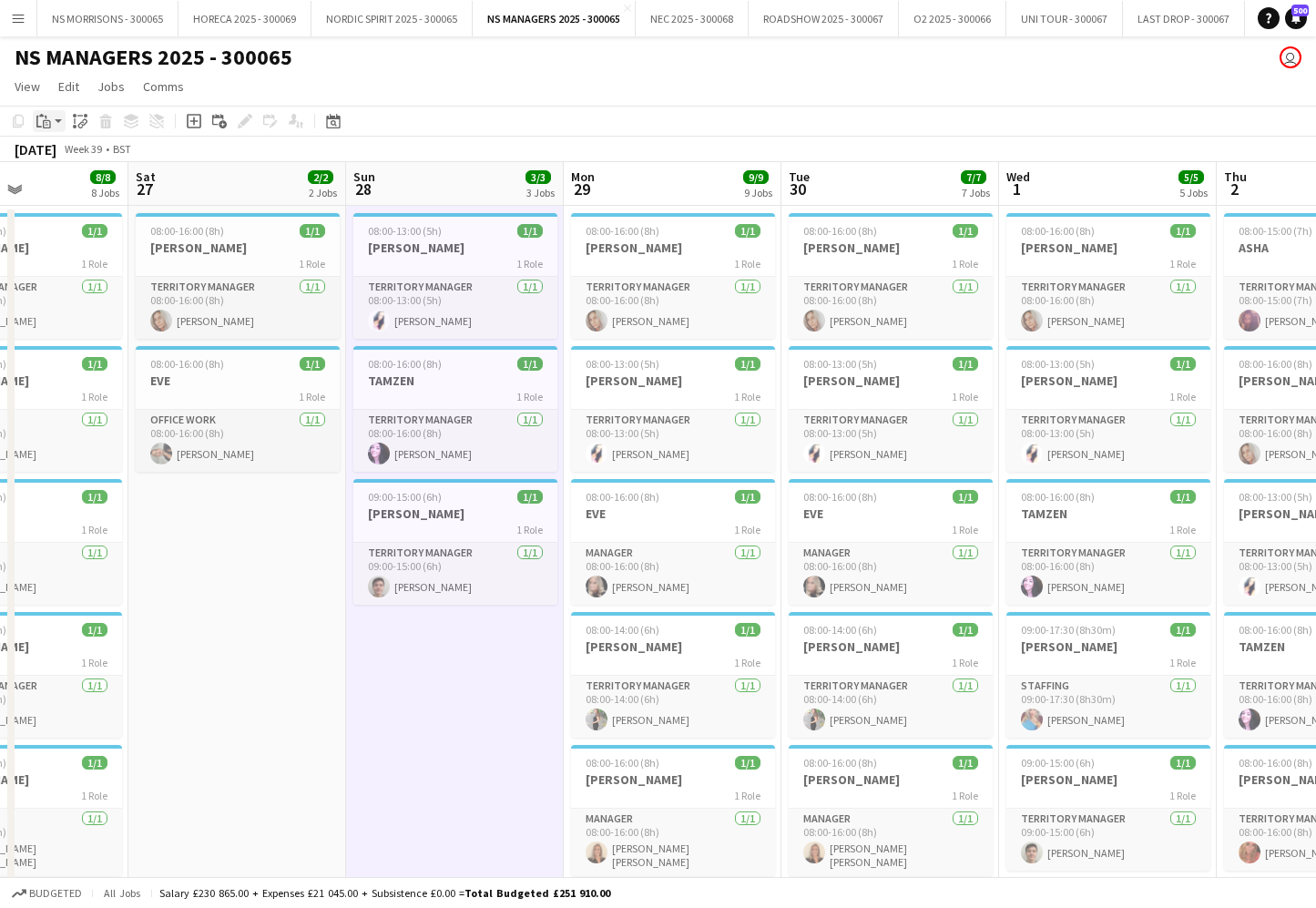
click at [41, 122] on icon "Paste" at bounding box center [44, 121] width 15 height 15
click at [57, 191] on link "Paste with crew Command Shift V" at bounding box center [120, 187] width 143 height 17
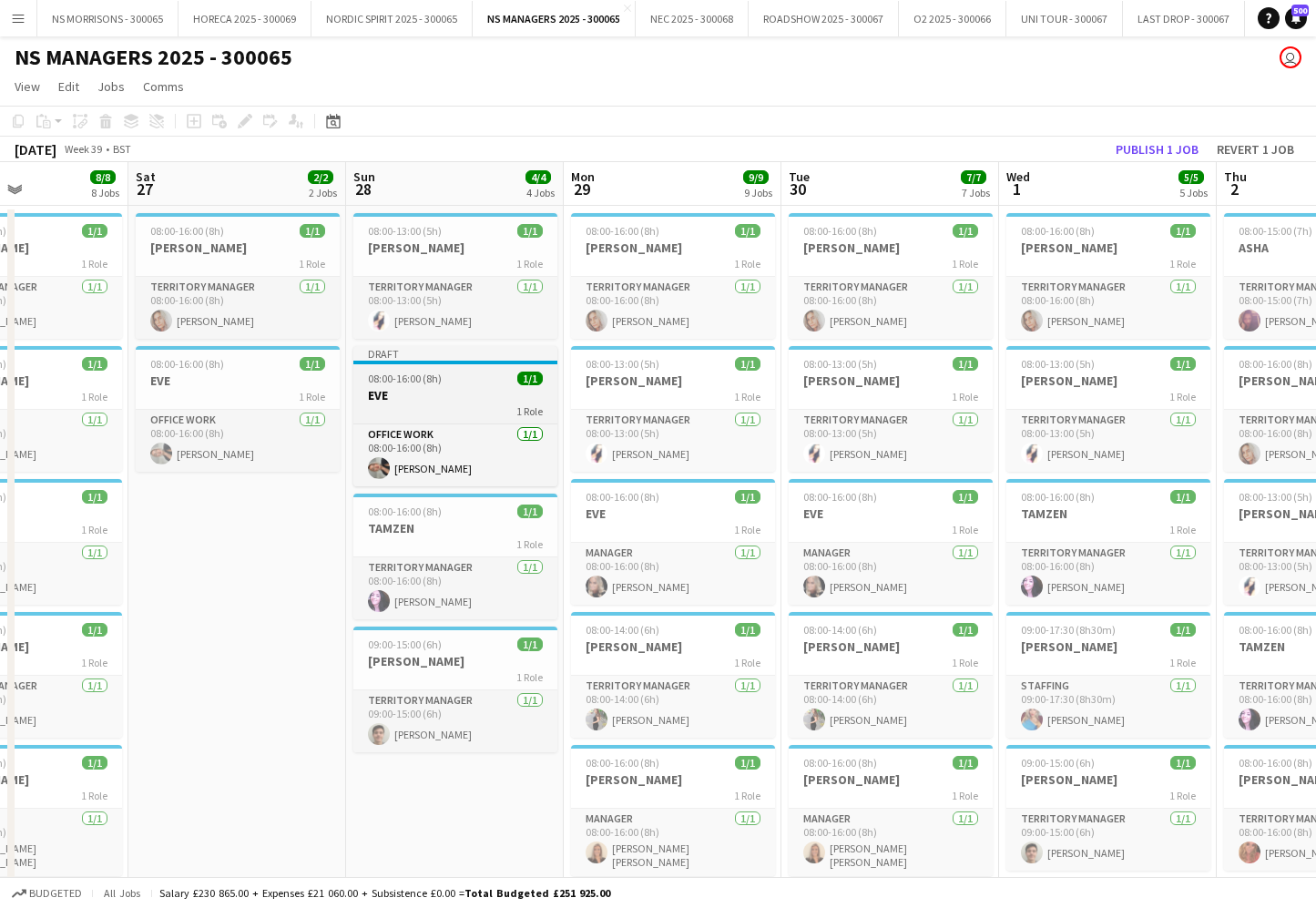
click at [419, 385] on span "08:00-16:00 (8h)" at bounding box center [405, 378] width 74 height 14
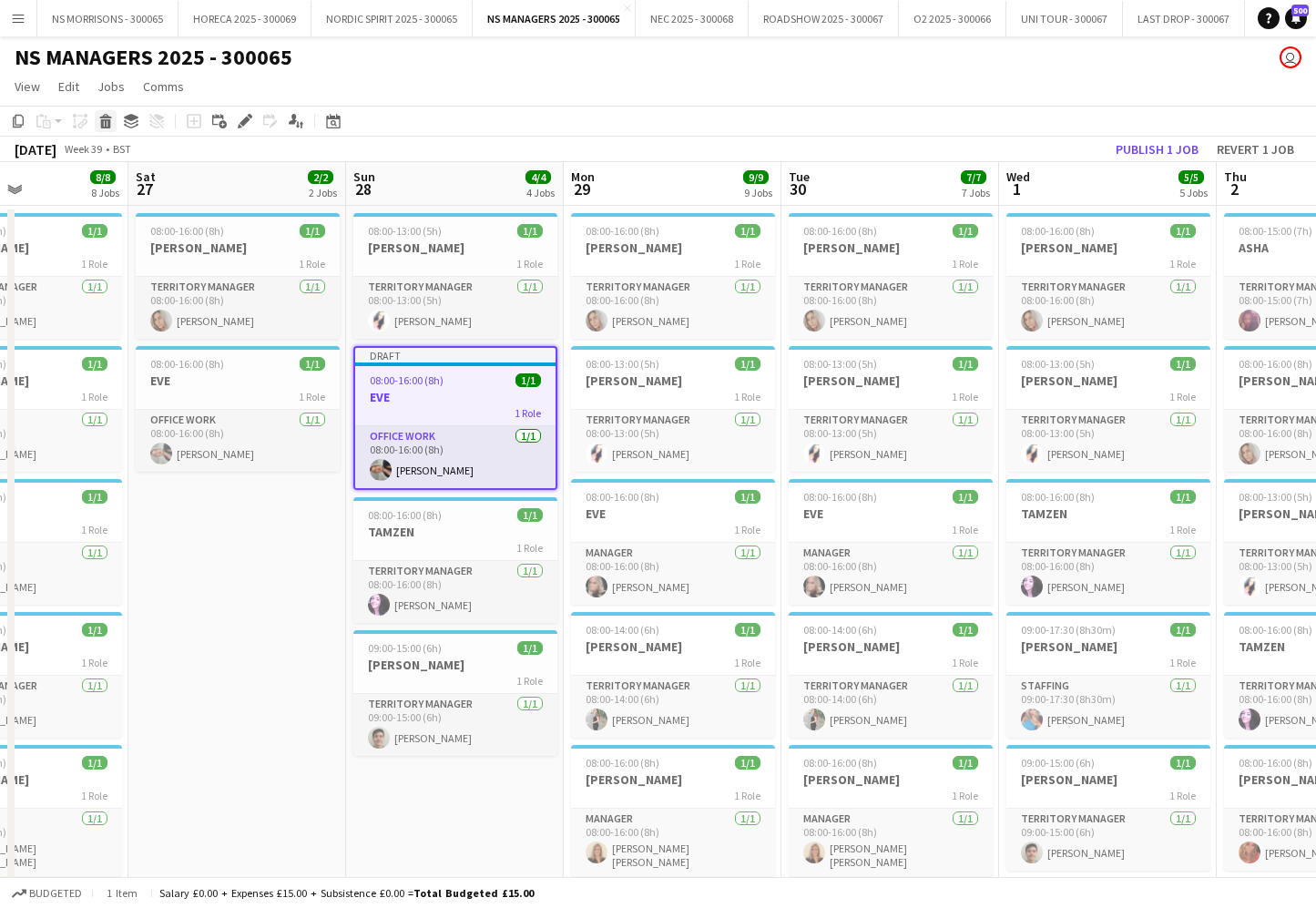
click at [109, 123] on icon at bounding box center [106, 124] width 10 height 9
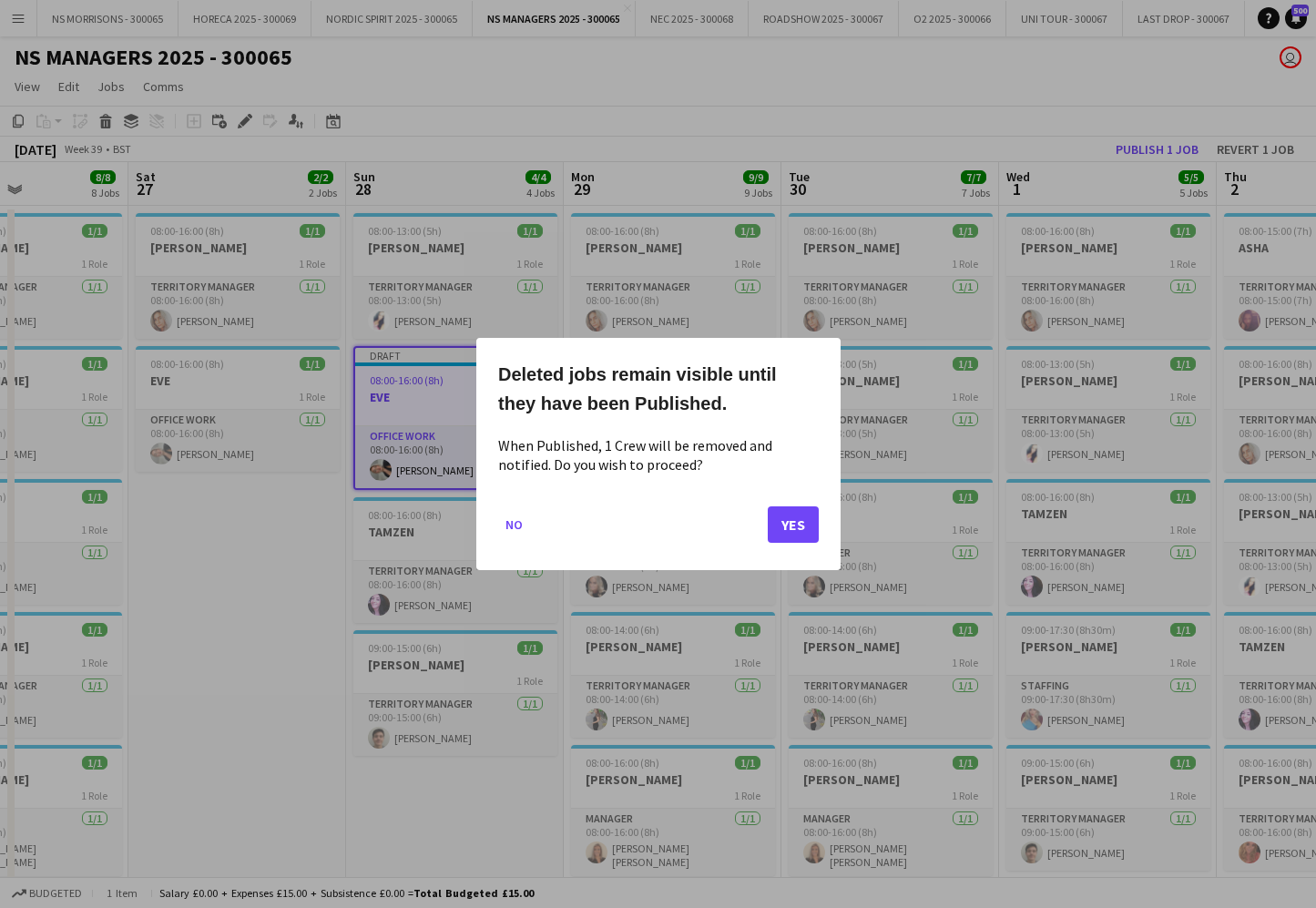
click at [784, 522] on button "Yes" at bounding box center [793, 525] width 51 height 37
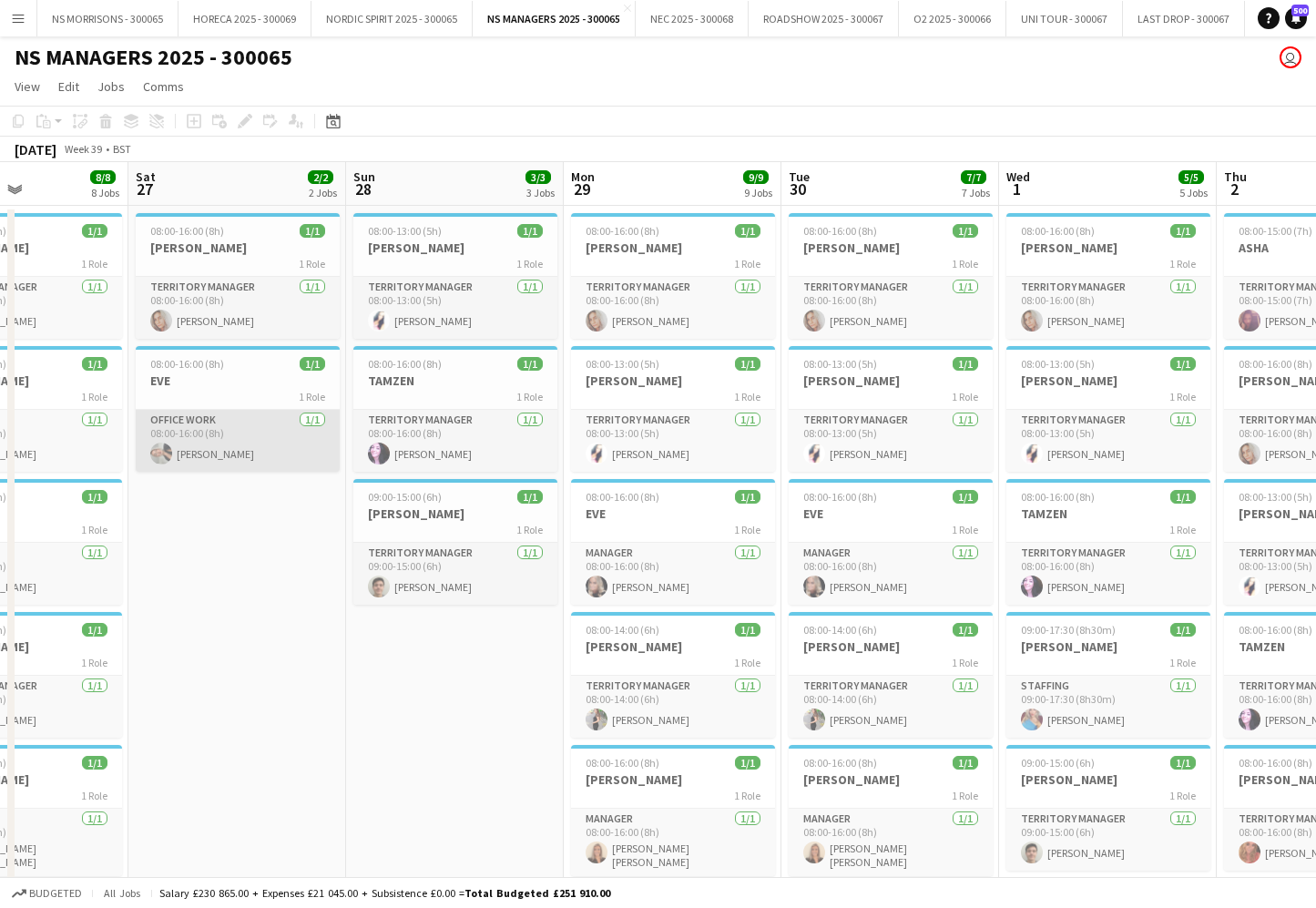
click at [289, 456] on app-card-role "Office work 1/1 08:00-16:00 (8h) Eve Chadwick" at bounding box center [238, 441] width 204 height 62
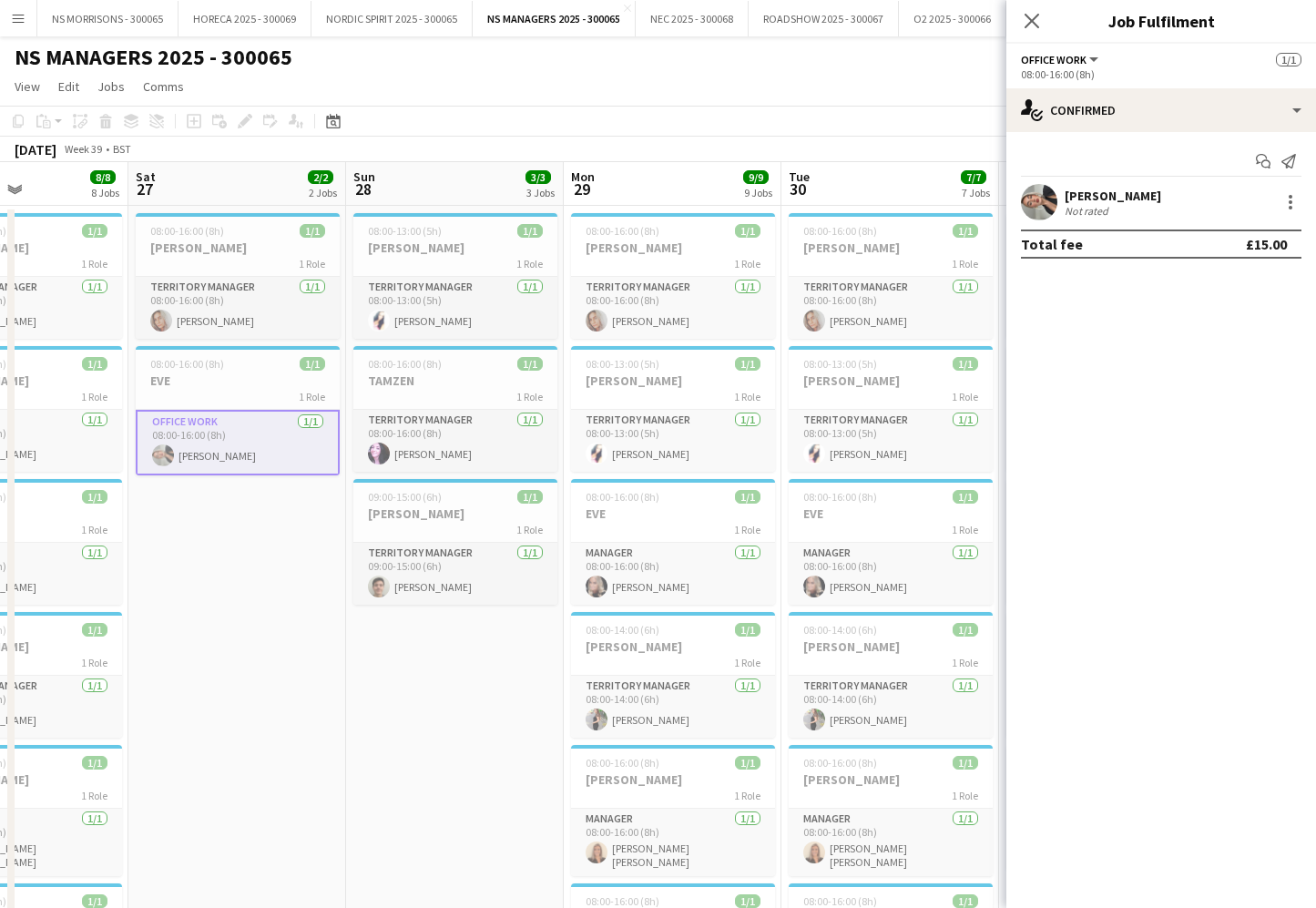
click at [292, 519] on app-date-cell "08:00-16:00 (8h) 1/1 BEV 1 Role Territory Manager 1/1 08:00-16:00 (8h) beverley…" at bounding box center [237, 896] width 218 height 1380
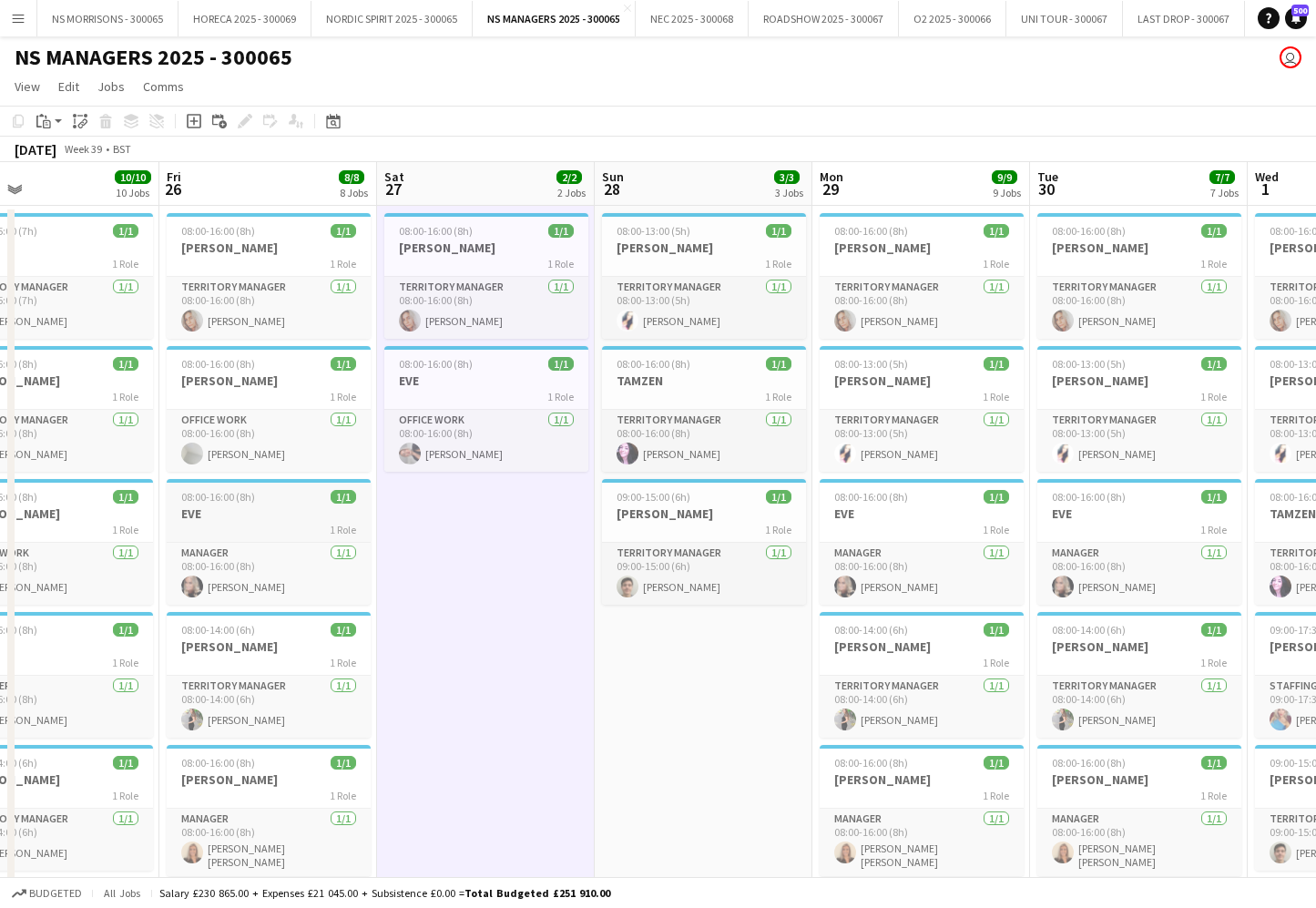
scroll to position [0, 493]
drag, startPoint x: 293, startPoint y: 516, endPoint x: 139, endPoint y: 366, distance: 215.0
click at [293, 516] on h3 "EVE" at bounding box center [269, 514] width 204 height 17
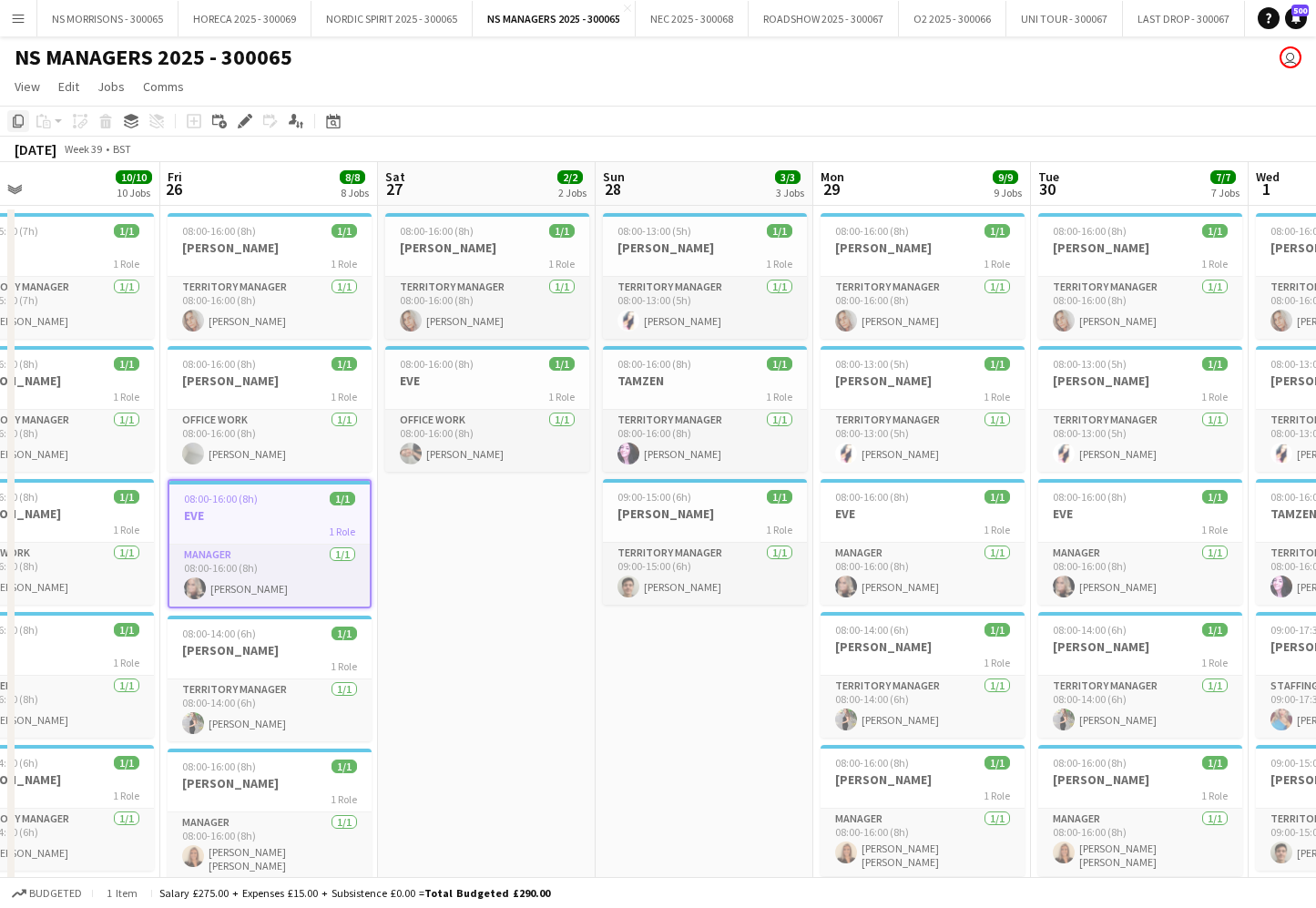
click at [21, 122] on icon "Copy" at bounding box center [18, 121] width 15 height 15
click at [452, 511] on app-date-cell "08:00-16:00 (8h) 1/1 BEV 1 Role Territory Manager 1/1 08:00-16:00 (8h) beverley…" at bounding box center [486, 896] width 218 height 1380
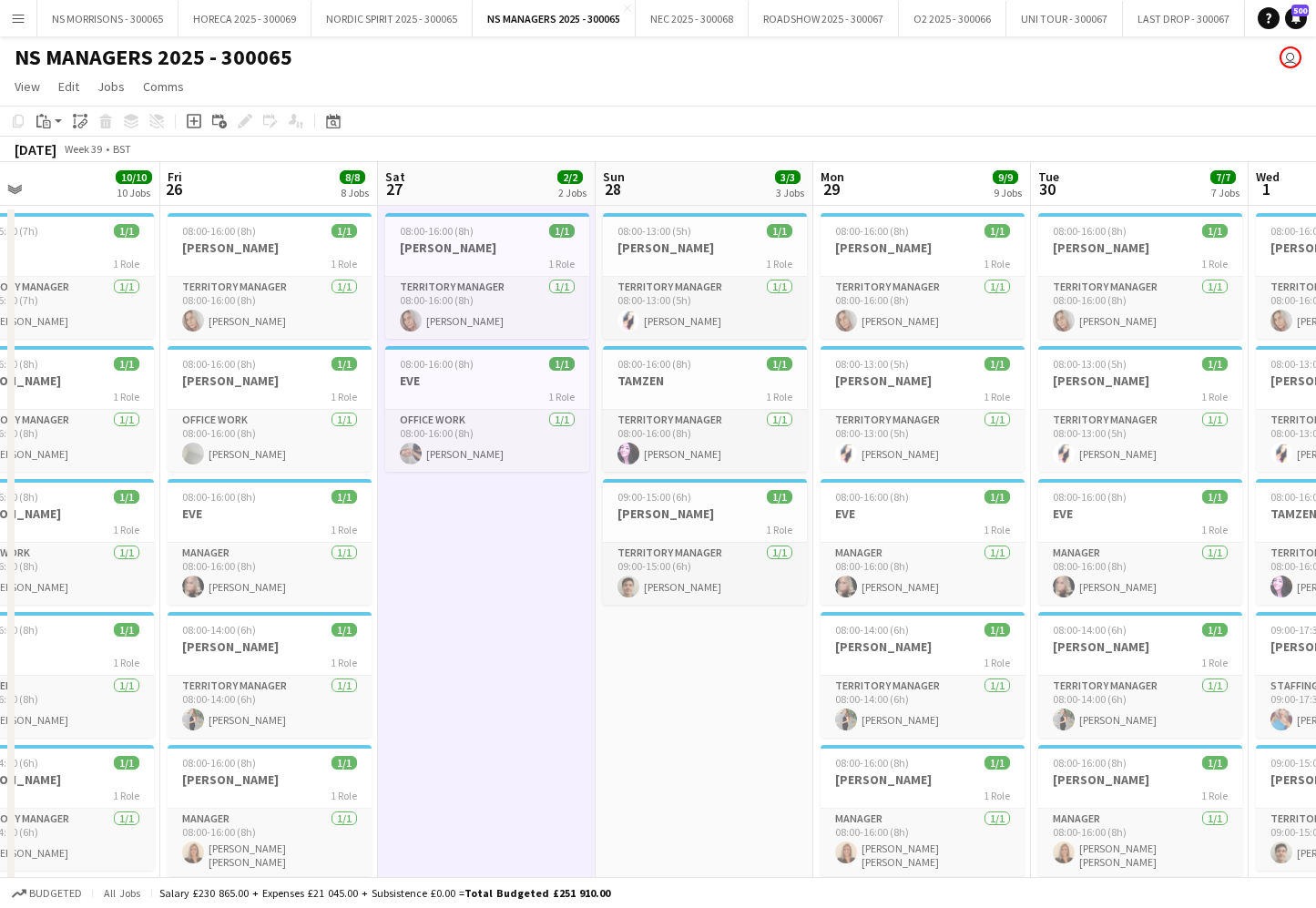
click at [663, 666] on app-date-cell "08:00-13:00 (5h) 1/1 CLEO 1 Role Territory Manager 1/1 08:00-13:00 (5h) Cleo Ta…" at bounding box center [704, 896] width 218 height 1380
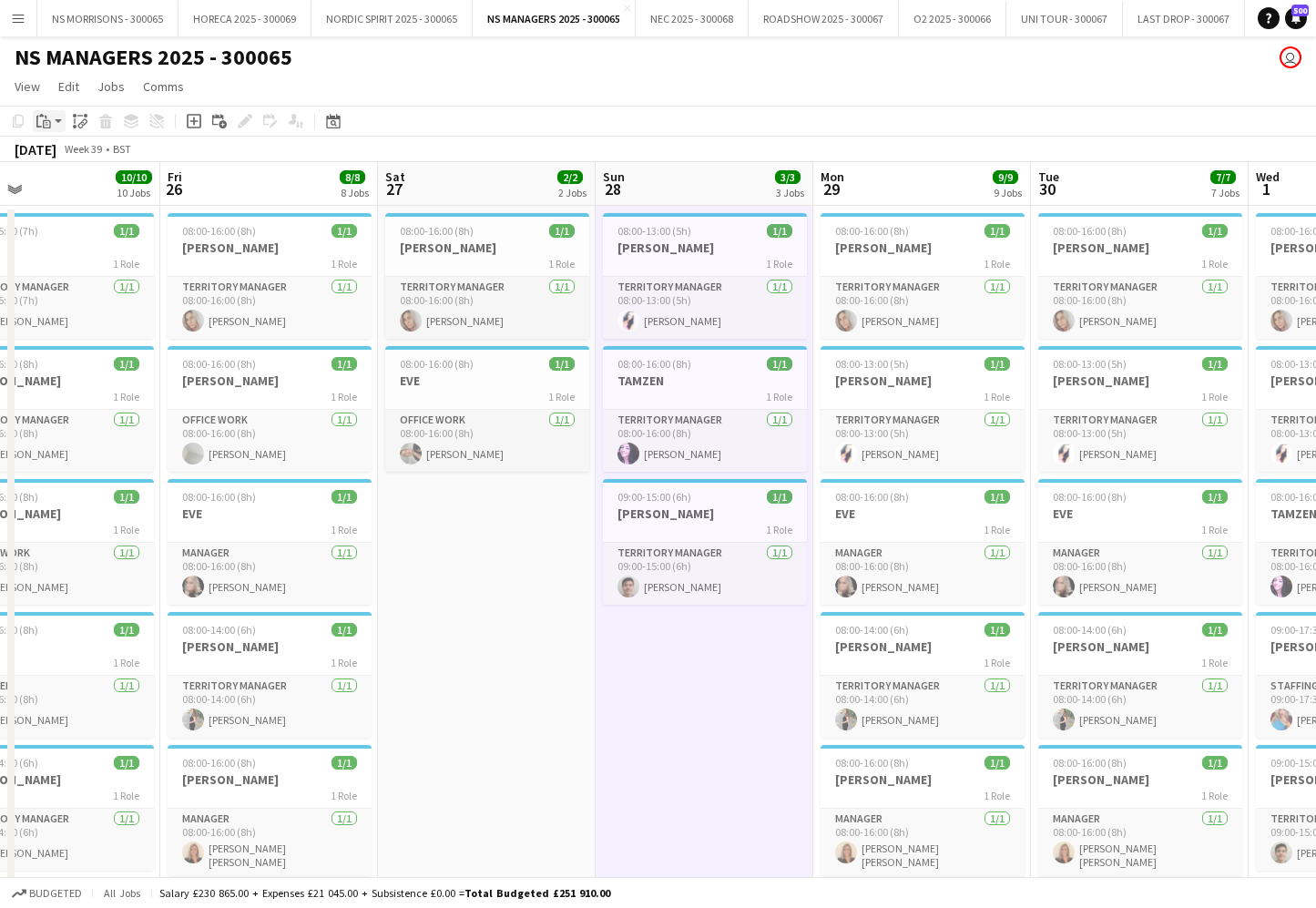
click at [48, 121] on icon at bounding box center [47, 124] width 8 height 8
click at [63, 179] on link "Paste with crew Command Shift V" at bounding box center [120, 187] width 143 height 17
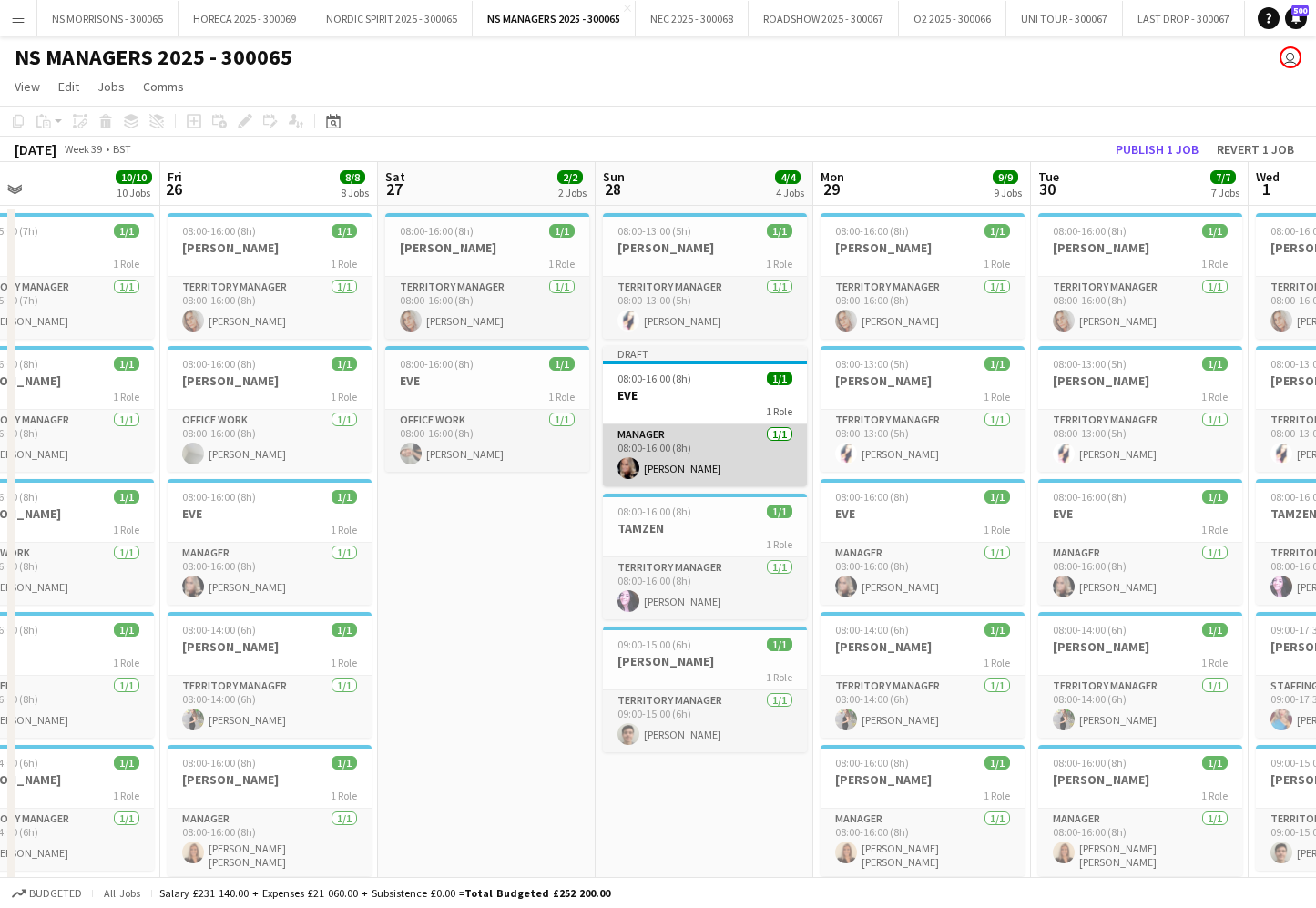
drag, startPoint x: 718, startPoint y: 466, endPoint x: 805, endPoint y: 444, distance: 89.7
click at [717, 467] on app-card-role "Manager 1/1 08:00-16:00 (8h) eve edghill" at bounding box center [705, 454] width 204 height 62
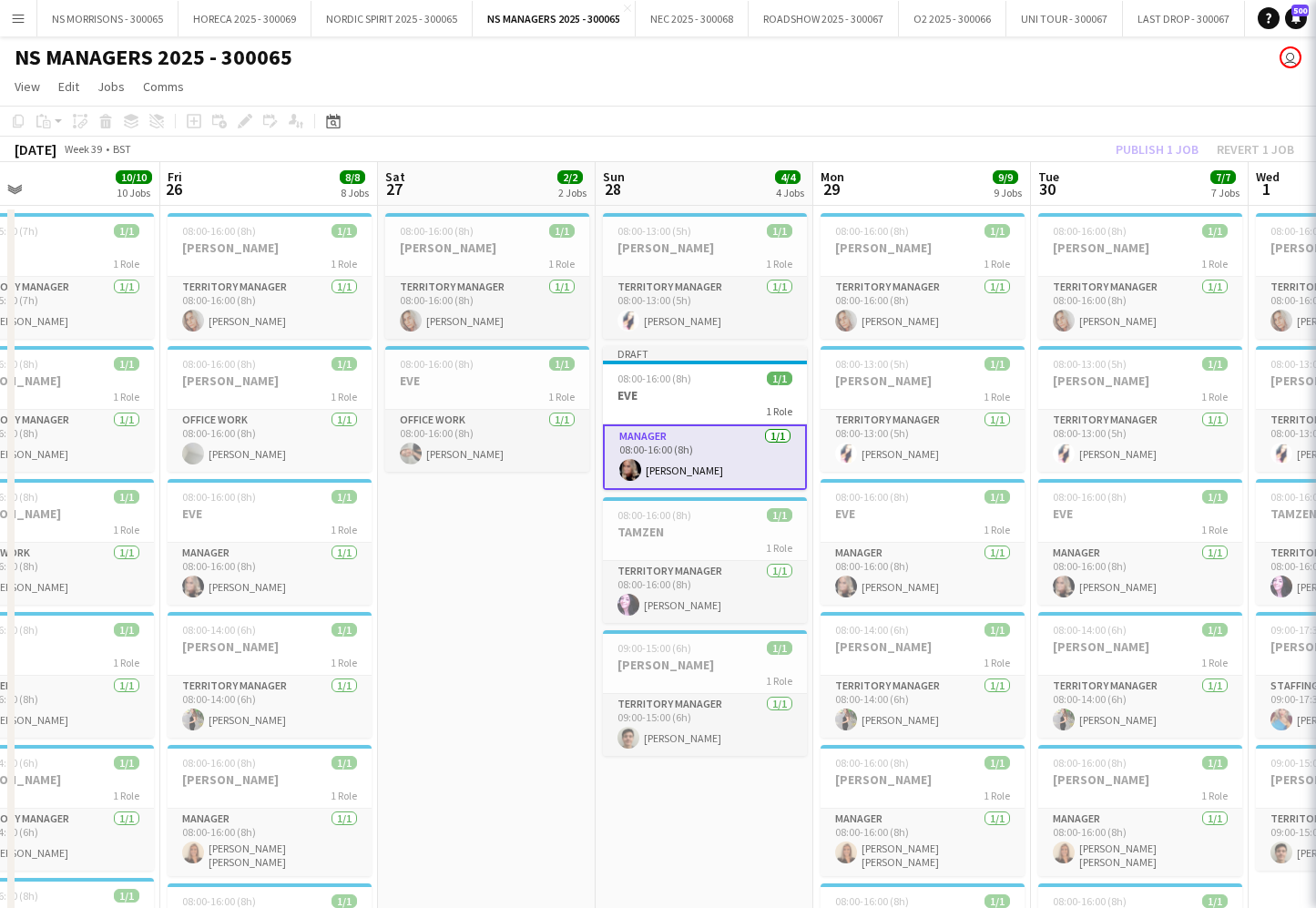
scroll to position [0, 494]
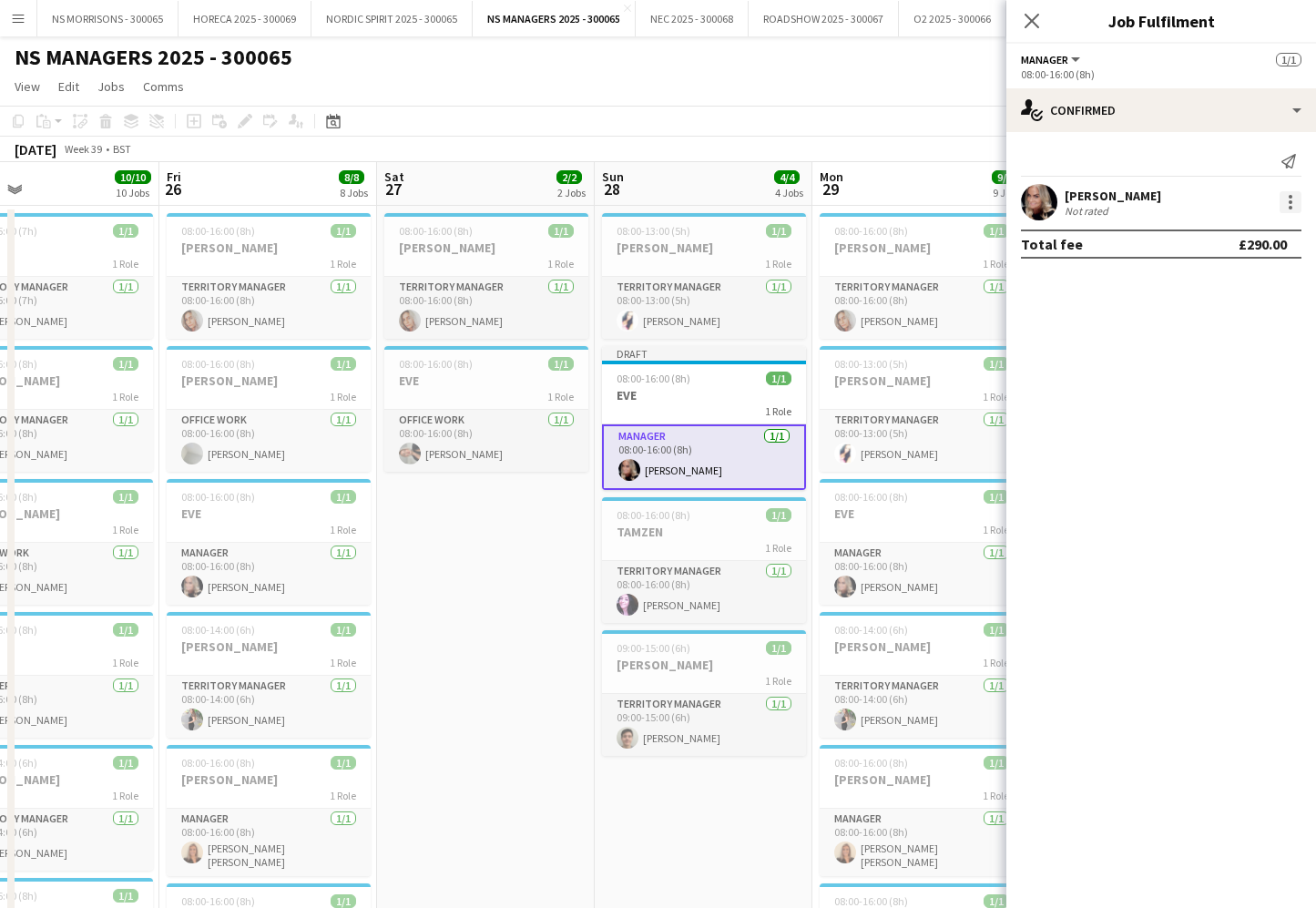
click at [1294, 200] on div at bounding box center [1290, 202] width 22 height 22
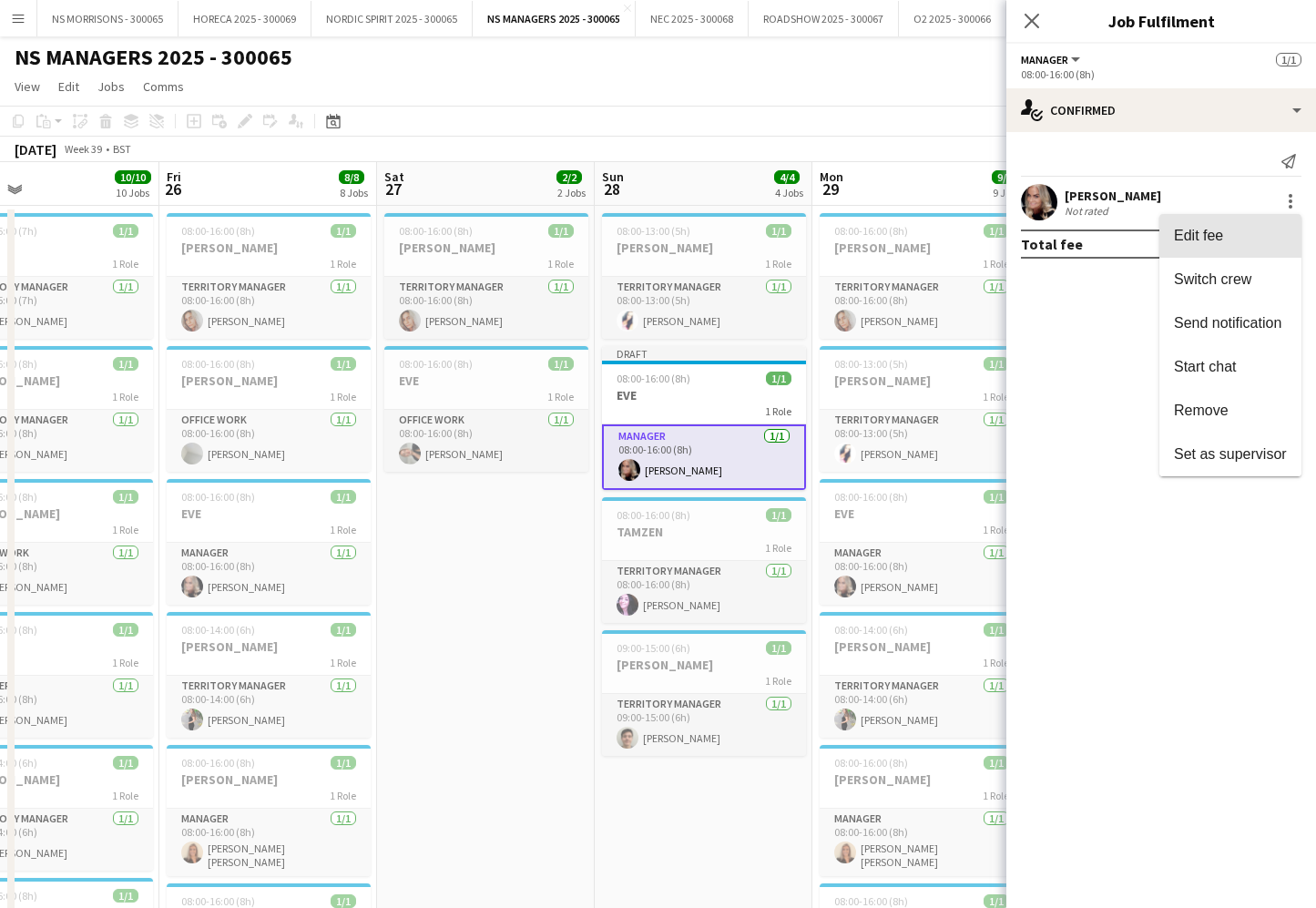
drag, startPoint x: 1294, startPoint y: 200, endPoint x: 1265, endPoint y: 283, distance: 87.9
click at [1265, 237] on span "Edit fee" at bounding box center [1230, 236] width 113 height 17
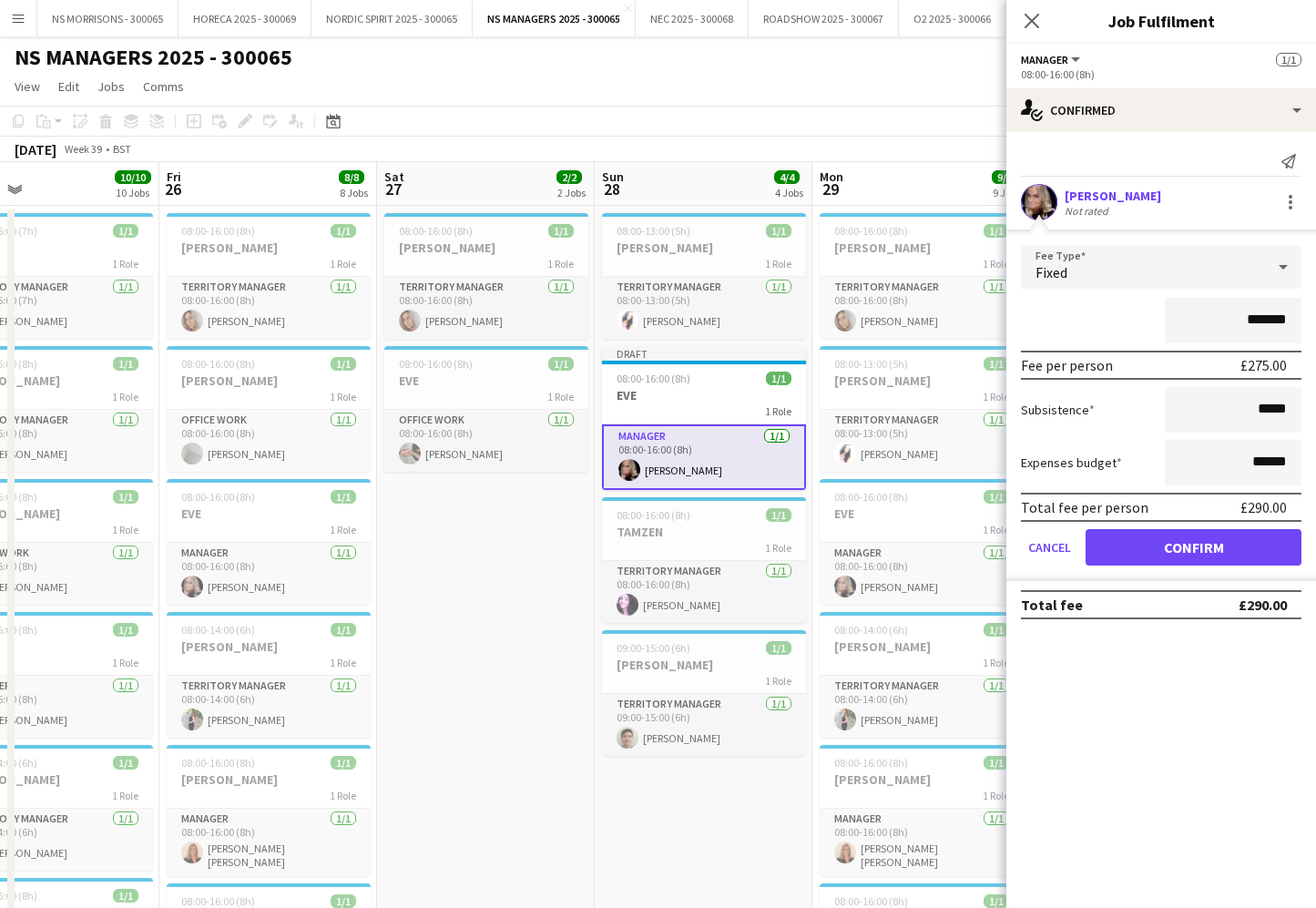
drag, startPoint x: 1246, startPoint y: 320, endPoint x: 1291, endPoint y: 318, distance: 45.0
click at [1292, 319] on input "*******" at bounding box center [1233, 321] width 137 height 46
type input "**"
drag, startPoint x: 1150, startPoint y: 547, endPoint x: 1146, endPoint y: 557, distance: 10.8
click at [1150, 547] on button "Confirm" at bounding box center [1193, 547] width 216 height 37
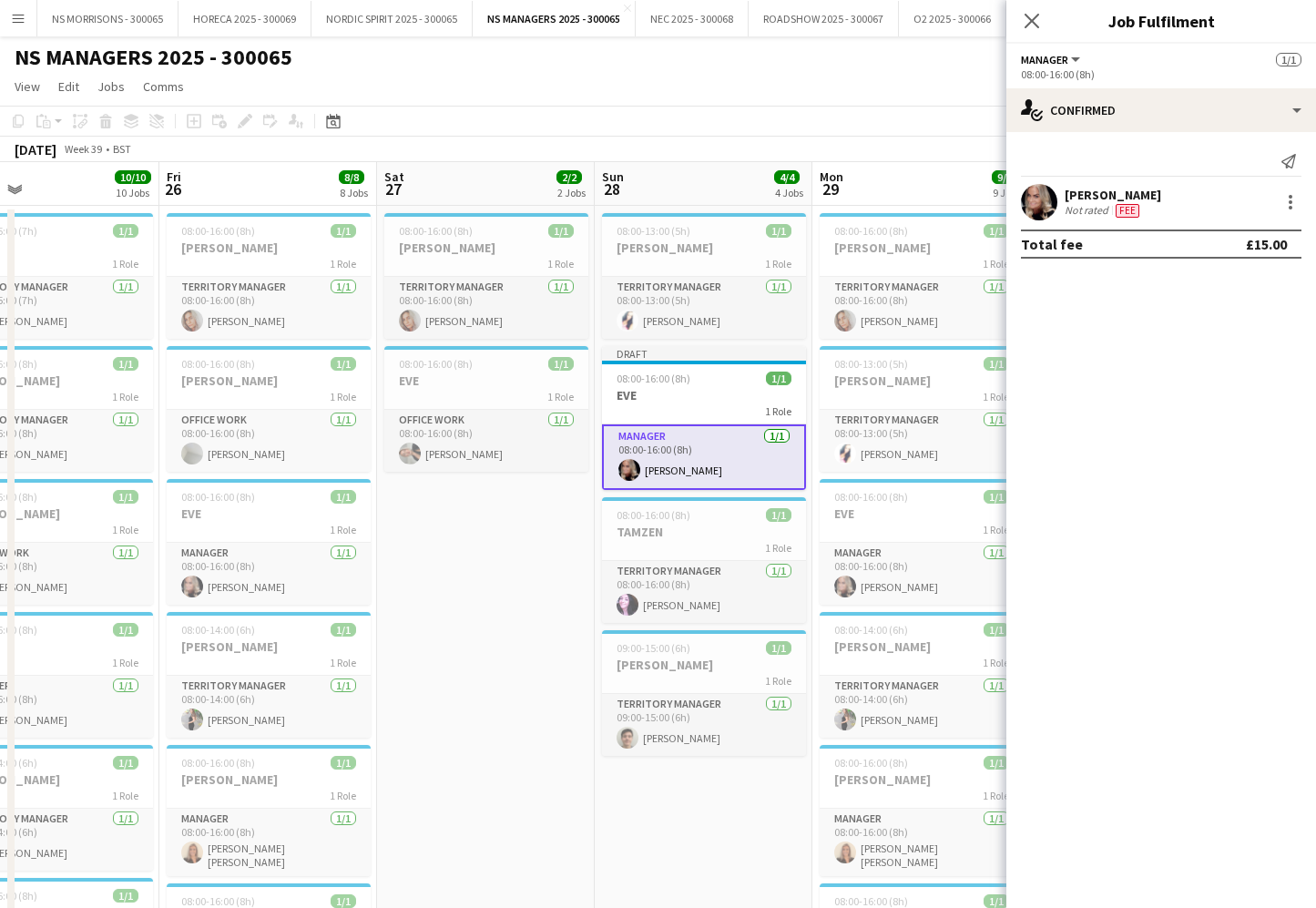
click at [554, 674] on app-date-cell "08:00-16:00 (8h) 1/1 BEV 1 Role Territory Manager 1/1 08:00-16:00 (8h) beverley…" at bounding box center [486, 896] width 218 height 1380
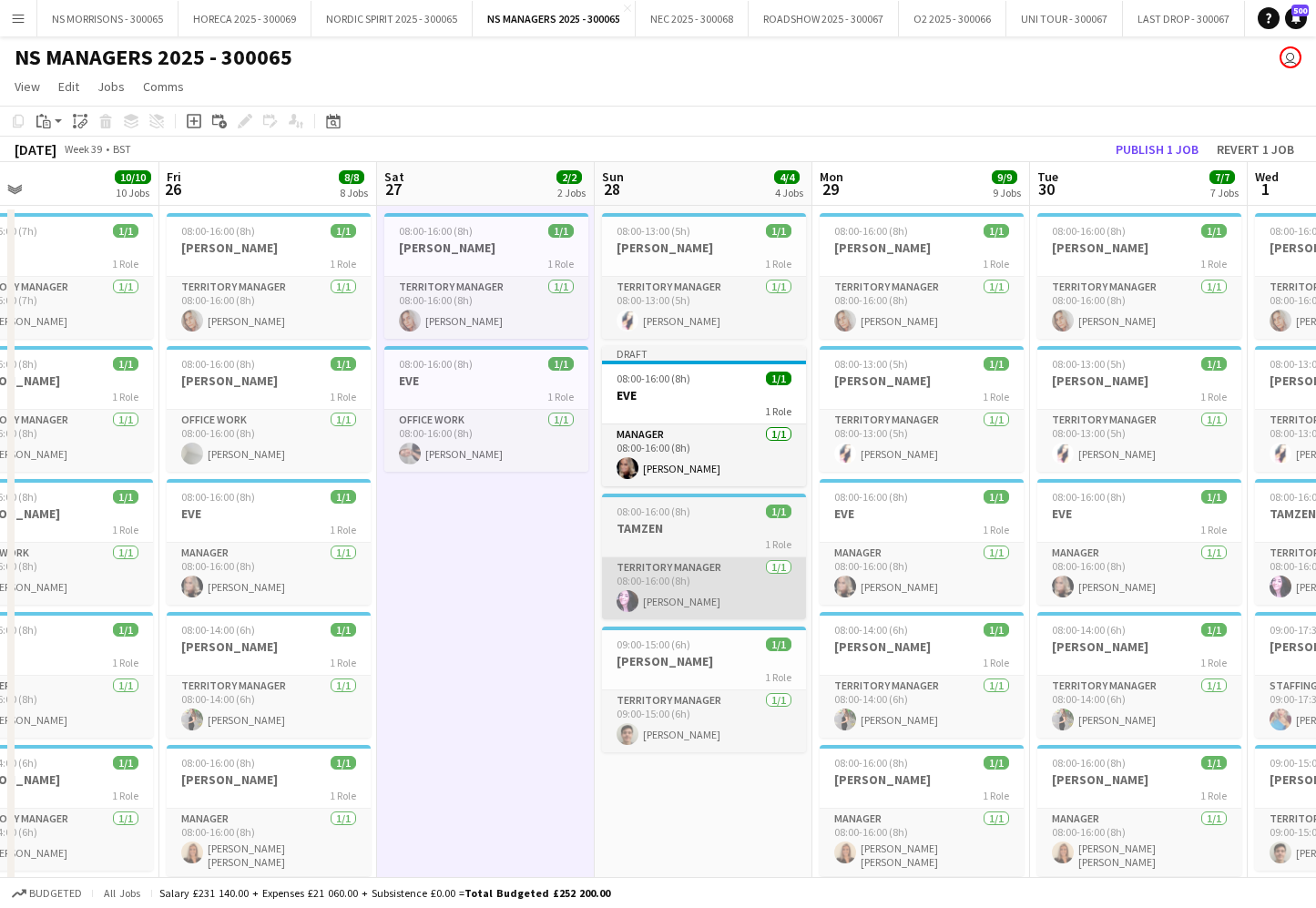
scroll to position [0, 495]
click at [1146, 154] on button "Publish 1 job" at bounding box center [1157, 150] width 97 height 24
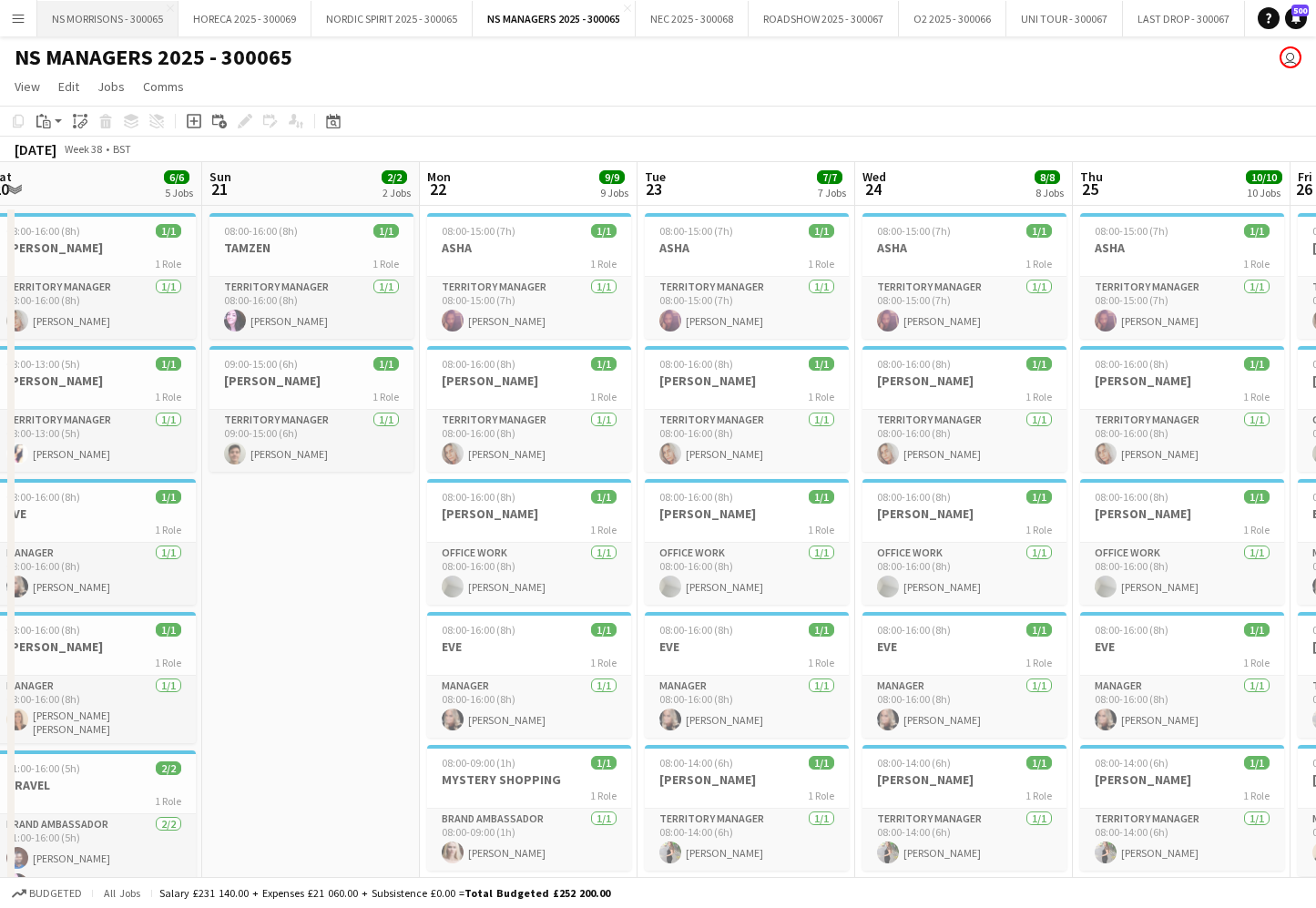
scroll to position [0, 431]
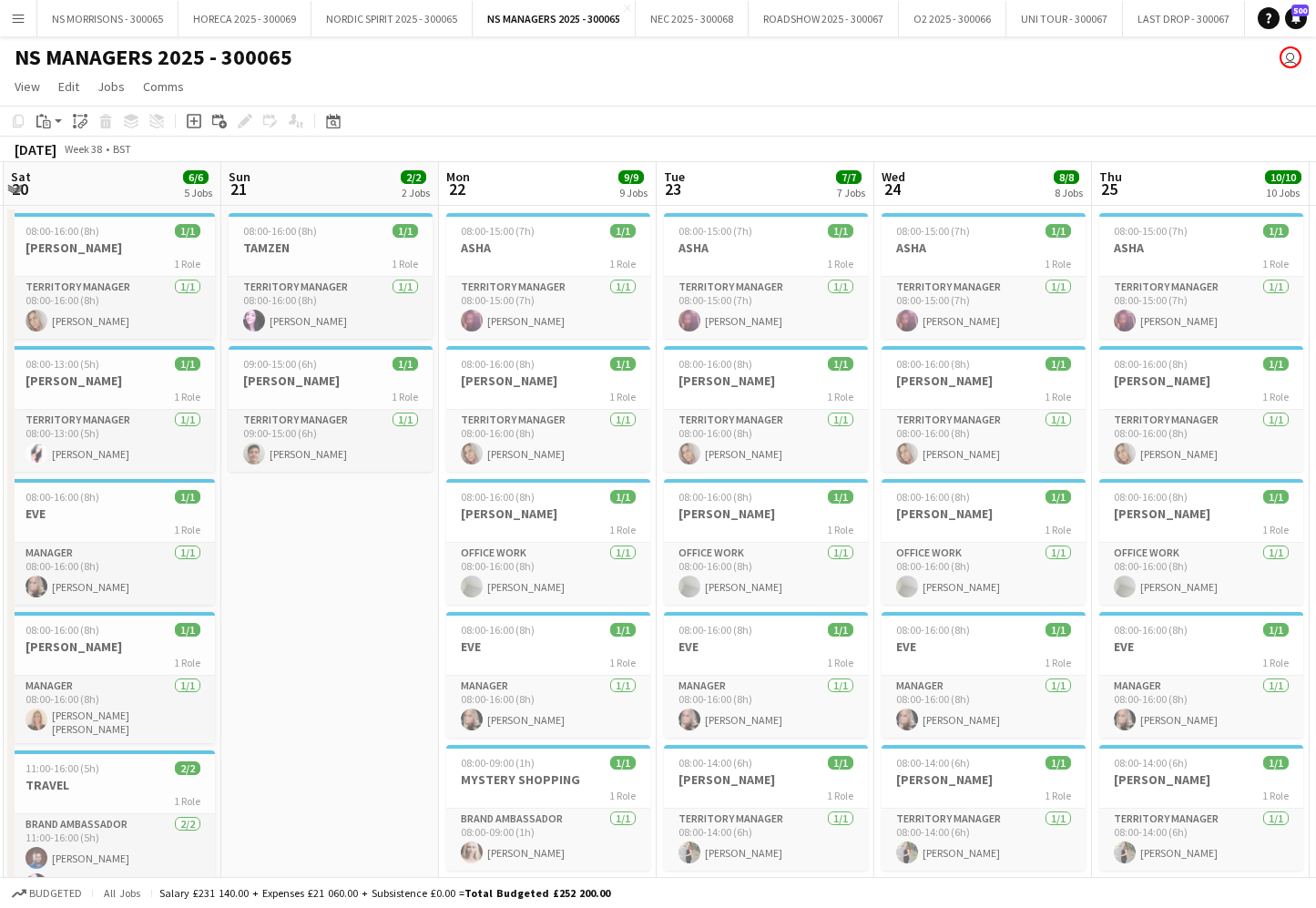
drag, startPoint x: 23, startPoint y: 18, endPoint x: 34, endPoint y: 52, distance: 35.7
click at [24, 18] on app-icon "Menu" at bounding box center [18, 18] width 15 height 15
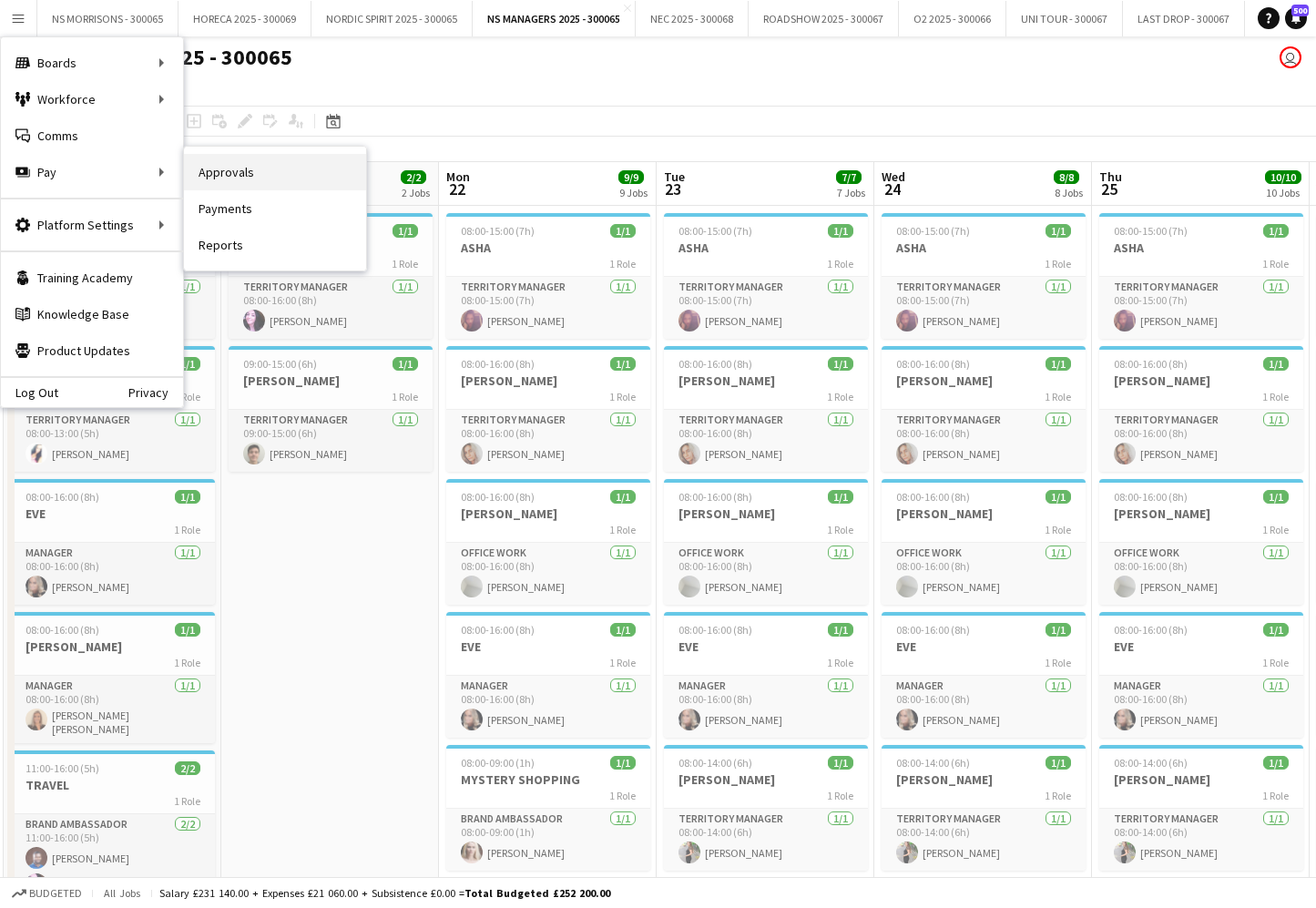
click at [283, 173] on link "Approvals" at bounding box center [275, 172] width 182 height 37
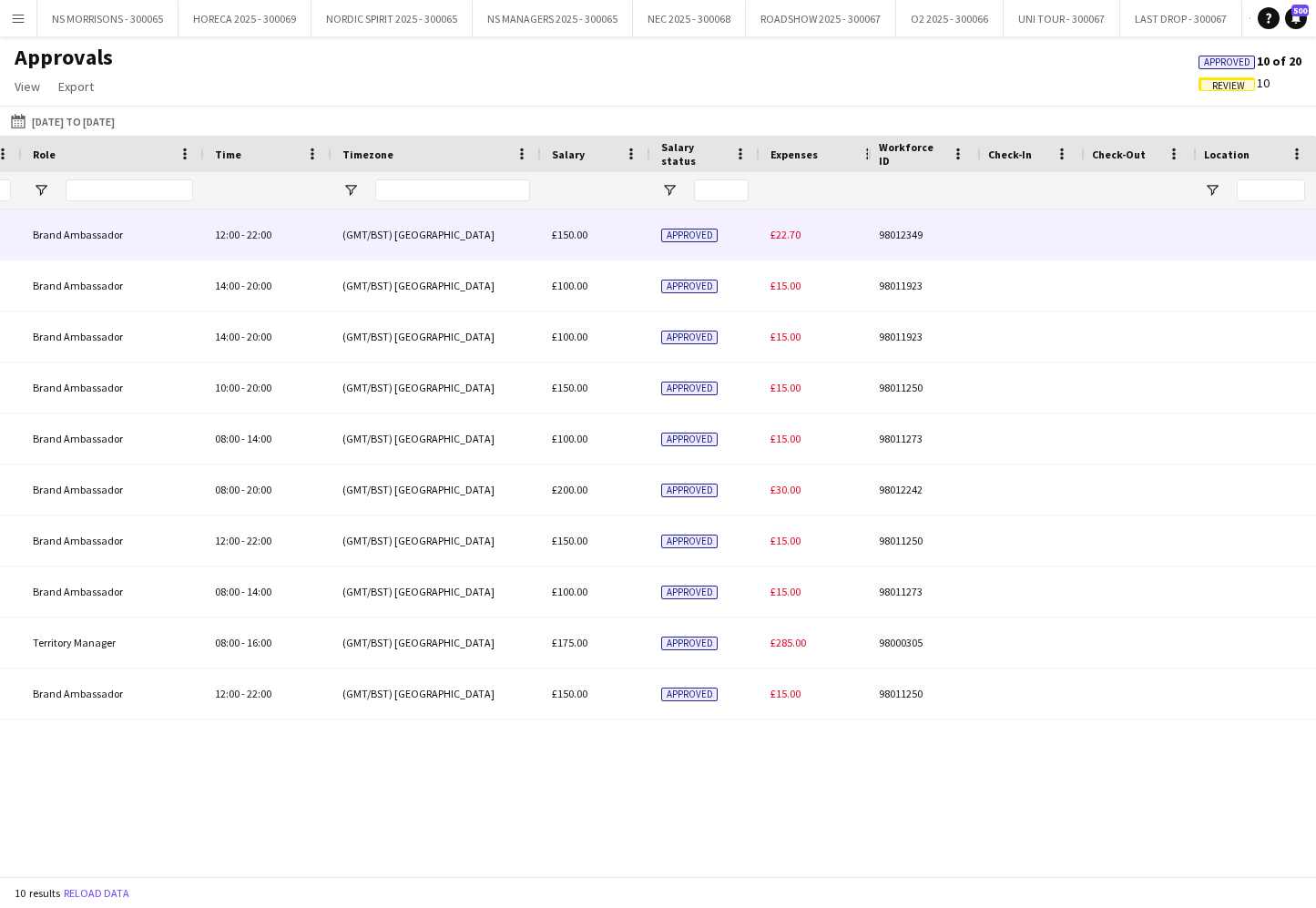
click at [780, 239] on span "£22.70" at bounding box center [785, 235] width 30 height 14
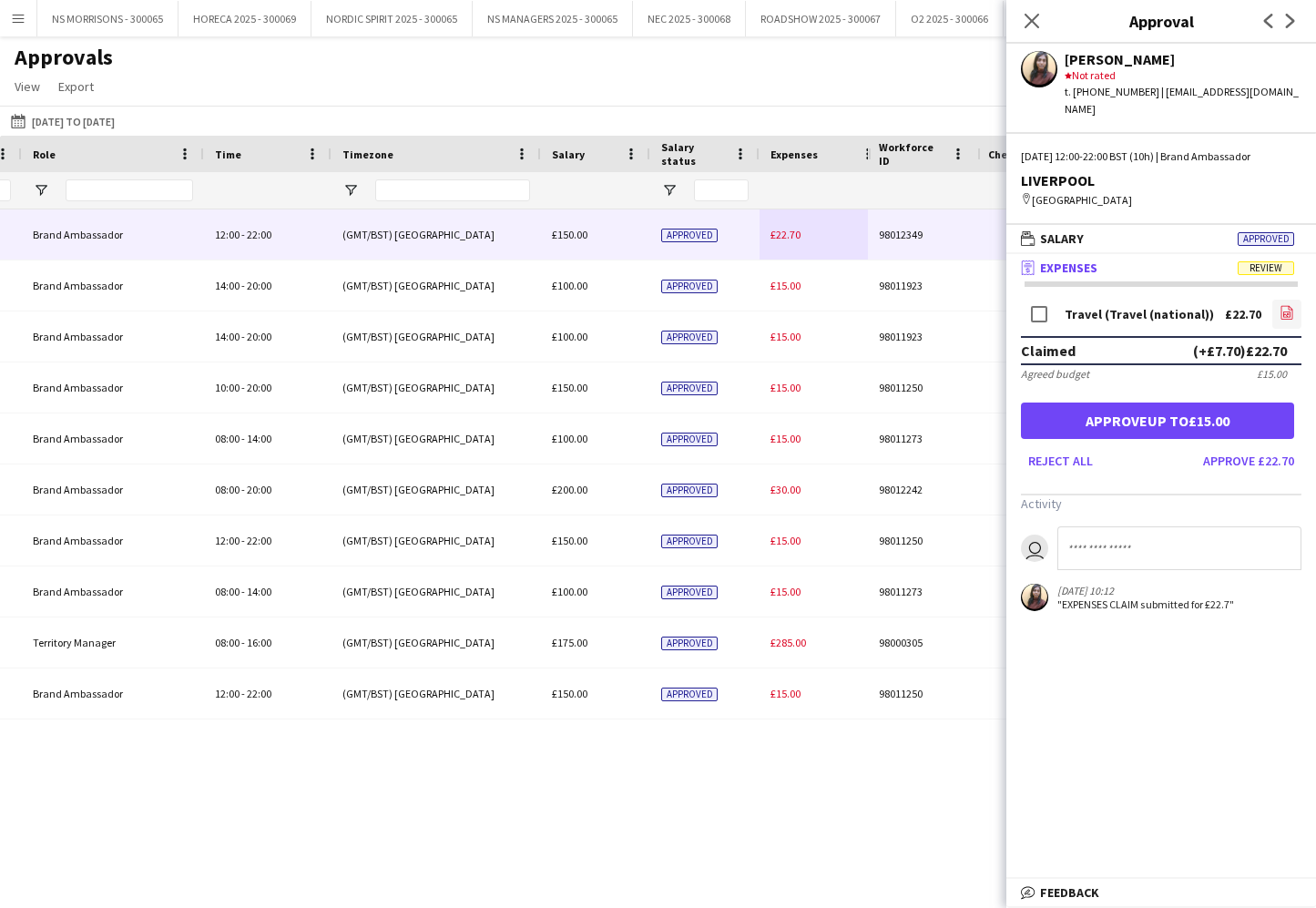
click at [1291, 305] on icon "file-image" at bounding box center [1287, 313] width 15 height 15
click at [1135, 411] on button "Approve up to £15.00" at bounding box center [1157, 421] width 273 height 37
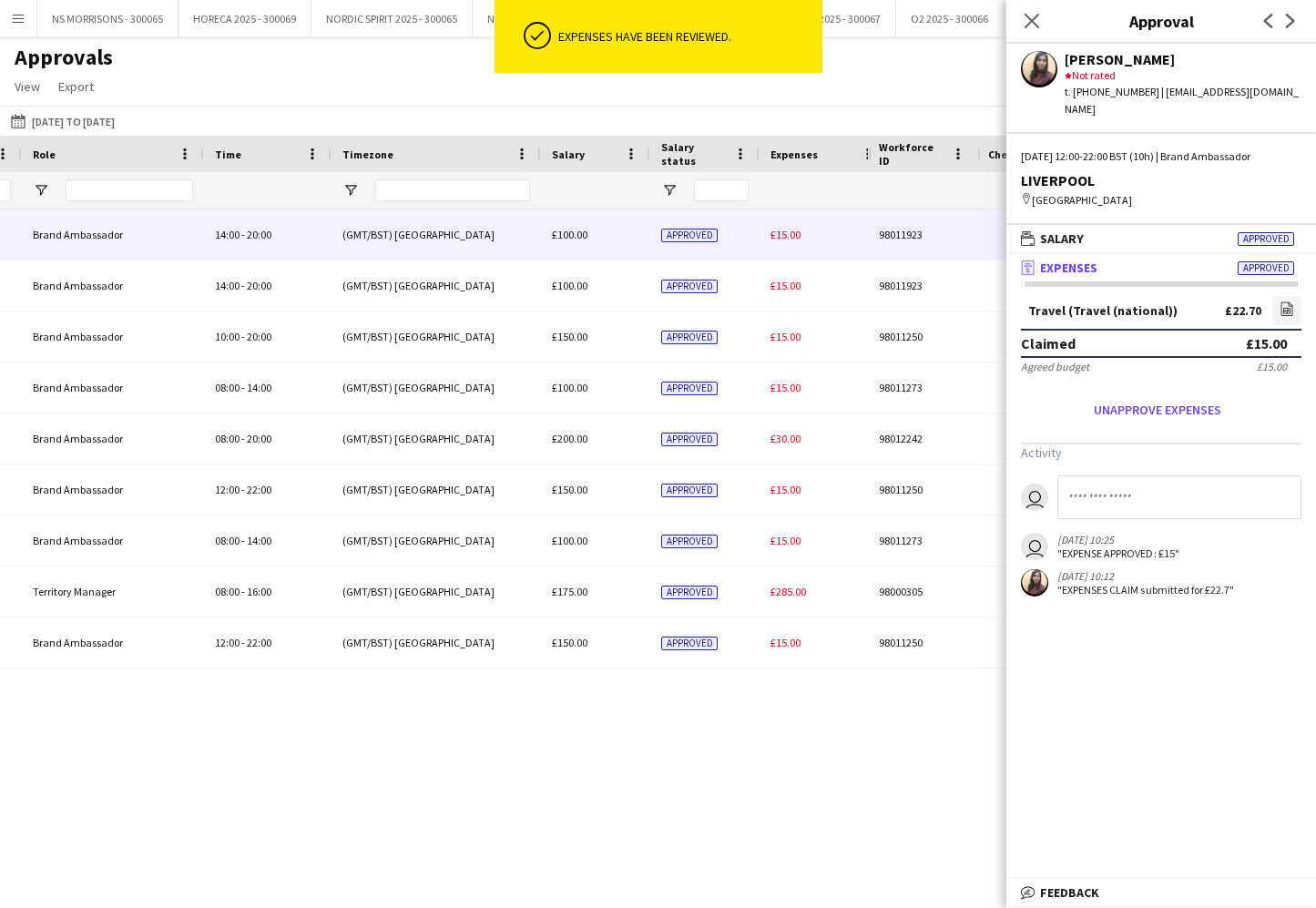
click at [788, 240] on span "£15.00" at bounding box center [785, 235] width 30 height 14
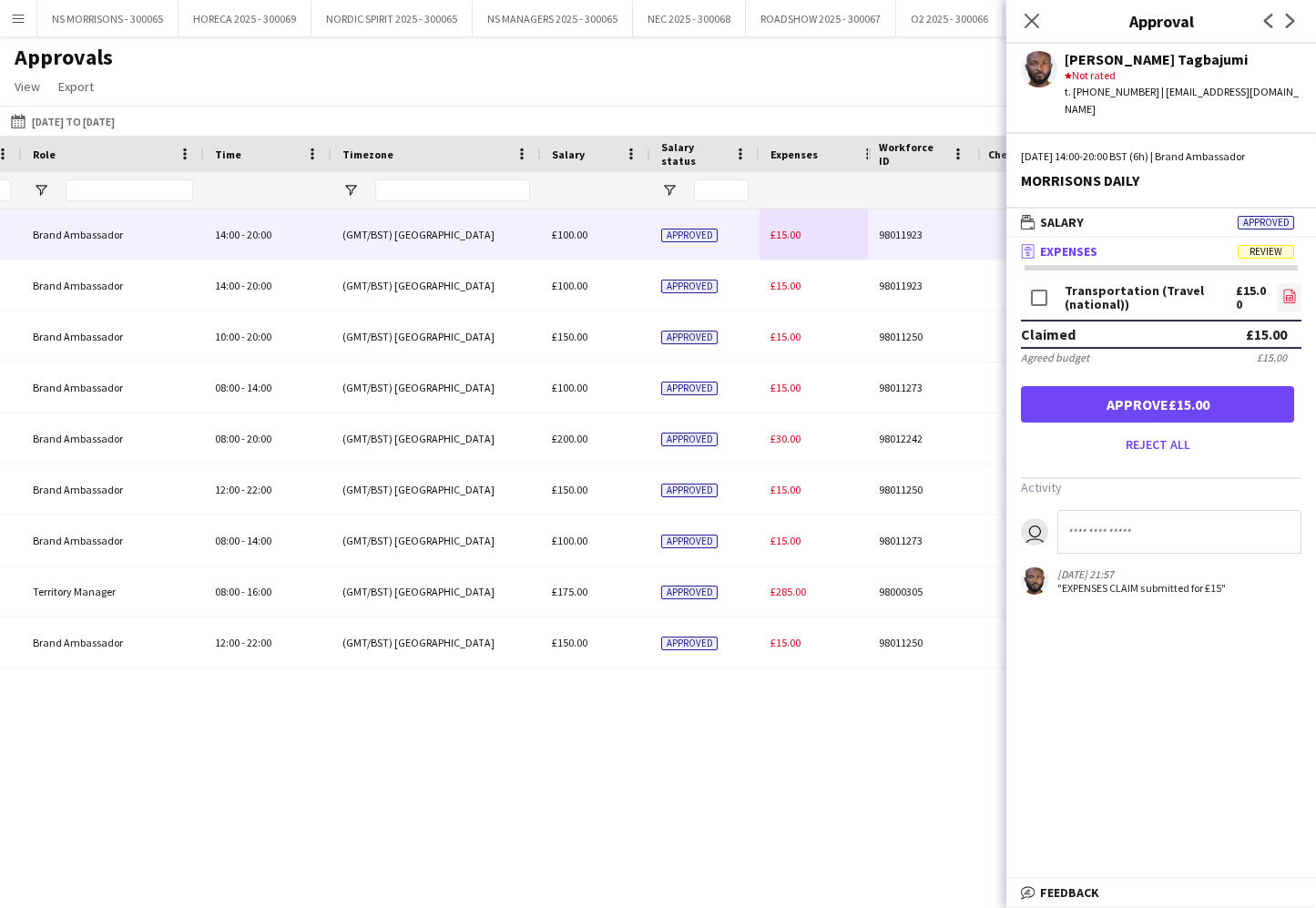
click at [1282, 289] on icon "file-image" at bounding box center [1289, 296] width 15 height 15
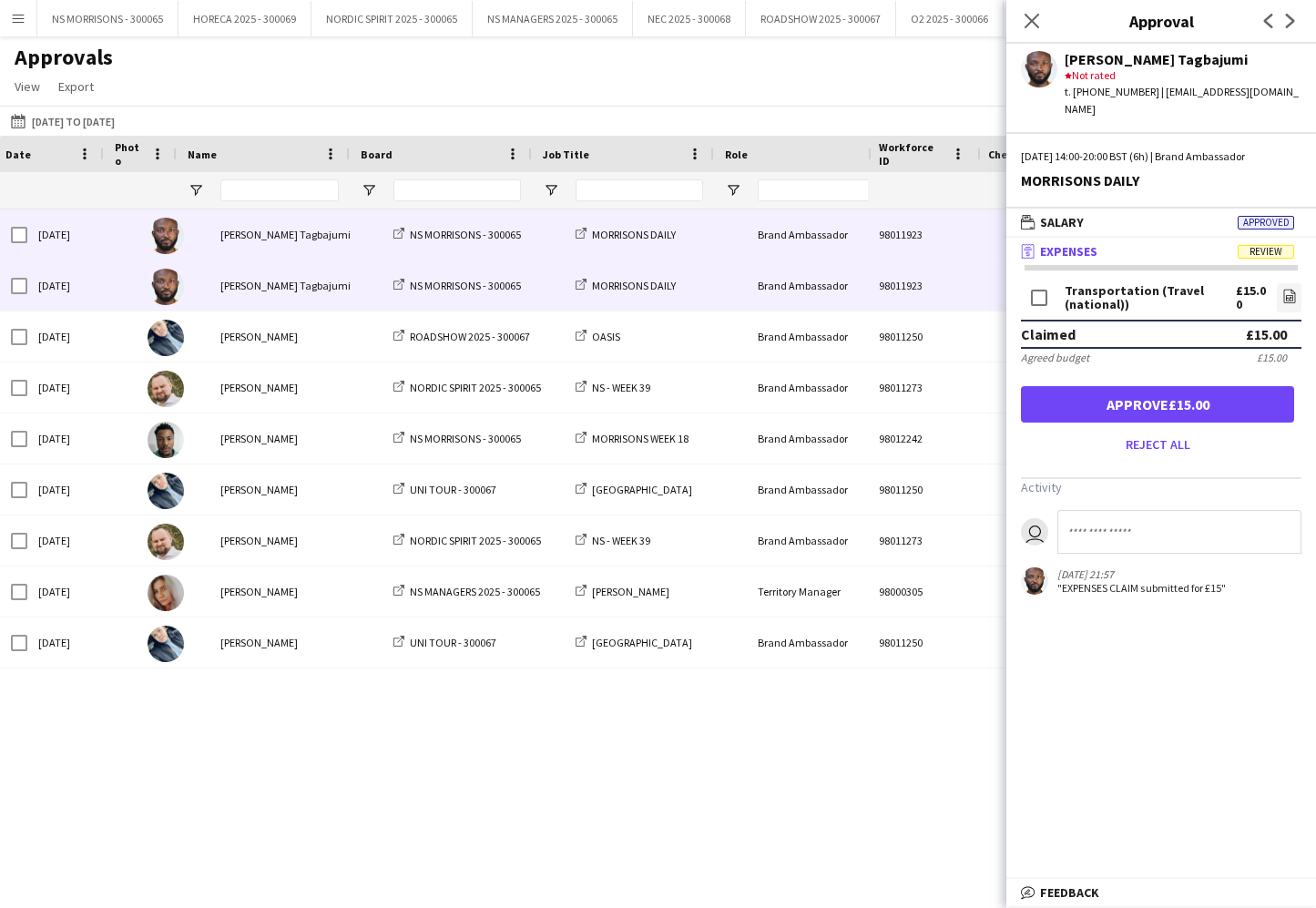
scroll to position [0, -29]
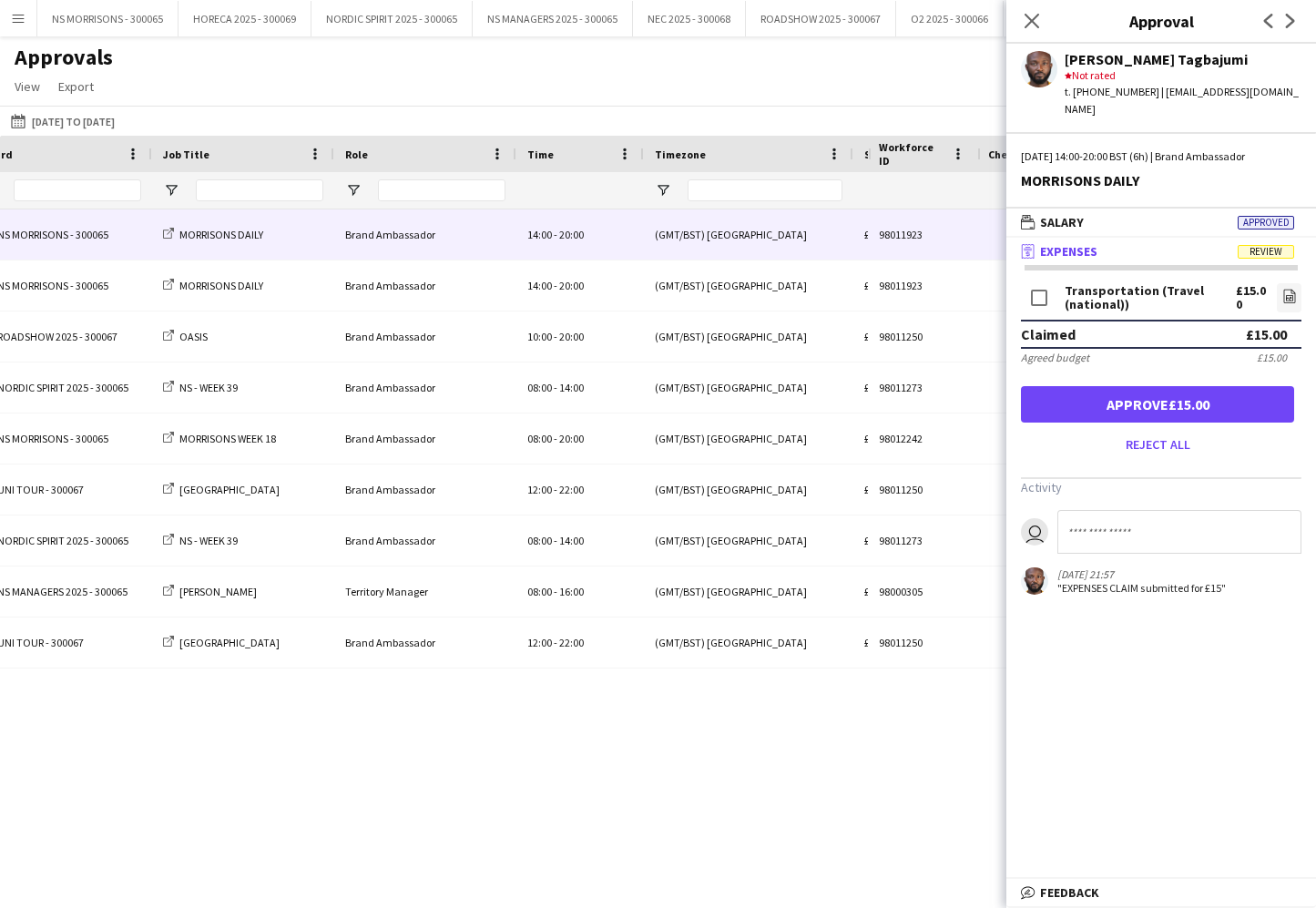
click at [1206, 386] on button "Approve £15.00" at bounding box center [1157, 405] width 273 height 37
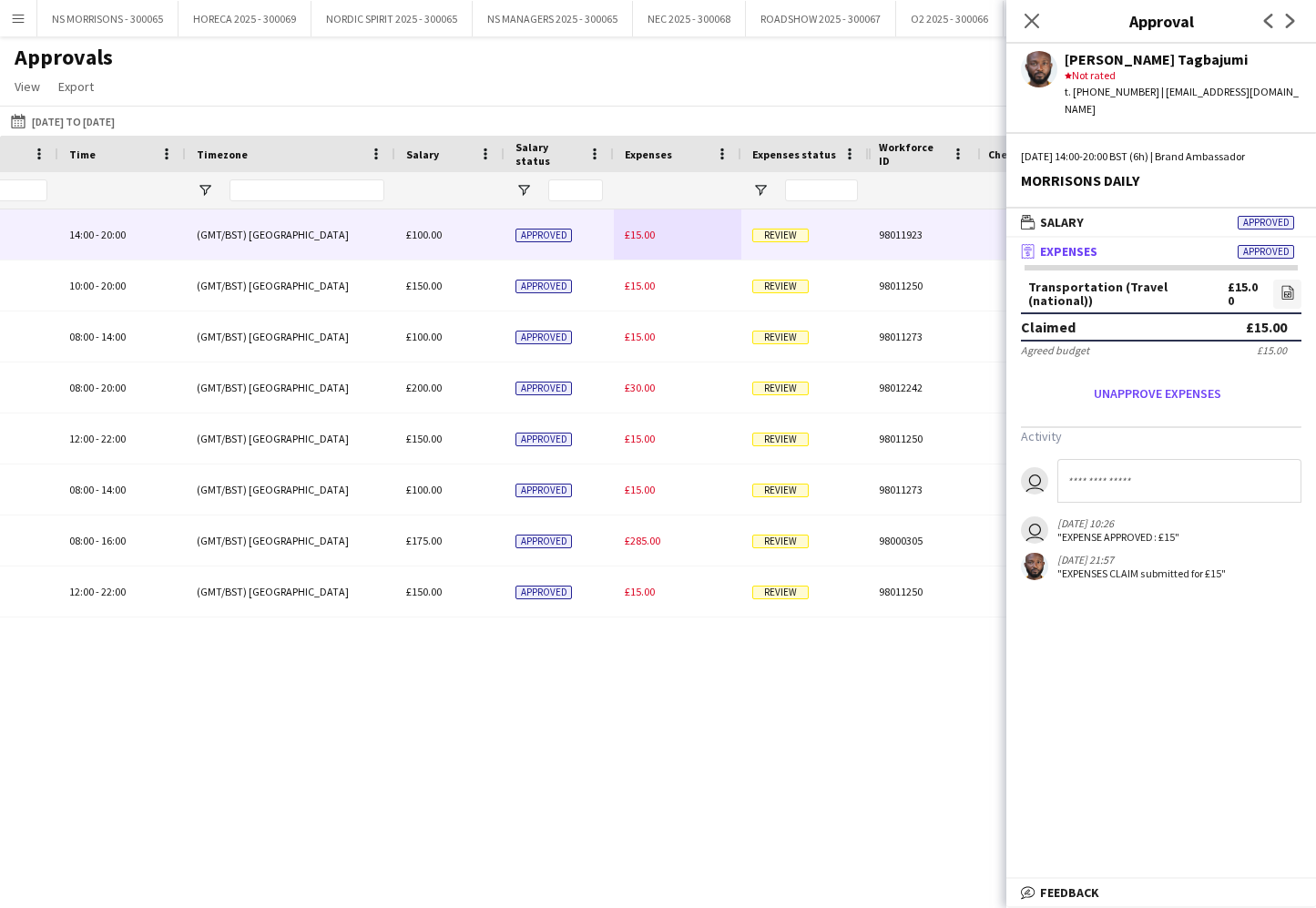
click at [637, 233] on span "£15.00" at bounding box center [639, 235] width 30 height 14
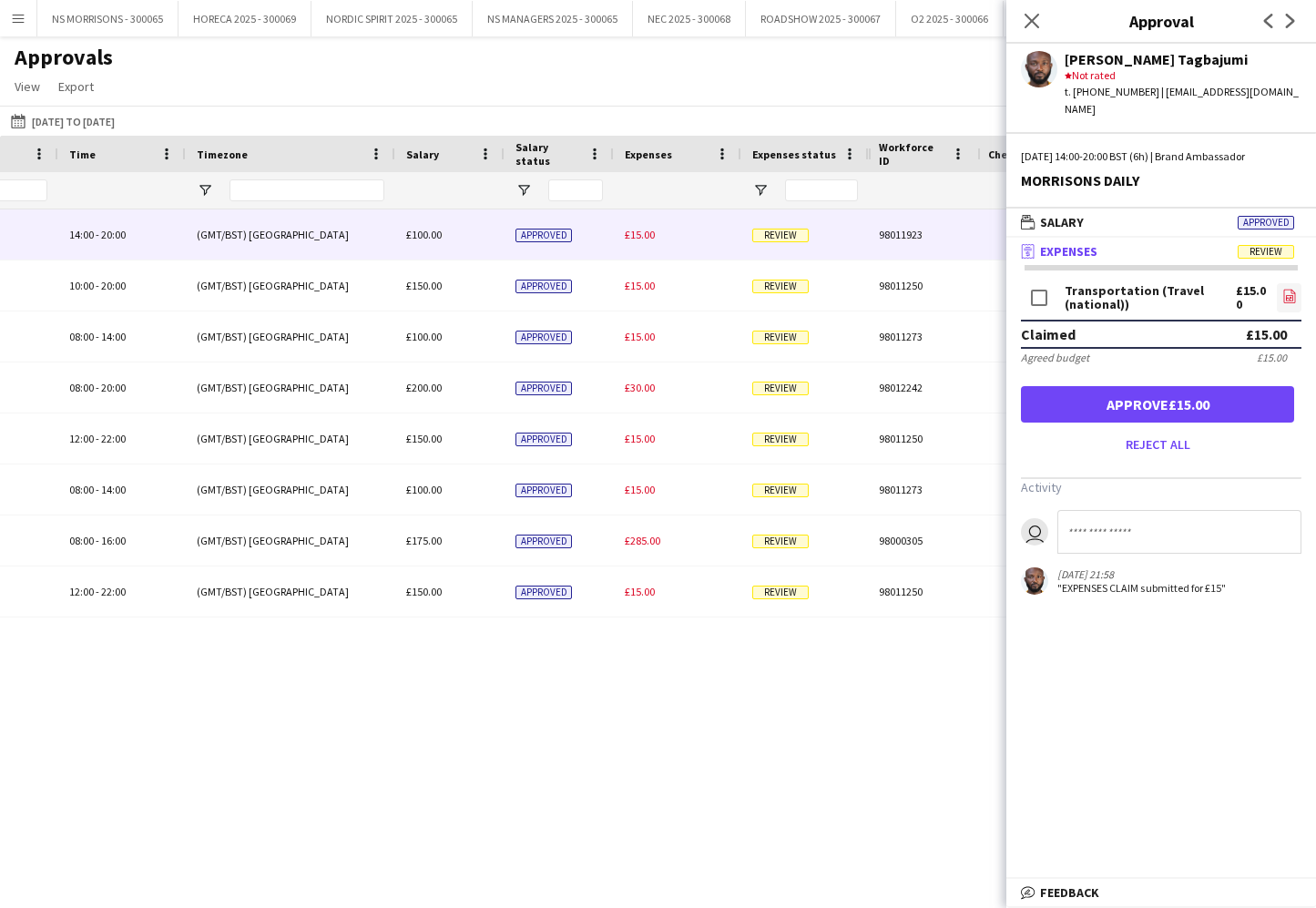
click at [1288, 295] on icon at bounding box center [1289, 298] width 7 height 6
click at [1178, 391] on button "Approve £15.00" at bounding box center [1157, 405] width 273 height 37
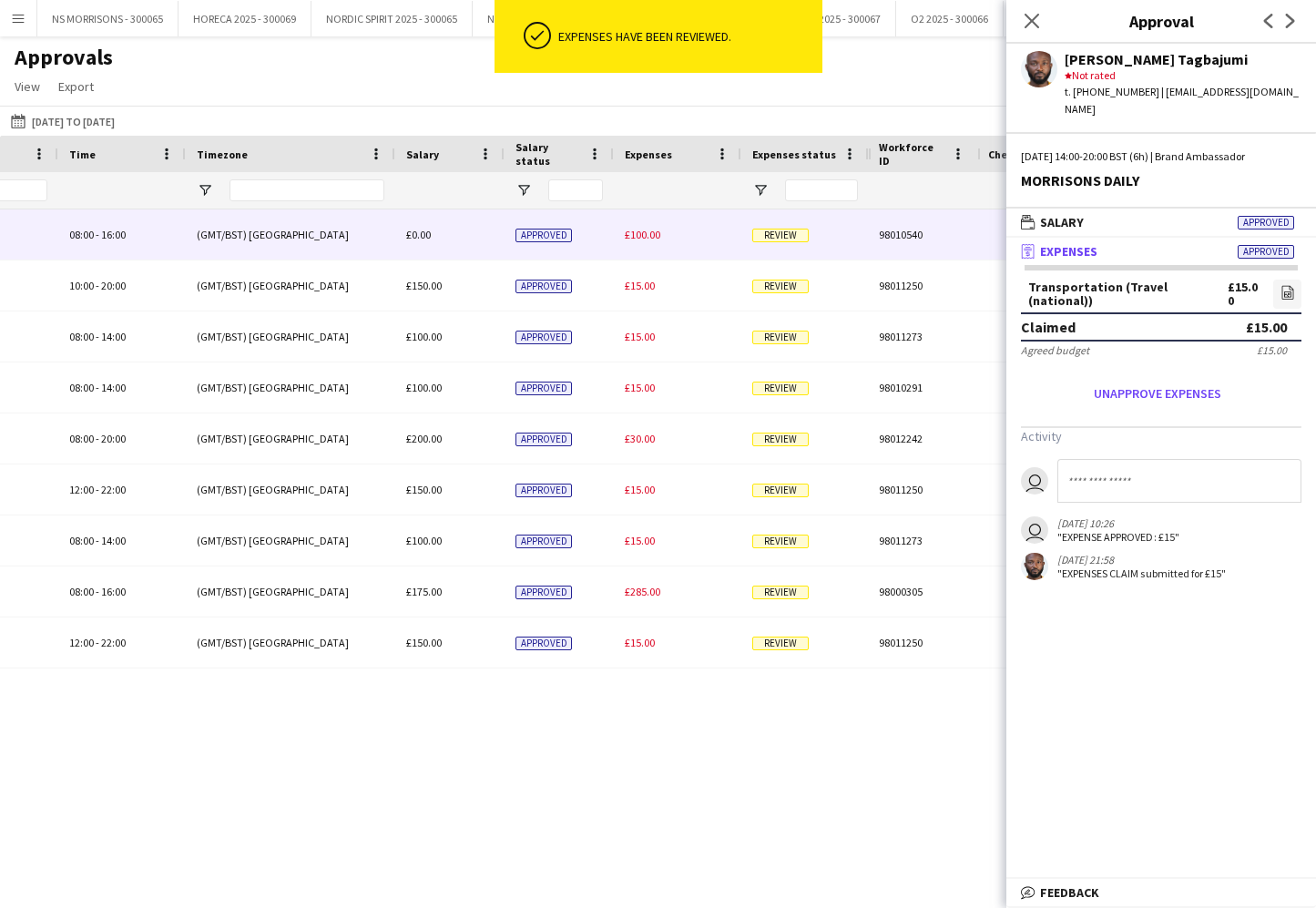
click at [640, 232] on span "£100.00" at bounding box center [642, 235] width 36 height 14
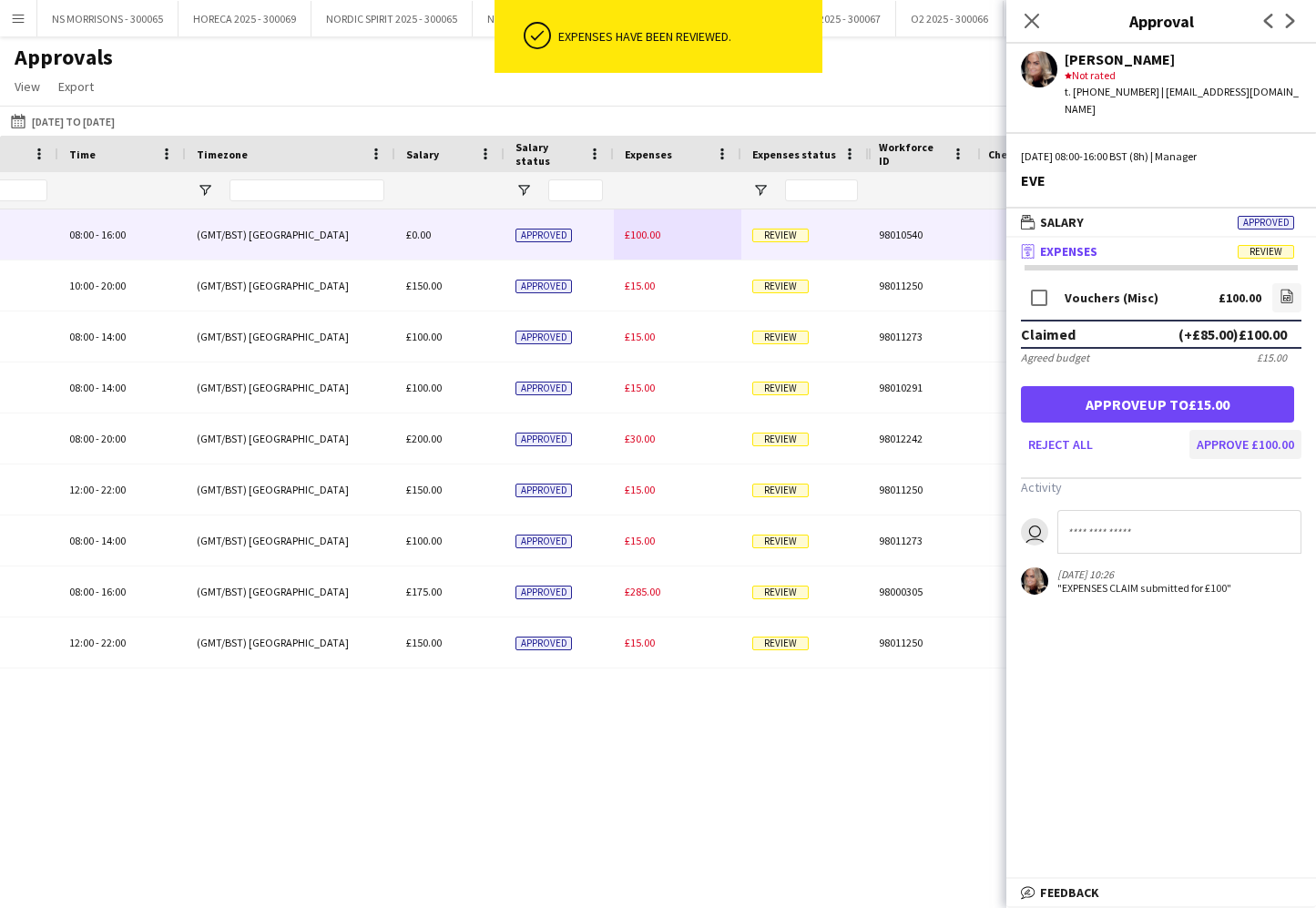
click at [1216, 430] on button "Approve £100.00" at bounding box center [1245, 444] width 112 height 29
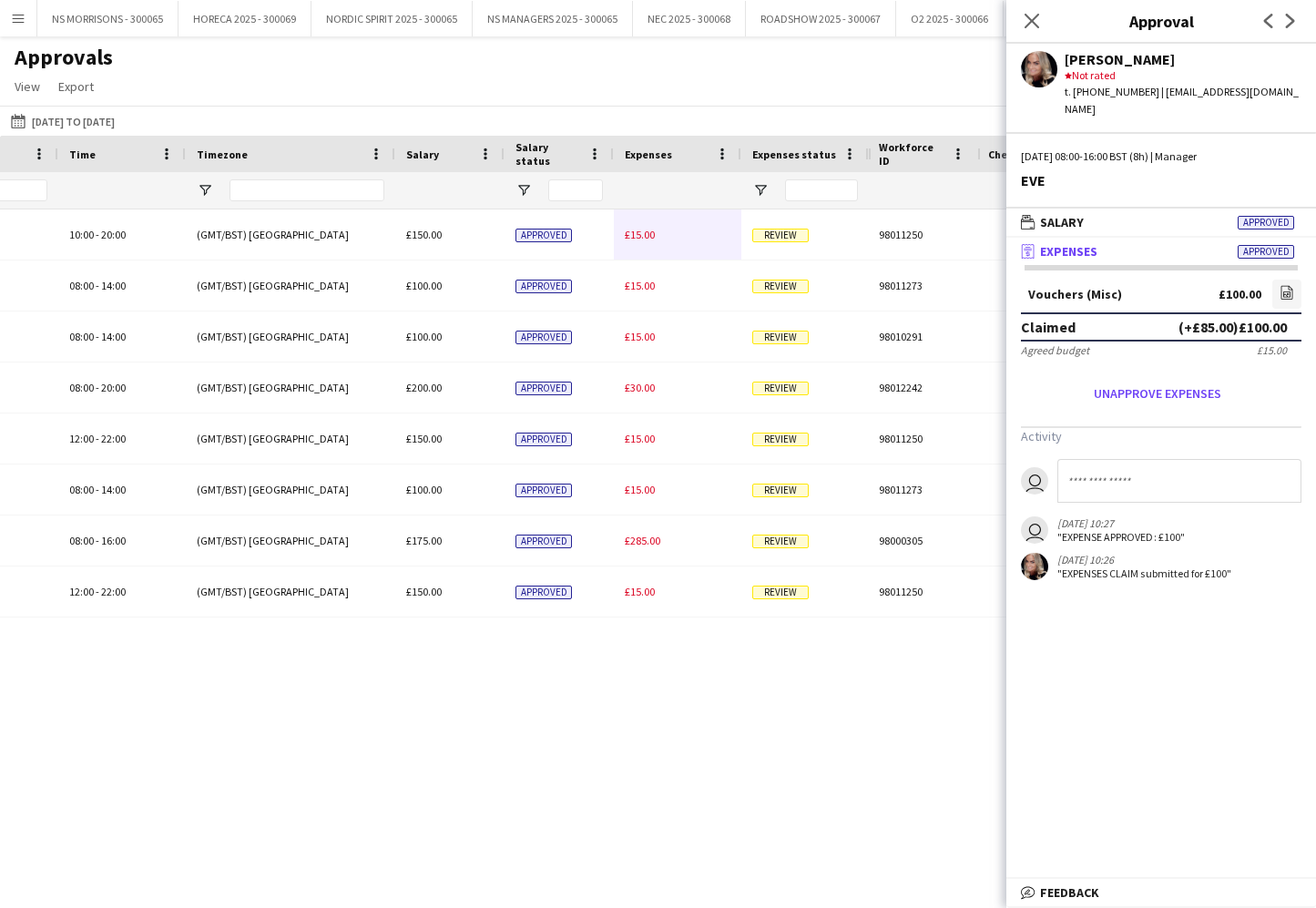
click at [642, 232] on span "£15.00" at bounding box center [639, 235] width 30 height 14
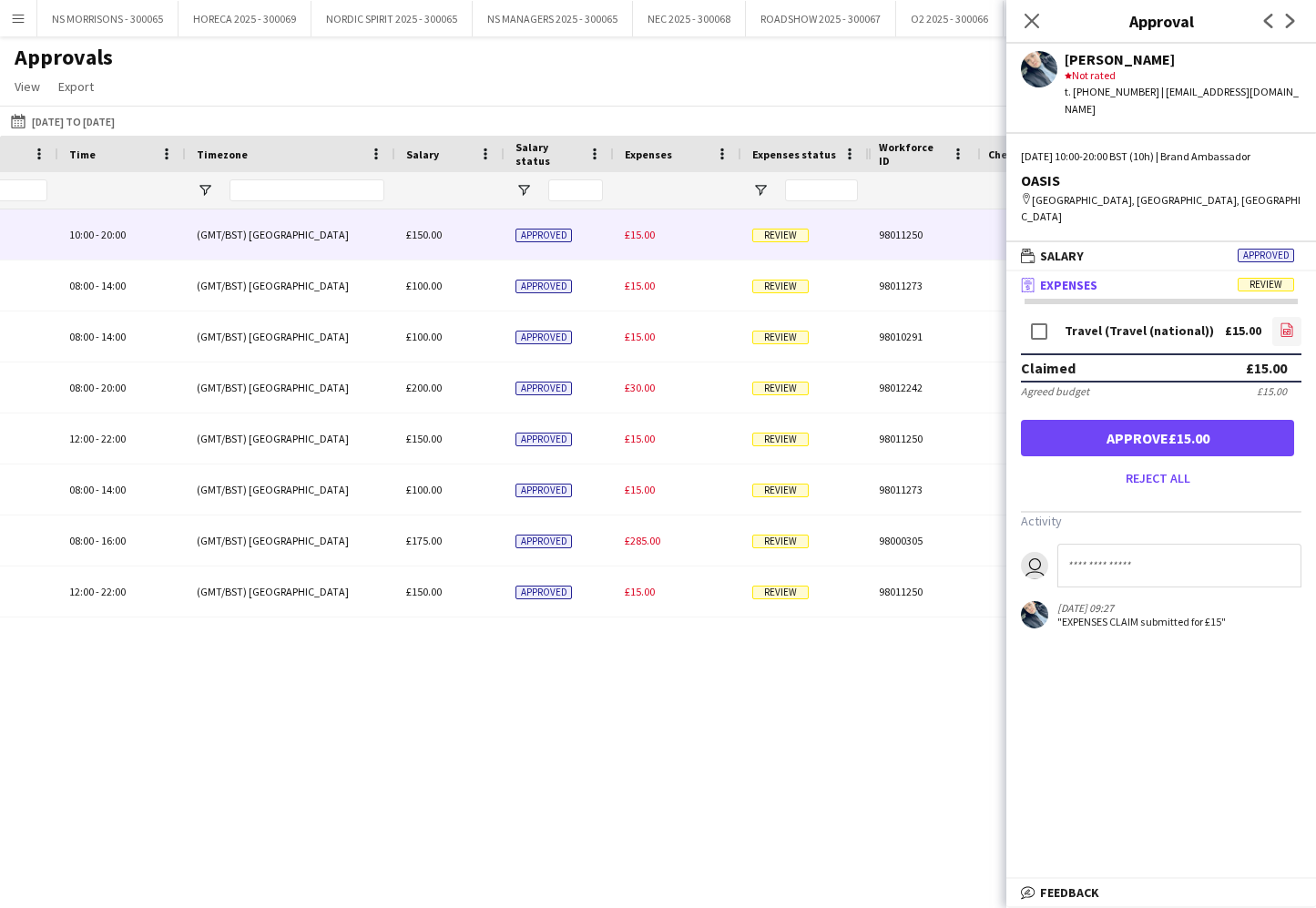
click at [1290, 328] on icon at bounding box center [1287, 331] width 7 height 6
click at [1055, 420] on button "Approve £15.00" at bounding box center [1157, 439] width 273 height 37
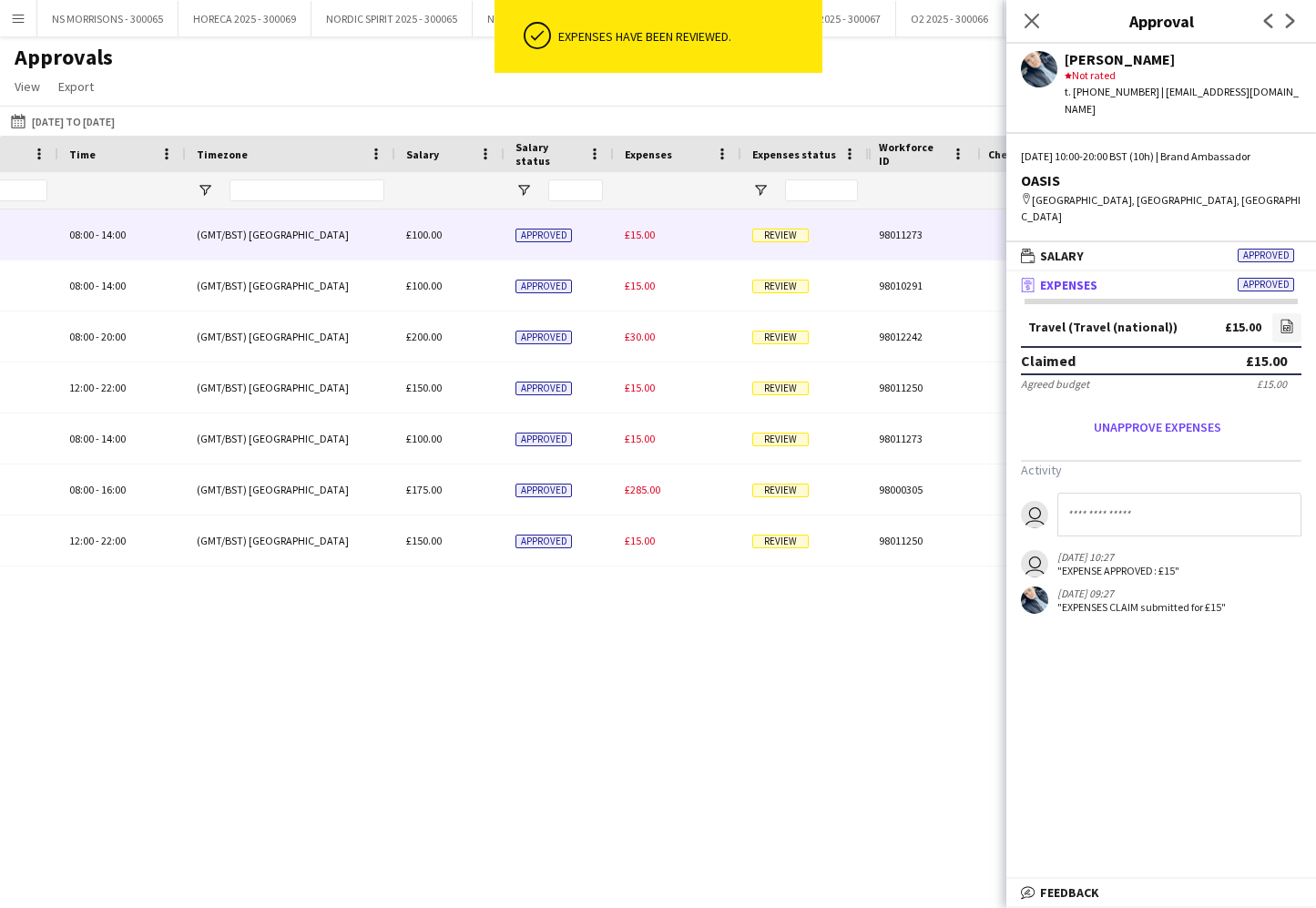
click at [642, 241] on div "£15.00" at bounding box center [677, 235] width 128 height 50
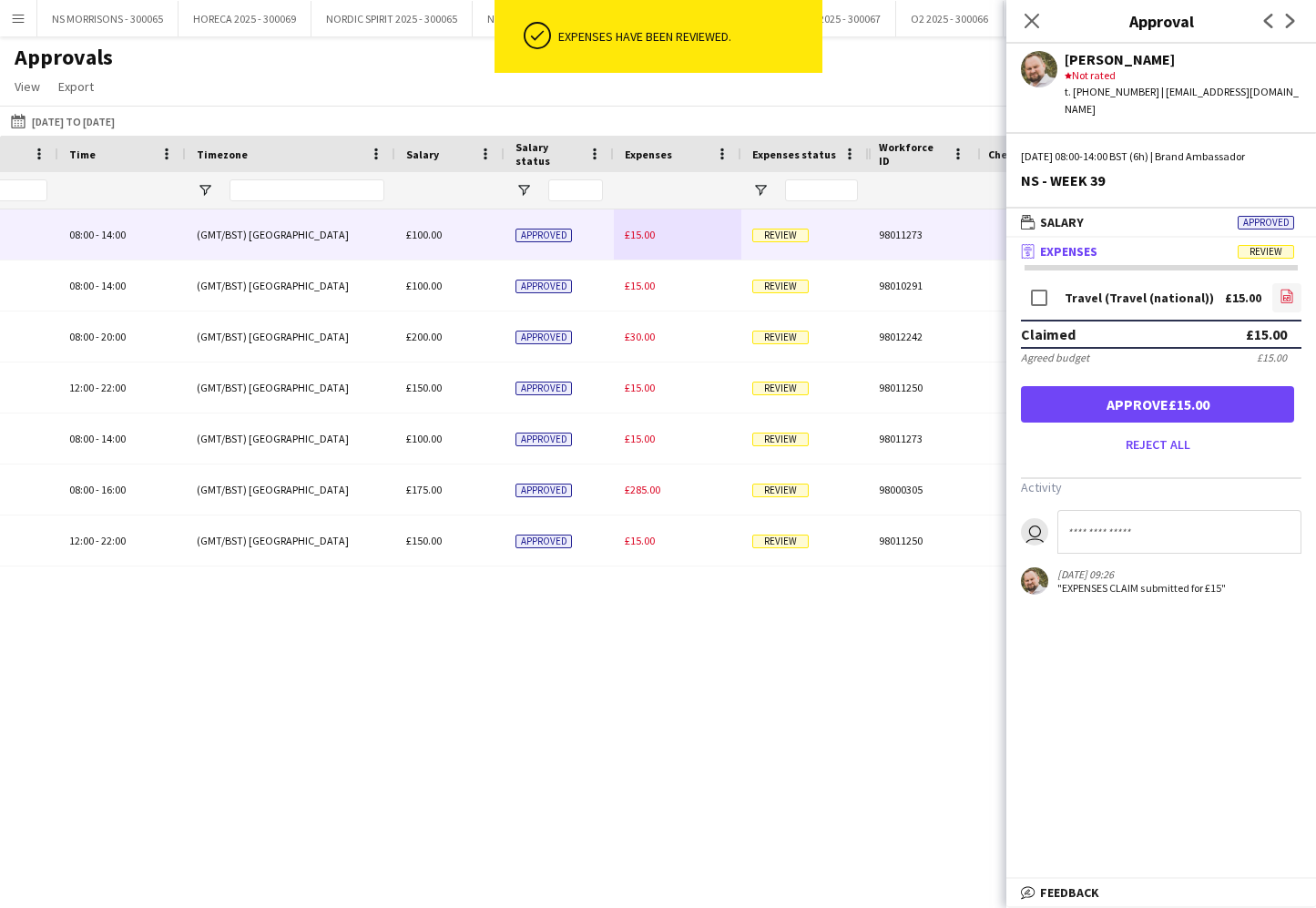
click at [1286, 289] on icon "file-image" at bounding box center [1287, 296] width 15 height 15
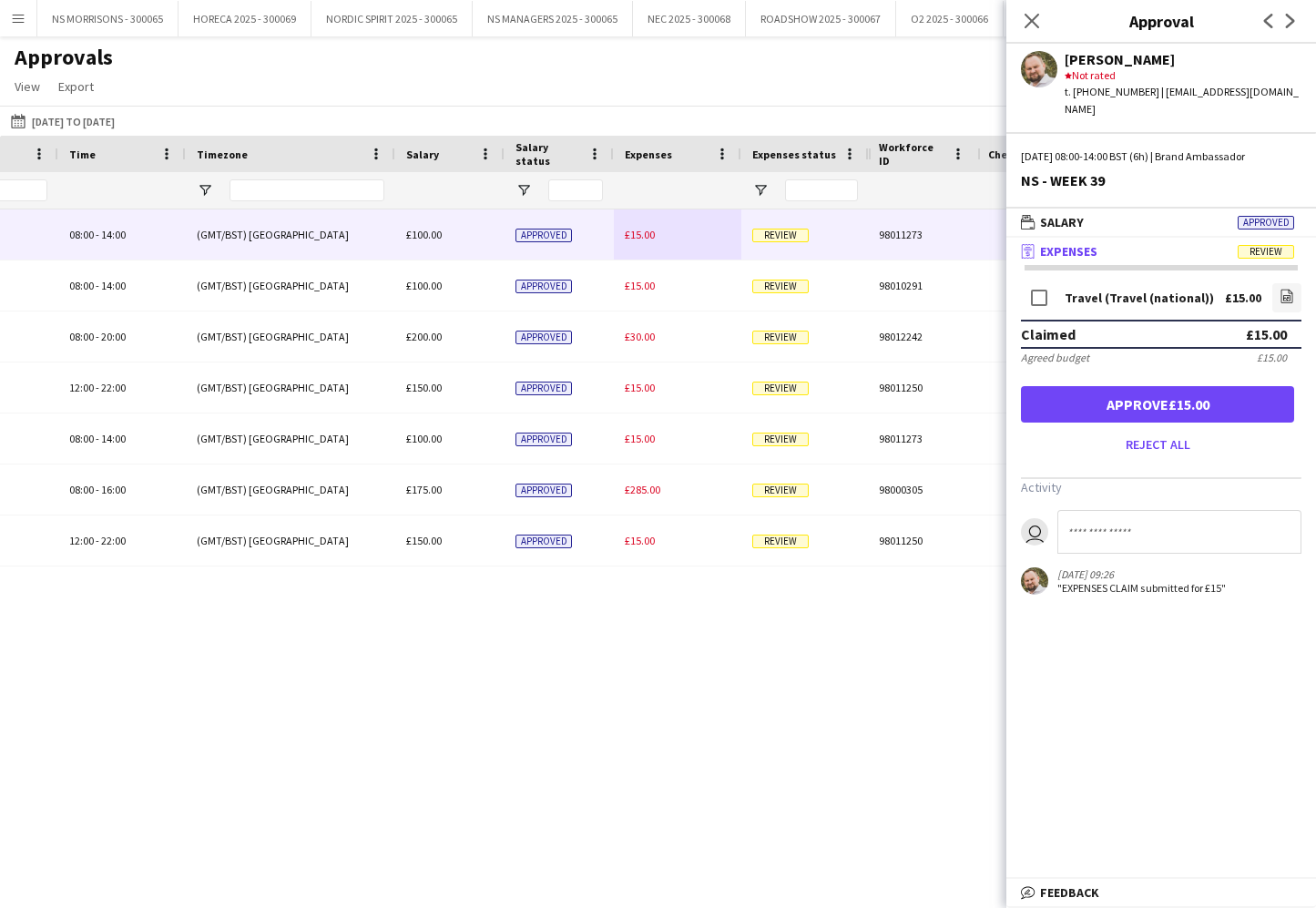
drag, startPoint x: 1119, startPoint y: 385, endPoint x: 1075, endPoint y: 374, distance: 45.4
click at [1119, 386] on button "Approve £15.00" at bounding box center [1157, 405] width 273 height 37
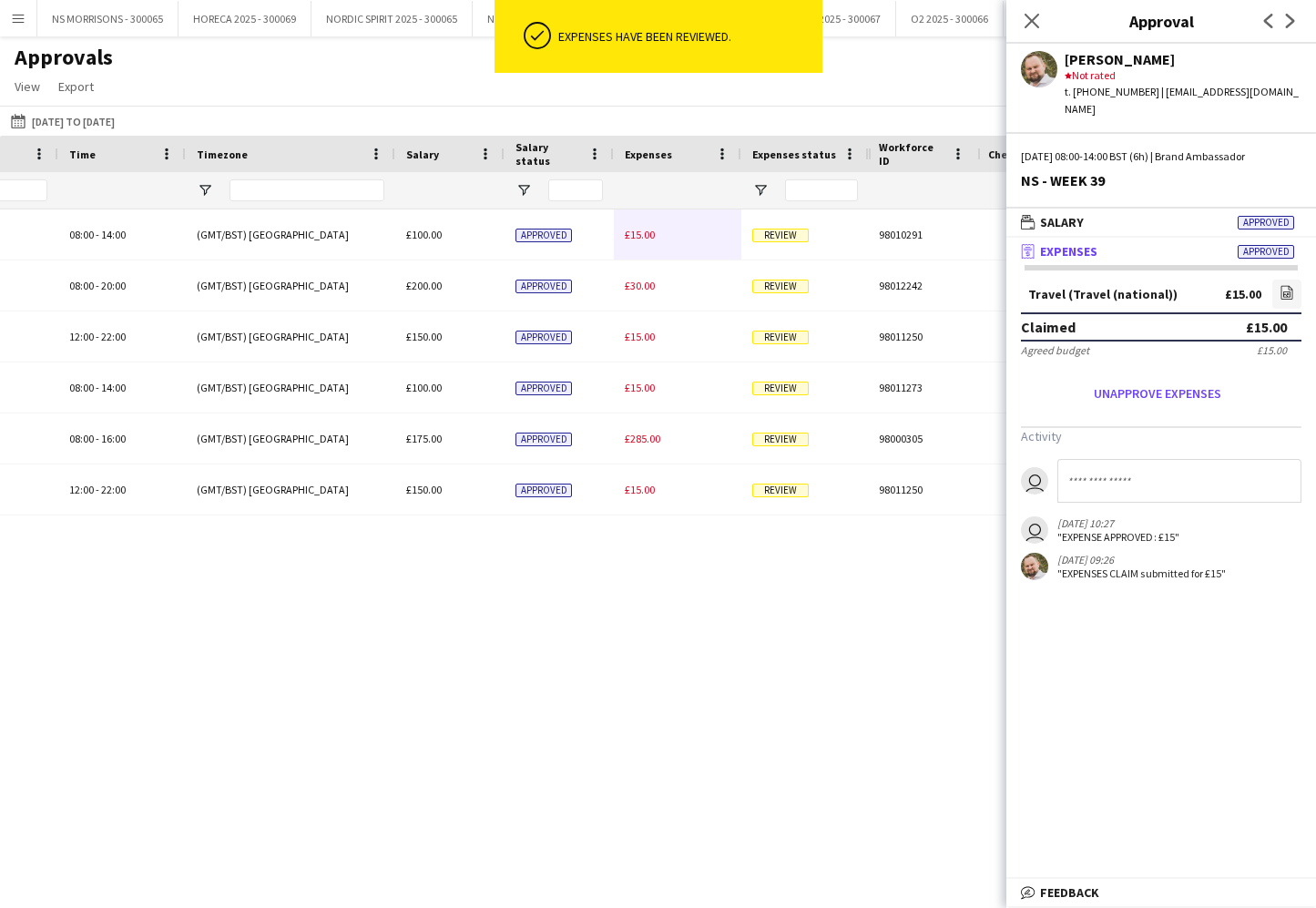
click at [646, 242] on div "£15.00" at bounding box center [677, 235] width 128 height 50
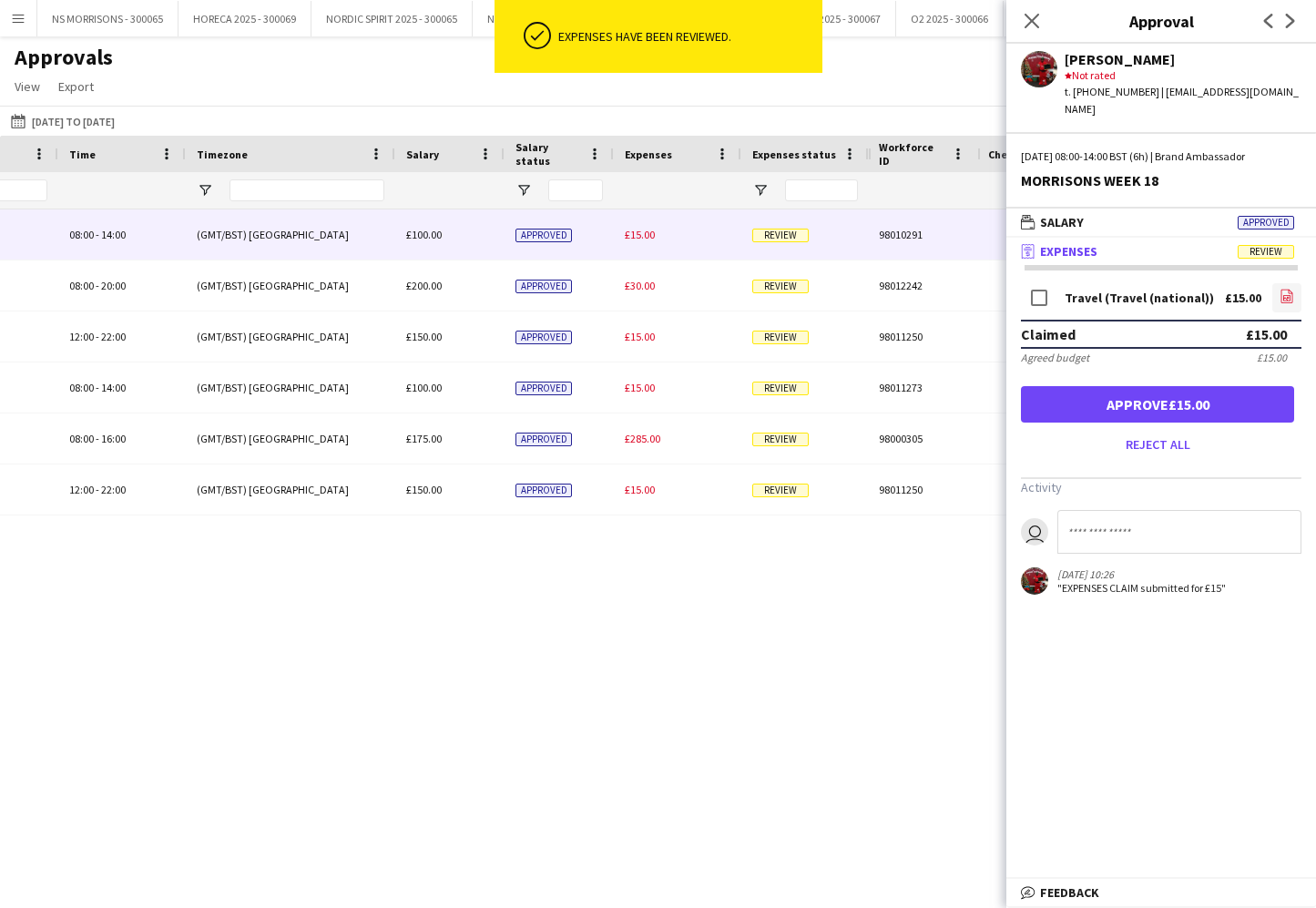
click at [1283, 289] on icon "file-image" at bounding box center [1287, 296] width 15 height 15
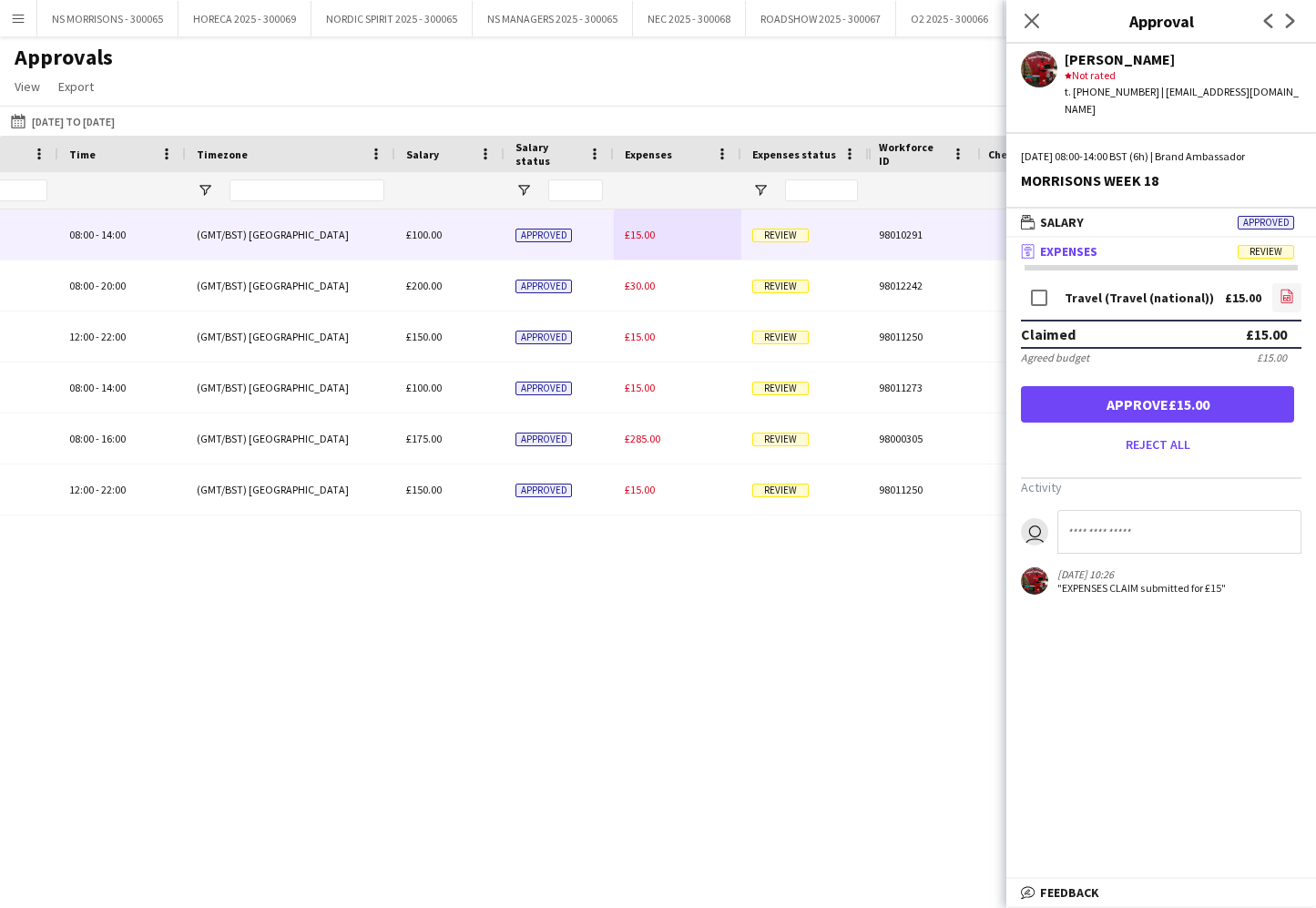
click at [1292, 289] on icon "file-image" at bounding box center [1287, 296] width 15 height 15
click at [1160, 386] on button "Approve £15.00" at bounding box center [1157, 405] width 273 height 37
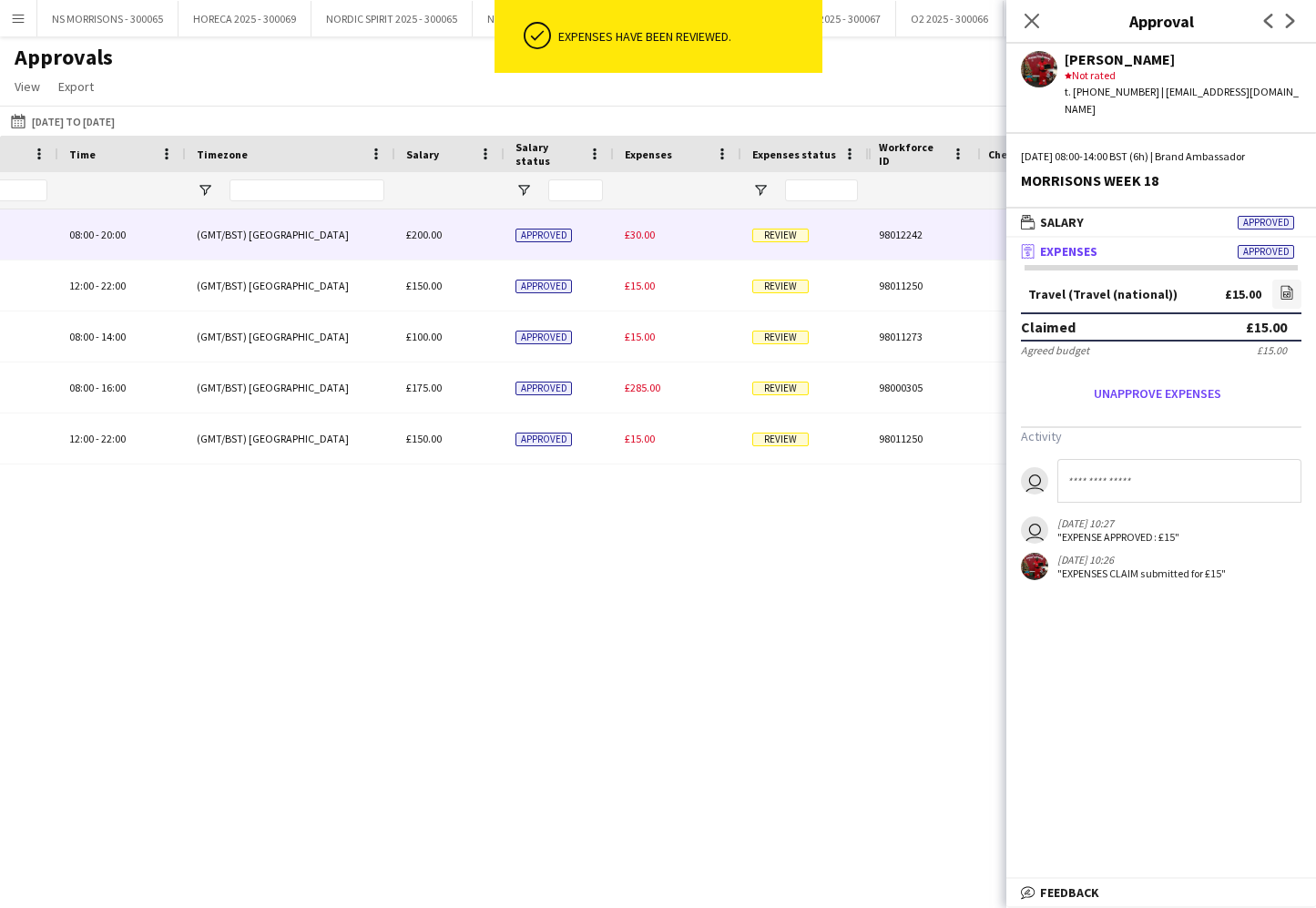
click at [636, 236] on span "£30.00" at bounding box center [639, 235] width 30 height 14
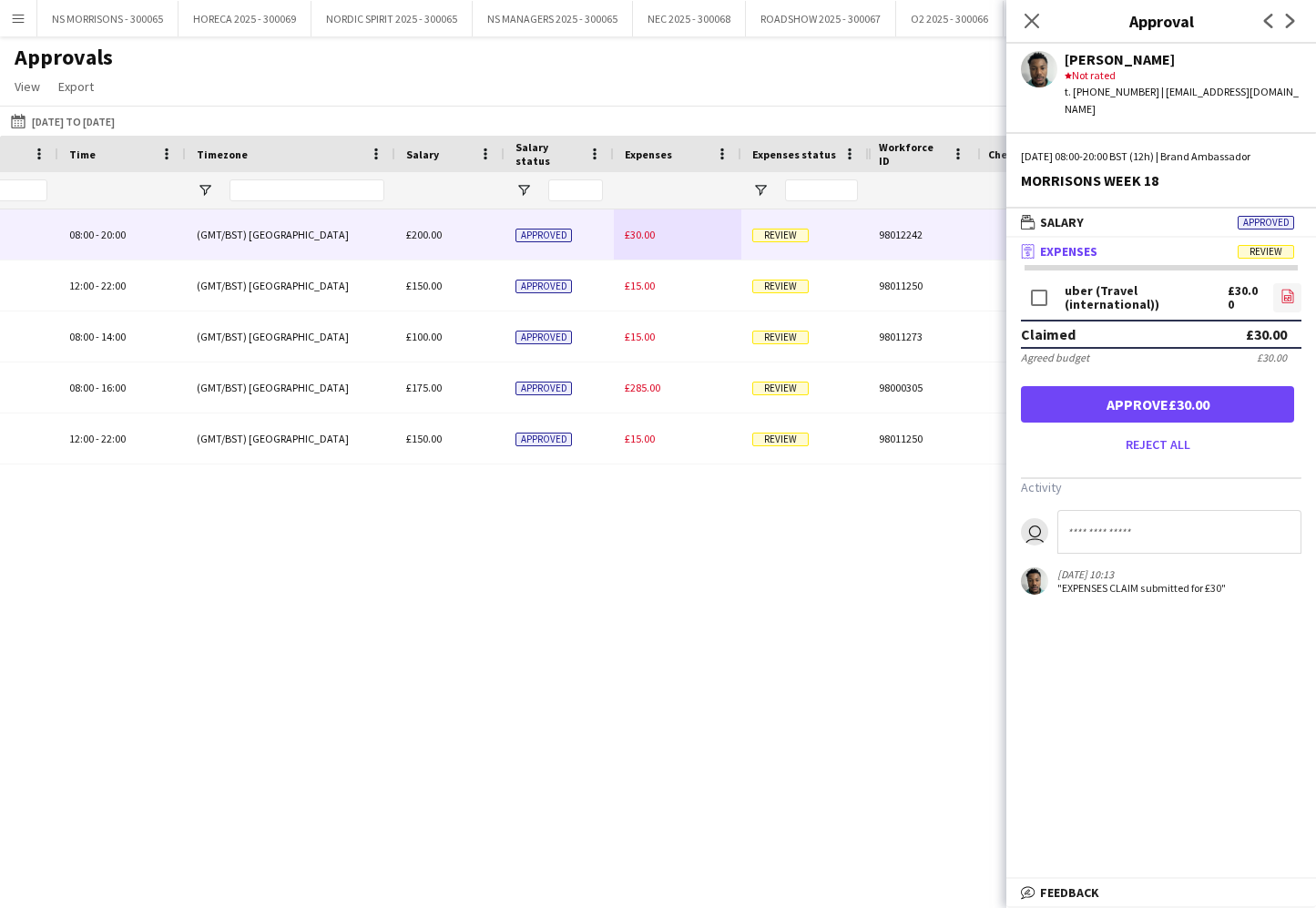
click at [1287, 297] on icon at bounding box center [1288, 298] width 2 height 2
click at [1131, 386] on button "Approve £30.00" at bounding box center [1157, 405] width 273 height 37
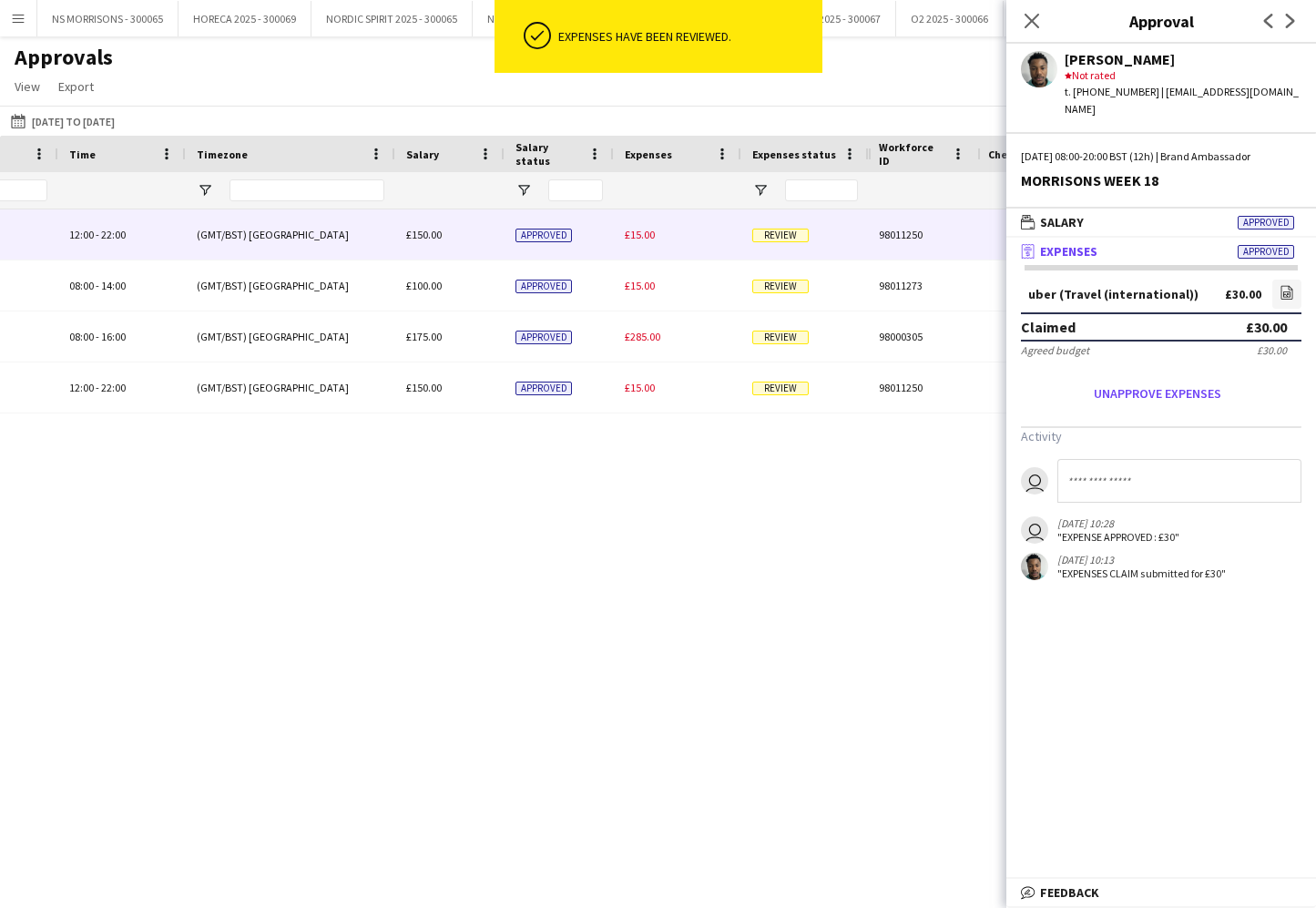
click at [642, 233] on span "£15.00" at bounding box center [639, 235] width 30 height 14
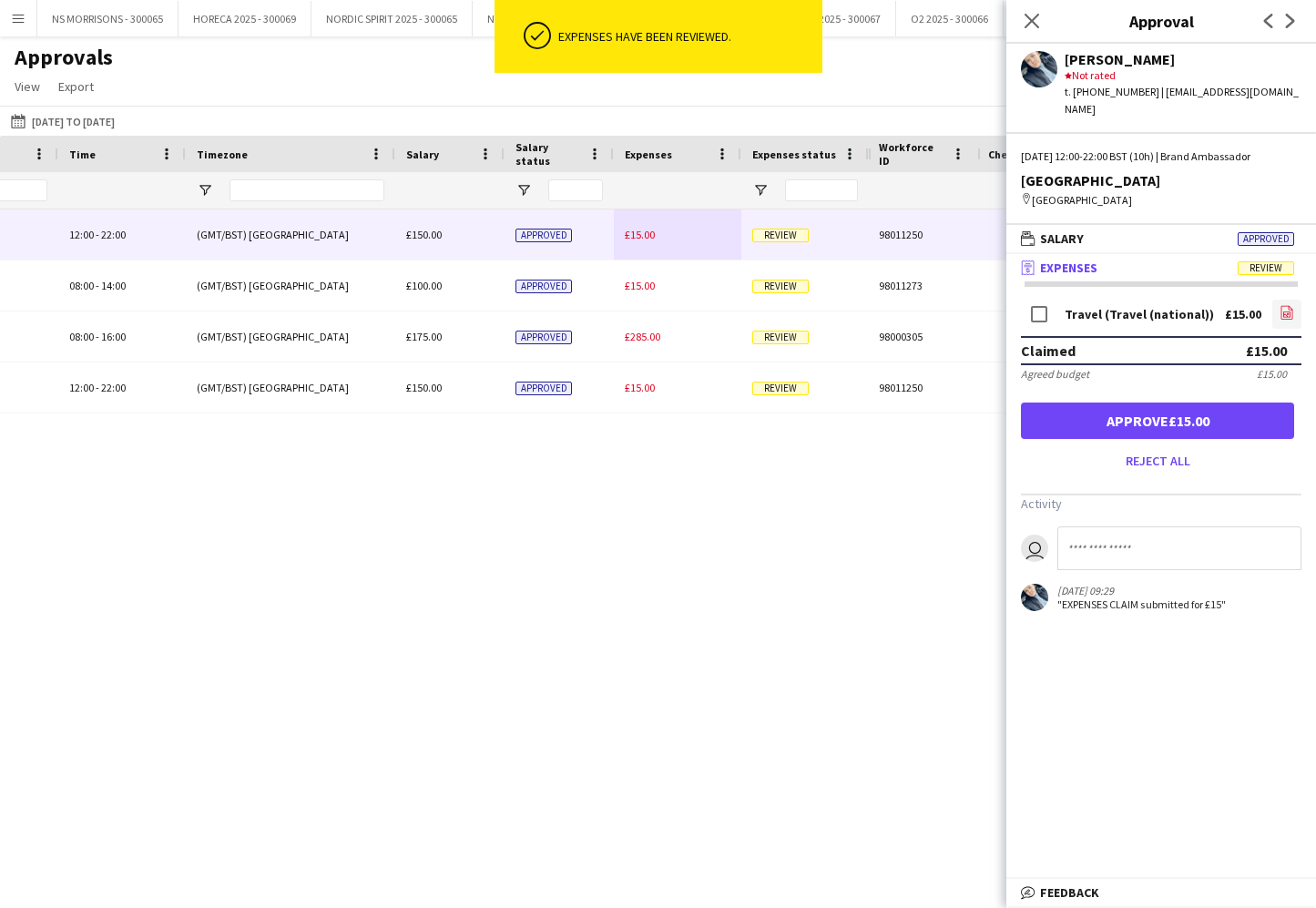
click at [1283, 305] on icon "file-image" at bounding box center [1287, 313] width 15 height 15
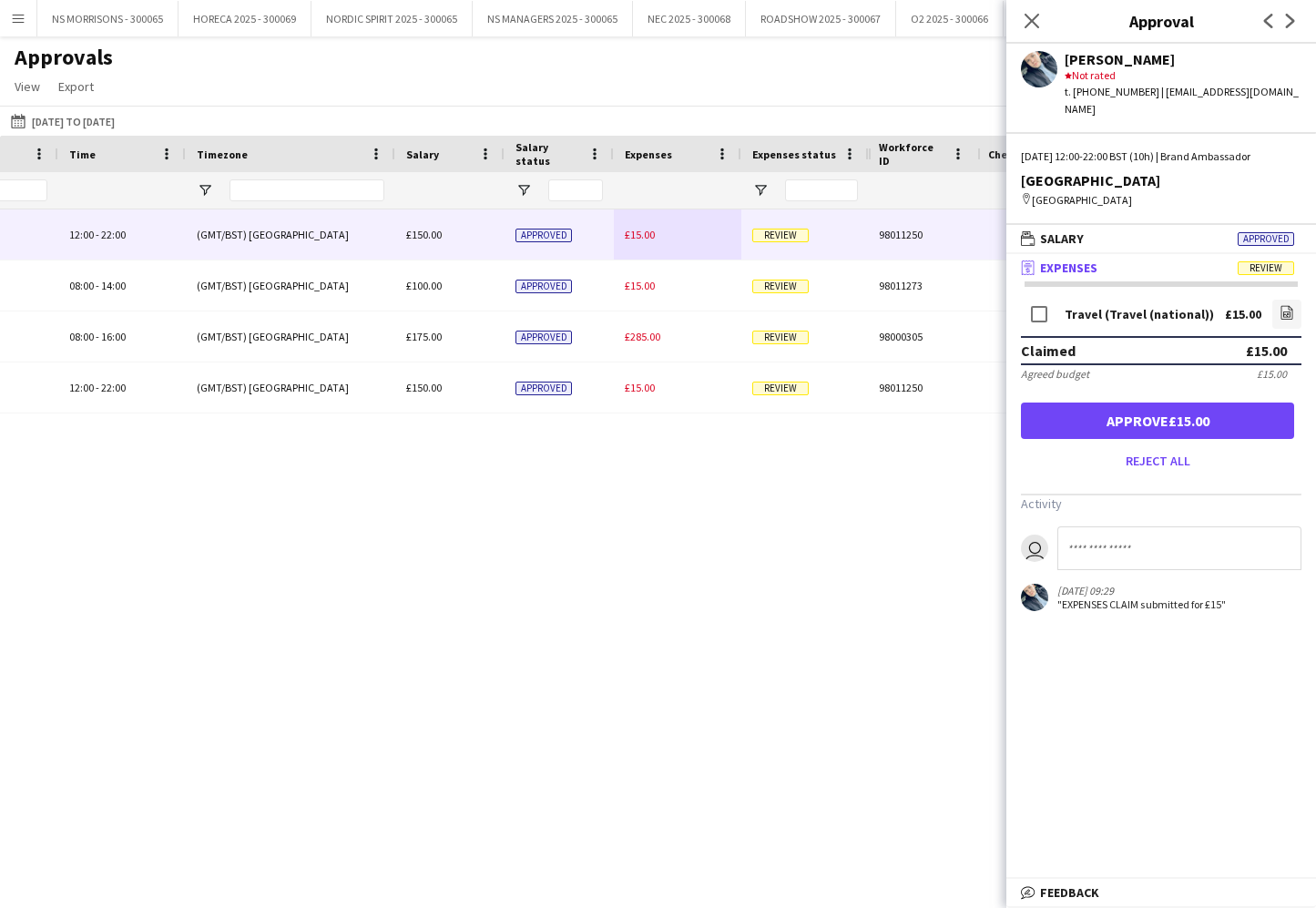
click at [1239, 408] on button "Approve £15.00" at bounding box center [1157, 421] width 273 height 37
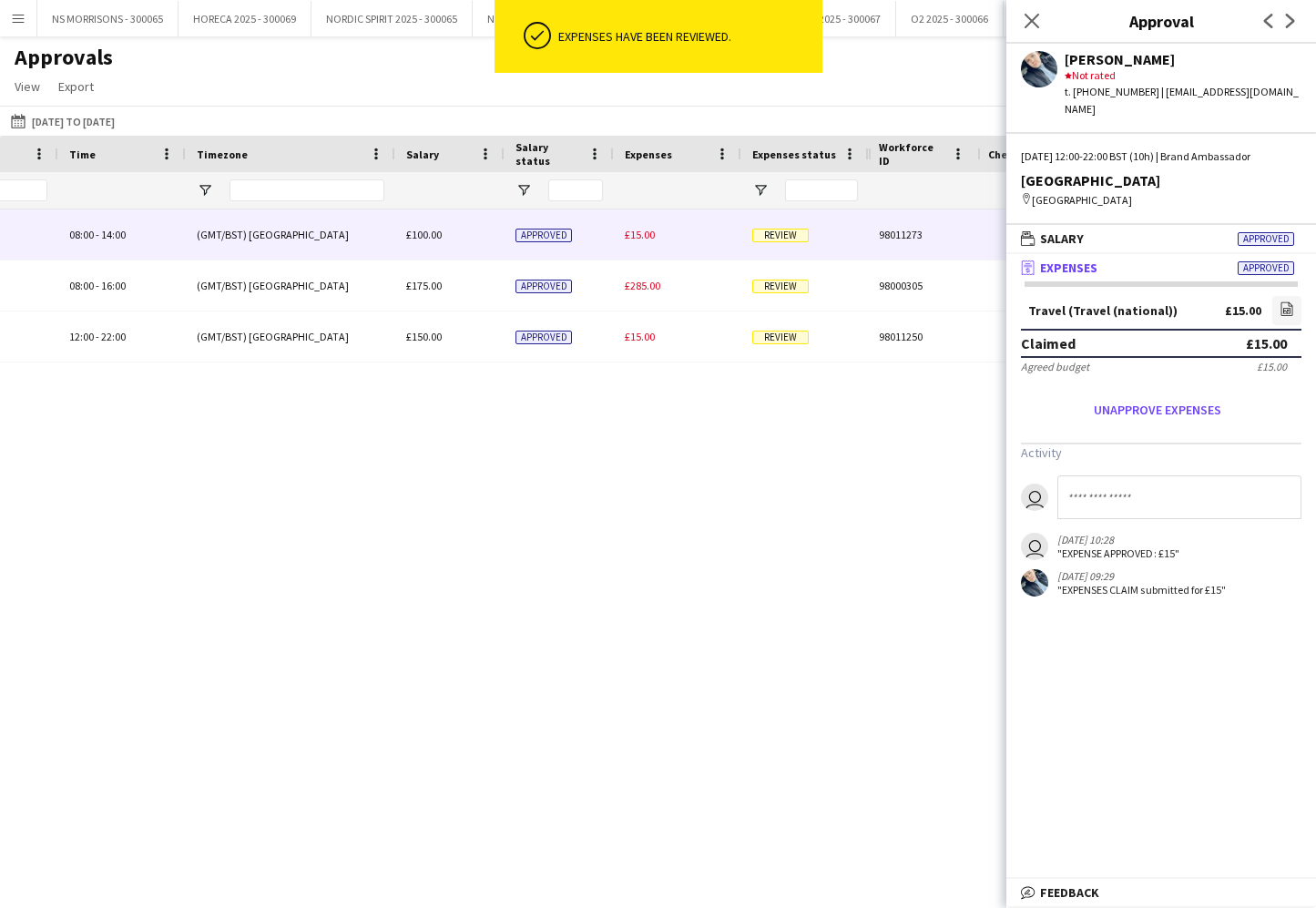
click at [640, 236] on span "£15.00" at bounding box center [639, 235] width 30 height 14
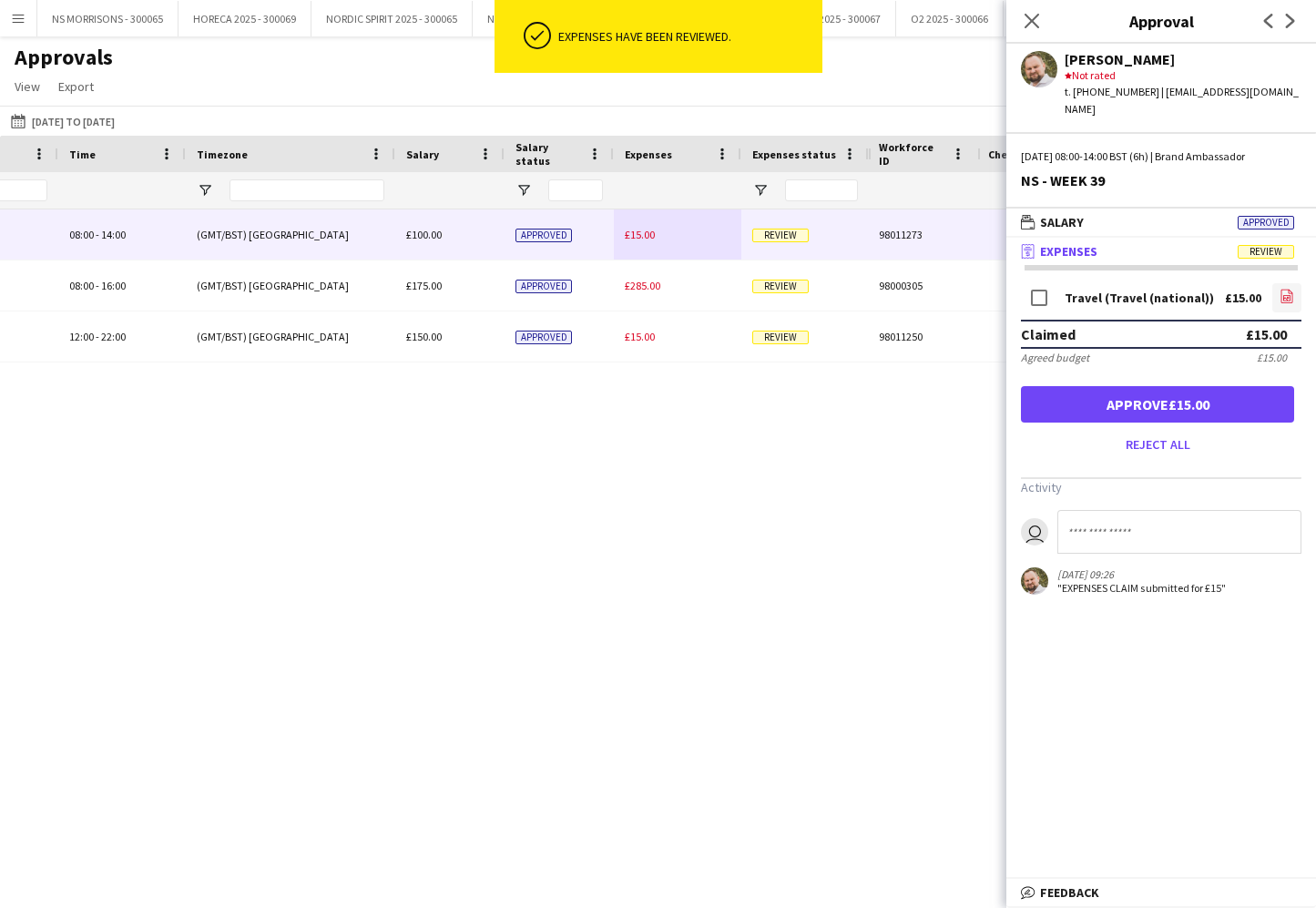
click at [1292, 290] on icon at bounding box center [1287, 296] width 12 height 14
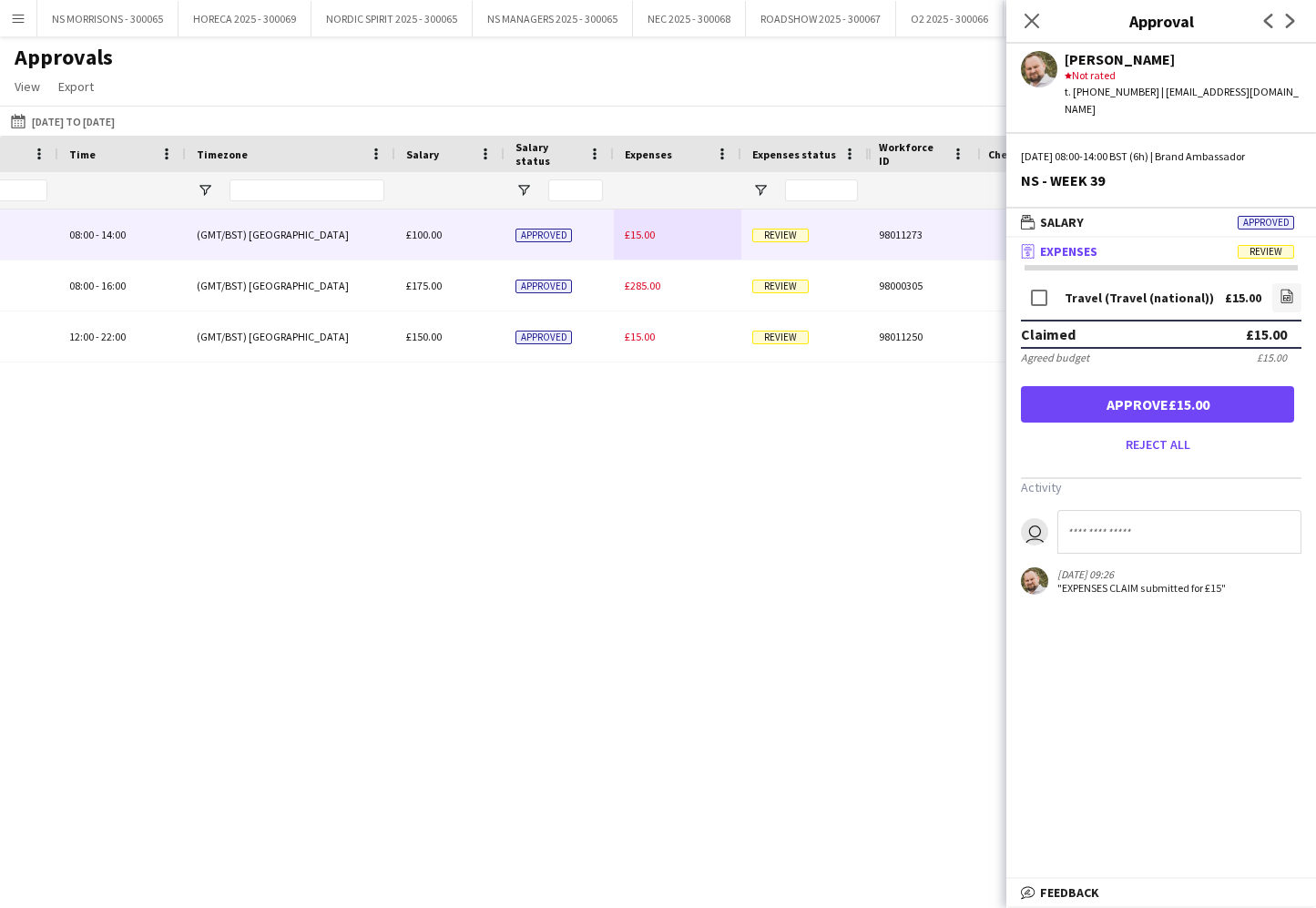
click at [1034, 386] on button "Approve £15.00" at bounding box center [1157, 405] width 273 height 37
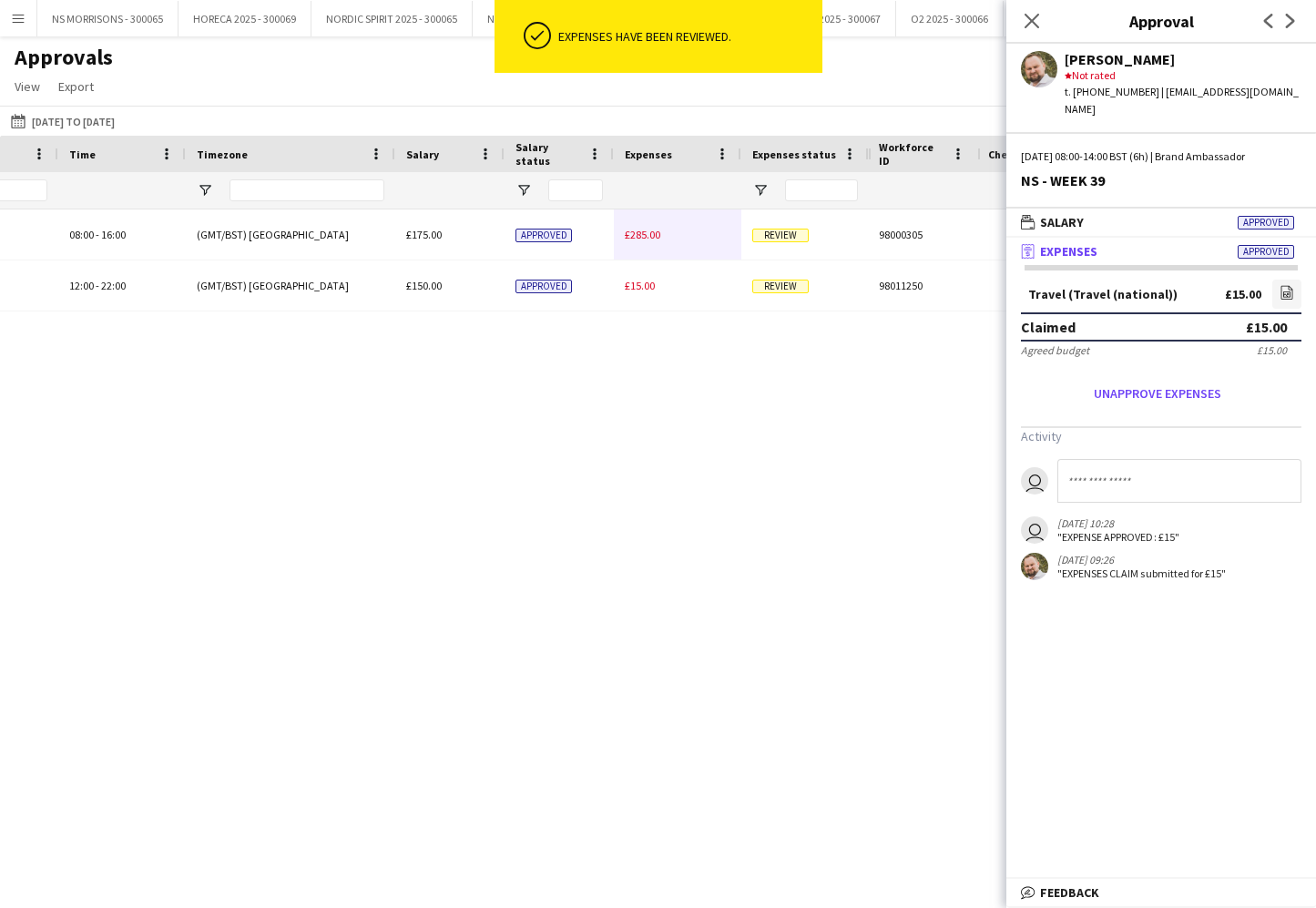
click at [635, 242] on div "£285.00" at bounding box center [677, 235] width 128 height 50
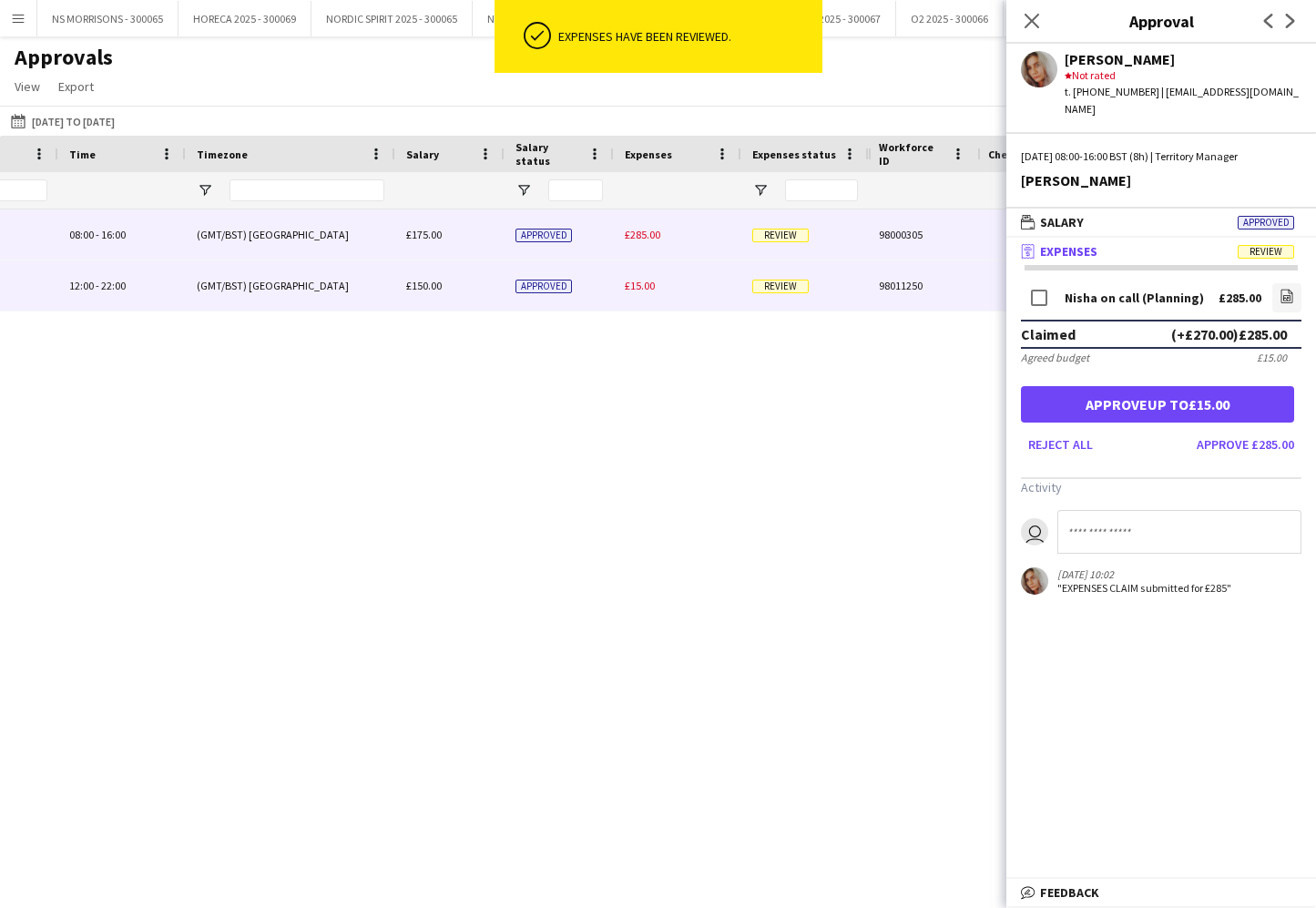
click at [647, 282] on span "£15.00" at bounding box center [639, 285] width 30 height 14
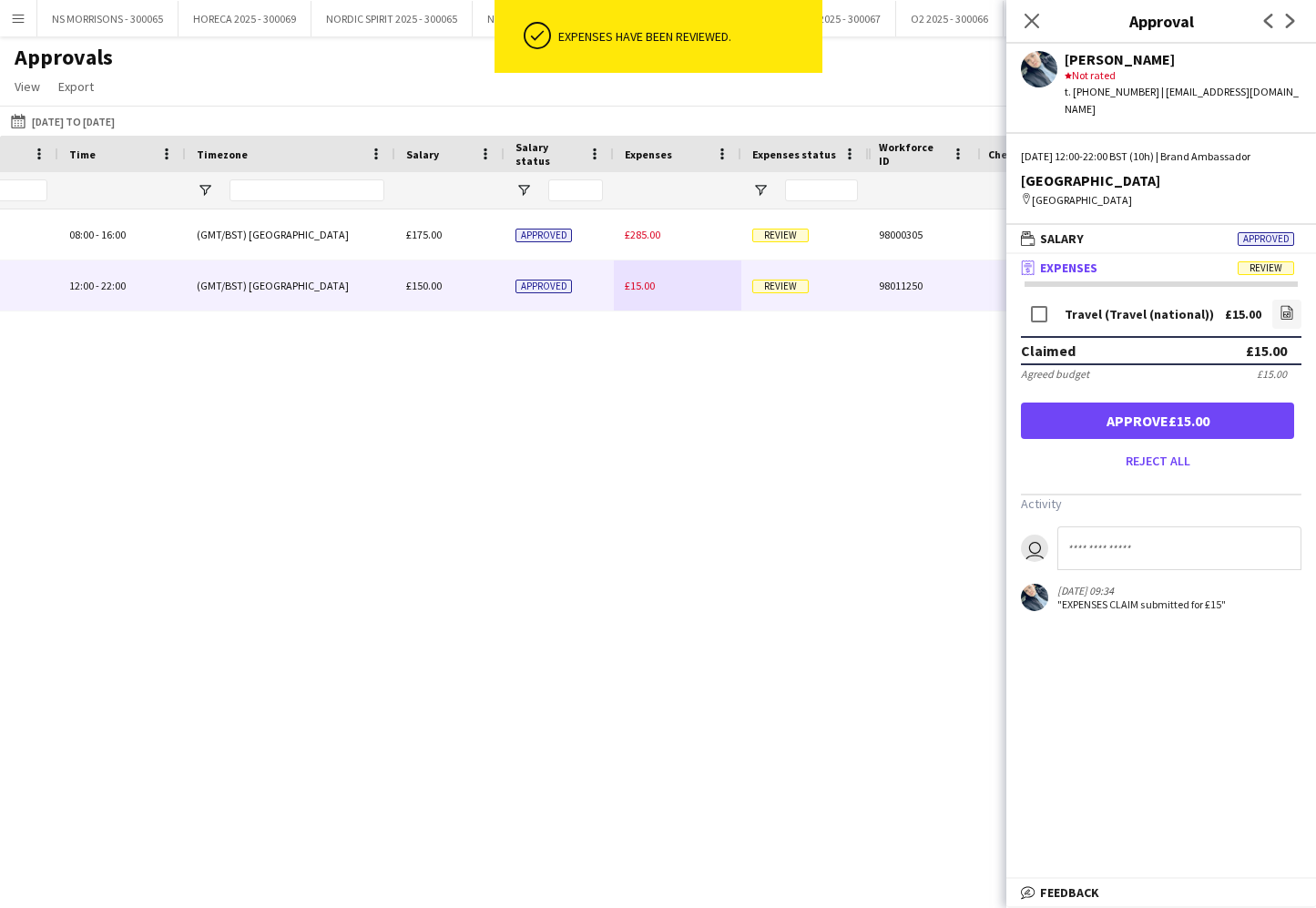
drag, startPoint x: 1287, startPoint y: 292, endPoint x: 1236, endPoint y: 279, distance: 52.6
click at [1287, 305] on icon "file-image" at bounding box center [1287, 313] width 15 height 15
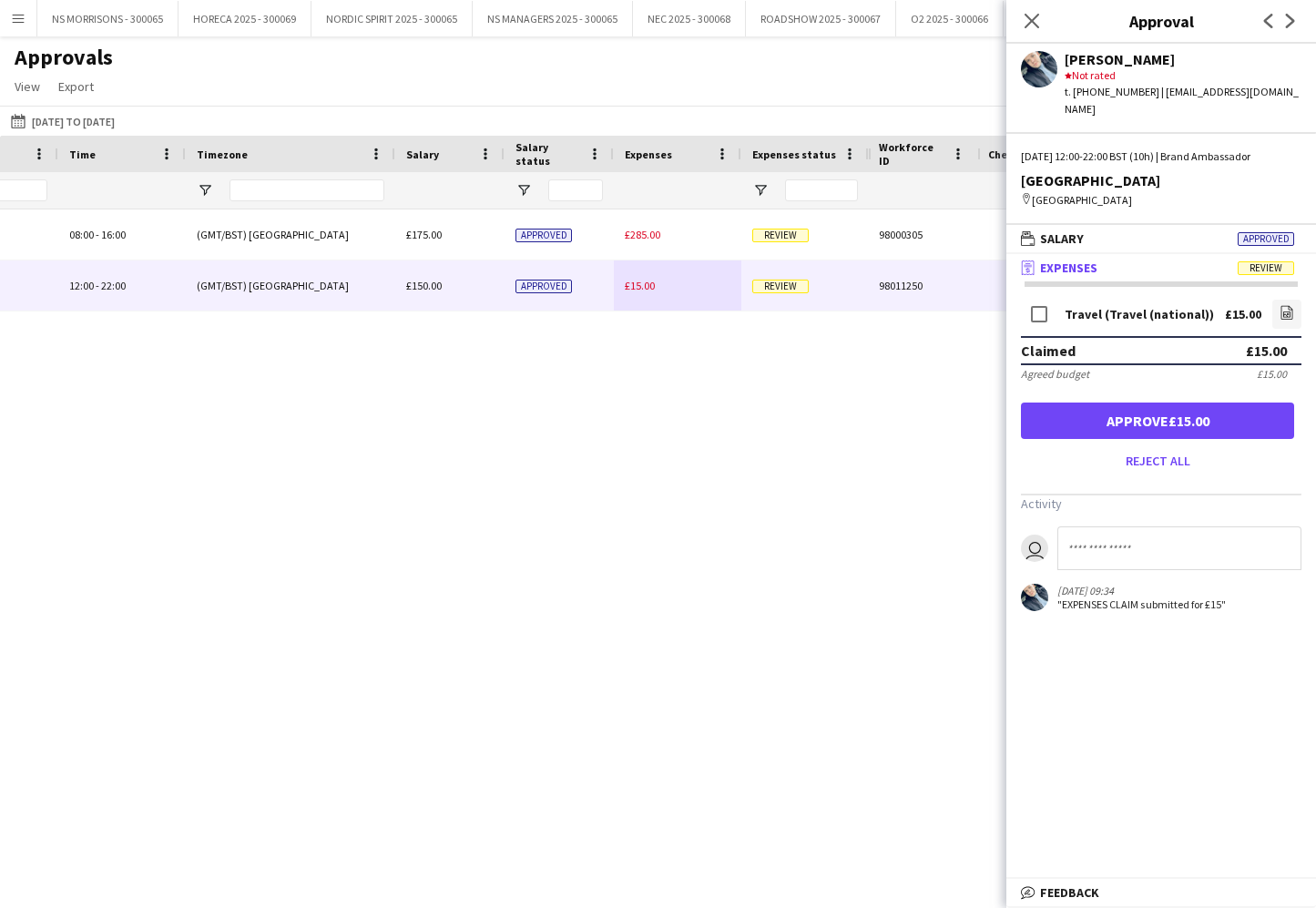
drag, startPoint x: 1081, startPoint y: 399, endPoint x: 1068, endPoint y: 339, distance: 61.4
click at [1081, 403] on button "Approve £15.00" at bounding box center [1157, 421] width 273 height 37
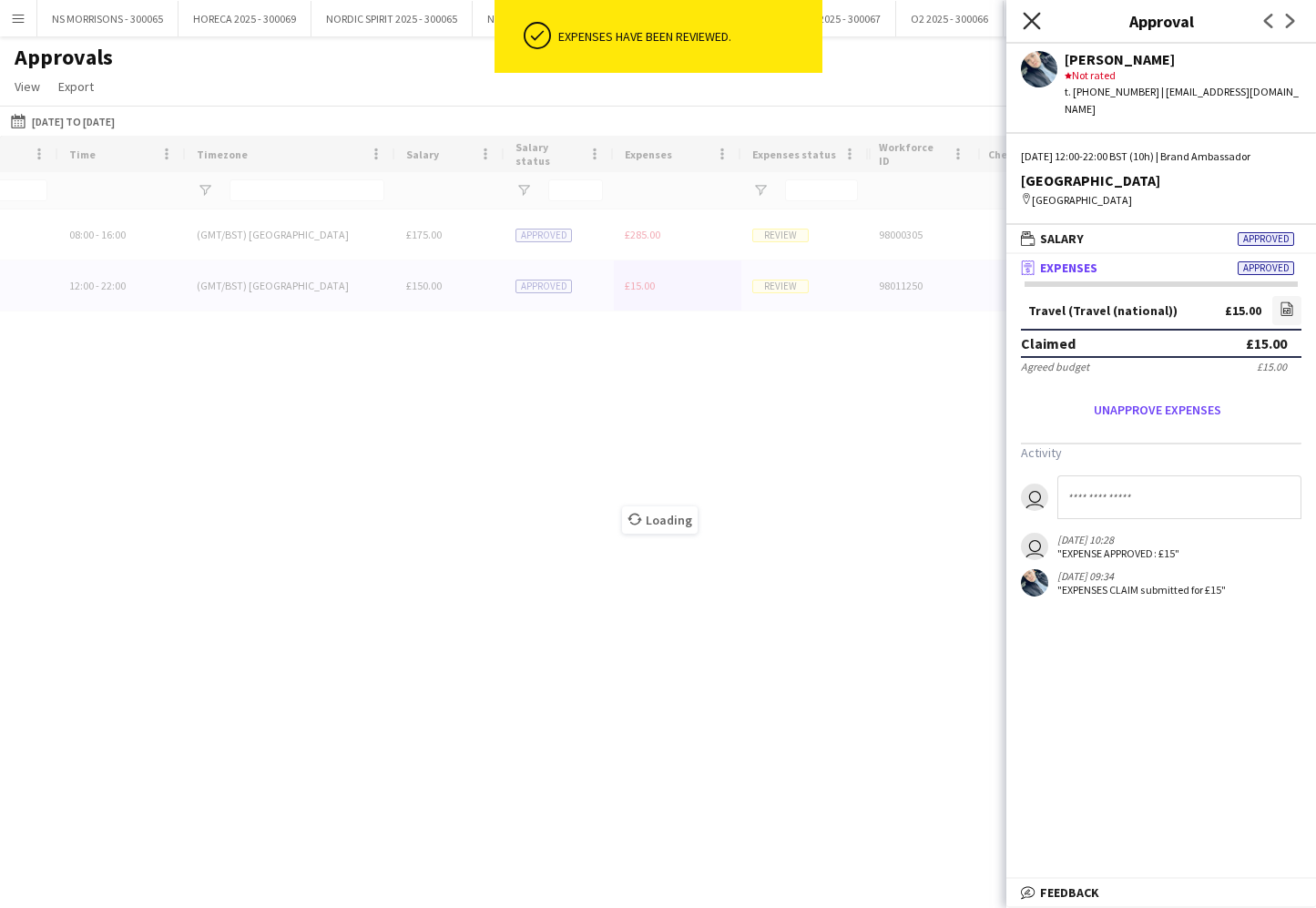
drag, startPoint x: 1030, startPoint y: 24, endPoint x: 890, endPoint y: 11, distance: 140.6
click at [1030, 24] on icon at bounding box center [1032, 21] width 15 height 15
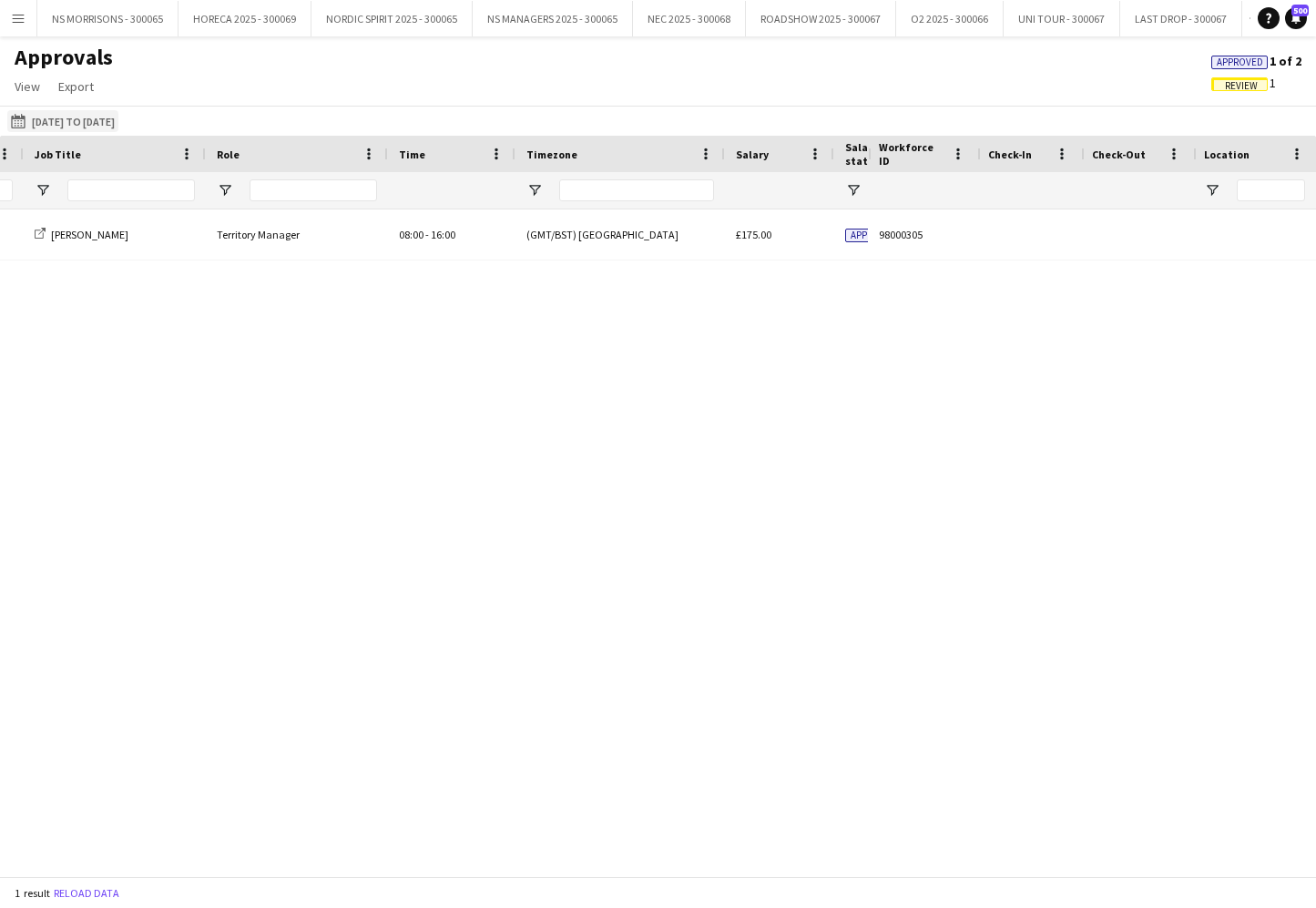
scroll to position [0, 222]
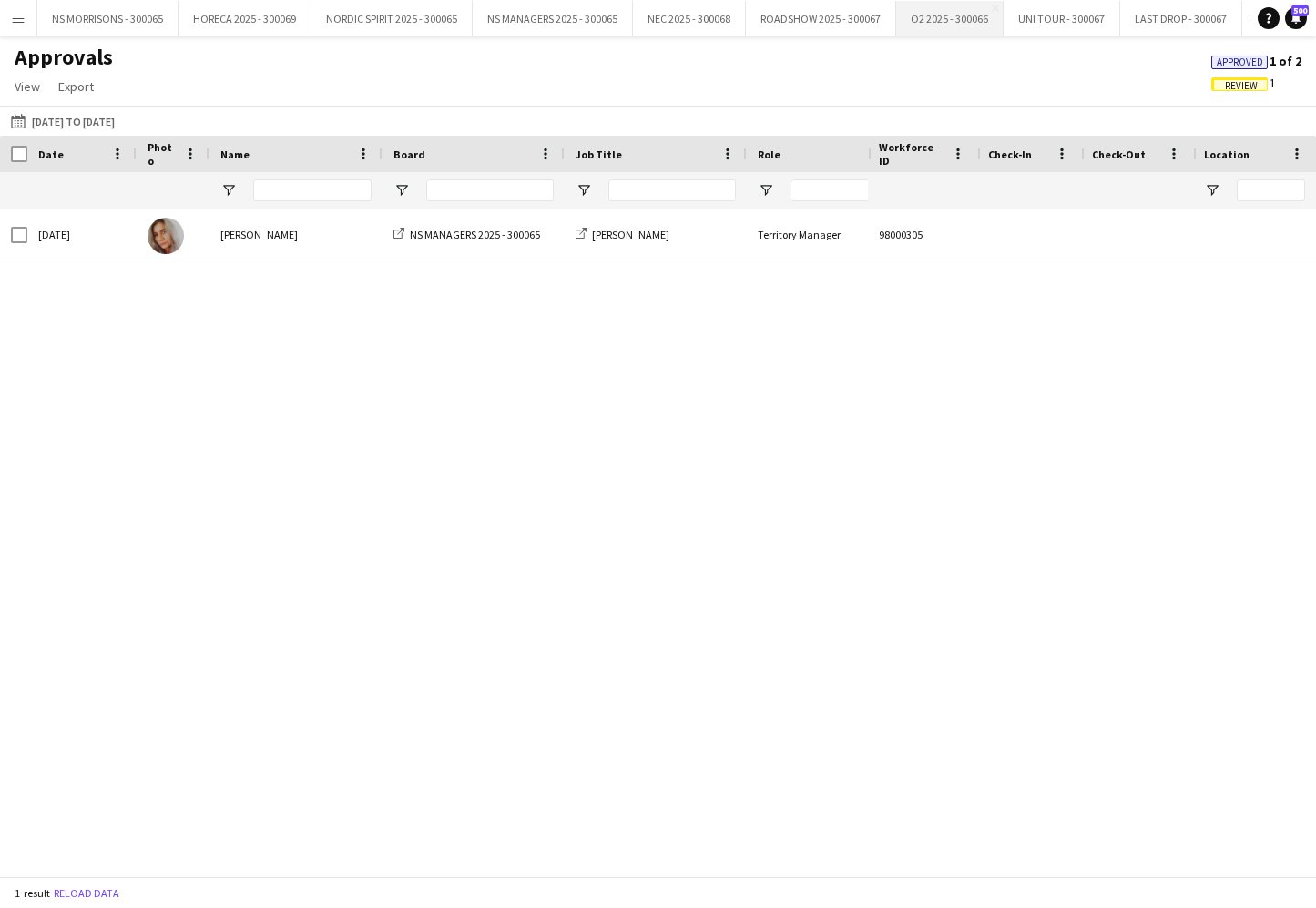
click at [978, 17] on button "O2 2025 - 300066 Close" at bounding box center [949, 18] width 108 height 36
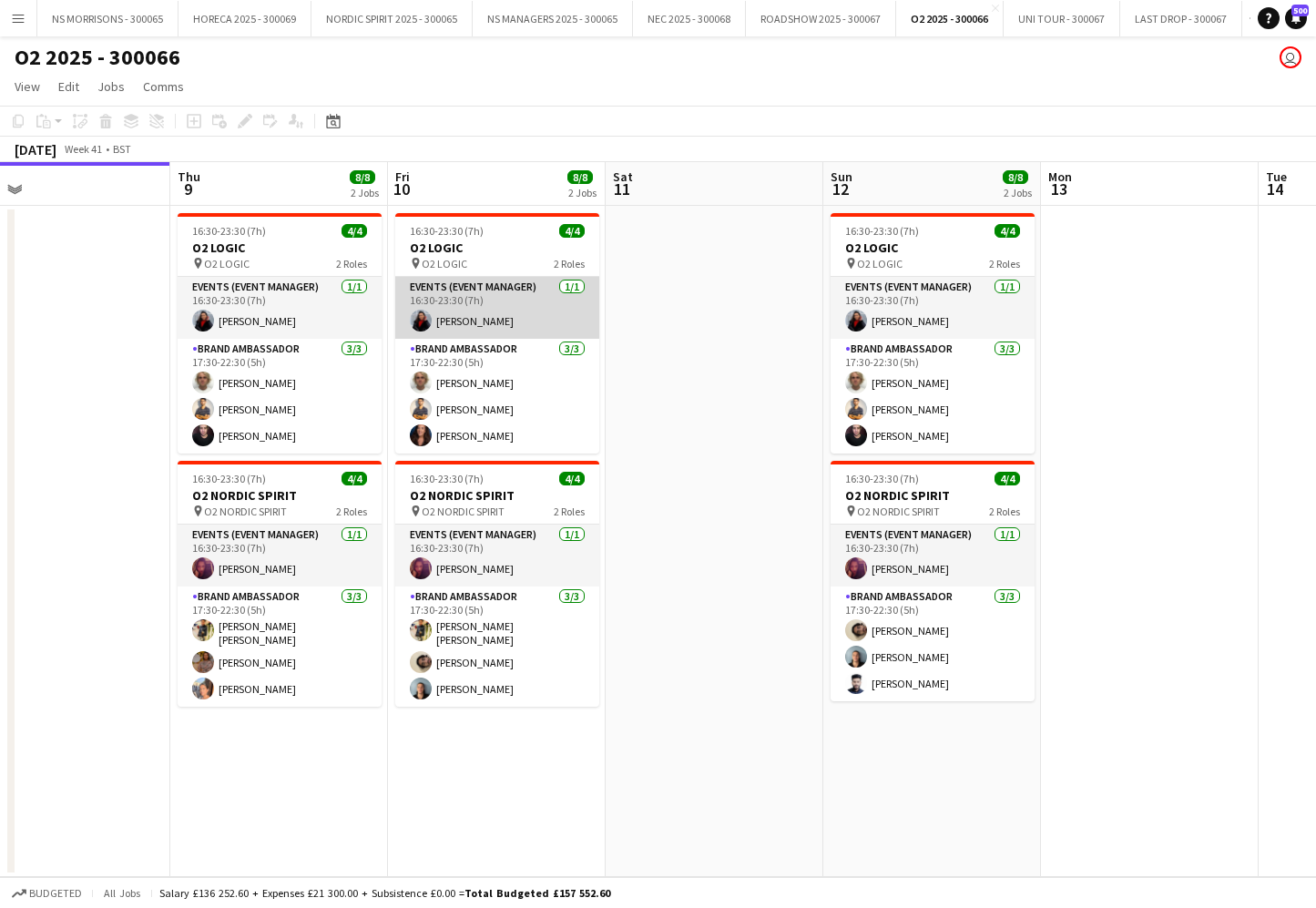
scroll to position [0, 682]
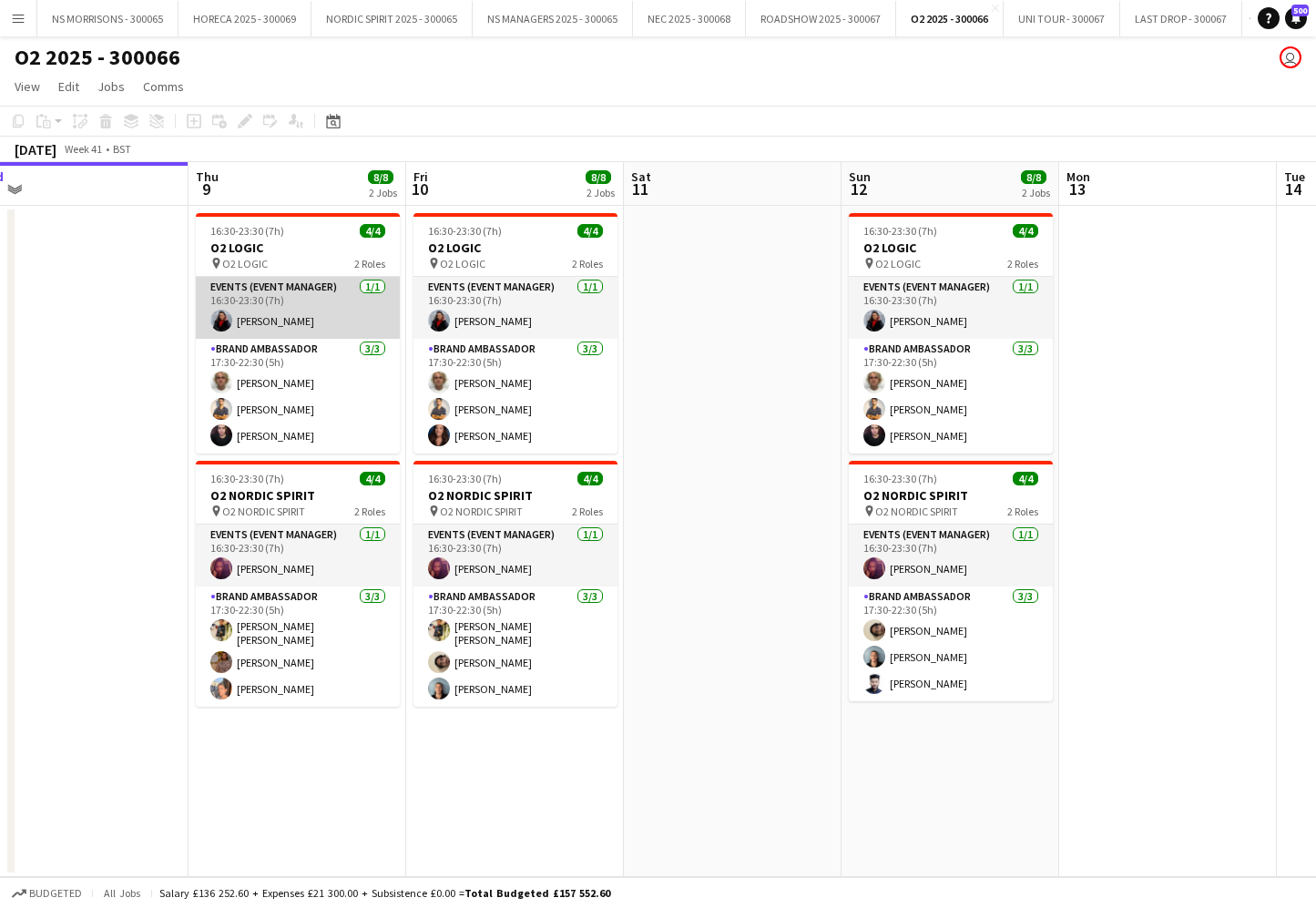
click at [265, 318] on app-card-role "Events (Event Manager) 1/1 16:30-23:30 (7h) Yoana Todorova" at bounding box center [298, 307] width 204 height 62
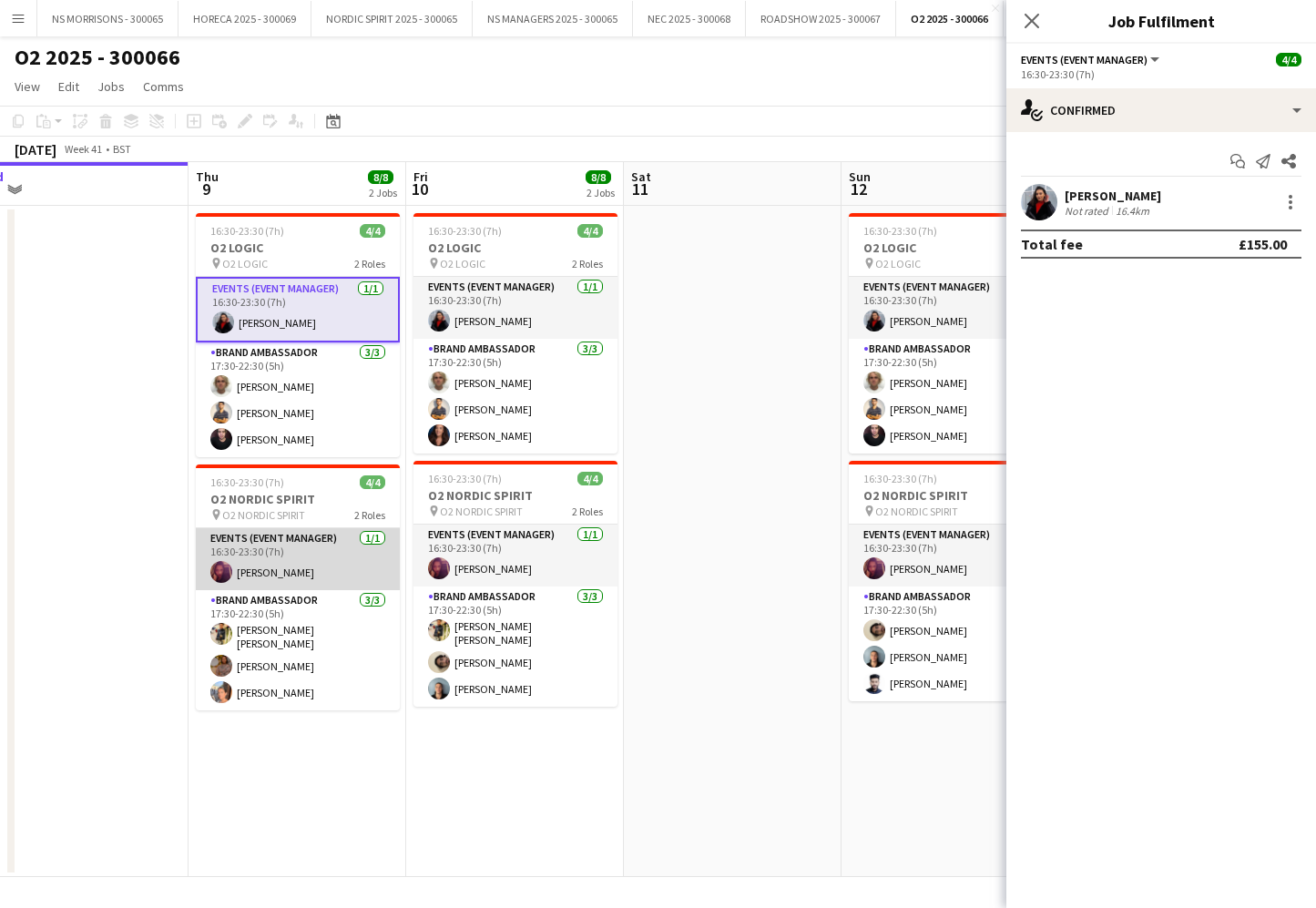
click at [262, 550] on app-card-role "Events (Event Manager) 1/1 16:30-23:30 (7h) asha pindoria" at bounding box center [298, 558] width 204 height 62
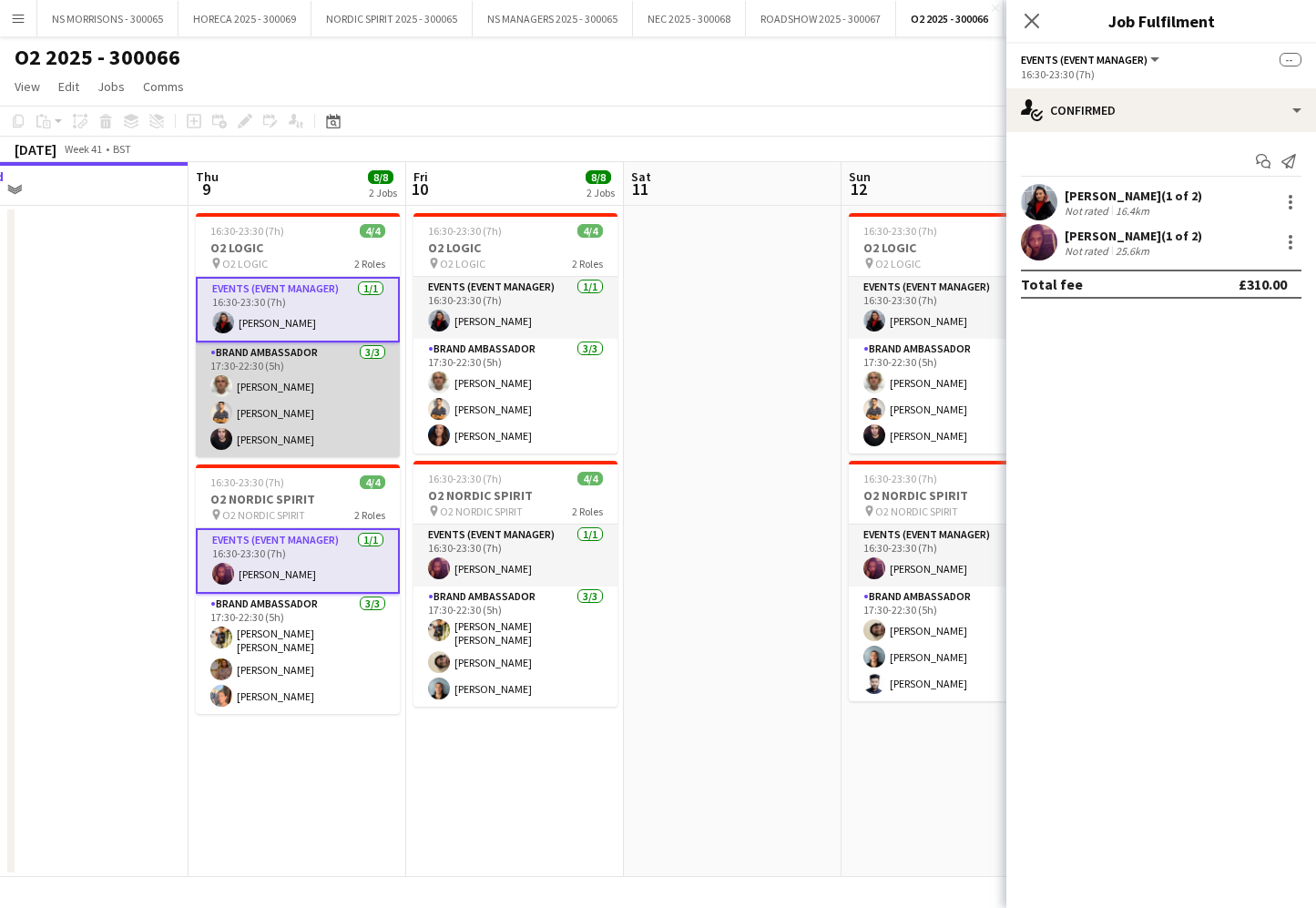
click at [285, 397] on app-card-role "Brand Ambassador 3/3 17:30-22:30 (5h) Jacob Statter Muhammad Gouhar Habib Arthu…" at bounding box center [298, 399] width 204 height 115
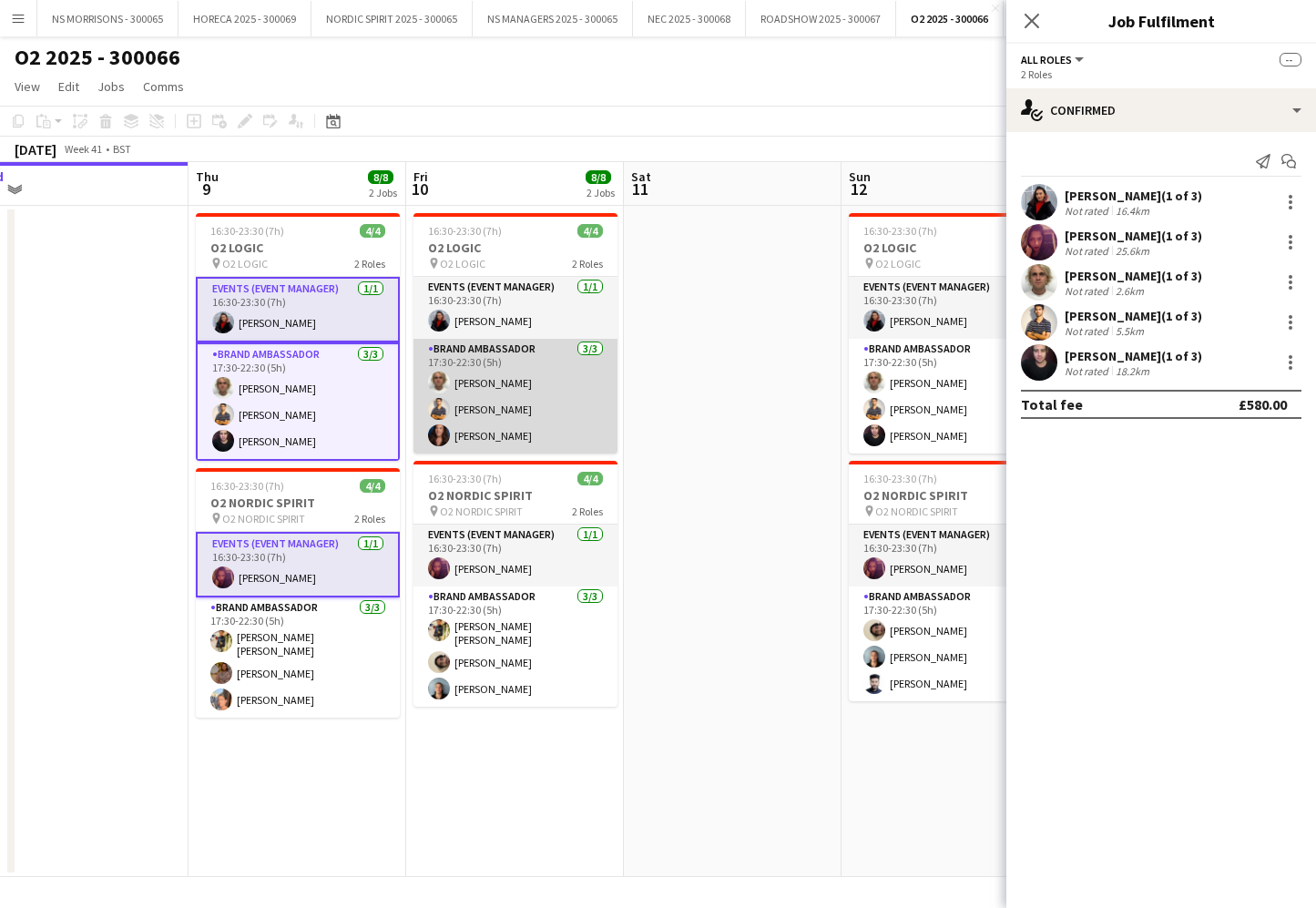
click at [526, 412] on app-card-role "Brand Ambassador 3/3 17:30-22:30 (5h) Jacob Statter Muhammad Gouhar Habib Manue…" at bounding box center [516, 396] width 204 height 115
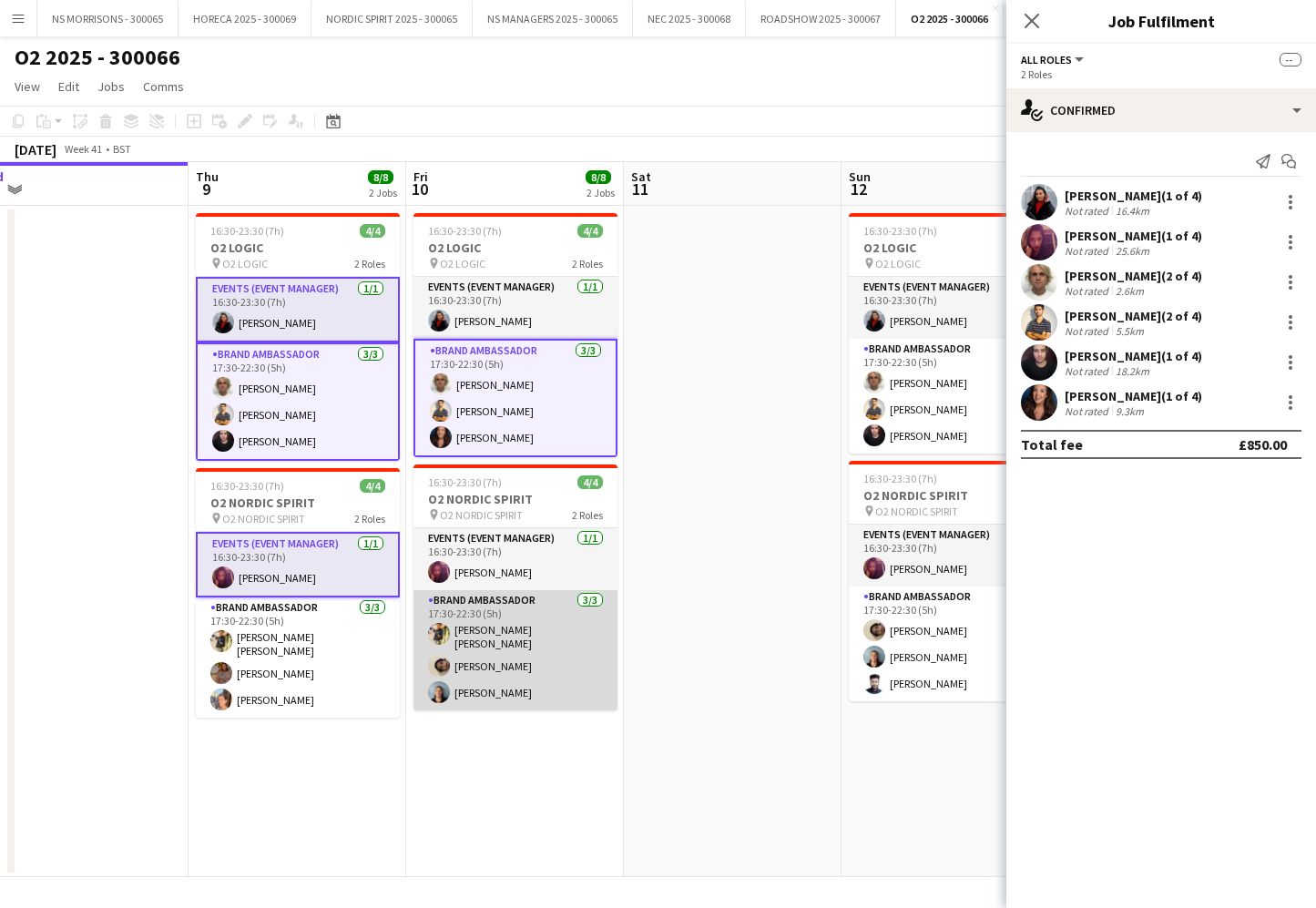
click at [509, 653] on app-card-role "Brand Ambassador 3/3 17:30-22:30 (5h) Ashish kumar Panuganti Sakkaf Mowlana Eth…" at bounding box center [516, 650] width 204 height 121
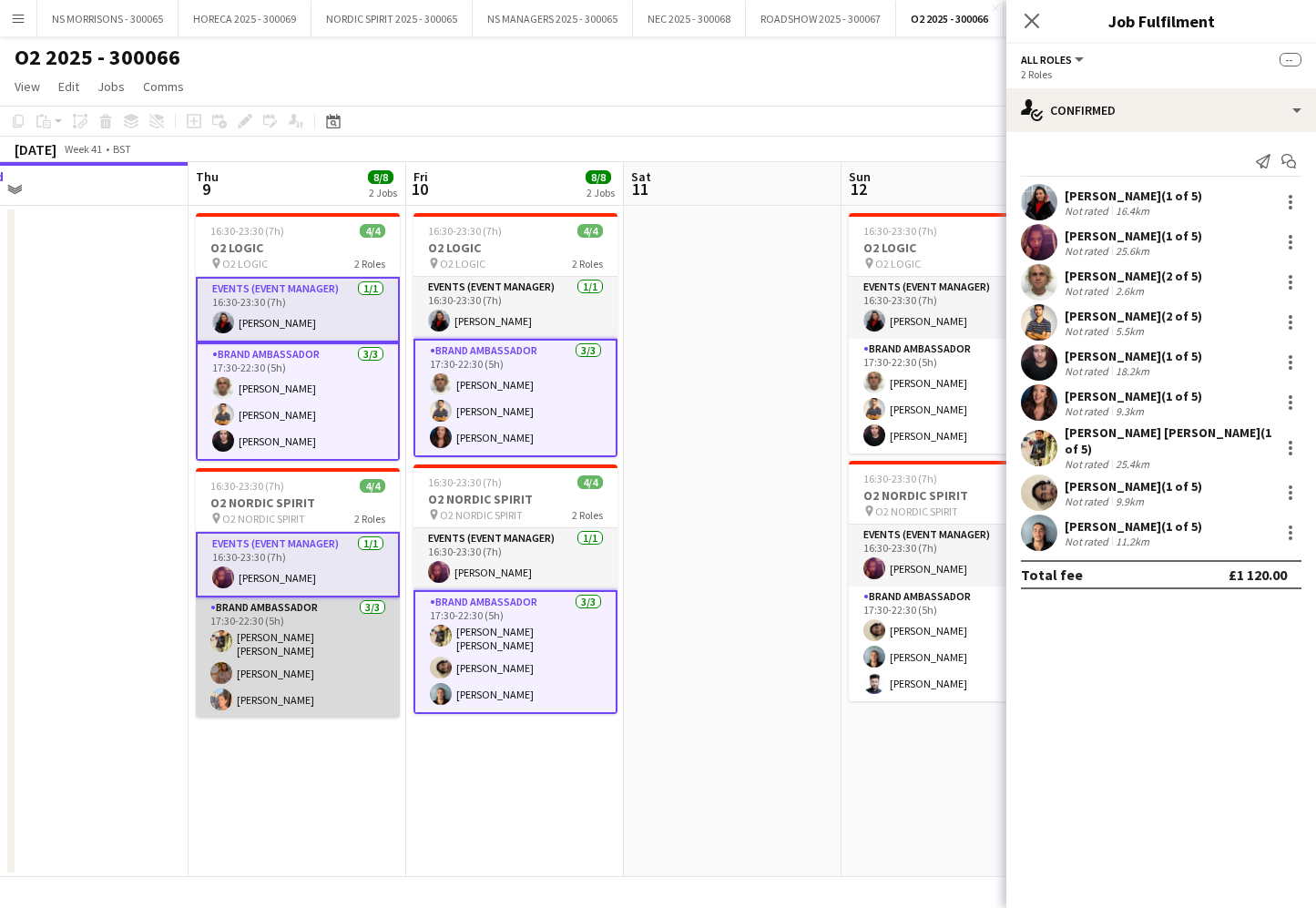
click at [295, 667] on app-card-role "Brand Ambassador 3/3 17:30-22:30 (5h) Ashish kumar Panuganti Felicia Etrue Aish…" at bounding box center [298, 658] width 204 height 121
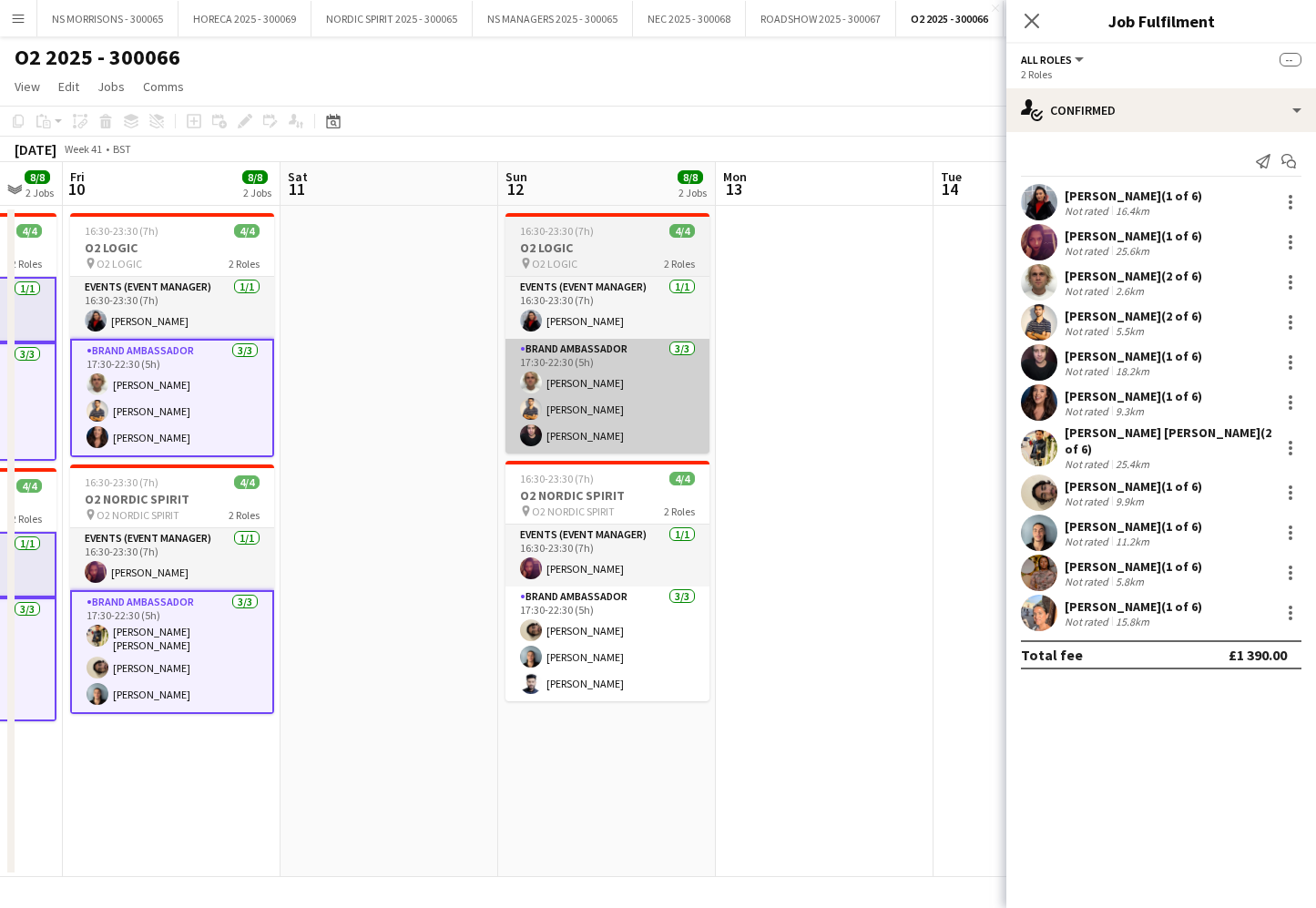
scroll to position [0, 705]
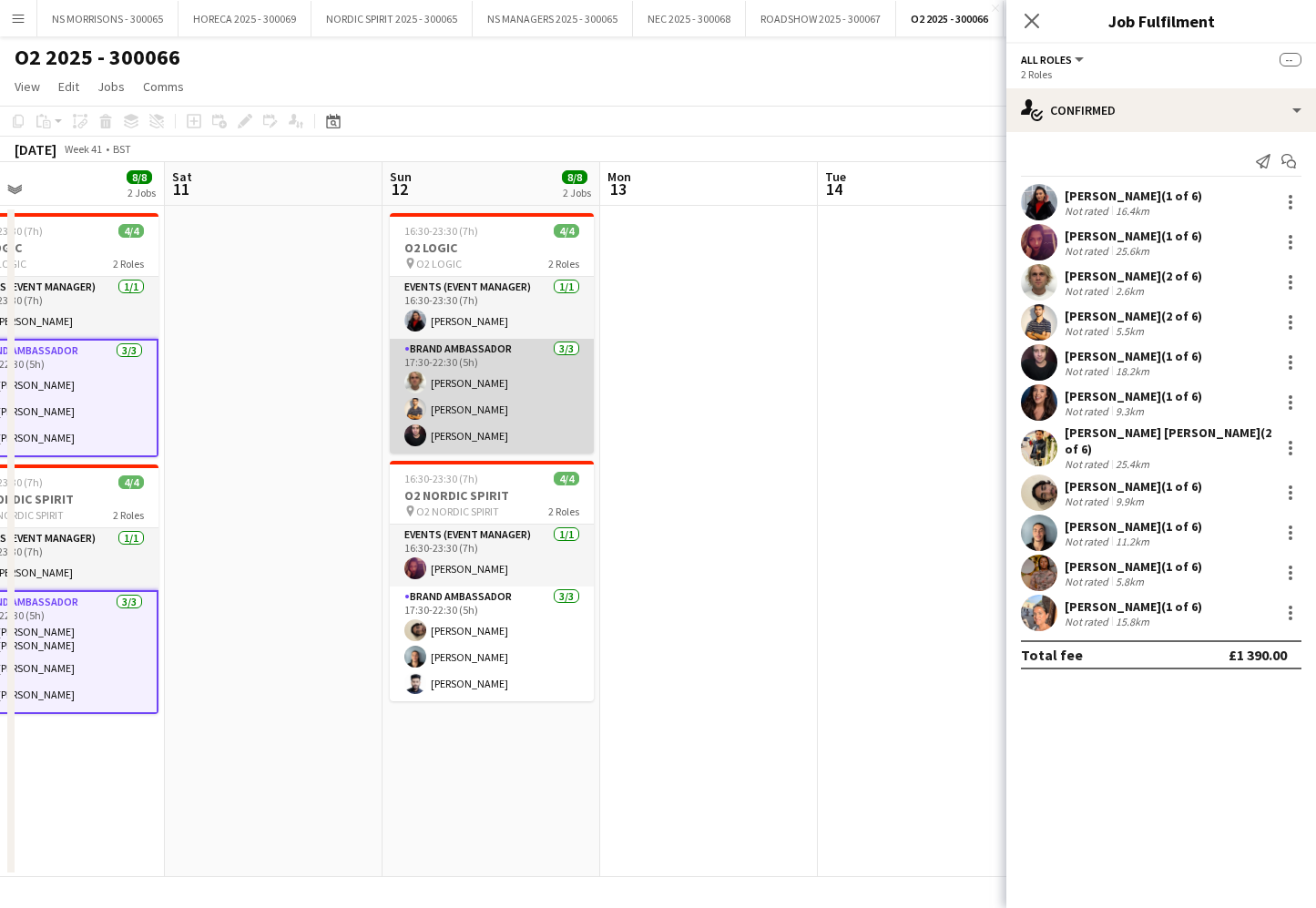
click at [512, 421] on app-card-role "Brand Ambassador 3/3 17:30-22:30 (5h) Jacob Statter Muhammad Gouhar Habib Arthu…" at bounding box center [492, 396] width 204 height 115
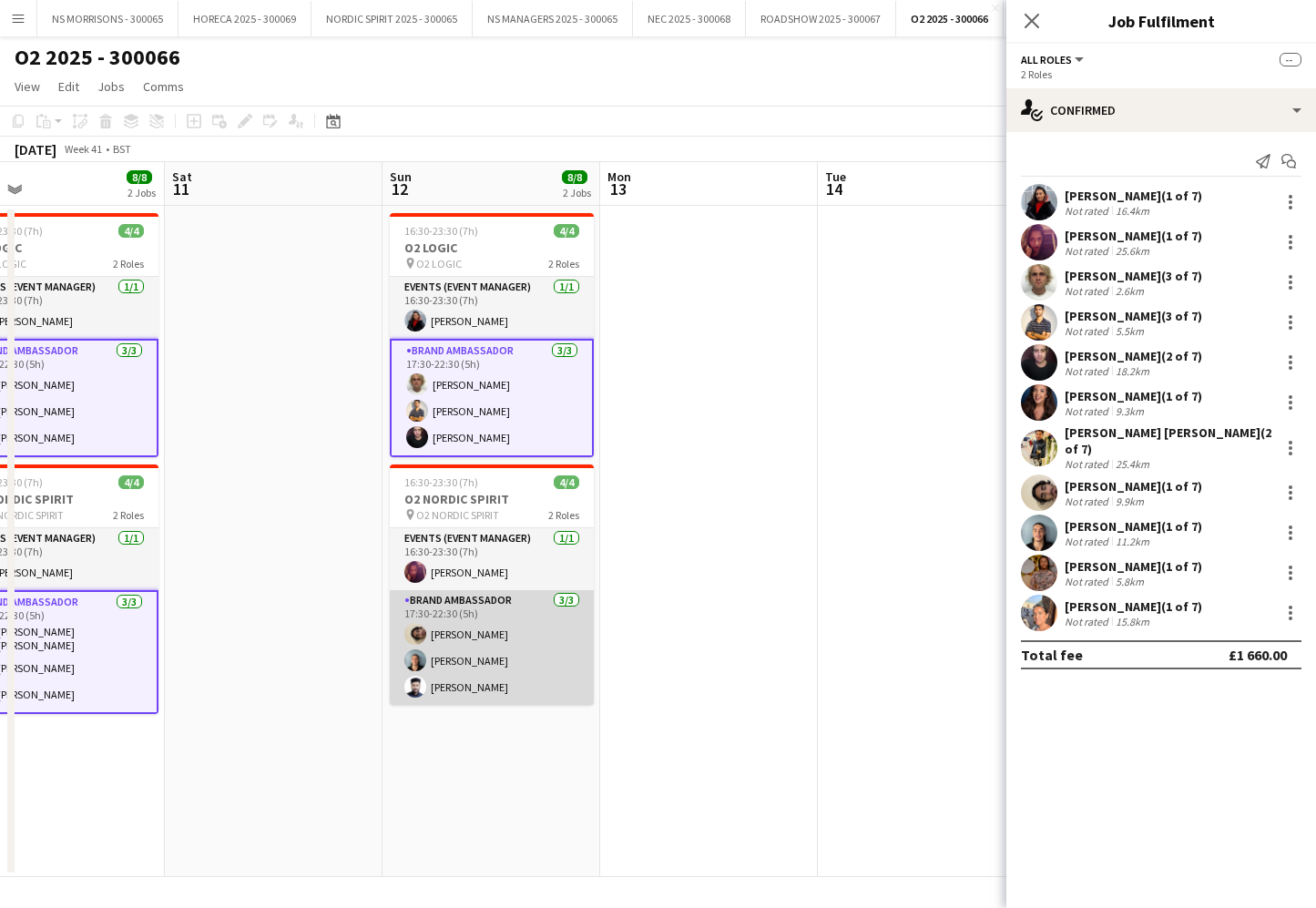
click at [498, 658] on app-card-role "Brand Ambassador 3/3 17:30-22:30 (5h) Sakkaf Mowlana Ethan Benaine Rashad Aruka…" at bounding box center [492, 648] width 204 height 115
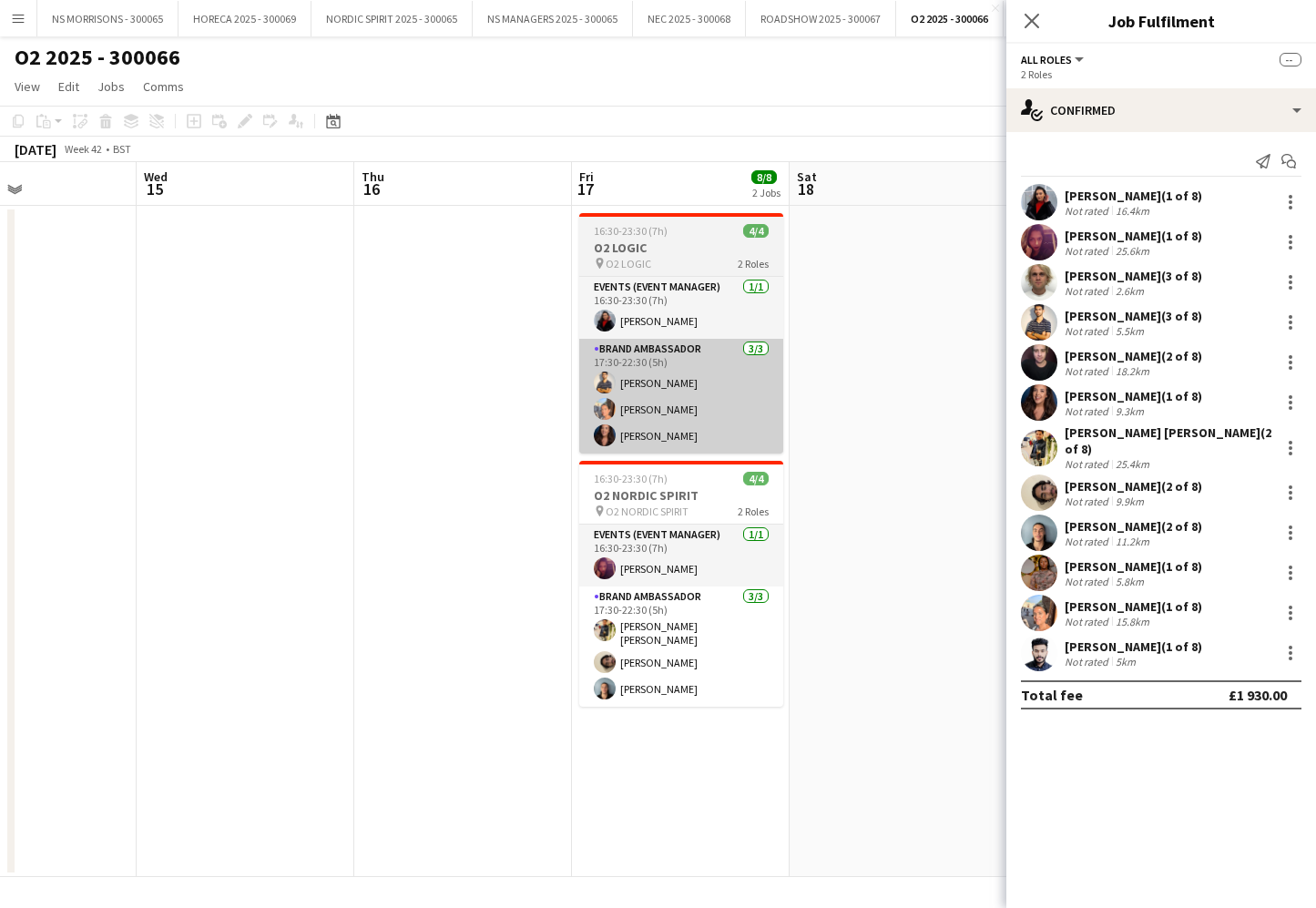
scroll to position [0, 752]
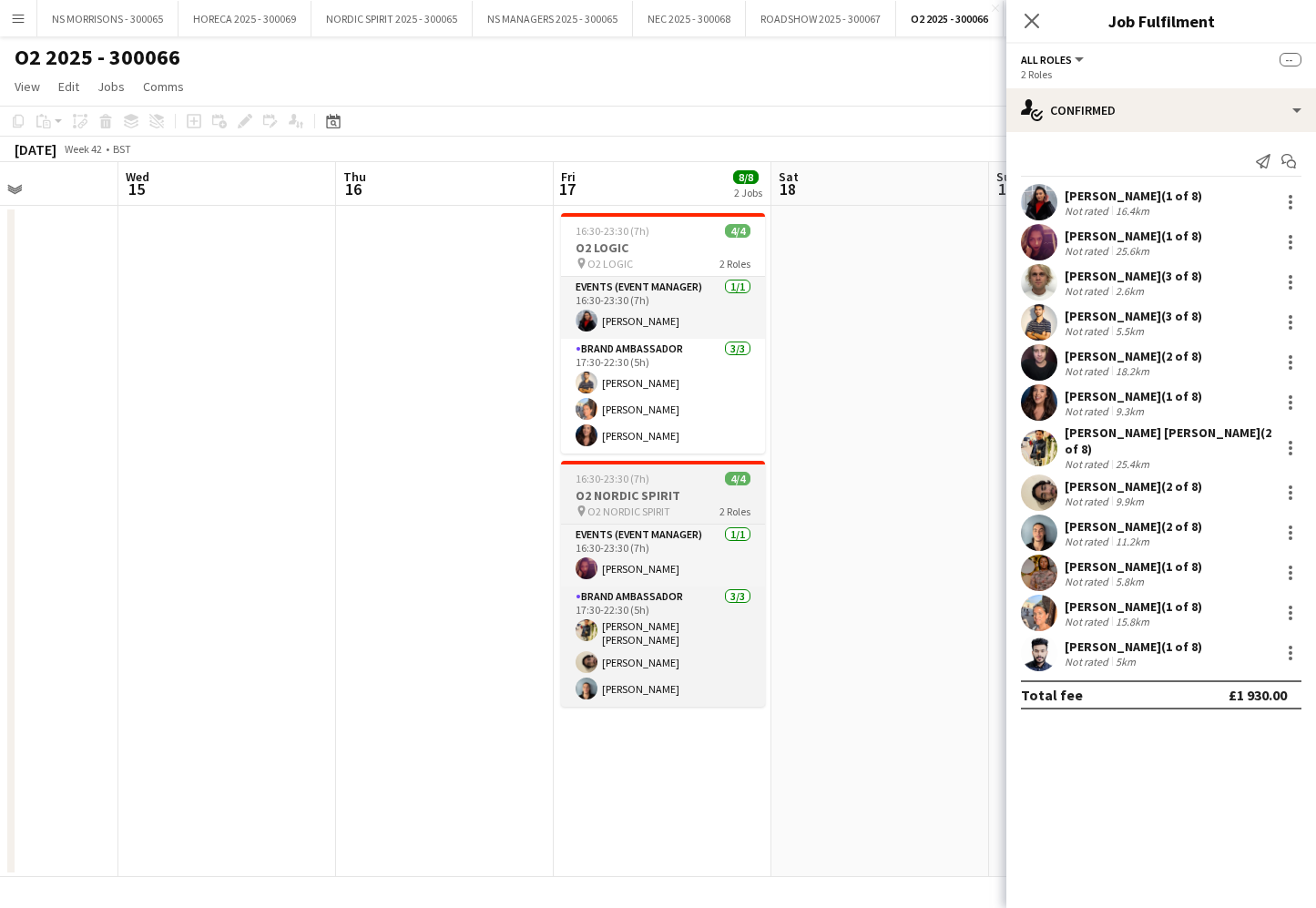
drag, startPoint x: 599, startPoint y: 392, endPoint x: 601, endPoint y: 466, distance: 74.0
click at [599, 392] on app-card-role "Brand Ambassador 3/3 17:30-22:30 (5h) Muhammad Gouhar Habib Aisha Patel Manuela…" at bounding box center [663, 396] width 204 height 115
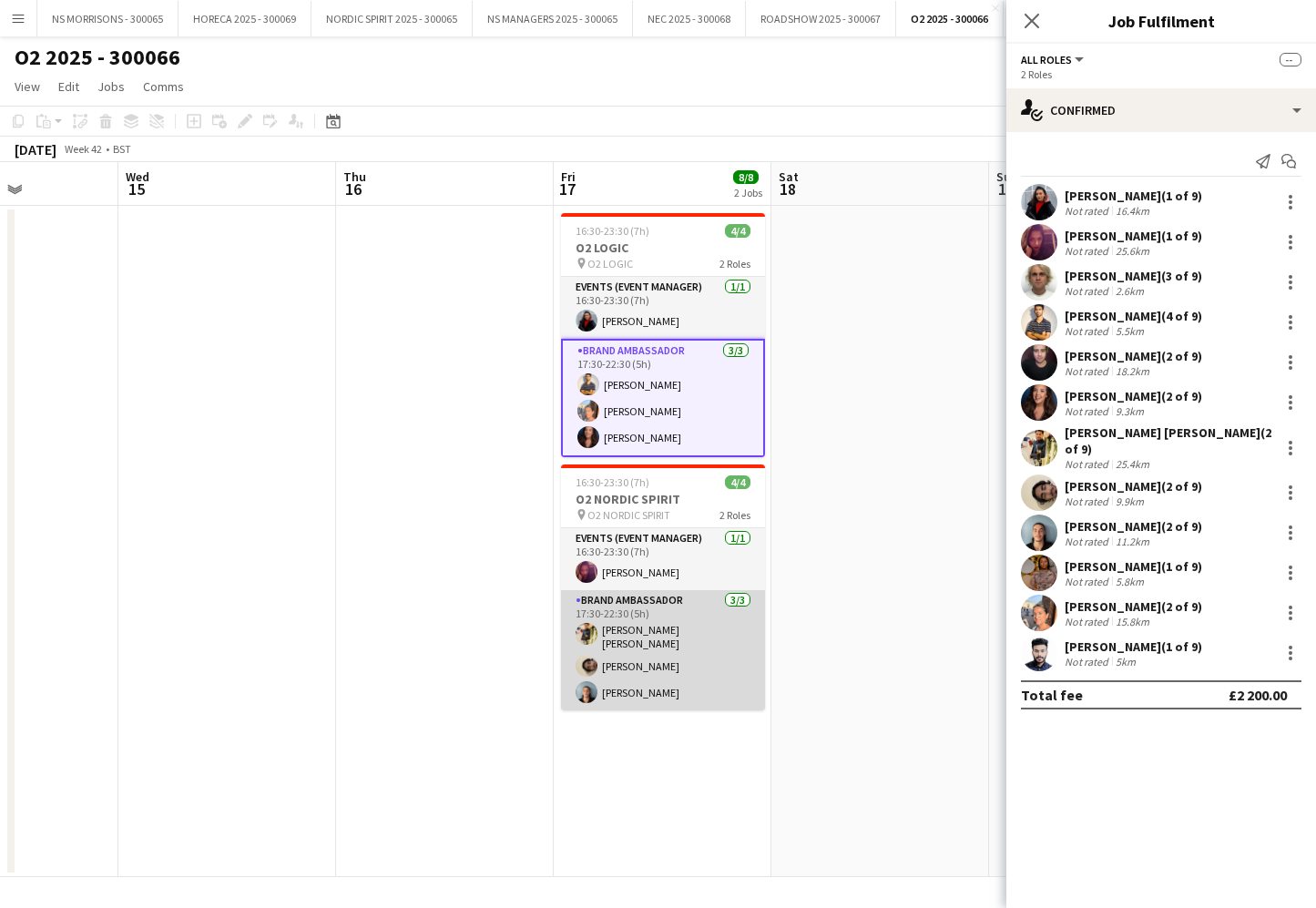
click at [624, 619] on app-card-role "Brand Ambassador 3/3 17:30-22:30 (5h) Ashish kumar Panuganti Sakkaf Mowlana Eth…" at bounding box center [663, 650] width 204 height 121
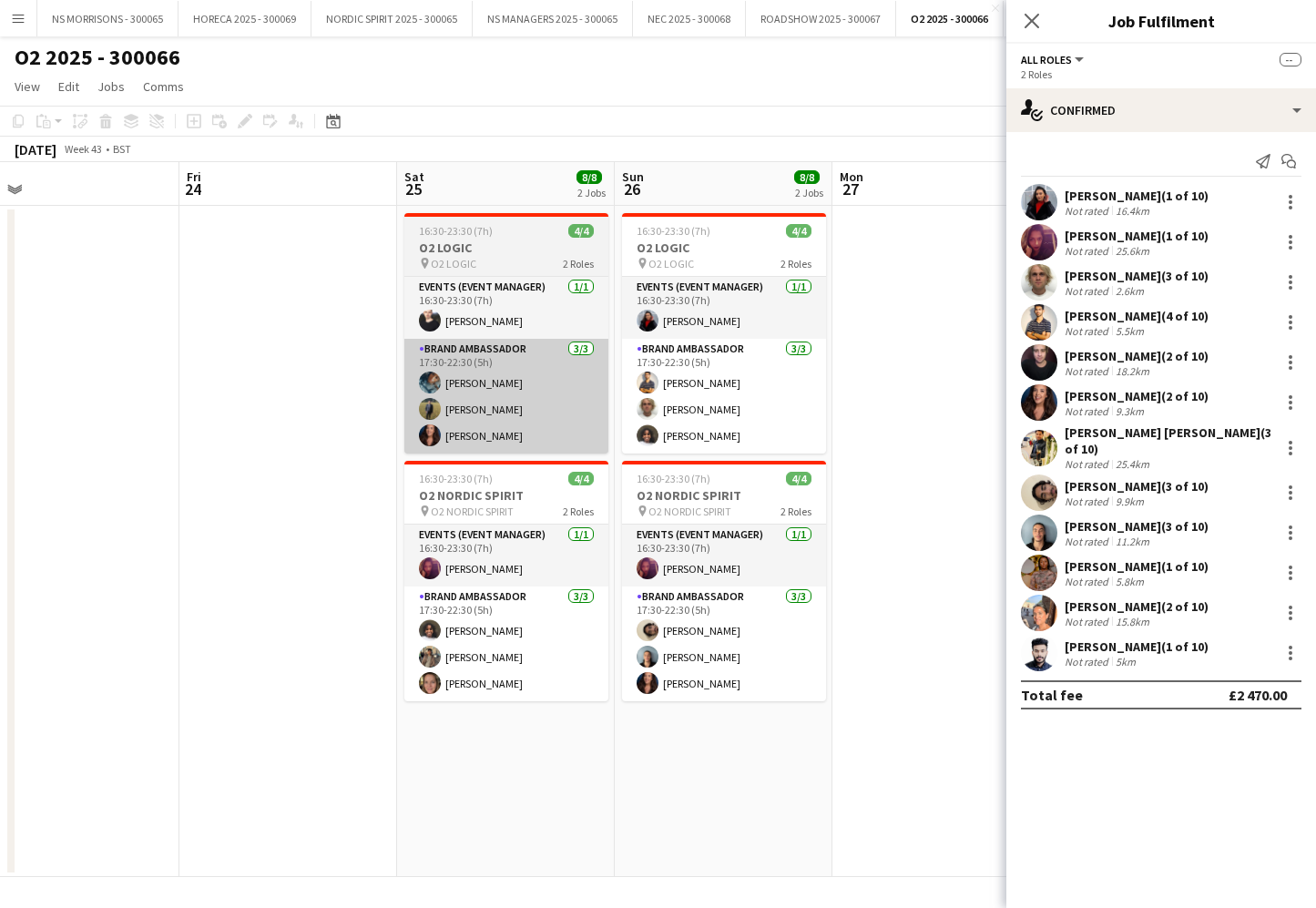
scroll to position [0, 502]
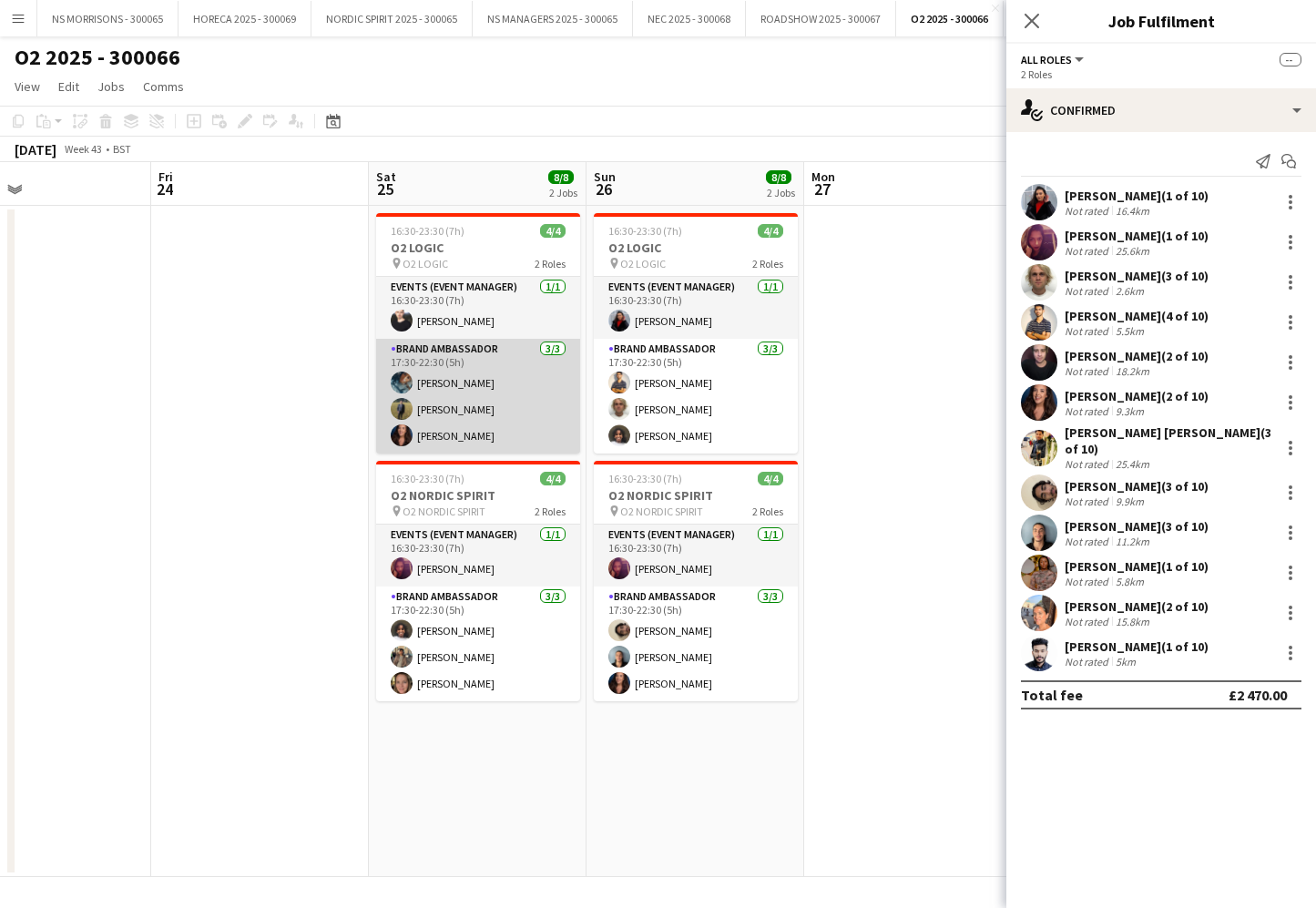
drag, startPoint x: 479, startPoint y: 404, endPoint x: 533, endPoint y: 405, distance: 54.0
click at [479, 404] on app-card-role "Brand Ambassador 3/3 17:30-22:30 (5h) Wintana Menghisteab Alberto Cioffi Manuel…" at bounding box center [478, 396] width 204 height 115
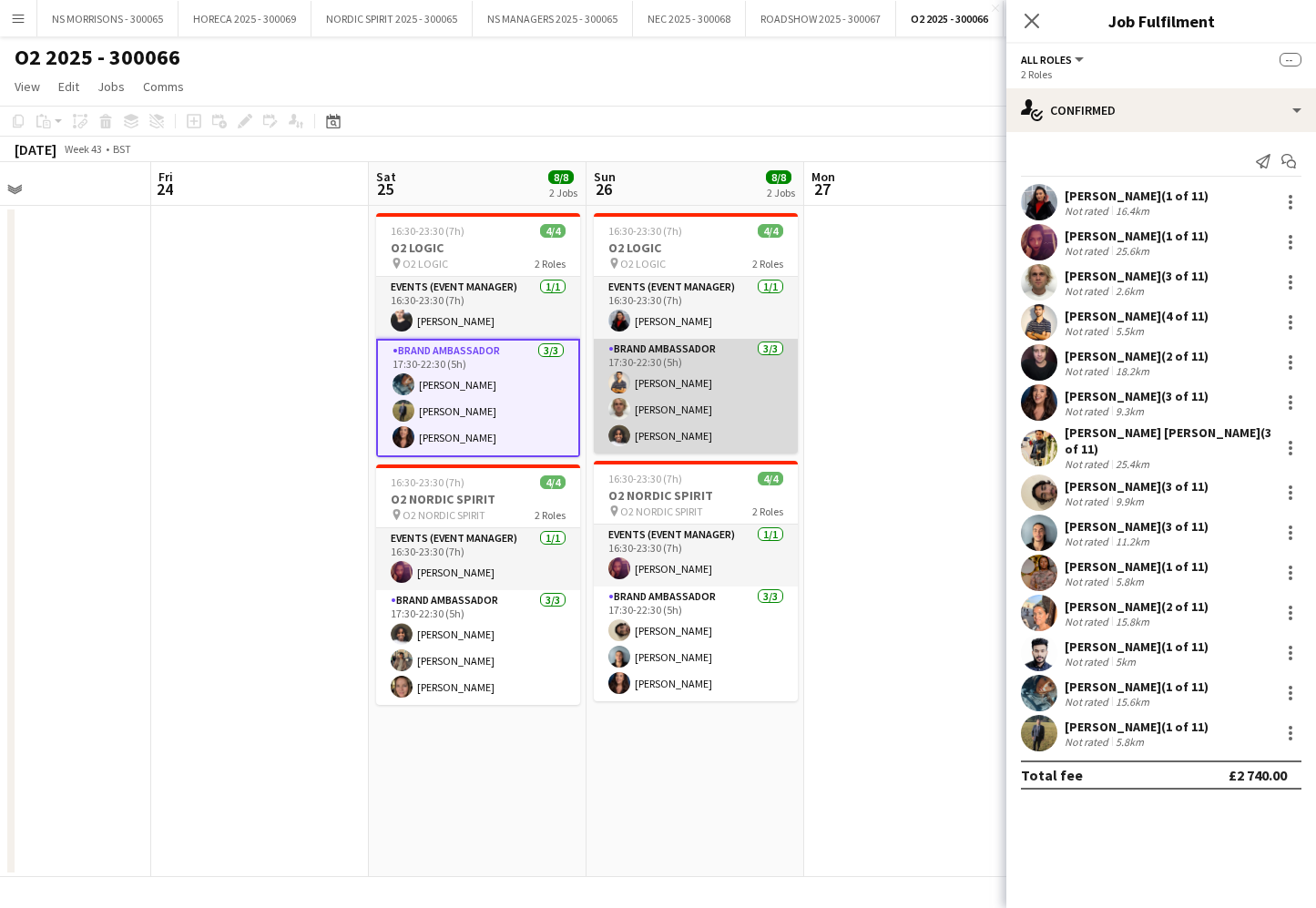
click at [660, 408] on app-card-role "Brand Ambassador 3/3 17:30-22:30 (5h) Muhammad Gouhar Habib Jacob Statter Semha…" at bounding box center [696, 396] width 204 height 115
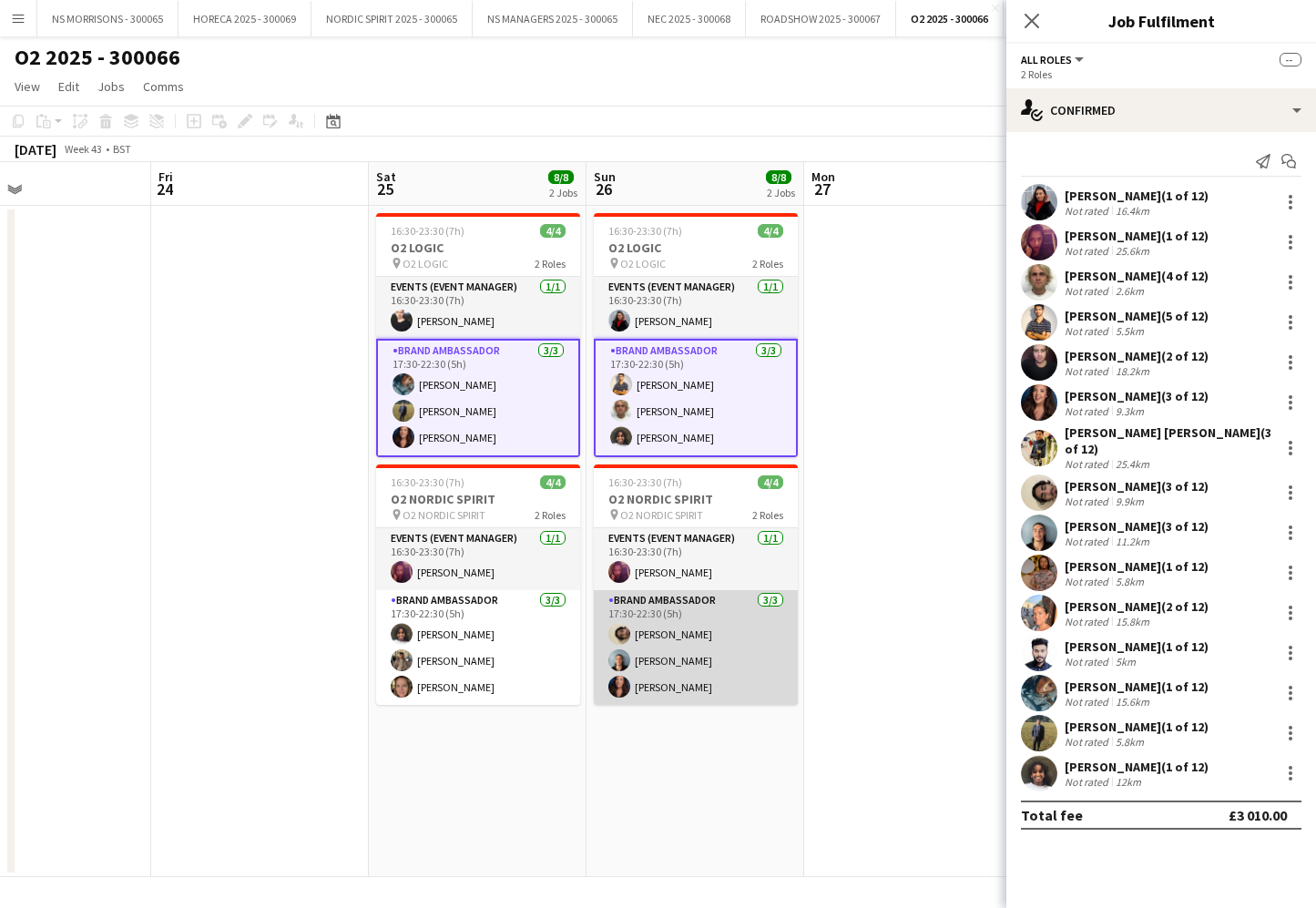
drag, startPoint x: 668, startPoint y: 626, endPoint x: 640, endPoint y: 636, distance: 29.7
click at [664, 627] on app-card-role "Brand Ambassador 3/3 17:30-22:30 (5h) Sakkaf Mowlana Ethan Benaine Manuela Fili…" at bounding box center [696, 648] width 204 height 115
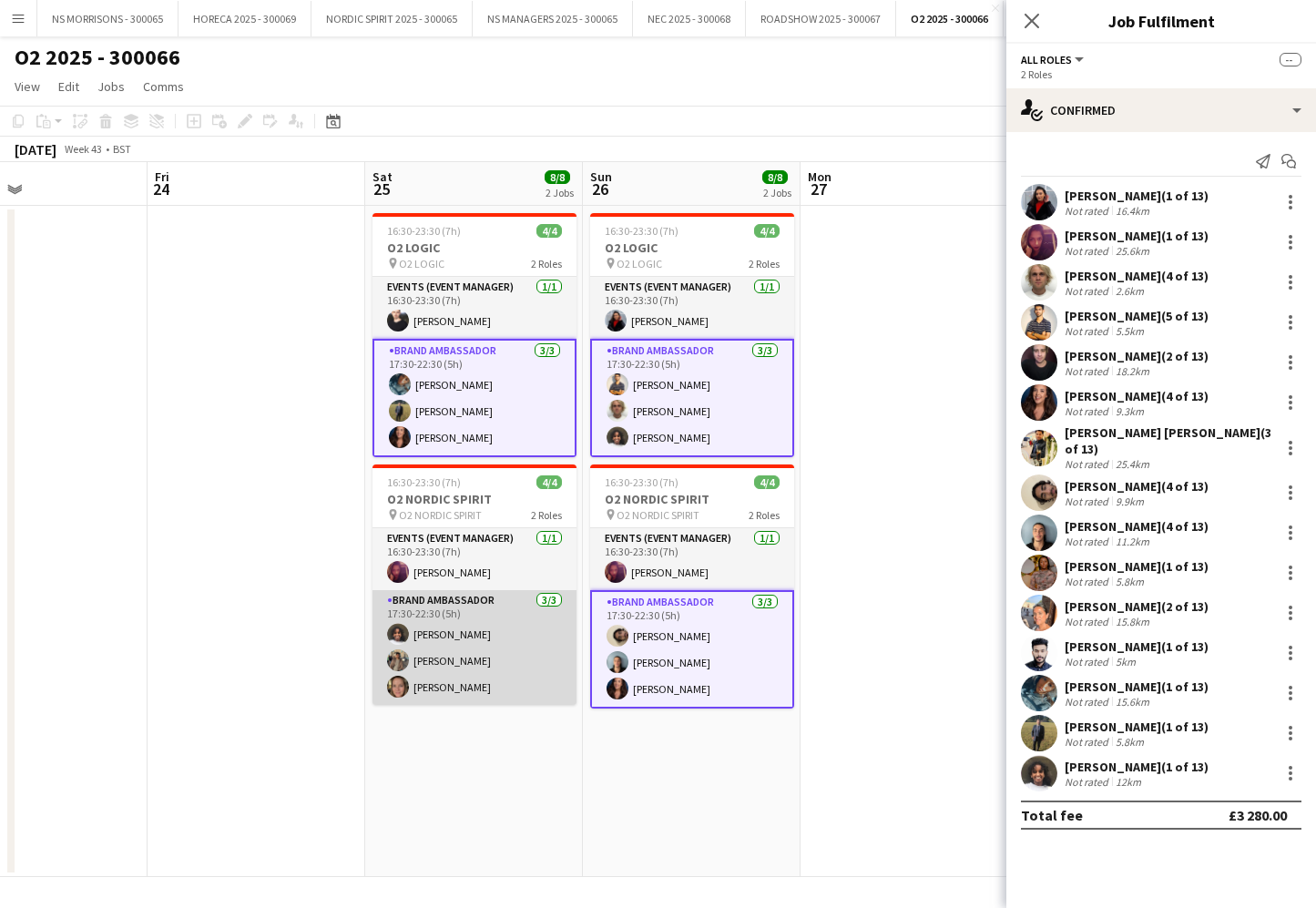
click at [470, 652] on app-card-role "Brand Ambassador 3/3 17:30-22:30 (5h) Semhal Abebe Usman Ahmad Ashleigh Jemmett" at bounding box center [475, 648] width 204 height 115
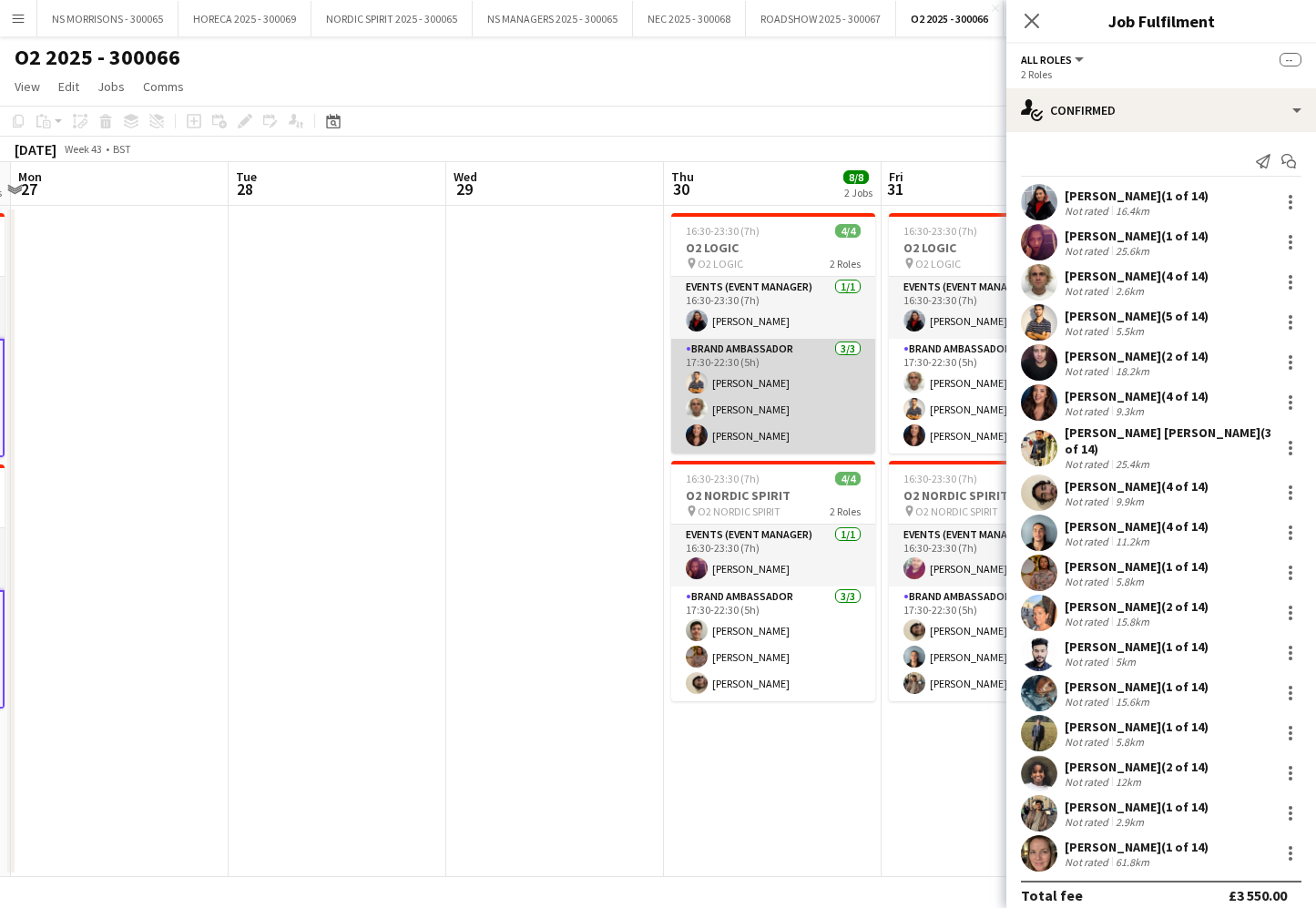
click at [720, 410] on app-card-role "Brand Ambassador 3/3 17:30-22:30 (5h) Muhammad Gouhar Habib Jacob Statter Manue…" at bounding box center [773, 396] width 204 height 115
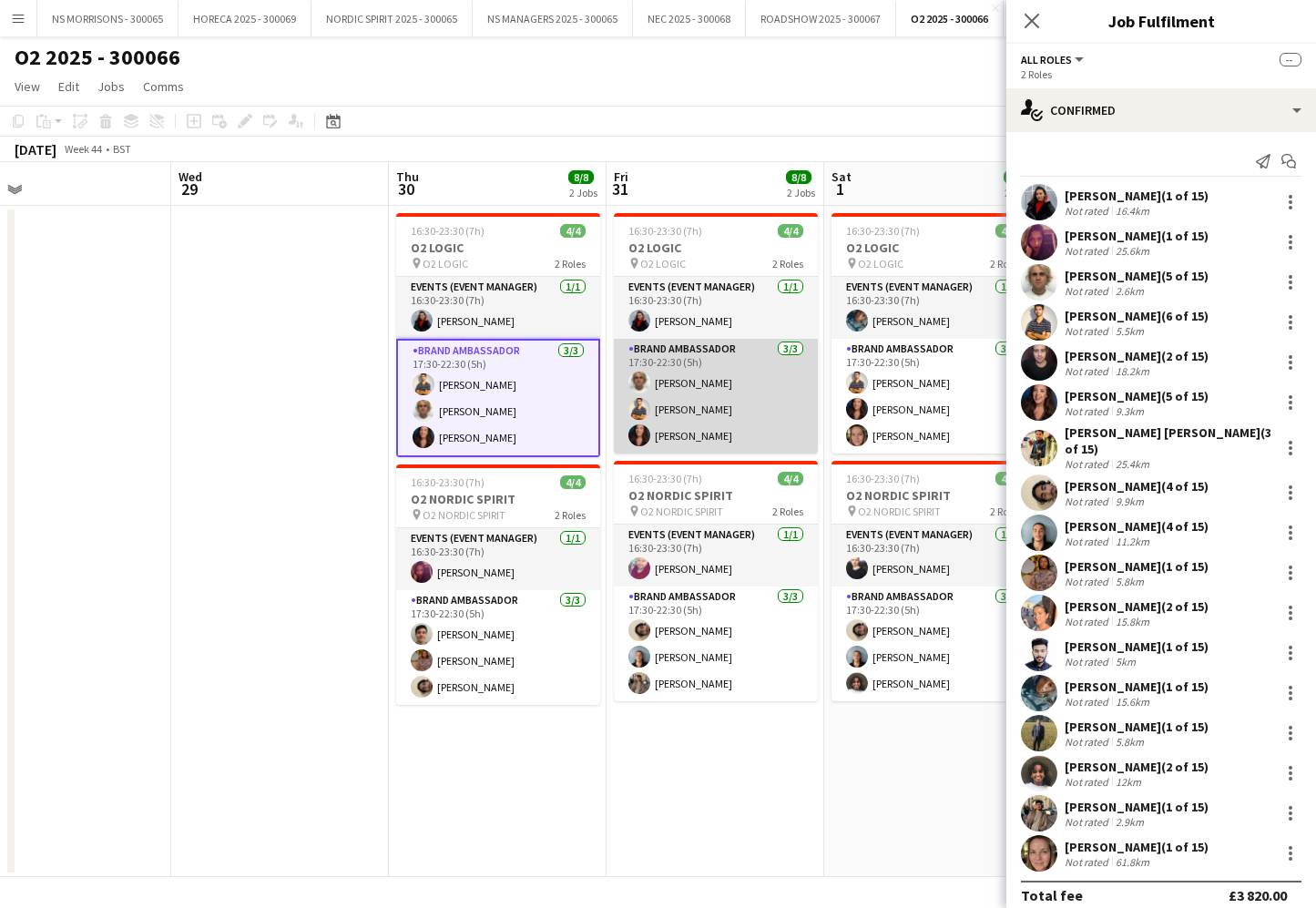
scroll to position [0, 714]
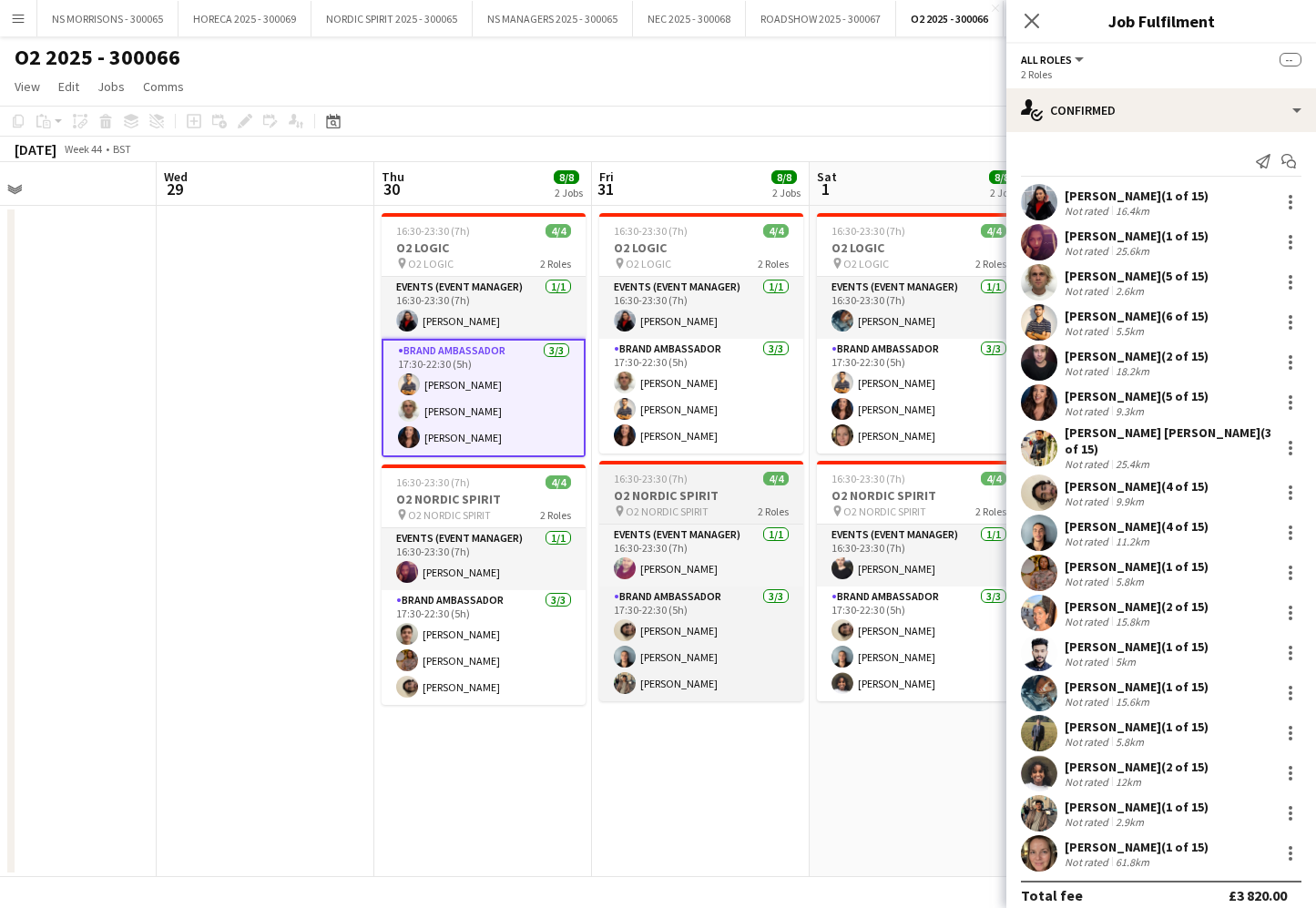
drag, startPoint x: 663, startPoint y: 412, endPoint x: 625, endPoint y: 506, distance: 101.4
click at [663, 412] on app-card-role "Brand Ambassador 3/3 17:30-22:30 (5h) Jacob Statter Muhammad Gouhar Habib Manue…" at bounding box center [702, 396] width 204 height 115
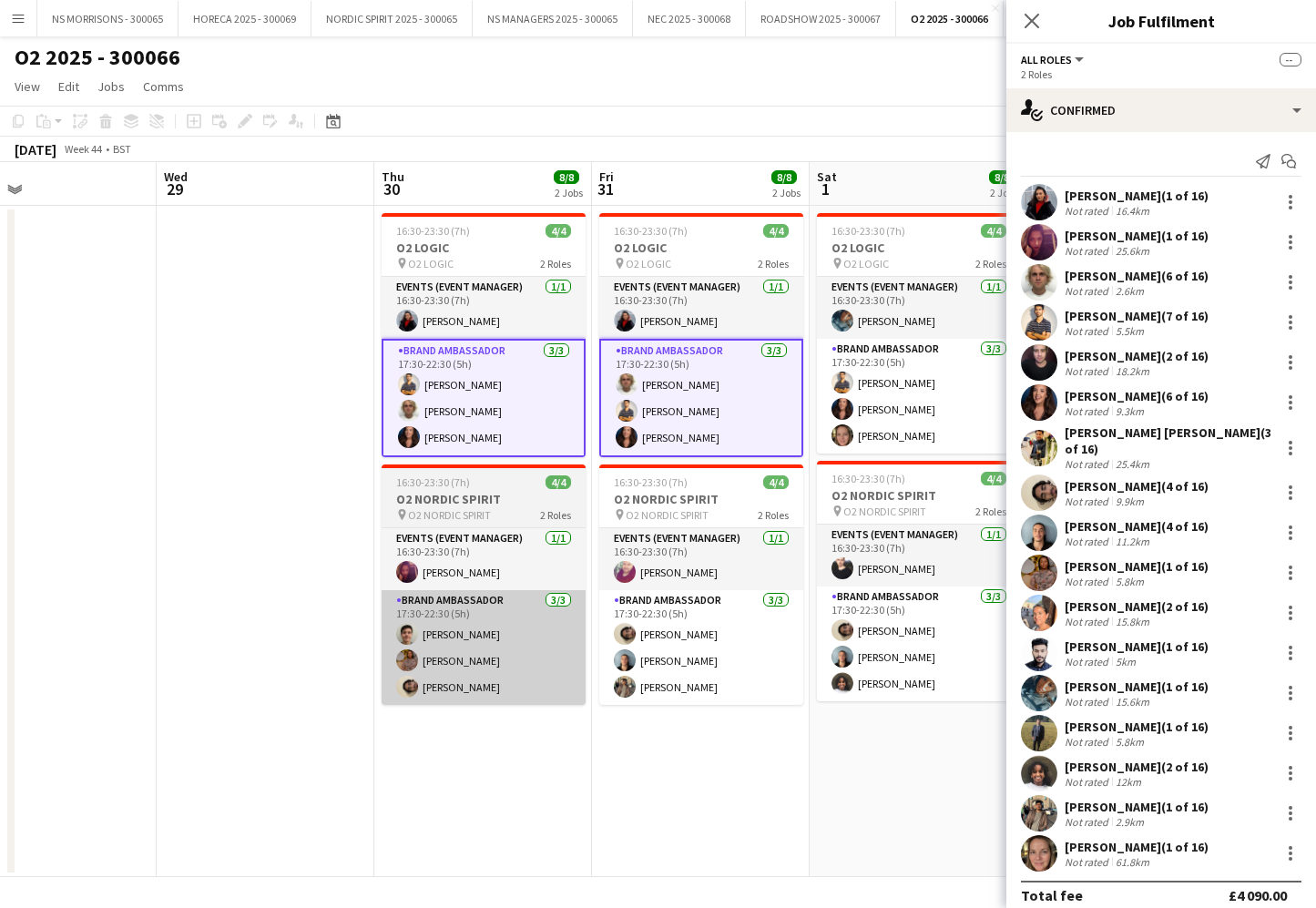
drag, startPoint x: 636, startPoint y: 610, endPoint x: 528, endPoint y: 632, distance: 110.2
click at [636, 611] on app-card-role "Brand Ambassador 3/3 17:30-22:30 (5h) Sakkaf Mowlana Ethan Benaine Usman Ahmad" at bounding box center [702, 648] width 204 height 115
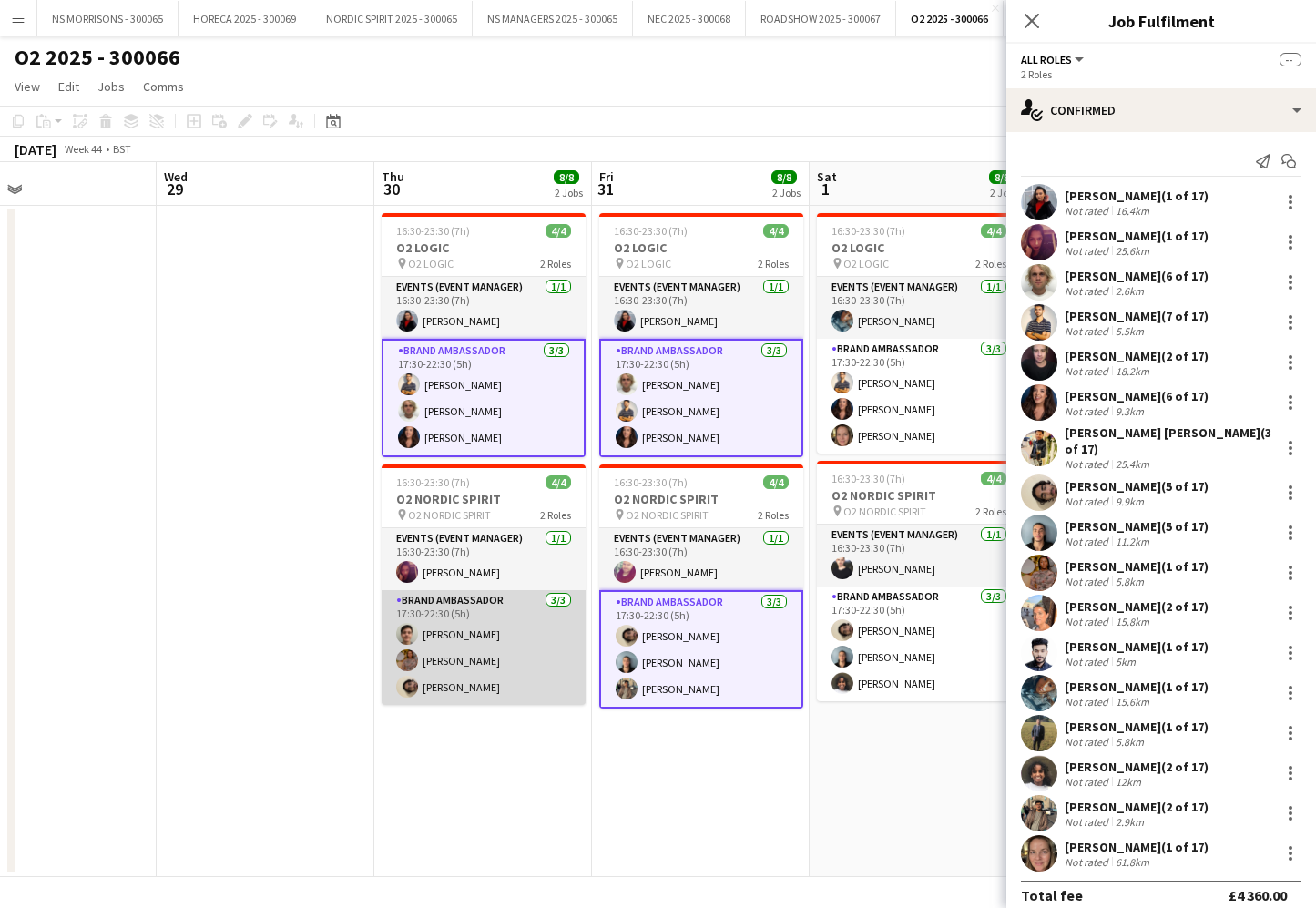
click at [493, 638] on app-card-role "Brand Ambassador 3/3 17:30-22:30 (5h) Kristiyan Todorov Felicia Etrue Sakkaf Mo…" at bounding box center [484, 648] width 204 height 115
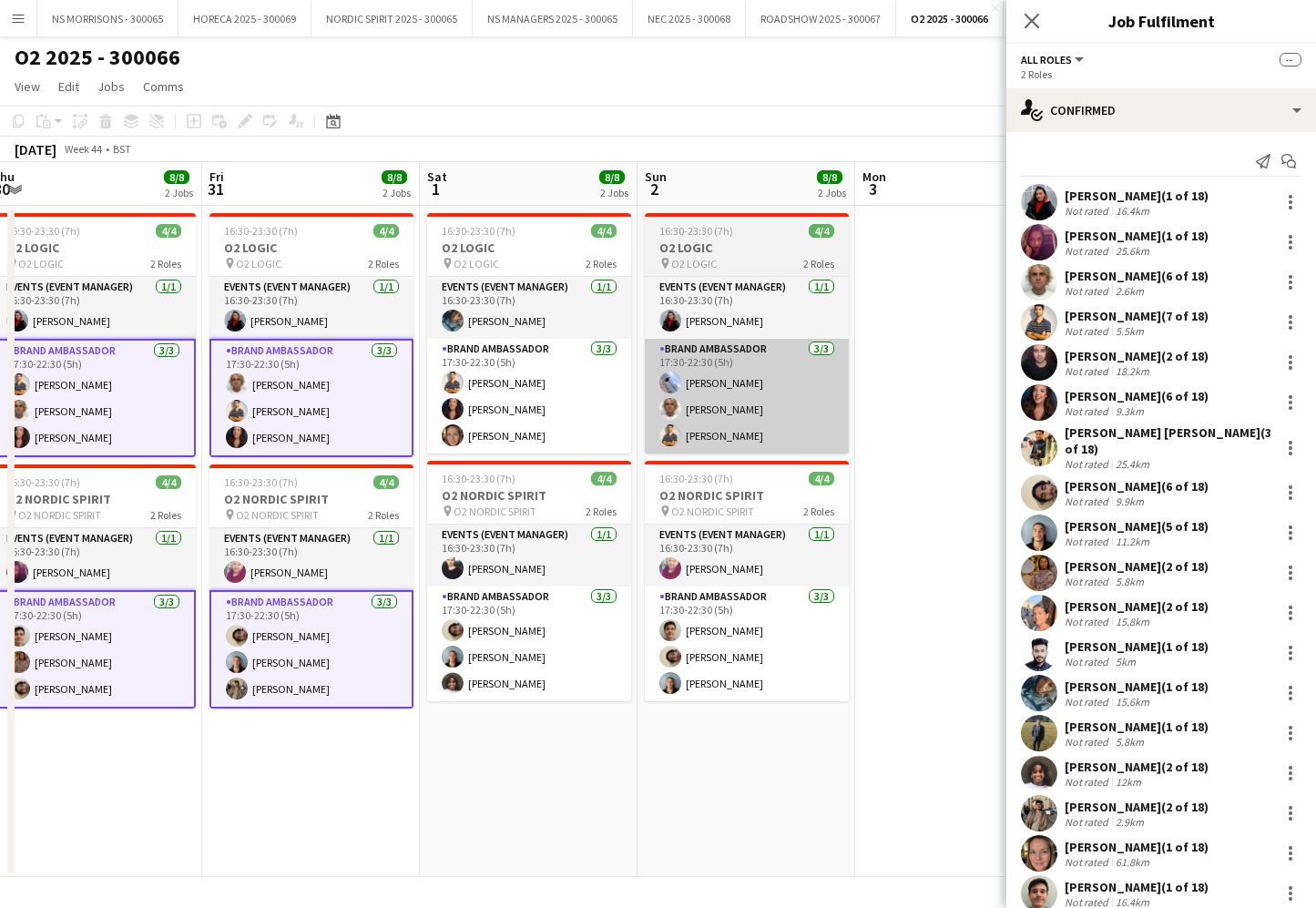
drag, startPoint x: 561, startPoint y: 420, endPoint x: 774, endPoint y: 418, distance: 213.0
click at [562, 420] on app-card-role "Brand Ambassador 3/3 17:30-22:30 (5h) Muhammad Gouhar Habib Manuela Filippin As…" at bounding box center [529, 396] width 204 height 115
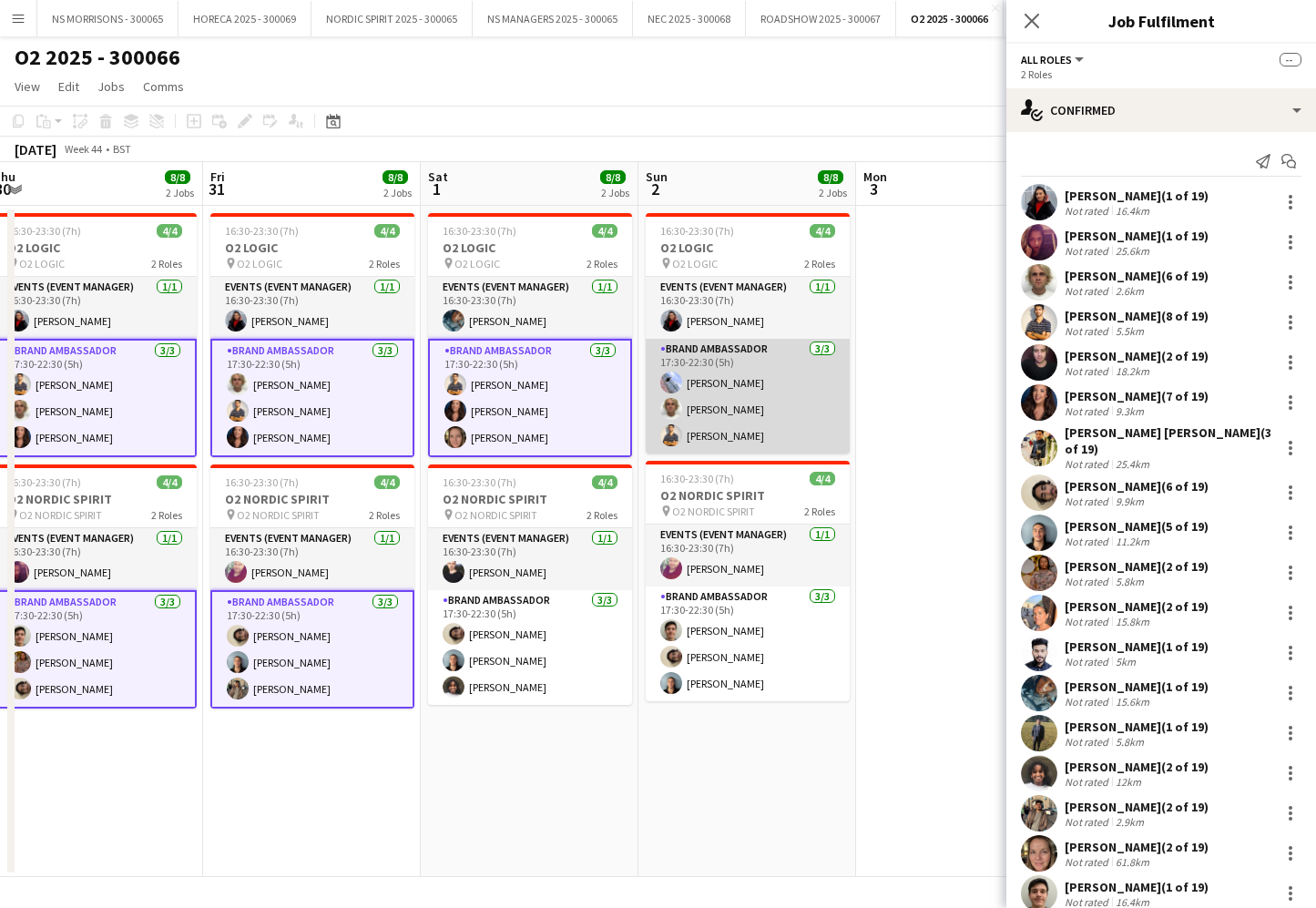
drag, startPoint x: 775, startPoint y: 418, endPoint x: 772, endPoint y: 428, distance: 10.4
click at [775, 419] on app-card-role "Brand Ambassador 3/3 17:30-22:30 (5h) Kyle Eveling Jacob Statter Muhammad Gouha…" at bounding box center [748, 396] width 204 height 115
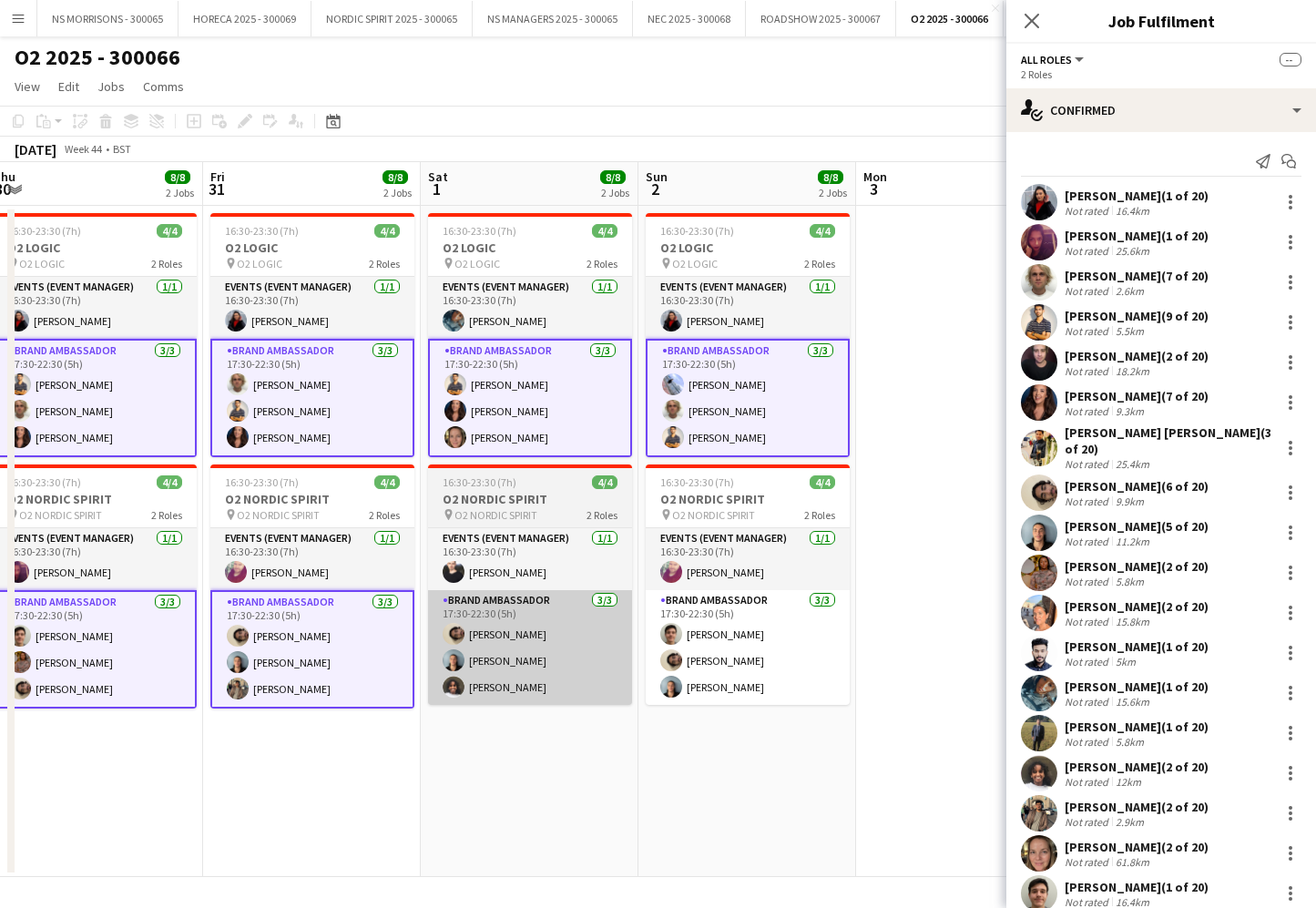
drag, startPoint x: 756, startPoint y: 629, endPoint x: 579, endPoint y: 646, distance: 177.8
click at [753, 631] on app-card-role "Brand Ambassador 3/3 17:30-22:30 (5h) Kristiyan Todorov Sakkaf Mowlana Ethan Be…" at bounding box center [748, 648] width 204 height 115
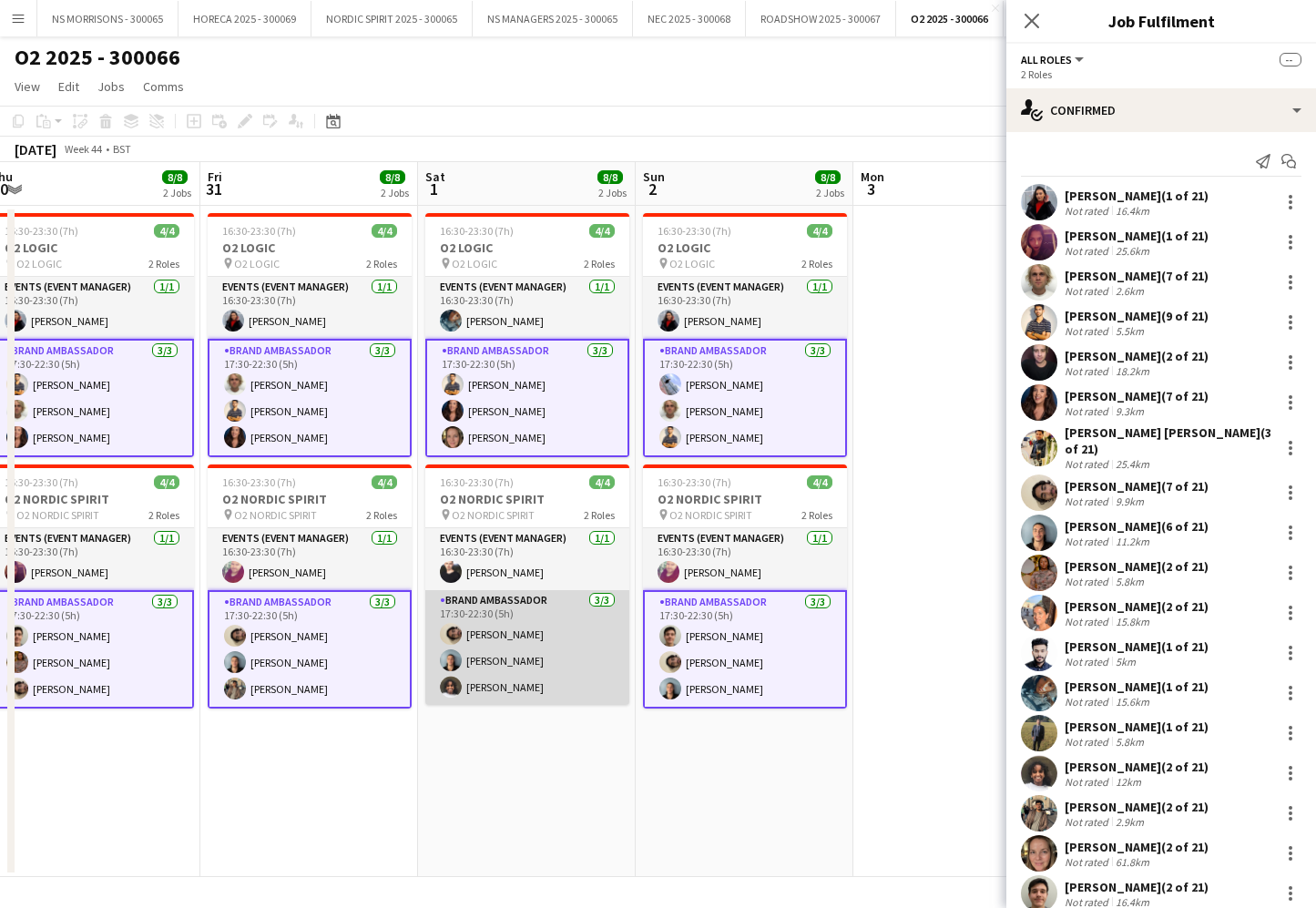
click at [555, 648] on app-card-role "Brand Ambassador 3/3 17:30-22:30 (5h) Sakkaf Mowlana Ethan Benaine Semhal Abebe" at bounding box center [527, 648] width 204 height 115
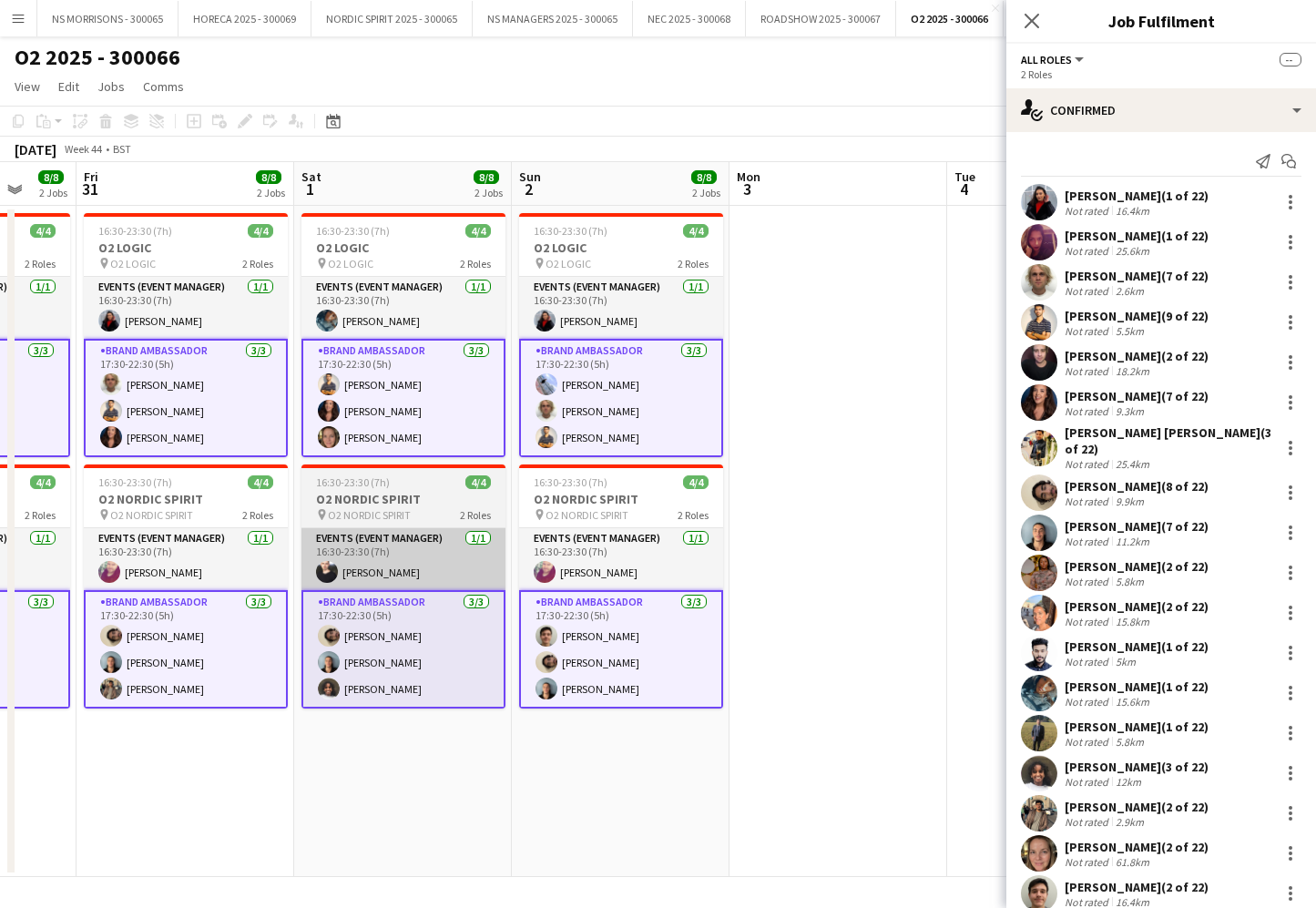
scroll to position [0, 793]
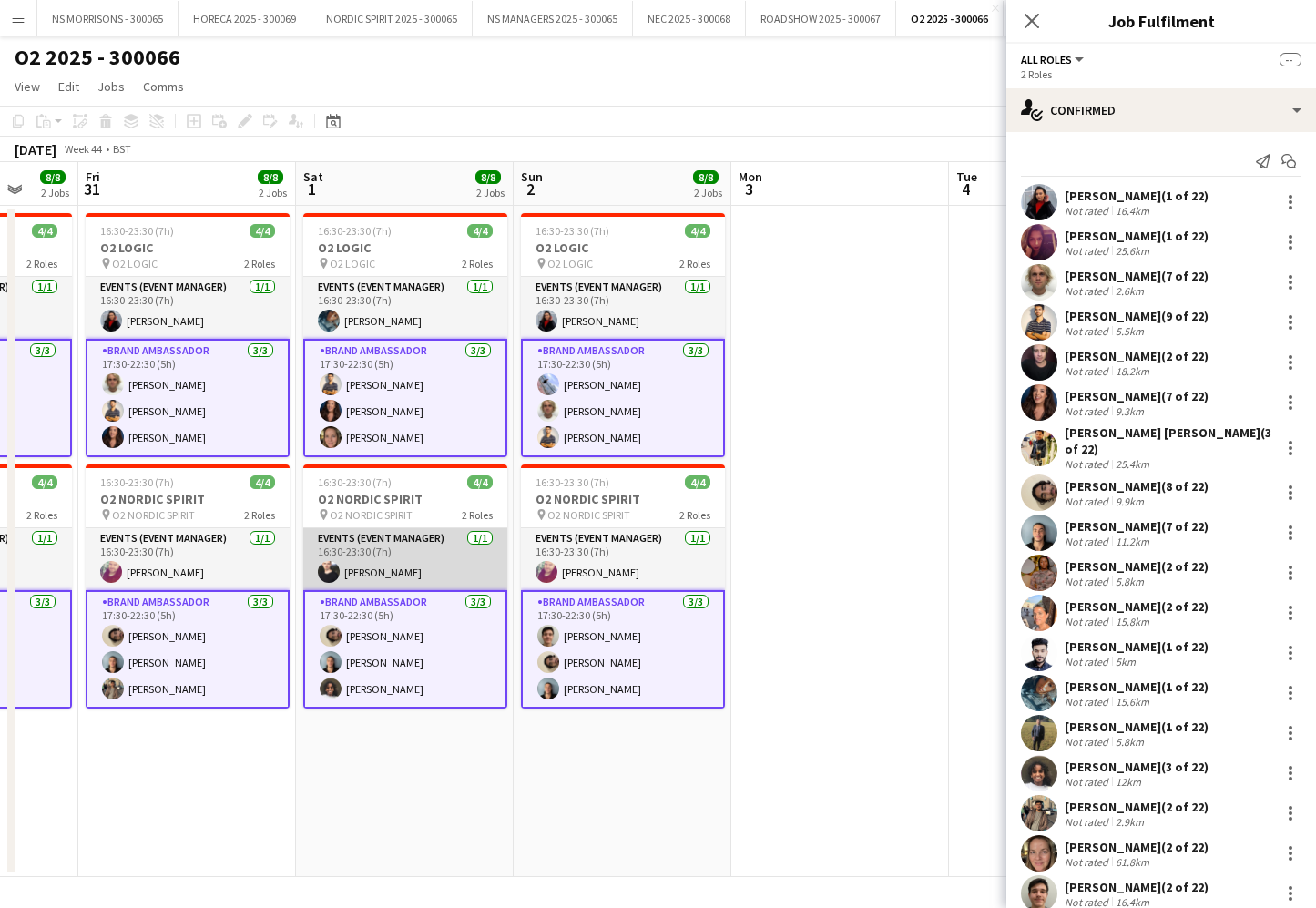
click at [456, 569] on app-card-role "Events (Event Manager) 1/1 16:30-23:30 (7h) Alessandro Rizzo" at bounding box center [406, 558] width 204 height 62
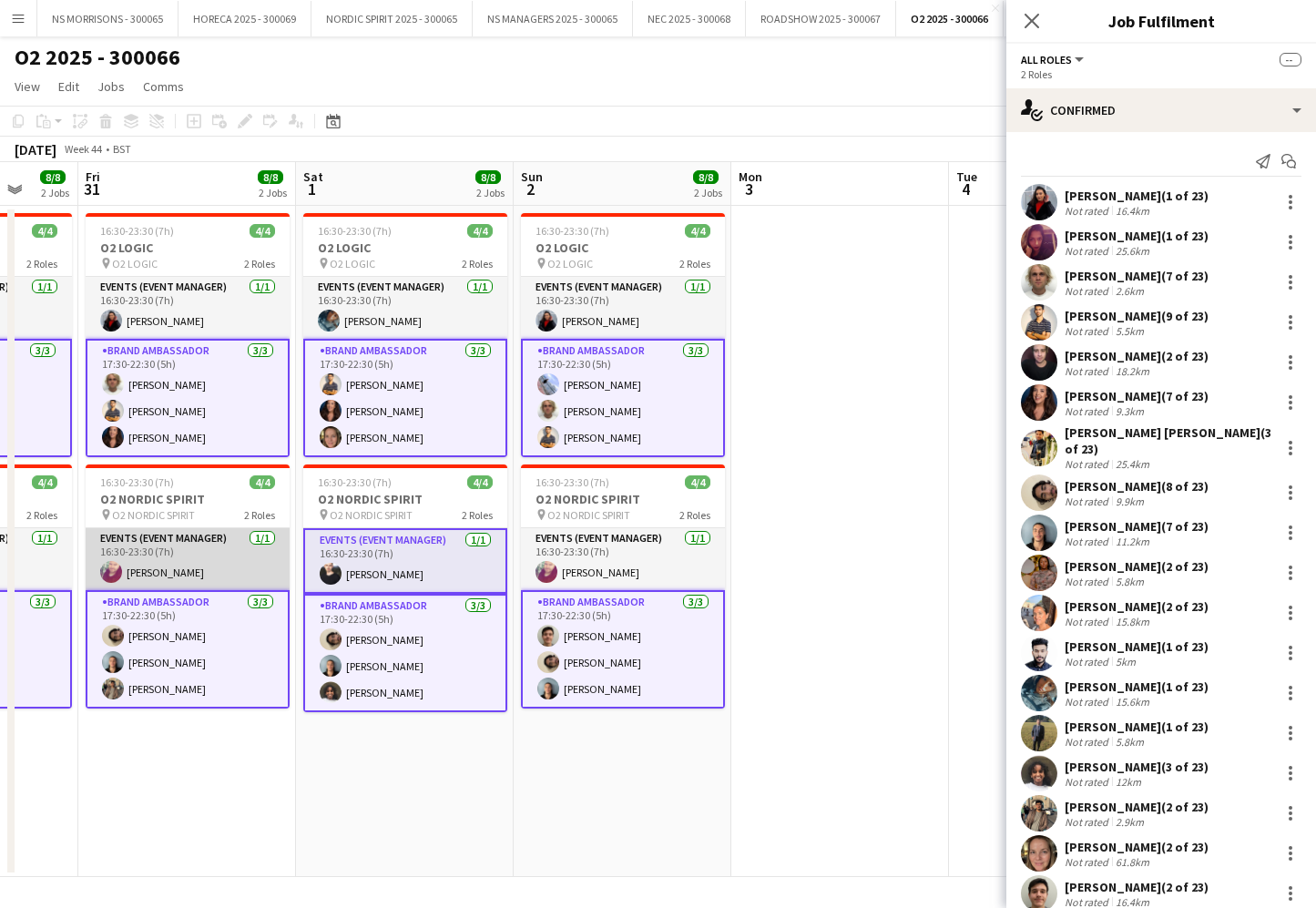
drag, startPoint x: 200, startPoint y: 563, endPoint x: 267, endPoint y: 553, distance: 67.7
click at [201, 562] on app-card-role "Events (Event Manager) 1/1 16:30-23:30 (7h) Aivaras Sestokas" at bounding box center [188, 558] width 204 height 62
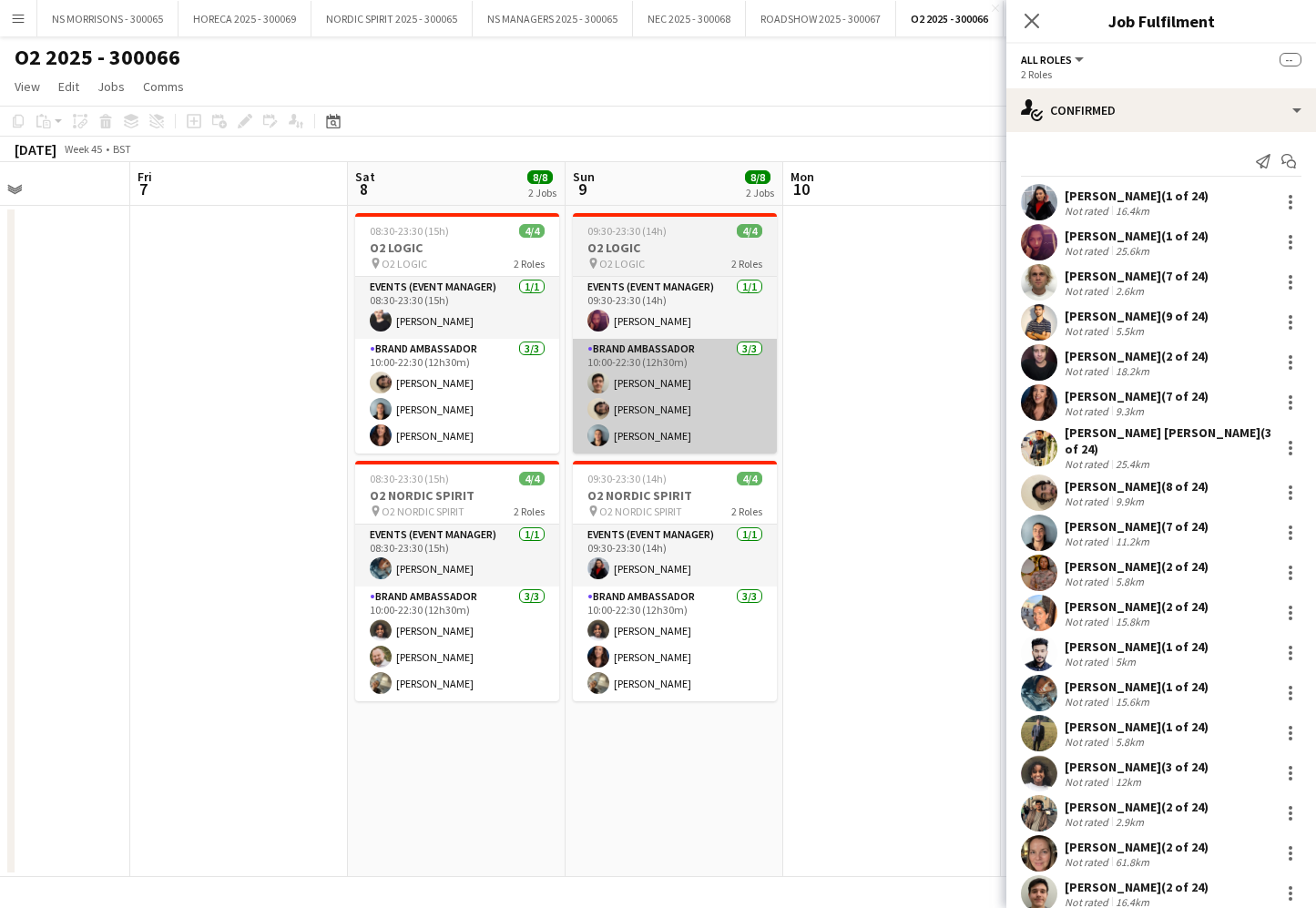
drag, startPoint x: 517, startPoint y: 380, endPoint x: 650, endPoint y: 391, distance: 133.5
click at [517, 380] on app-card-role "Brand Ambassador 3/3 10:00-22:30 (12h30m) Sakkaf Mowlana Ethan Benaine Manuela …" at bounding box center [457, 396] width 204 height 115
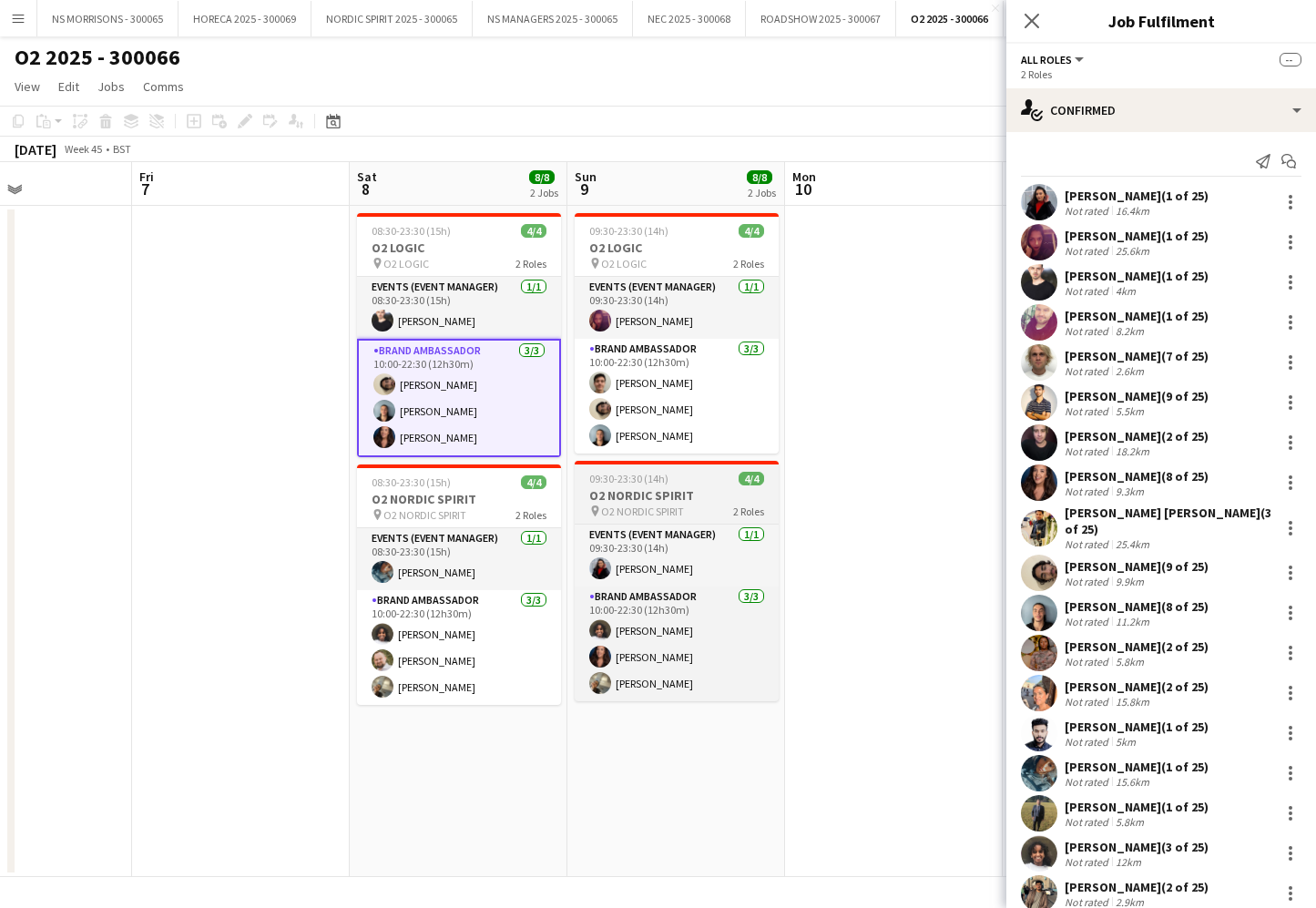
drag, startPoint x: 701, startPoint y: 394, endPoint x: 676, endPoint y: 522, distance: 130.4
click at [700, 395] on app-card-role "Brand Ambassador 3/3 10:00-22:30 (12h30m) Kristiyan Todorov Sakkaf Mowlana Etha…" at bounding box center [677, 396] width 204 height 115
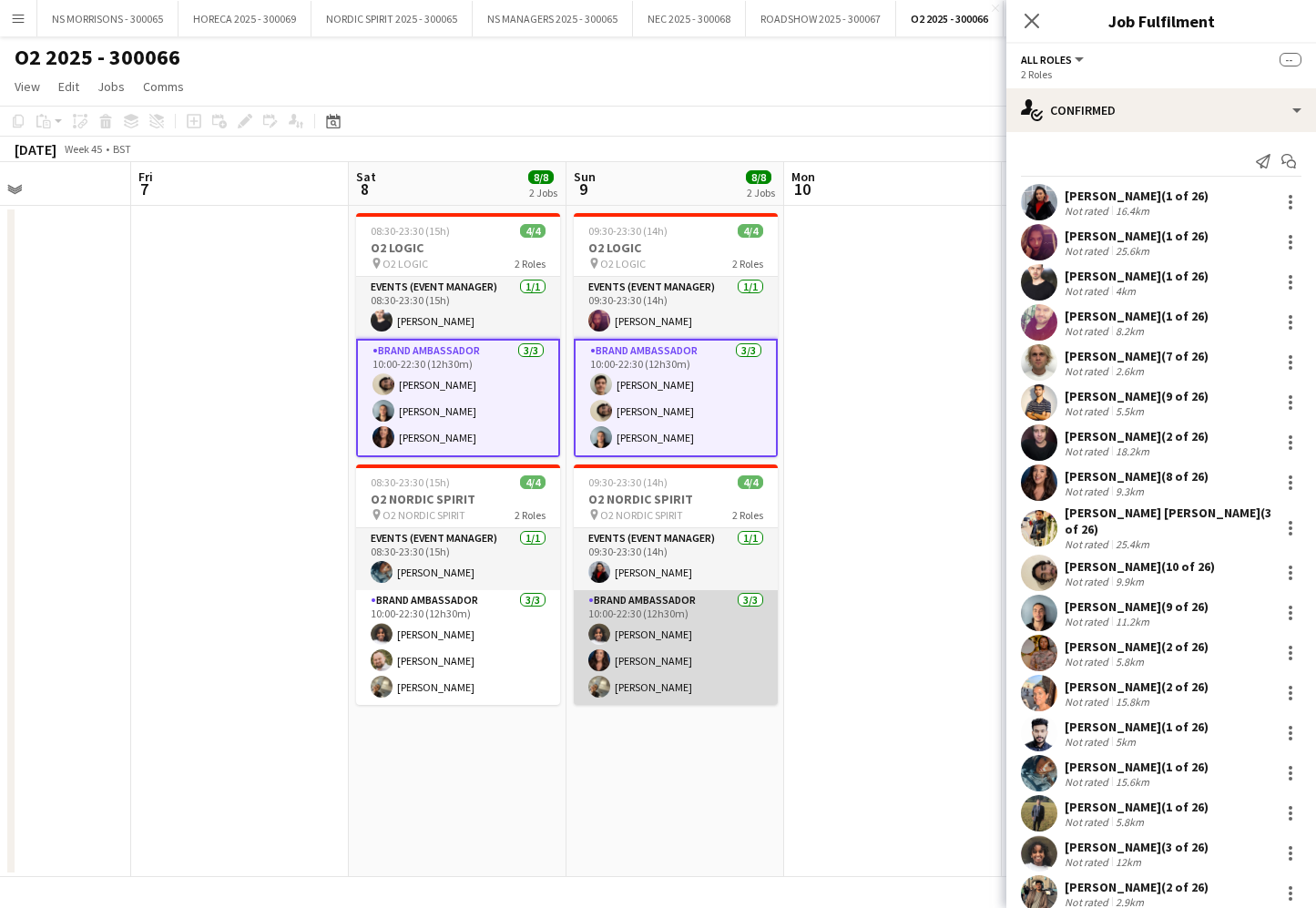
drag, startPoint x: 664, startPoint y: 630, endPoint x: 610, endPoint y: 632, distance: 54.0
click at [663, 630] on app-card-role "Brand Ambassador 3/3 10:00-22:30 (12h30m) Semhal Abebe Manuela Filippin Aneri P…" at bounding box center [676, 648] width 204 height 115
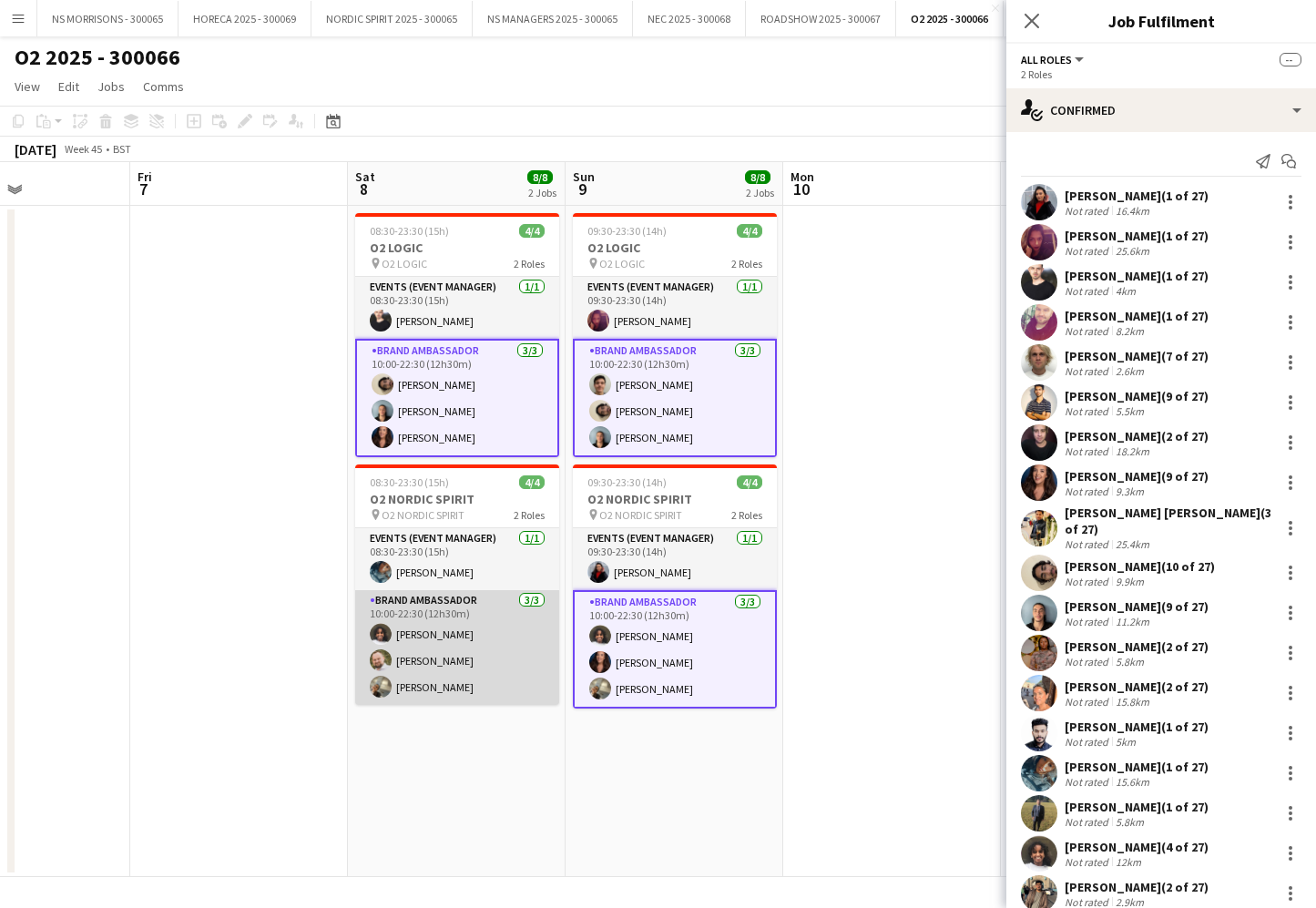
click at [505, 641] on app-card-role "Brand Ambassador 3/3 10:00-22:30 (12h30m) Semhal Abebe aurimas sestokas Aneri P…" at bounding box center [457, 648] width 204 height 115
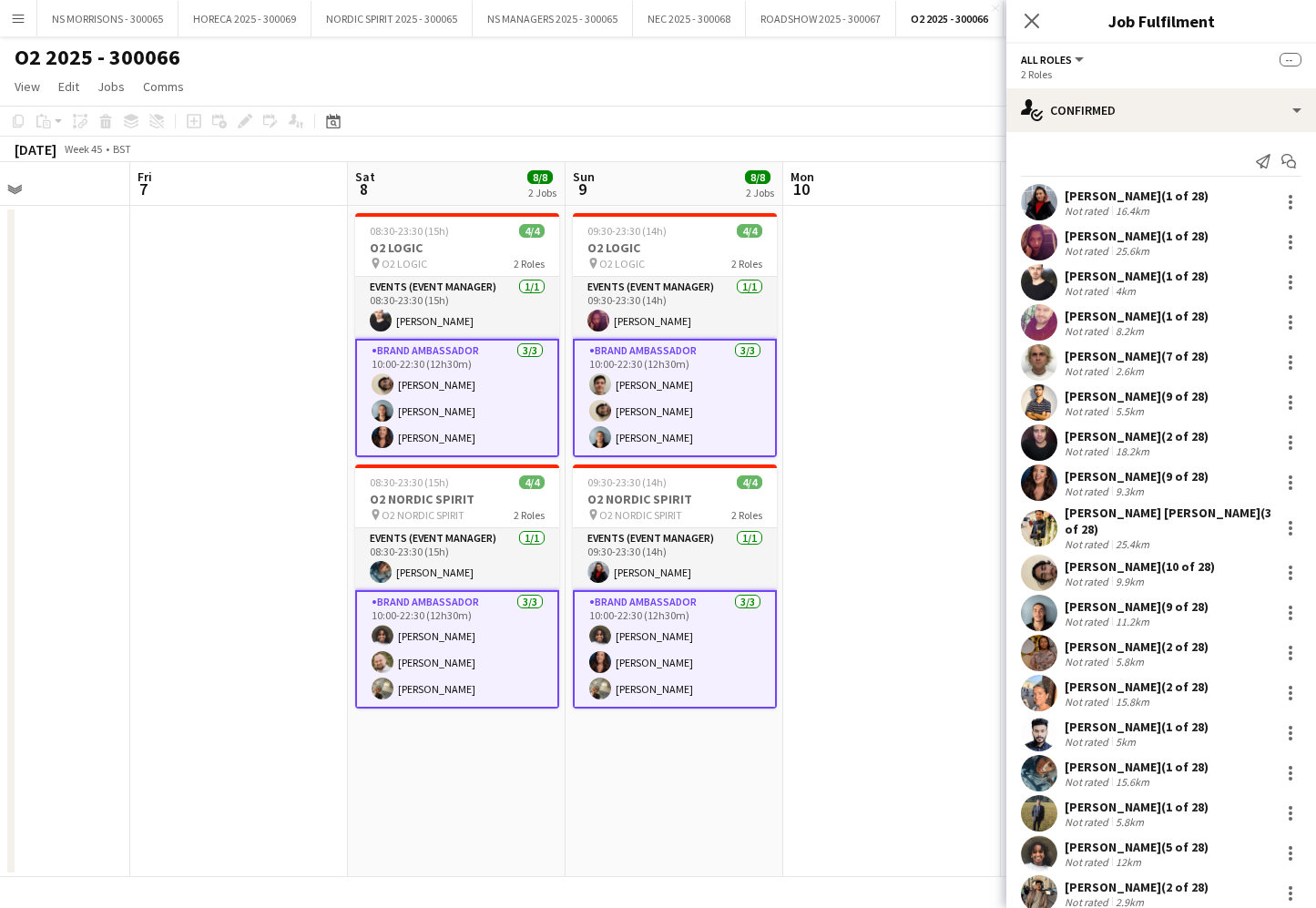
scroll to position [0, 0]
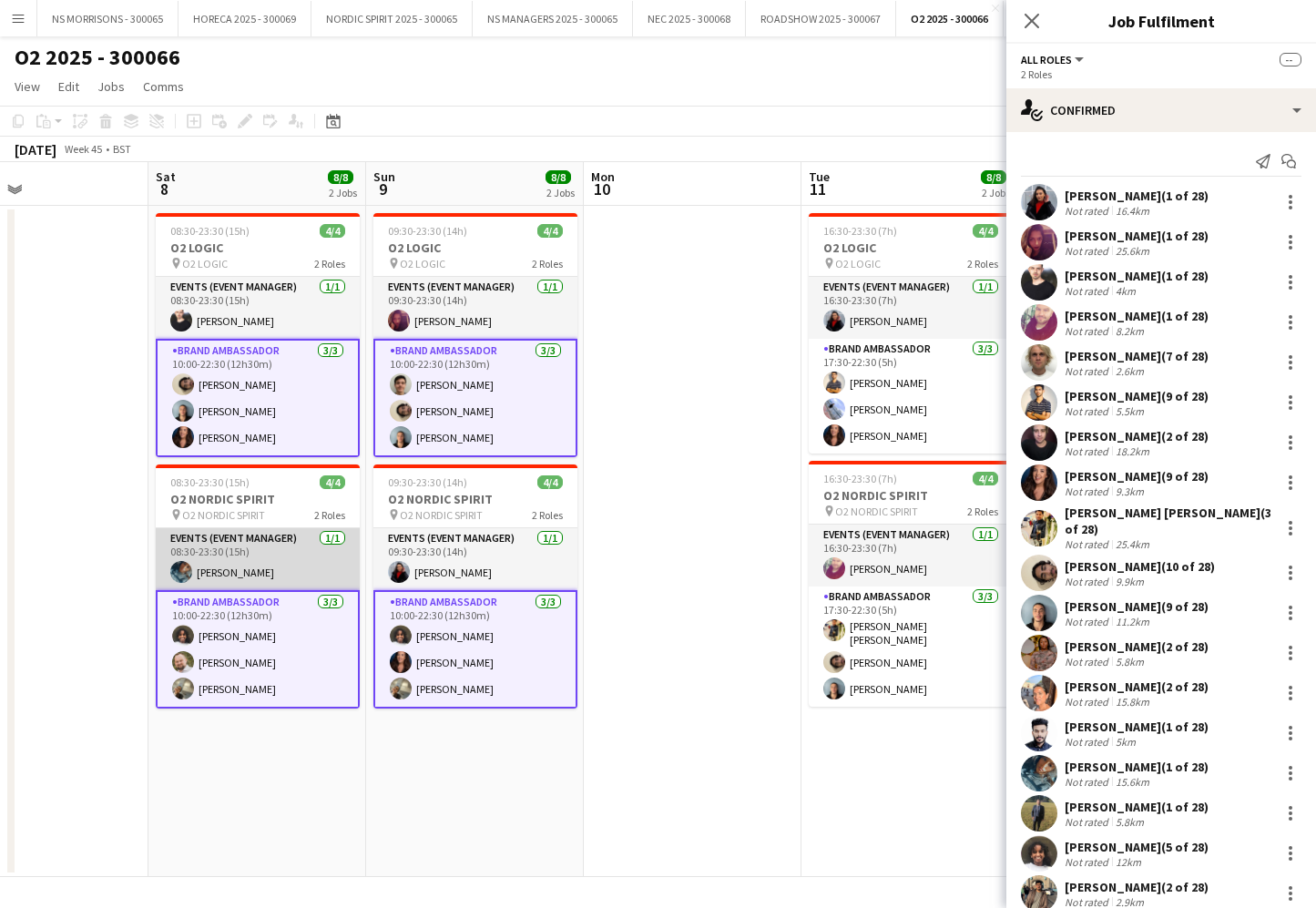
click at [336, 567] on app-card-role "Events (Event Manager) 1/1 08:30-23:30 (15h) Wintana Menghisteab" at bounding box center [257, 558] width 204 height 62
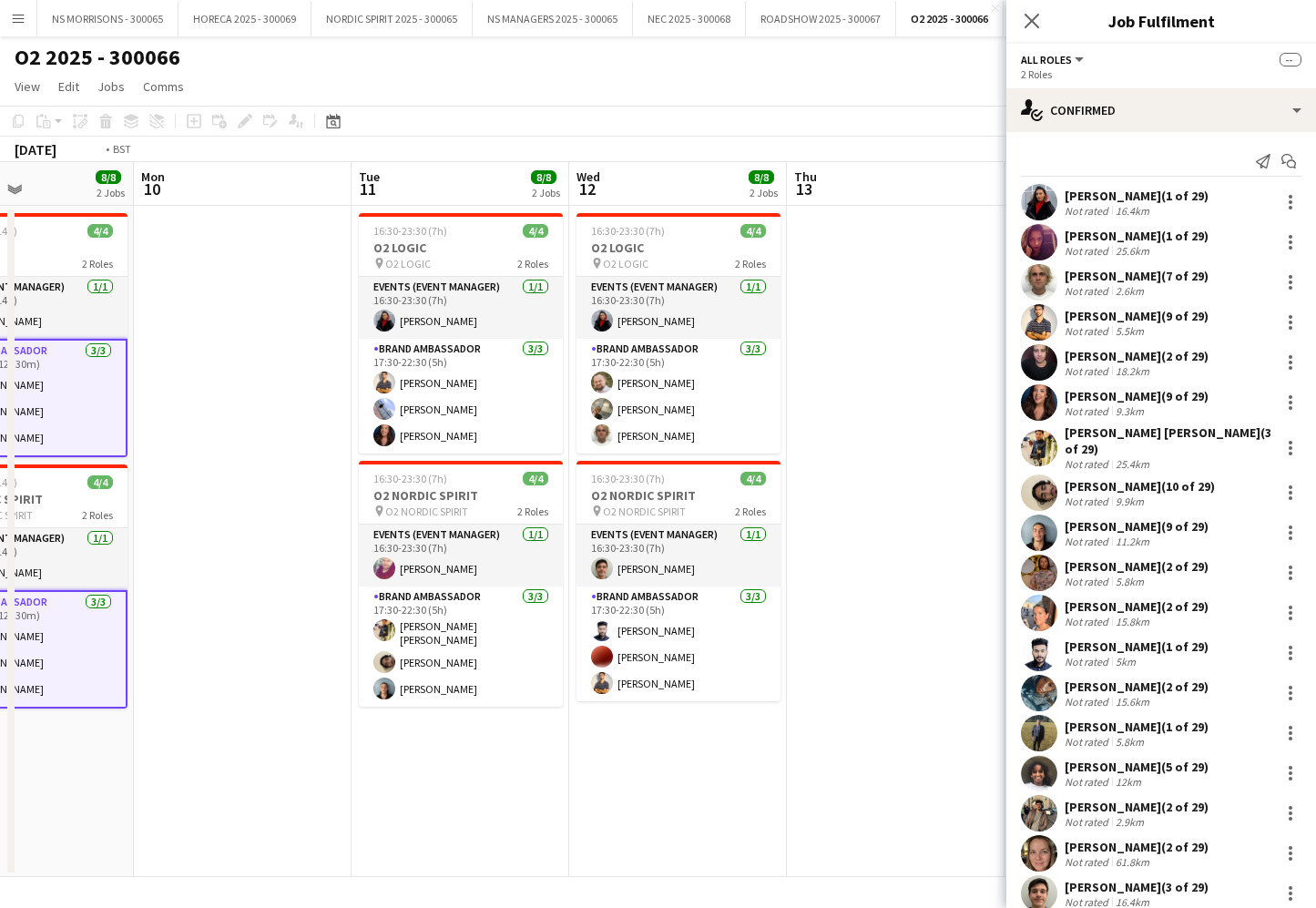
scroll to position [0, 540]
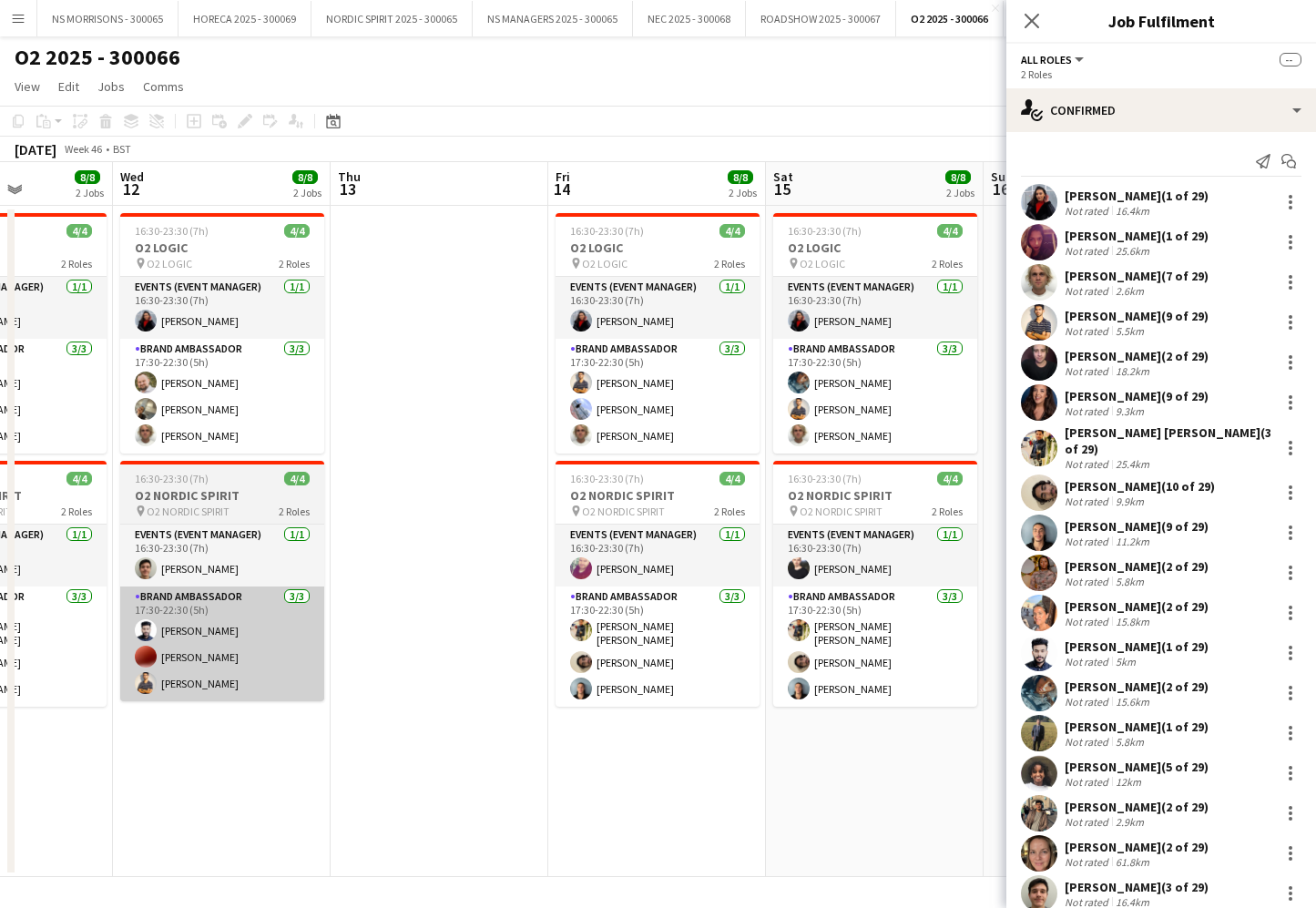
drag, startPoint x: 73, startPoint y: 649, endPoint x: 149, endPoint y: 644, distance: 76.2
click at [76, 648] on app-card-role "Brand Ambassador 3/3 17:30-22:30 (5h) Ashish kumar Panuganti Sakkaf Mowlana Eth…" at bounding box center [5, 647] width 204 height 121
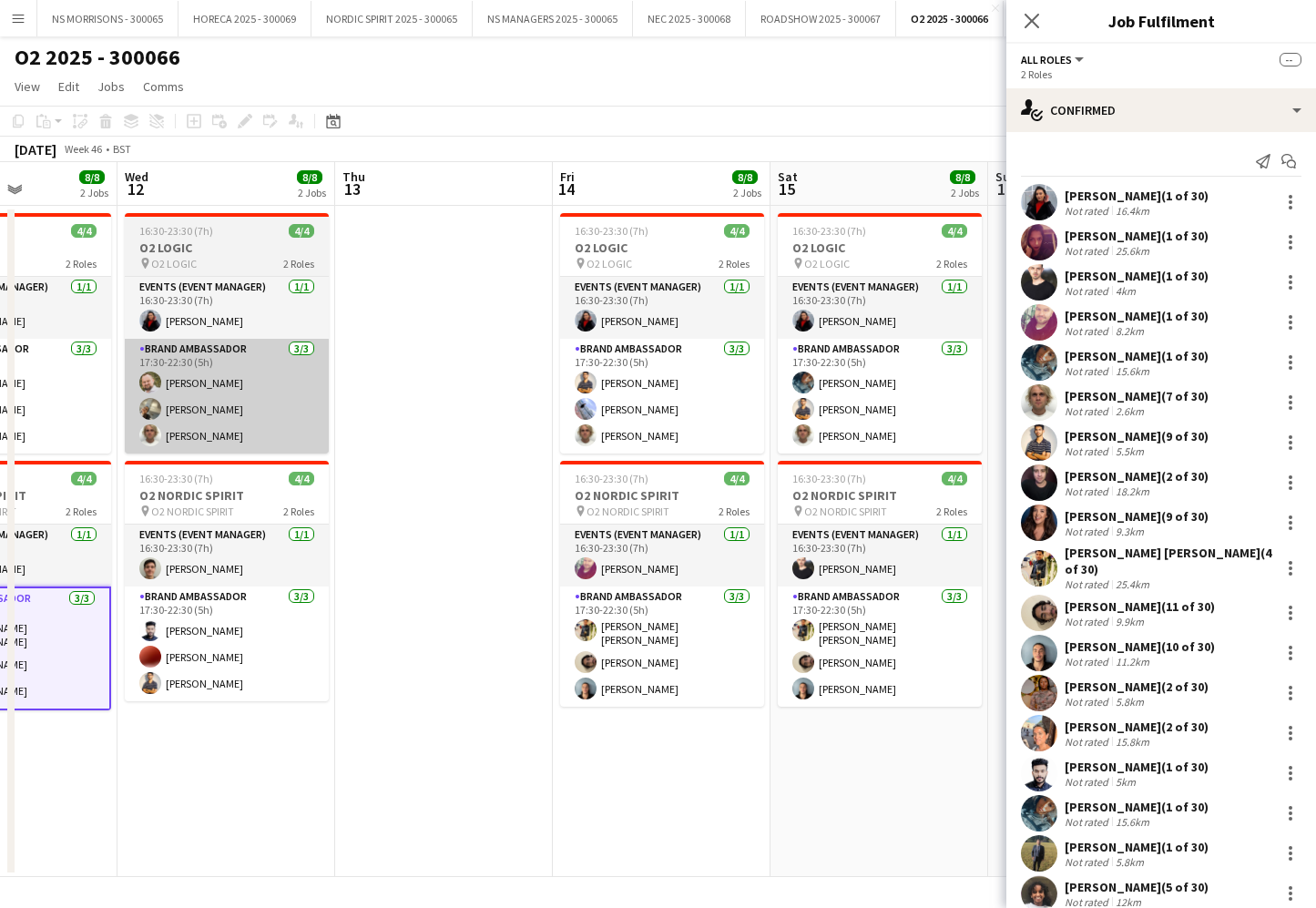
drag, startPoint x: 225, startPoint y: 646, endPoint x: 212, endPoint y: 424, distance: 222.4
click at [225, 642] on app-card-role "Brand Ambassador 3/3 17:30-22:30 (5h) Rashad Arukattil Corey Elliott Muhammad G…" at bounding box center [227, 644] width 204 height 115
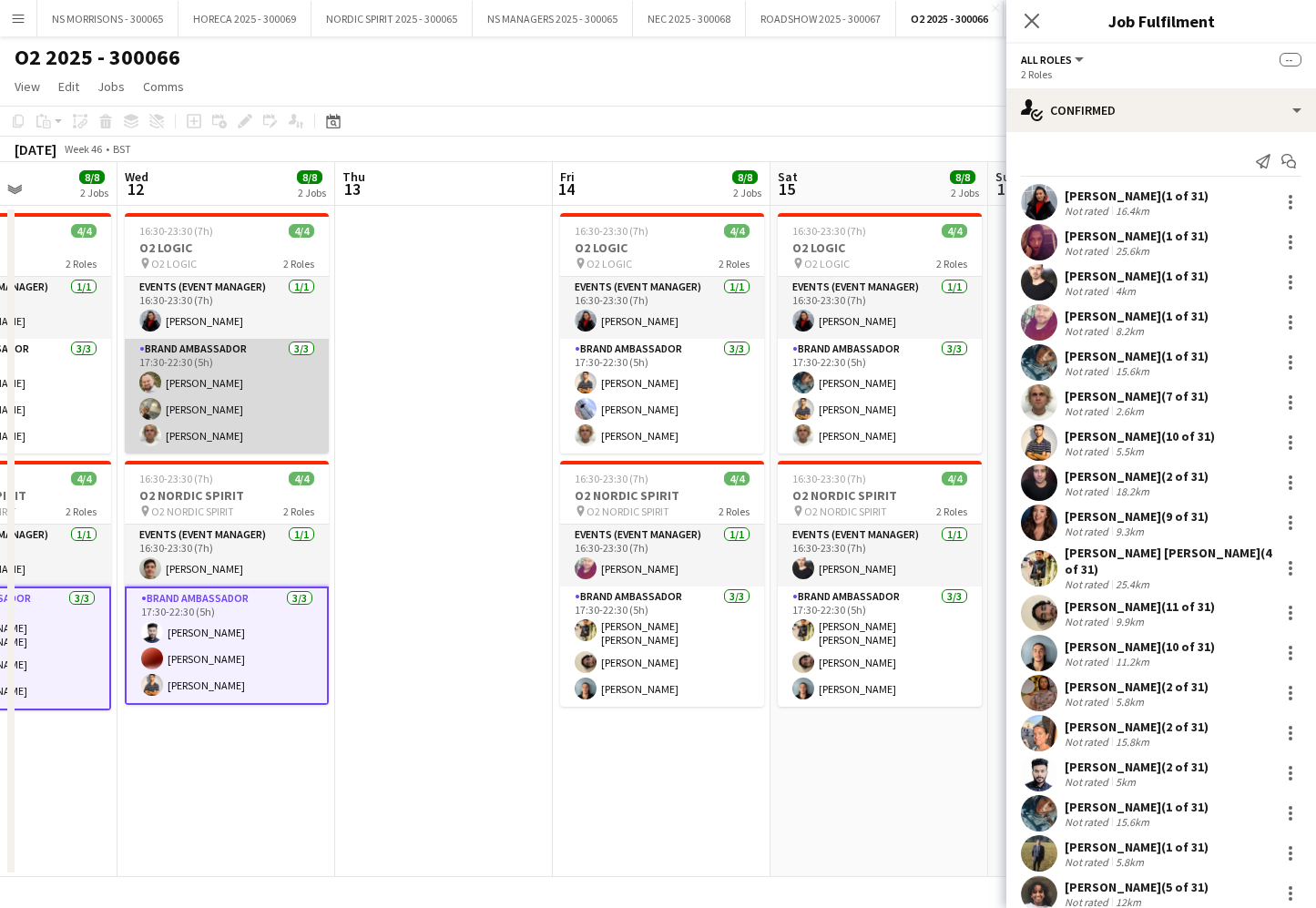
click at [215, 398] on app-card-role "Brand Ambassador 3/3 17:30-22:30 (5h) aurimas sestokas Aneri Patel Jacob Statter" at bounding box center [227, 396] width 204 height 115
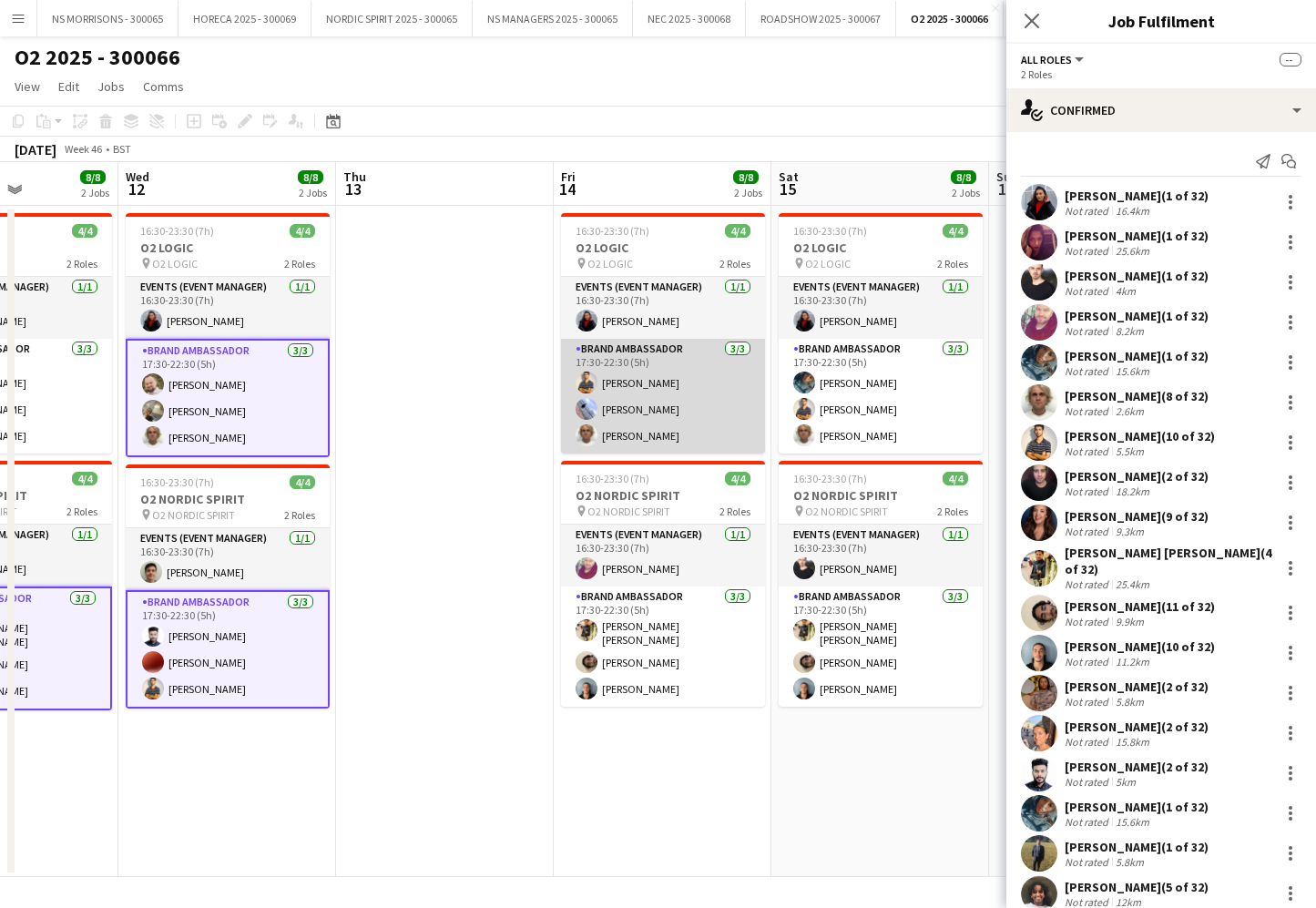
click at [585, 380] on app-user-avatar at bounding box center [587, 383] width 22 height 22
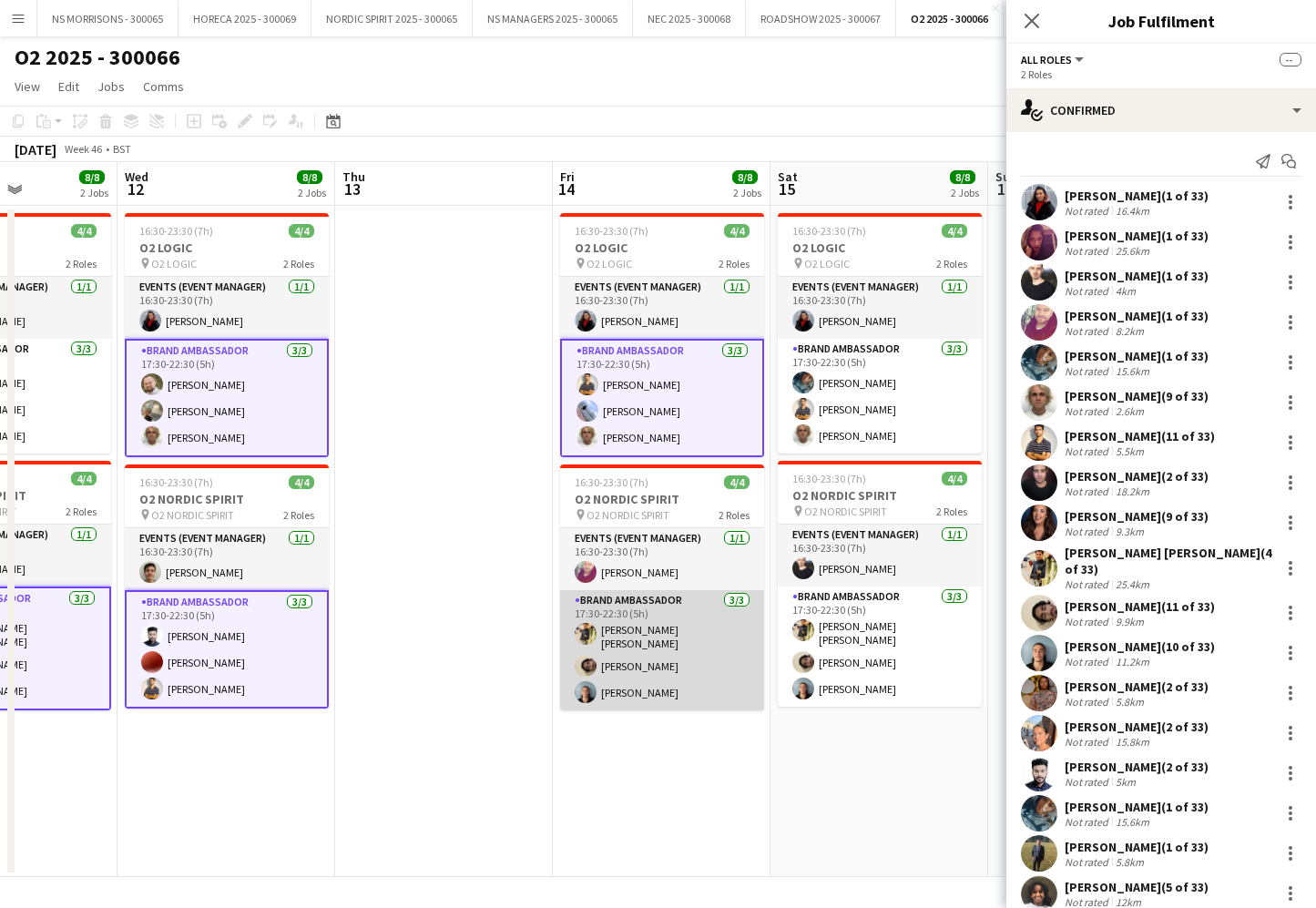
click at [683, 605] on app-card-role "Brand Ambassador 3/3 17:30-22:30 (5h) Ashish kumar Panuganti Sakkaf Mowlana Eth…" at bounding box center [662, 650] width 204 height 121
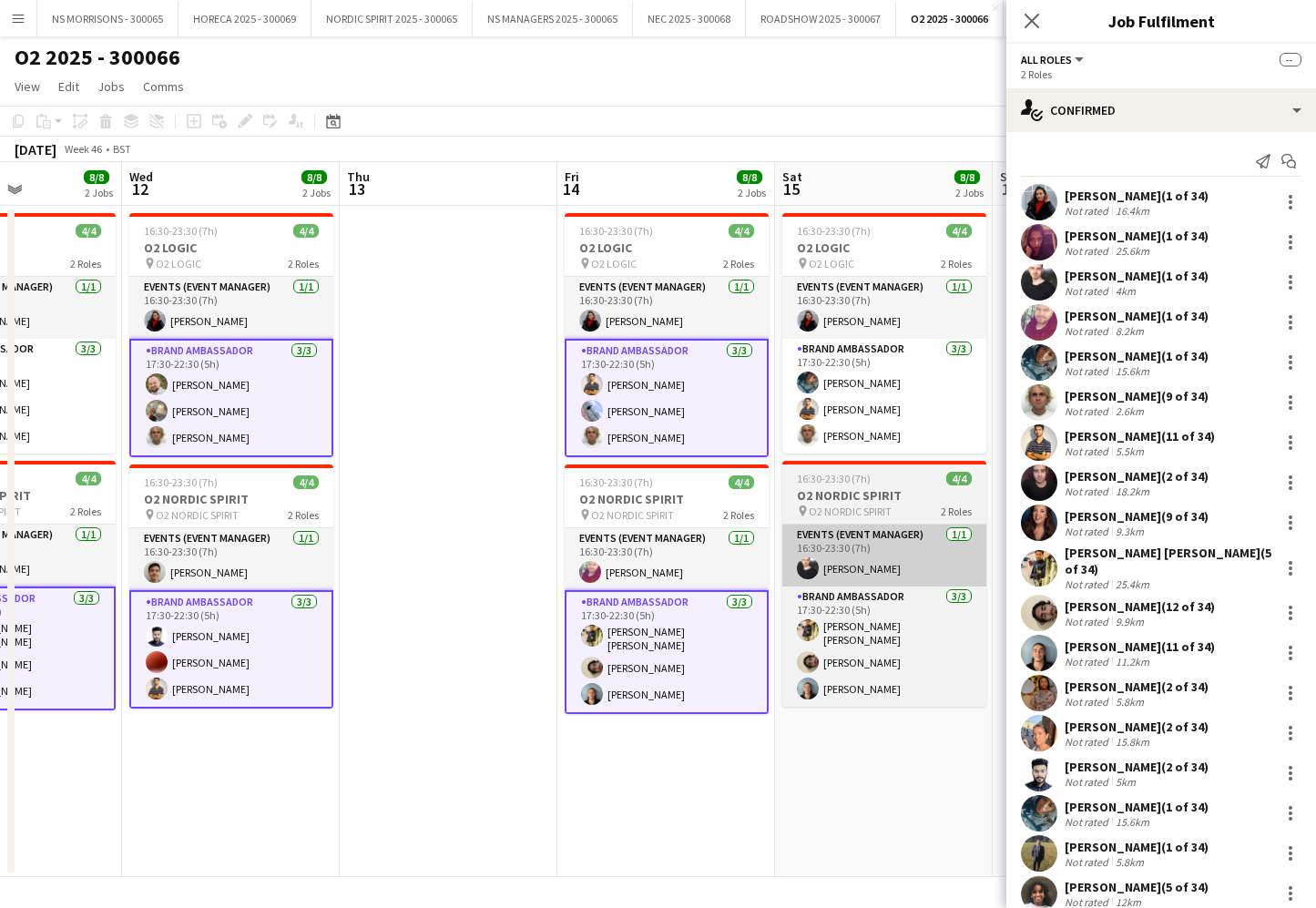
drag, startPoint x: 898, startPoint y: 411, endPoint x: 879, endPoint y: 565, distance: 155.2
click at [898, 416] on app-card-role "Brand Ambassador 3/3 17:30-22:30 (5h) Wintana Menghisteab Muhammad Gouhar Habib…" at bounding box center [885, 396] width 204 height 115
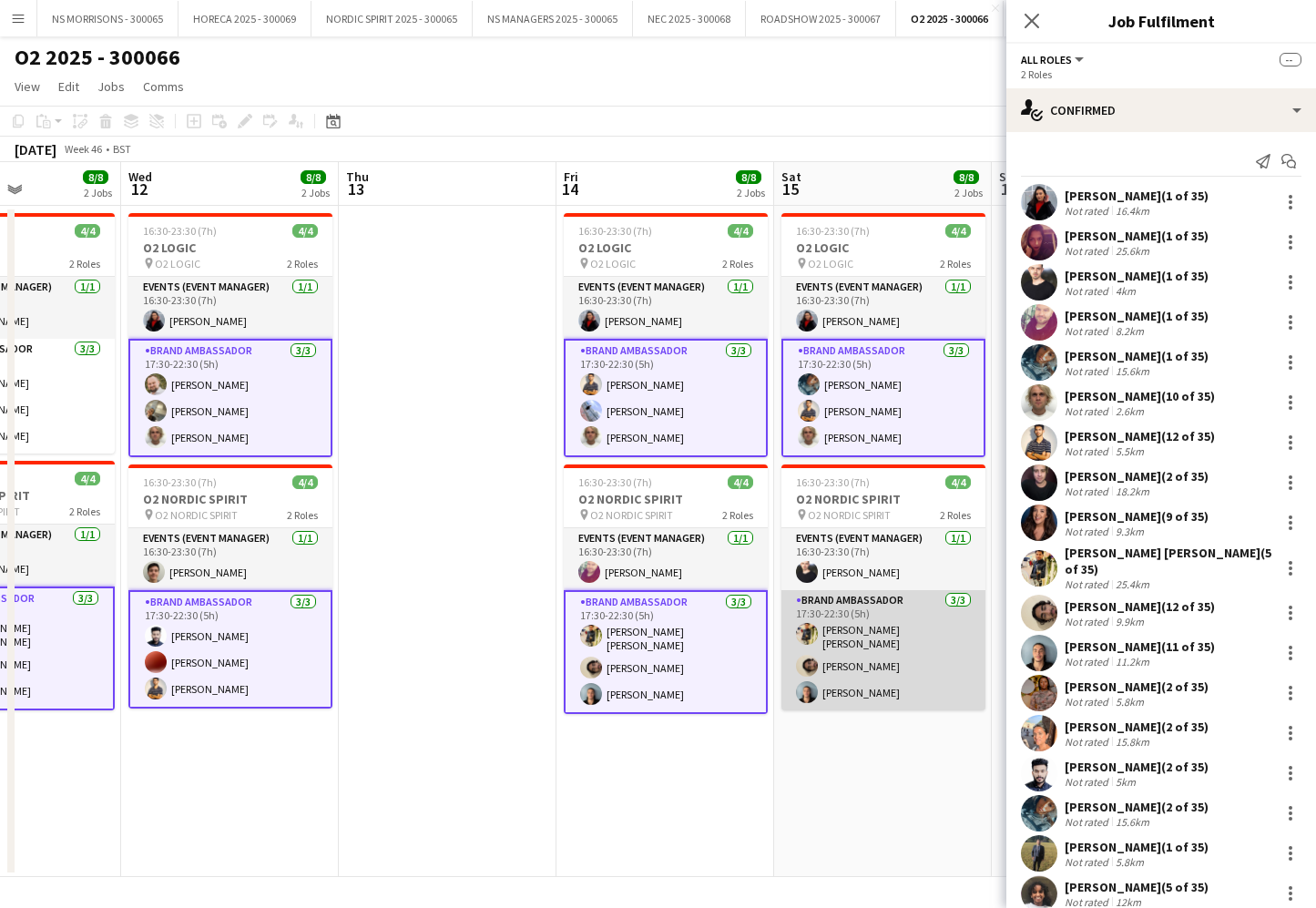
click at [862, 634] on app-card-role "Brand Ambassador 3/3 17:30-22:30 (5h) Ashish kumar Panuganti Sakkaf Mowlana Eth…" at bounding box center [884, 650] width 204 height 121
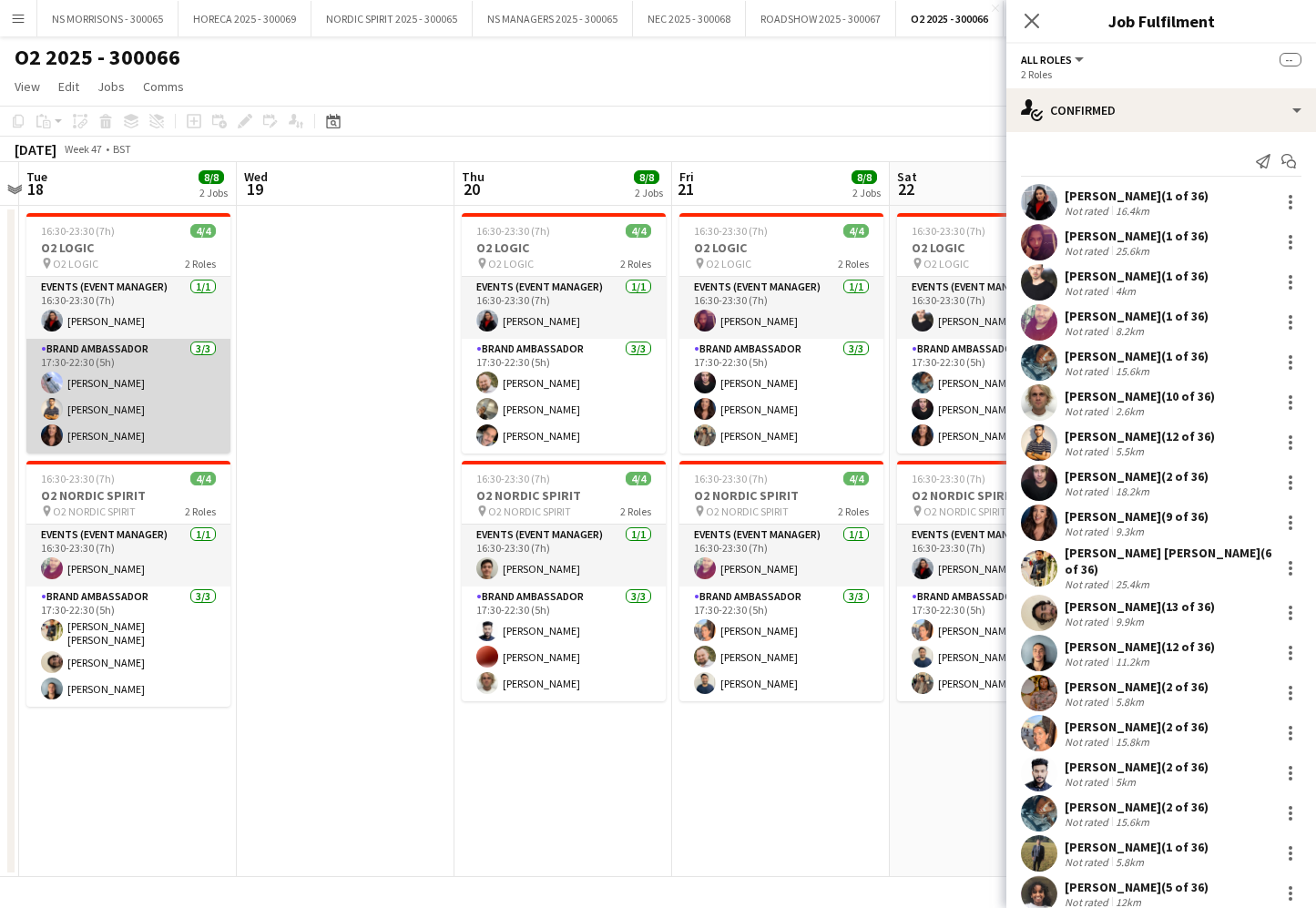
click at [156, 381] on app-card-role "Brand Ambassador 3/3 17:30-22:30 (5h) Kyle Eveling Muhammad Gouhar Habib Manuel…" at bounding box center [129, 396] width 204 height 115
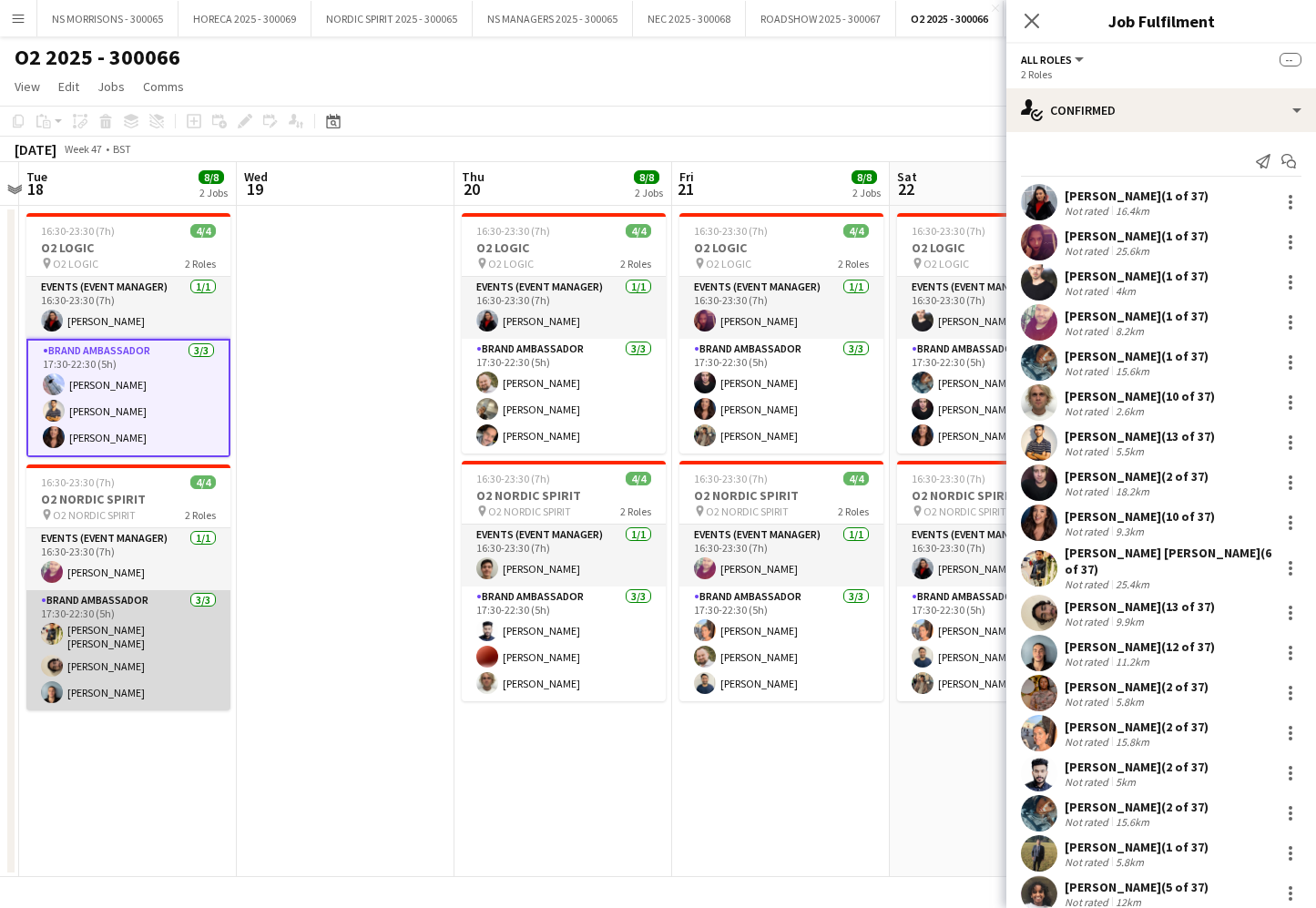
drag, startPoint x: 152, startPoint y: 668, endPoint x: 163, endPoint y: 660, distance: 13.6
click at [154, 666] on app-calendar-viewport "Sat 15 8/8 2 Jobs Sun 16 Mon 17 Tue 18 8/8 2 Jobs Wed 19 Thu 20 8/8 2 Jobs Fri …" at bounding box center [658, 519] width 1316 height 715
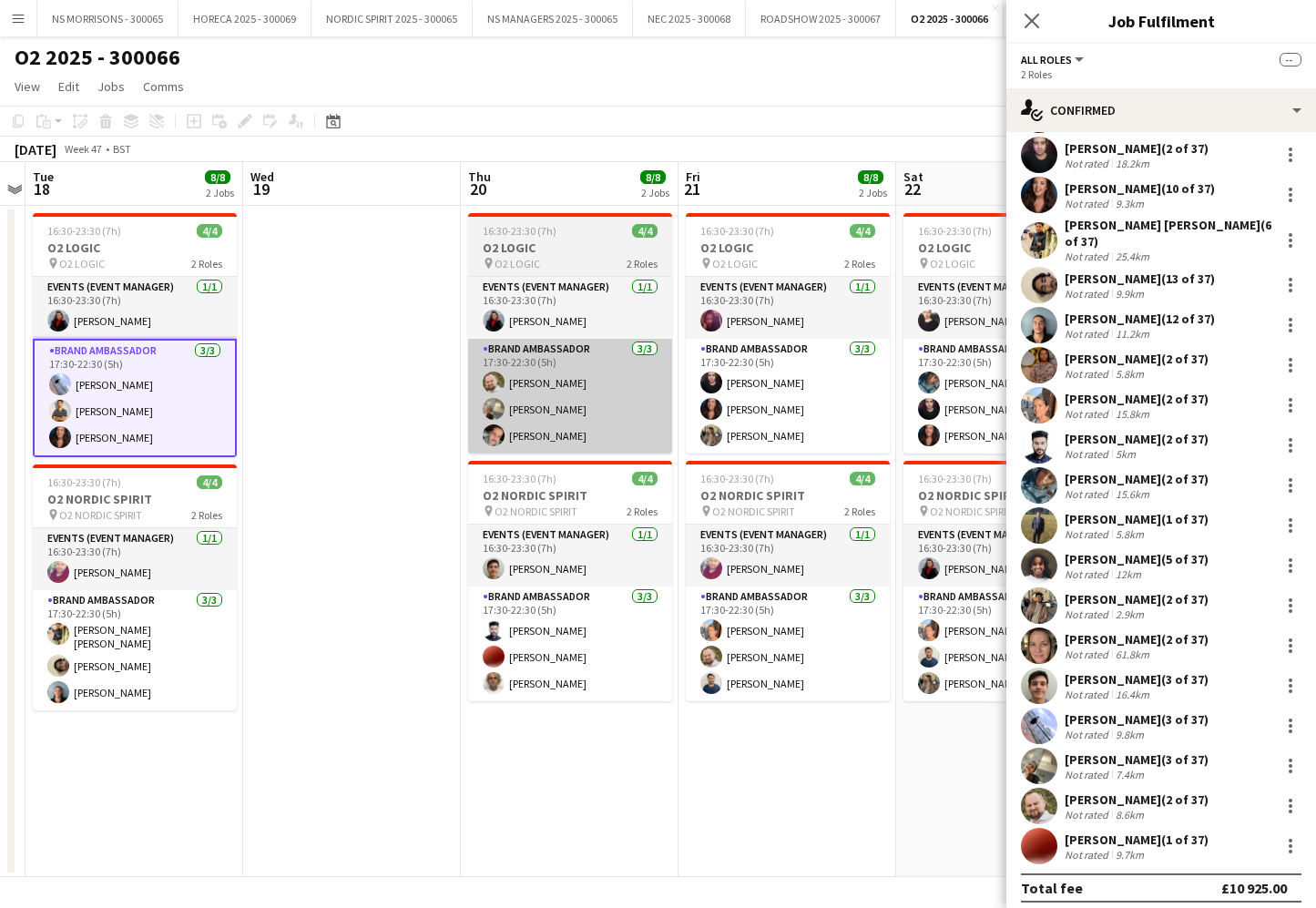
scroll to position [328, 0]
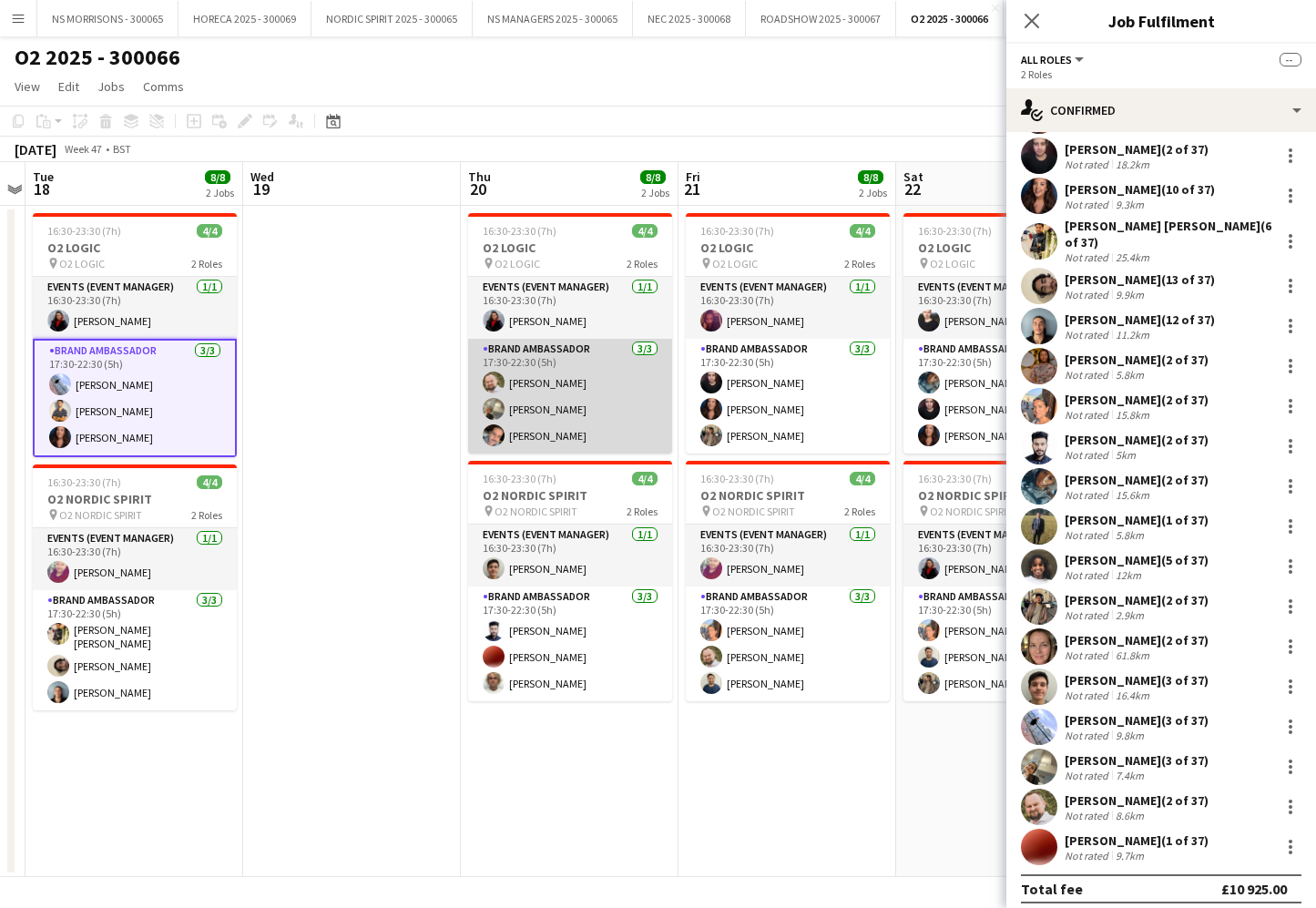
drag, startPoint x: 638, startPoint y: 409, endPoint x: 639, endPoint y: 420, distance: 11.0
click at [638, 410] on app-card-role "Brand Ambassador 3/3 17:30-22:30 (5h) aurimas sestokas Aneri Patel Ronnie ABRAH…" at bounding box center [570, 396] width 204 height 115
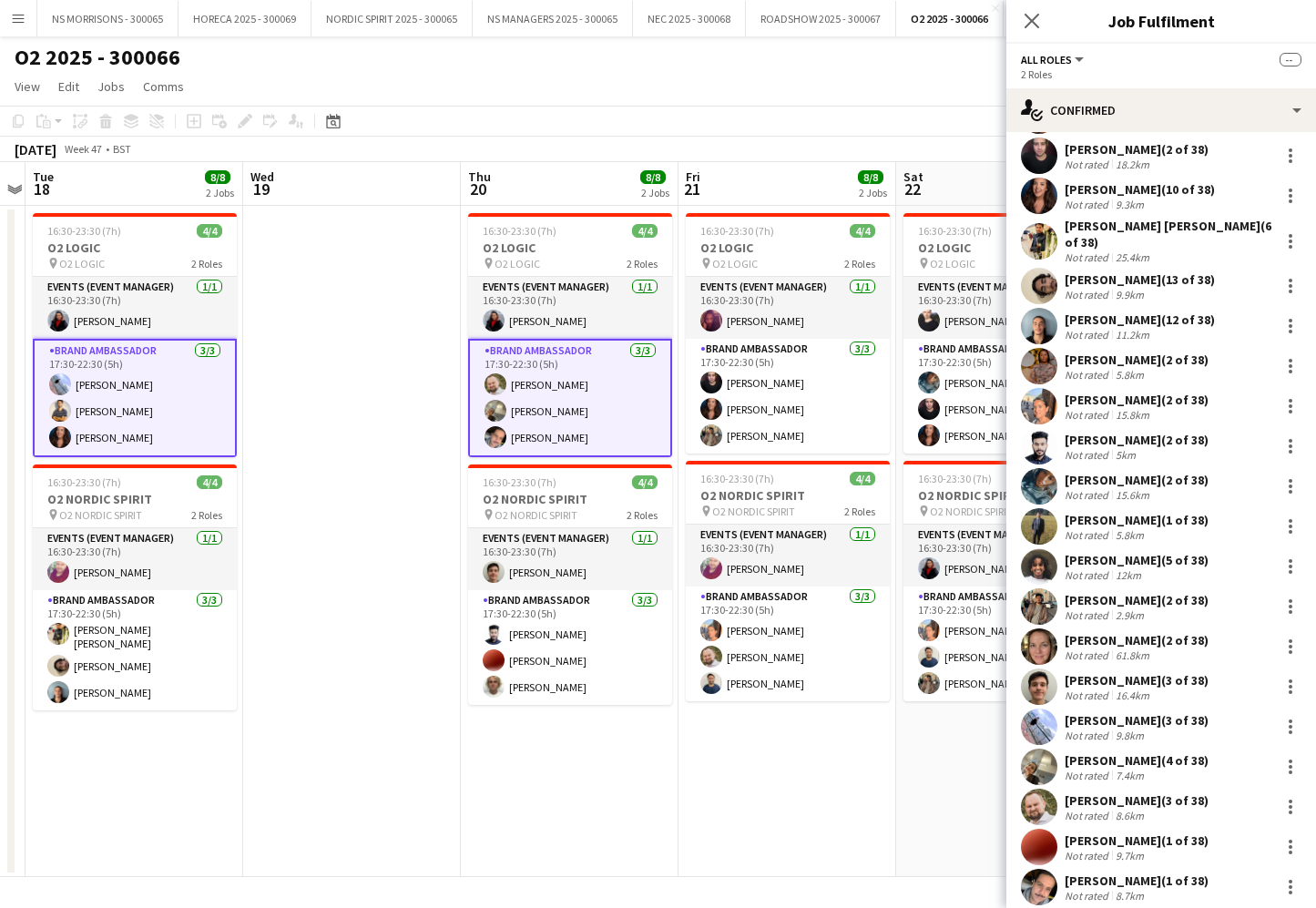
drag, startPoint x: 646, startPoint y: 644, endPoint x: 680, endPoint y: 600, distance: 55.6
click at [646, 644] on app-card-role "Brand Ambassador 3/3 17:30-22:30 (5h) Rashad Arukattil Corey Elliott Jacob Stat…" at bounding box center [570, 648] width 204 height 115
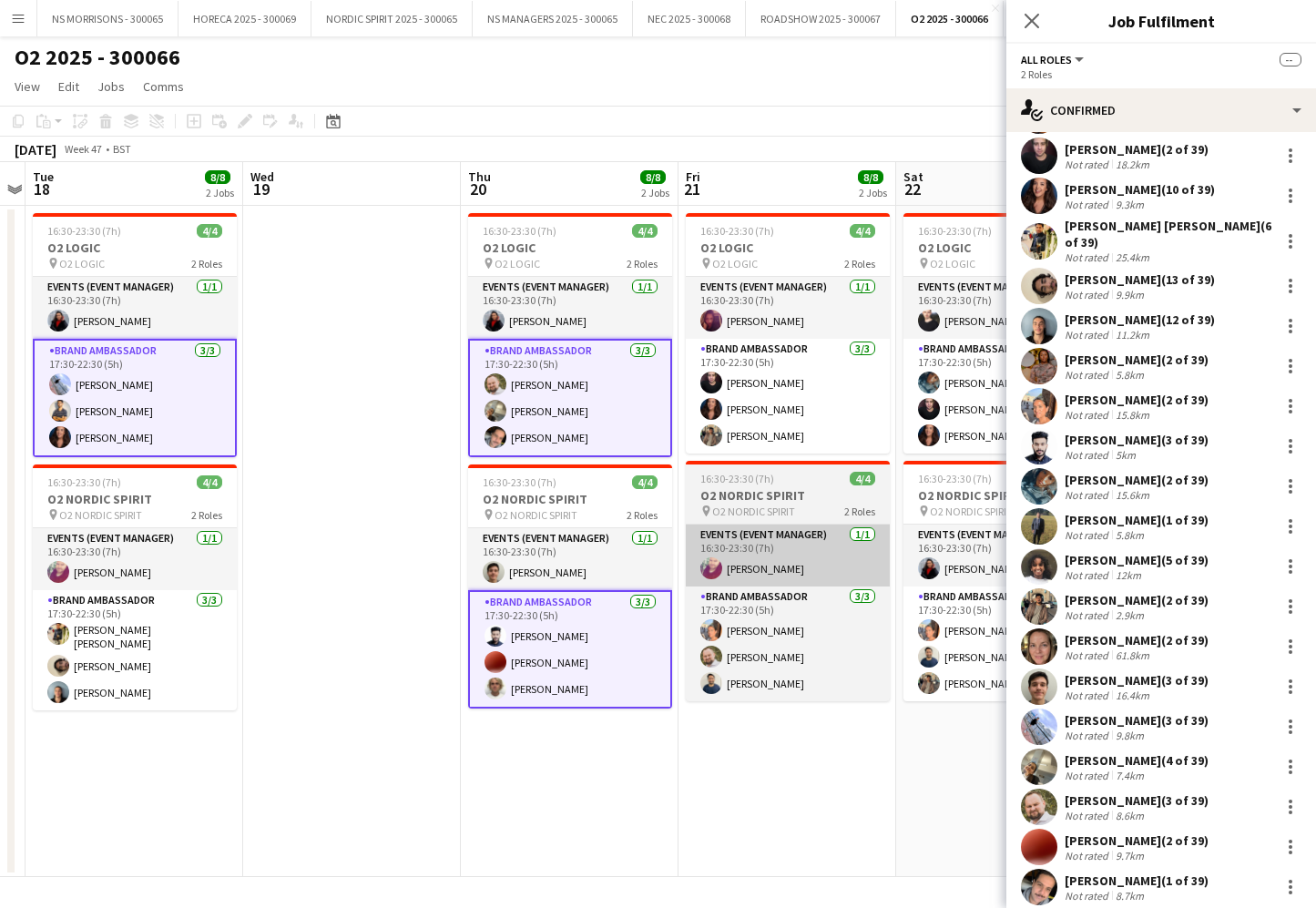
drag, startPoint x: 773, startPoint y: 449, endPoint x: 770, endPoint y: 531, distance: 82.1
click at [772, 449] on app-card-role "Brand Ambassador 3/3 17:30-22:30 (5h) Arthur Carneiro Manuela Filippin Usman Ah…" at bounding box center [788, 396] width 204 height 115
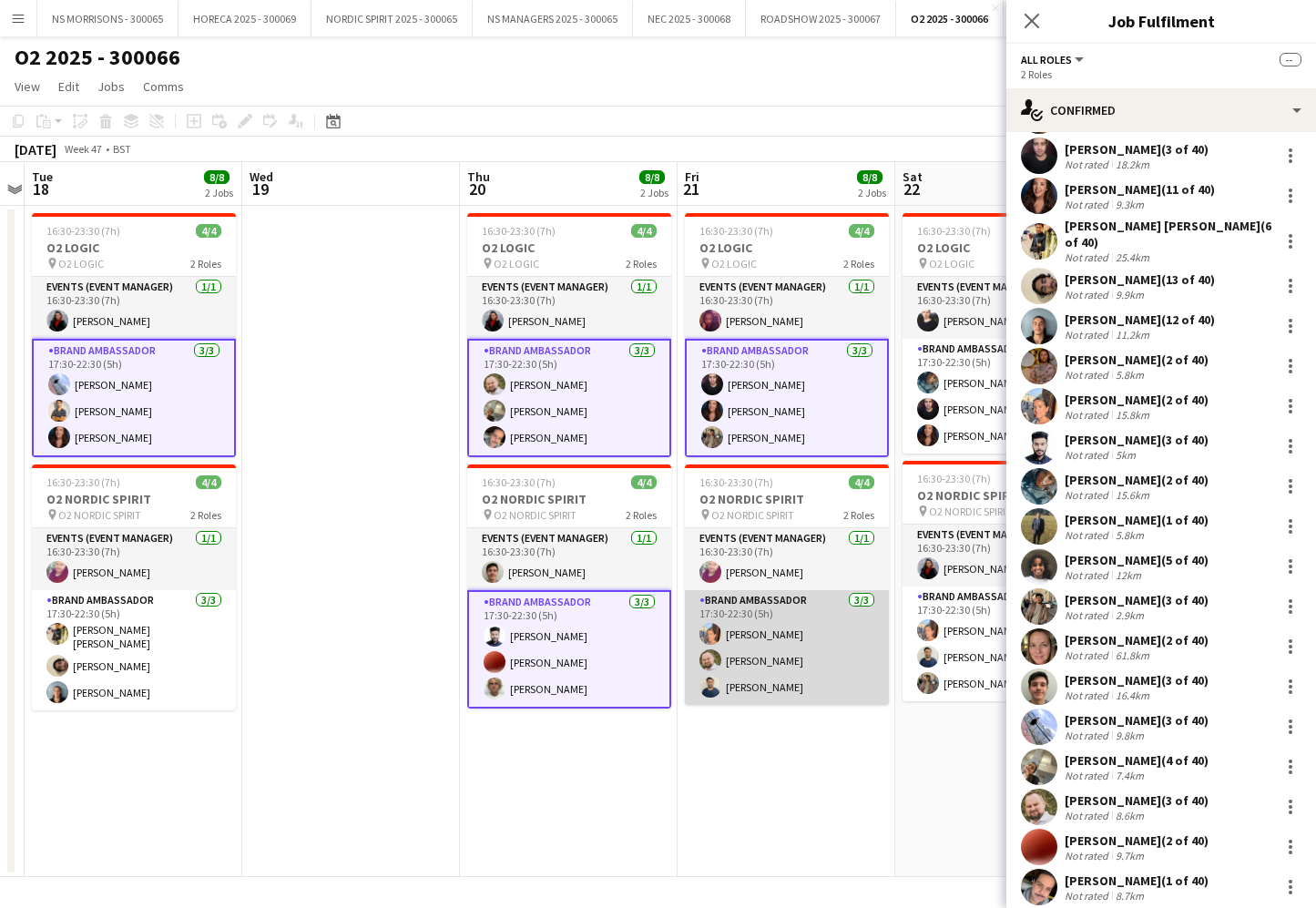
click at [778, 629] on app-card-role "Brand Ambassador 3/3 17:30-22:30 (5h) Aisha Patel aurimas sestokas Ghulam Murta…" at bounding box center [787, 648] width 204 height 115
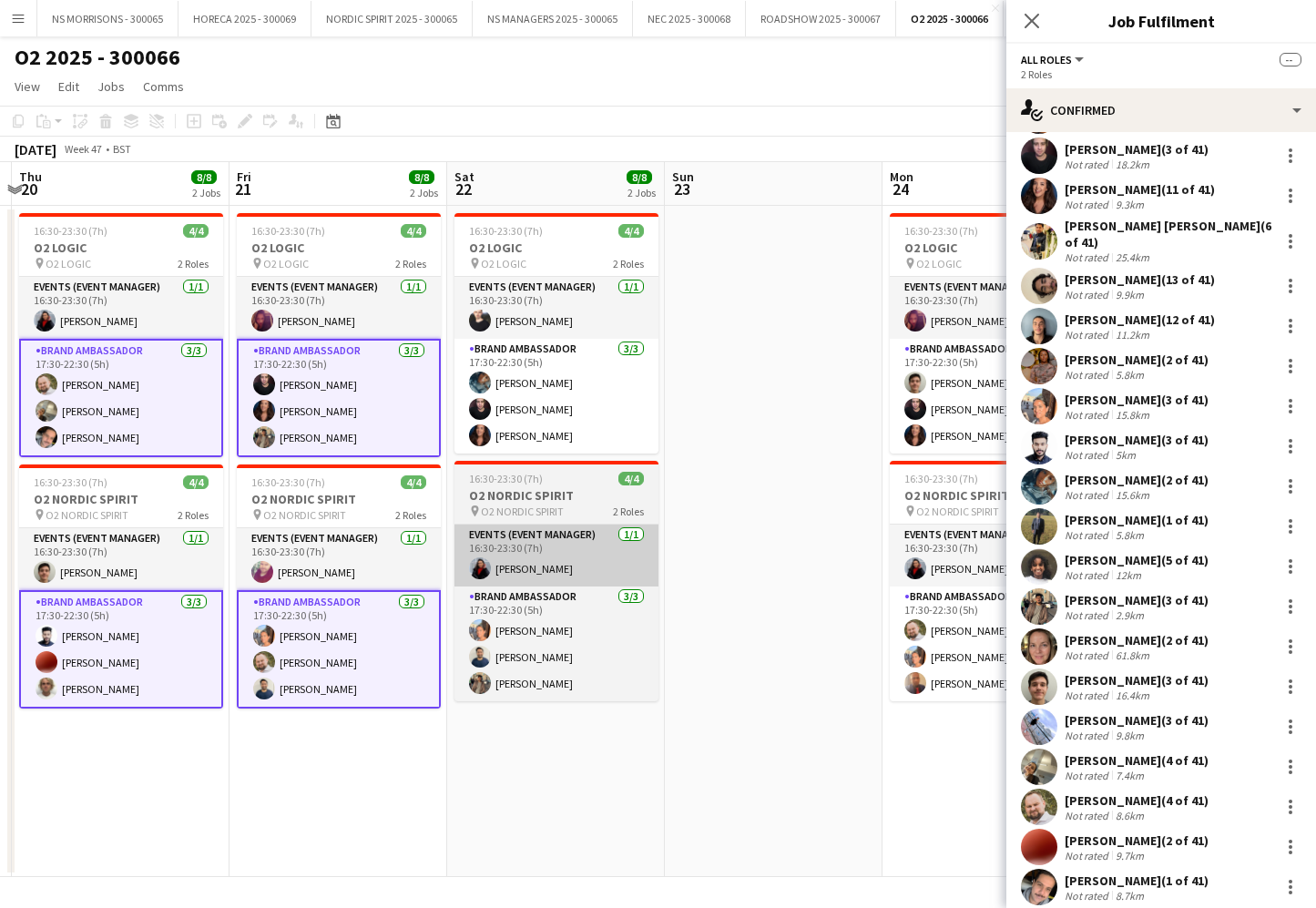
drag, startPoint x: 567, startPoint y: 414, endPoint x: 576, endPoint y: 543, distance: 129.3
click at [568, 419] on app-card-role "Brand Ambassador 3/3 17:30-22:30 (5h) Wintana Menghisteab Arthur Carneiro Manue…" at bounding box center [556, 396] width 204 height 115
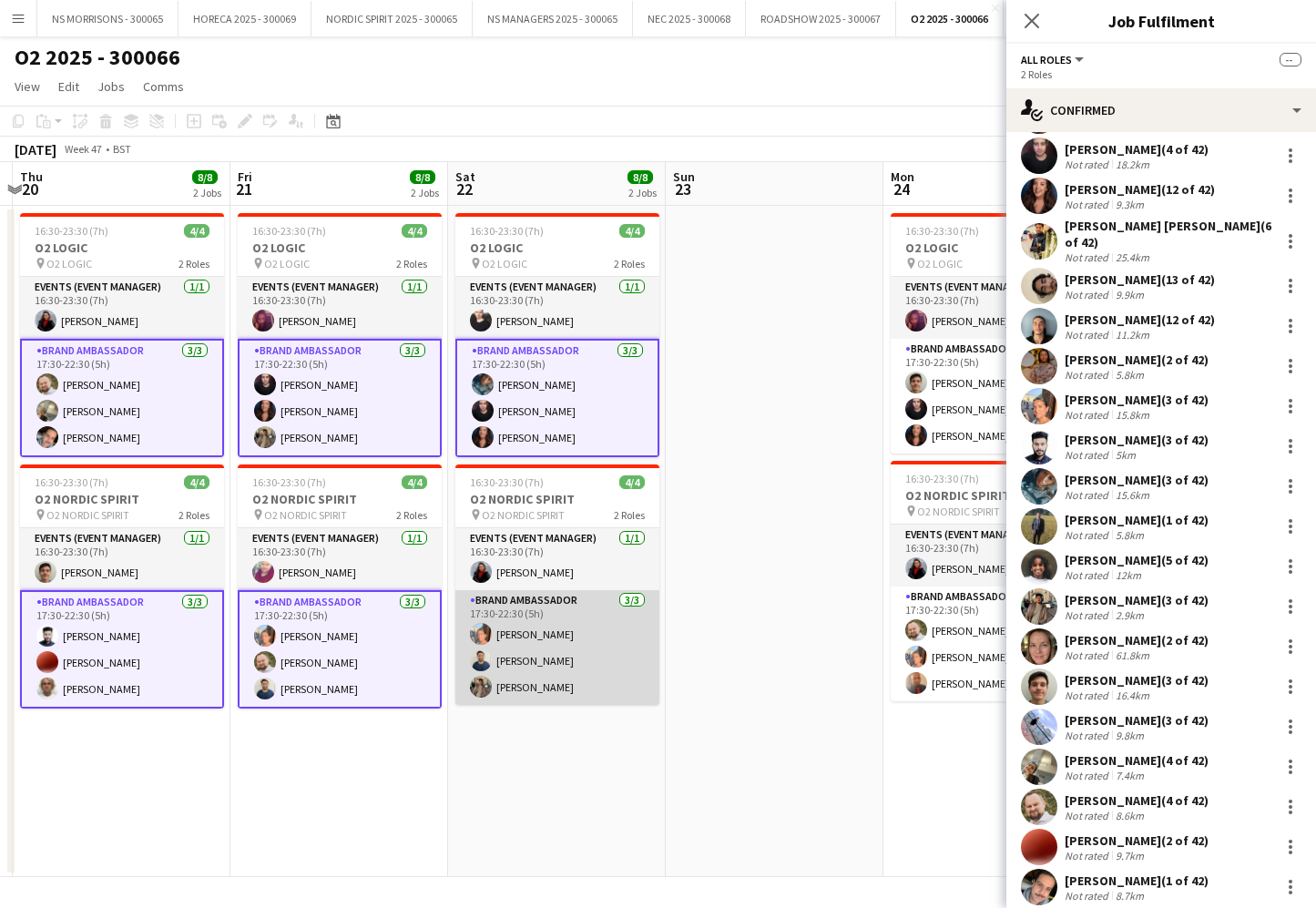
drag, startPoint x: 572, startPoint y: 644, endPoint x: 645, endPoint y: 640, distance: 73.1
click at [572, 644] on app-card-role "Brand Ambassador 3/3 17:30-22:30 (5h) Aisha Patel Ghulam Murtaza Usman Ahmad" at bounding box center [557, 648] width 204 height 115
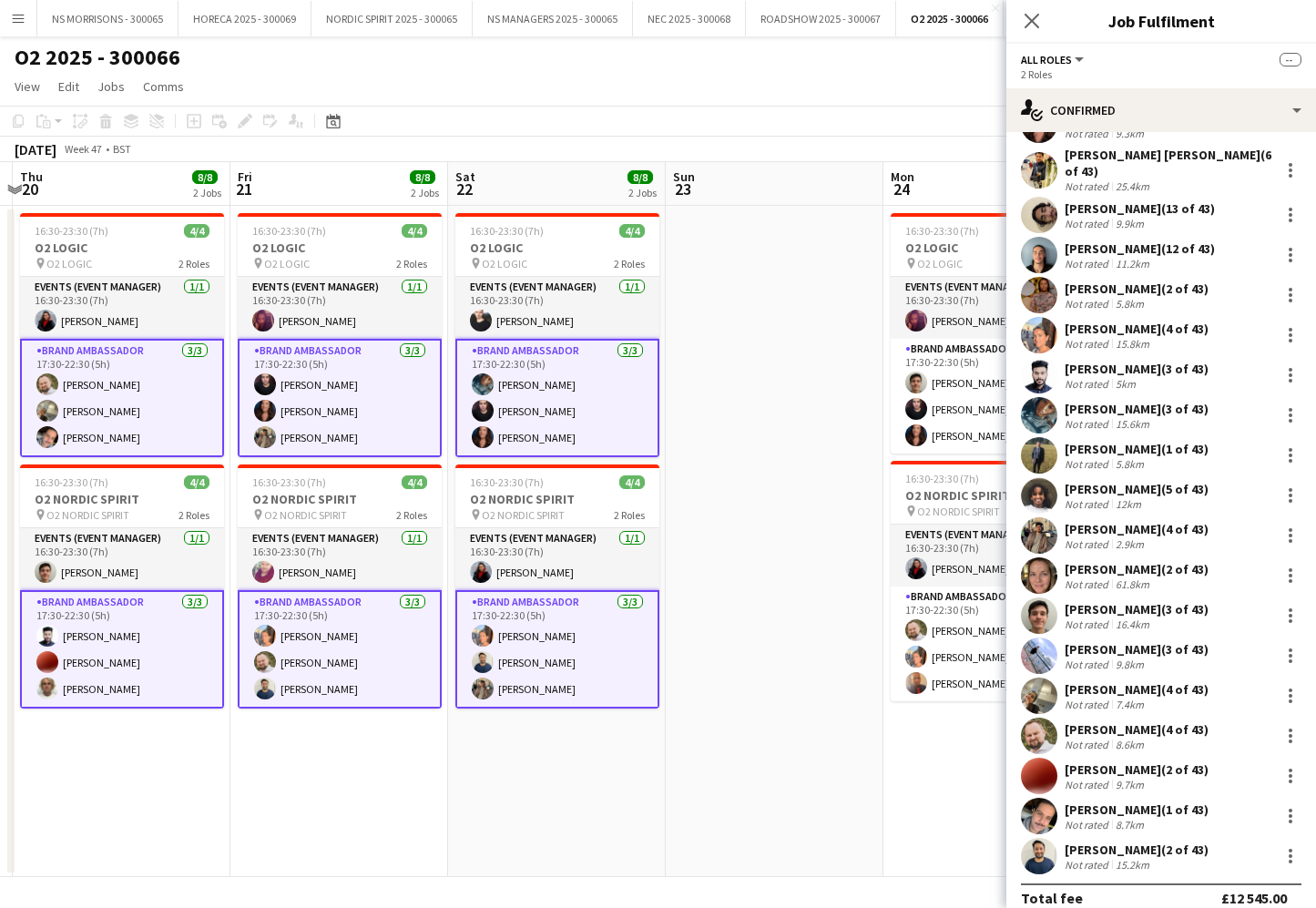
scroll to position [408, 0]
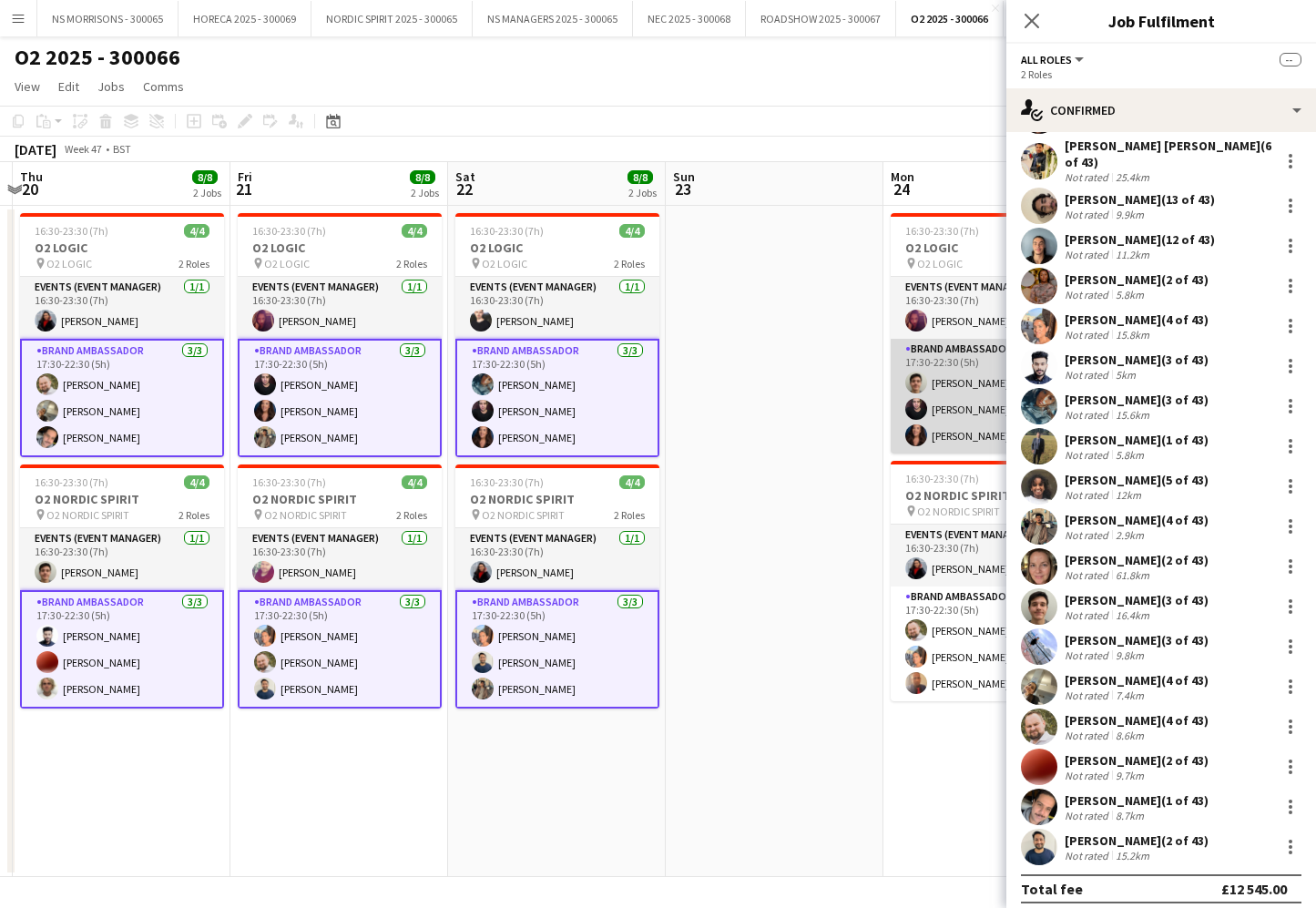
click at [928, 383] on app-card-role "Brand Ambassador 3/3 17:30-22:30 (5h) Kristiyan Todorov Arthur Carneiro Manuela…" at bounding box center [992, 396] width 204 height 115
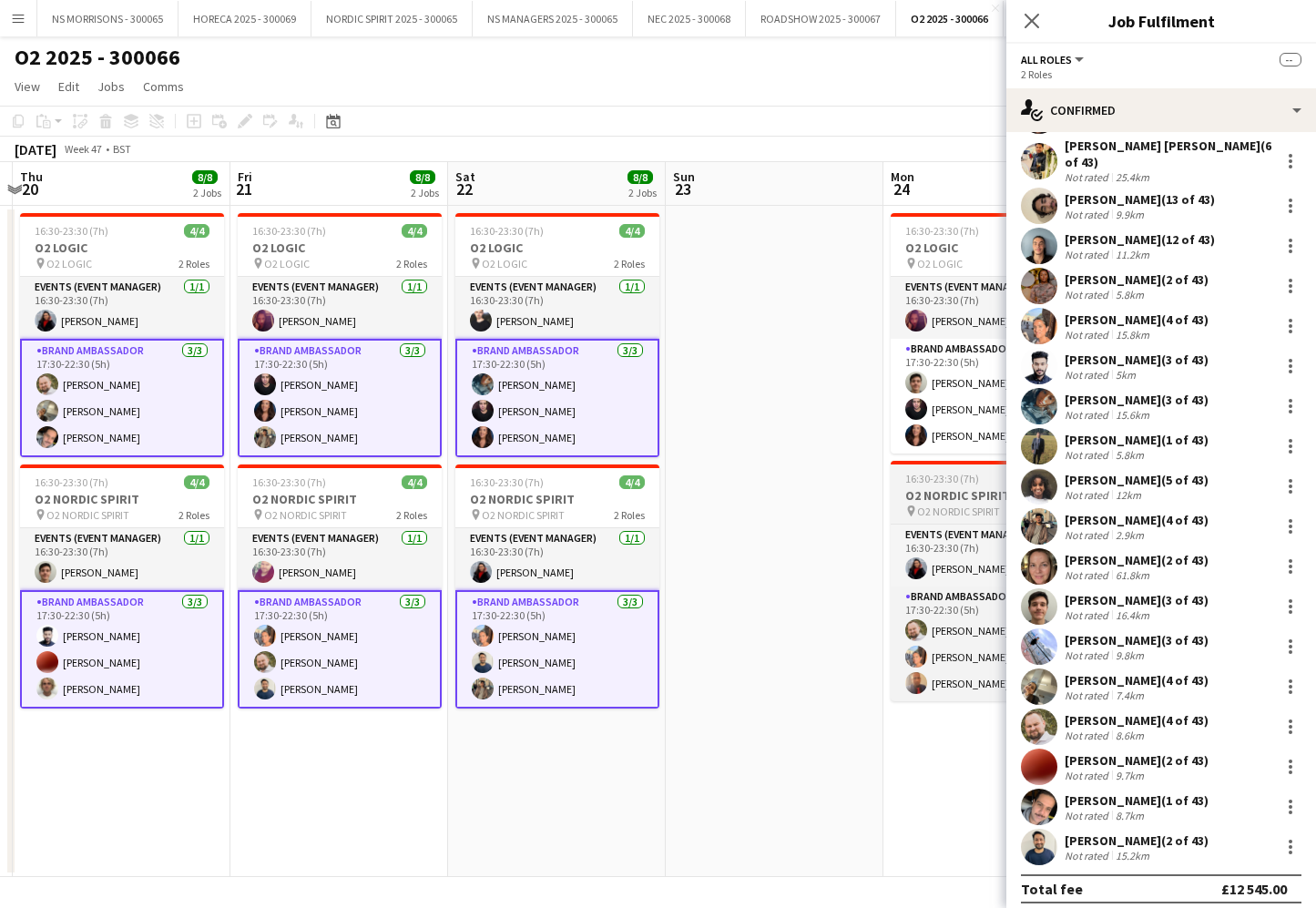
scroll to position [367, 0]
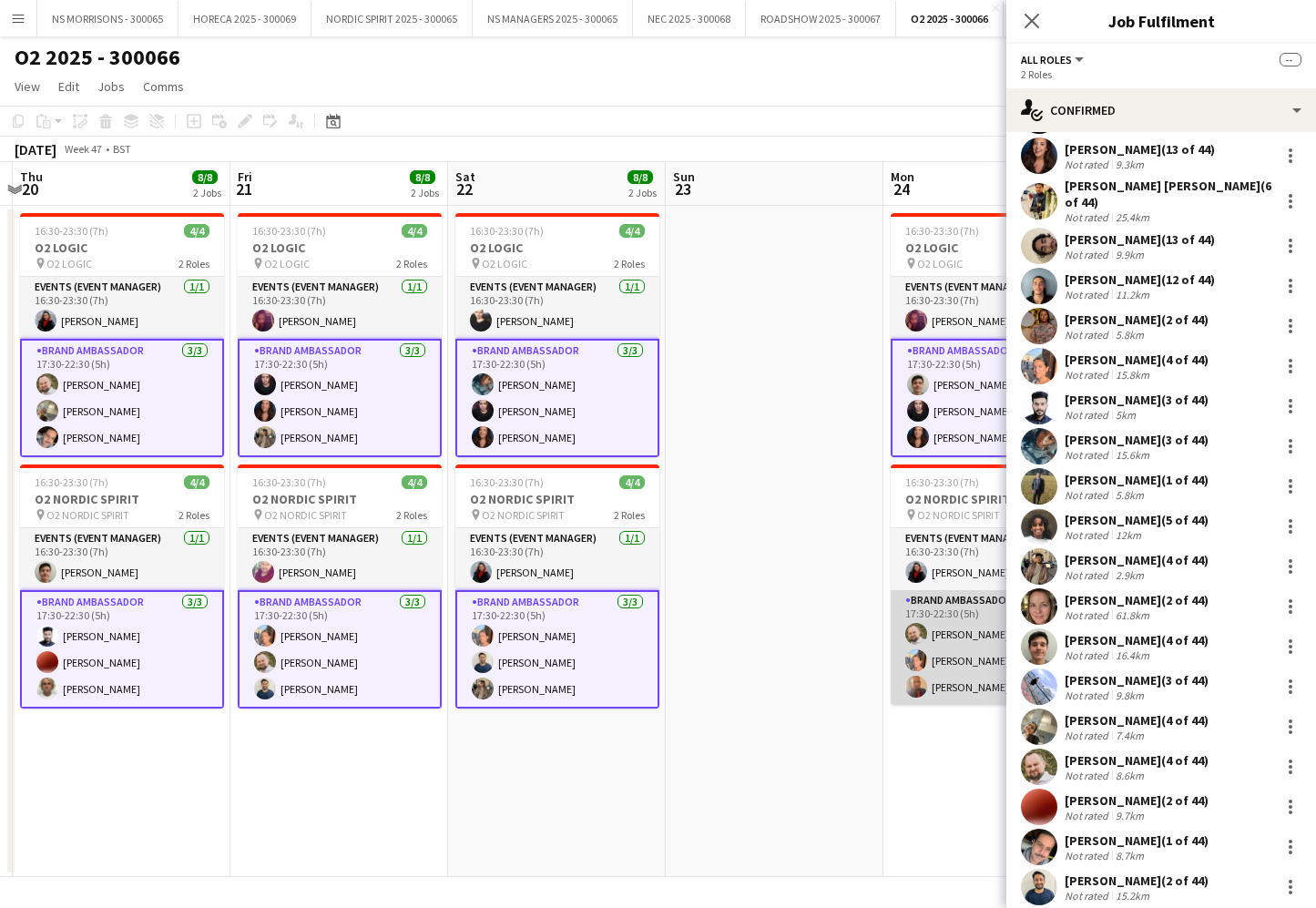
click at [965, 604] on app-card-role "Brand Ambassador 3/3 17:30-22:30 (5h) aurimas sestokas Aisha Patel Amirthavarsh…" at bounding box center [992, 648] width 204 height 115
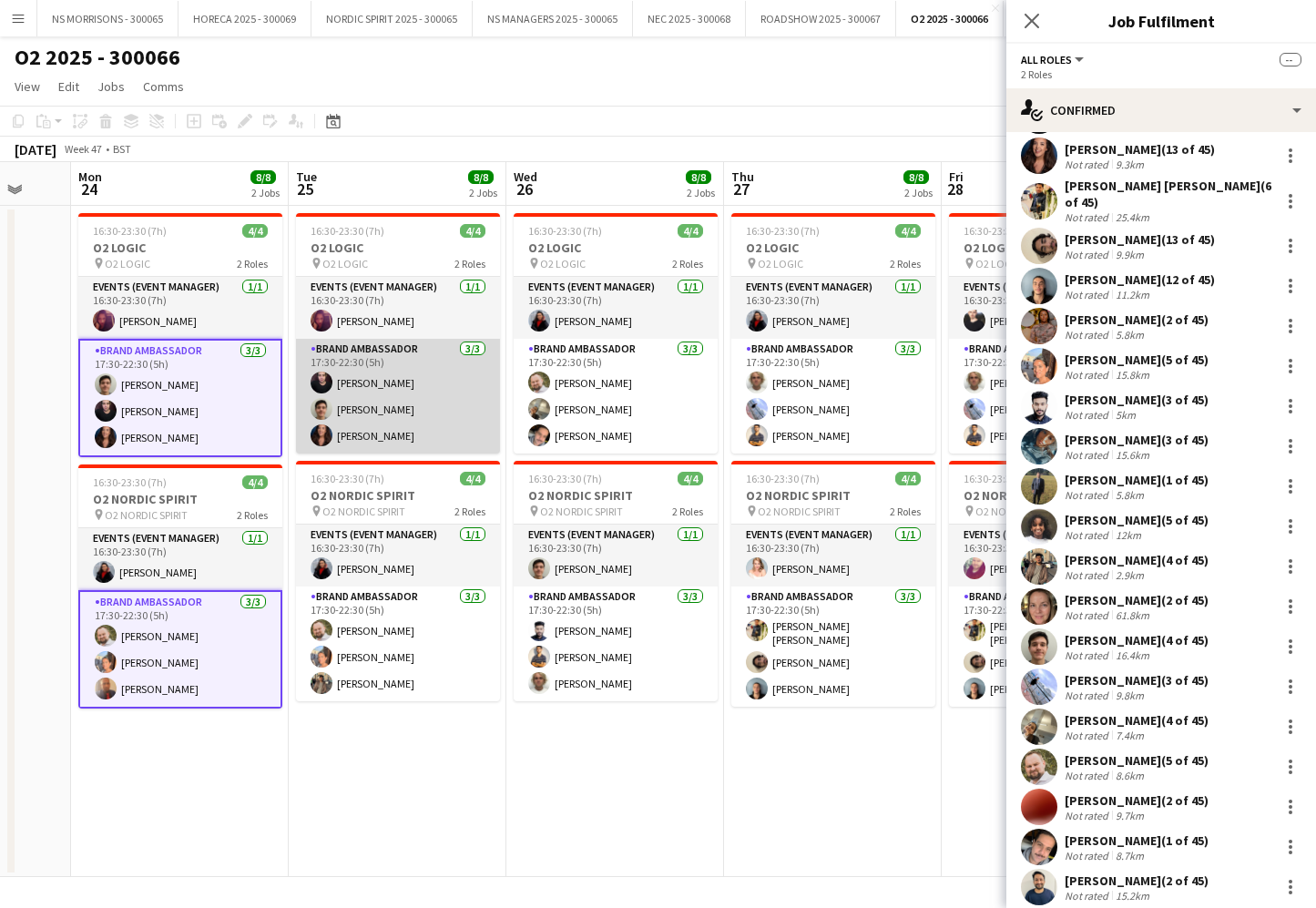
drag, startPoint x: 487, startPoint y: 373, endPoint x: 550, endPoint y: 380, distance: 63.4
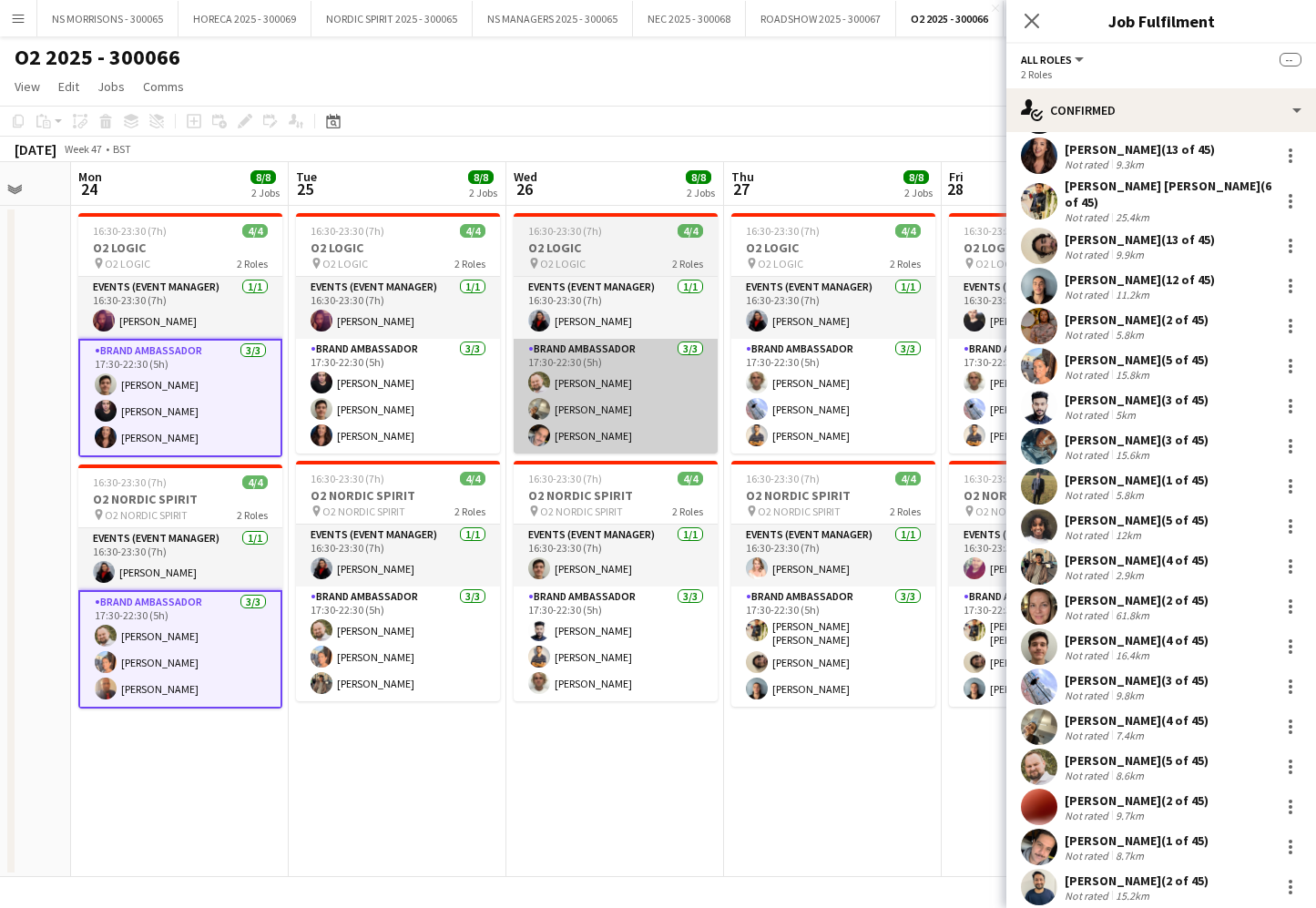
click at [487, 373] on app-card-role "Brand Ambassador 3/3 17:30-22:30 (5h) Arthur Carneiro Kristiyan Todorov Manuela…" at bounding box center [398, 396] width 204 height 115
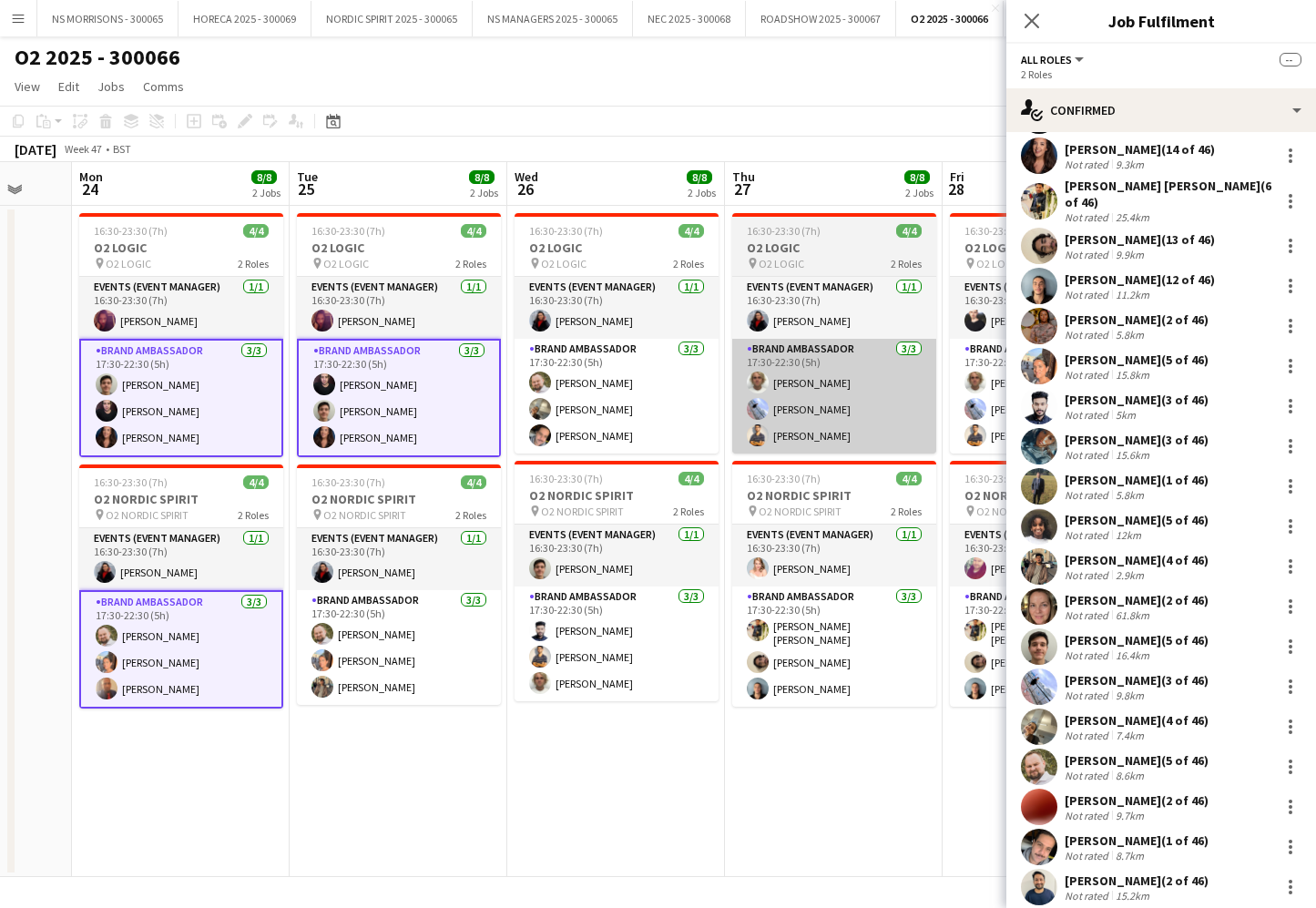
drag, startPoint x: 696, startPoint y: 390, endPoint x: 796, endPoint y: 392, distance: 100.0
click at [695, 390] on app-card-role "Brand Ambassador 3/3 17:30-22:30 (5h) aurimas sestokas Aneri Patel Ronnie ABRAH…" at bounding box center [617, 396] width 204 height 115
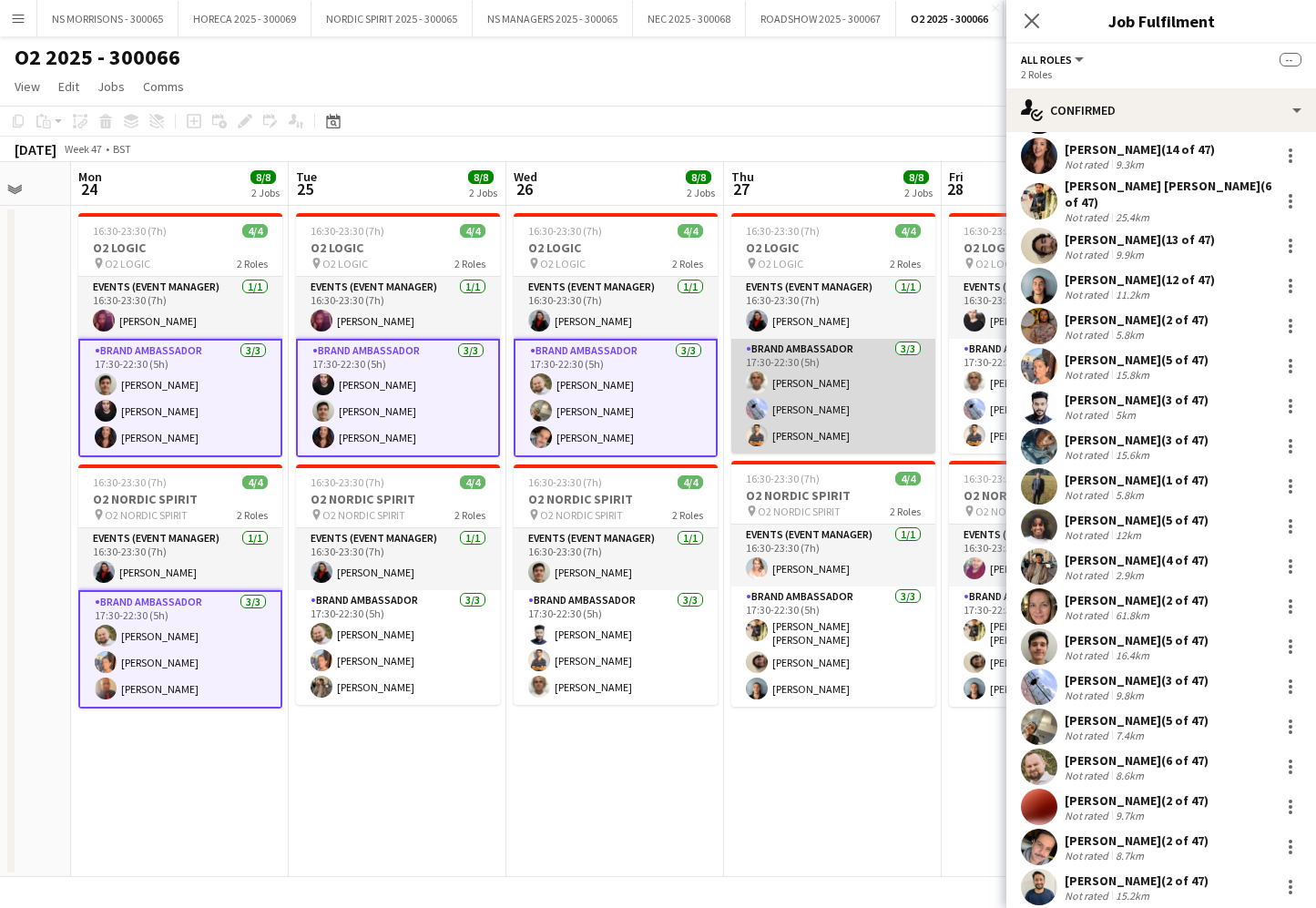
drag, startPoint x: 826, startPoint y: 394, endPoint x: 832, endPoint y: 417, distance: 23.8
click at [826, 394] on app-card-role "Brand Ambassador 3/3 17:30-22:30 (5h) Jacob Statter Kyle Eveling Muhammad Gouha…" at bounding box center [833, 396] width 204 height 115
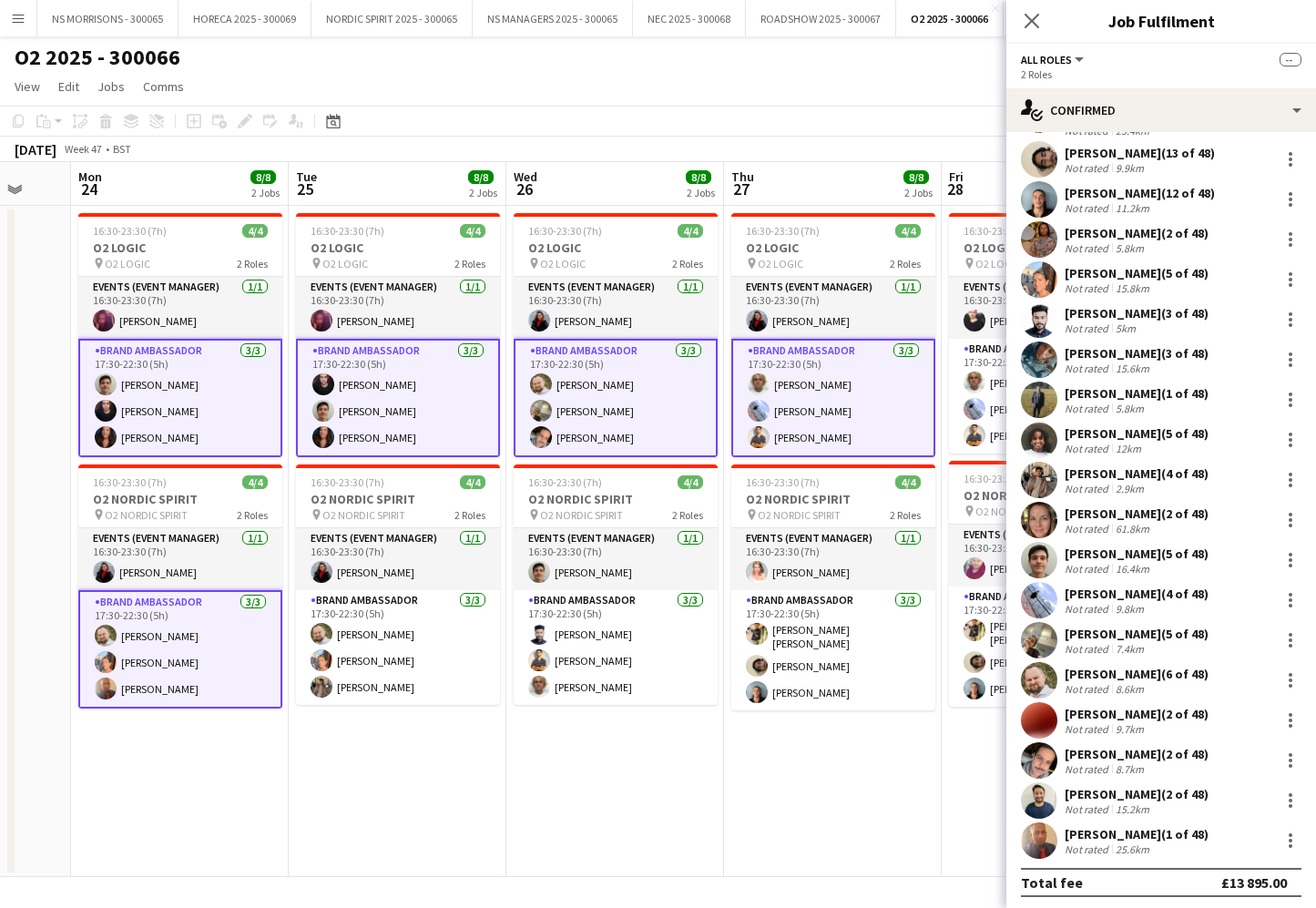
scroll to position [457, 0]
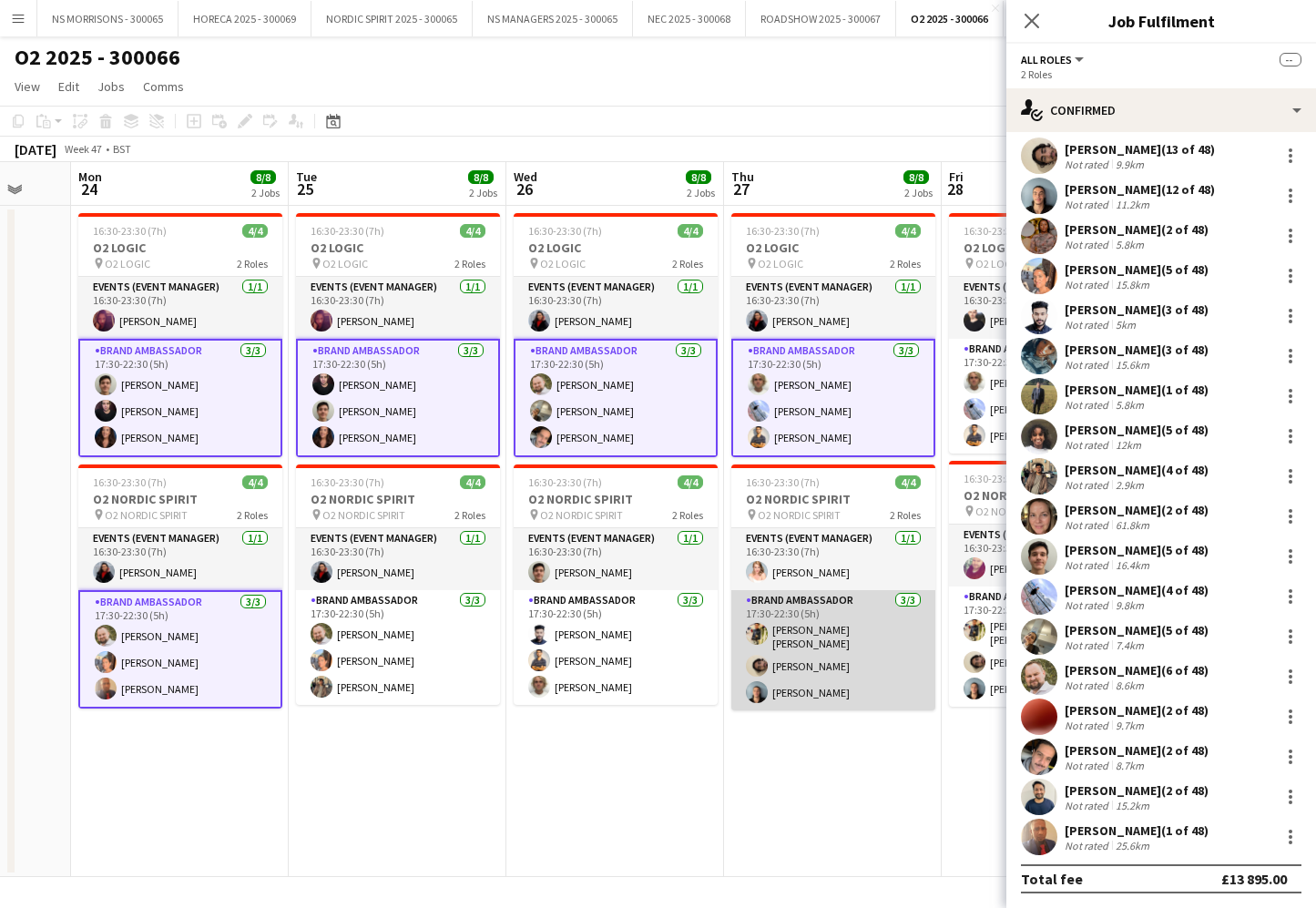
click at [844, 657] on app-card-role "Brand Ambassador 3/3 17:30-22:30 (5h) Ashish kumar Panuganti Sakkaf Mowlana Eth…" at bounding box center [833, 650] width 204 height 121
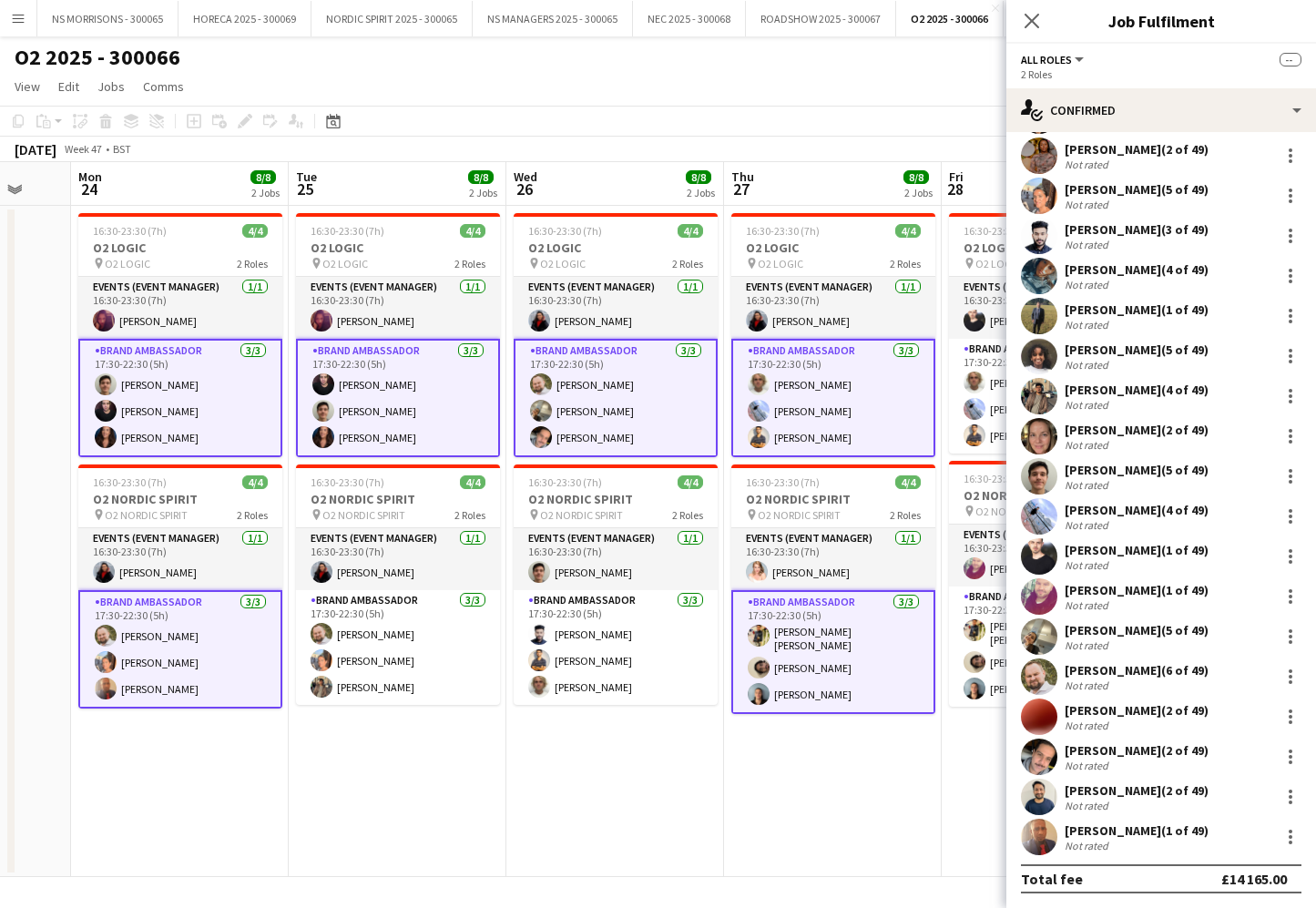
scroll to position [418, 0]
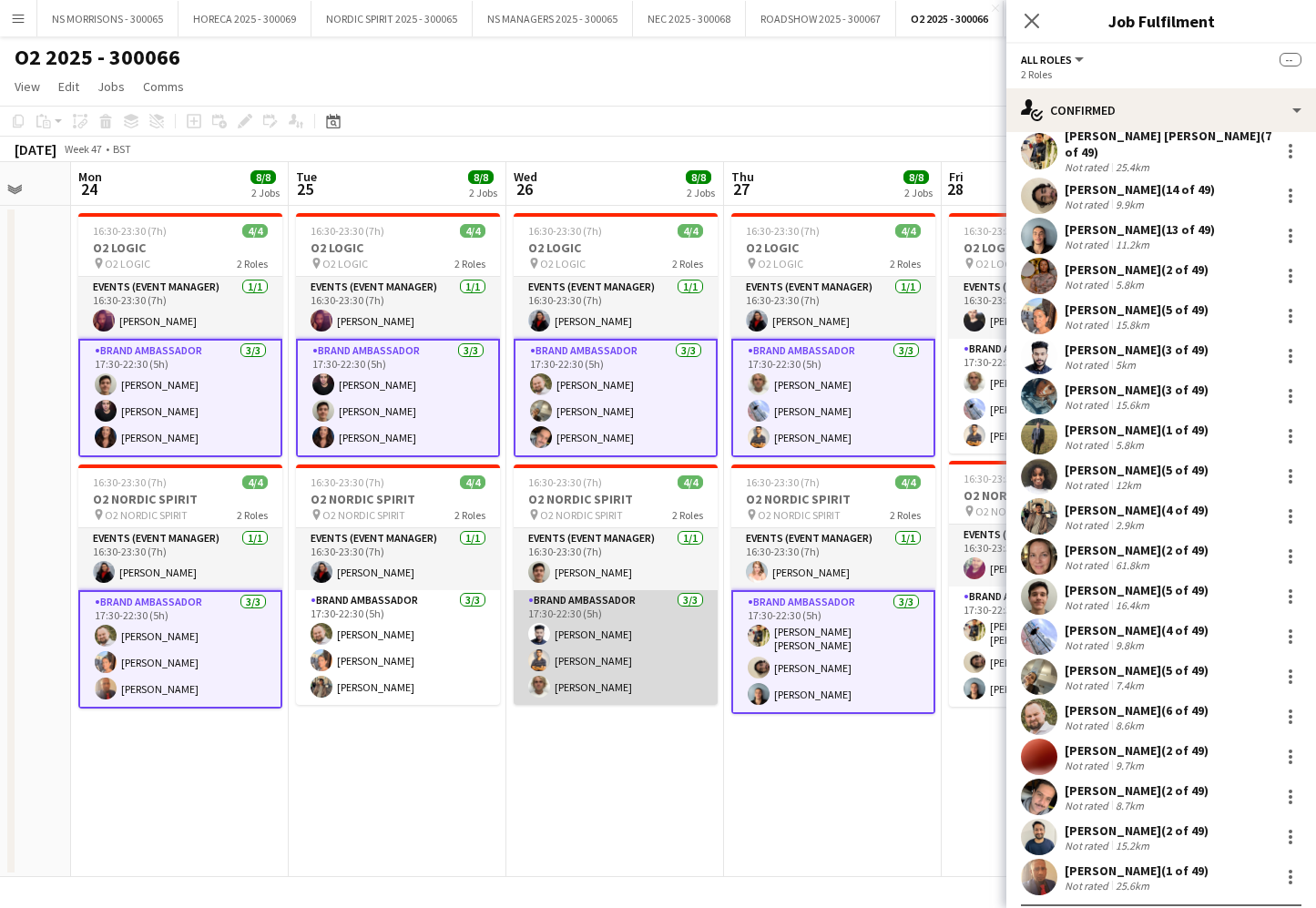
click at [578, 634] on app-card-role "Brand Ambassador 3/3 17:30-22:30 (5h) Rashad Arukattil Muhammad Gouhar Habib Ja…" at bounding box center [616, 648] width 204 height 115
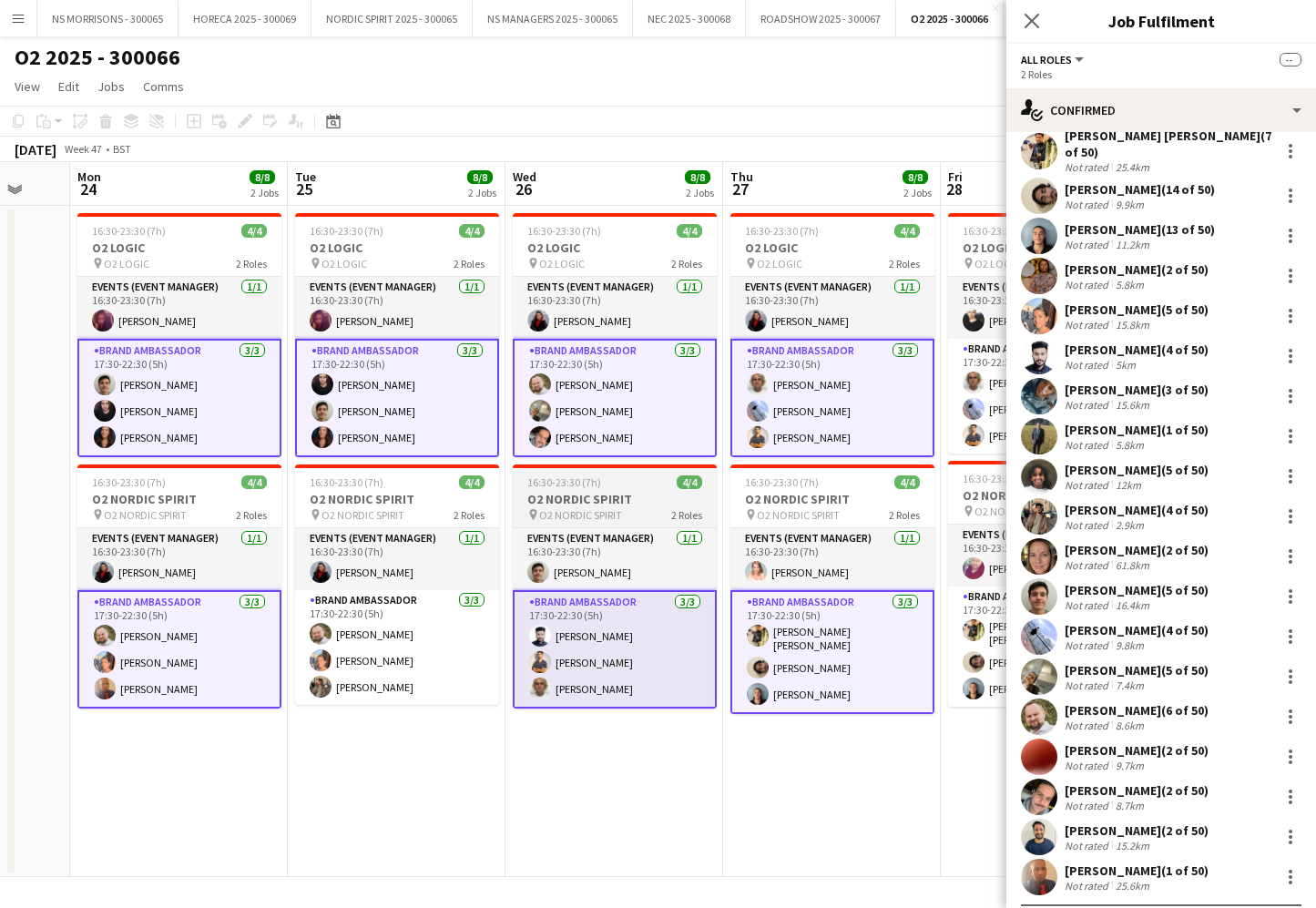
drag, startPoint x: 395, startPoint y: 638, endPoint x: 612, endPoint y: 601, distance: 220.1
click at [397, 638] on app-card-role "Brand Ambassador 3/3 17:30-22:30 (5h) aurimas sestokas Aisha Patel Usman Ahmad" at bounding box center [397, 648] width 204 height 115
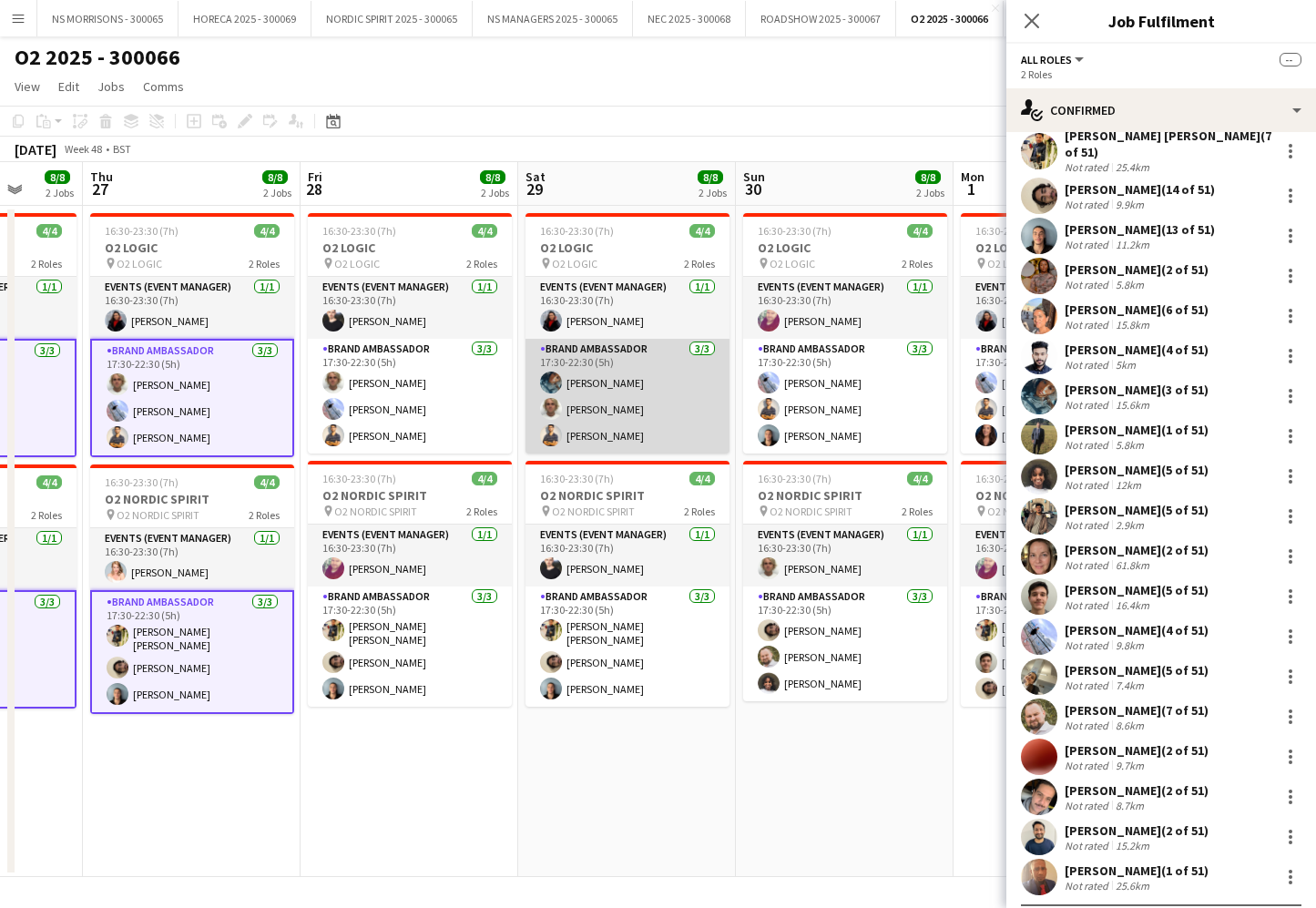
scroll to position [0, 795]
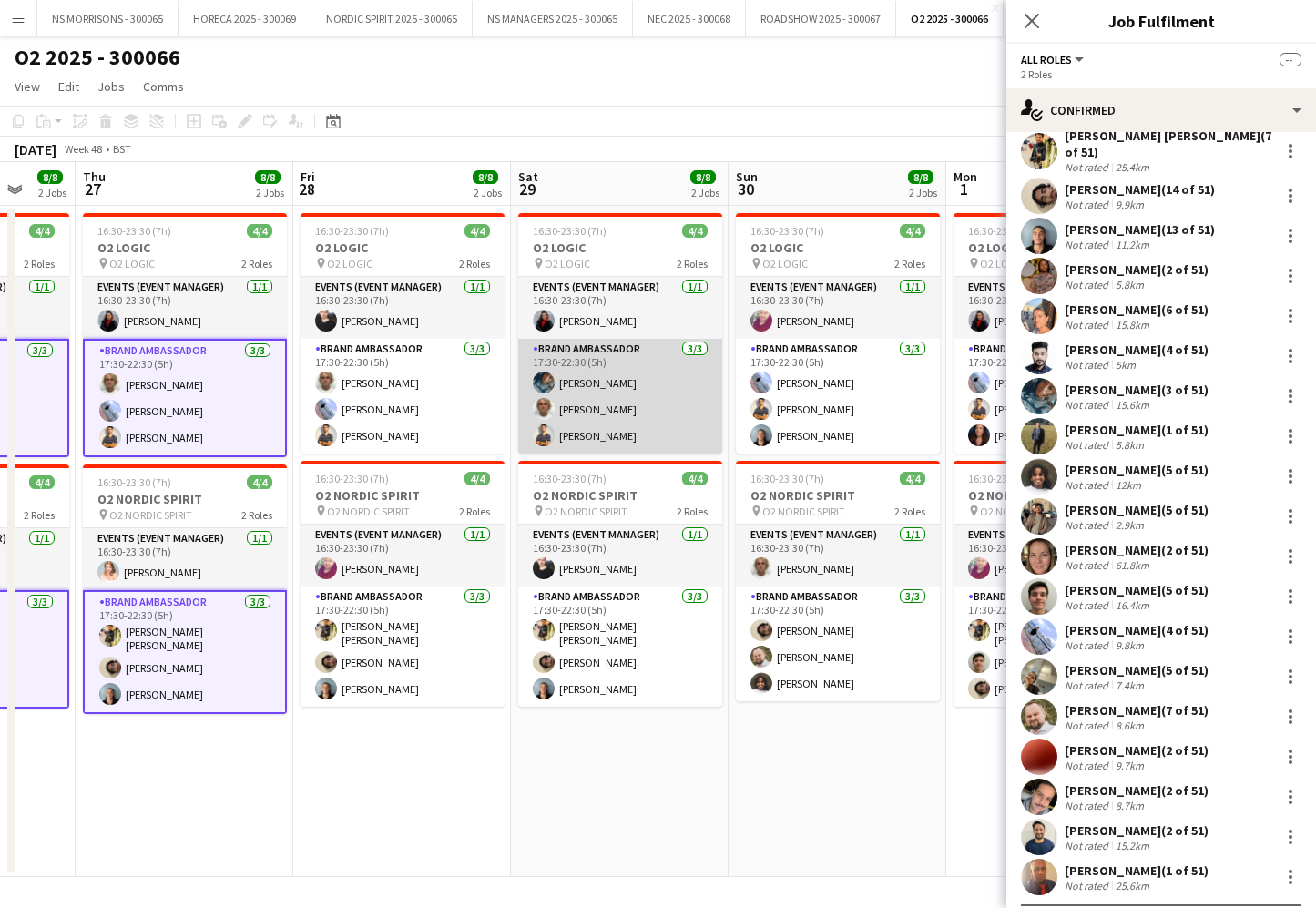
click at [689, 389] on app-card-role "Brand Ambassador 3/3 17:30-22:30 (5h) Wintana Menghisteab Jacob Statter Muhamma…" at bounding box center [620, 396] width 204 height 115
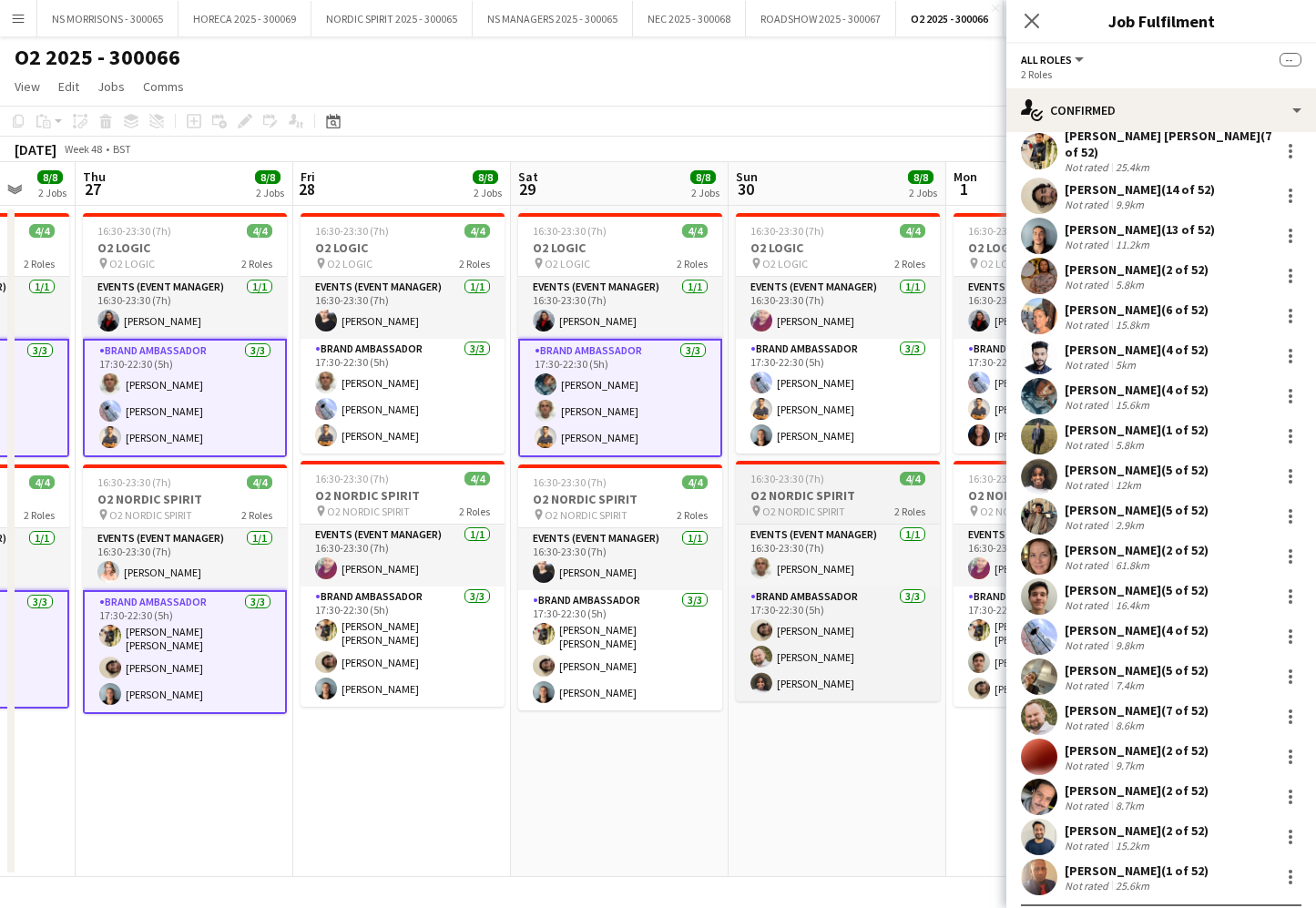
drag, startPoint x: 866, startPoint y: 394, endPoint x: 851, endPoint y: 479, distance: 86.3
click at [866, 394] on app-card-role "Brand Ambassador 3/3 17:30-22:30 (5h) Kyle Eveling Muhammad Gouhar Habib Ethan …" at bounding box center [838, 396] width 204 height 115
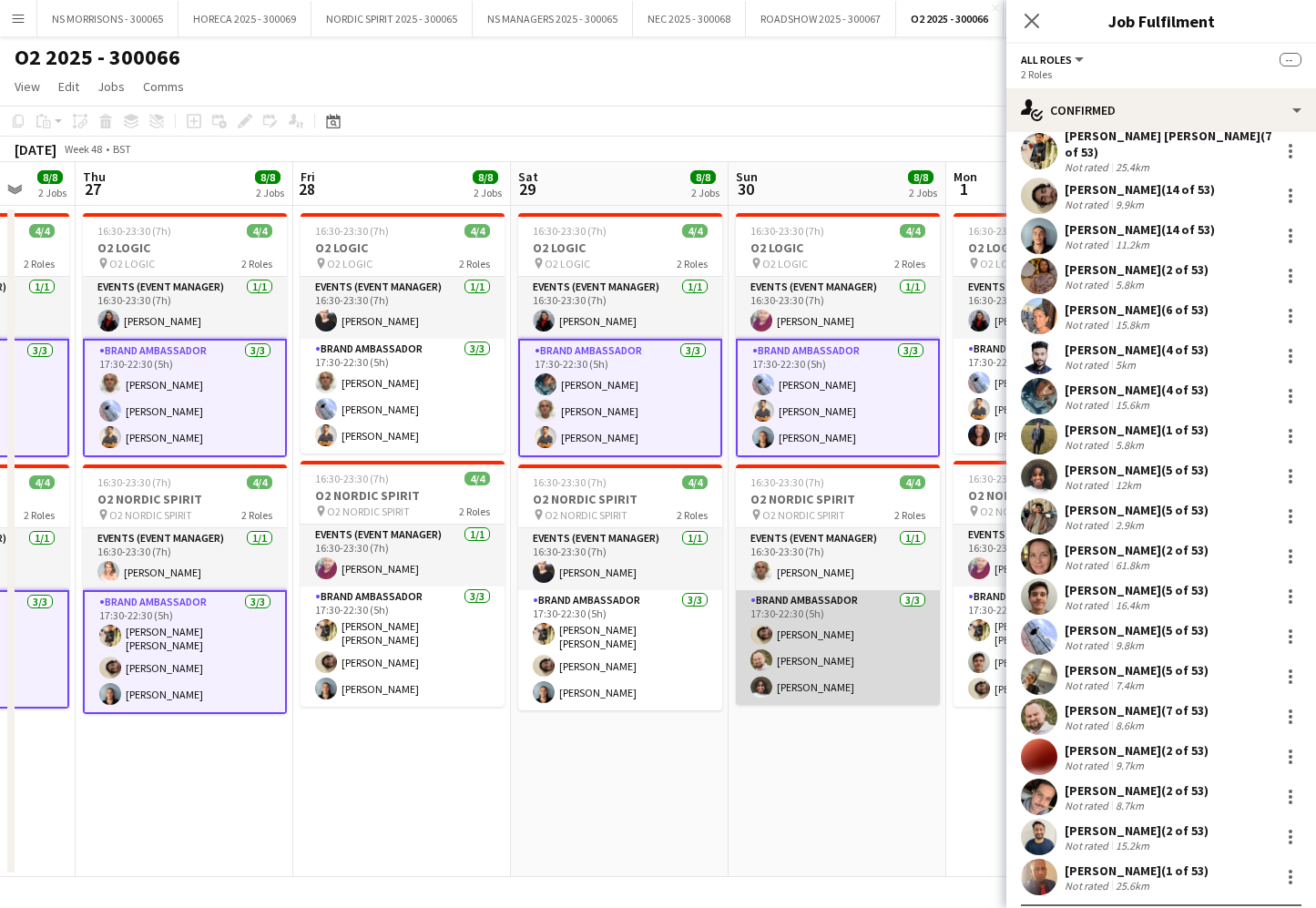
click at [841, 626] on app-card-role "Brand Ambassador 3/3 17:30-22:30 (5h) Sakkaf Mowlana aurimas sestokas Semhal Ab…" at bounding box center [838, 648] width 204 height 115
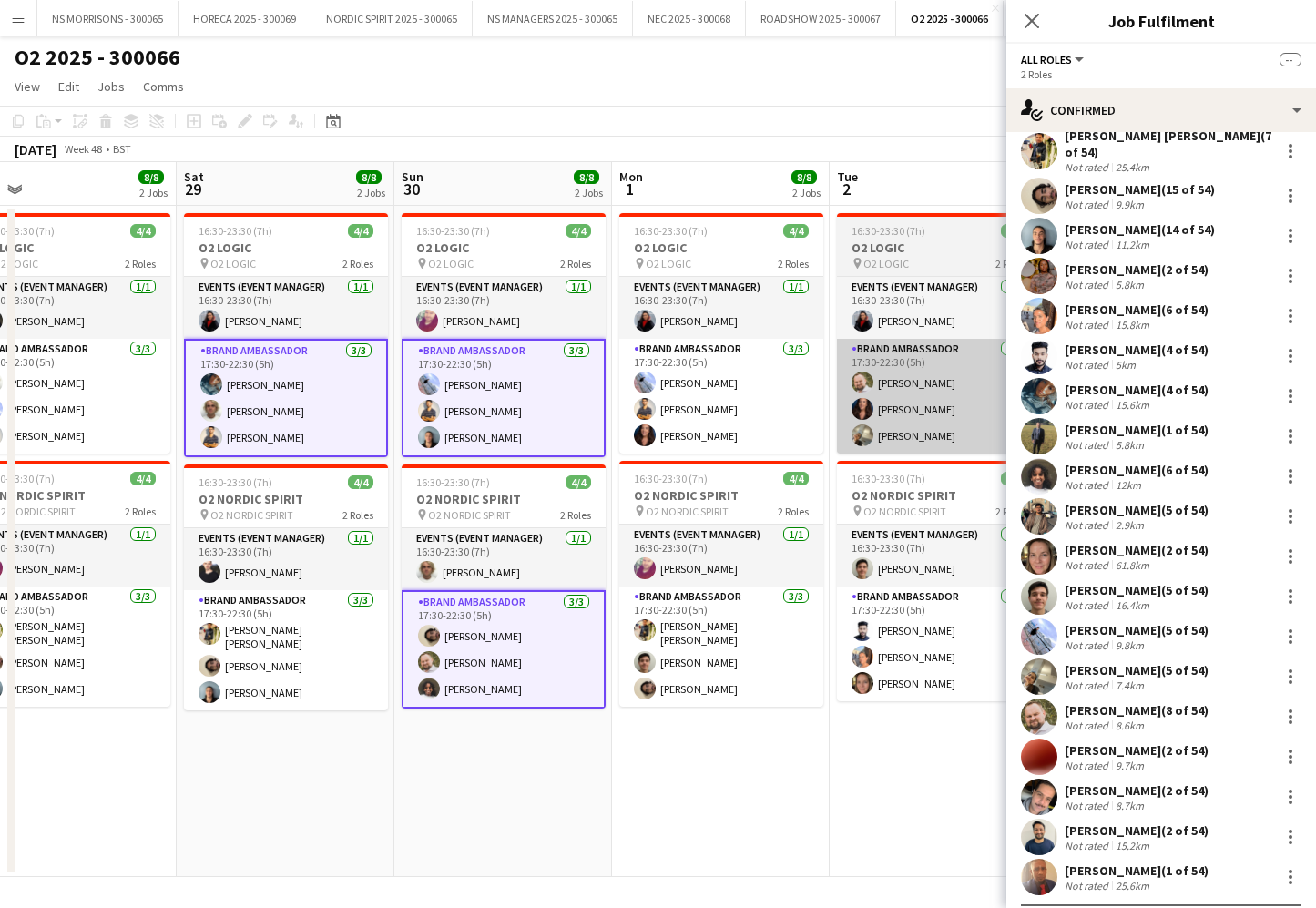
scroll to position [0, 807]
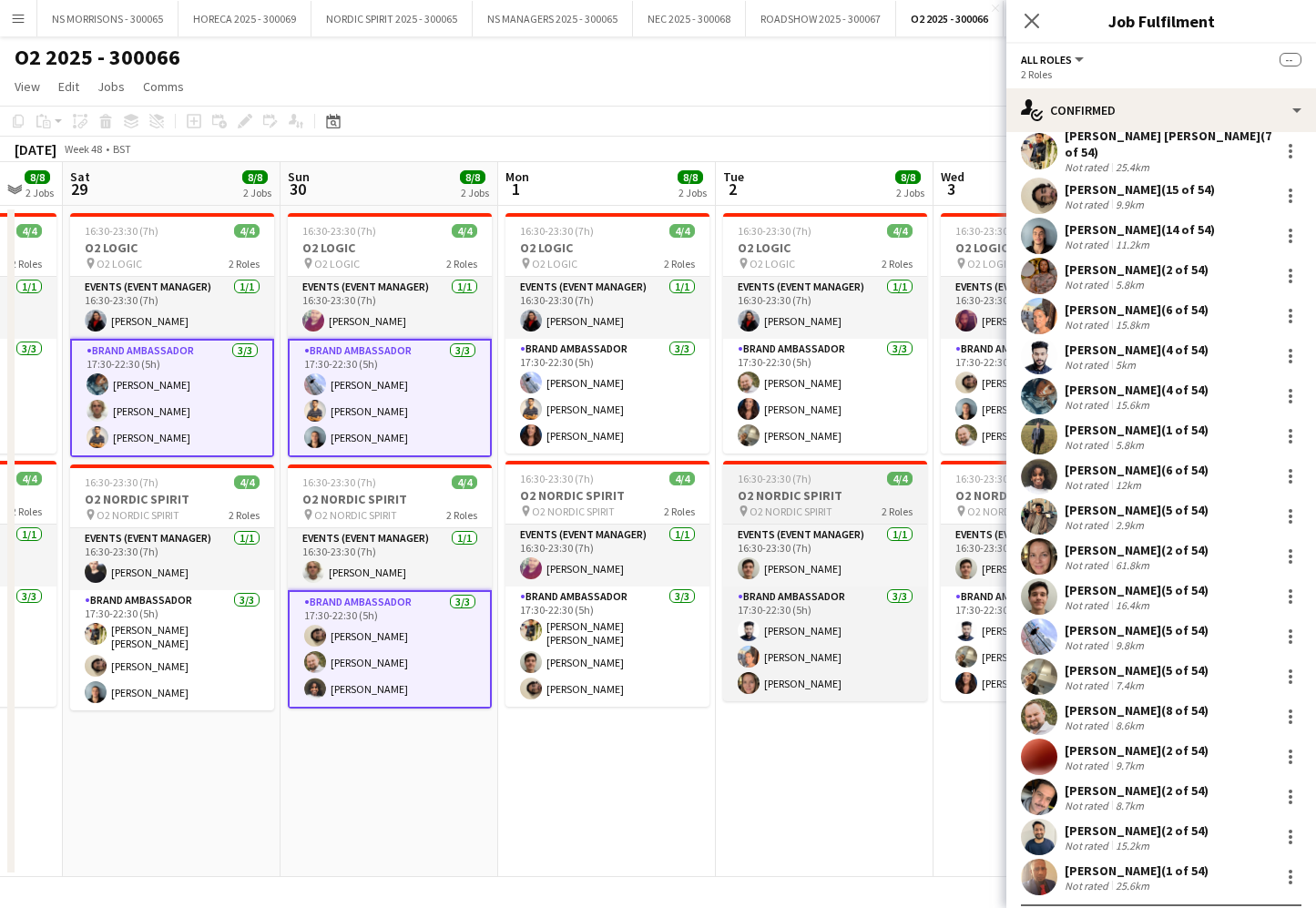
drag, startPoint x: 774, startPoint y: 401, endPoint x: 794, endPoint y: 520, distance: 120.7
click at [774, 401] on app-card-role "Brand Ambassador 3/3 17:30-22:30 (5h) aurimas sestokas Manuela Filippin Aneri P…" at bounding box center [825, 396] width 204 height 115
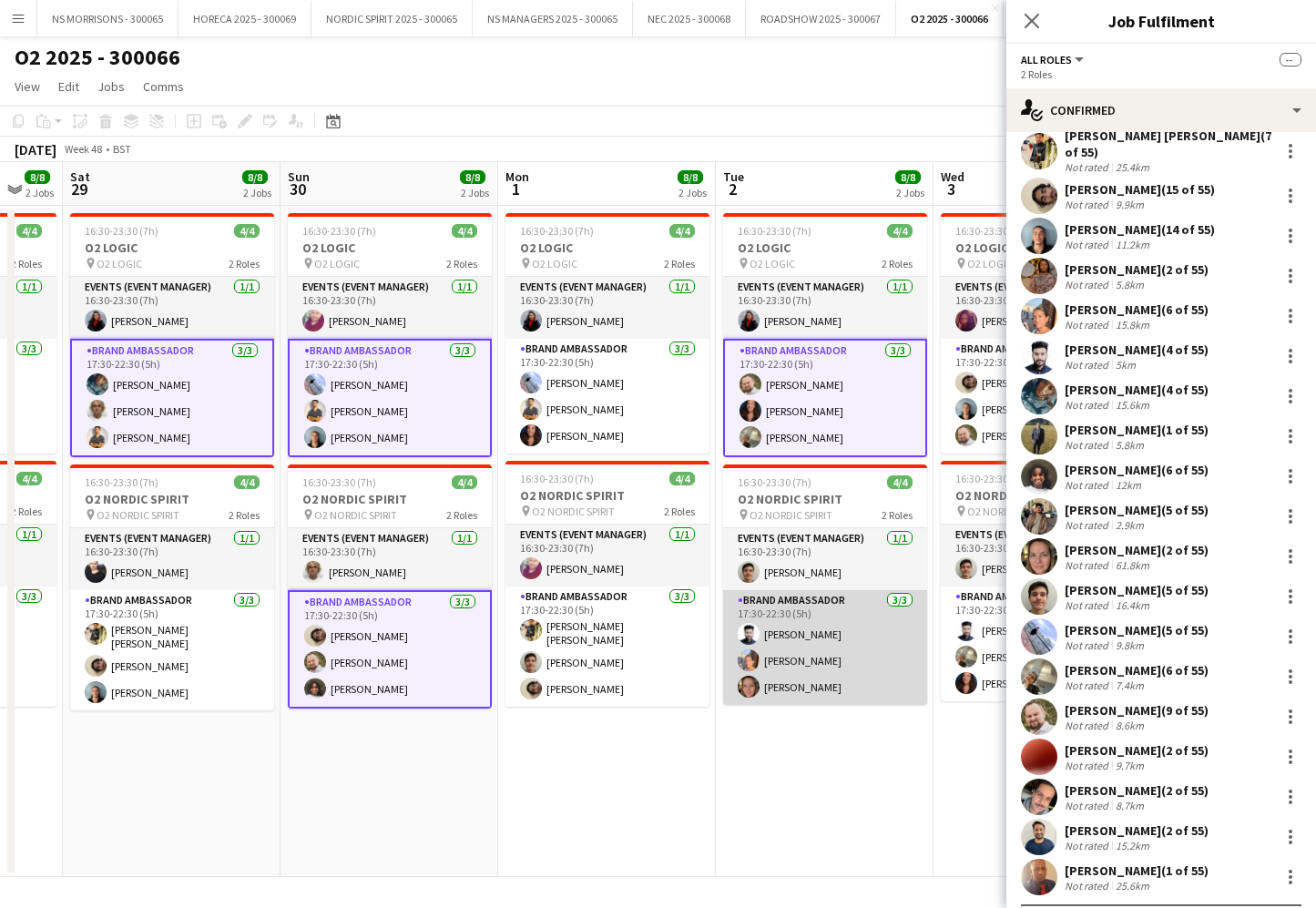
click at [810, 642] on app-card-role "Brand Ambassador 3/3 17:30-22:30 (5h) Rashad Arukattil Aisha Patel Ashleigh Jem…" at bounding box center [825, 648] width 204 height 115
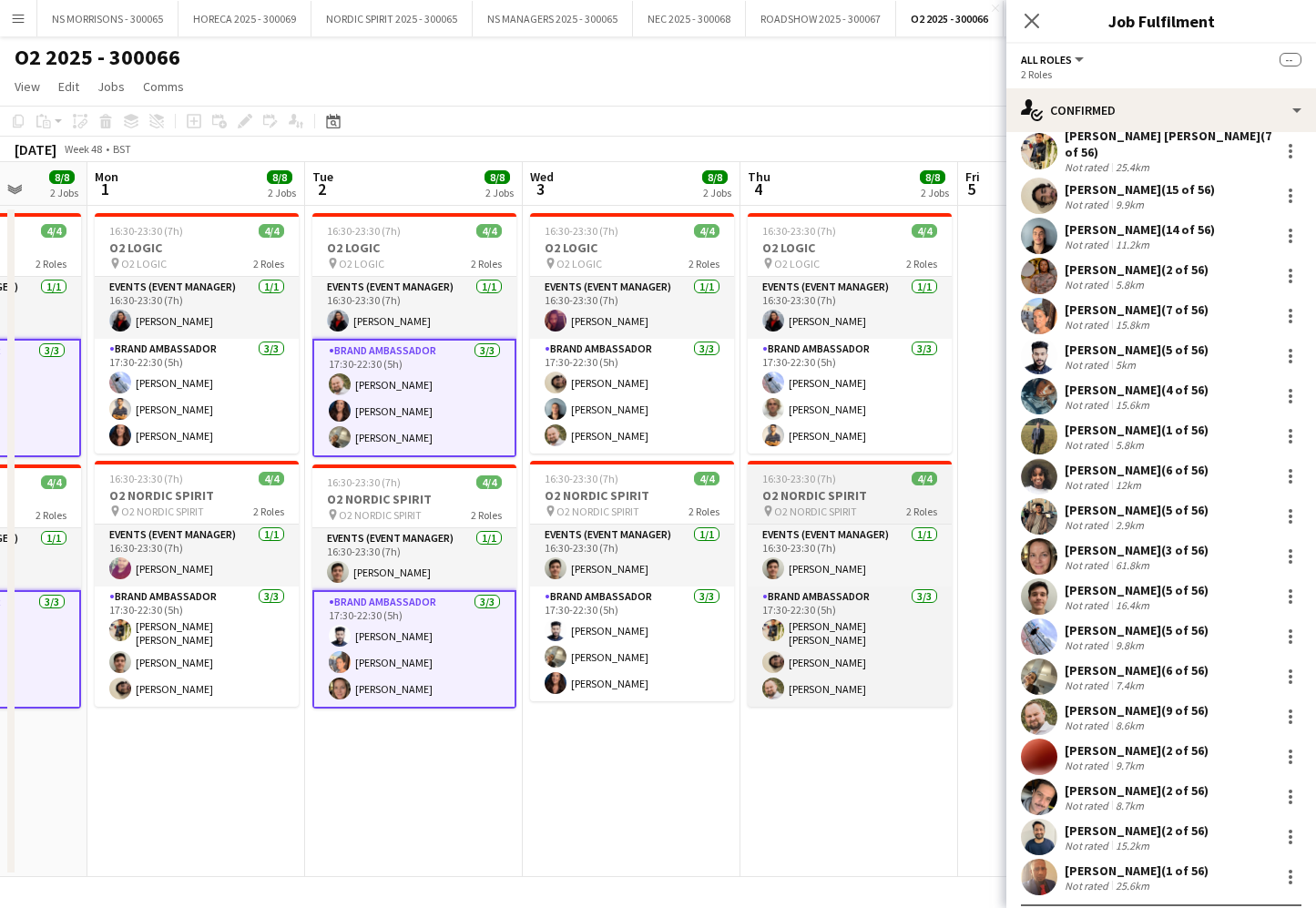
scroll to position [0, 859]
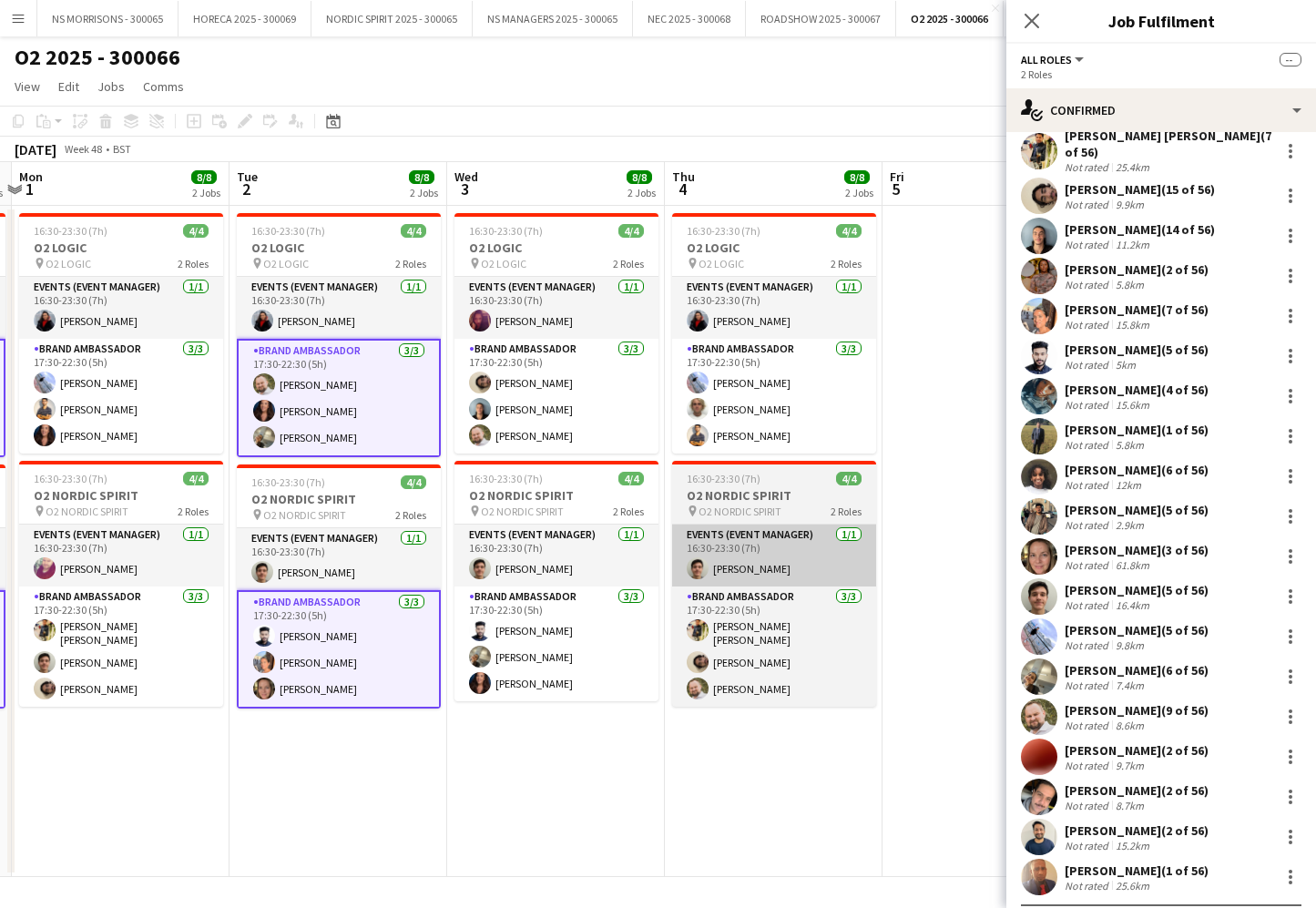
drag, startPoint x: 743, startPoint y: 428, endPoint x: 753, endPoint y: 550, distance: 122.4
click at [743, 430] on app-card-role "Brand Ambassador 3/3 17:30-22:30 (5h) Kyle Eveling Jacob Statter Muhammad Gouha…" at bounding box center [774, 396] width 204 height 115
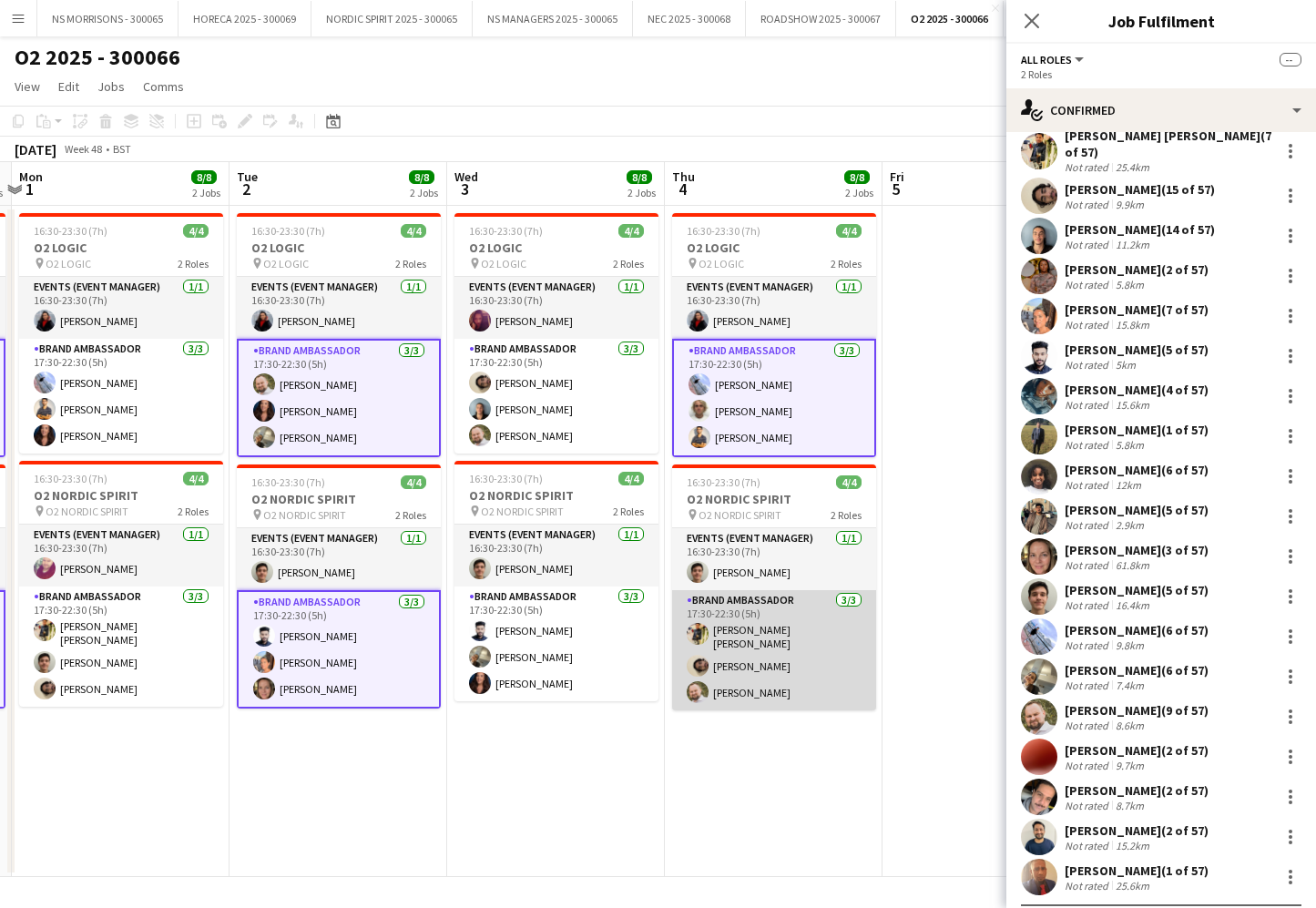
click at [758, 609] on app-card-role "Brand Ambassador 3/3 17:30-22:30 (5h) Ashish kumar Panuganti Sakkaf Mowlana aur…" at bounding box center [774, 650] width 204 height 121
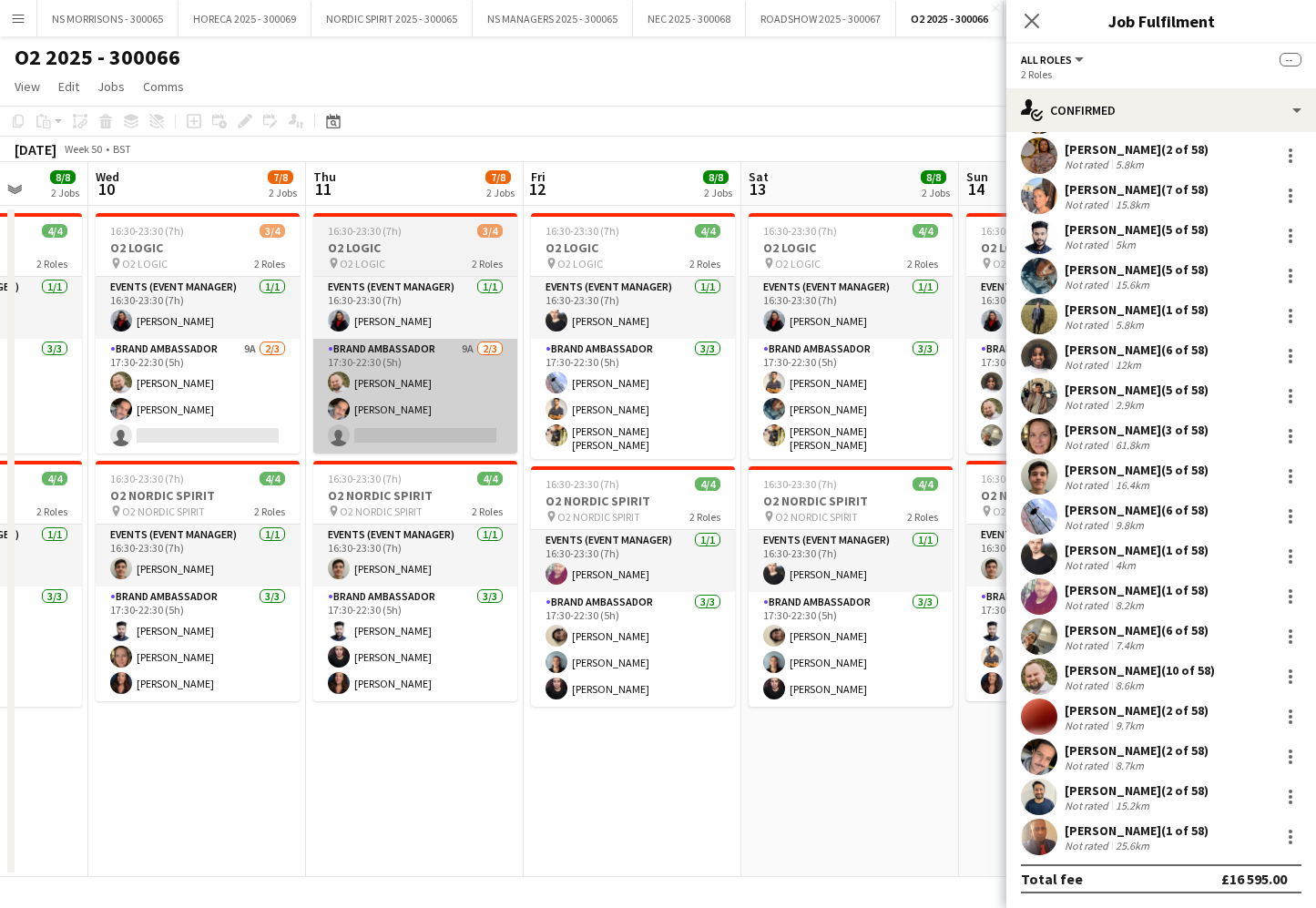
scroll to position [0, 651]
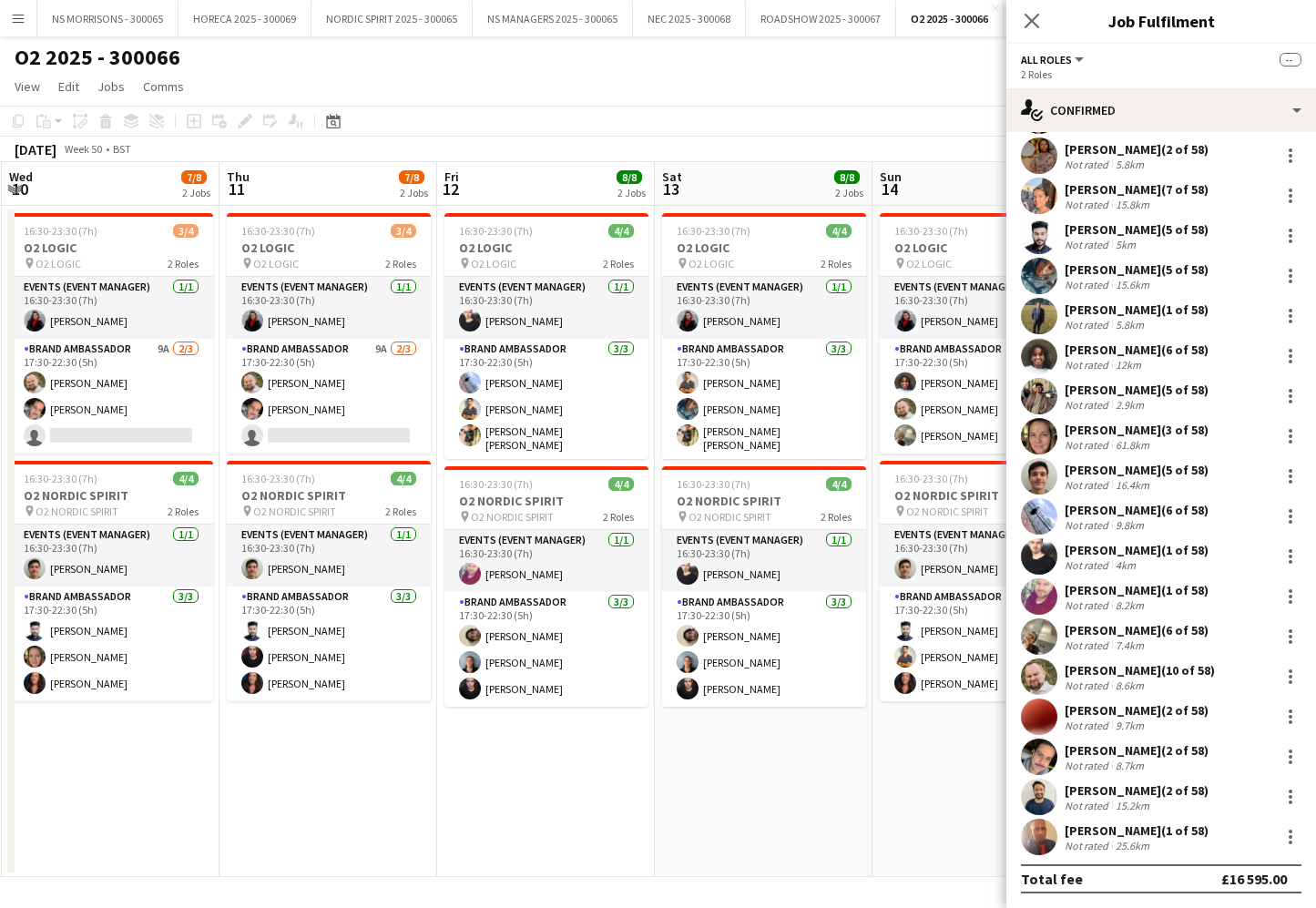
drag, startPoint x: 341, startPoint y: 404, endPoint x: 650, endPoint y: 401, distance: 309.0
click at [341, 404] on app-card-role "Brand Ambassador 9A 2/3 17:30-22:30 (5h) aurimas sestokas Ronnie ABRAHAM single…" at bounding box center [329, 396] width 204 height 115
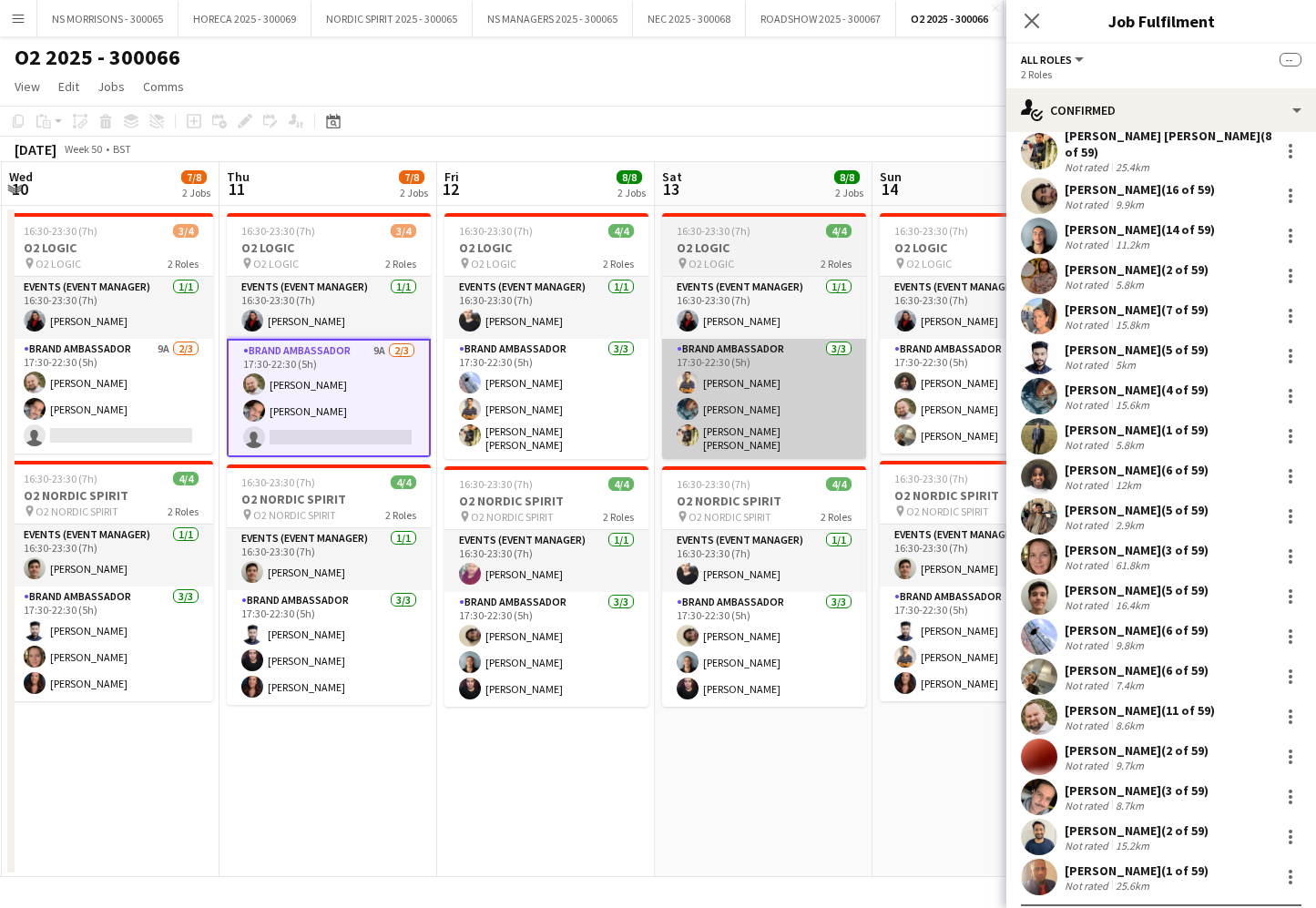
drag, startPoint x: 651, startPoint y: 401, endPoint x: 752, endPoint y: 397, distance: 101.1
click at [651, 401] on app-date-cell "16:30-23:30 (7h) 4/4 O2 LOGIC pin O2 LOGIC 2 Roles Events (Event Manager) 1/1 1…" at bounding box center [545, 542] width 218 height 672
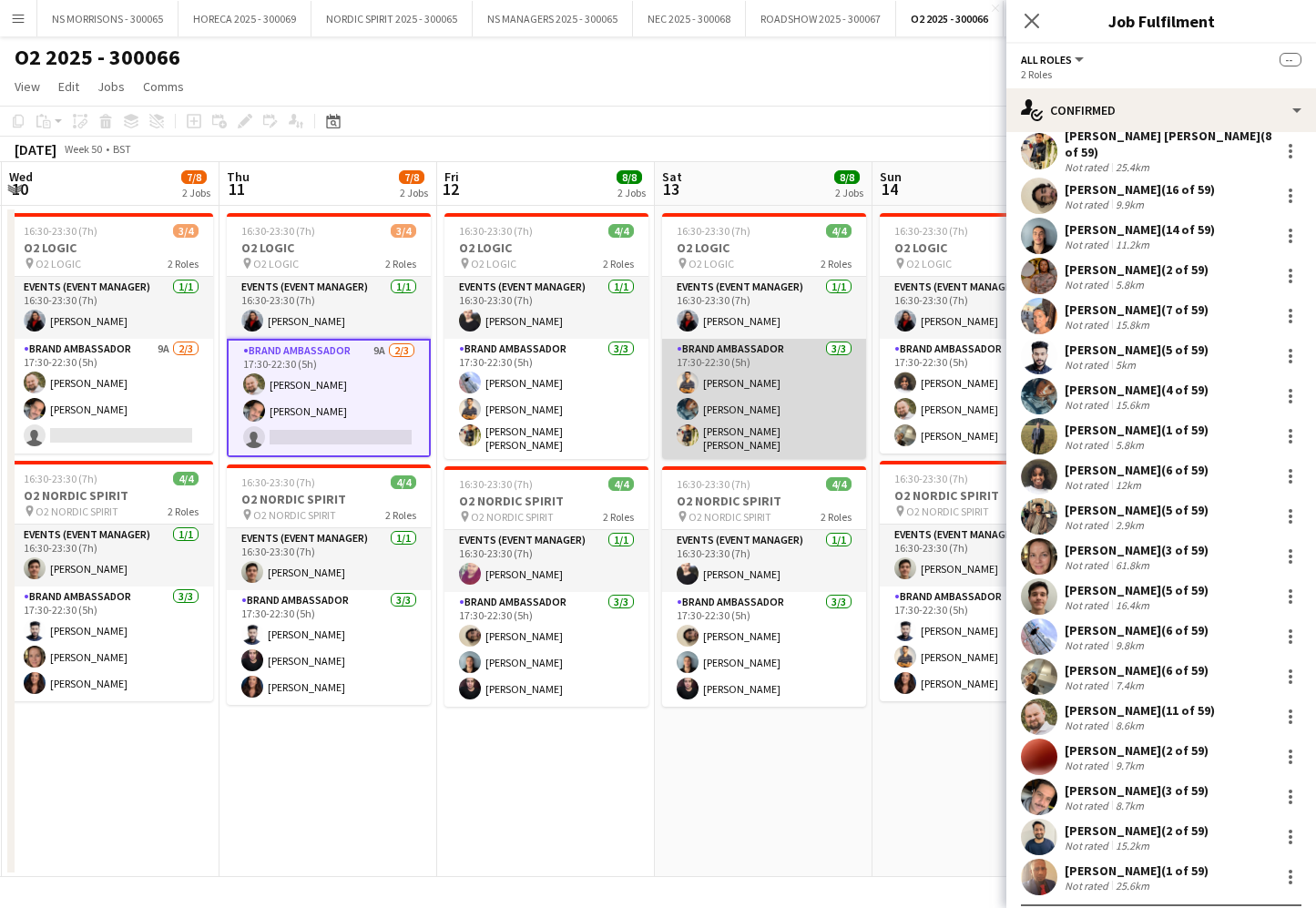
click at [782, 397] on app-card-role "Brand Ambassador 3/3 17:30-22:30 (5h) Muhammad Gouhar Habib Wintana Menghisteab…" at bounding box center [764, 398] width 204 height 121
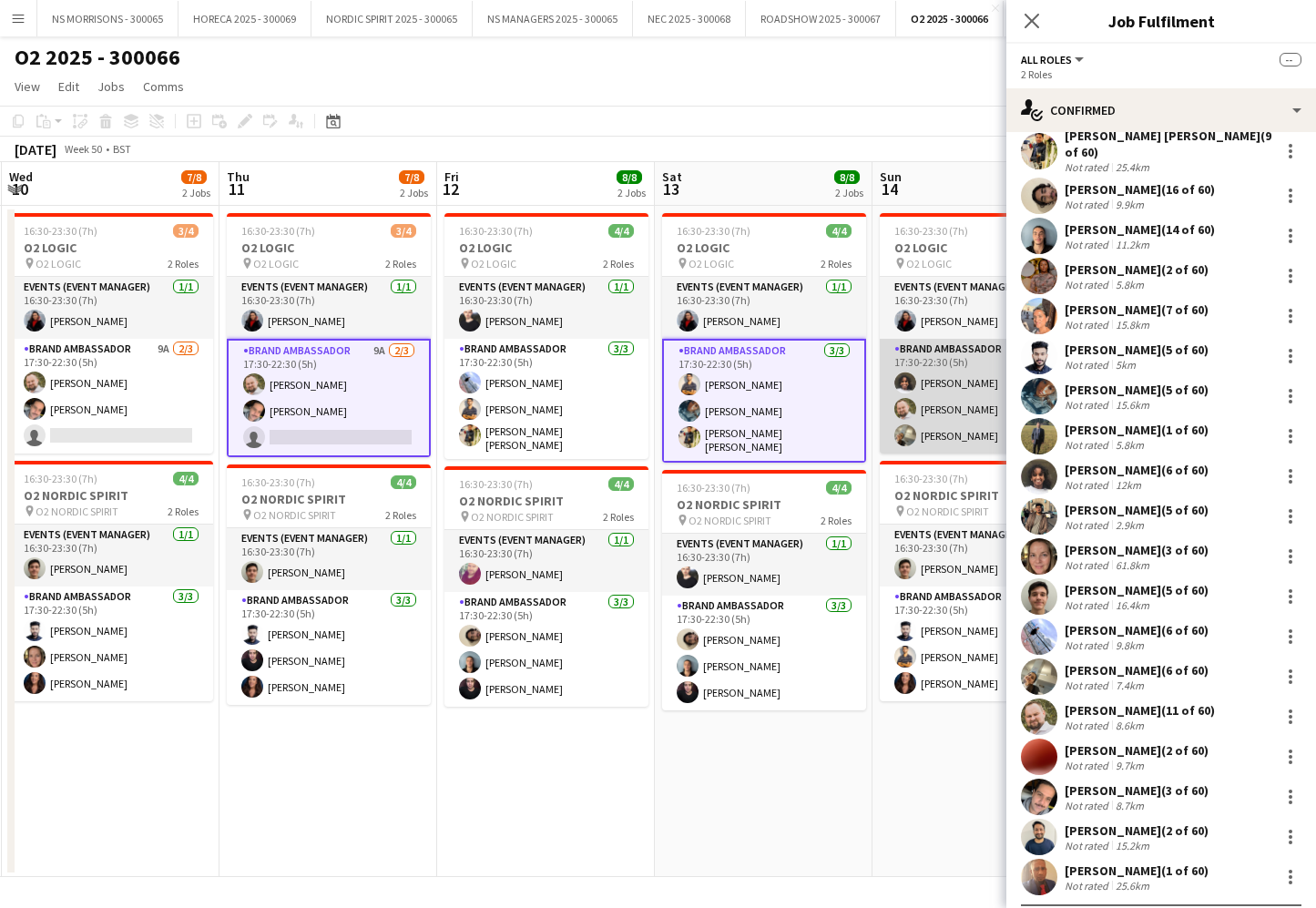
click at [922, 405] on app-card-role "Brand Ambassador 3/3 17:30-22:30 (5h) Semhal Abebe aurimas sestokas Aneri Patel" at bounding box center [982, 396] width 204 height 115
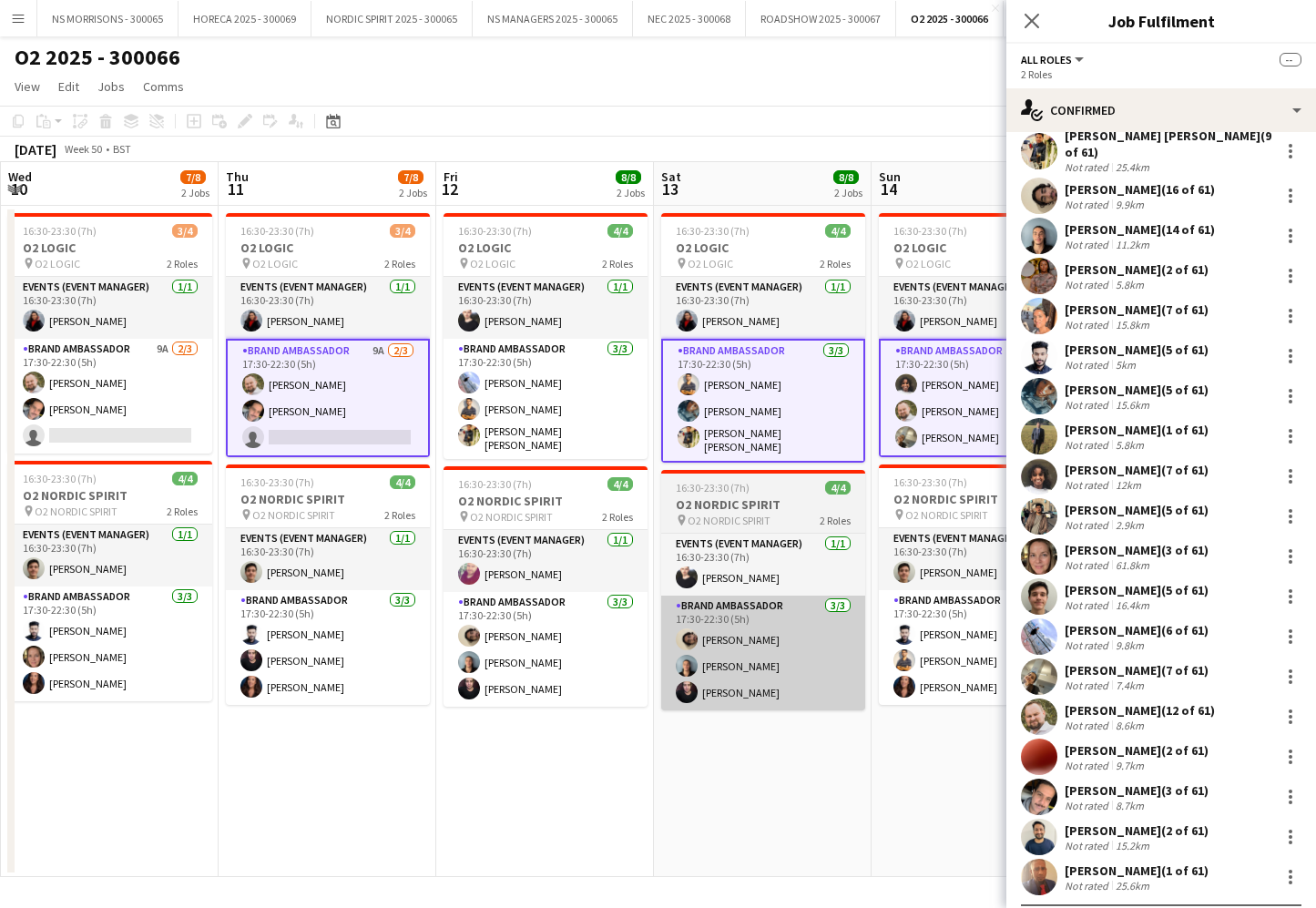
drag
click at [920, 601] on app-card-role "Brand Ambassador 3/3 17:30-22:30 (5h) Rashad Arukattil Muhammad Gouhar Habib Ma…" at bounding box center [981, 648] width 204 height 115
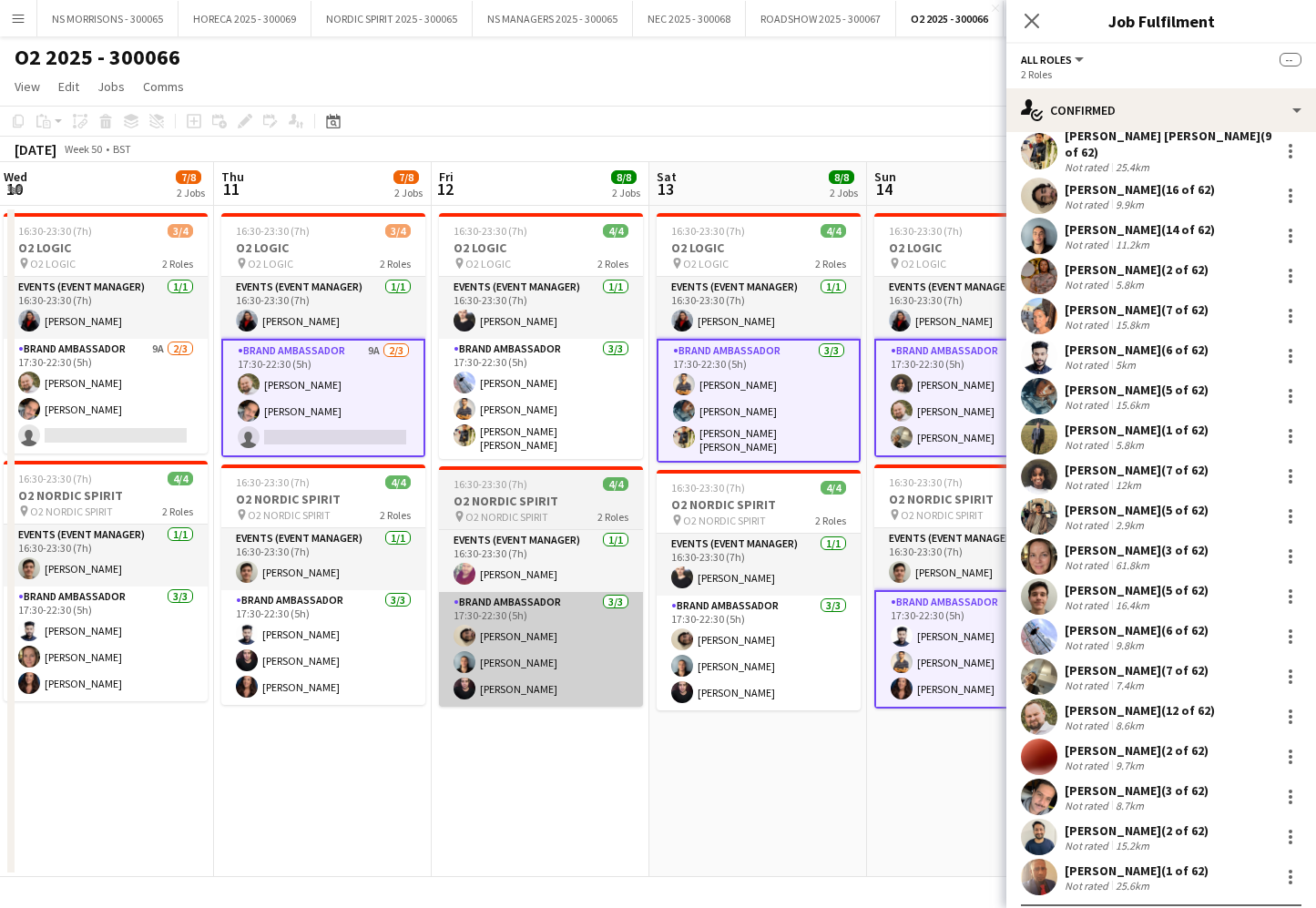
click at [745, 661] on app-calendar-viewport "Sun 7 Mon 8 8/8 2 Jobs Tue 9 8/8 2 Jobs Wed 10 7/8 2 Jobs Thu 11 7/8 2 Jobs Fri…" at bounding box center [658, 519] width 1316 height 715
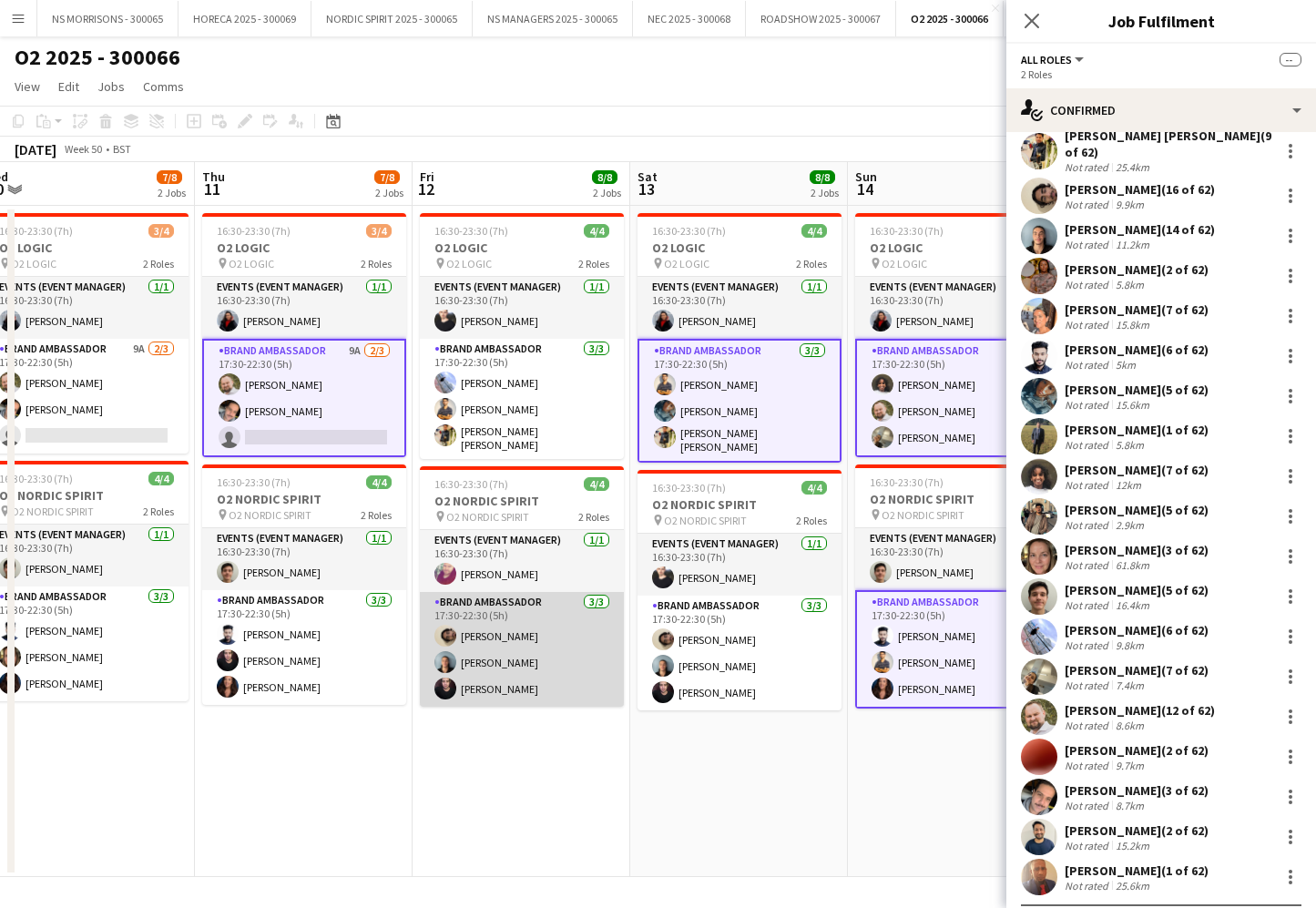
click at [477, 662] on app-card-role "Brand Ambassador 3/3 17:30-22:30 (5h) Sakkaf Mowlana Ethan Benaine Arthur Carne…" at bounding box center [522, 649] width 204 height 115
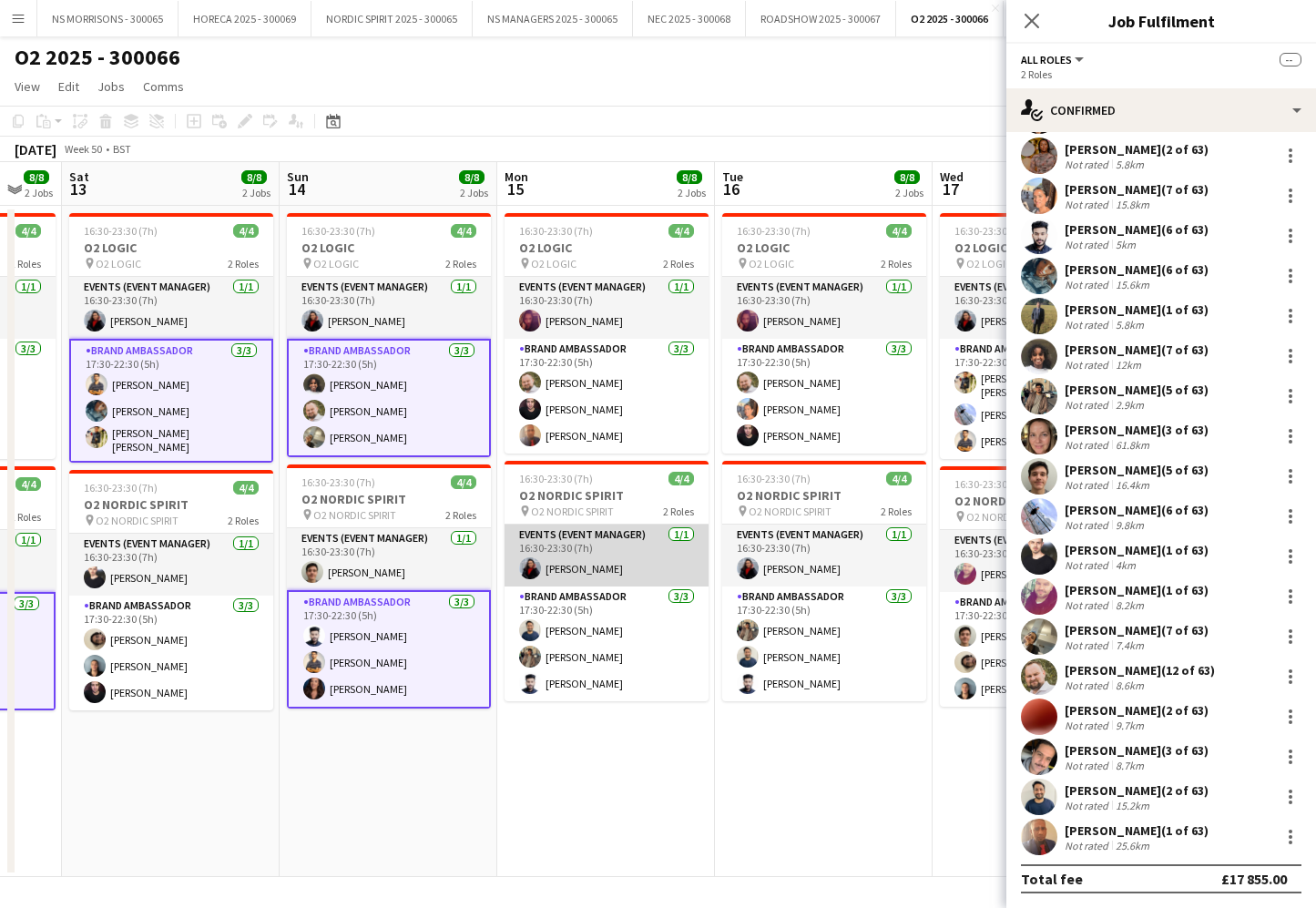
scroll to position [418, 0]
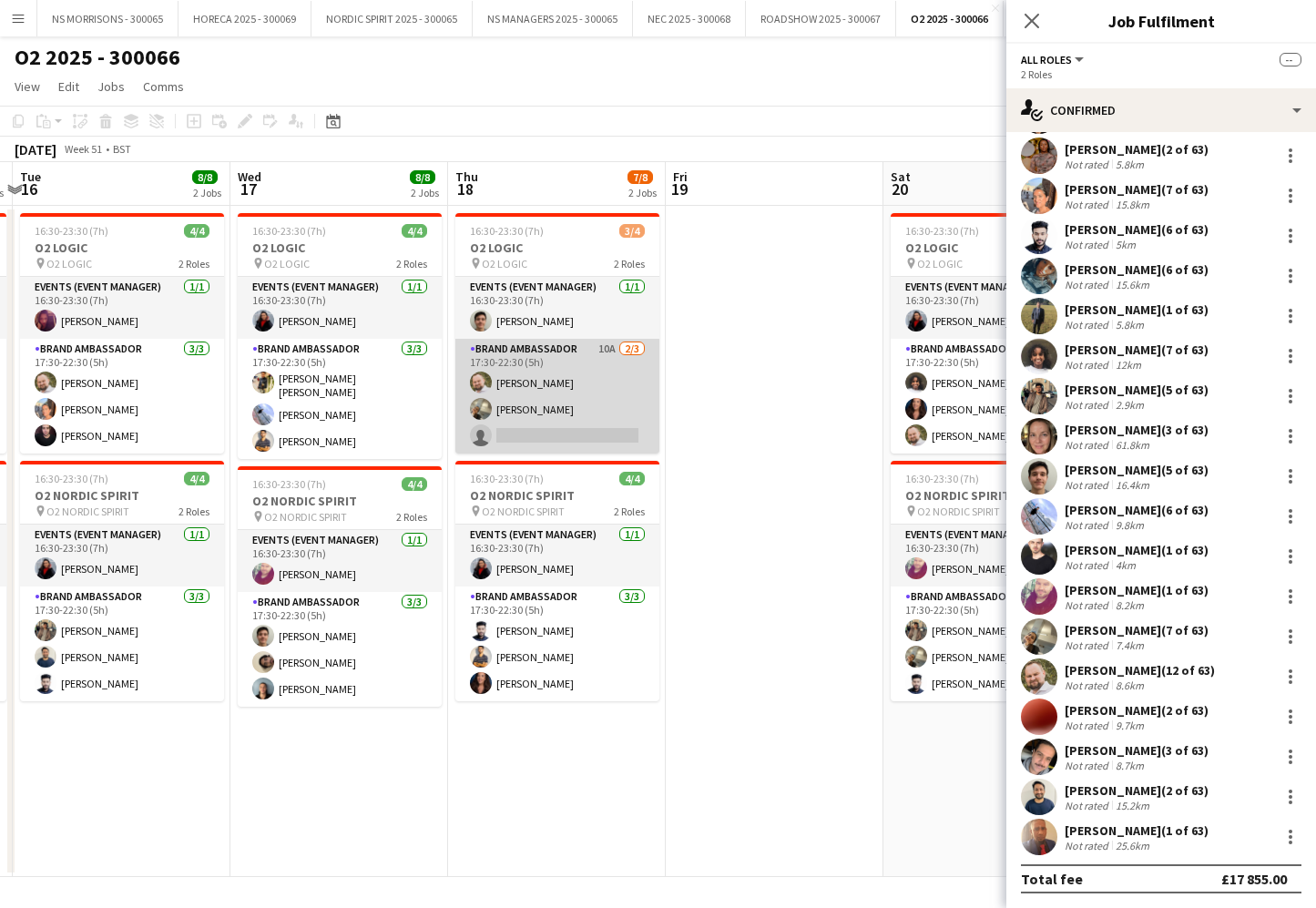
click at [634, 384] on app-card-role "Brand Ambassador 10A 2/3 17:30-22:30 (5h) aurimas sestokas Aneri Patel single-n…" at bounding box center [557, 396] width 204 height 115
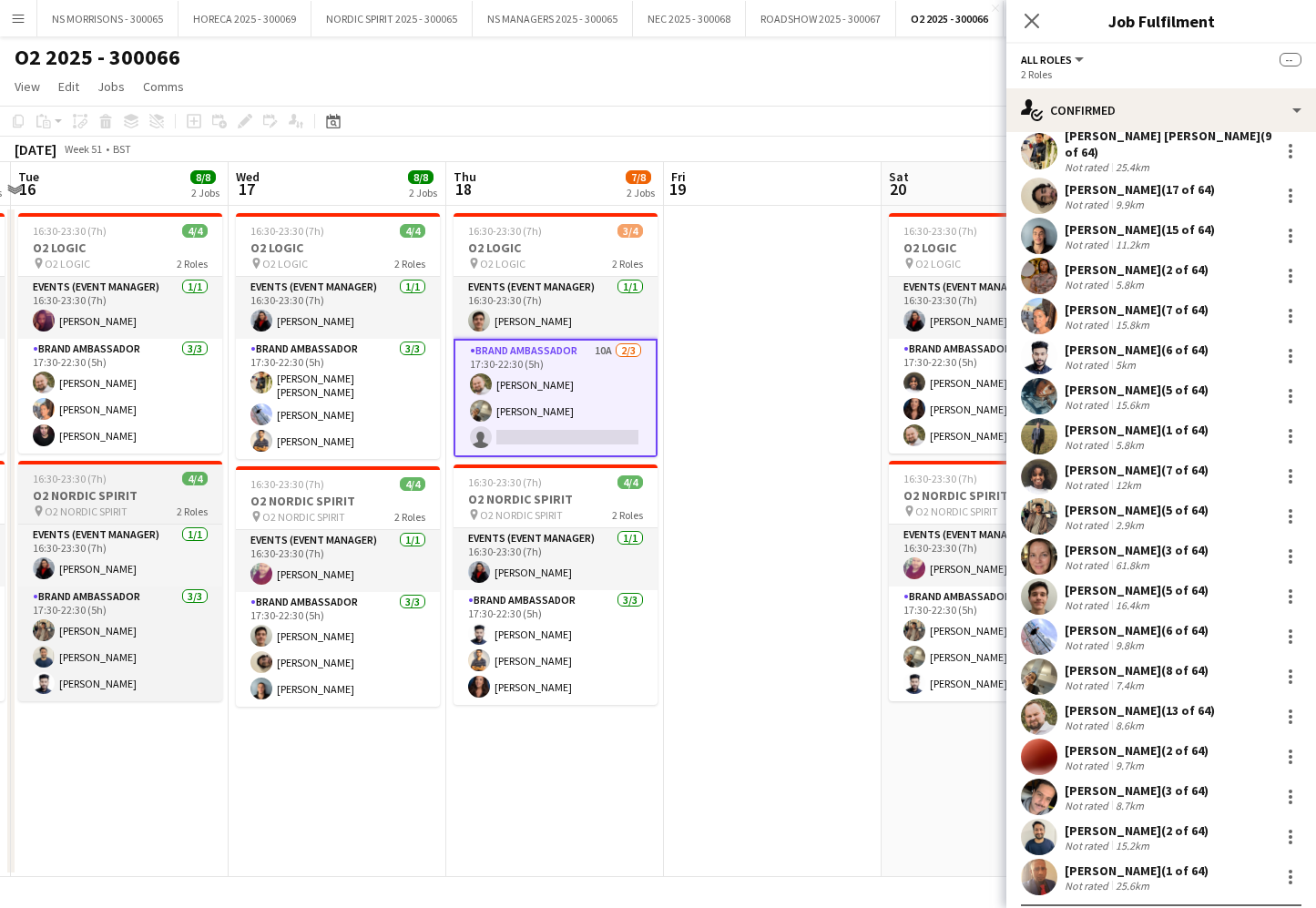
click at [217, 473] on div "16:30-23:30 (7h) 4/4" at bounding box center [120, 478] width 204 height 14
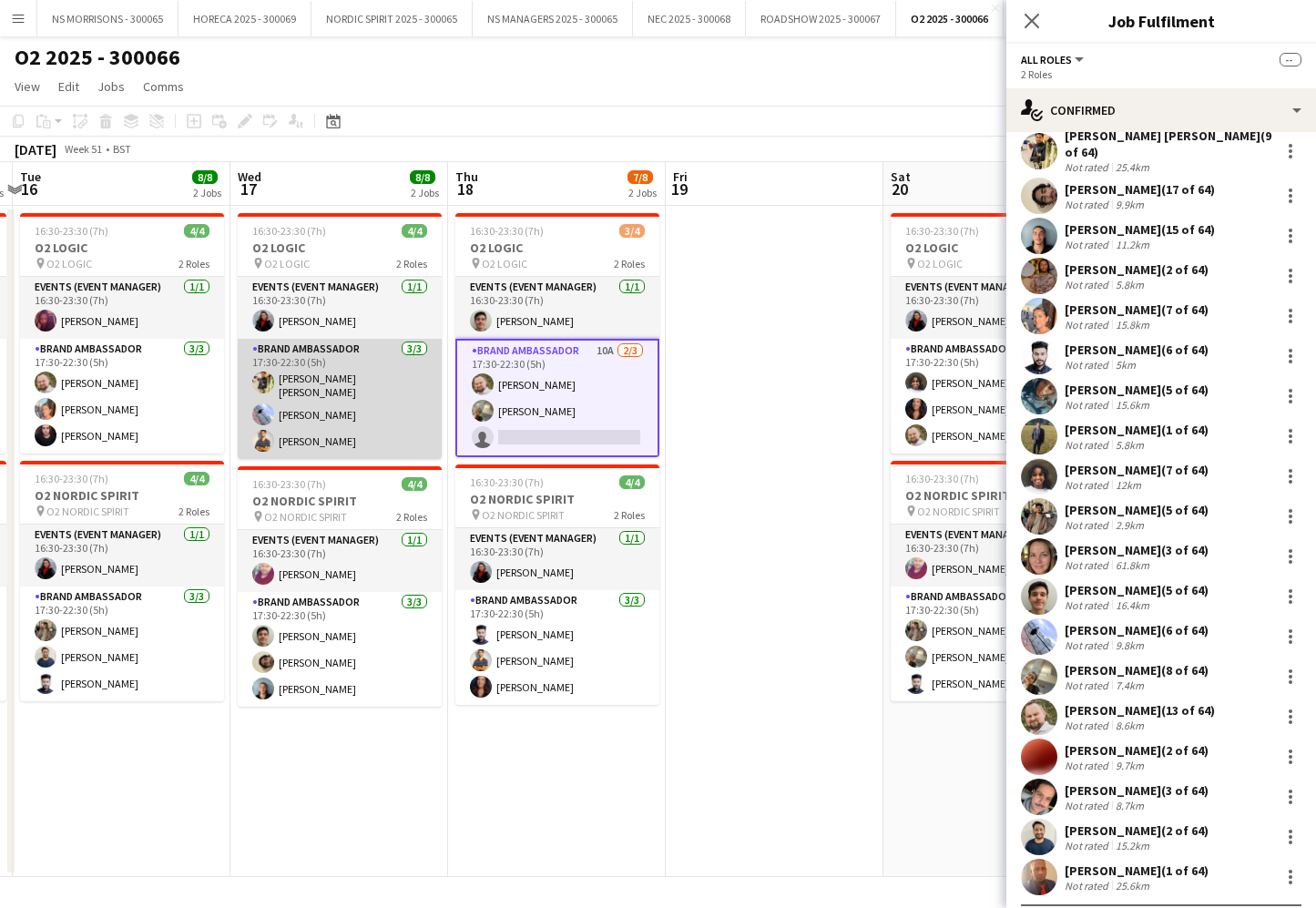
click at [395, 386] on app-card-role "Brand Ambassador 3/3 17:30-22:30 (5h) Ashish kumar Panuganti Kyle Eveling Muham…" at bounding box center [339, 398] width 204 height 121
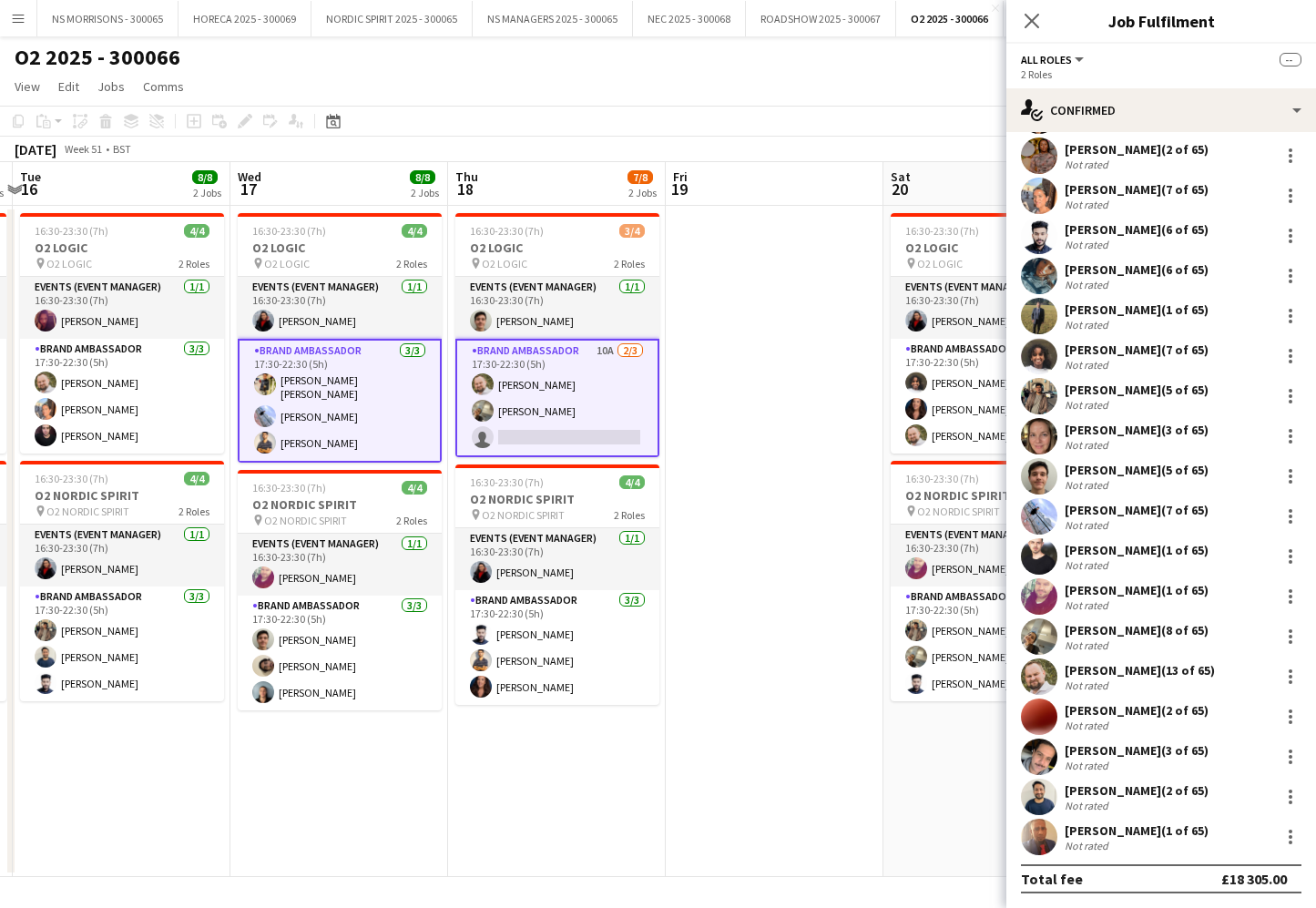
scroll to position [0, 641]
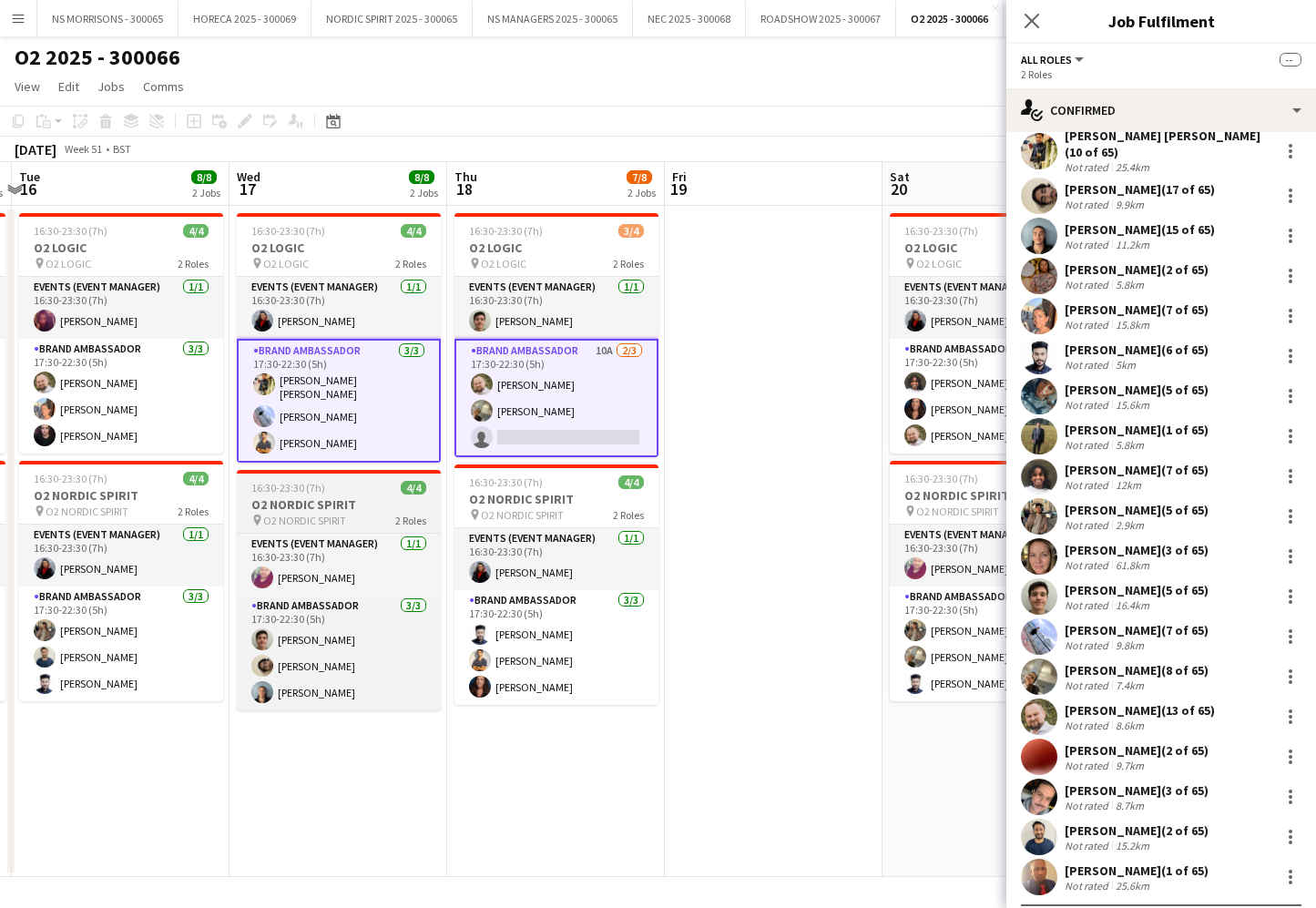
click at [332, 523] on app-job-card "16:30-23:30 (7h) 4/4 O2 NORDIC SPIRIT pin O2 NORDIC SPIRIT 2 Roles Events (Even…" at bounding box center [338, 590] width 204 height 240
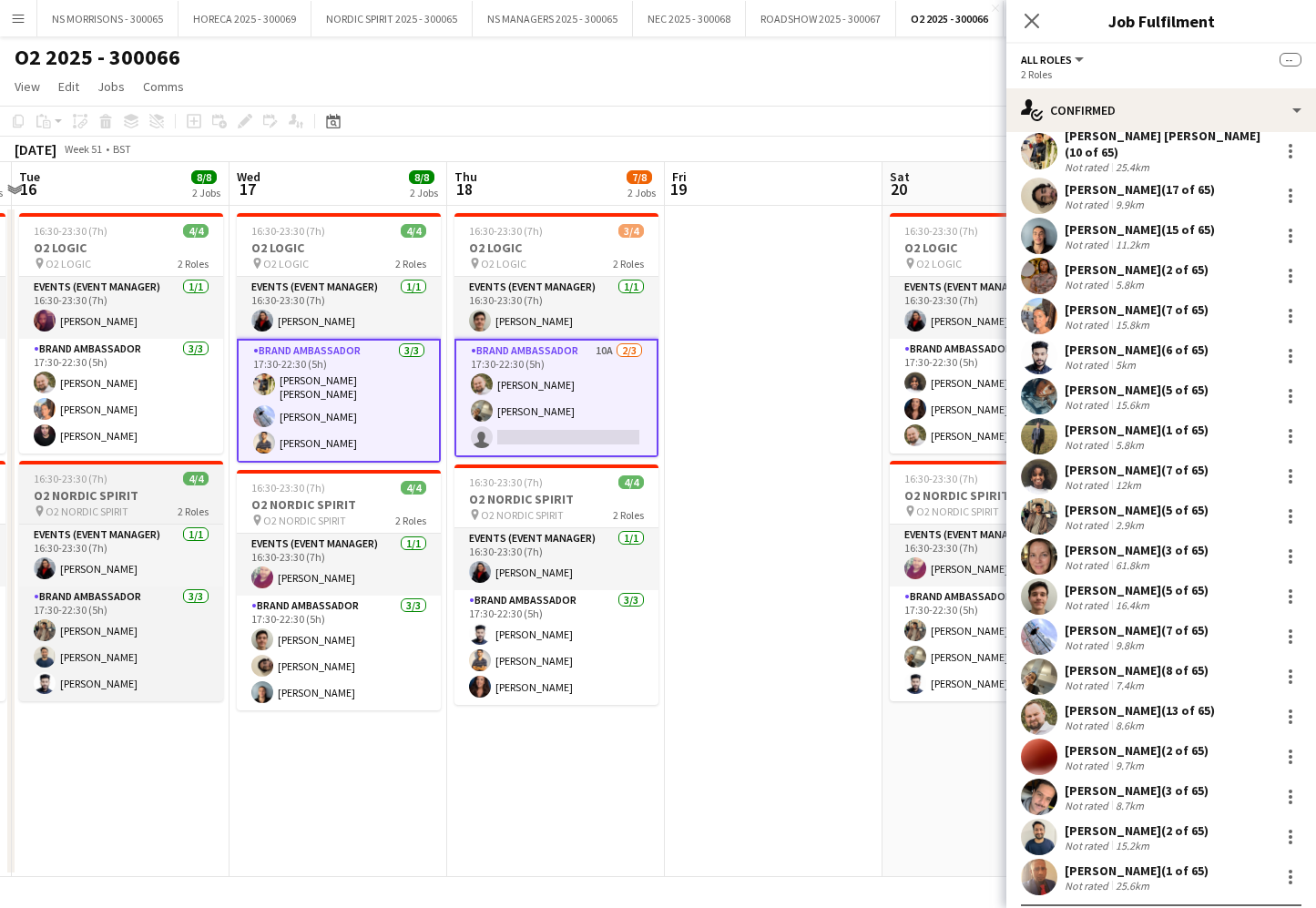
click at [191, 408] on app-card-role "Brand Ambassador 3/3 17:30-22:30 (5h) aurimas sestokas Aisha Patel Arthur Carne…" at bounding box center [121, 396] width 204 height 115
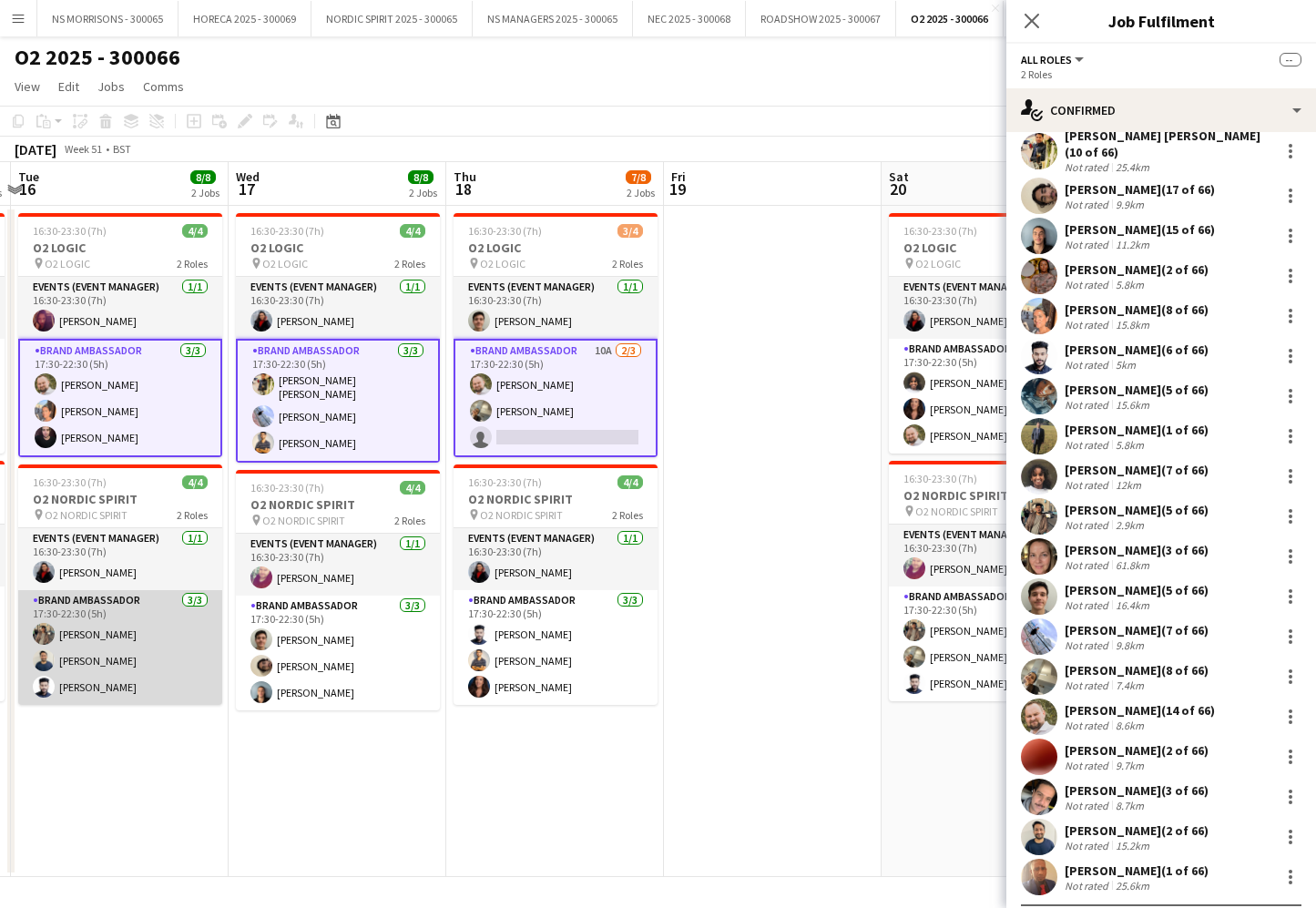
click at [190, 594] on app-card-role "Brand Ambassador 3/3 17:30-22:30 (5h) Usman Ahmad Ghulam Murtaza Rashad Arukatt…" at bounding box center [120, 648] width 204 height 115
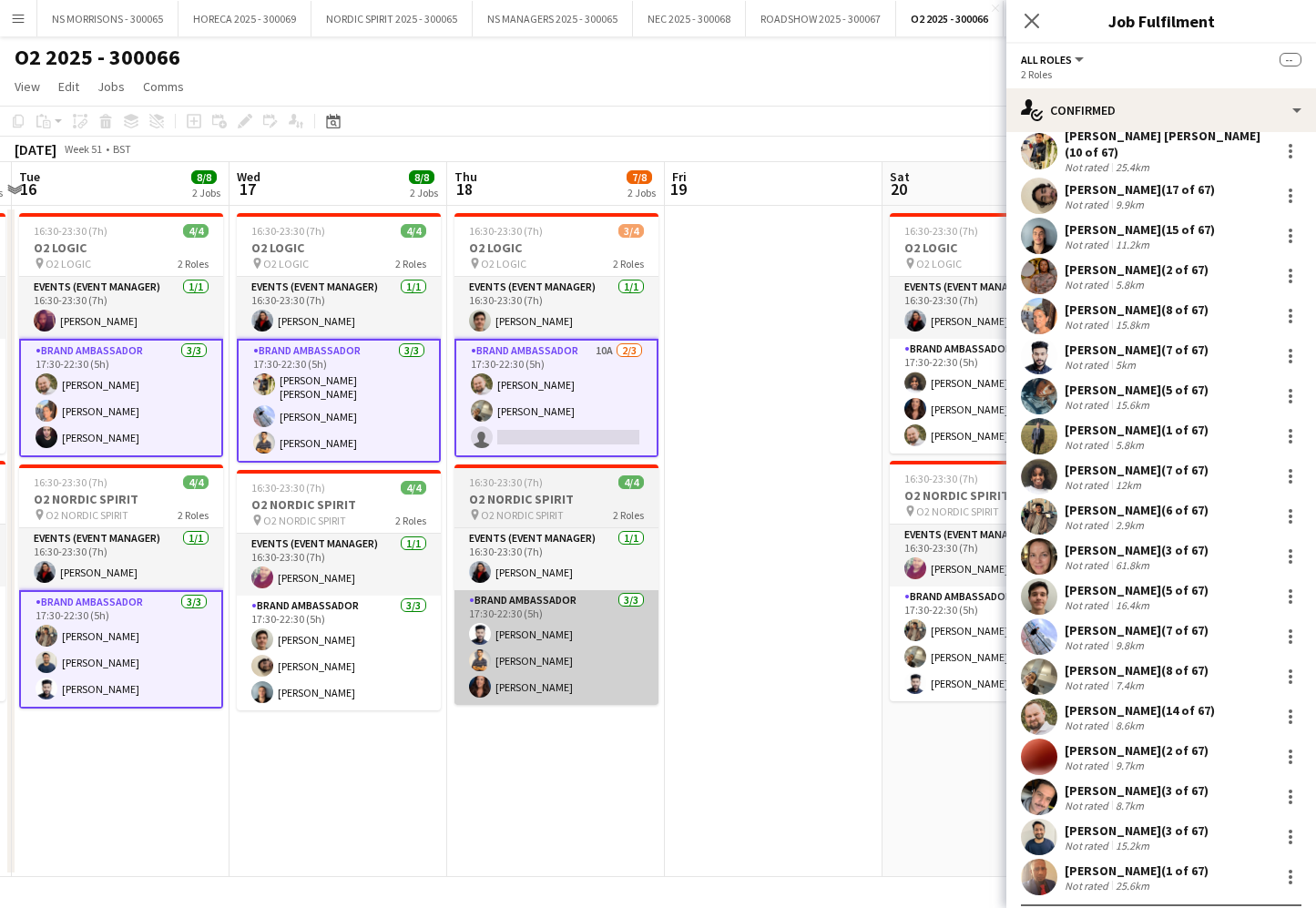
click at [385, 626] on app-card-role "Brand Ambassador 3/3 17:30-22:30 (5h) Kristiyan Todorov Sakkaf Mowlana Ethan Be…" at bounding box center [338, 653] width 204 height 115
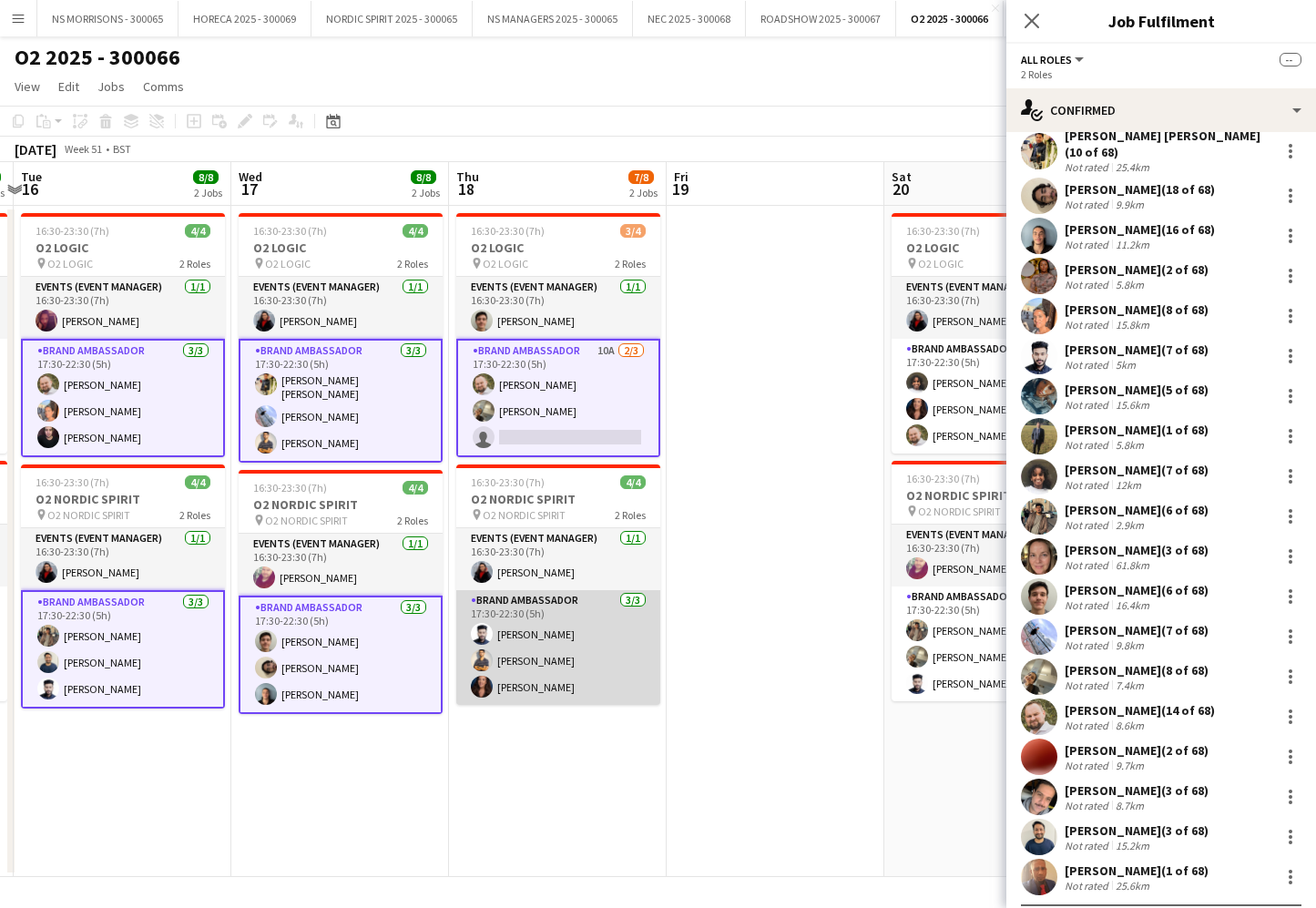
click at [554, 627] on app-card-role "Brand Ambassador 3/3 17:30-22:30 (5h) Rashad Arukattil Muhammad Gouhar Habib Ma…" at bounding box center [558, 648] width 204 height 115
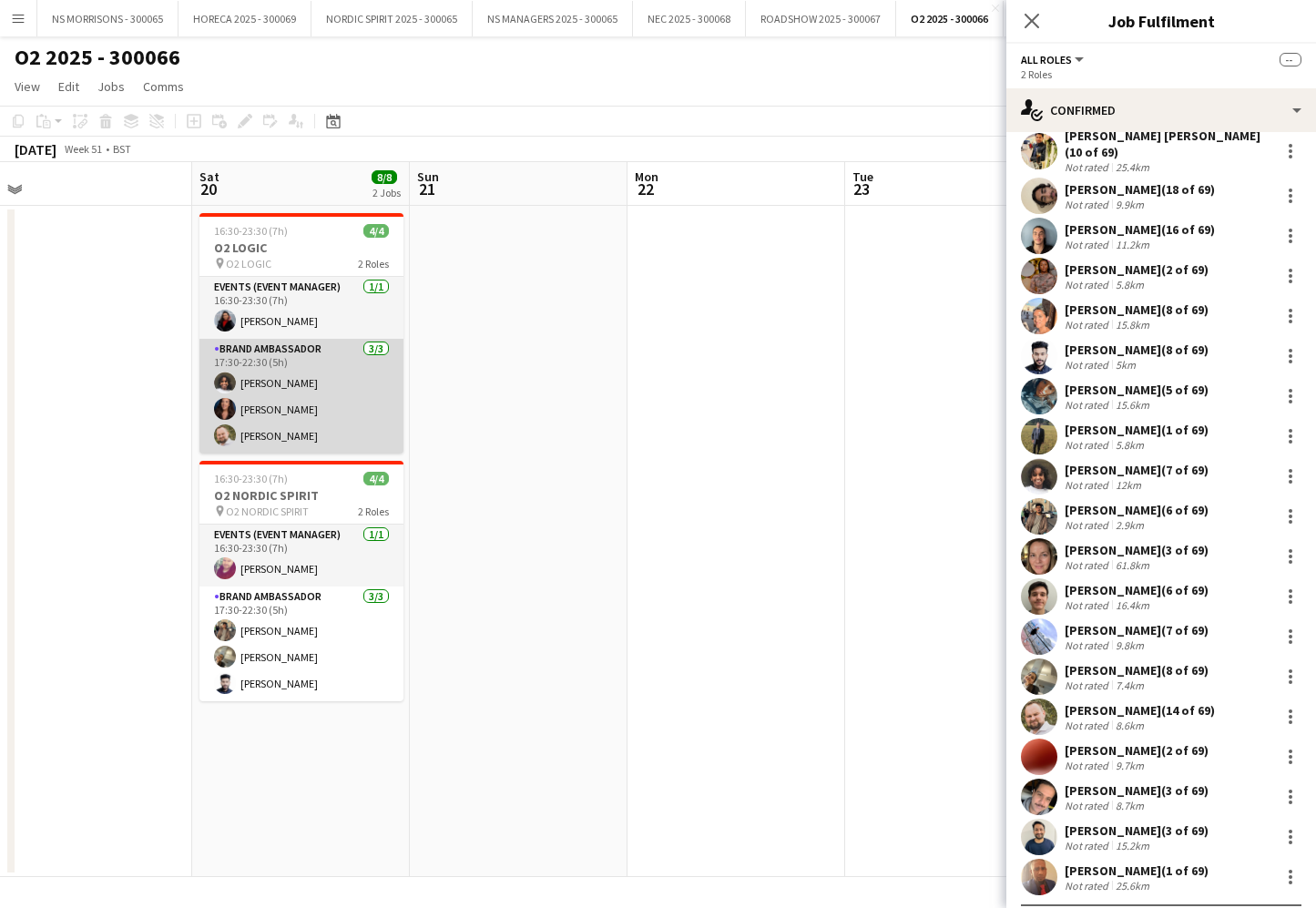
click at [306, 377] on app-card-role "Brand Ambassador 3/3 17:30-22:30 (5h) Semhal Abebe Manuela Filippin aurimas ses…" at bounding box center [302, 396] width 204 height 115
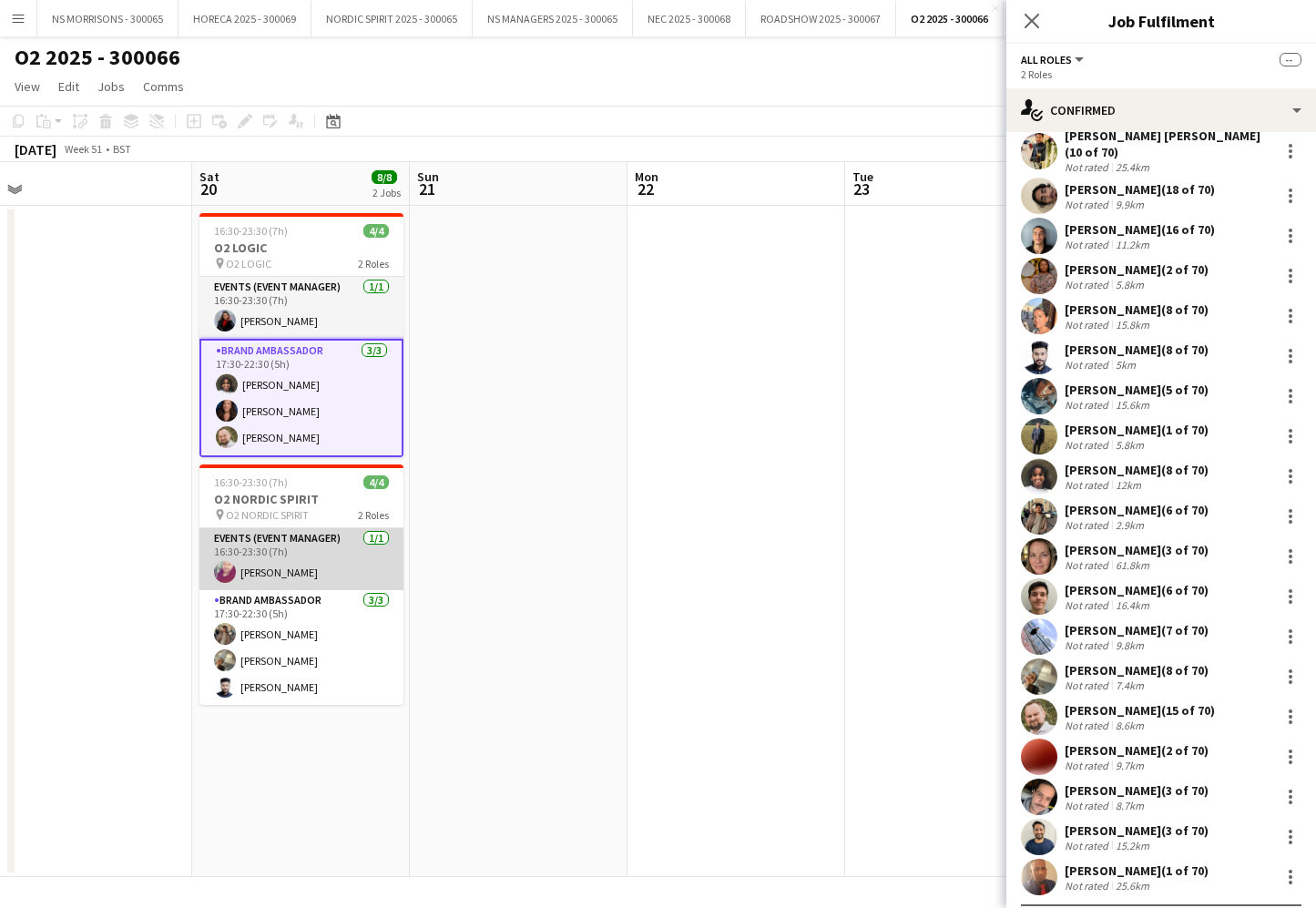
click at [313, 538] on app-card-role "Events (Event Manager) 1/1 16:30-23:30 (7h) Aivaras Sestokas" at bounding box center [302, 558] width 204 height 62
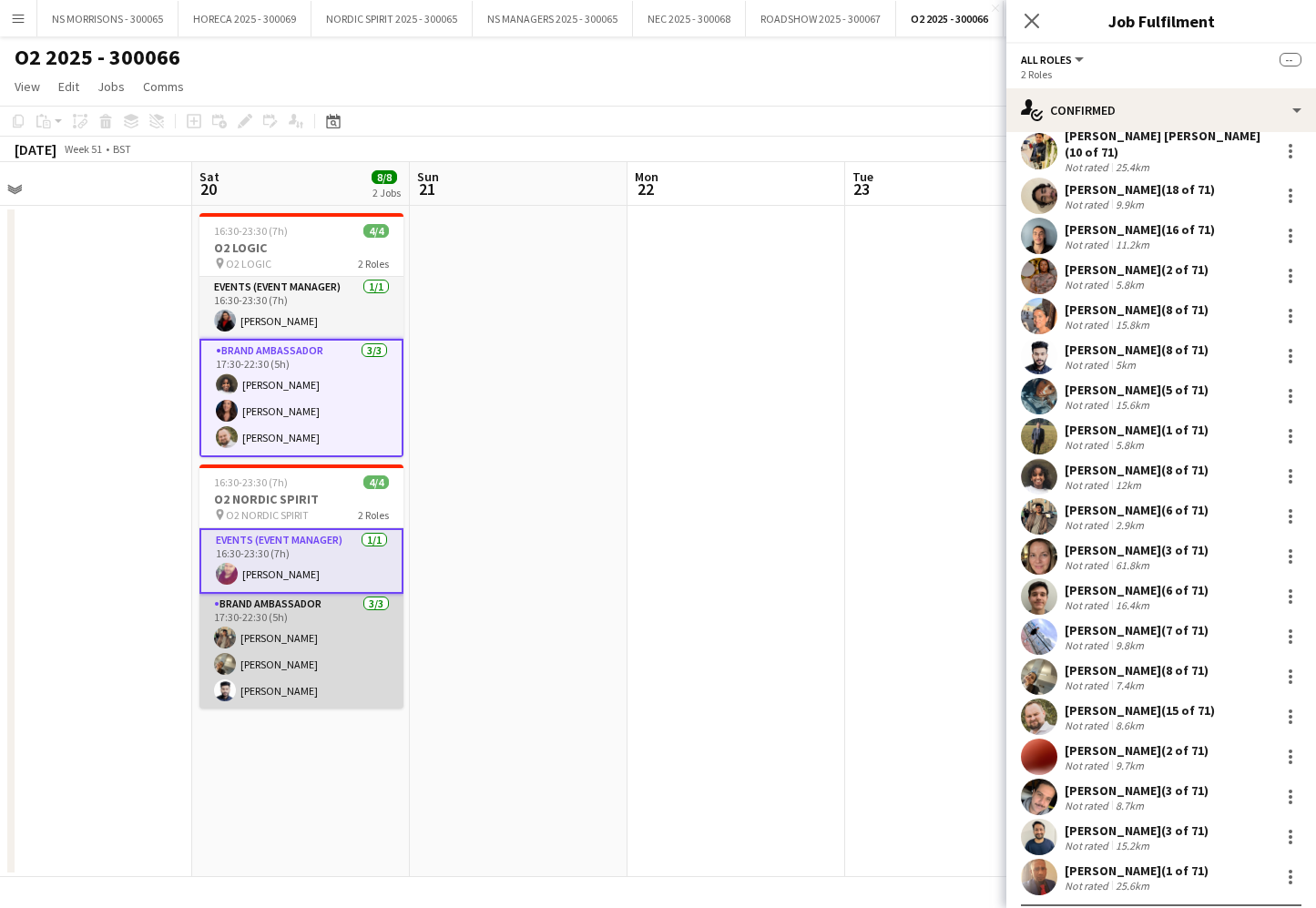
click at [346, 621] on app-card-role "Brand Ambassador 3/3 17:30-22:30 (5h) Usman Ahmad Aneri Patel Rashad Arukattil" at bounding box center [302, 651] width 204 height 115
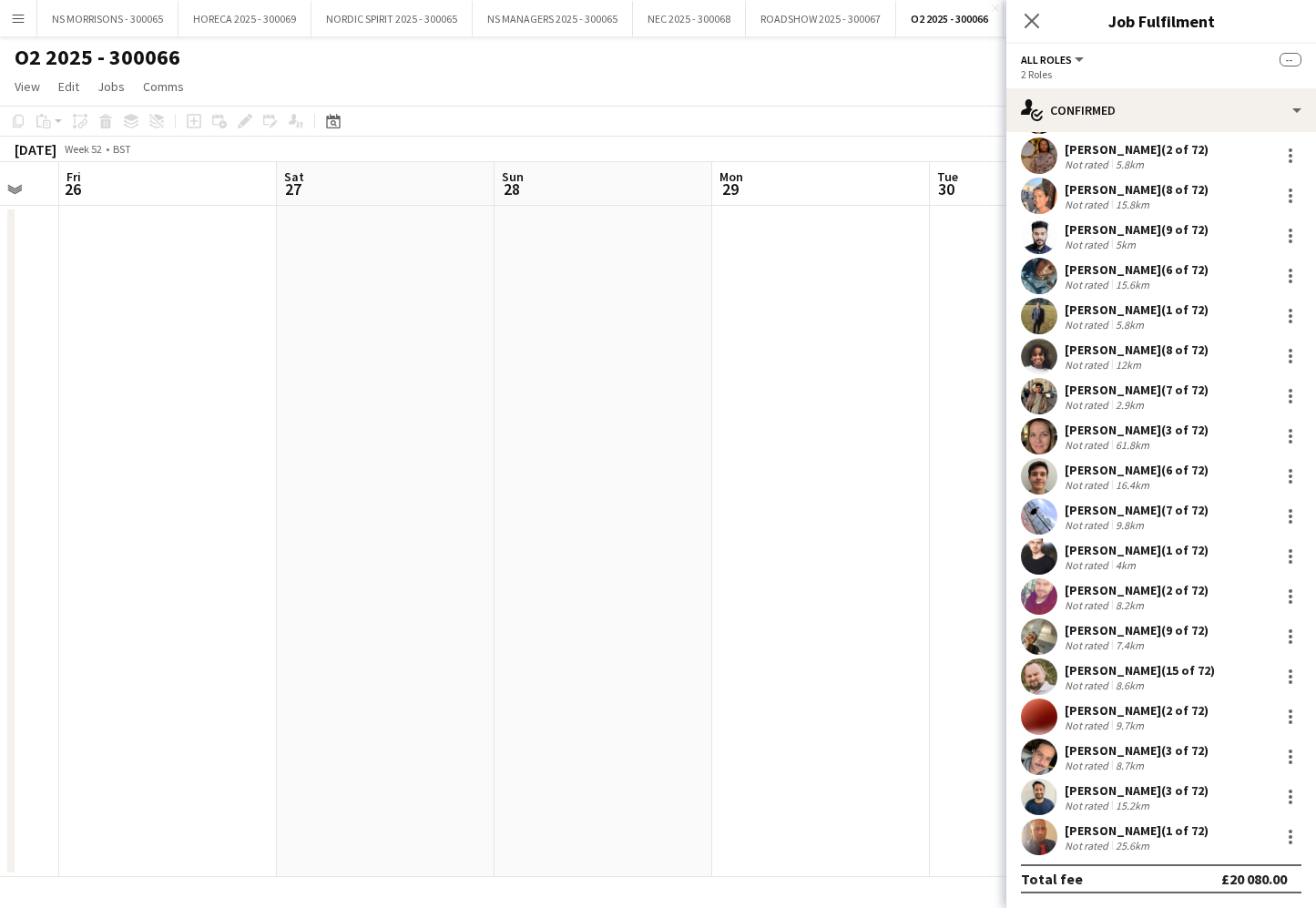
scroll to position [0, 603]
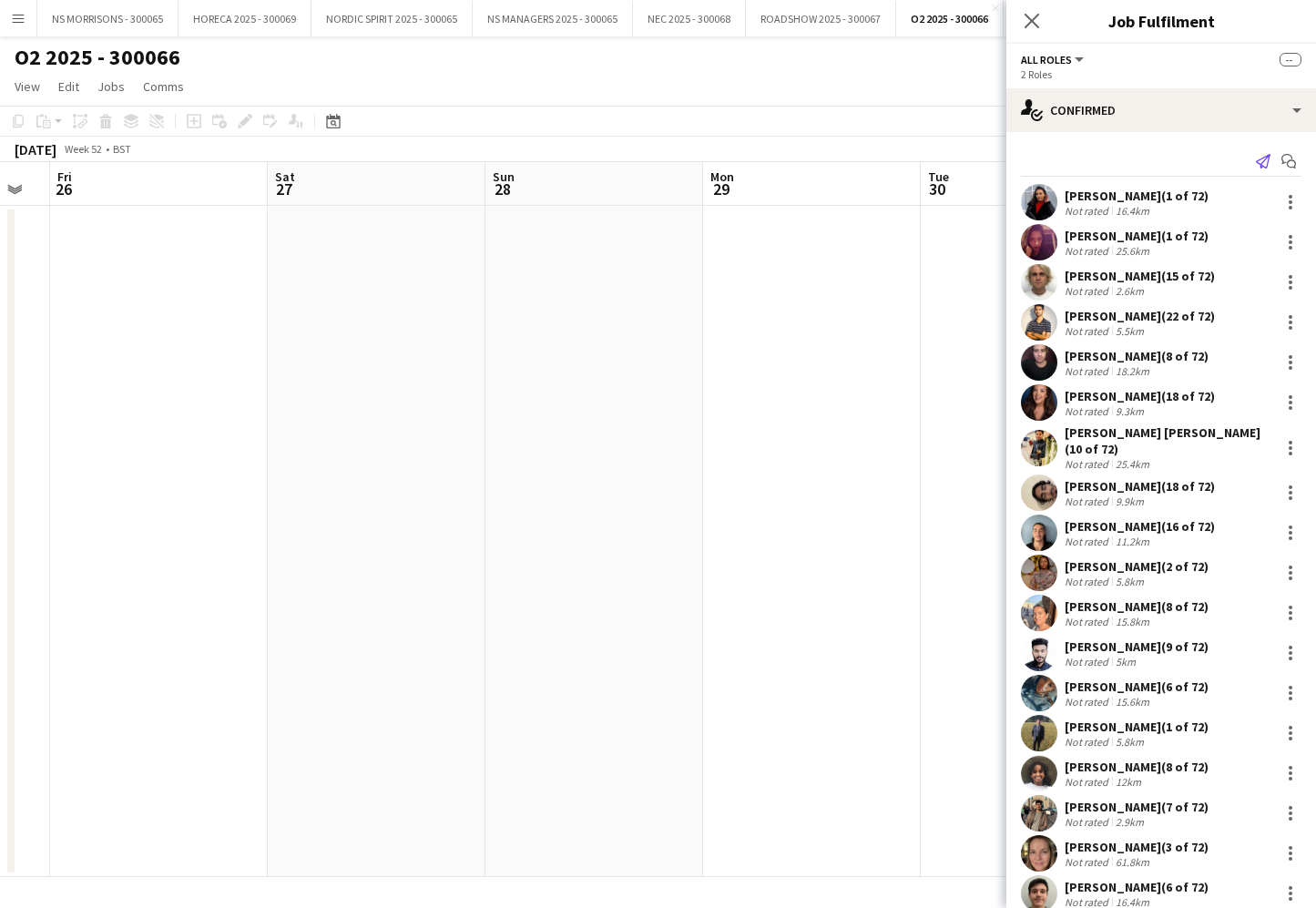
click at [1265, 160] on icon "Send notification" at bounding box center [1264, 161] width 15 height 15
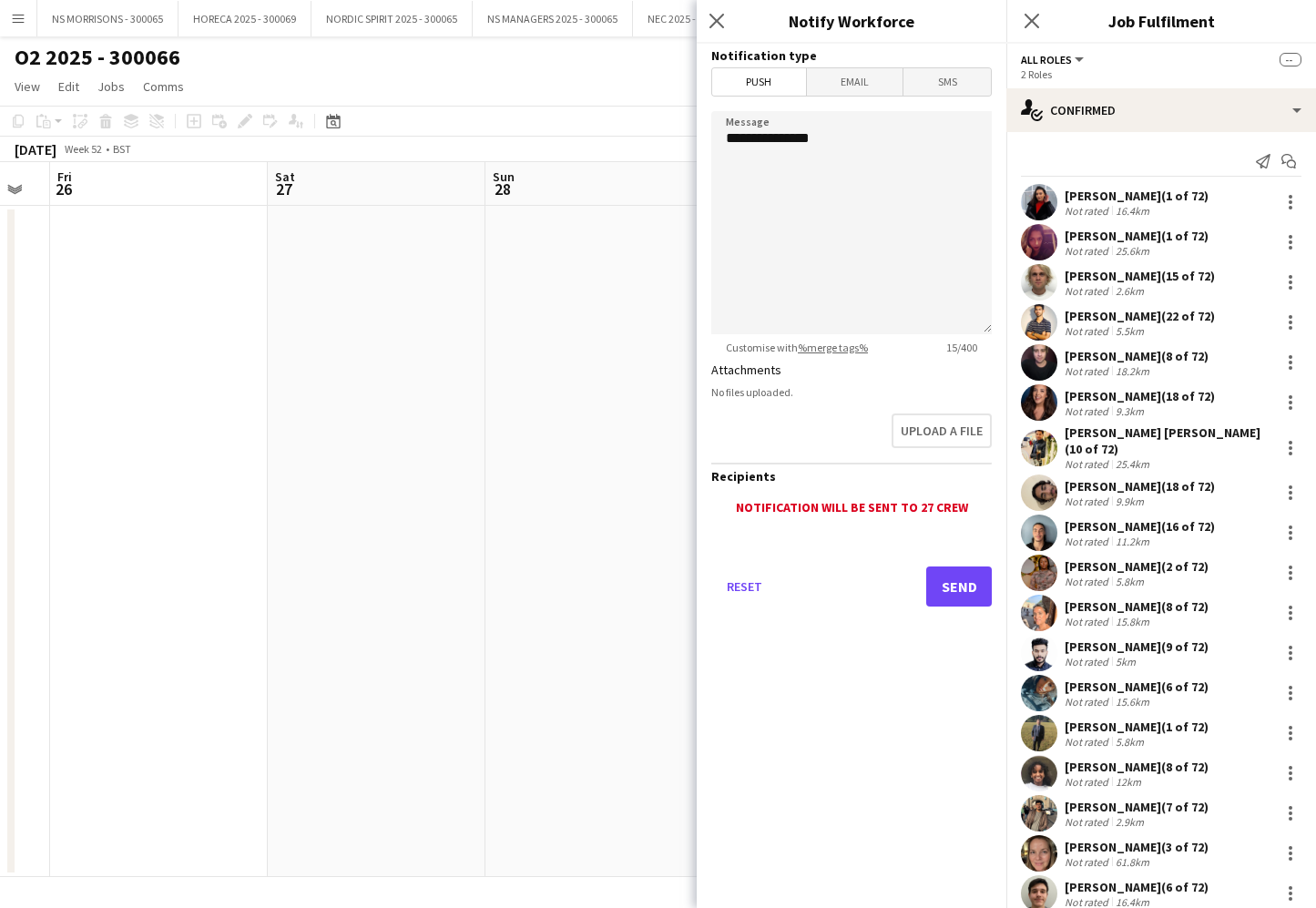
click at [822, 81] on span "Email" at bounding box center [854, 82] width 97 height 28
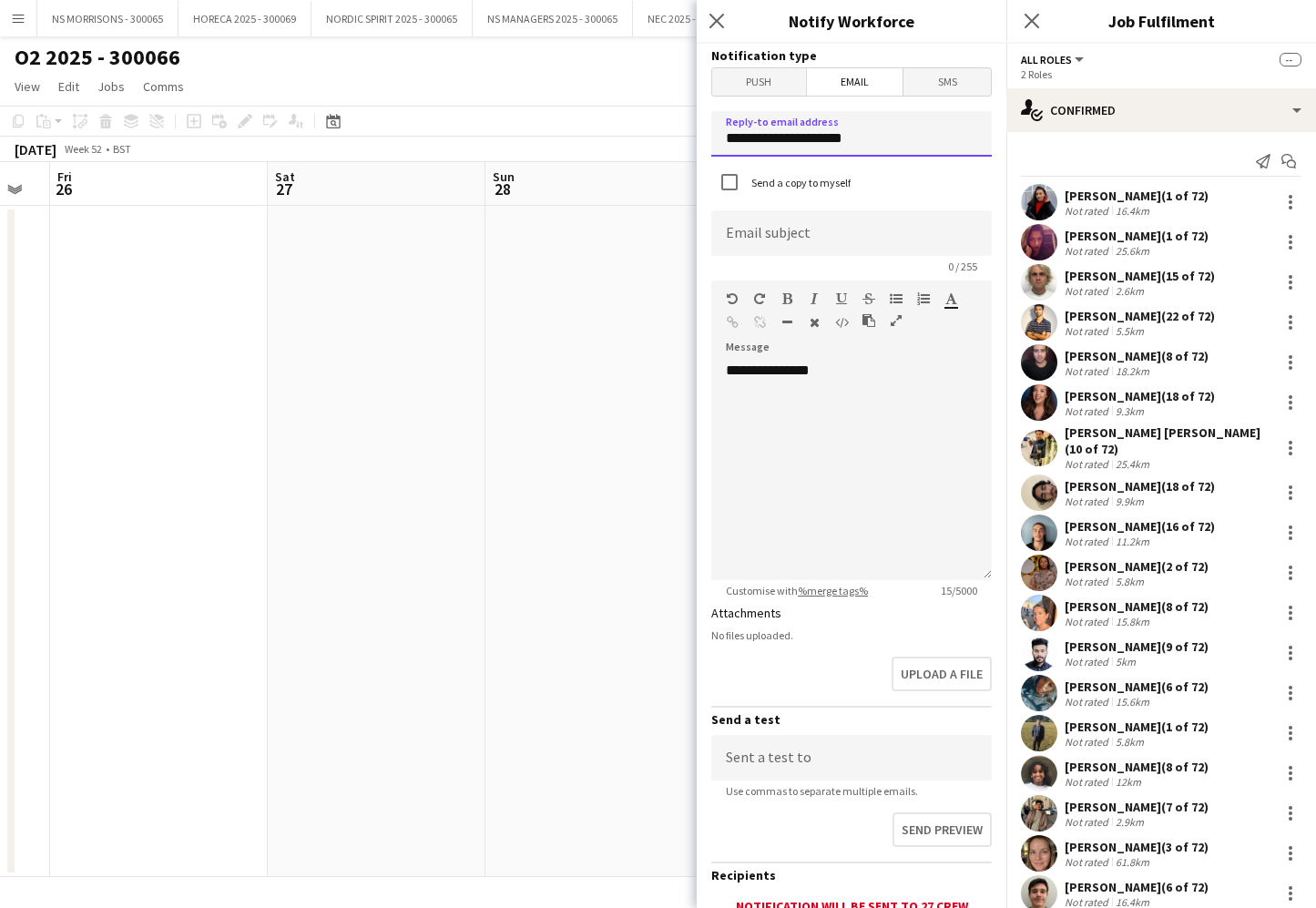
drag, startPoint x: 850, startPoint y: 143, endPoint x: 704, endPoint y: 130, distance: 146.6
type input "**********"
click at [793, 241] on input at bounding box center [851, 234] width 280 height 46
type input "**********"
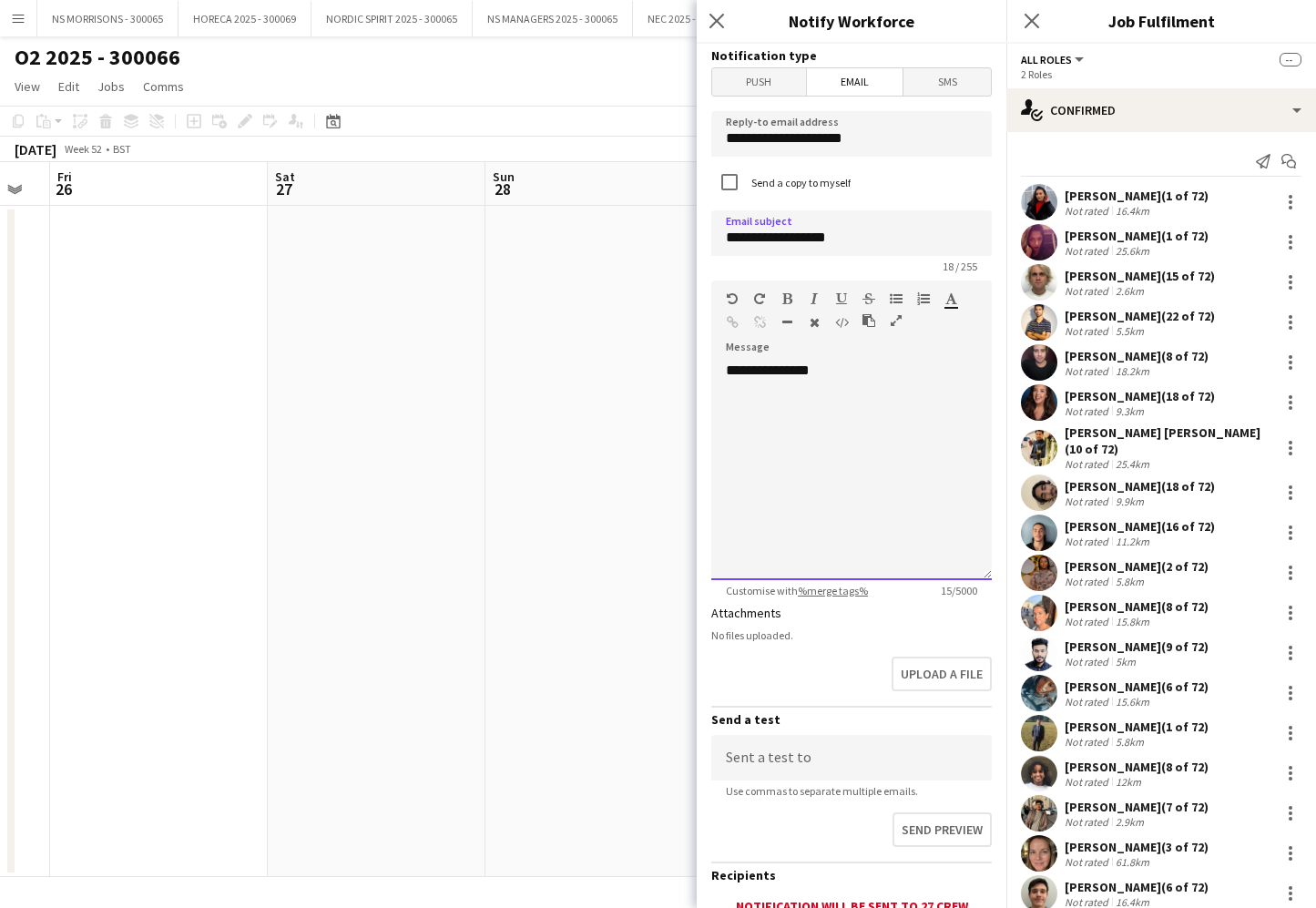
click at [847, 366] on div "**********" at bounding box center [851, 471] width 280 height 219
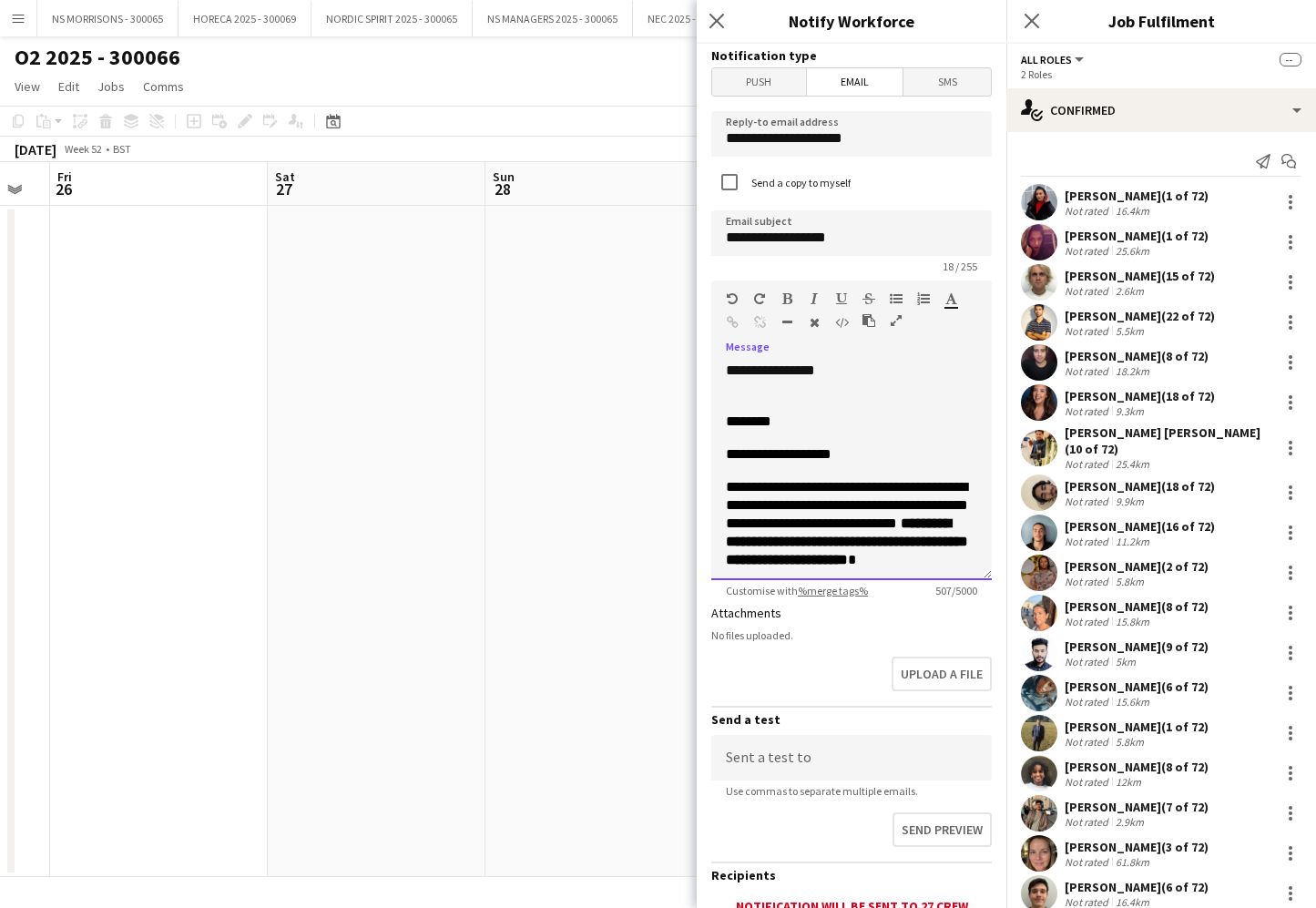
scroll to position [0, 0]
drag, startPoint x: 726, startPoint y: 418, endPoint x: 720, endPoint y: 352, distance: 66.3
click at [720, 352] on div "**********" at bounding box center [851, 465] width 280 height 232
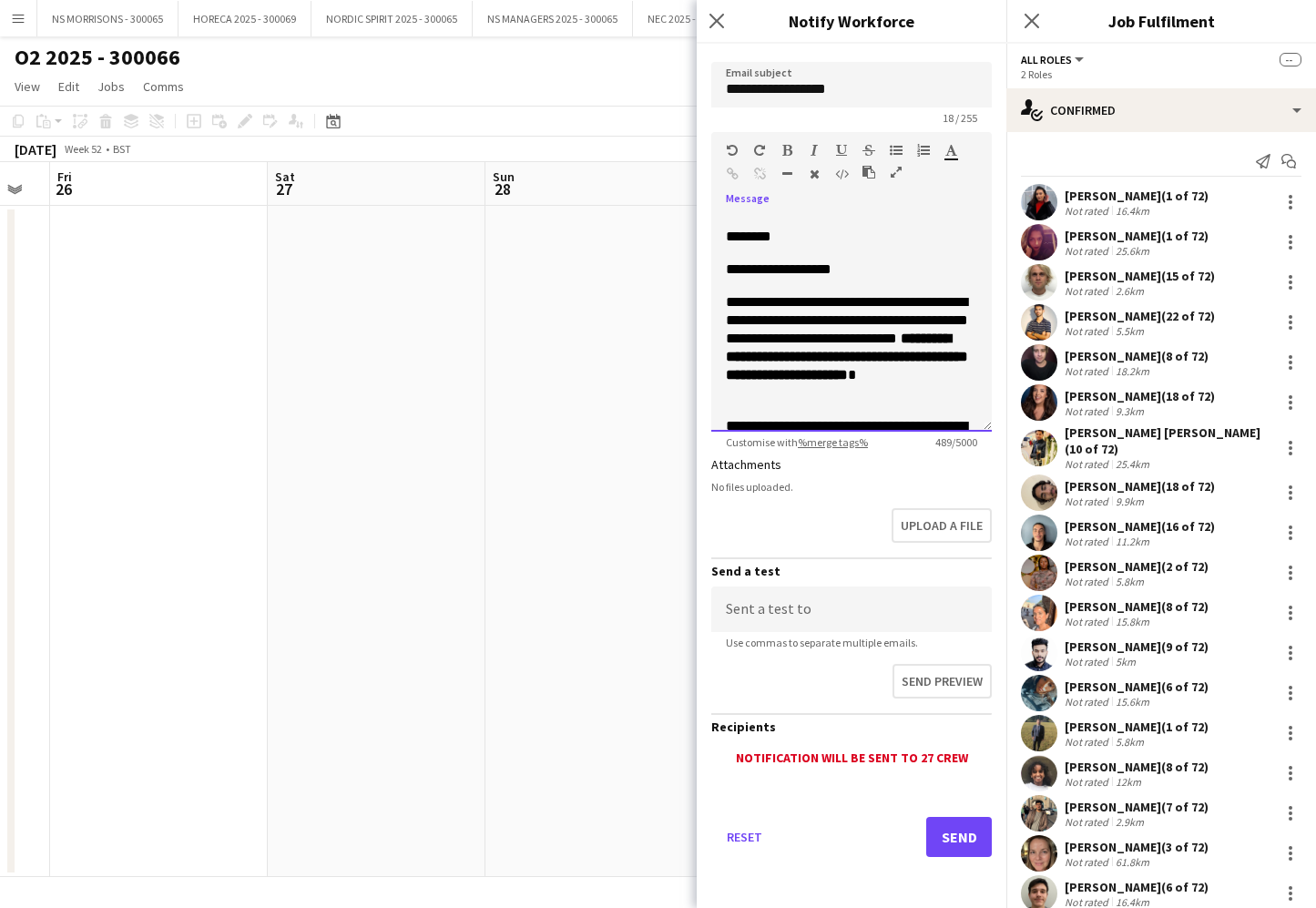
scroll to position [148, 0]
click at [943, 838] on button "Send" at bounding box center [958, 837] width 65 height 40
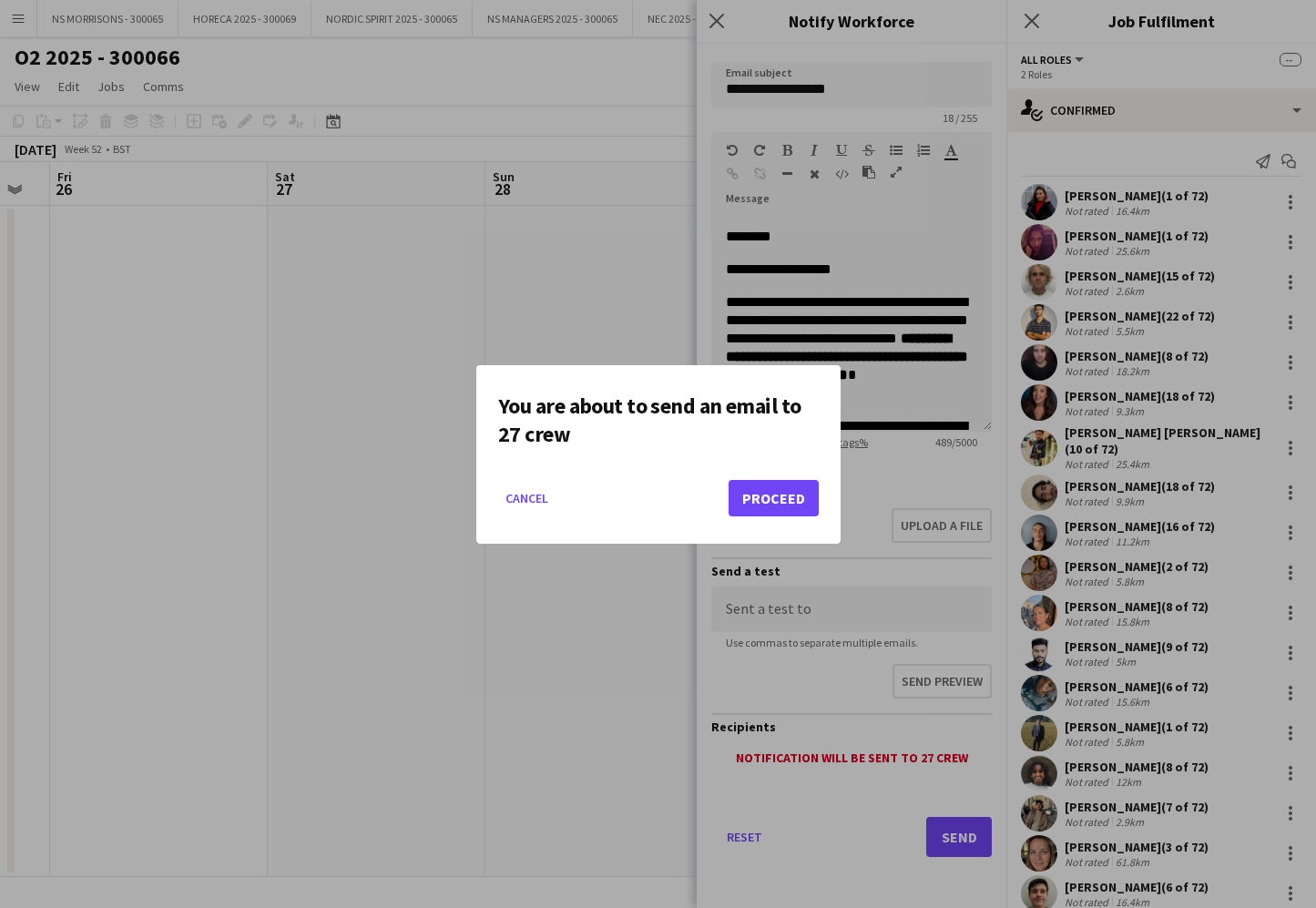
click at [772, 496] on button "Proceed" at bounding box center [773, 499] width 90 height 37
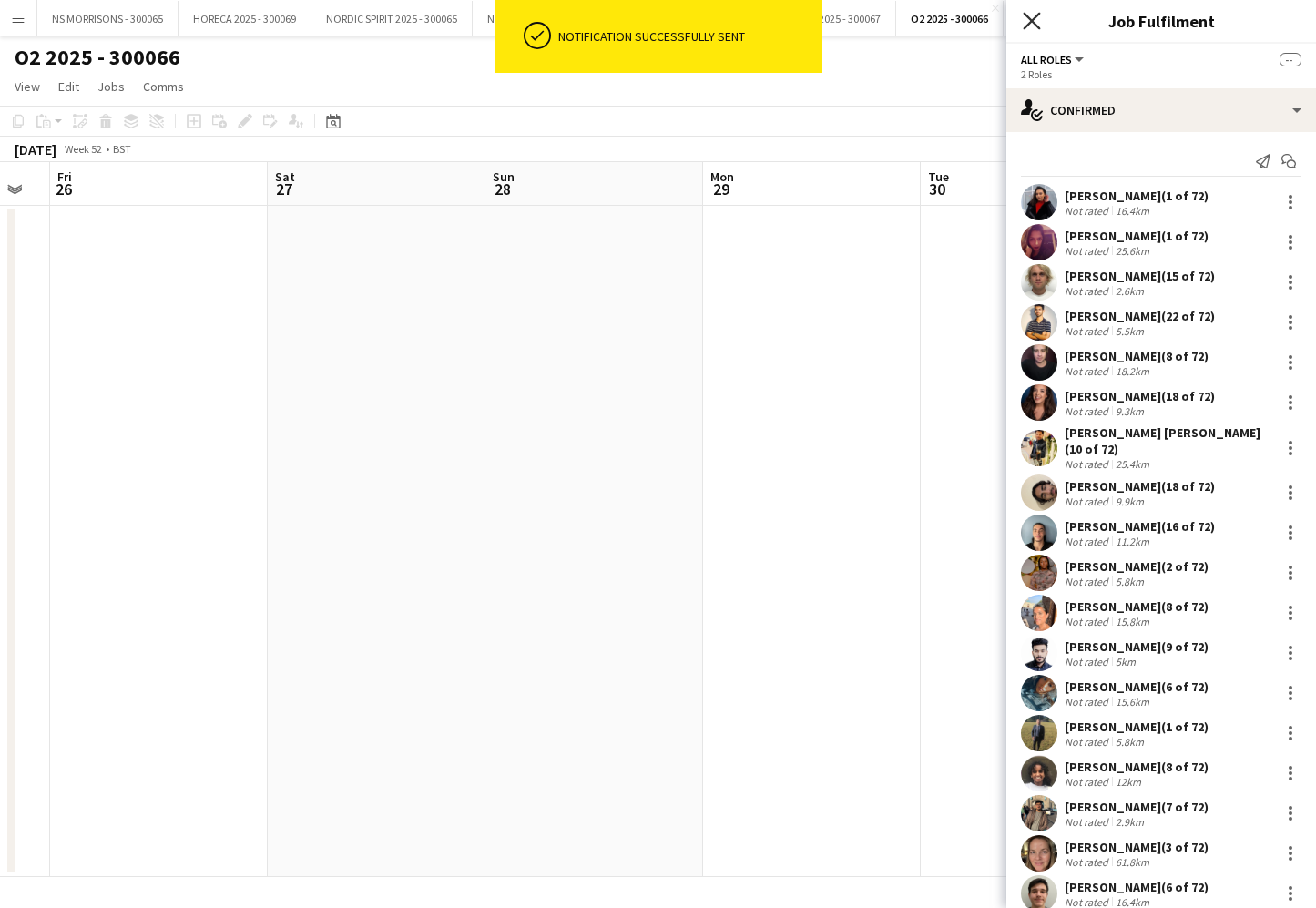
click at [1032, 28] on icon "Close pop-in" at bounding box center [1031, 20] width 17 height 17
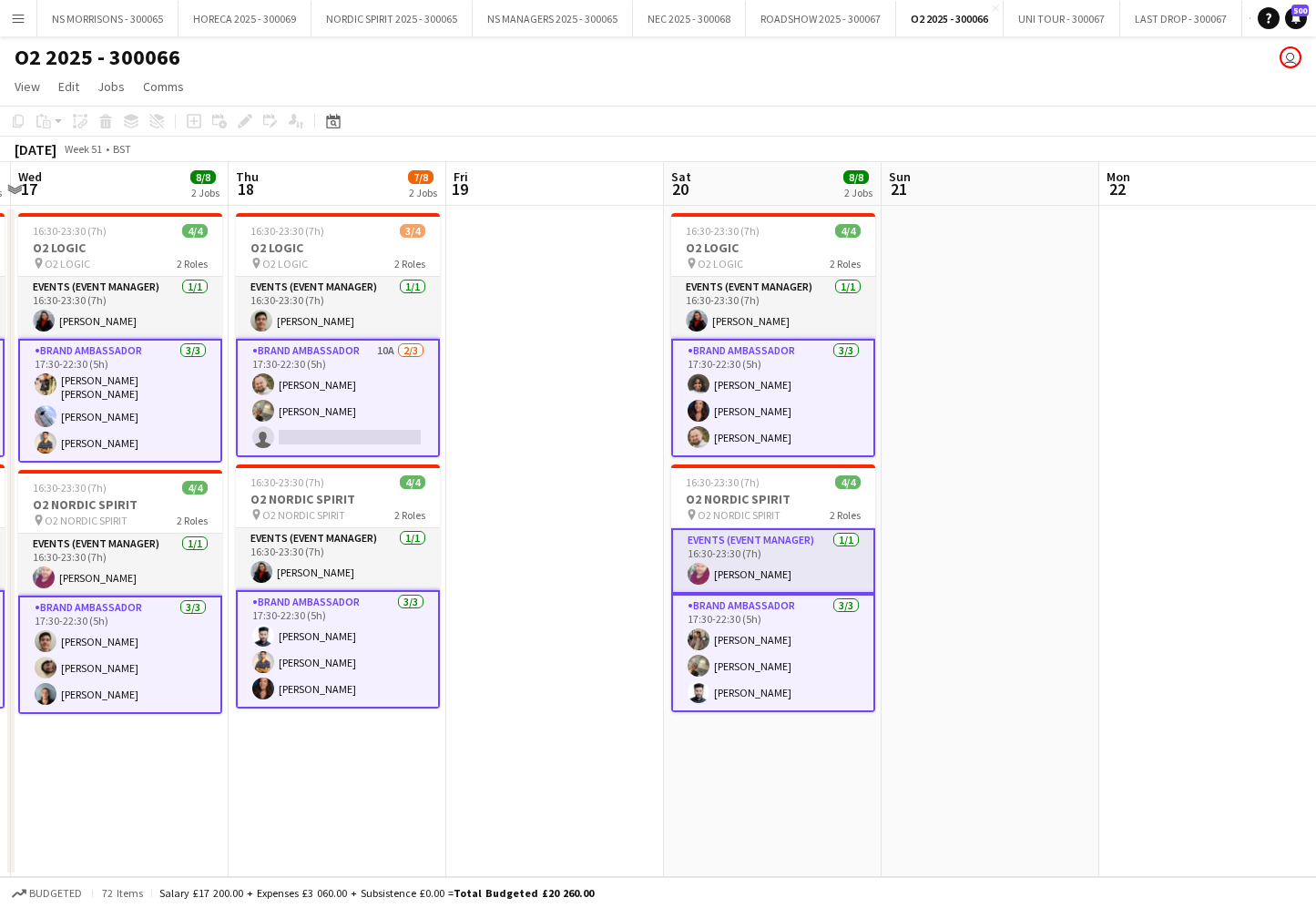
click at [572, 332] on app-date-cell at bounding box center [555, 542] width 218 height 672
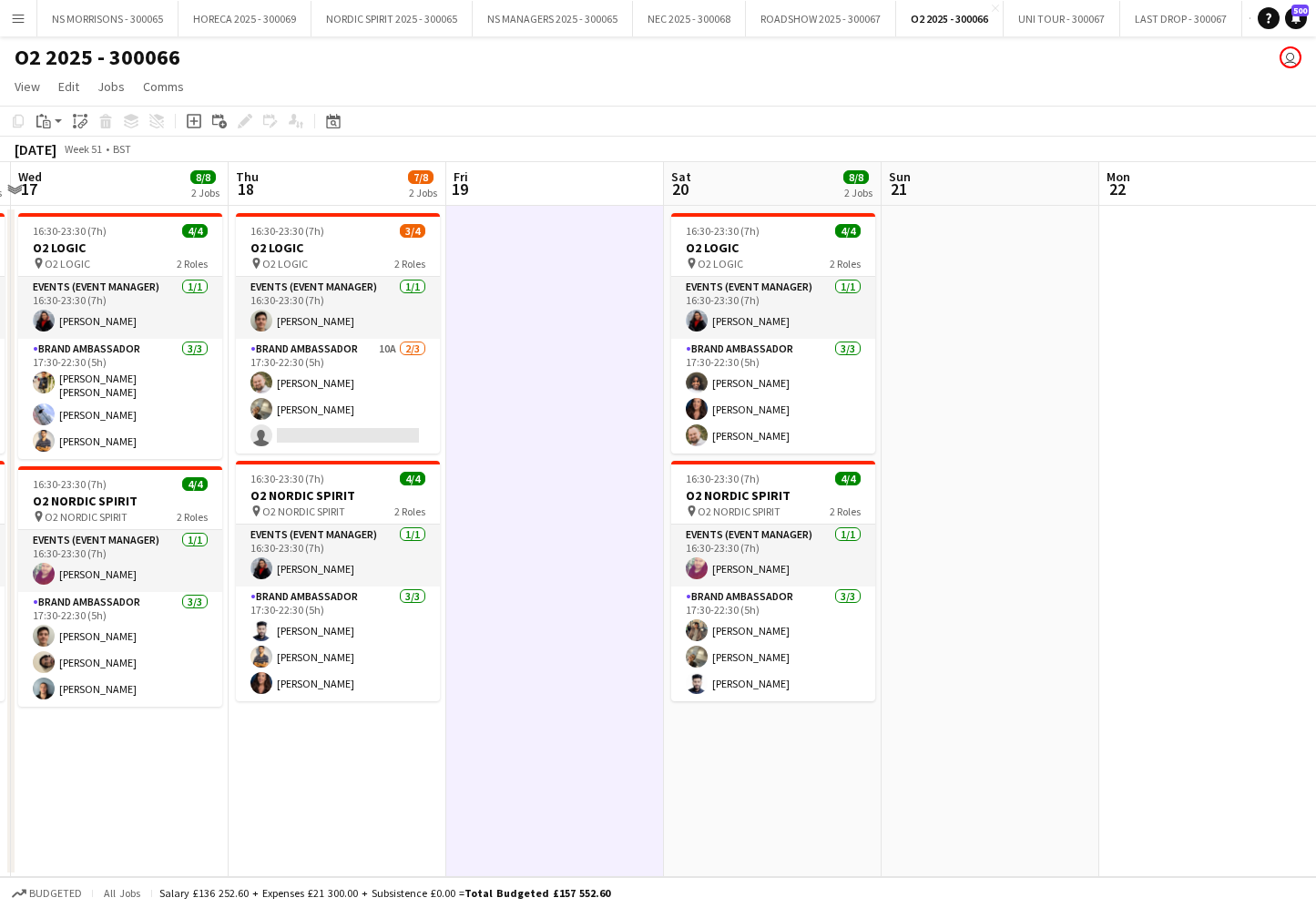
scroll to position [0, 423]
